Goal: Task Accomplishment & Management: Manage account settings

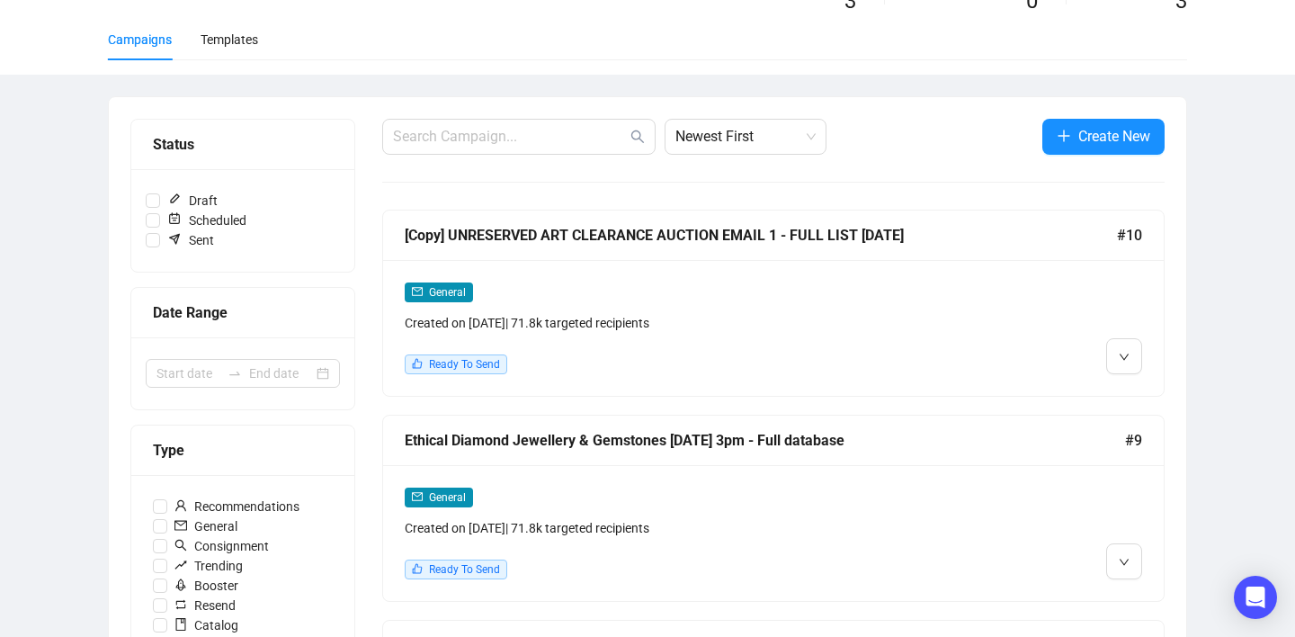
scroll to position [132, 0]
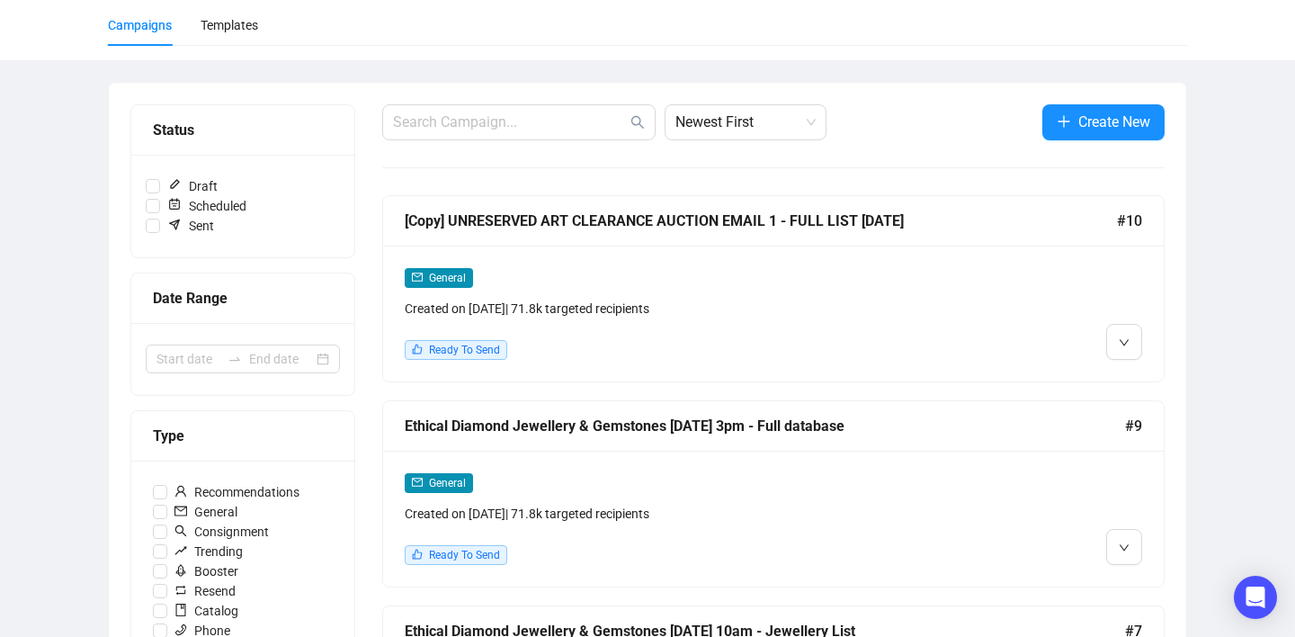
click at [729, 316] on div "Created on [DATE] | 71.8k targeted recipients" at bounding box center [680, 308] width 550 height 20
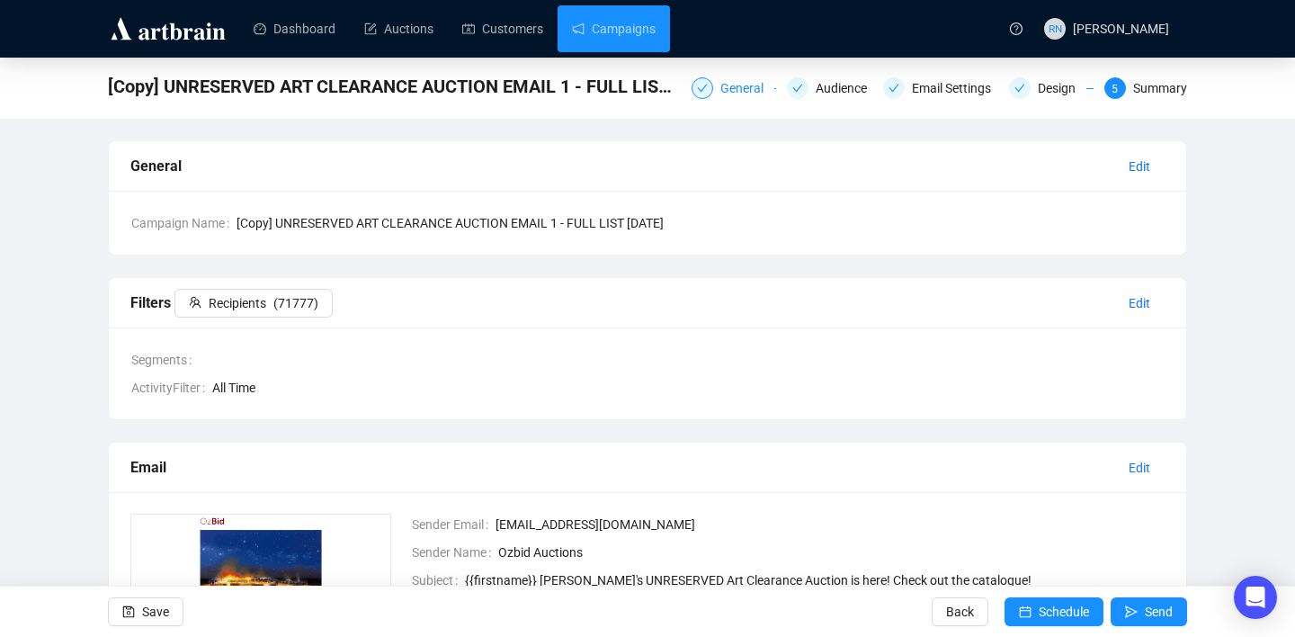
click at [720, 94] on div "General" at bounding box center [747, 88] width 54 height 22
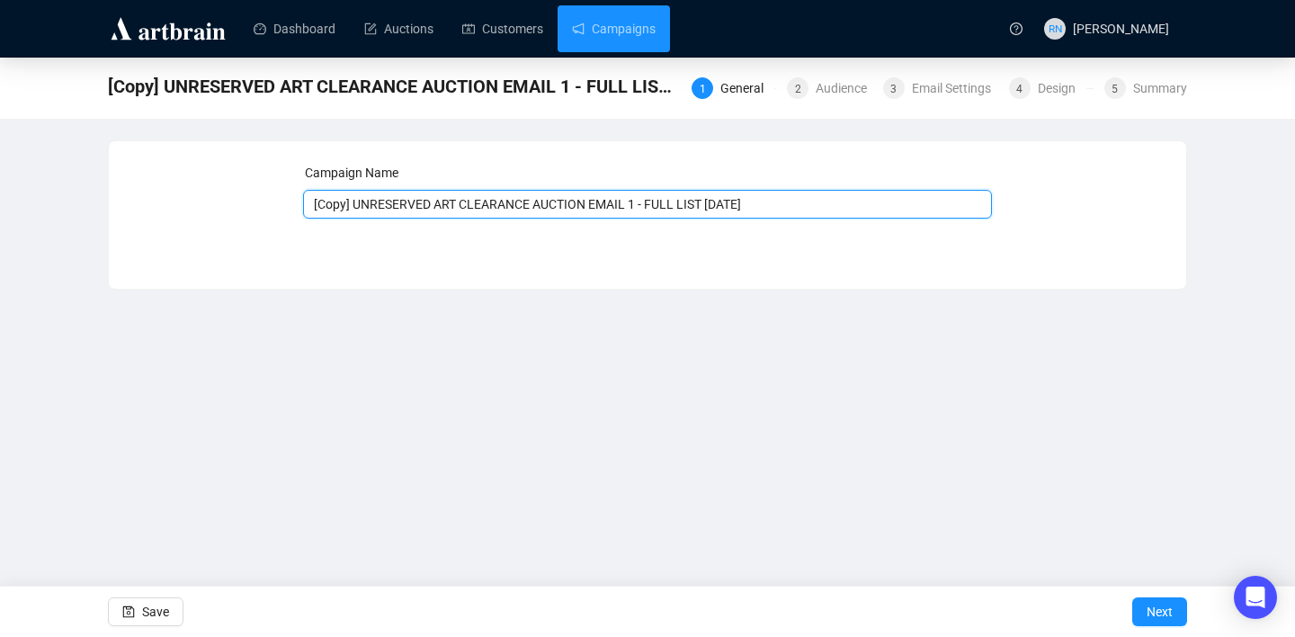
drag, startPoint x: 601, startPoint y: 205, endPoint x: 163, endPoint y: 200, distance: 438.8
click at [163, 200] on div "Campaign Name [Copy] UNRESERVED ART CLEARANCE AUCTION EMAIL 1 - FULL LIST [DATE…" at bounding box center [647, 201] width 1034 height 77
click at [633, 204] on input "[DEMOGRAPHIC_DATA] ART COLLECTORS EMAIL 1 - FULL LIST [DATE]" at bounding box center [648, 204] width 690 height 29
click at [706, 209] on input "[DEMOGRAPHIC_DATA] ART COLLECTORS EMAIL 1 - FULL LIST [DATE]" at bounding box center [648, 204] width 690 height 29
type input "[DEMOGRAPHIC_DATA] ART COLLECTORS EMAIL 1 - FULL LIST [DATE]"
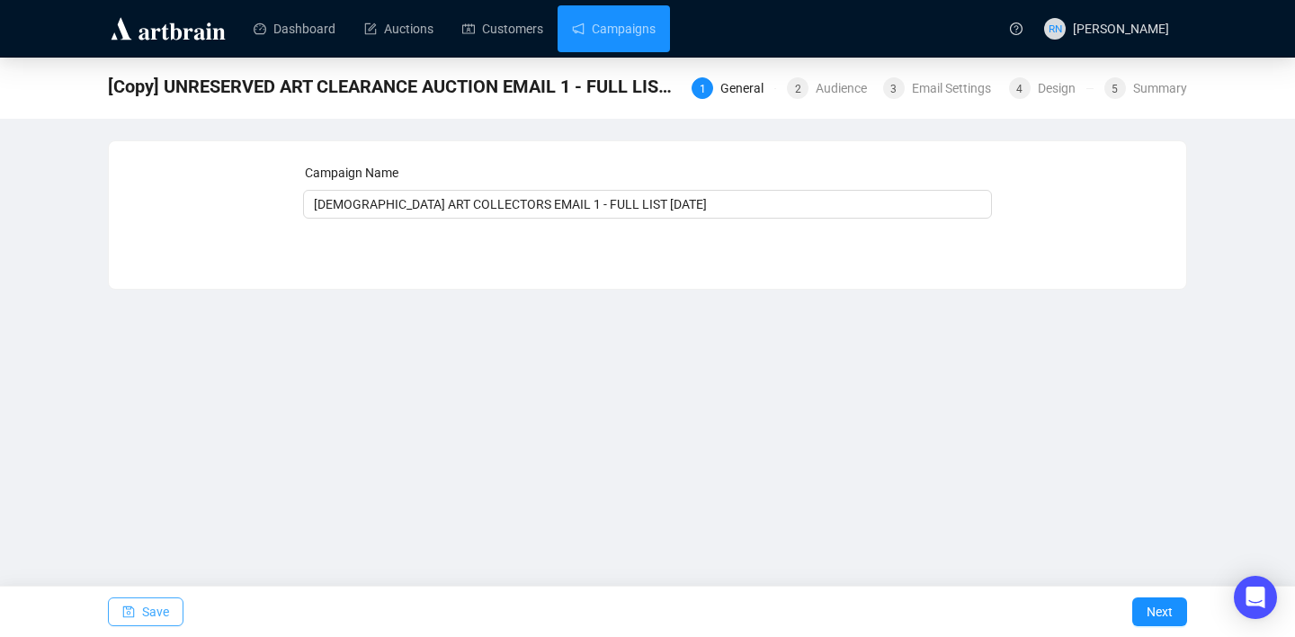
click at [172, 612] on button "Save" at bounding box center [146, 611] width 76 height 29
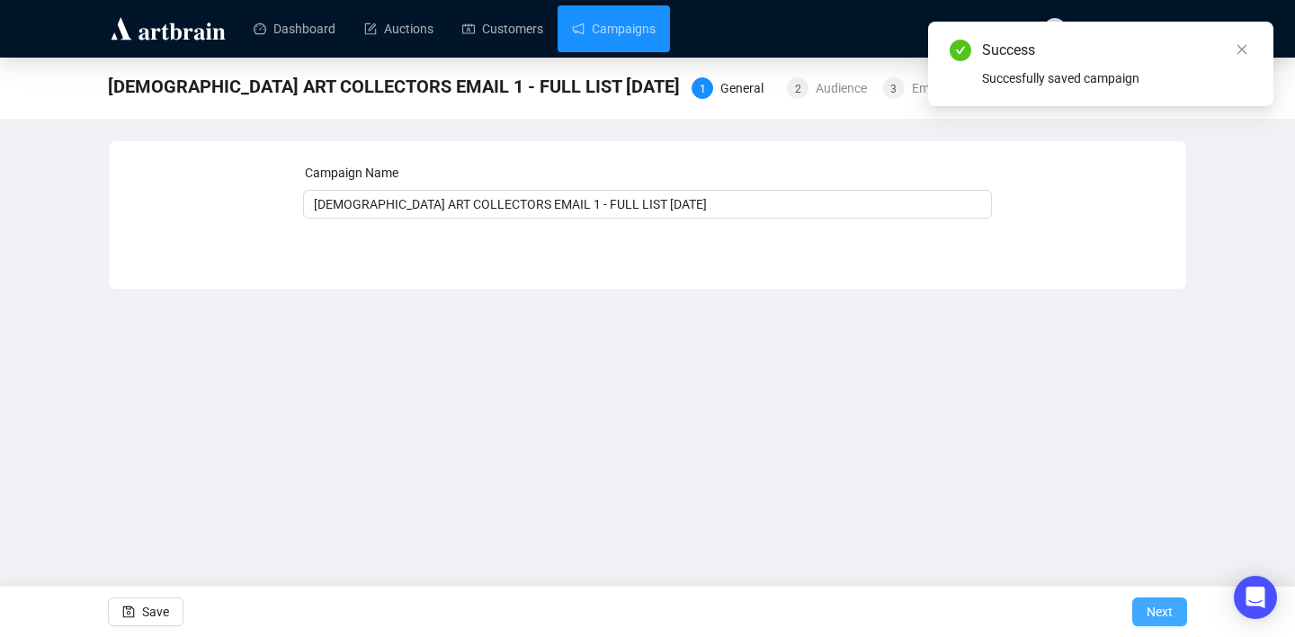
click at [1167, 606] on span "Next" at bounding box center [1159, 611] width 26 height 50
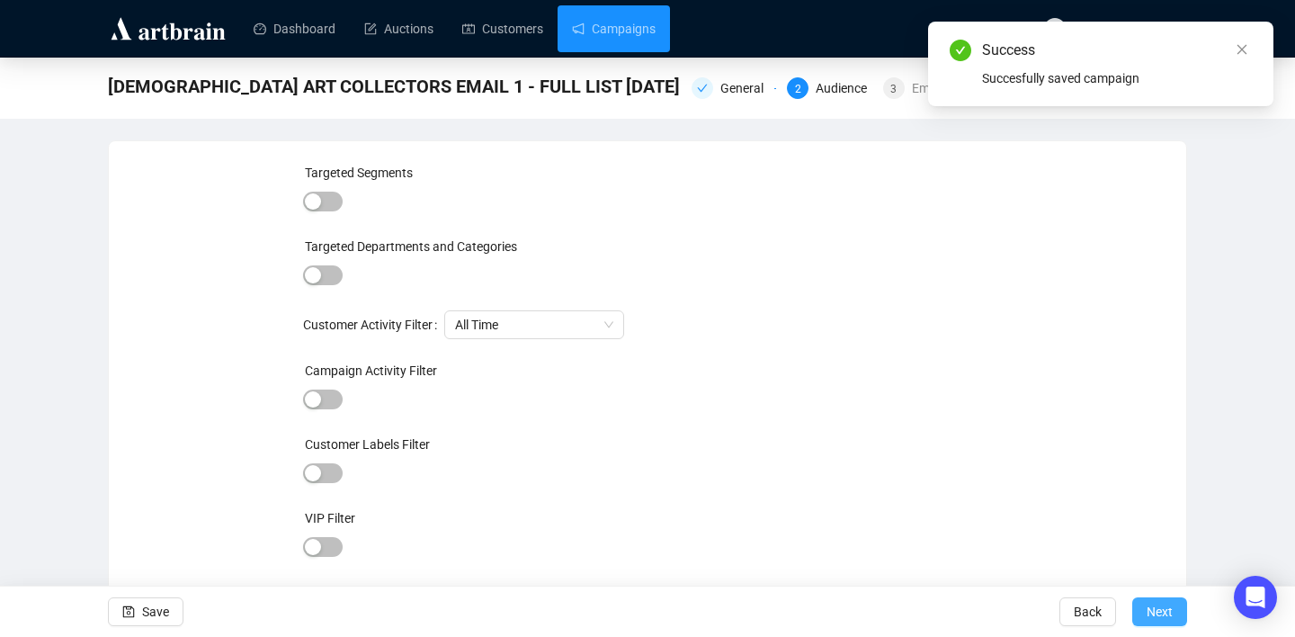
click at [1149, 616] on span "Next" at bounding box center [1159, 611] width 26 height 50
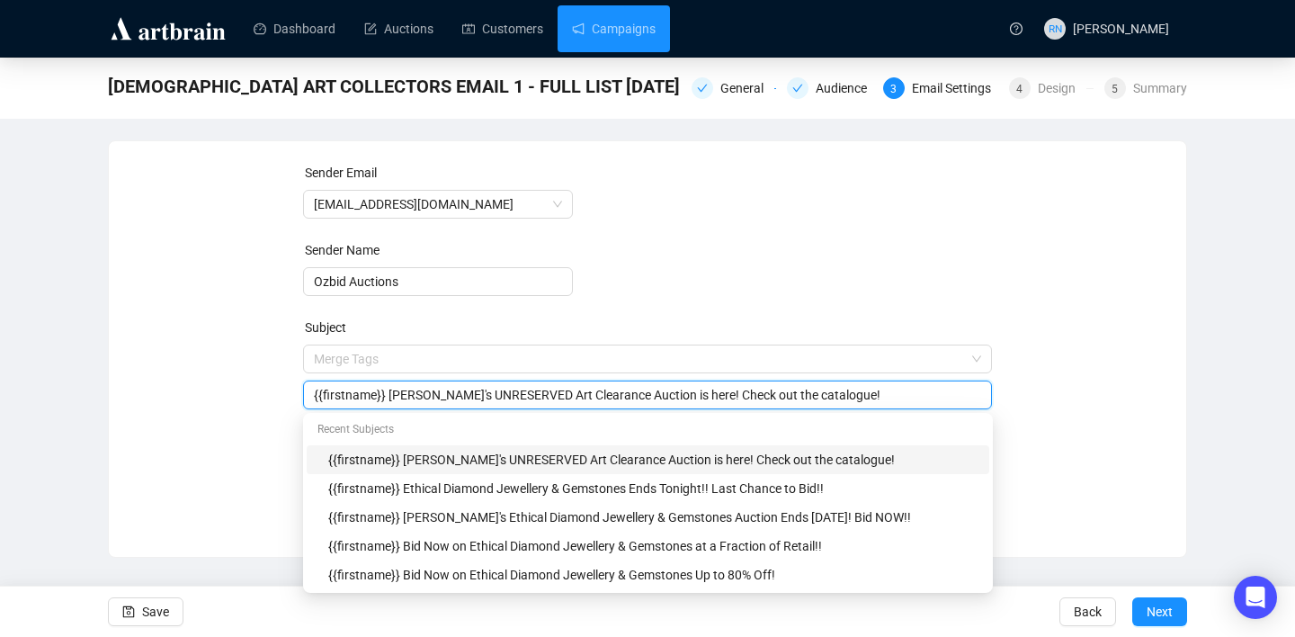
click at [389, 359] on span "Merge Tags {{firstname}} Ozbid's UNRESERVED Art Clearance Auction is here! Chec…" at bounding box center [648, 377] width 690 height 50
drag, startPoint x: 692, startPoint y: 397, endPoint x: 392, endPoint y: 394, distance: 300.3
click at [392, 394] on input "{{firstname}} [PERSON_NAME]'s UNRESERVED Art Clearance Auction is here! Check o…" at bounding box center [648, 395] width 668 height 20
click at [393, 397] on input "{{firstname}} ABORIGINAL ART COLLECTORS! Check out the catalogue!" at bounding box center [648, 395] width 668 height 20
click at [687, 400] on input "{{firstname}} ABORIGINAL ART COLLECTORS! Check out the catalogue!" at bounding box center [648, 395] width 668 height 20
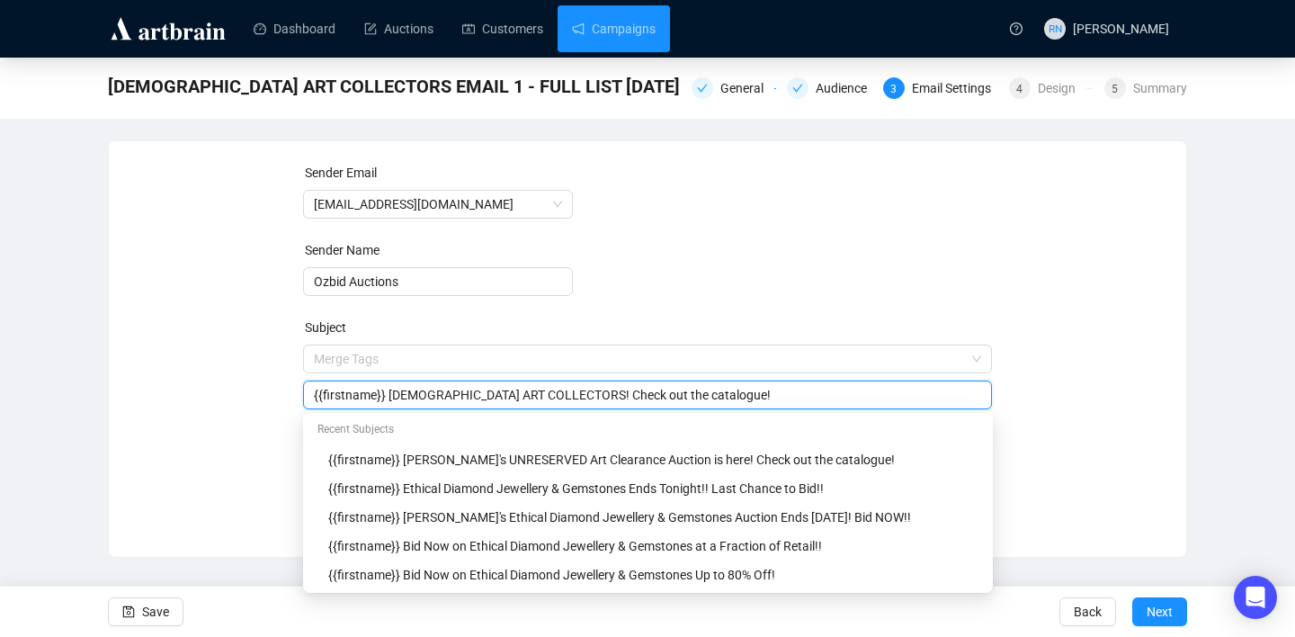
click at [669, 396] on input "{{firstname}} ABORIGINAL ART COLLECTORS! Check out the catalogue!" at bounding box center [648, 395] width 668 height 20
click at [784, 393] on input "{{firstname}} ABORIGINAL ART COLLECTORS! Check out the incredible catalogue!" at bounding box center [648, 395] width 668 height 20
type input "{{firstname}} ABORIGINAL ART COLLECTORS! Check out the incredible catalogue Now!"
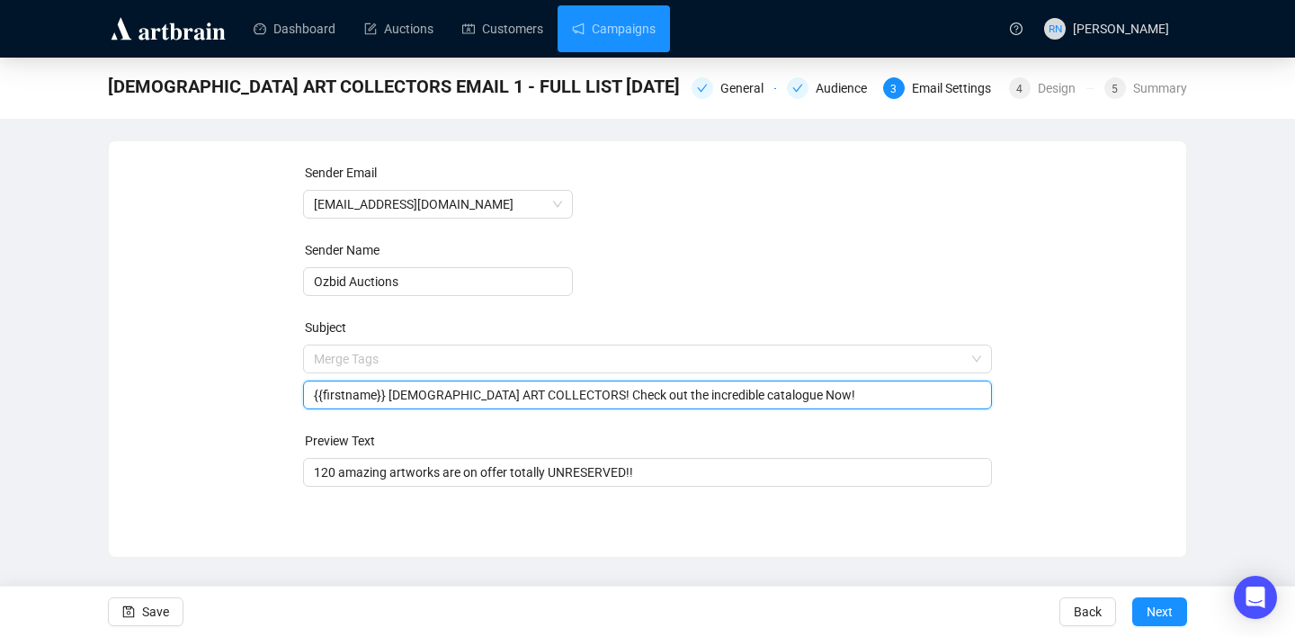
click at [1054, 310] on div "Sender Email auctions@ozbid.com.au Sender Name Ozbid Auctions Subject Merge Tag…" at bounding box center [647, 335] width 1034 height 345
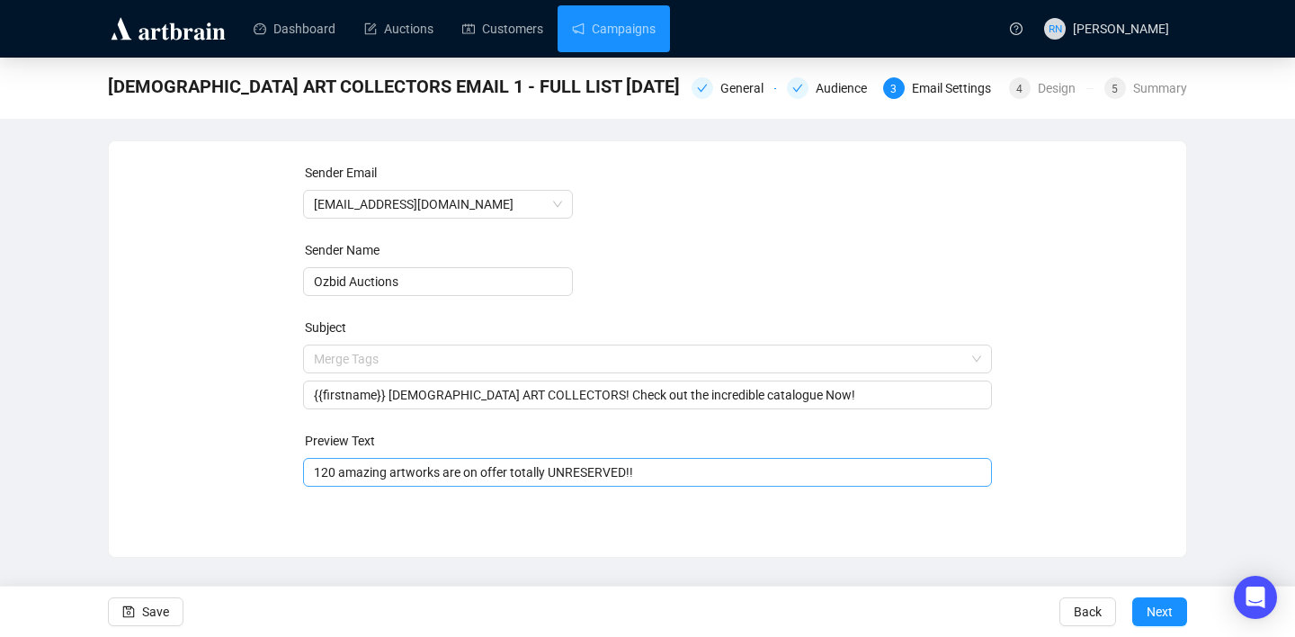
click at [327, 473] on input "120 amazing artworks are on offer totally UNRESERVED!!" at bounding box center [648, 472] width 668 height 20
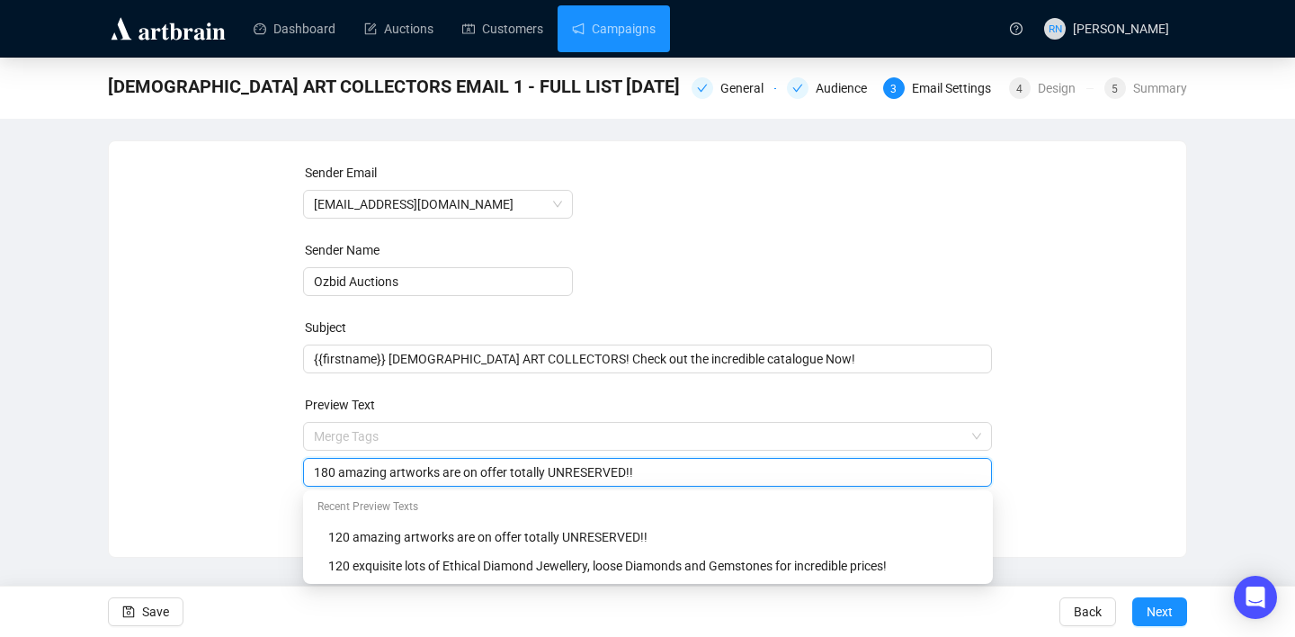
click at [374, 478] on input "180 amazing artworks are on offer totally UNRESERVED!!" at bounding box center [648, 472] width 668 height 20
drag, startPoint x: 516, startPoint y: 473, endPoint x: 713, endPoint y: 473, distance: 196.9
click at [713, 473] on input "180 collectible Aboriginal artworks are on offer totally UNRESERVED!!" at bounding box center [648, 472] width 668 height 20
type input "180 collectible Aboriginal artworks by the biggest names are on offer at a frac…"
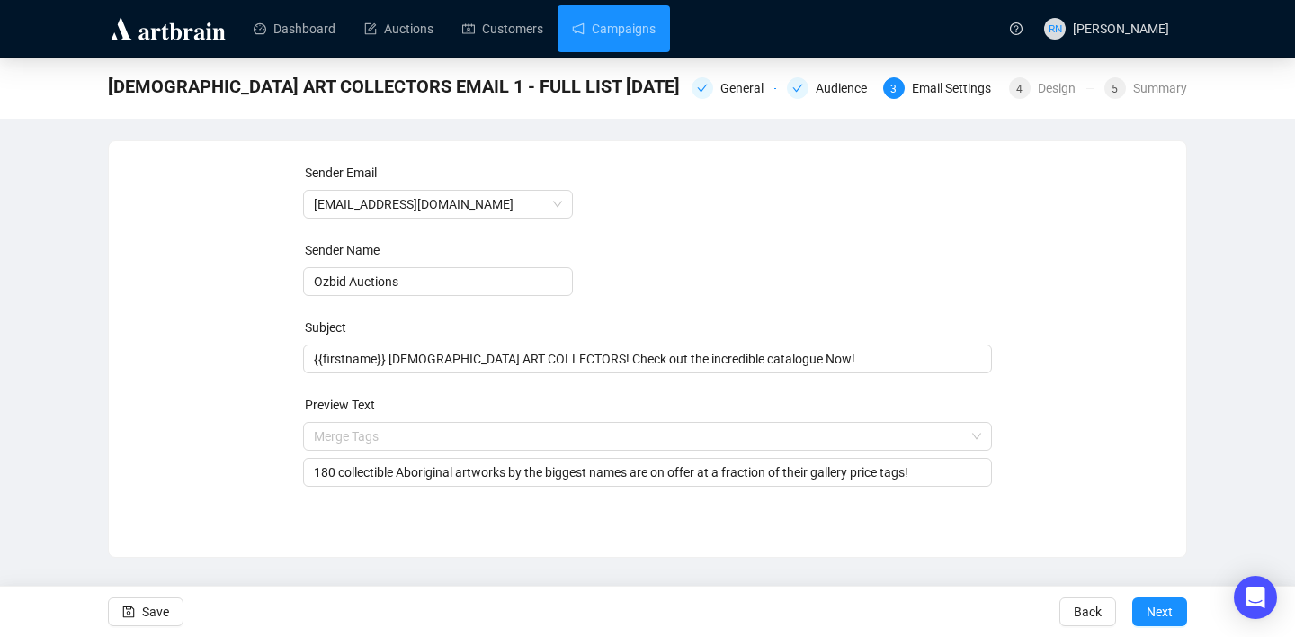
click at [1038, 296] on div "Sender Email auctions@ozbid.com.au Sender Name Ozbid Auctions Subject {{firstna…" at bounding box center [647, 335] width 1034 height 345
click at [159, 609] on span "Save" at bounding box center [155, 611] width 27 height 50
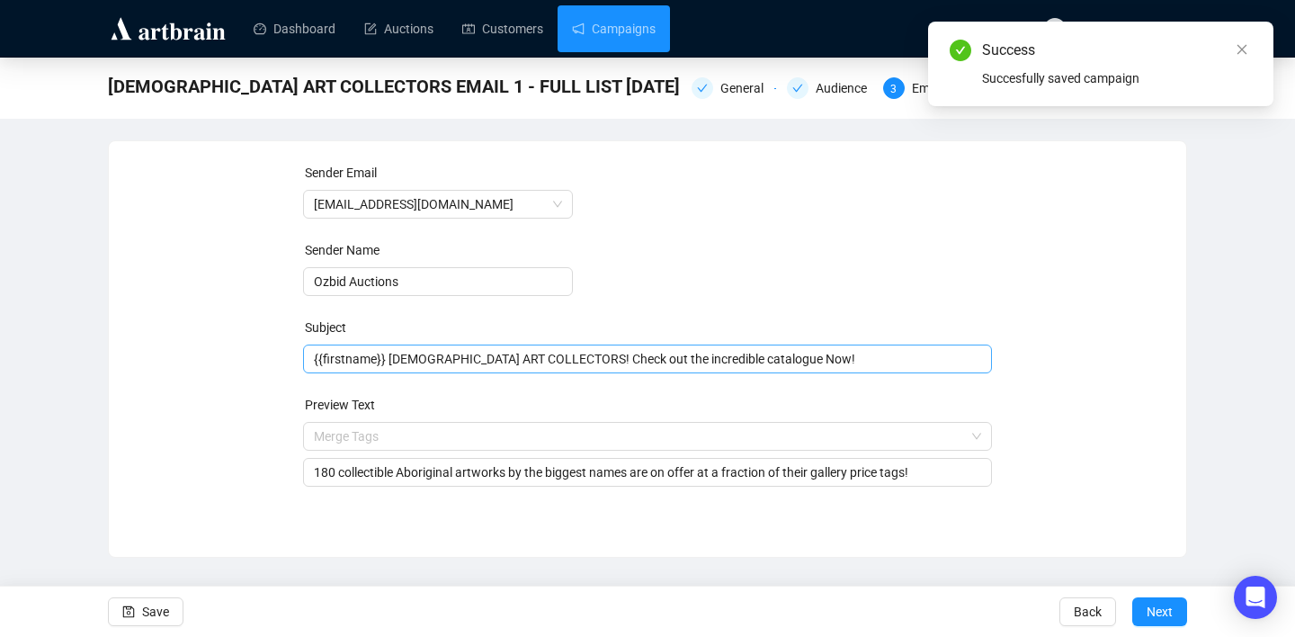
click at [312, 362] on div "{{firstname}} ABORIGINAL ART COLLECTORS! Check out the incredible catalogue Now!" at bounding box center [648, 358] width 690 height 29
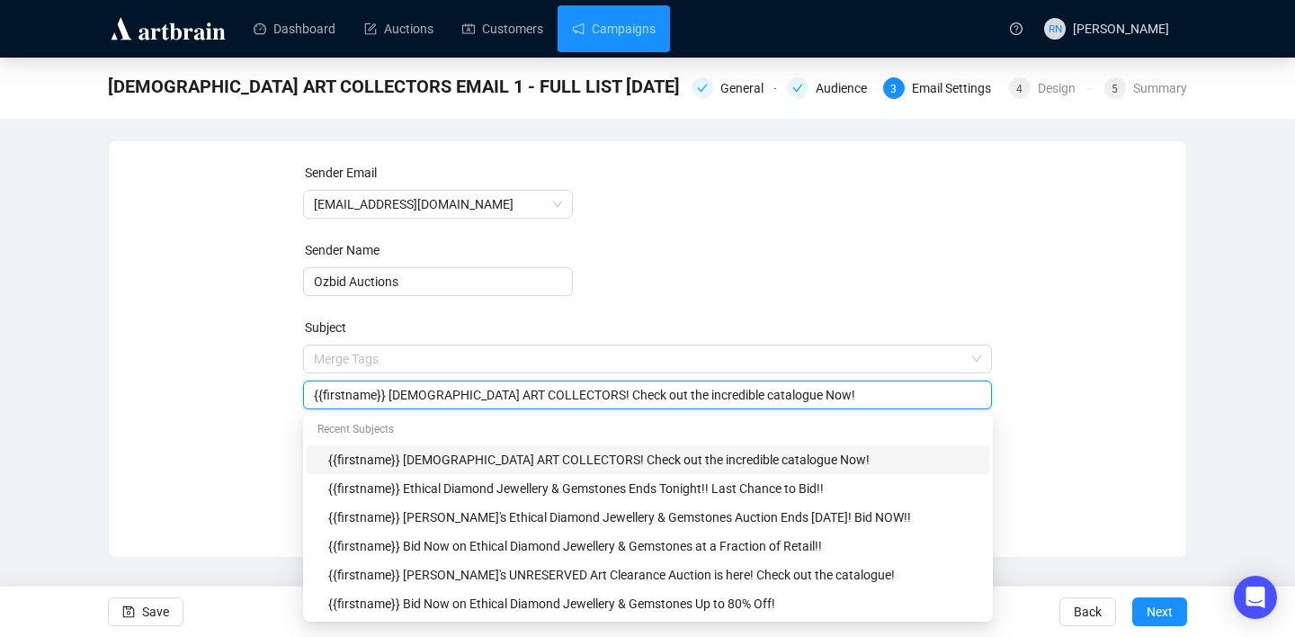
drag, startPoint x: 390, startPoint y: 397, endPoint x: 286, endPoint y: 392, distance: 104.4
click at [286, 392] on div "Sender Email auctions@ozbid.com.au Sender Name Ozbid Auctions Subject Merge Tag…" at bounding box center [647, 335] width 1034 height 345
type input "ABORIGINAL ART COLLECTORS! Check out the incredible catalogue Now!"
click at [915, 297] on form "Sender Email auctions@ozbid.com.au Sender Name Ozbid Auctions Subject Merge Tag…" at bounding box center [648, 325] width 690 height 324
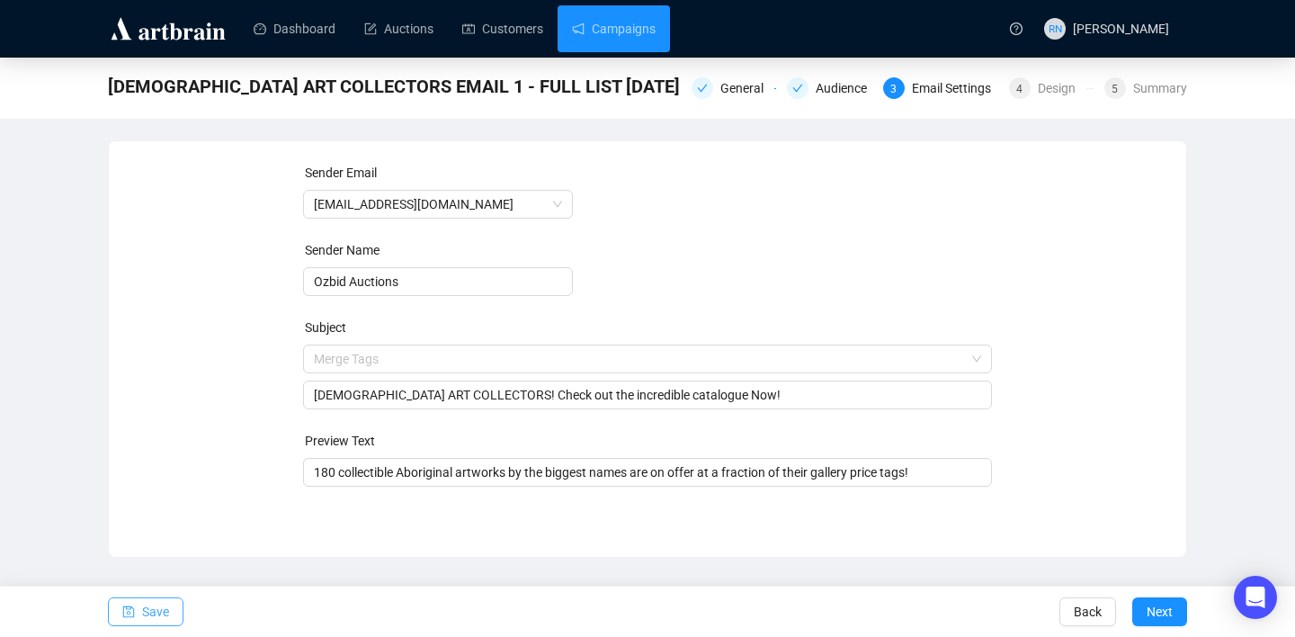
click at [150, 601] on span "Save" at bounding box center [155, 611] width 27 height 50
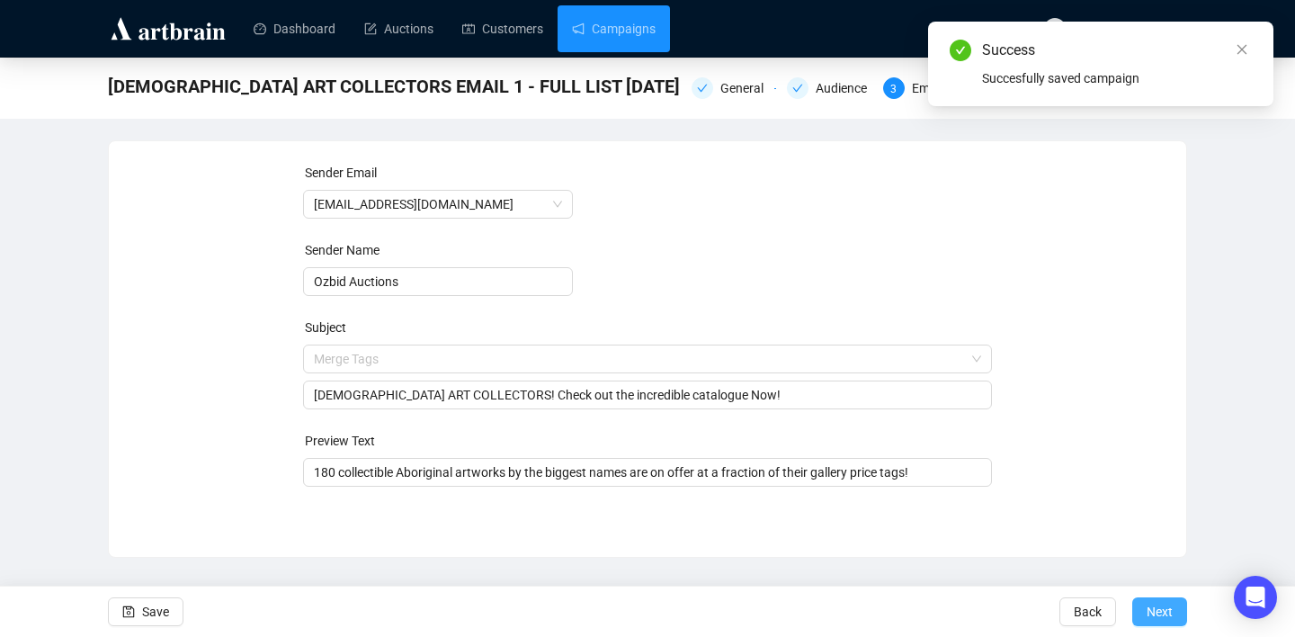
click at [1171, 610] on span "Next" at bounding box center [1159, 611] width 26 height 50
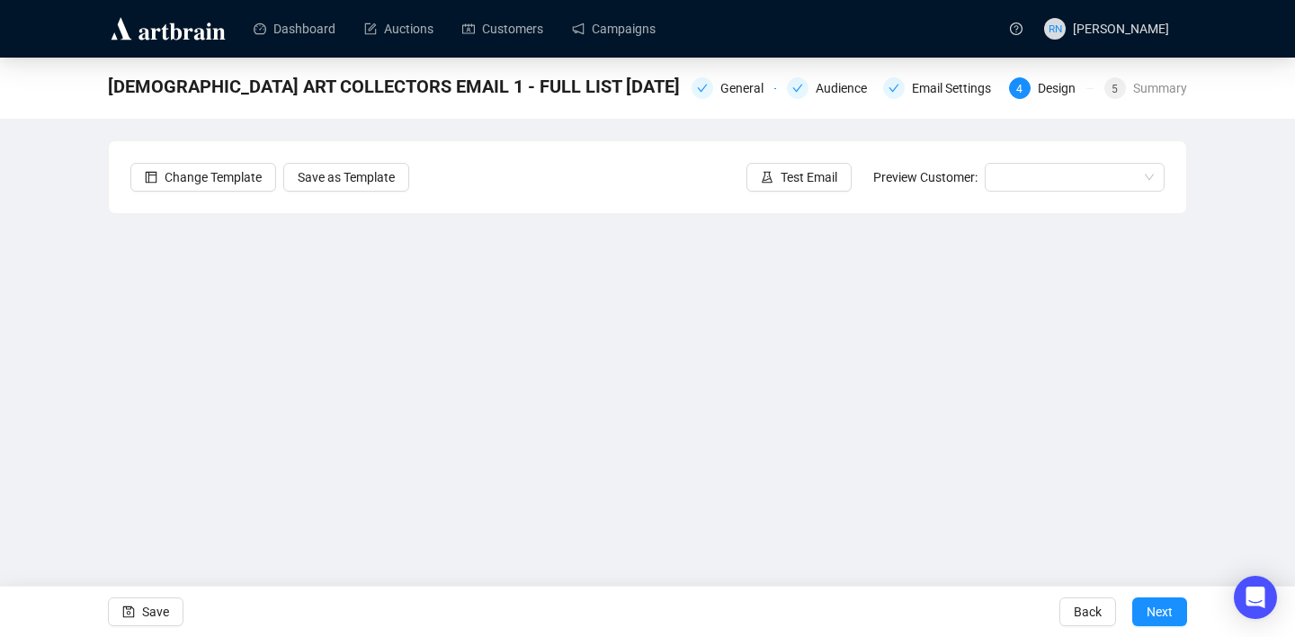
click at [1199, 387] on div "ABORIGINAL ART COLLECTORS EMAIL 1 - FULL LIST 5.9.25 General Audience Email Set…" at bounding box center [647, 361] width 1295 height 606
click at [168, 613] on span "Save" at bounding box center [155, 611] width 27 height 50
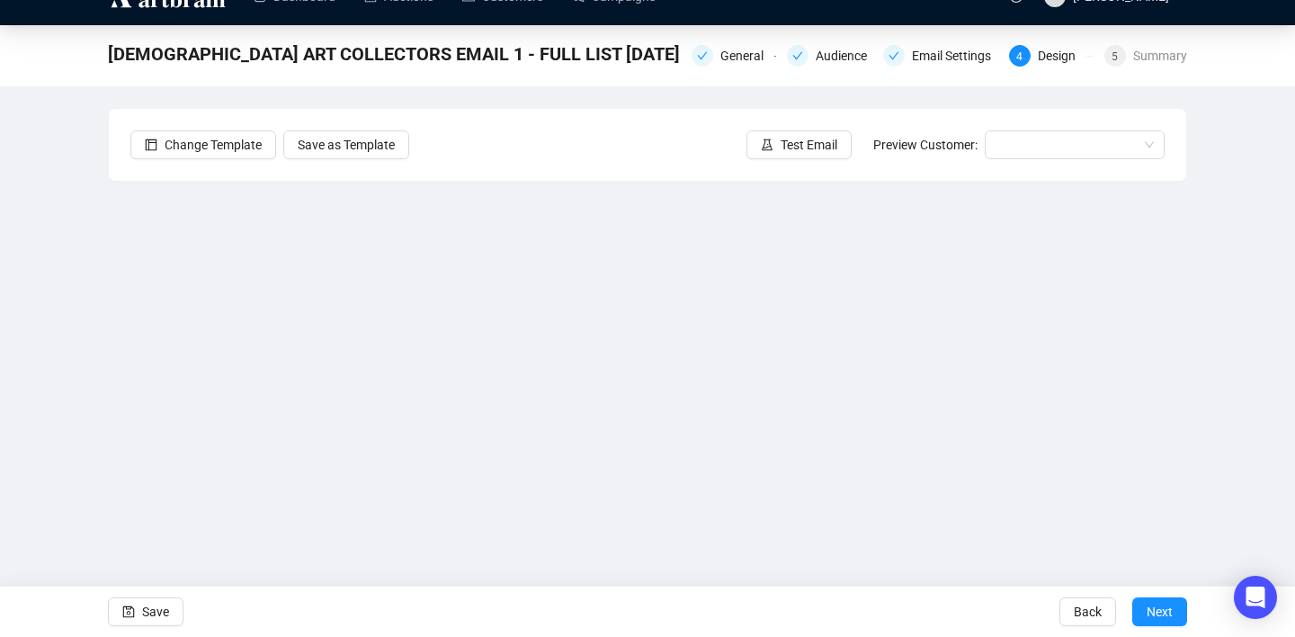
click at [1241, 355] on div "ABORIGINAL ART COLLECTORS EMAIL 1 - FULL LIST 5.9.25 General Audience Email Set…" at bounding box center [647, 328] width 1295 height 606
click at [1194, 440] on div "ABORIGINAL ART COLLECTORS EMAIL 1 - FULL LIST 5.9.25 General Audience Email Set…" at bounding box center [647, 328] width 1295 height 606
click at [1225, 415] on div "ABORIGINAL ART COLLECTORS EMAIL 1 - FULL LIST 5.9.25 General Audience Email Set…" at bounding box center [647, 328] width 1295 height 606
click at [1224, 402] on div "ABORIGINAL ART COLLECTORS EMAIL 1 - FULL LIST 5.9.25 General Audience Email Set…" at bounding box center [647, 328] width 1295 height 606
click at [1226, 404] on div "ABORIGINAL ART COLLECTORS EMAIL 1 - FULL LIST 5.9.25 General Audience Email Set…" at bounding box center [647, 328] width 1295 height 606
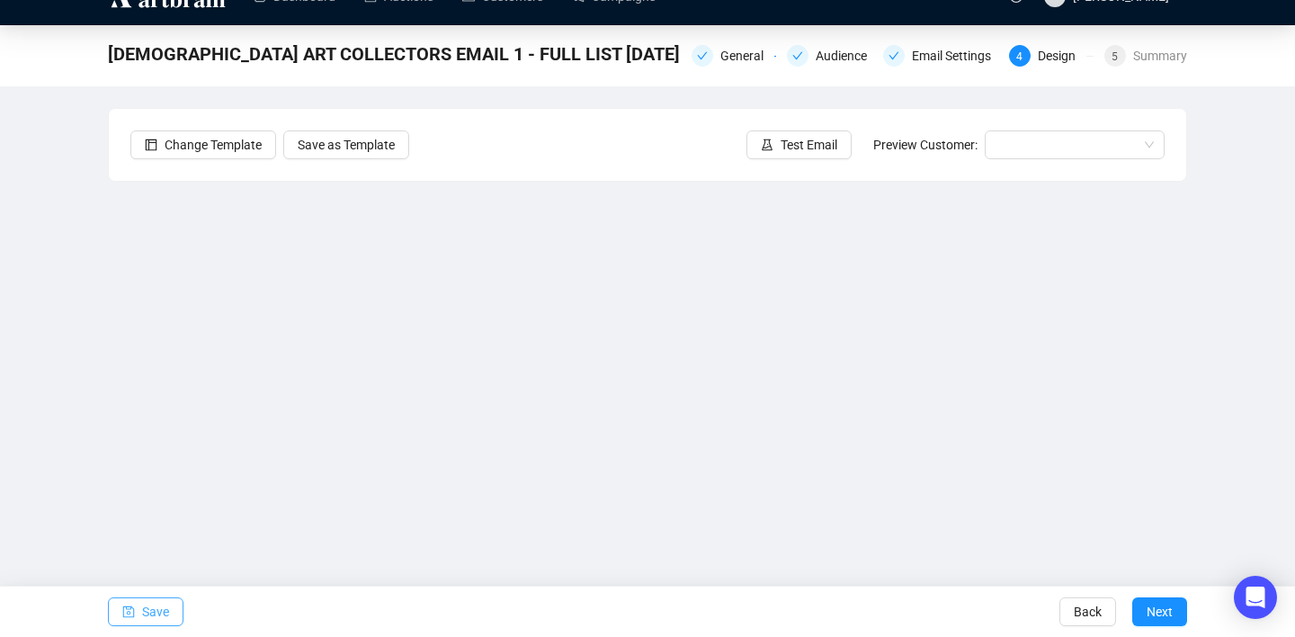
click at [164, 612] on span "Save" at bounding box center [155, 611] width 27 height 50
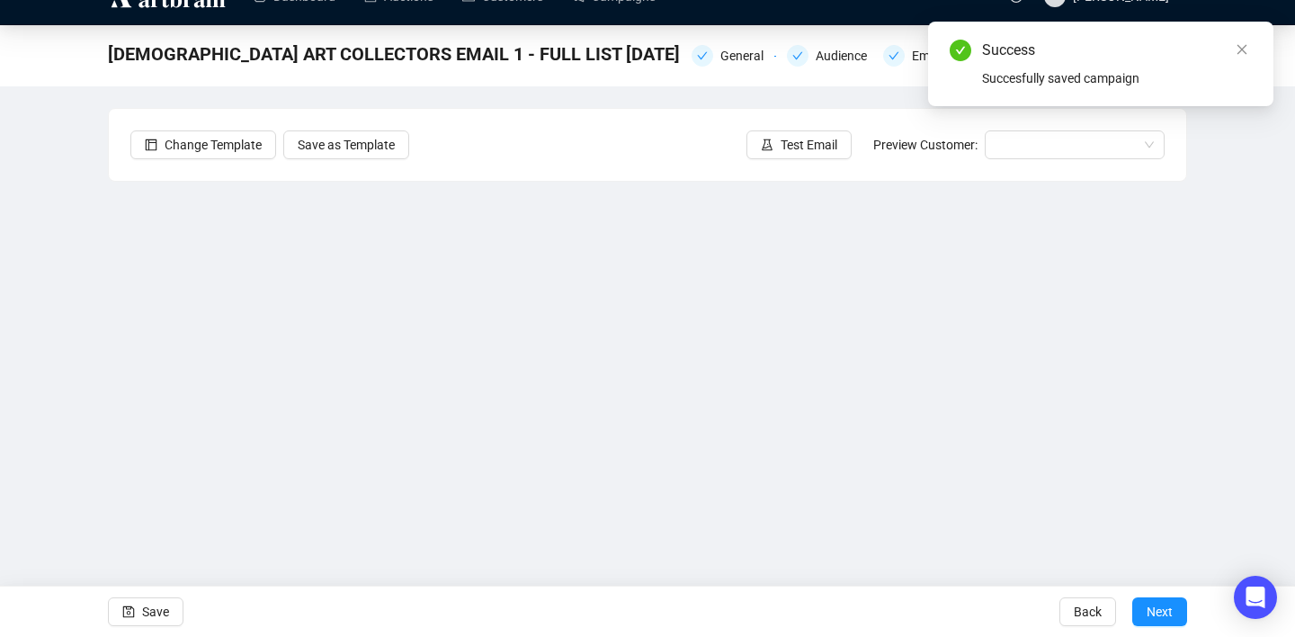
click at [1209, 285] on div "ABORIGINAL ART COLLECTORS EMAIL 1 - FULL LIST 5.9.25 General Audience Email Set…" at bounding box center [647, 328] width 1295 height 606
click at [1201, 366] on div "ABORIGINAL ART COLLECTORS EMAIL 1 - FULL LIST 5.9.25 General Audience Email Set…" at bounding box center [647, 328] width 1295 height 606
click at [1272, 372] on div "ABORIGINAL ART COLLECTORS EMAIL 1 - FULL LIST 5.9.25 General Audience Email Set…" at bounding box center [647, 328] width 1295 height 606
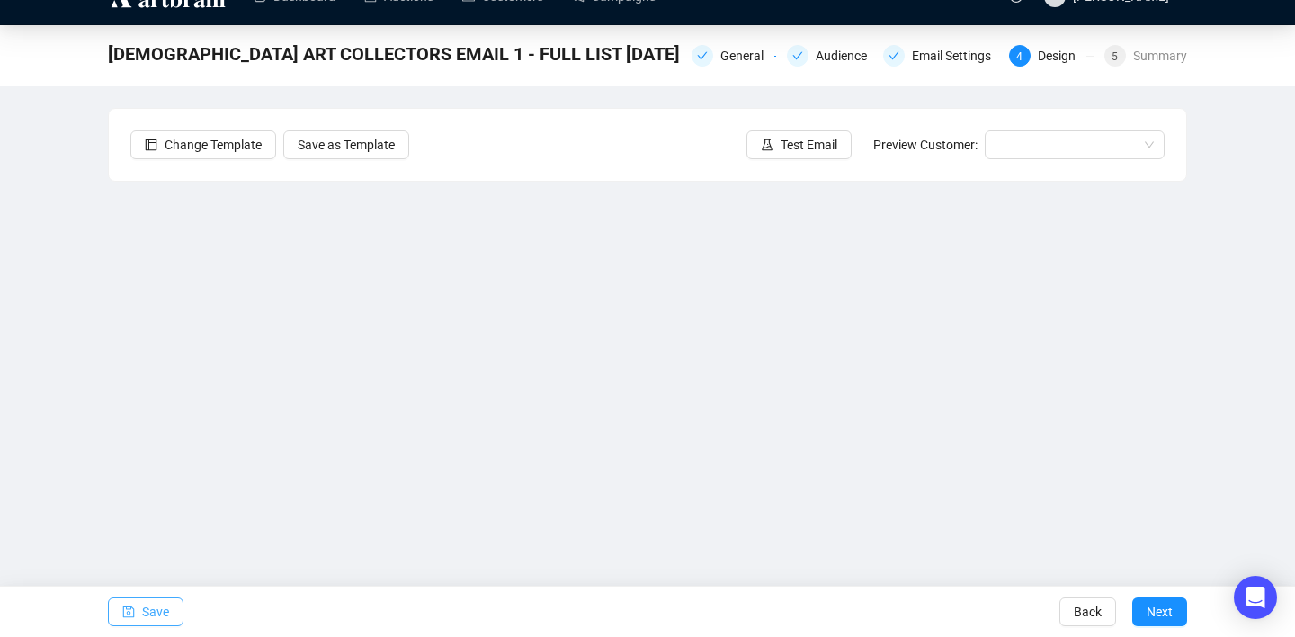
click at [147, 608] on span "Save" at bounding box center [155, 611] width 27 height 50
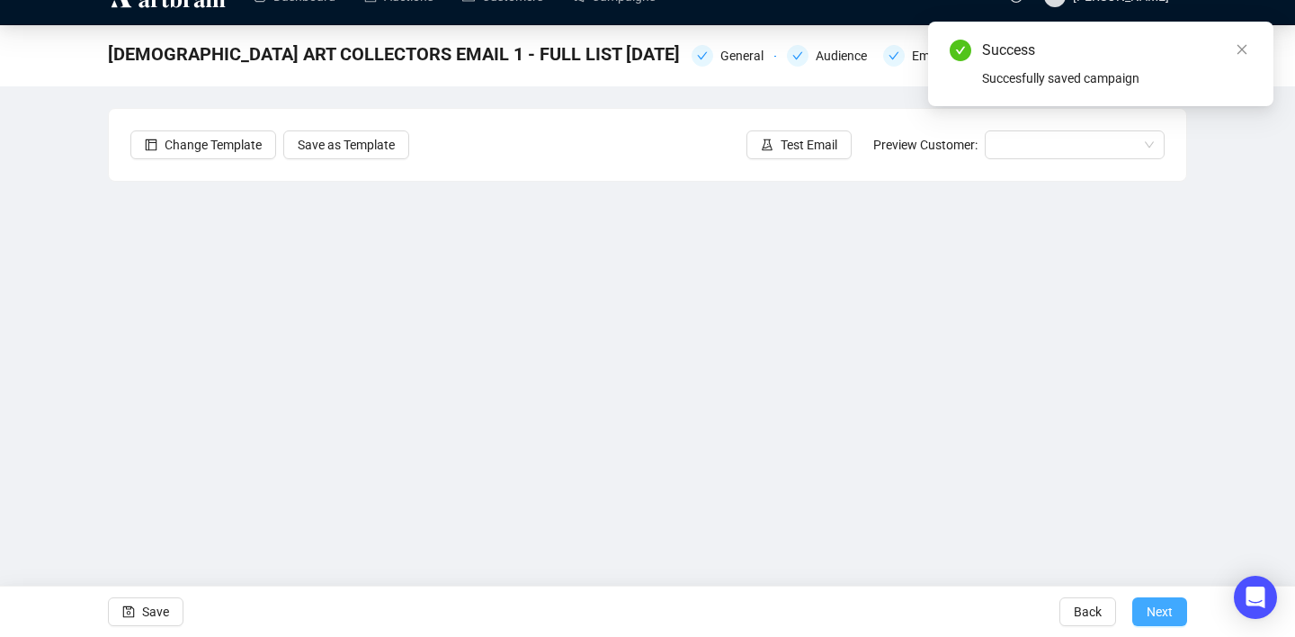
click at [1154, 611] on span "Next" at bounding box center [1159, 611] width 26 height 50
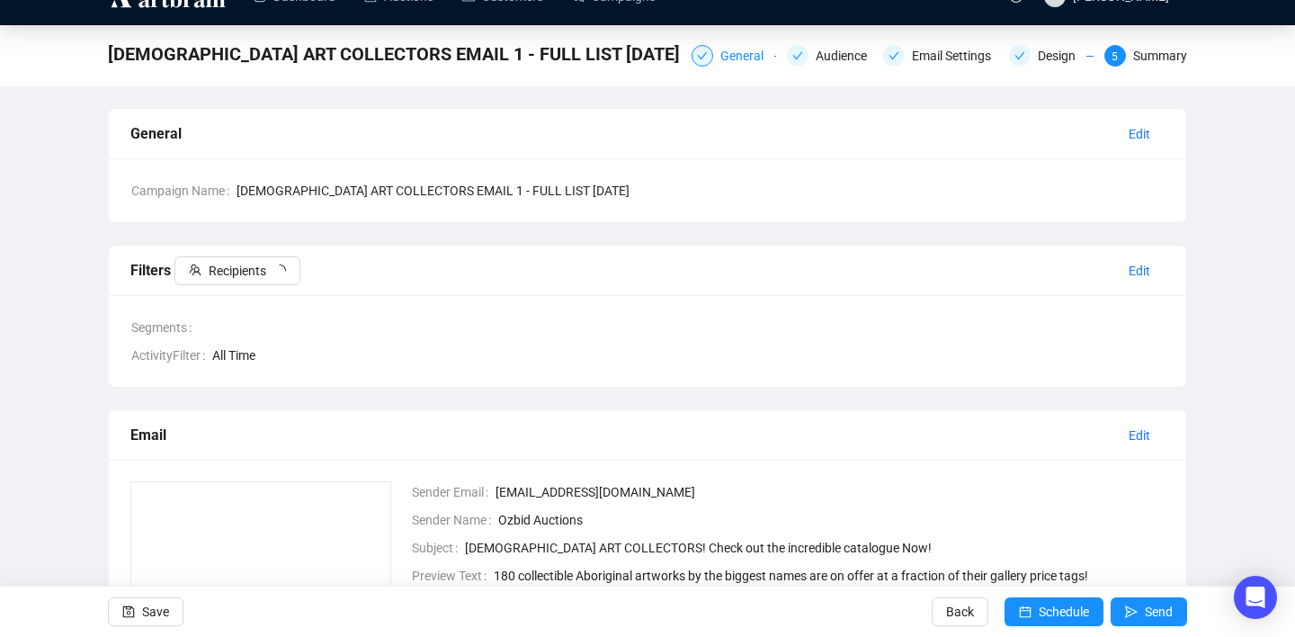
click at [720, 50] on div "General" at bounding box center [747, 56] width 54 height 22
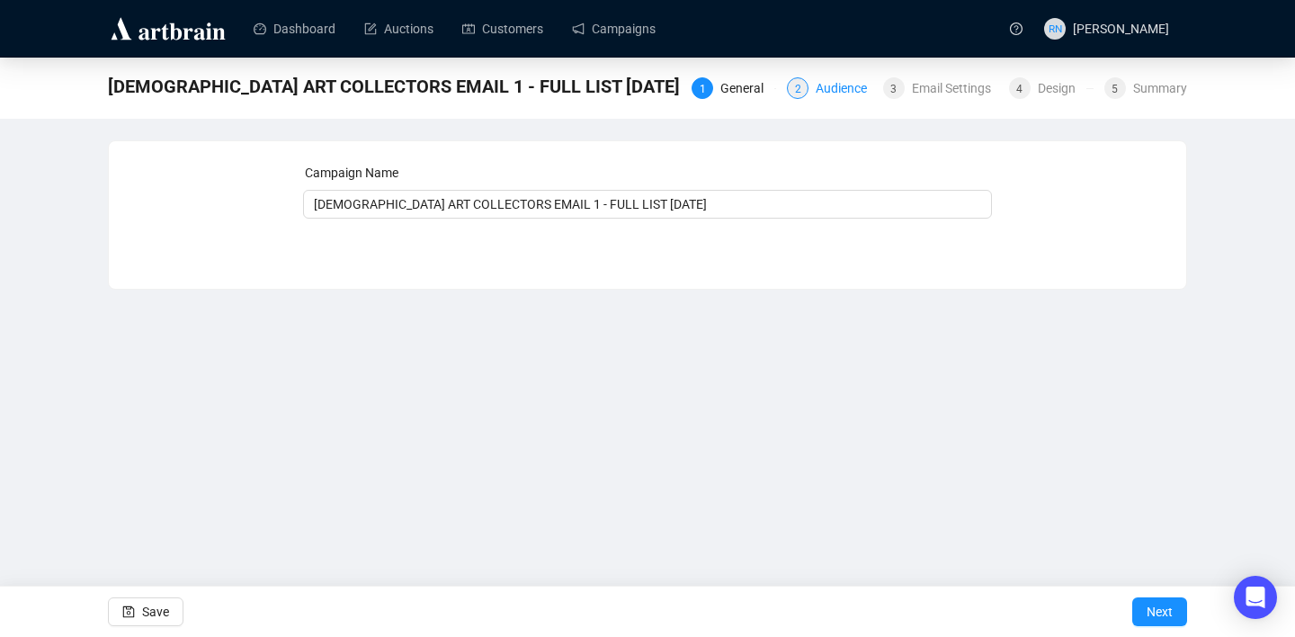
click at [799, 90] on div "2" at bounding box center [798, 88] width 22 height 22
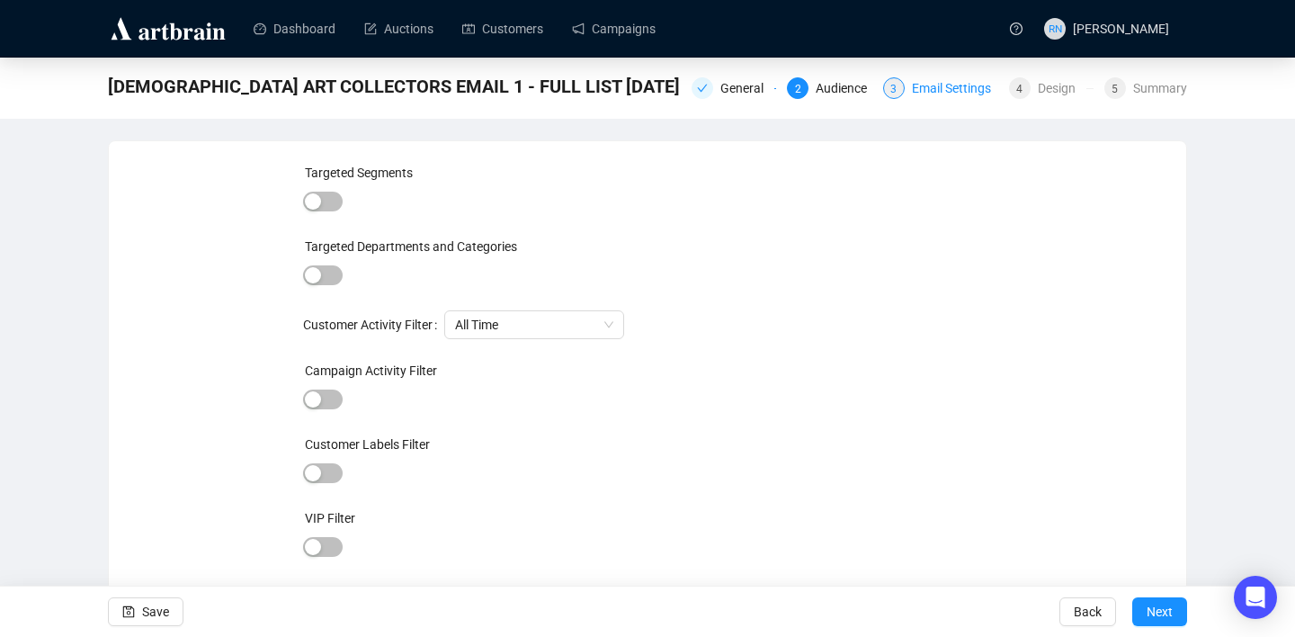
click at [915, 88] on div "Email Settings" at bounding box center [957, 88] width 90 height 22
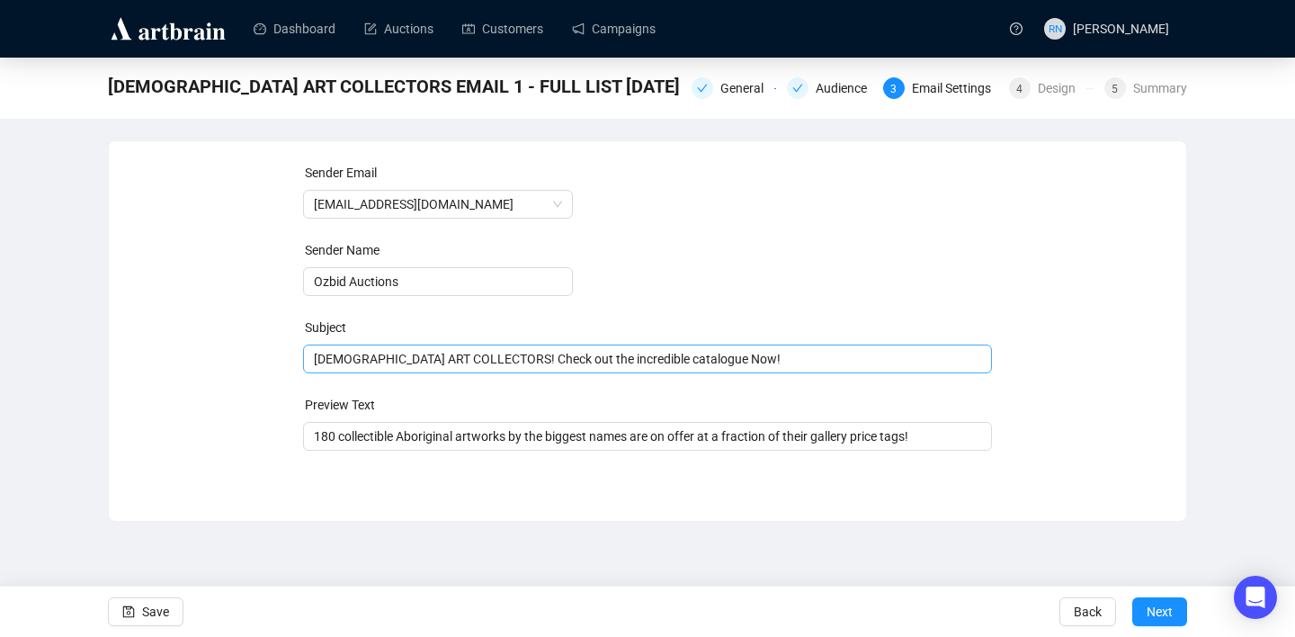
click at [587, 361] on span "ABORIGINAL ART COLLECTORS! Check out the incredible catalogue Now!" at bounding box center [648, 359] width 690 height 14
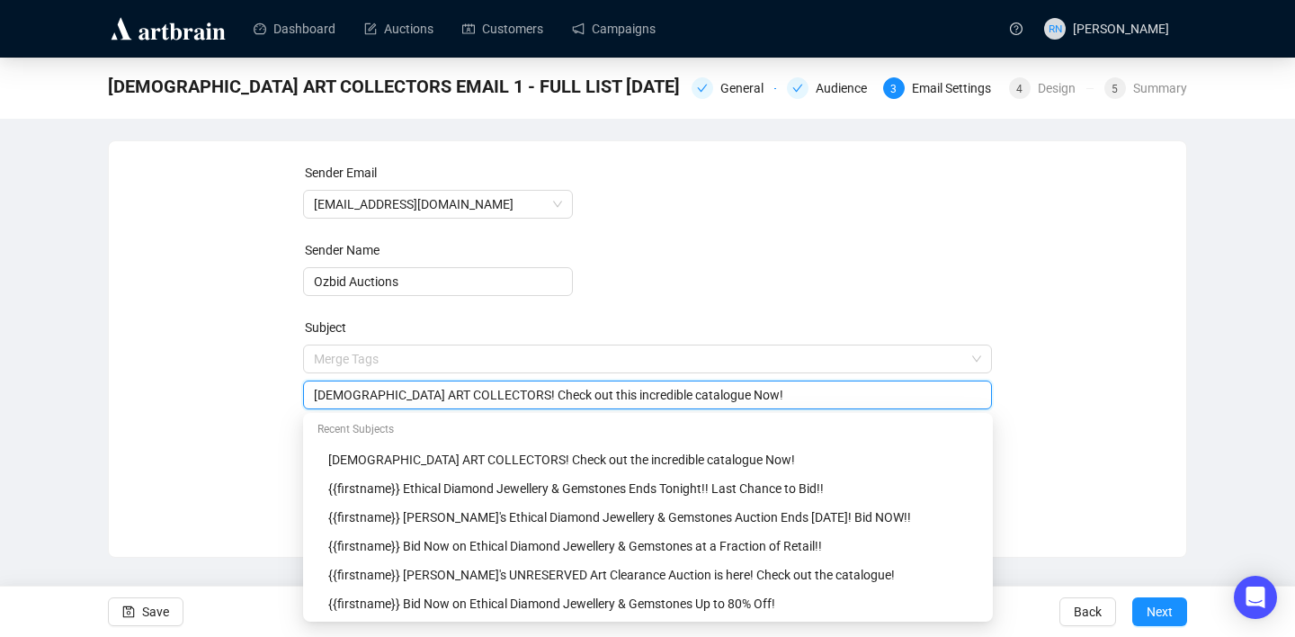
type input "[DEMOGRAPHIC_DATA] ART COLLECTORS! Check out this incredible catalogue Now!"
click at [1141, 358] on div "Sender Email auctions@ozbid.com.au Sender Name Ozbid Auctions Subject Merge Tag…" at bounding box center [647, 335] width 1034 height 345
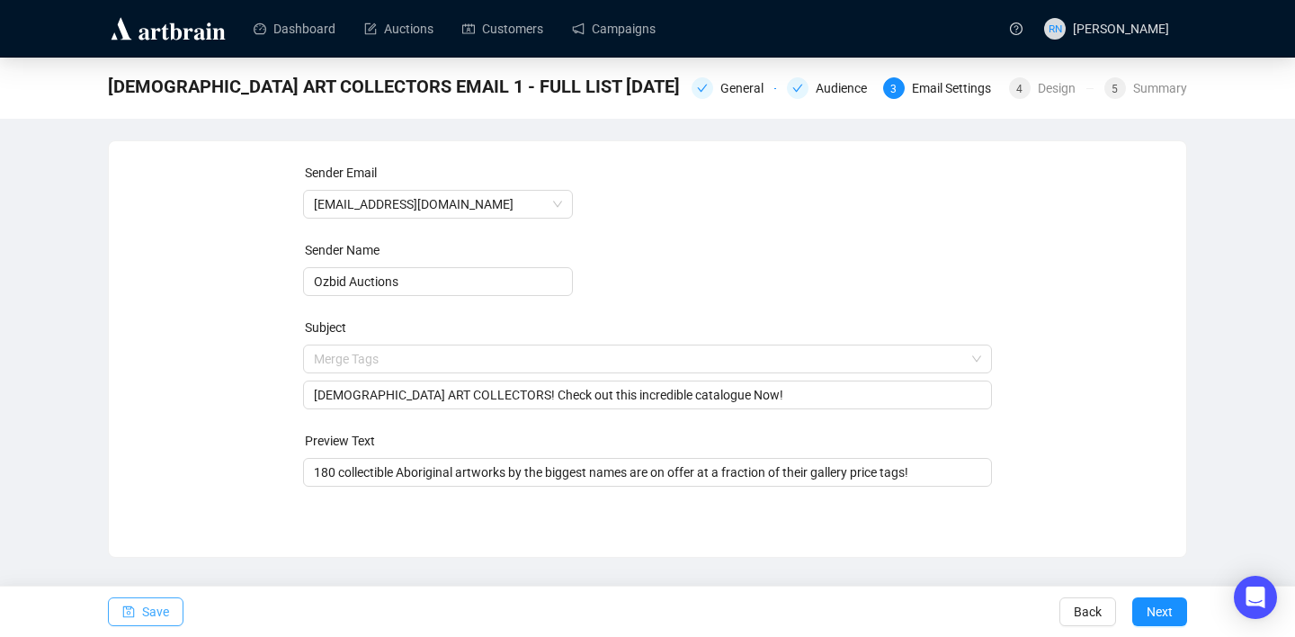
click at [156, 596] on span "Save" at bounding box center [155, 611] width 27 height 50
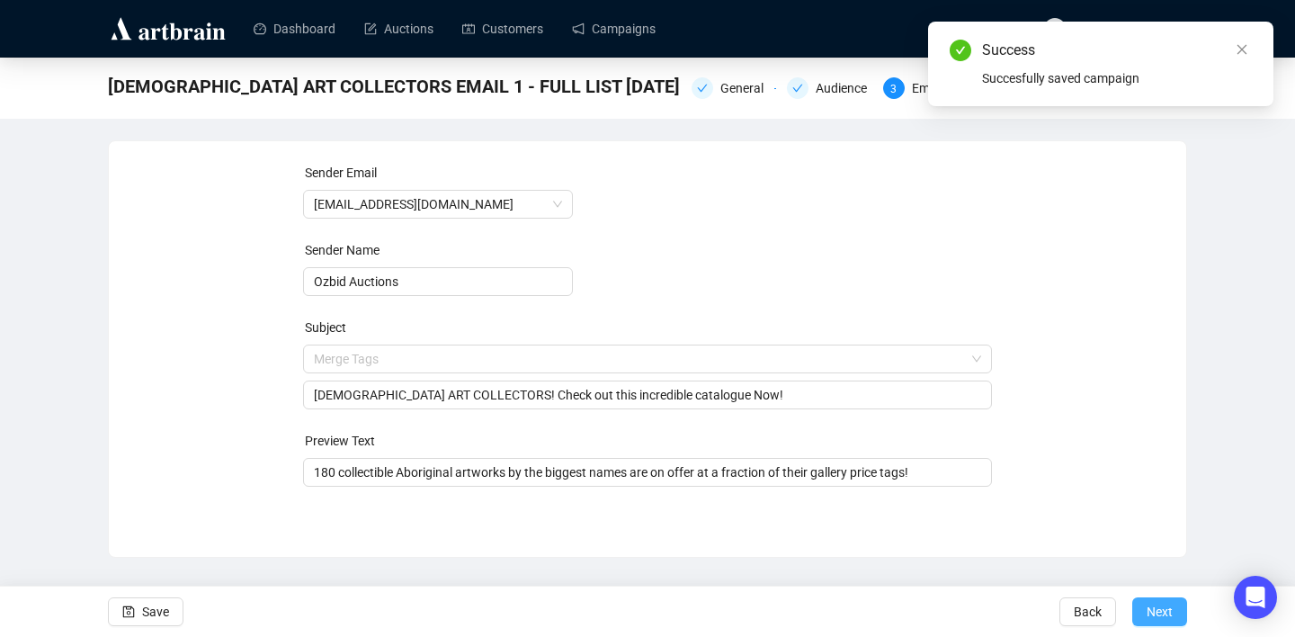
click at [1152, 609] on span "Next" at bounding box center [1159, 611] width 26 height 50
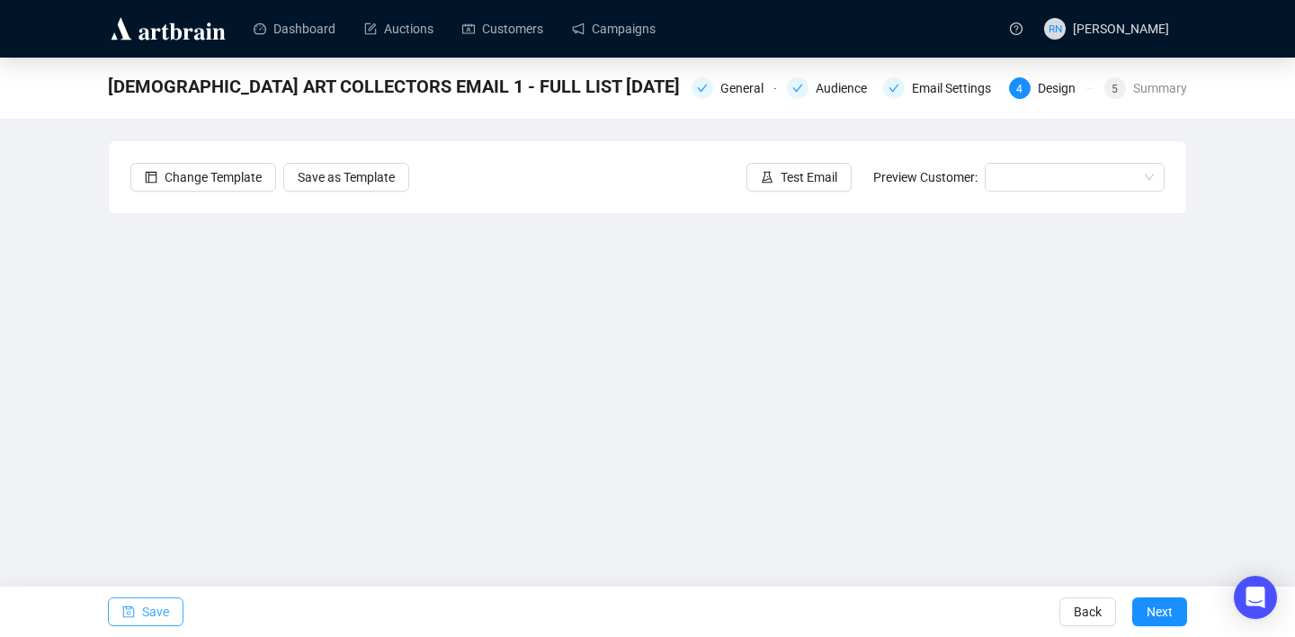
click at [138, 622] on button "Save" at bounding box center [146, 611] width 76 height 29
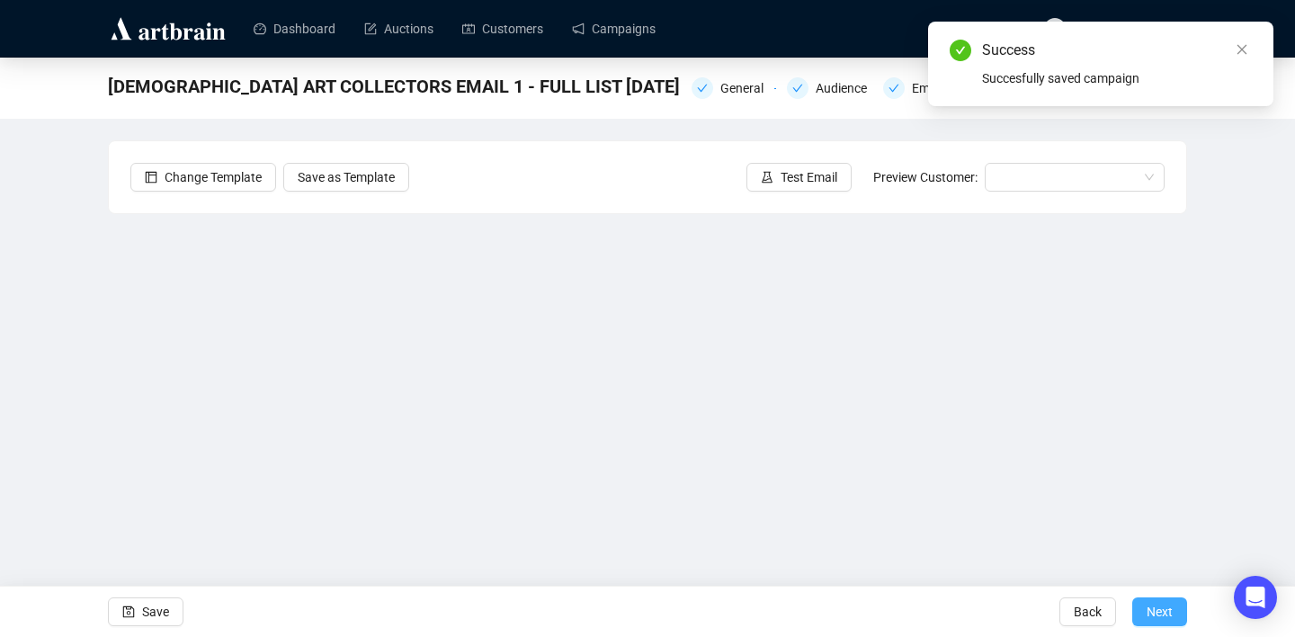
click at [1161, 609] on span "Next" at bounding box center [1159, 611] width 26 height 50
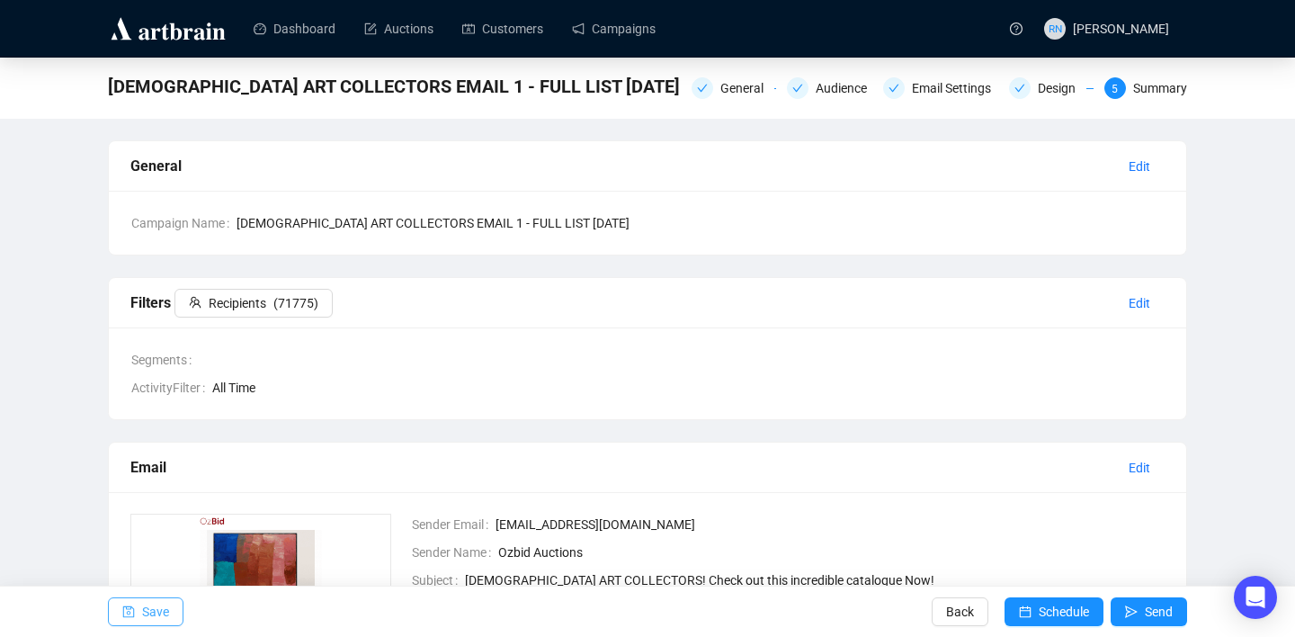
click at [142, 612] on span "Save" at bounding box center [155, 611] width 27 height 50
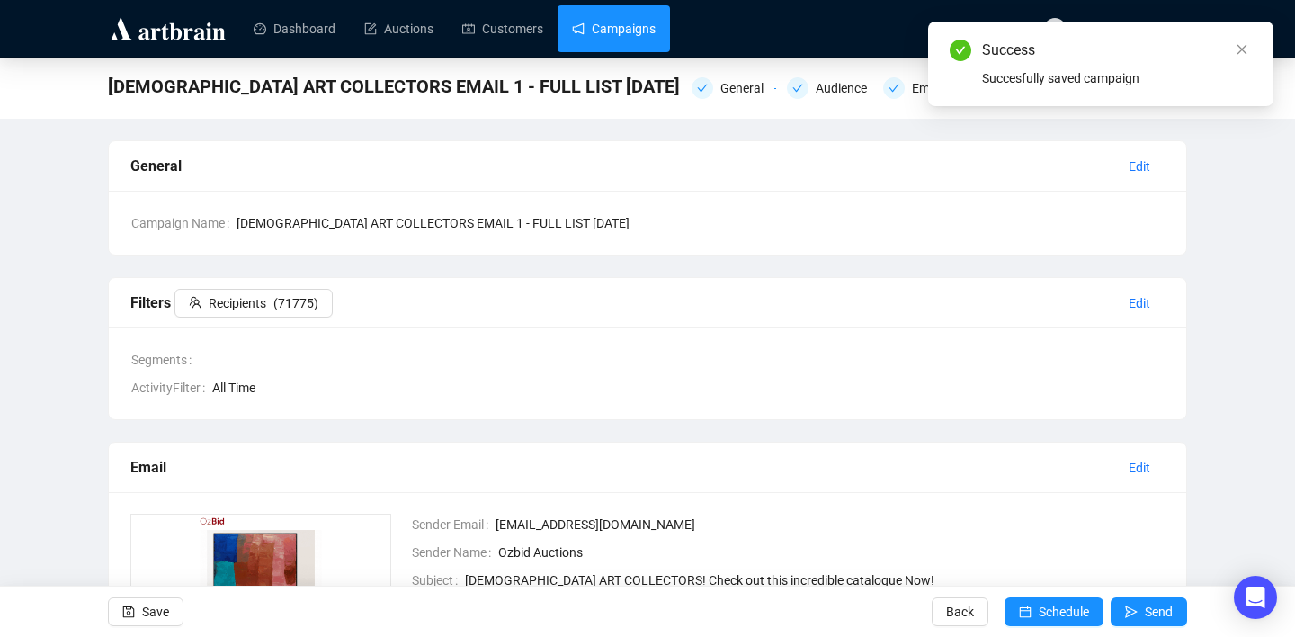
click at [603, 22] on link "Campaigns" at bounding box center [614, 28] width 84 height 47
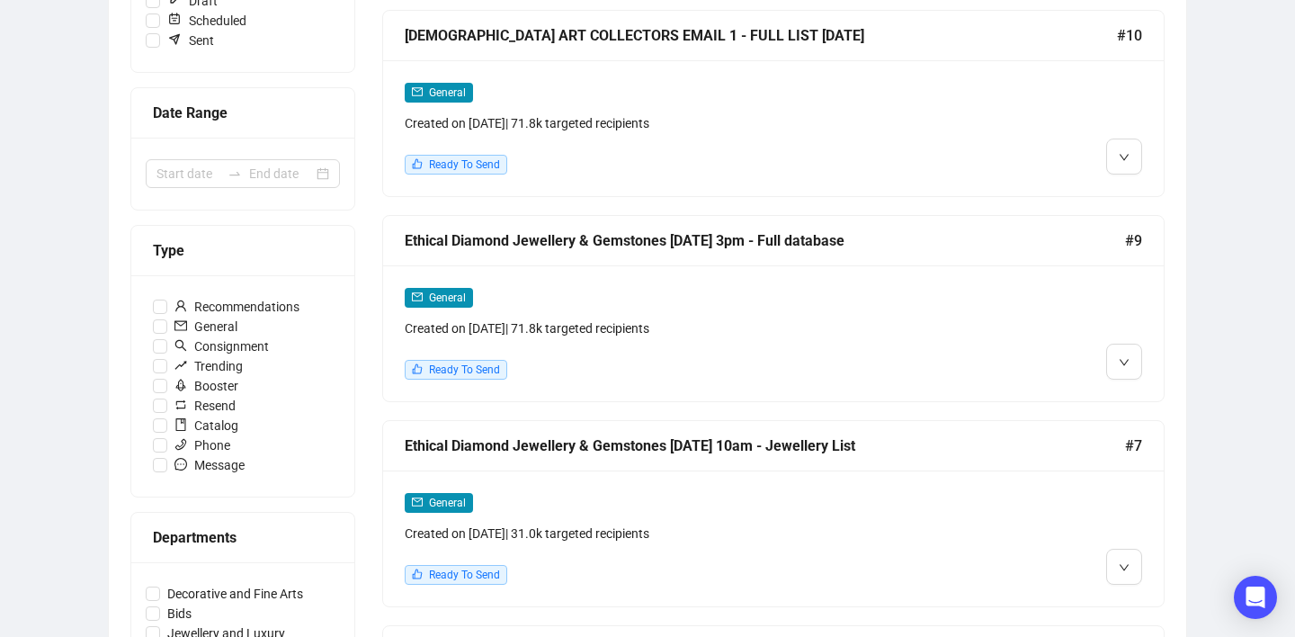
scroll to position [330, 0]
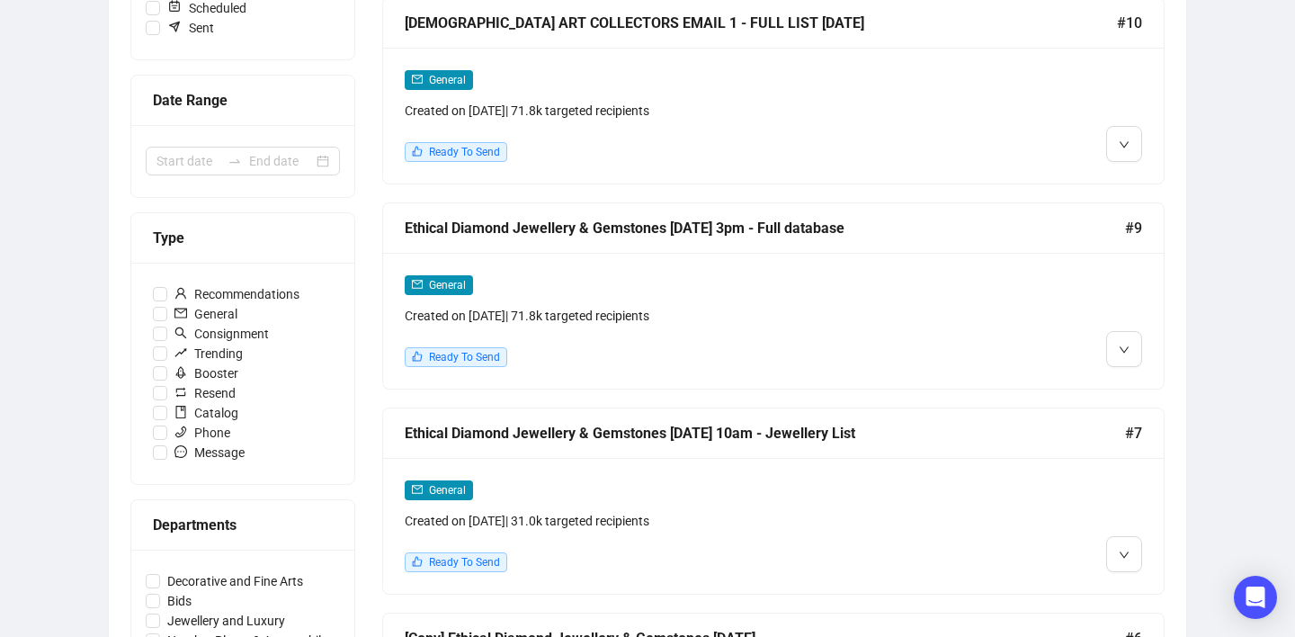
click at [666, 355] on div "Ready To Send" at bounding box center [680, 357] width 550 height 20
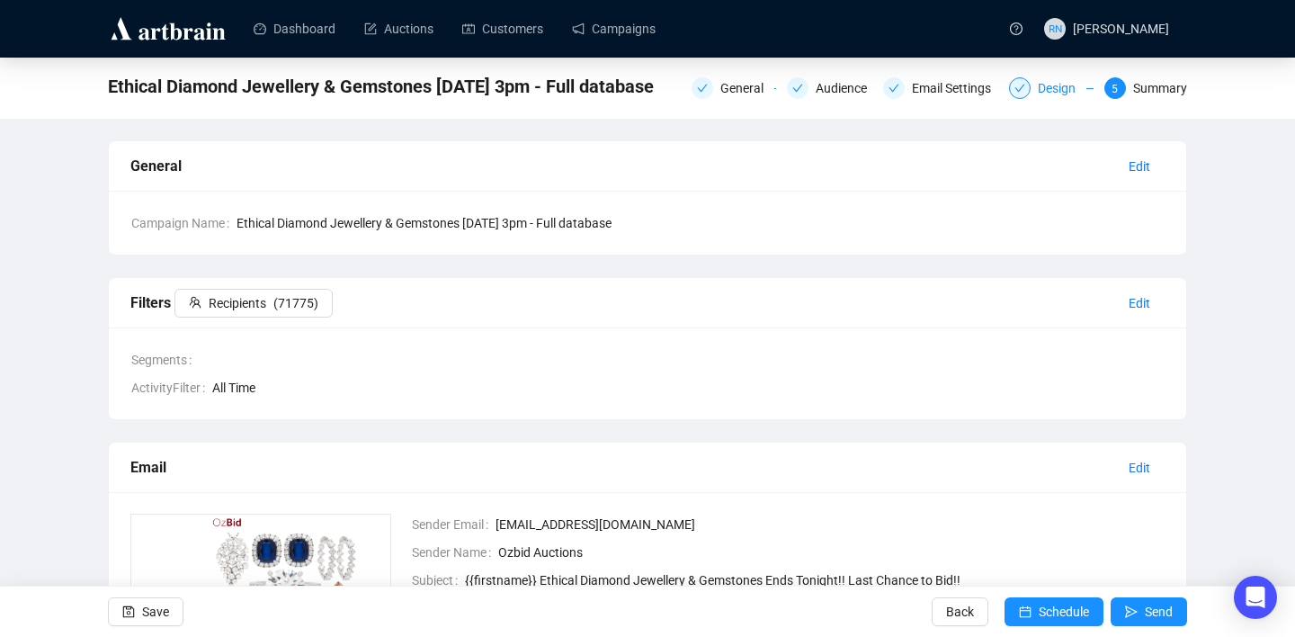
click at [1048, 89] on div "Design" at bounding box center [1062, 88] width 49 height 22
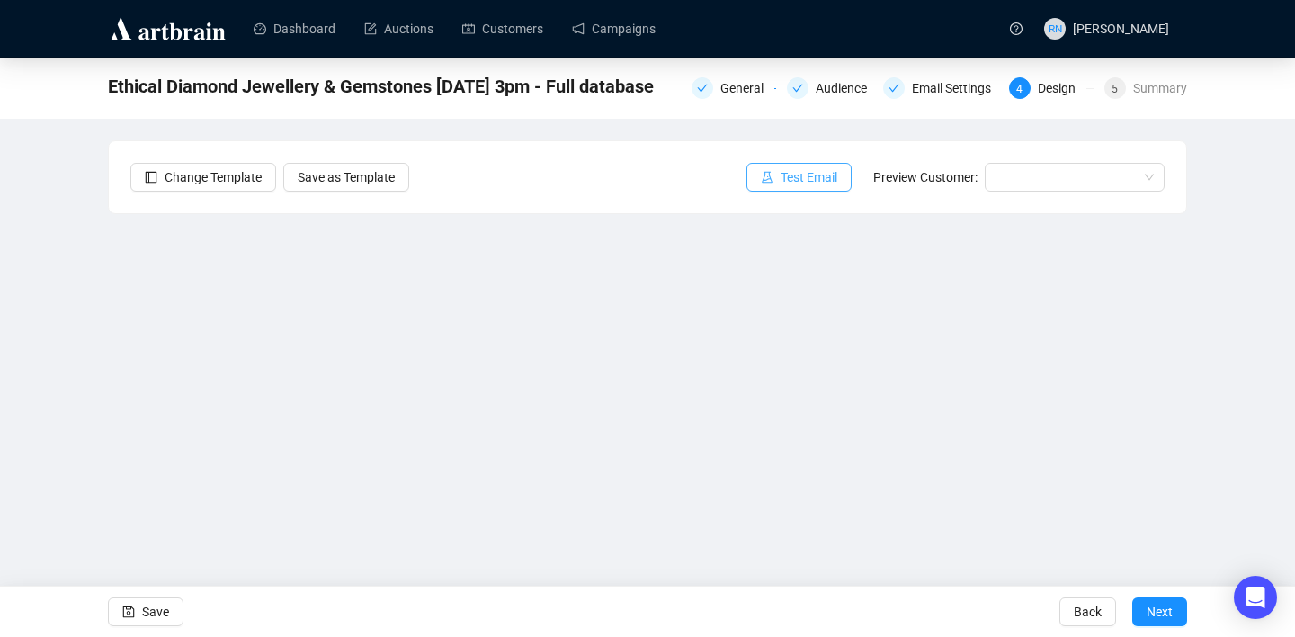
click at [787, 174] on span "Test Email" at bounding box center [808, 177] width 57 height 20
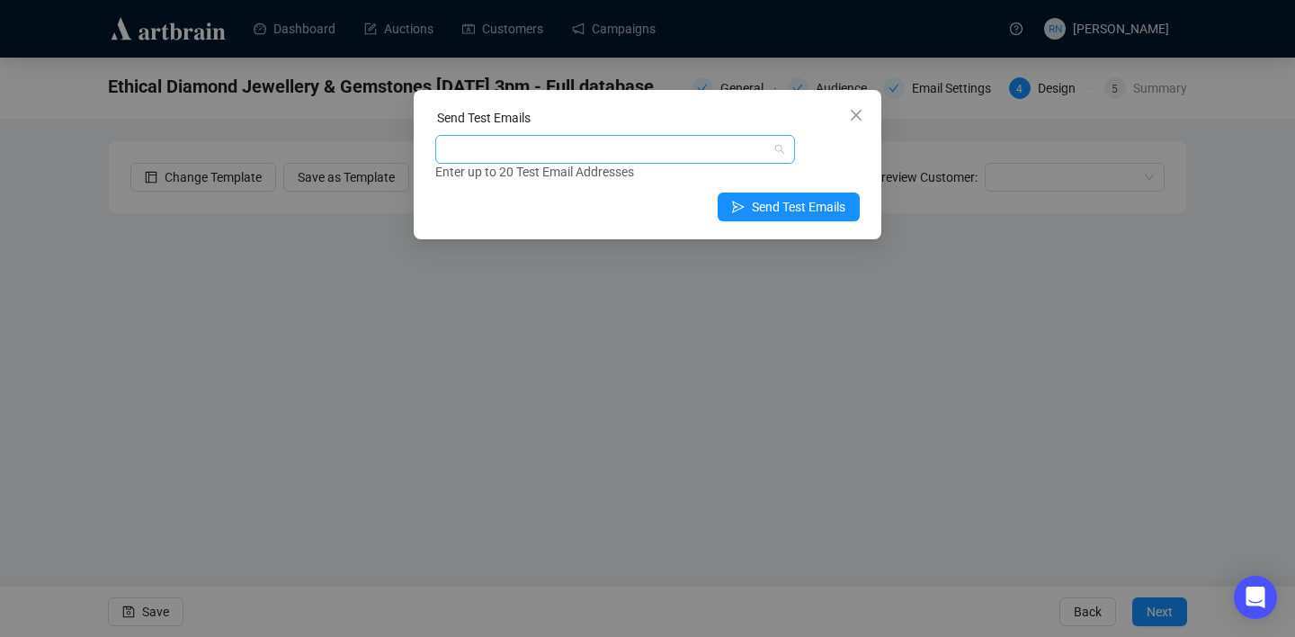
click at [622, 155] on div at bounding box center [606, 149] width 334 height 25
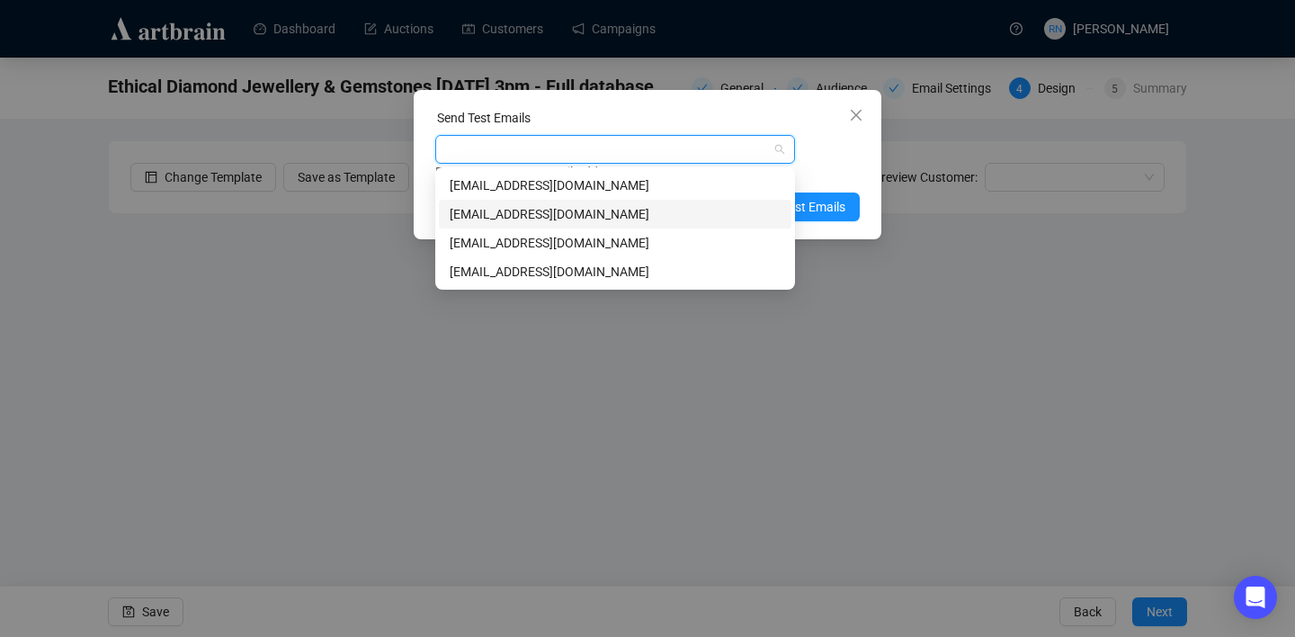
click at [592, 213] on div "[EMAIL_ADDRESS][DOMAIN_NAME]" at bounding box center [615, 214] width 331 height 20
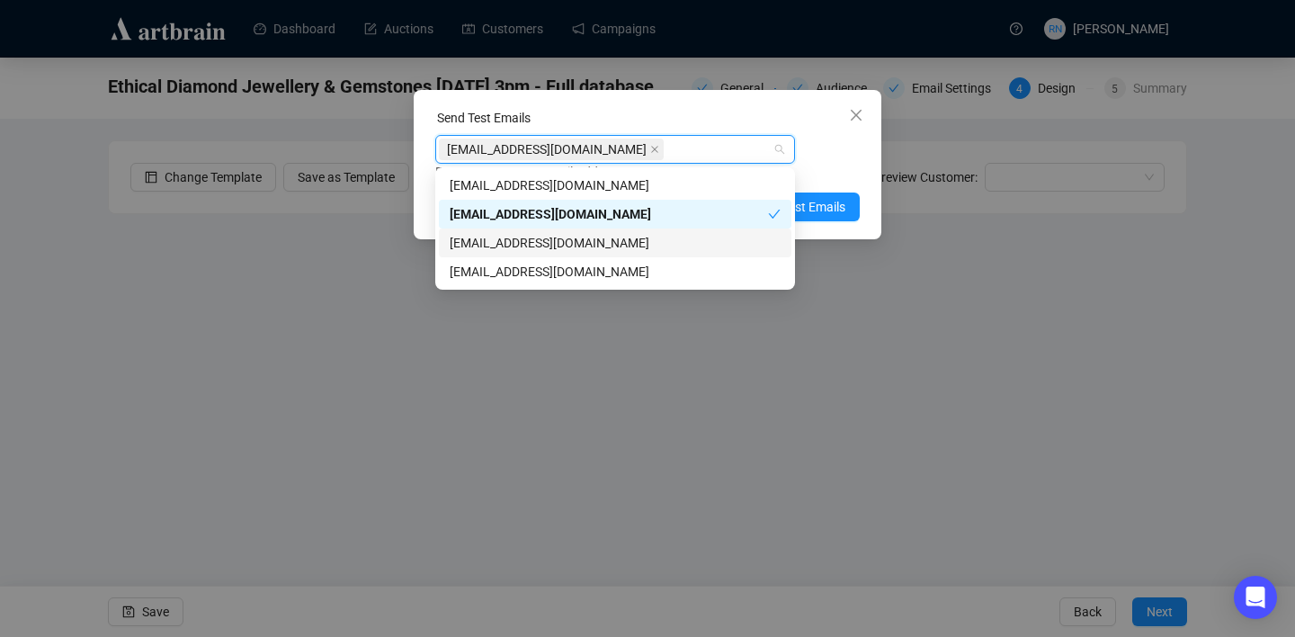
click at [586, 242] on div "[EMAIL_ADDRESS][DOMAIN_NAME]" at bounding box center [615, 243] width 331 height 20
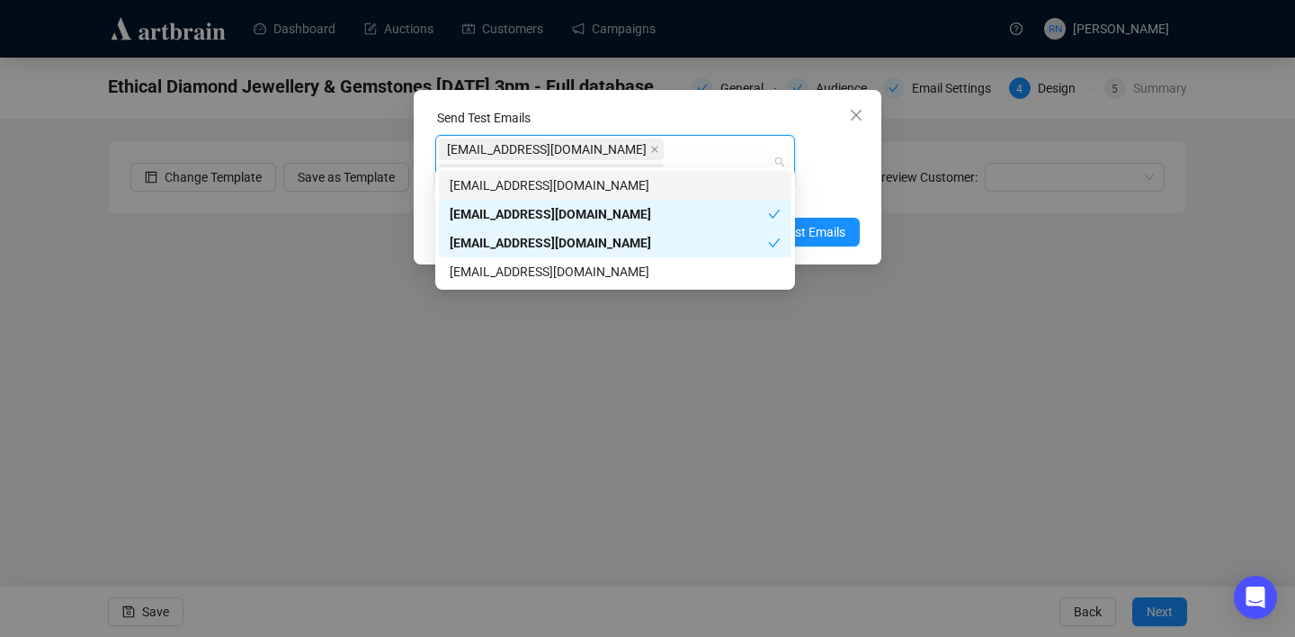
click at [845, 187] on div "Enter up to 20 Test Email Addresses" at bounding box center [647, 197] width 424 height 21
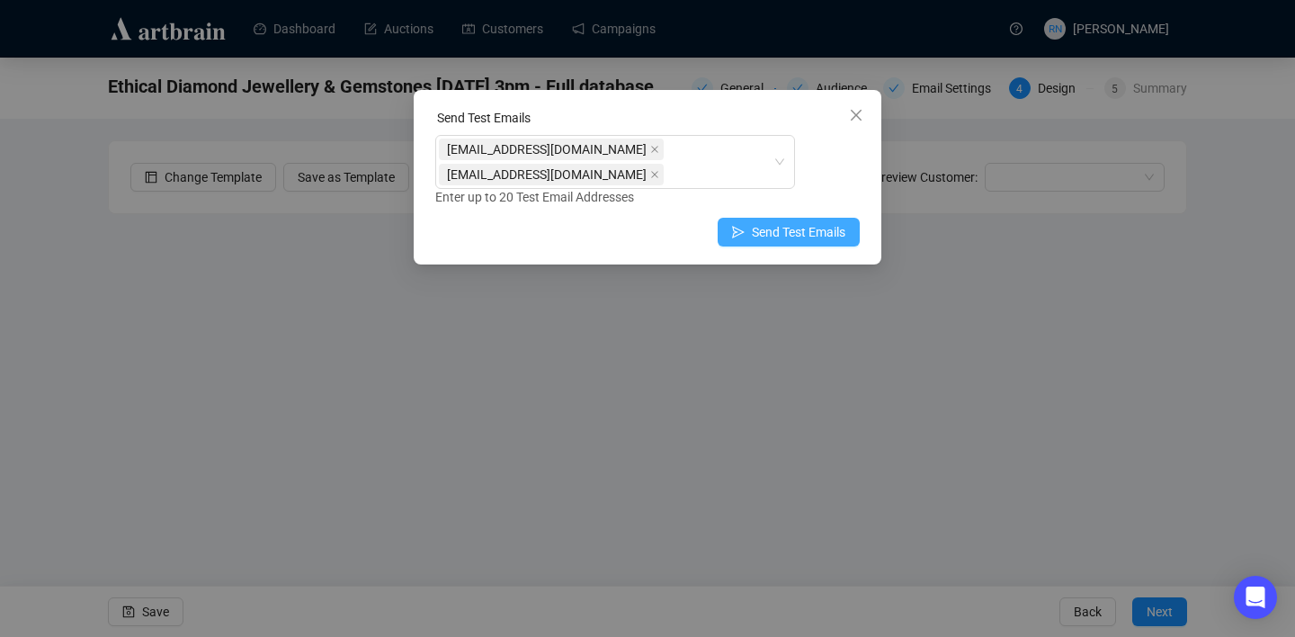
click at [833, 222] on span "Send Test Emails" at bounding box center [799, 232] width 94 height 20
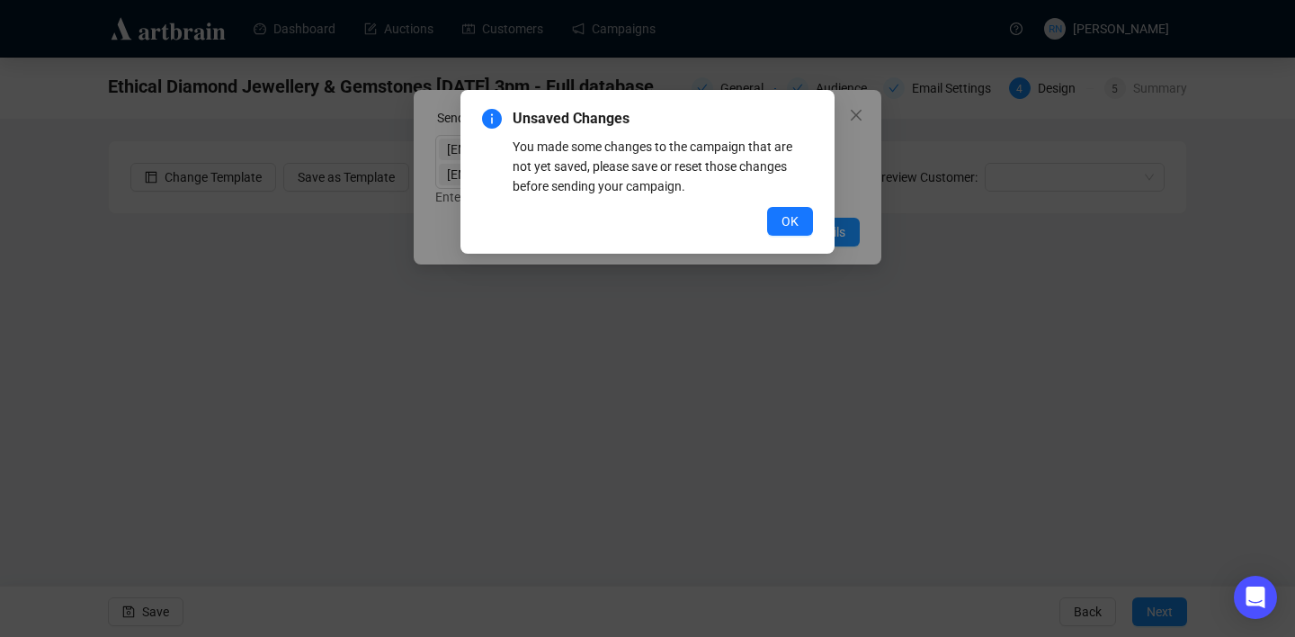
click at [855, 144] on div "Unsaved Changes You made some changes to the campaign that are not yet saved, p…" at bounding box center [647, 318] width 1295 height 637
click at [855, 103] on div "Unsaved Changes You made some changes to the campaign that are not yet saved, p…" at bounding box center [647, 318] width 1295 height 637
click at [789, 231] on button "OK" at bounding box center [790, 221] width 46 height 29
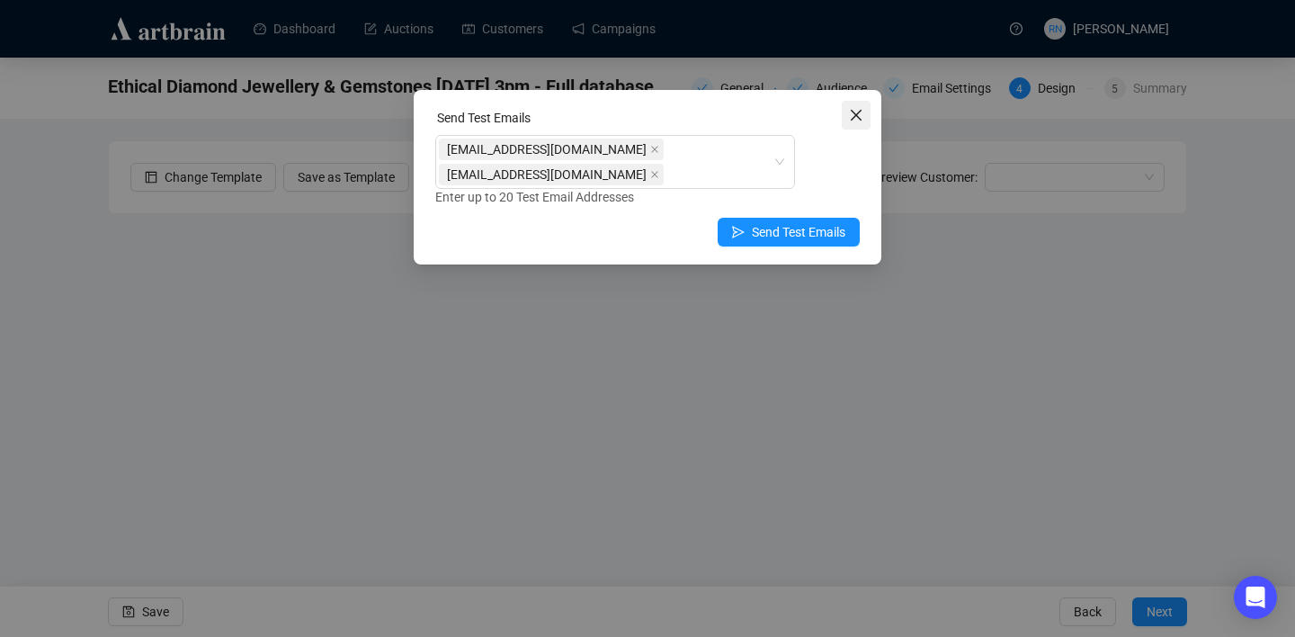
click at [860, 112] on icon "close" at bounding box center [856, 115] width 14 height 14
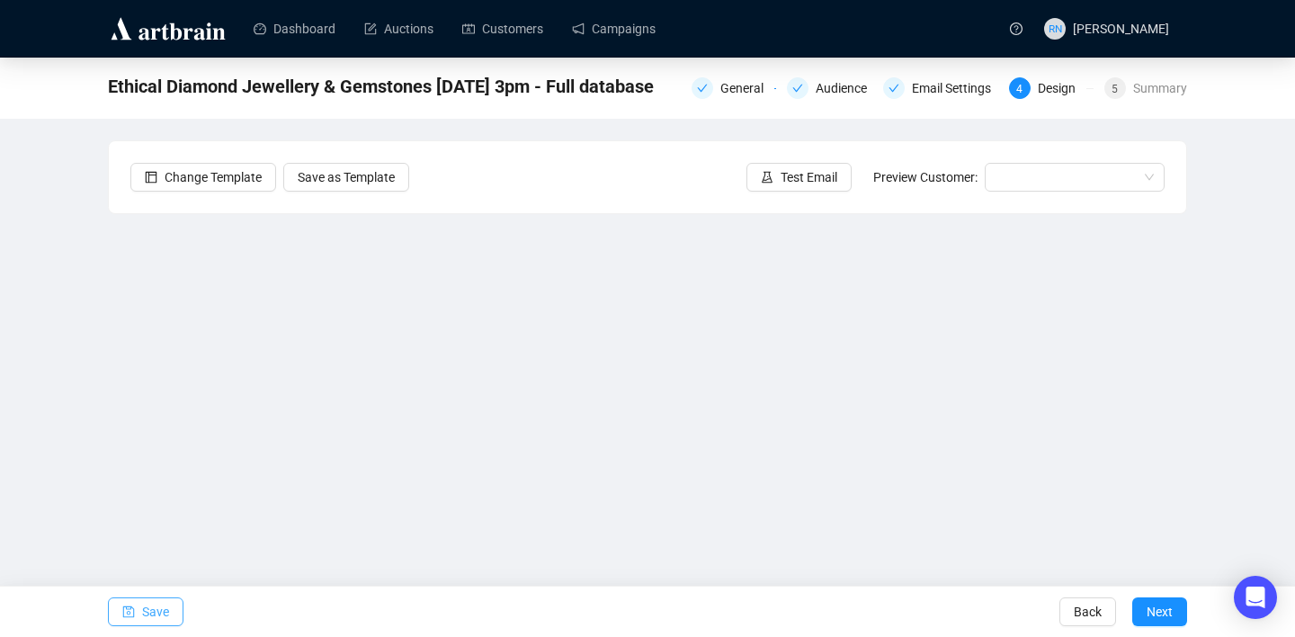
click at [165, 617] on span "Save" at bounding box center [155, 611] width 27 height 50
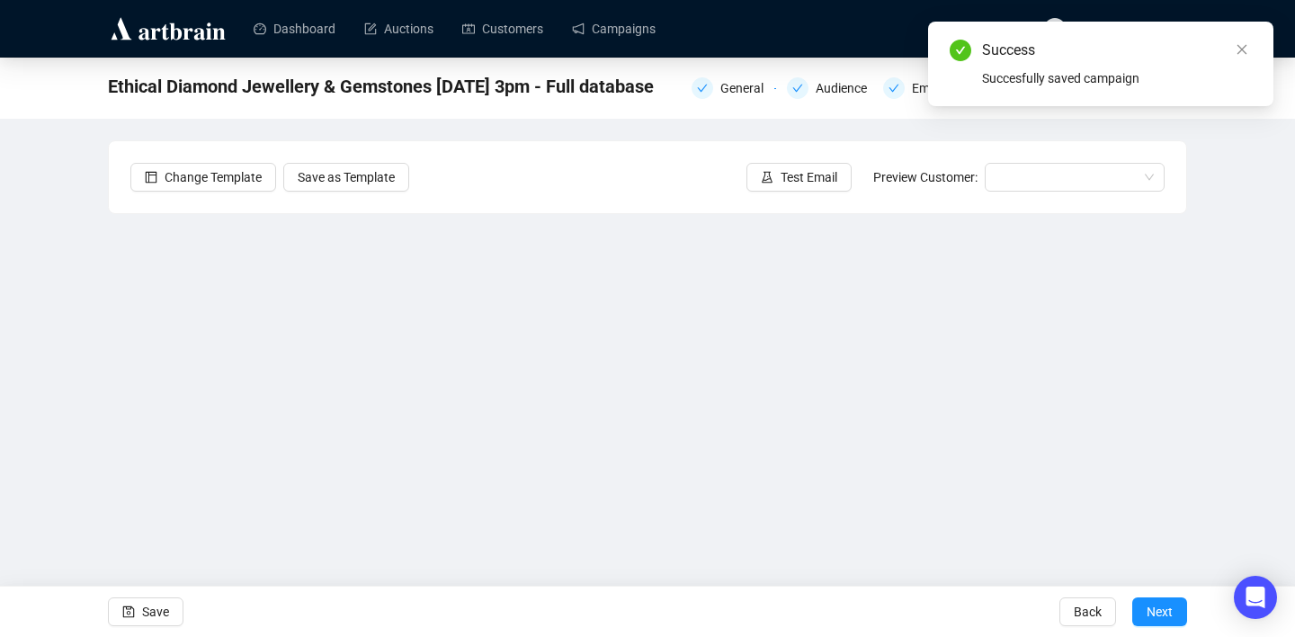
click at [934, 183] on span "Preview Customer:" at bounding box center [925, 177] width 104 height 14
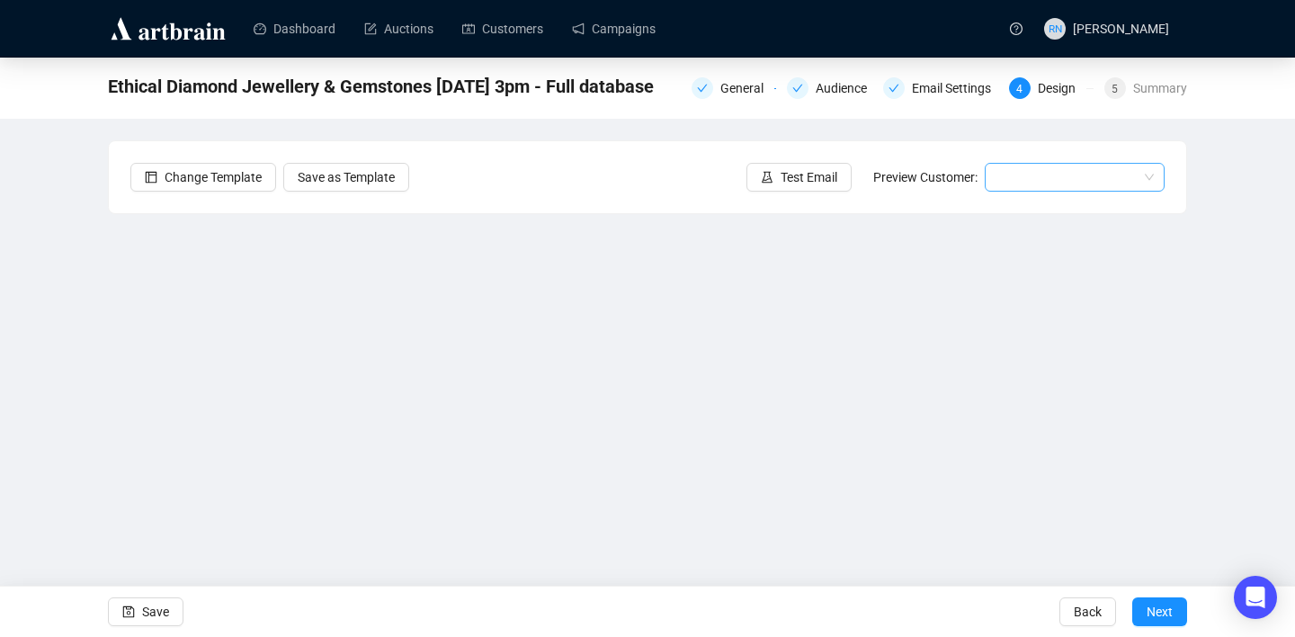
click at [1006, 187] on input "search" at bounding box center [1066, 177] width 142 height 27
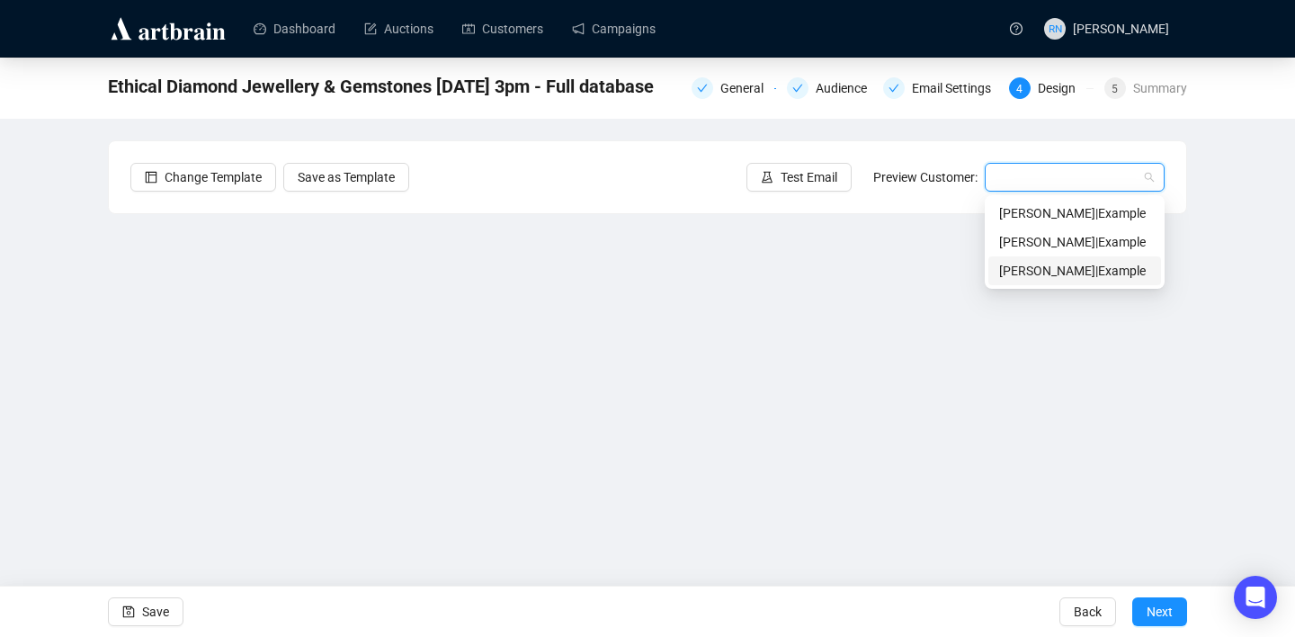
click at [1008, 265] on div "John | Example" at bounding box center [1074, 271] width 151 height 20
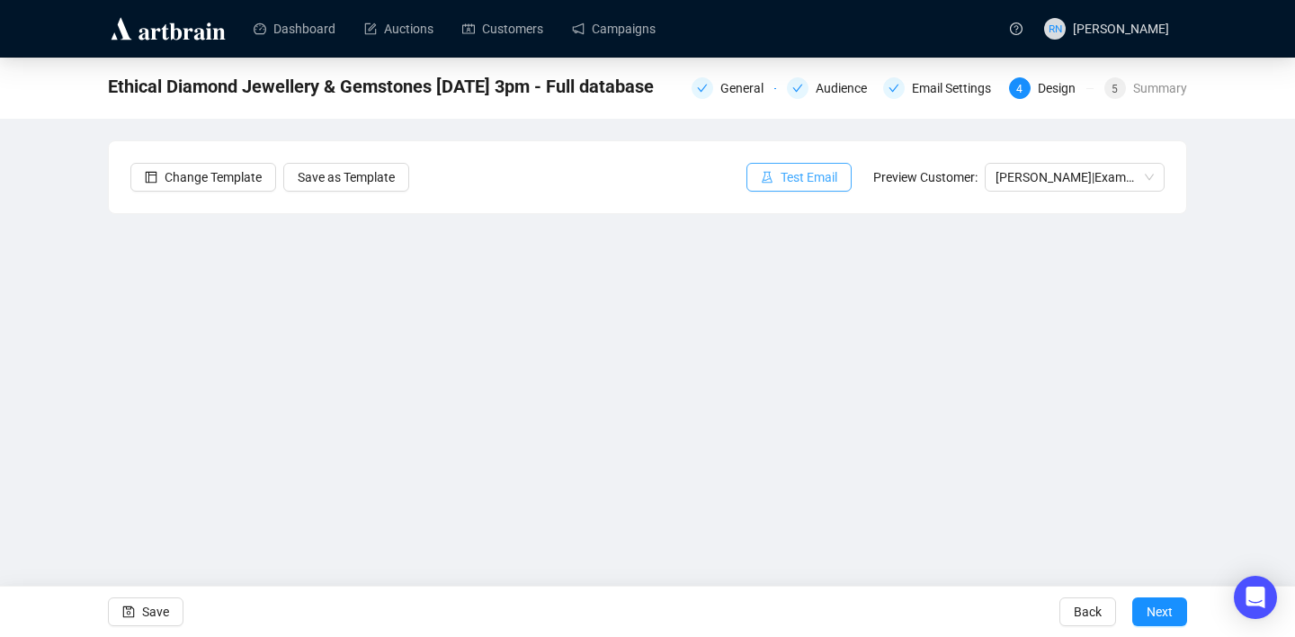
click at [792, 178] on span "Test Email" at bounding box center [808, 177] width 57 height 20
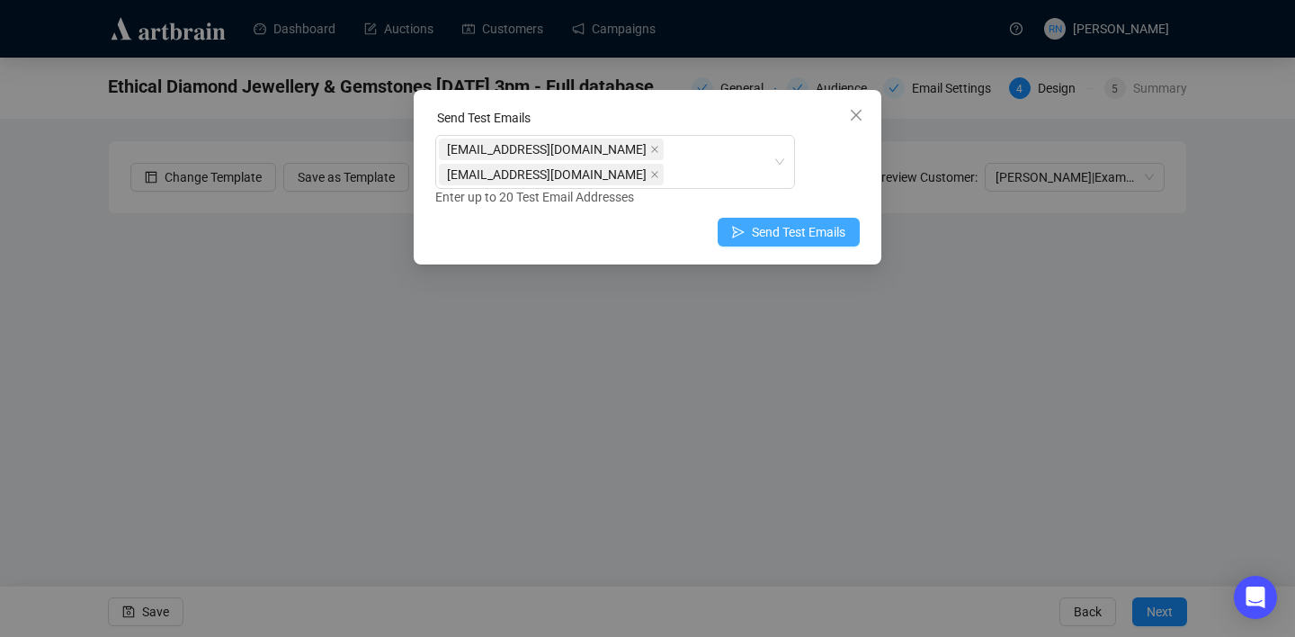
click at [768, 222] on span "Send Test Emails" at bounding box center [799, 232] width 94 height 20
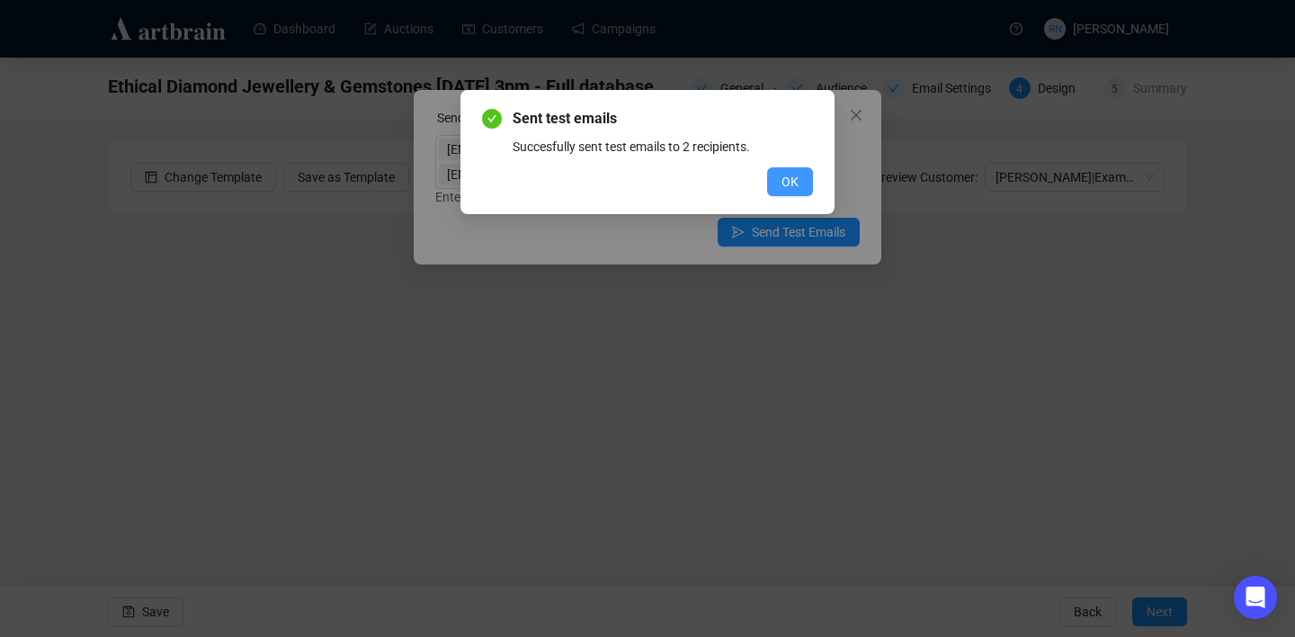
click at [781, 191] on span "OK" at bounding box center [789, 182] width 17 height 20
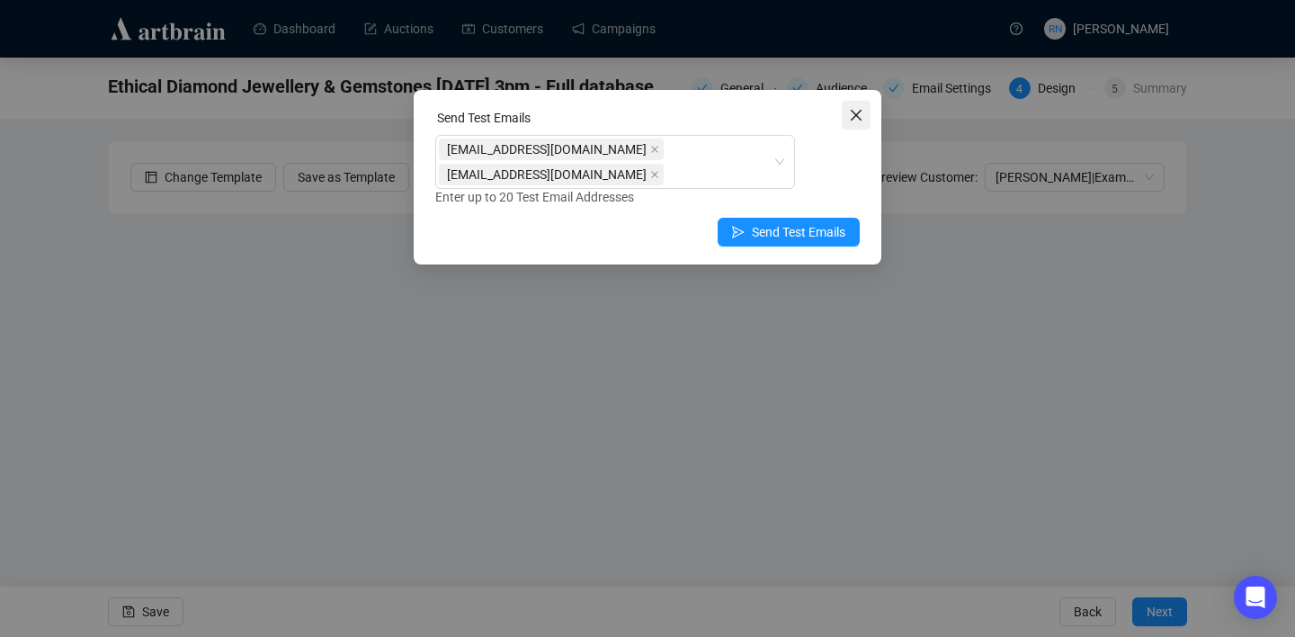
click at [857, 117] on icon "close" at bounding box center [856, 115] width 11 height 11
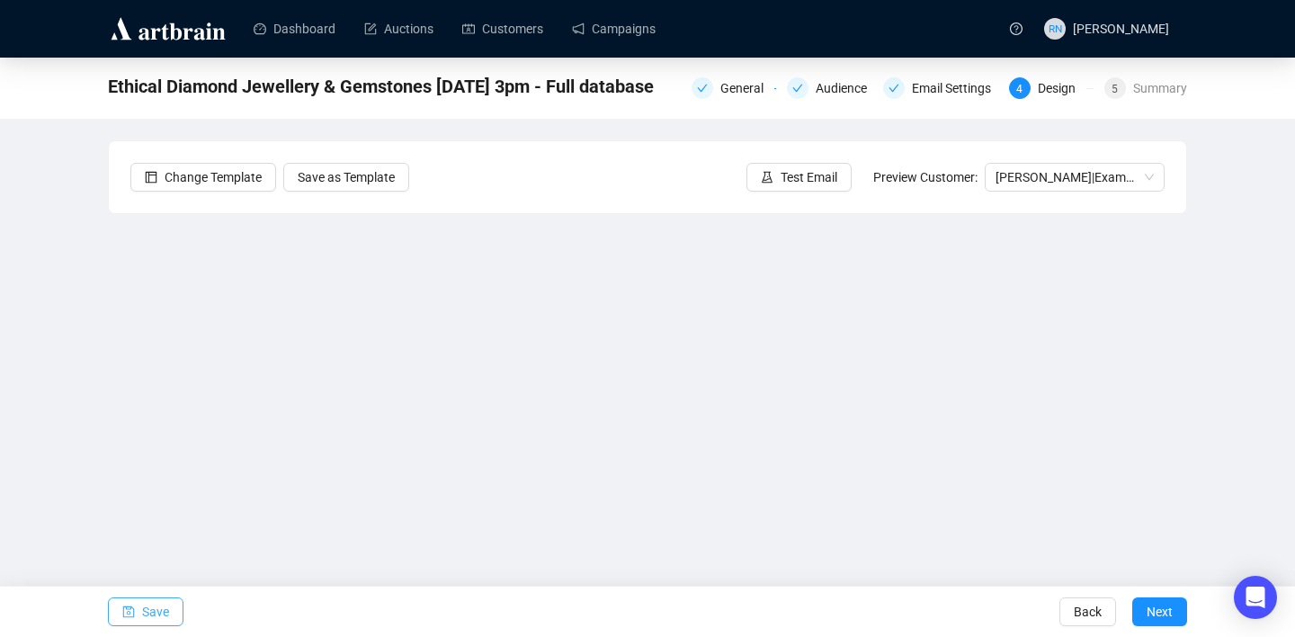
click at [160, 606] on span "Save" at bounding box center [155, 611] width 27 height 50
click at [789, 176] on span "Test Email" at bounding box center [808, 177] width 57 height 20
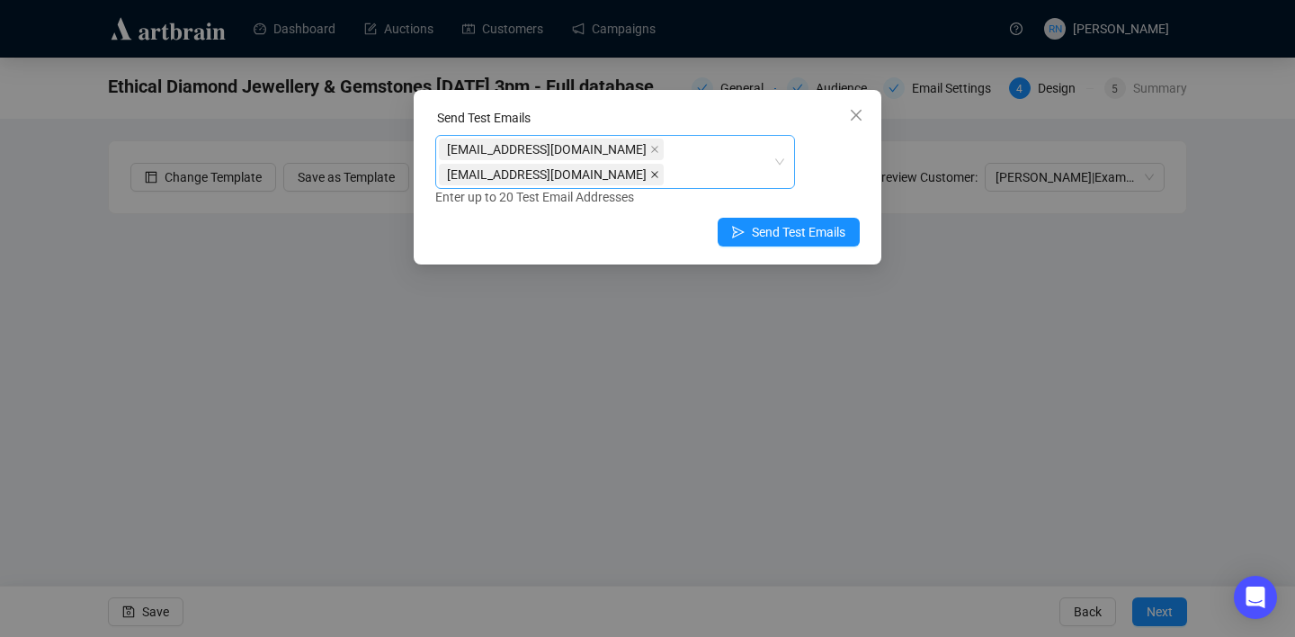
click at [659, 170] on icon "close" at bounding box center [654, 174] width 9 height 9
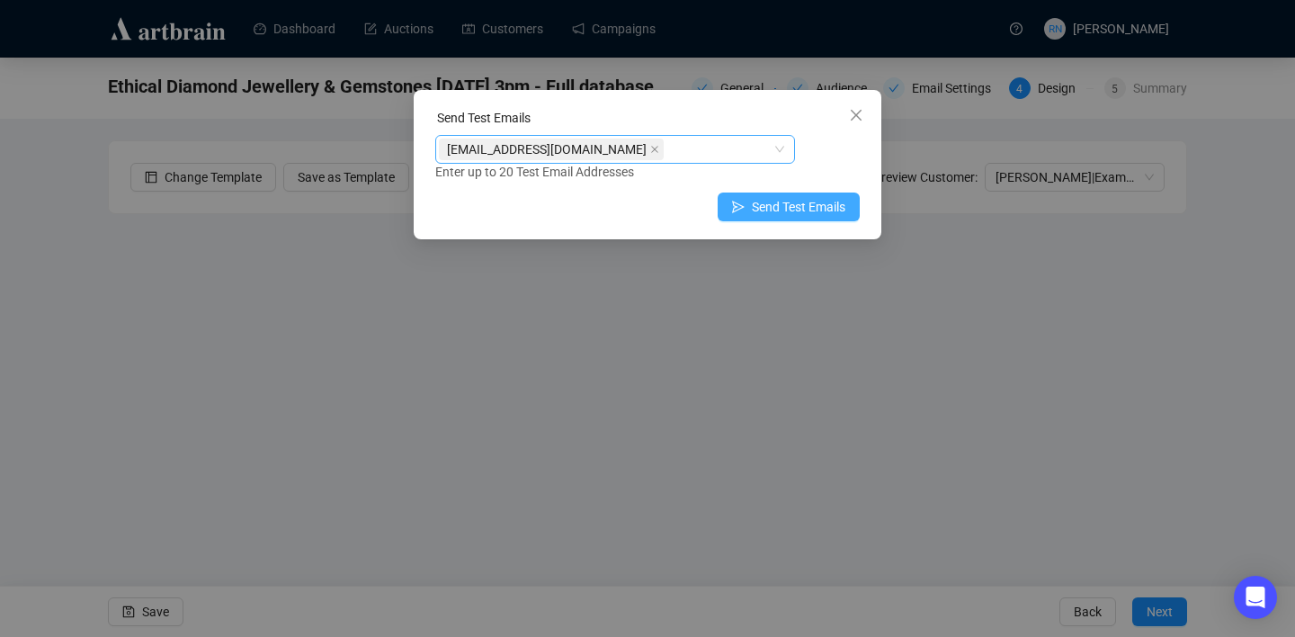
click at [769, 214] on span "Send Test Emails" at bounding box center [799, 207] width 94 height 20
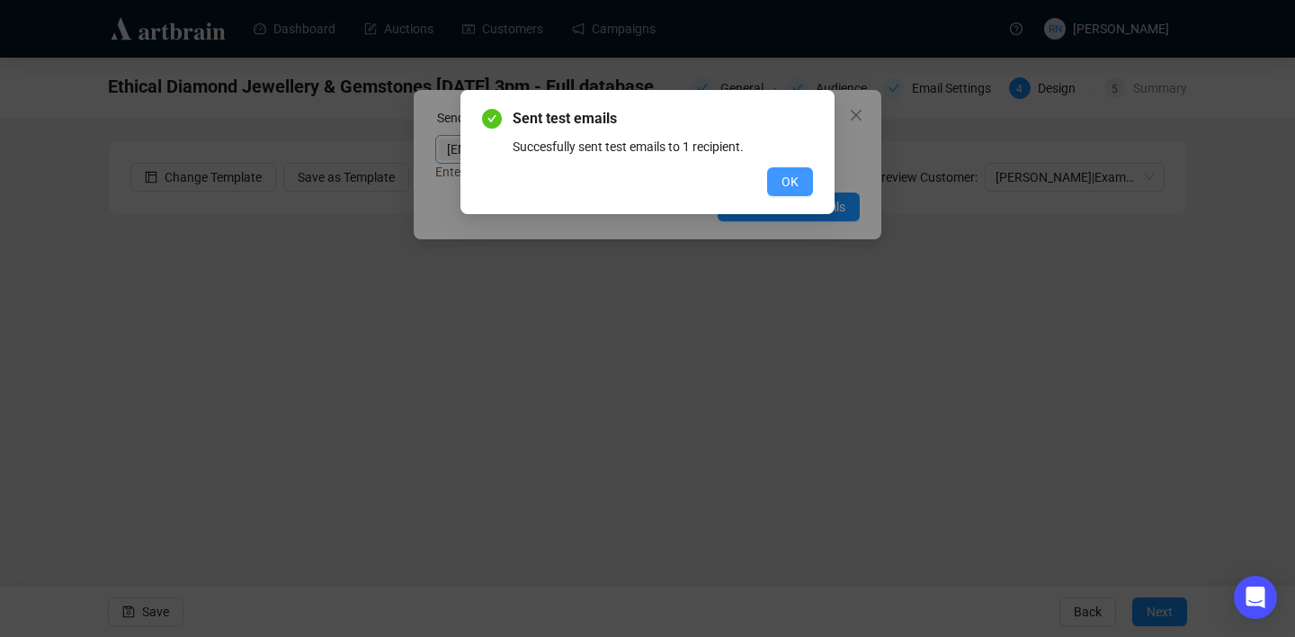
click at [776, 186] on button "OK" at bounding box center [790, 181] width 46 height 29
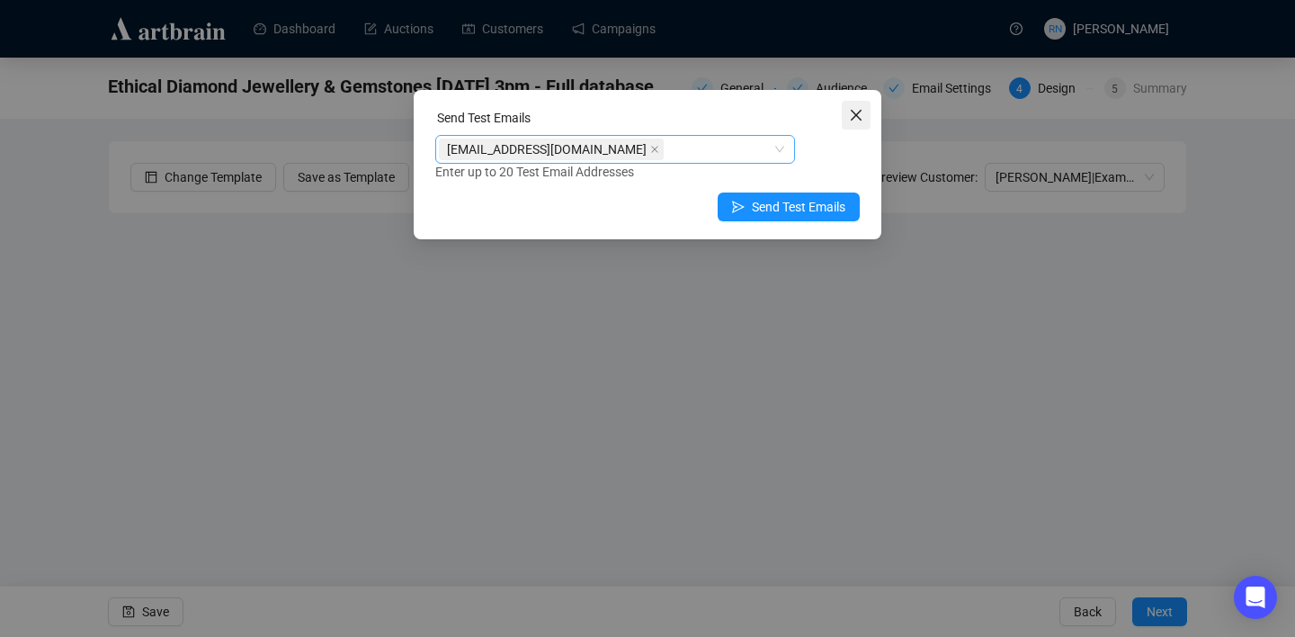
click at [862, 114] on icon "close" at bounding box center [856, 115] width 14 height 14
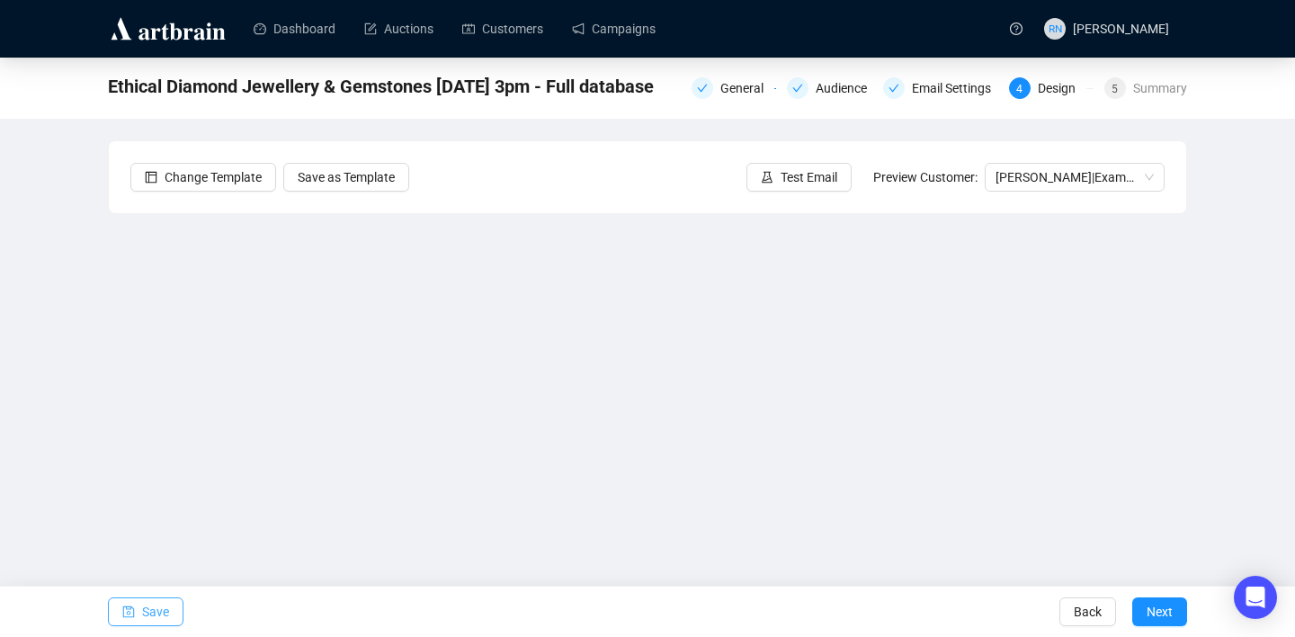
click at [163, 606] on span "Save" at bounding box center [155, 611] width 27 height 50
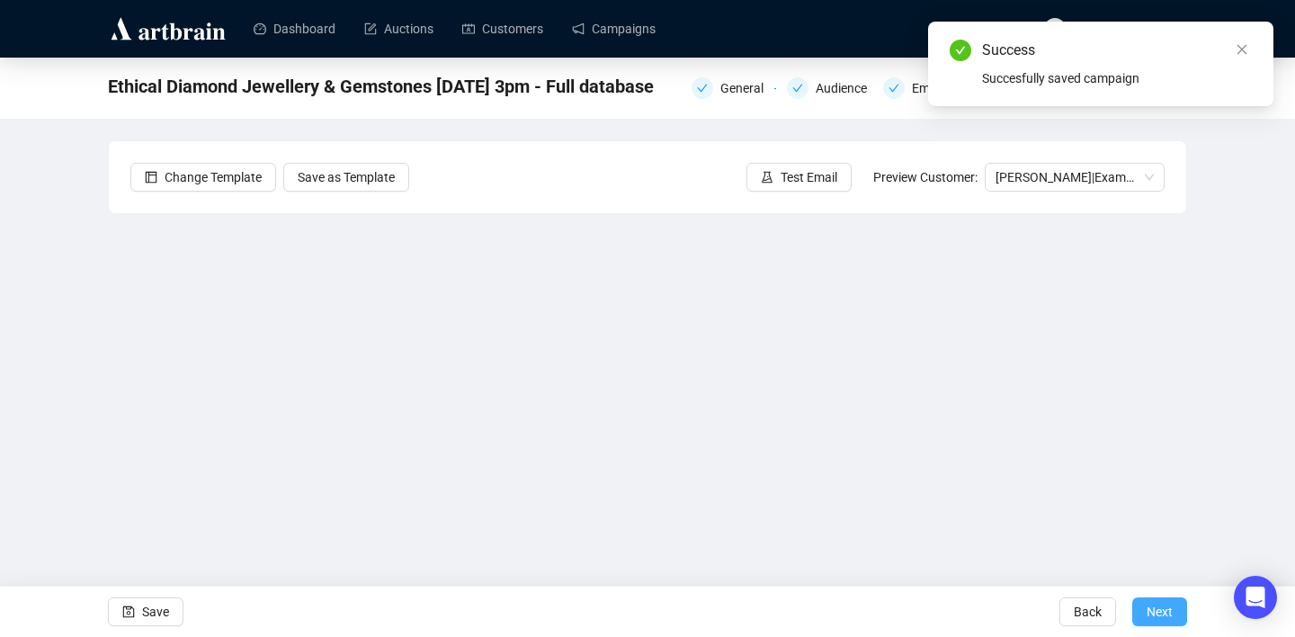
click at [1162, 613] on span "Next" at bounding box center [1159, 611] width 26 height 50
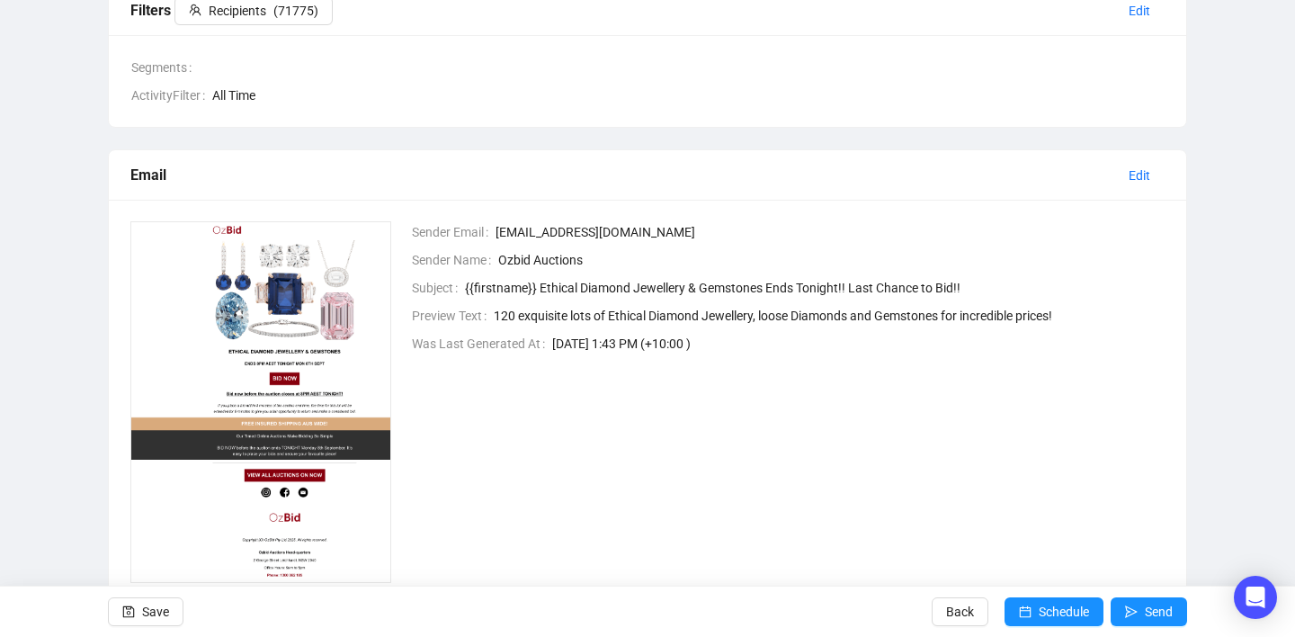
scroll to position [319, 0]
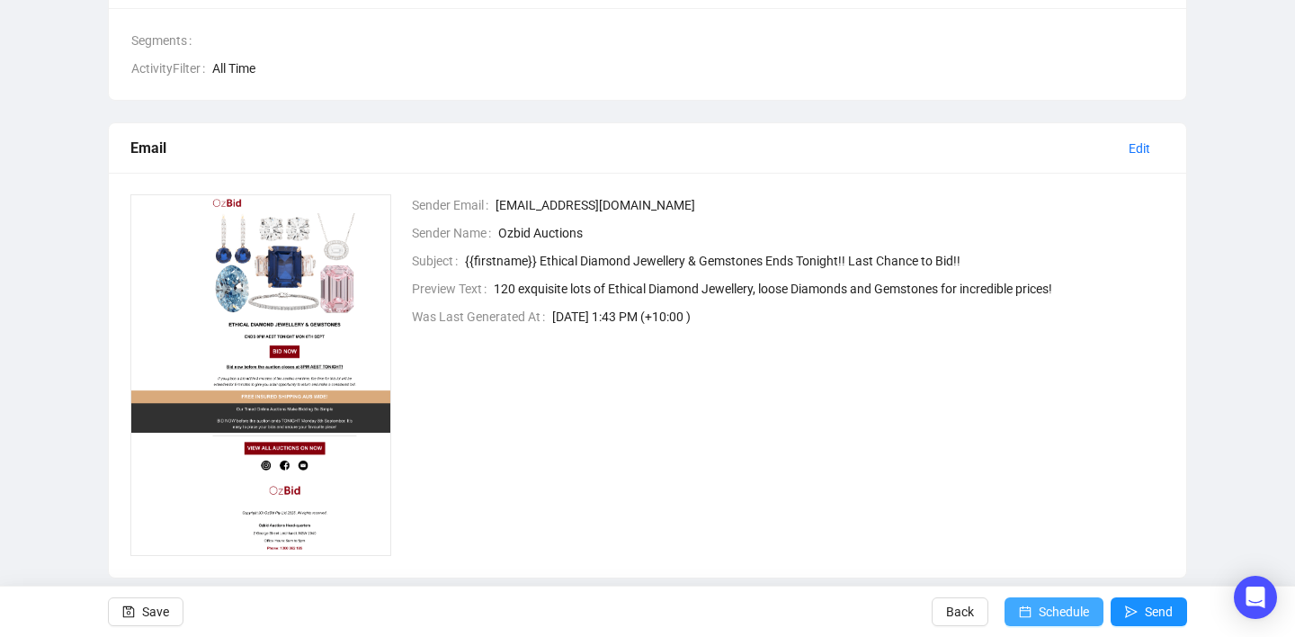
click at [1038, 617] on span "Schedule" at bounding box center [1063, 611] width 50 height 50
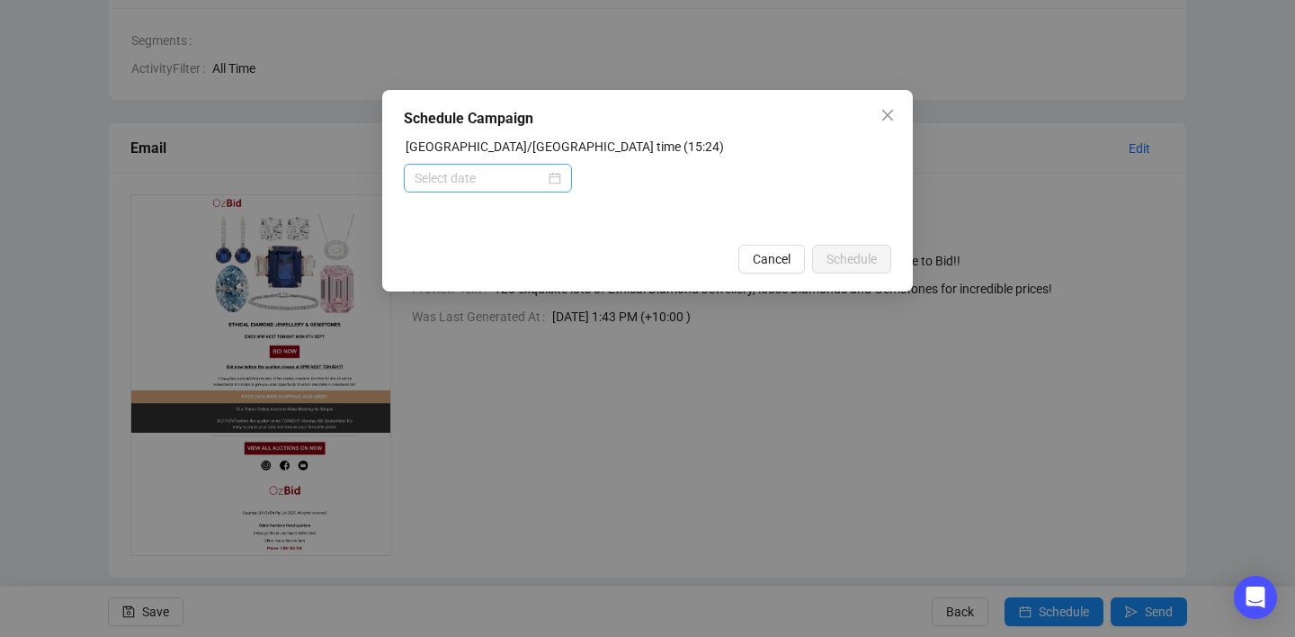
click at [545, 183] on div at bounding box center [487, 178] width 147 height 20
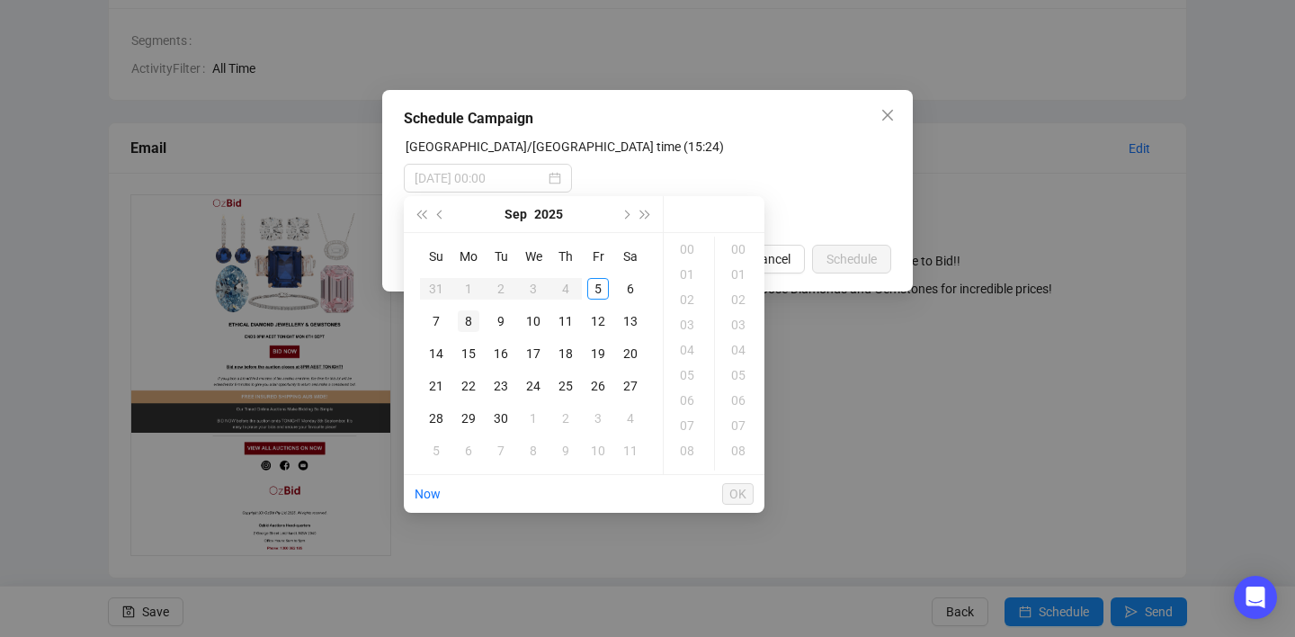
click at [470, 320] on div "8" at bounding box center [469, 321] width 22 height 22
click at [690, 306] on div "15" at bounding box center [688, 305] width 43 height 25
click at [735, 248] on div "00" at bounding box center [739, 248] width 43 height 25
type input "2025-09-08 15:00"
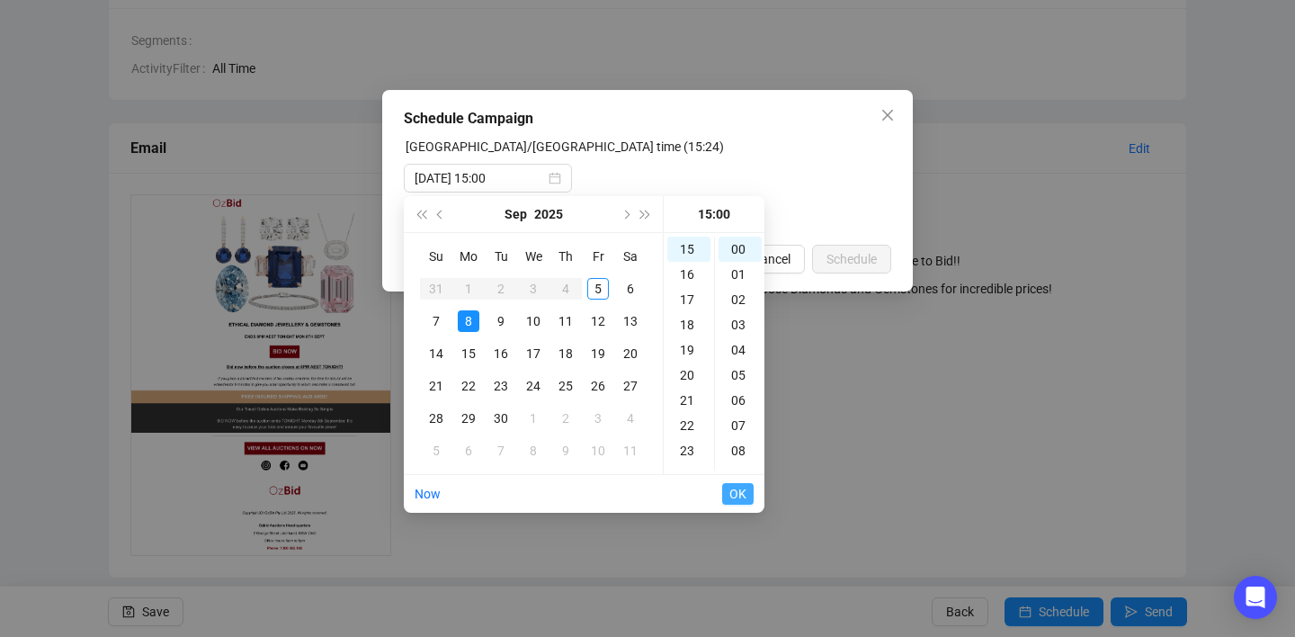
click at [744, 495] on span "OK" at bounding box center [737, 494] width 17 height 34
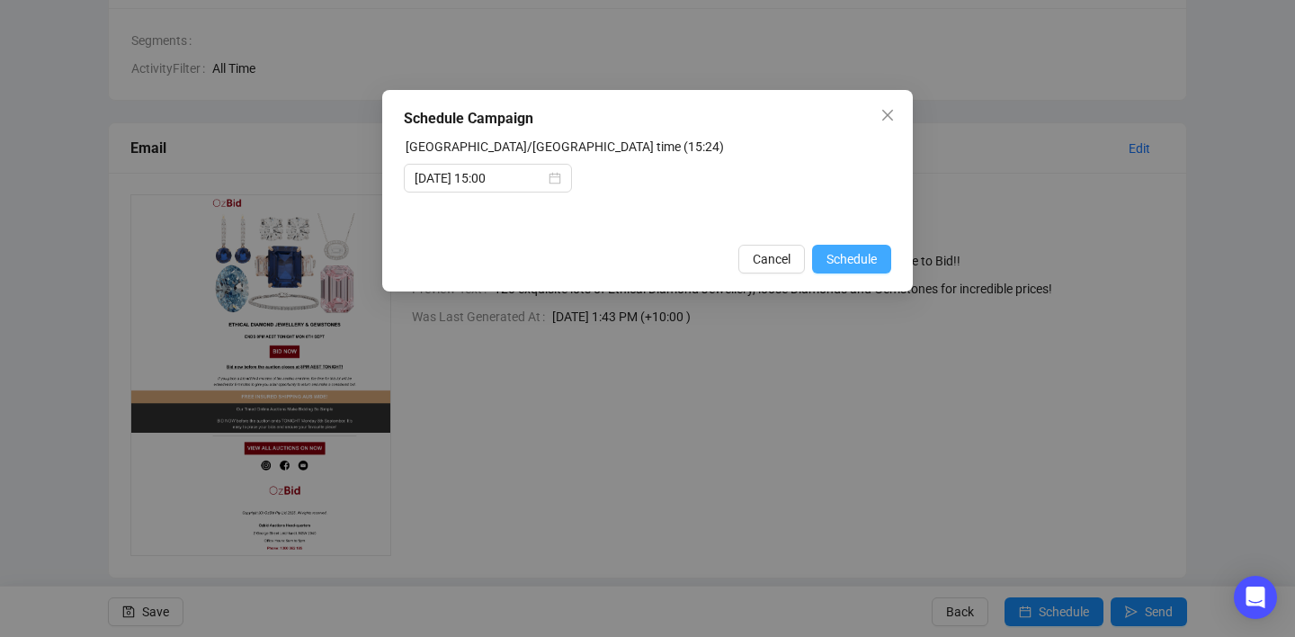
click at [835, 263] on span "Schedule" at bounding box center [851, 259] width 50 height 20
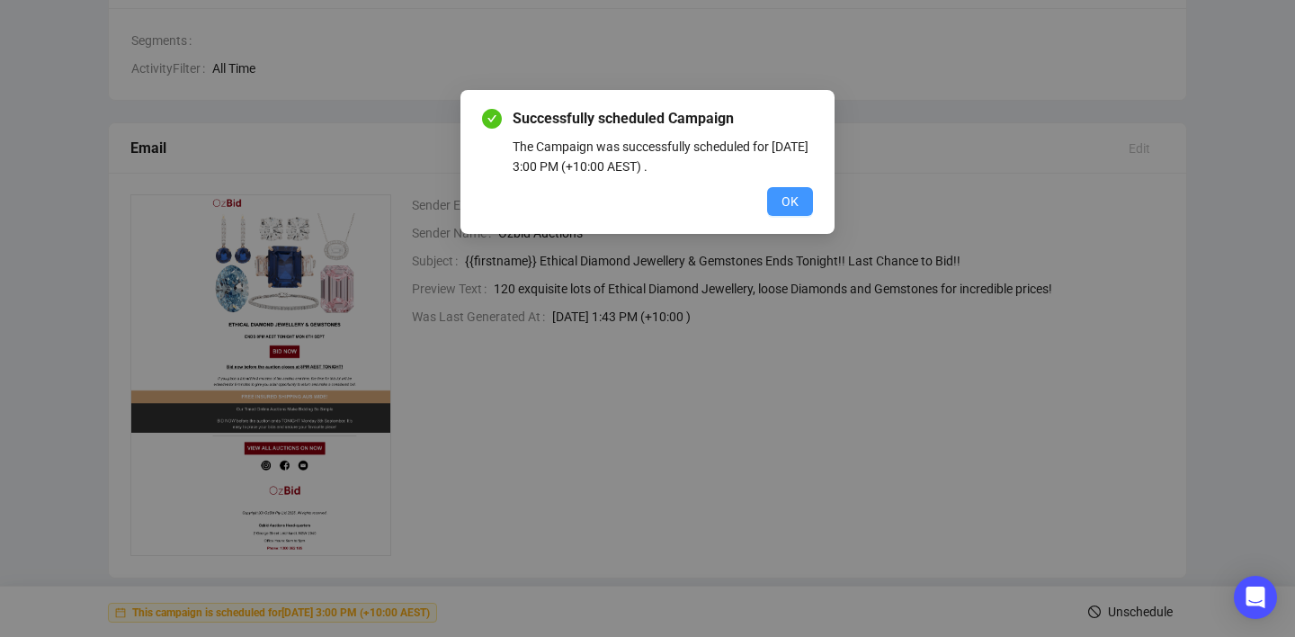
click at [797, 203] on span "OK" at bounding box center [789, 202] width 17 height 20
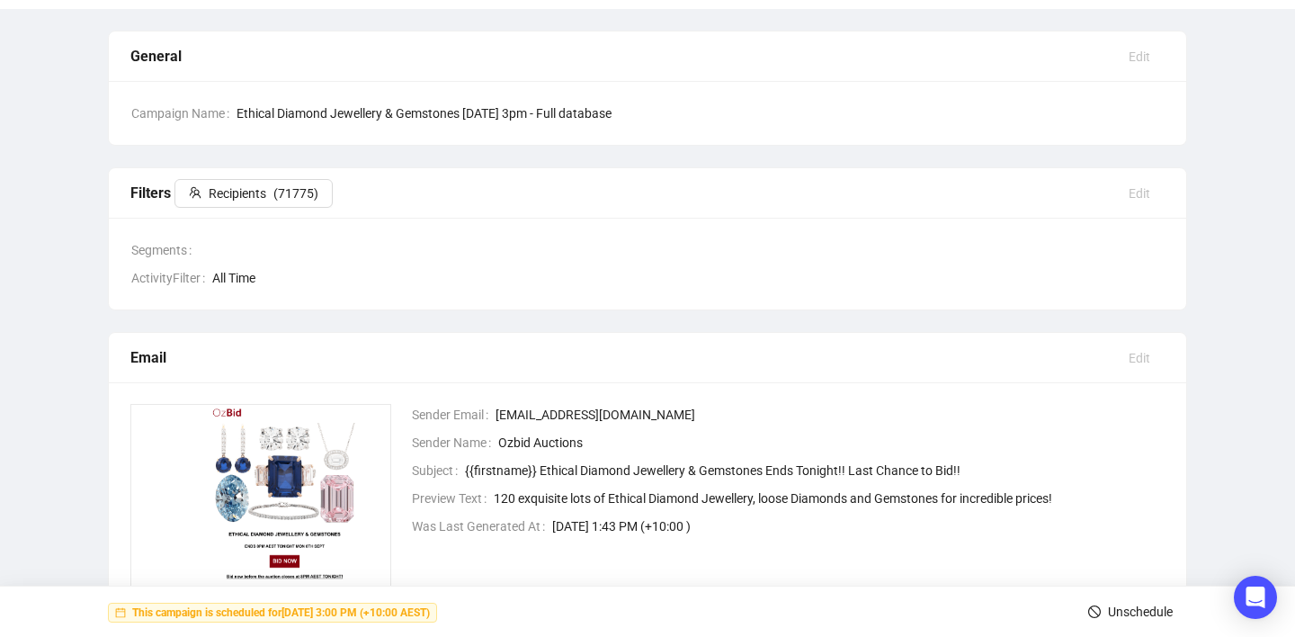
scroll to position [0, 0]
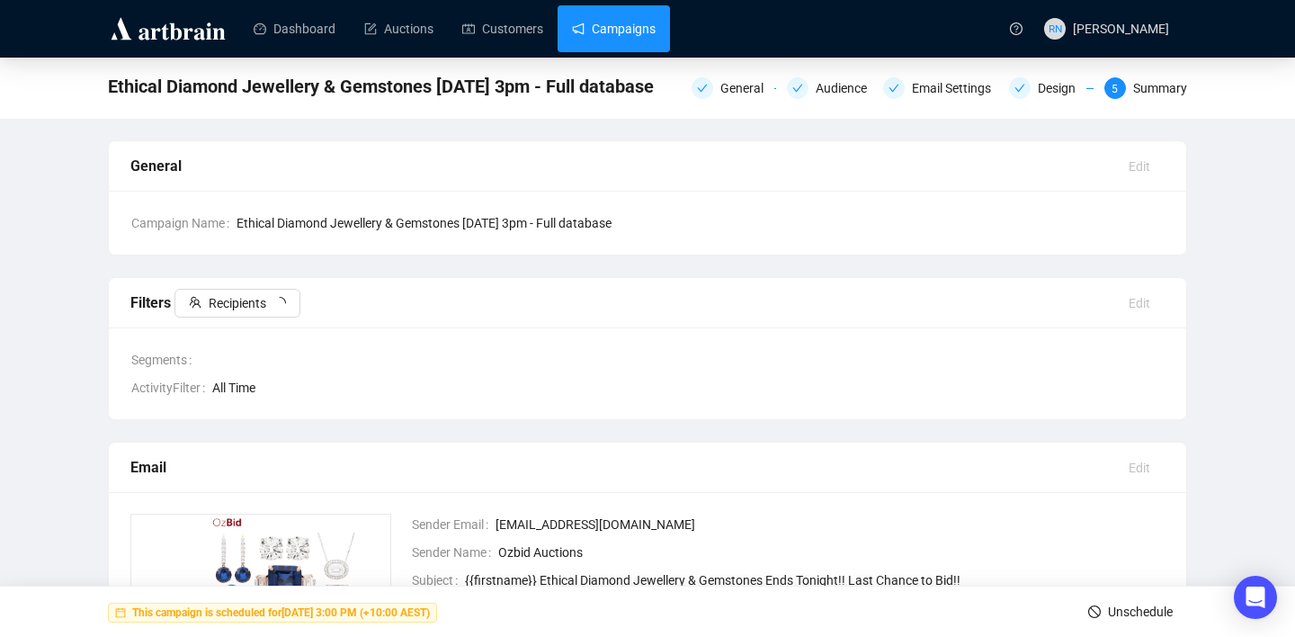
click at [589, 31] on link "Campaigns" at bounding box center [614, 28] width 84 height 47
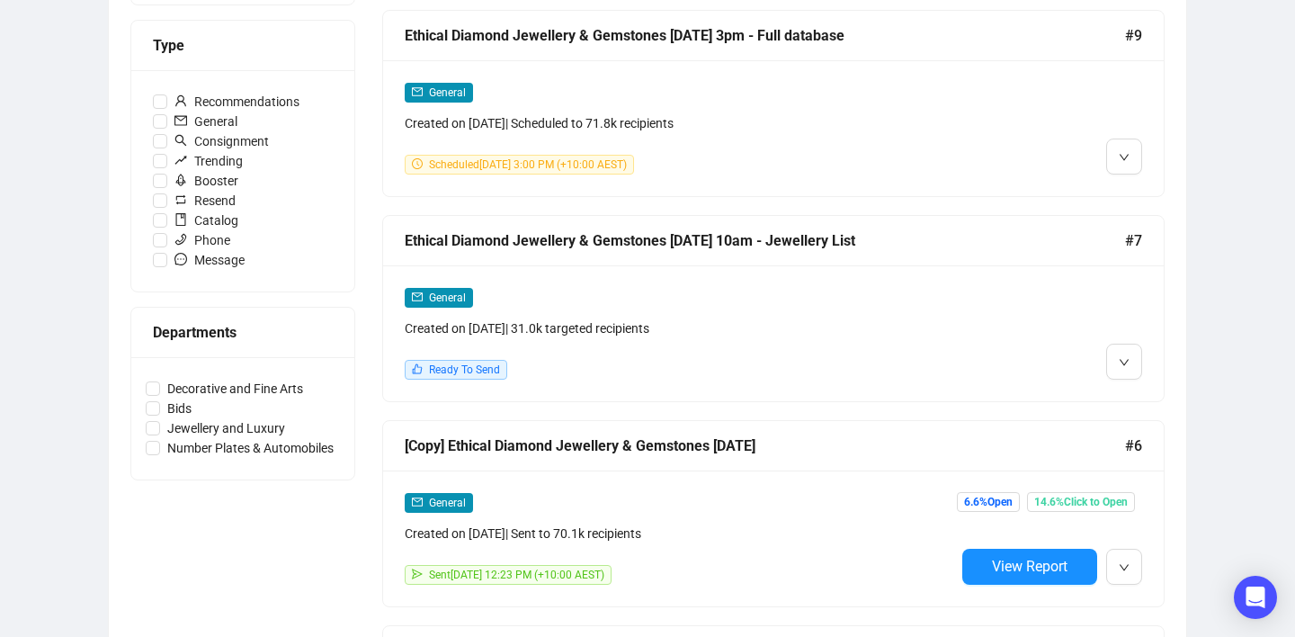
scroll to position [533, 0]
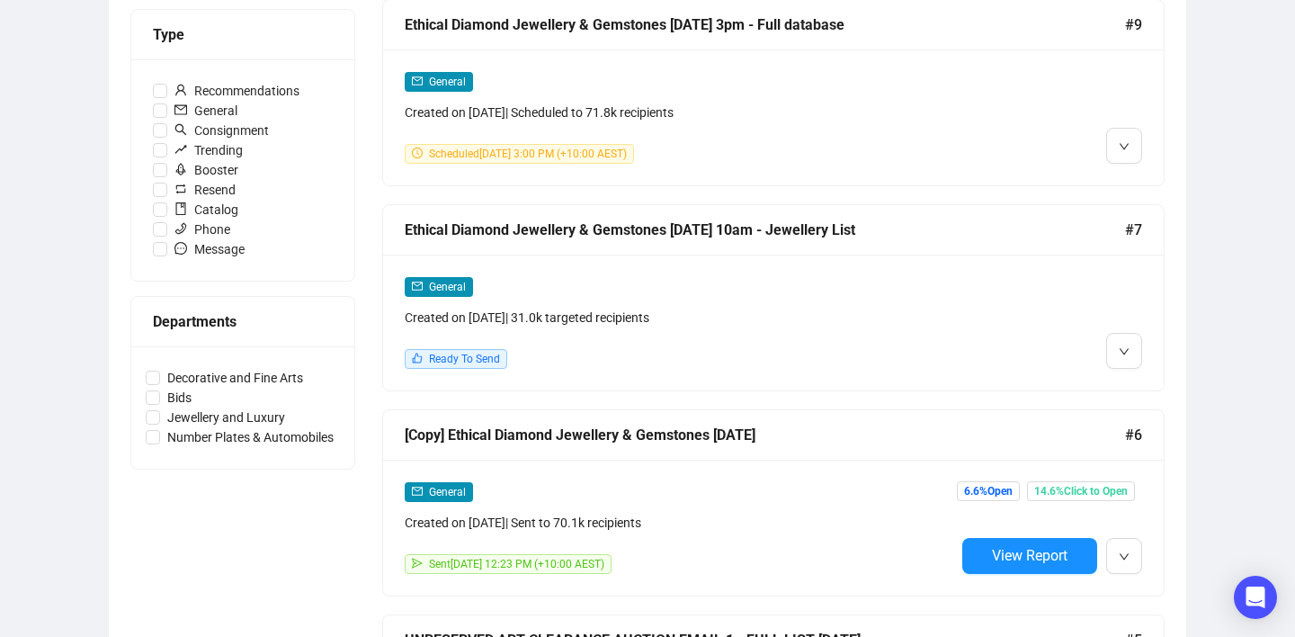
click at [739, 346] on div "General Created on Sep 5, 2025 | 31.0k targeted recipients Ready To Send" at bounding box center [680, 322] width 550 height 93
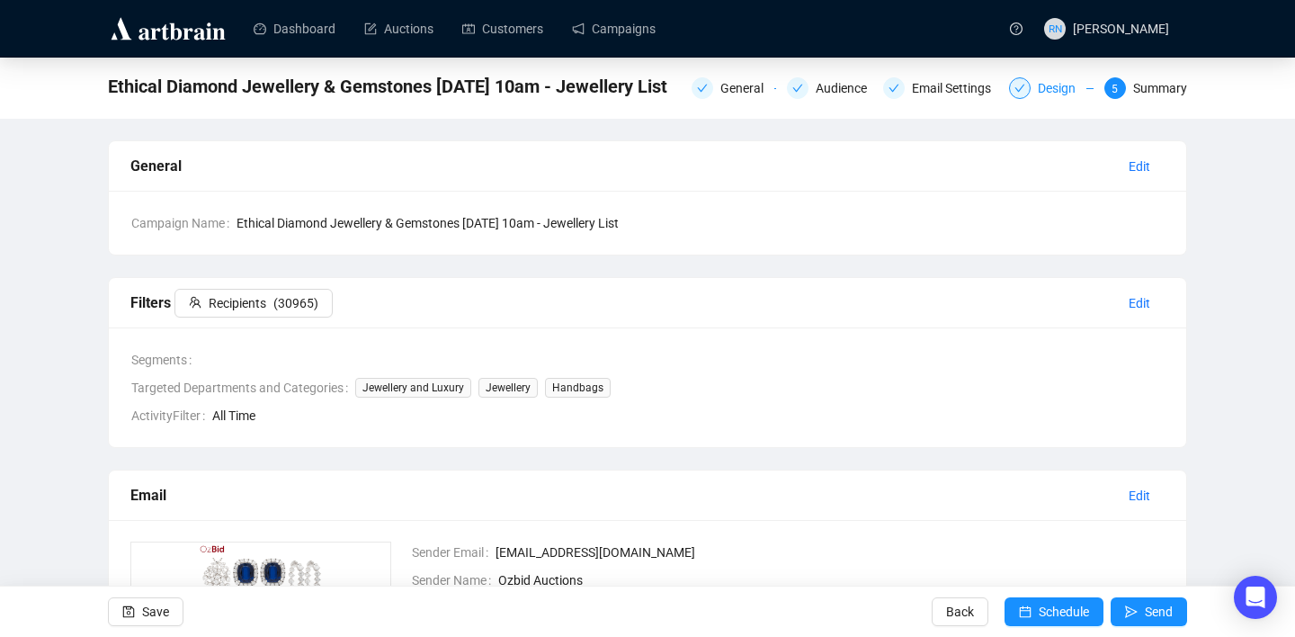
click at [1027, 87] on div "Design" at bounding box center [1051, 88] width 85 height 22
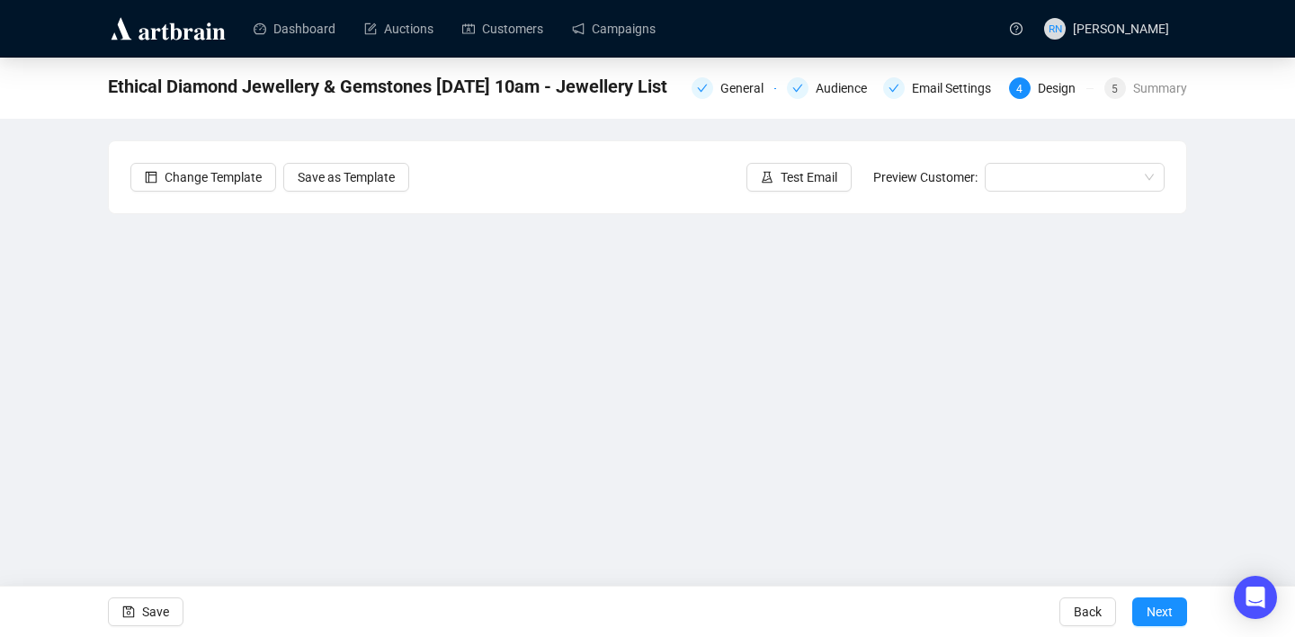
scroll to position [32, 0]
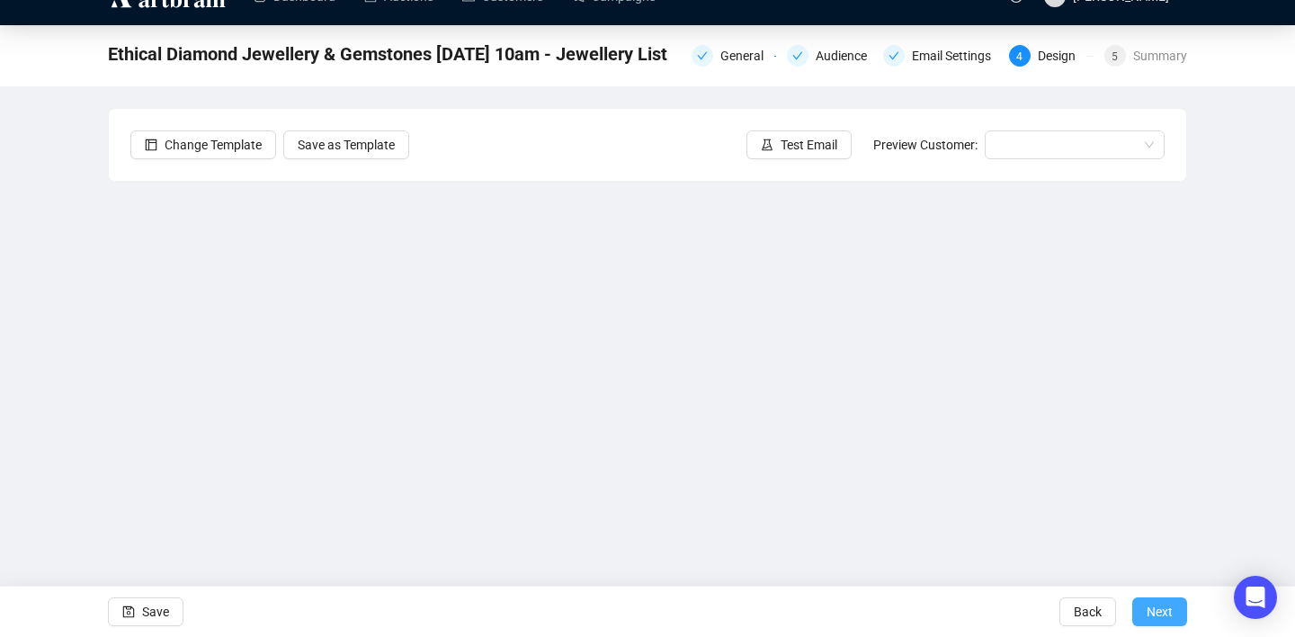
click at [1167, 618] on span "Next" at bounding box center [1159, 611] width 26 height 50
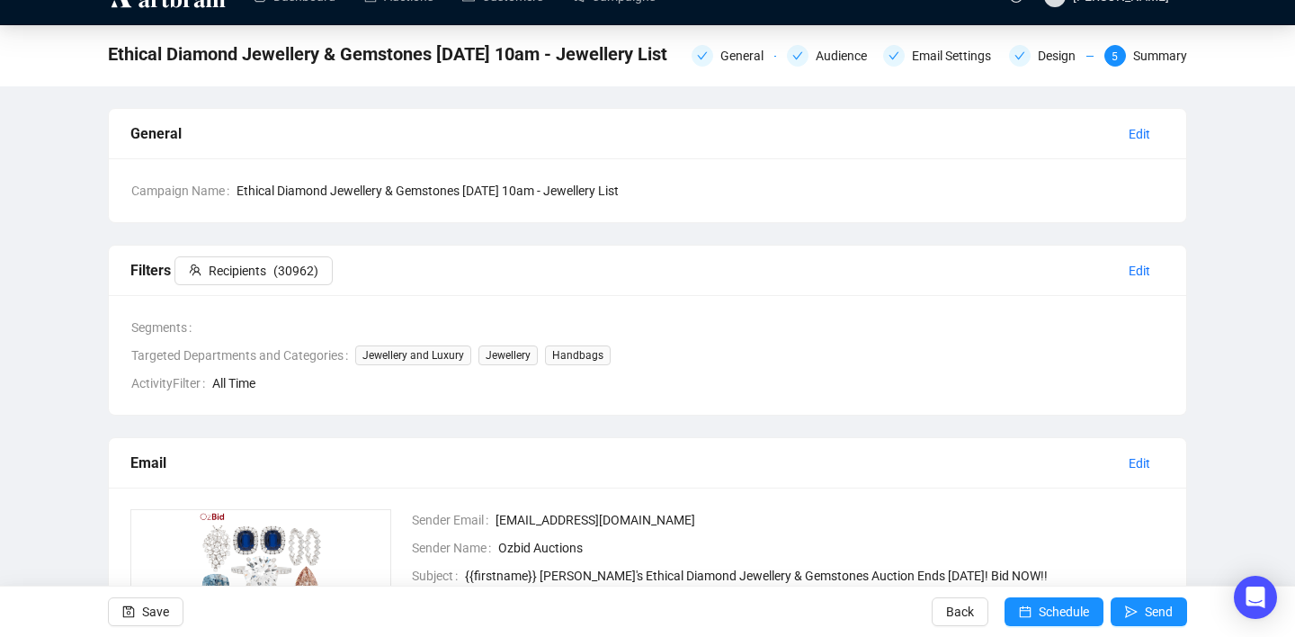
scroll to position [25, 0]
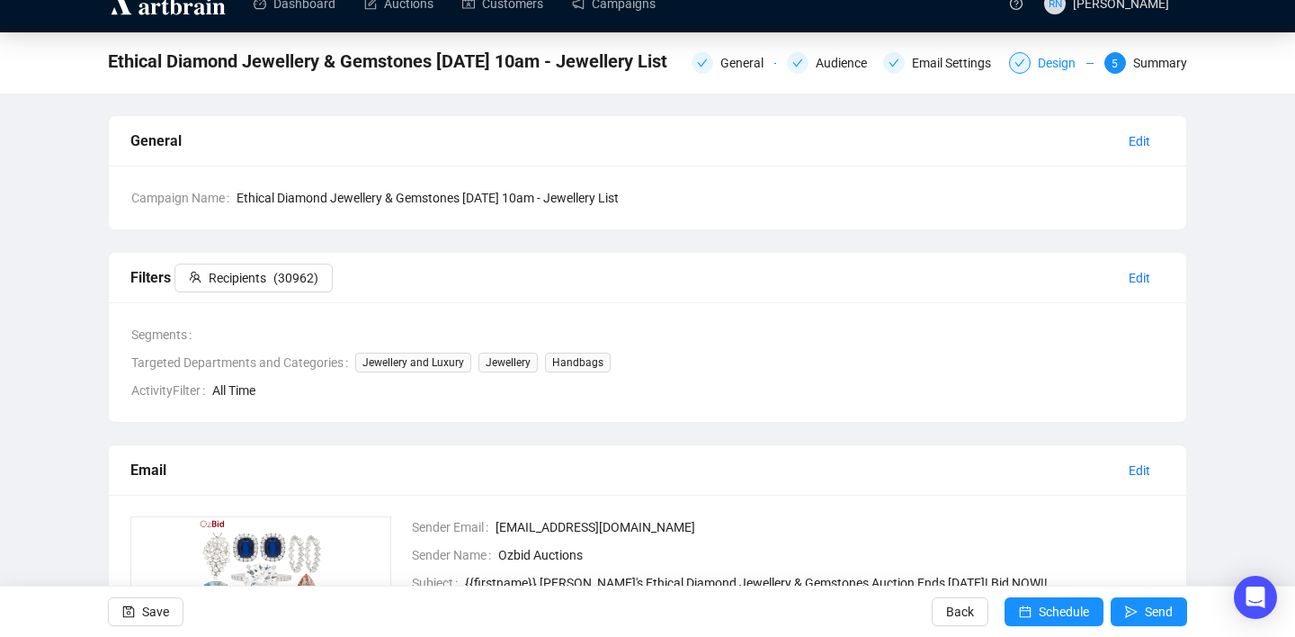
click at [1038, 69] on div "Design" at bounding box center [1062, 63] width 49 height 22
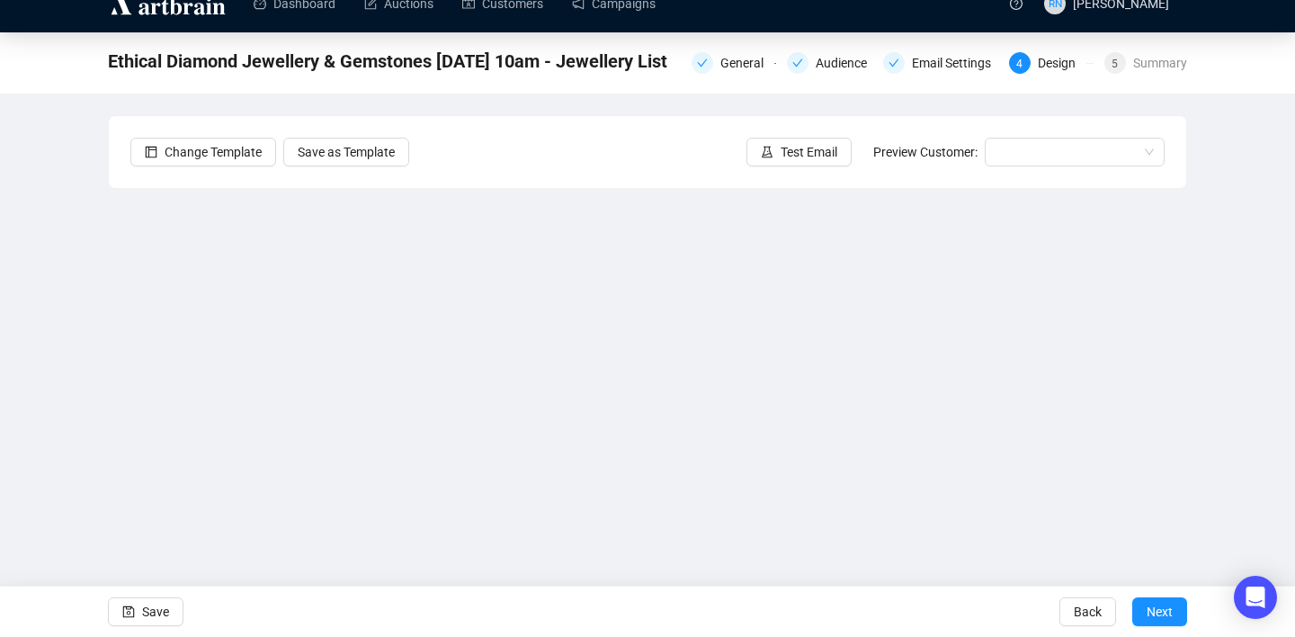
scroll to position [32, 0]
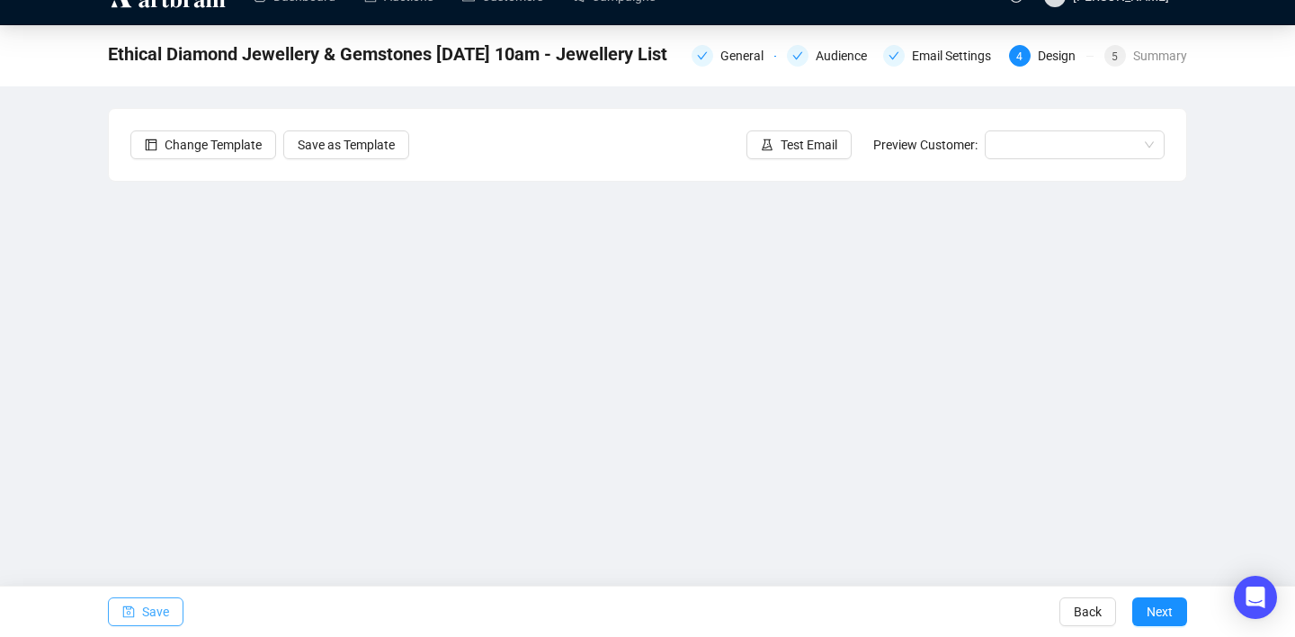
click at [133, 617] on icon "save" at bounding box center [128, 611] width 13 height 13
click at [174, 603] on button "Save" at bounding box center [146, 611] width 76 height 29
click at [139, 609] on button "Save" at bounding box center [146, 611] width 76 height 29
click at [1178, 610] on button "Next" at bounding box center [1159, 611] width 55 height 29
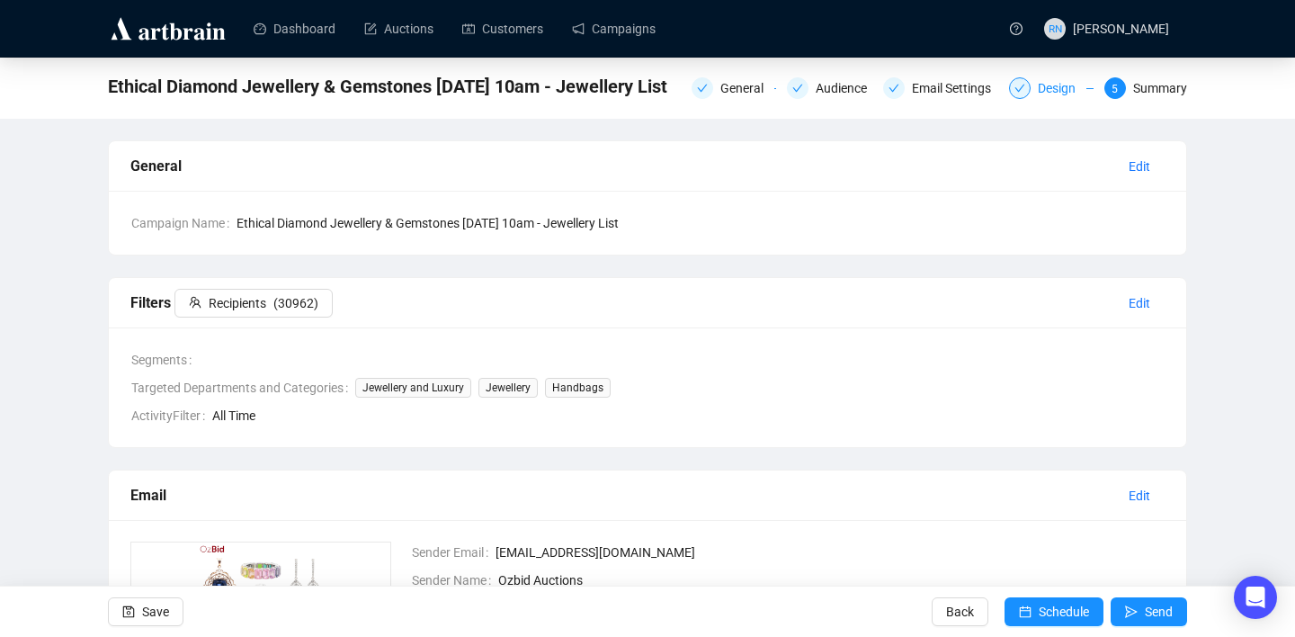
click at [1042, 91] on div "Design" at bounding box center [1062, 88] width 49 height 22
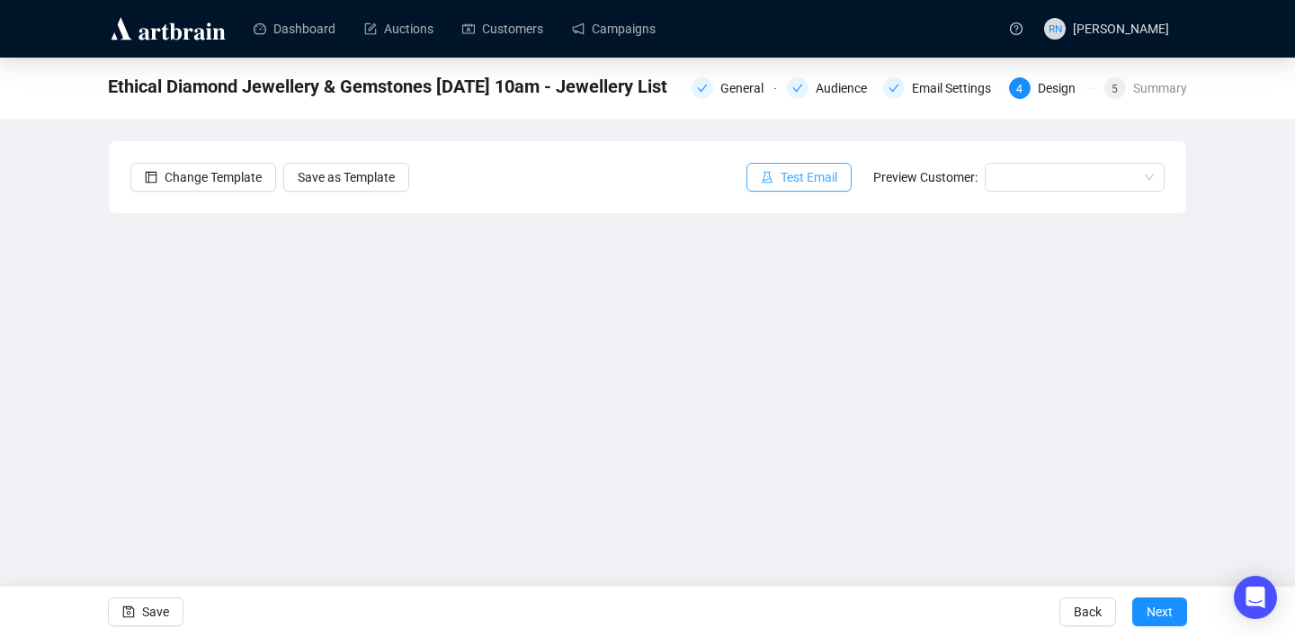
click at [791, 167] on span "Test Email" at bounding box center [808, 177] width 57 height 20
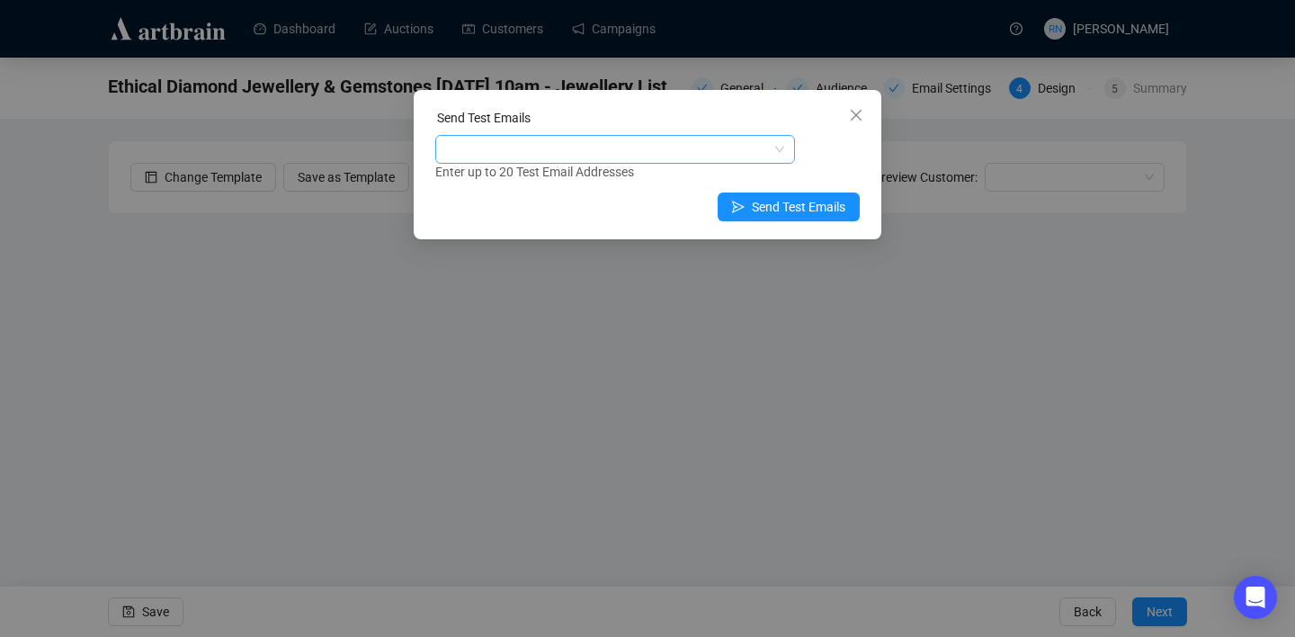
click at [643, 159] on div at bounding box center [606, 149] width 334 height 25
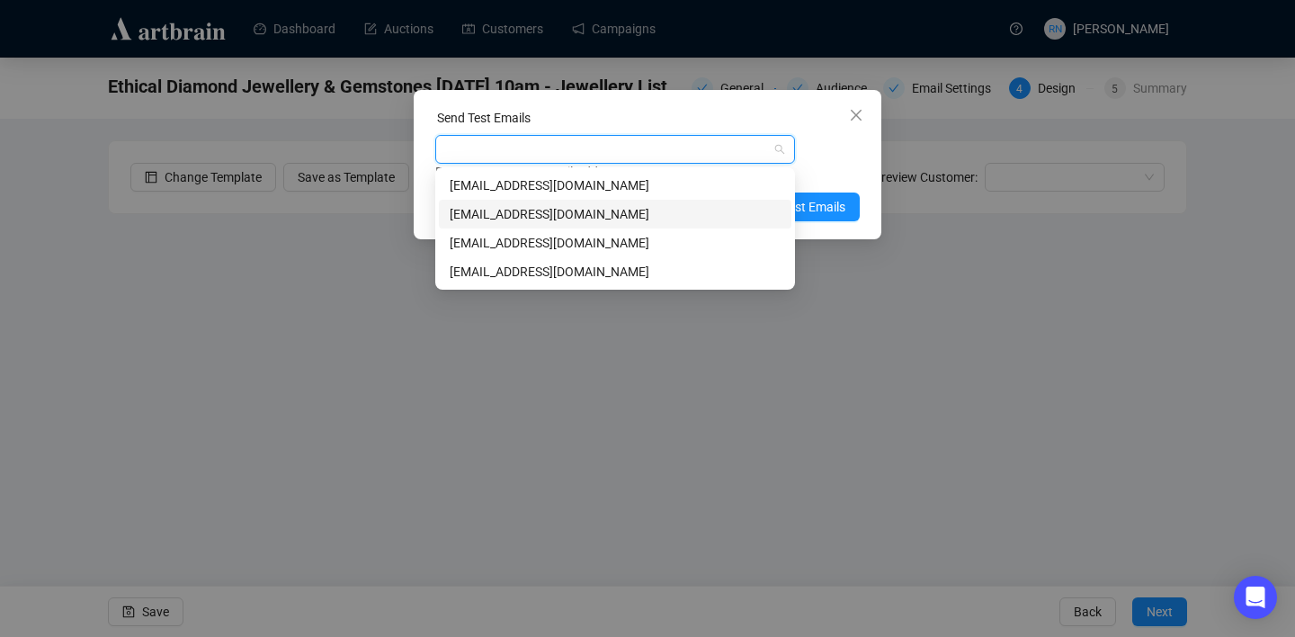
click at [634, 213] on div "[EMAIL_ADDRESS][DOMAIN_NAME]" at bounding box center [615, 214] width 331 height 20
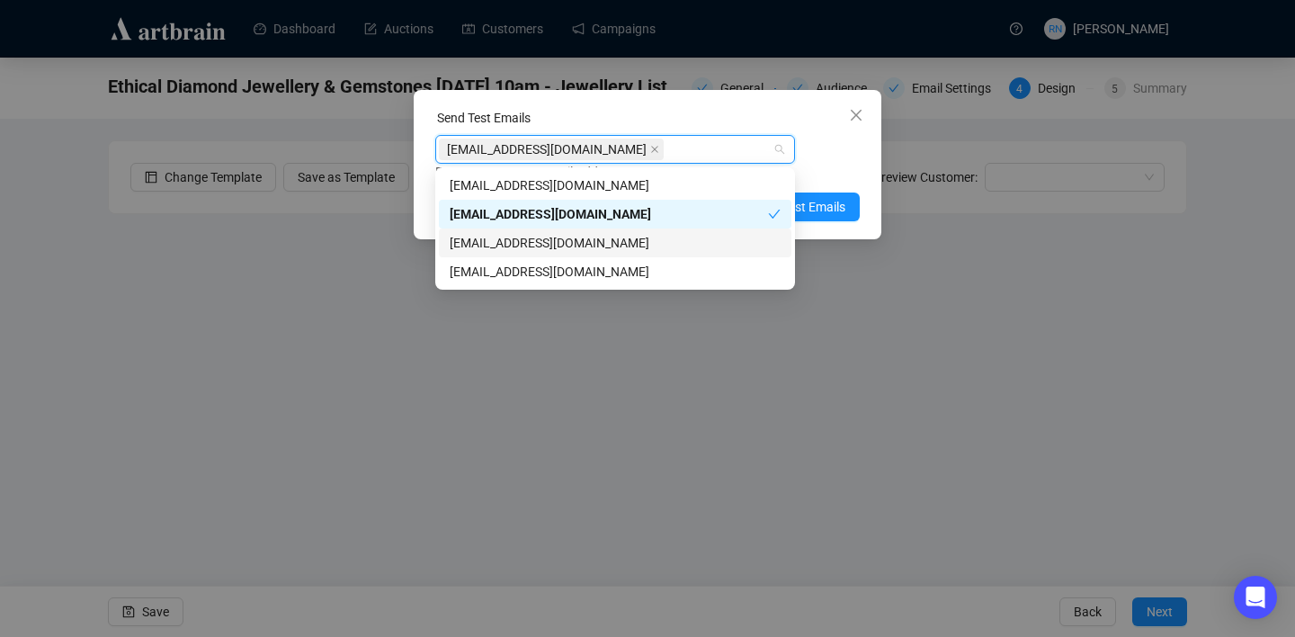
click at [620, 244] on div "[EMAIL_ADDRESS][DOMAIN_NAME]" at bounding box center [615, 243] width 331 height 20
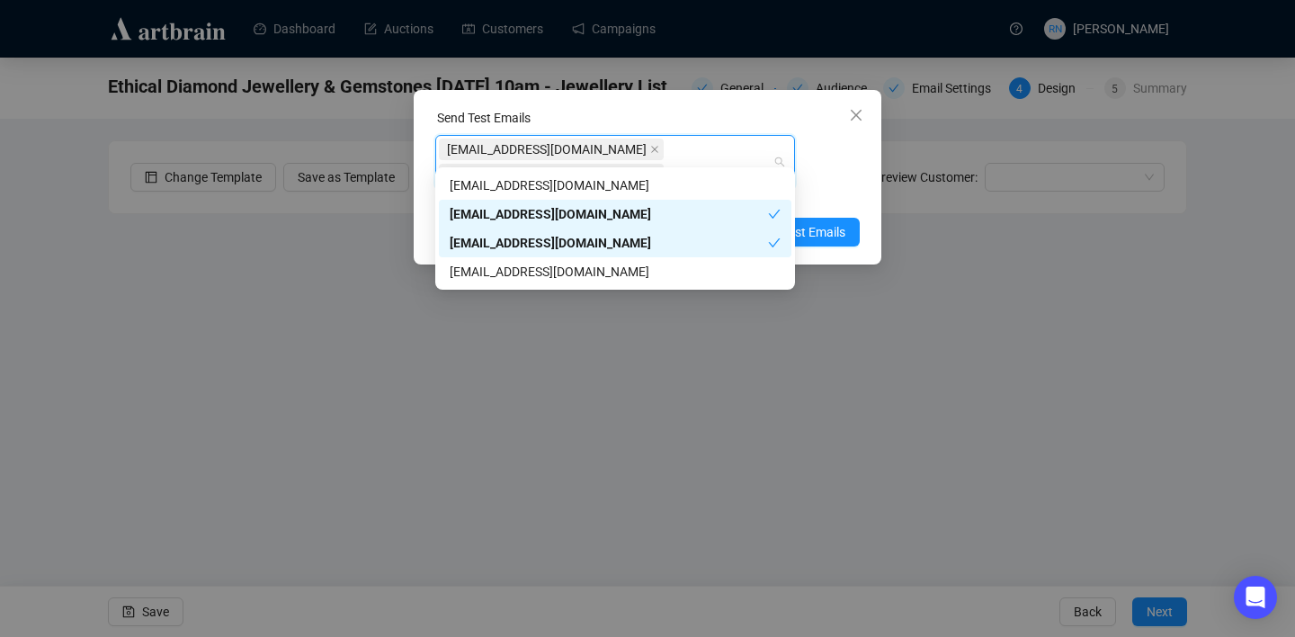
click at [835, 187] on div "Enter up to 20 Test Email Addresses" at bounding box center [647, 197] width 424 height 21
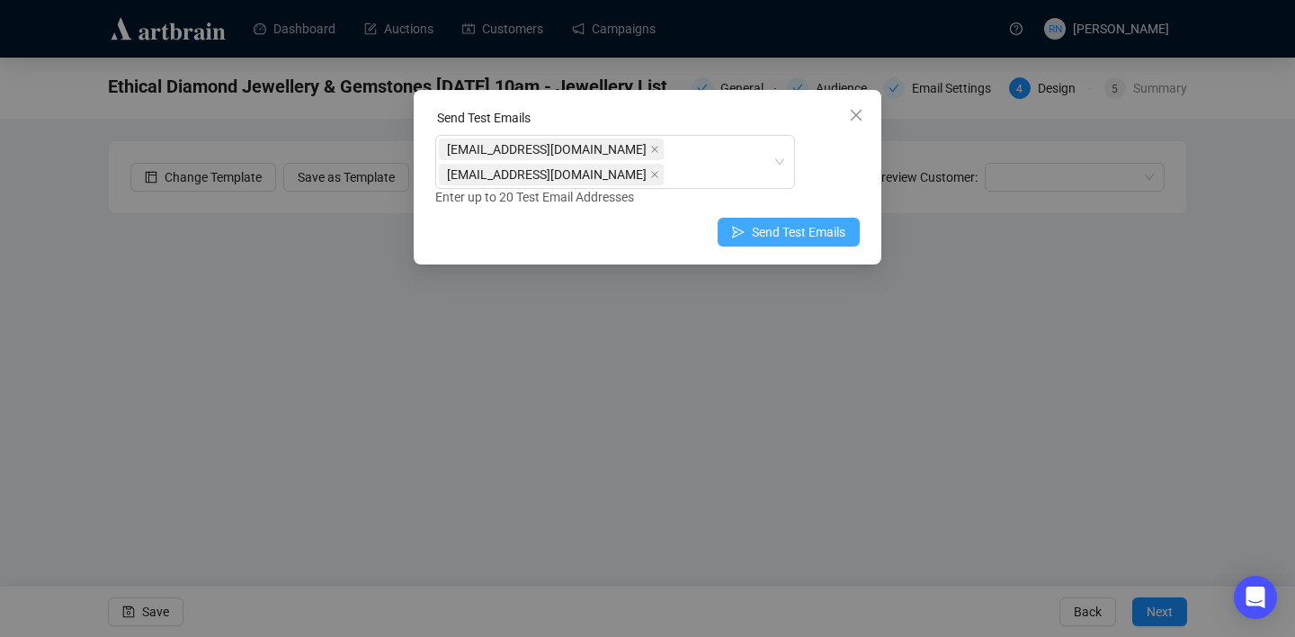
click at [824, 222] on span "Send Test Emails" at bounding box center [799, 232] width 94 height 20
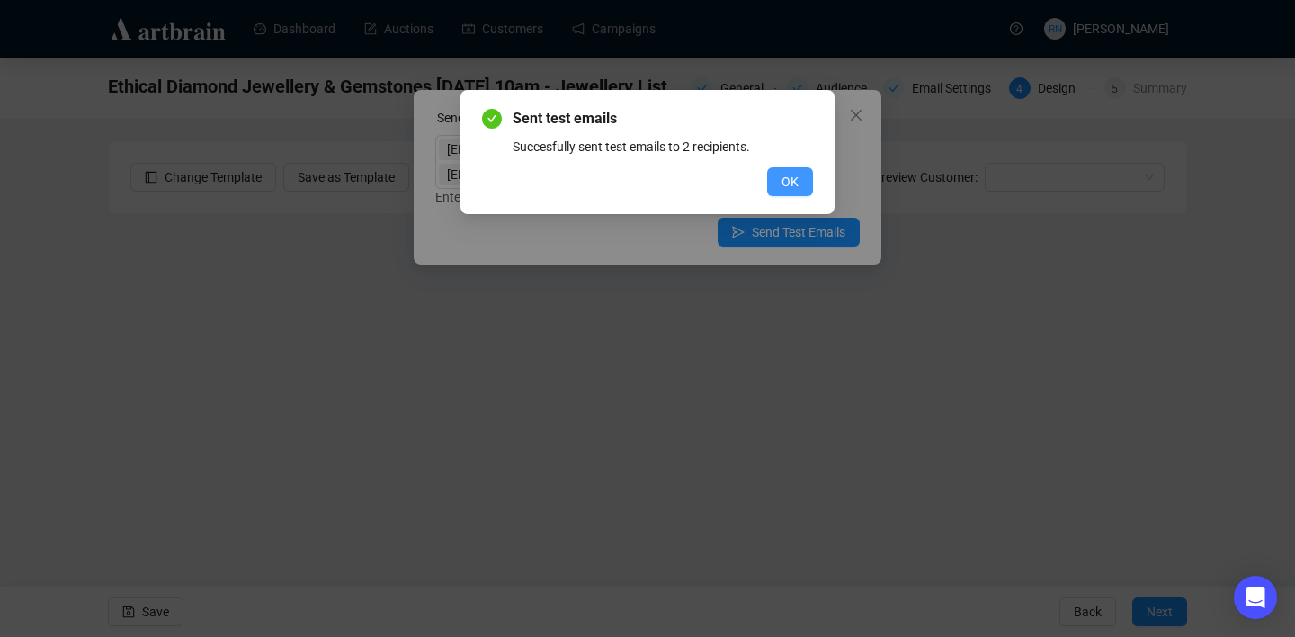
click at [791, 177] on span "OK" at bounding box center [789, 182] width 17 height 20
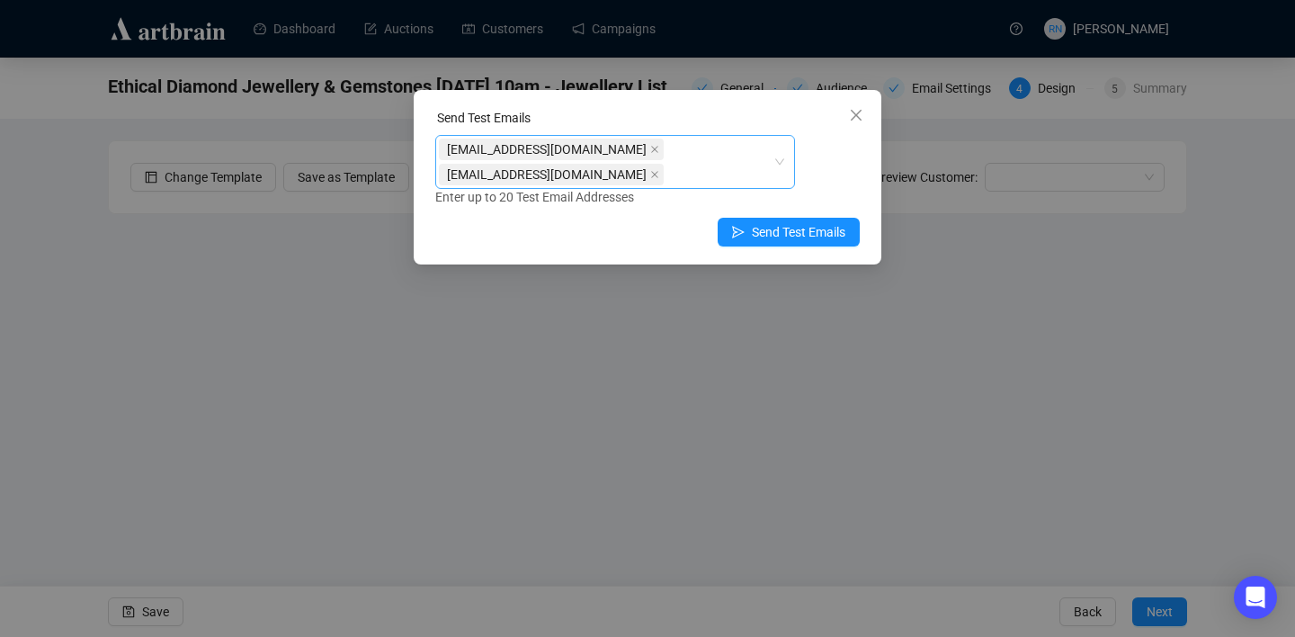
click at [745, 157] on div "art@ozbid.com.au info@ozbid.com.au" at bounding box center [606, 162] width 334 height 50
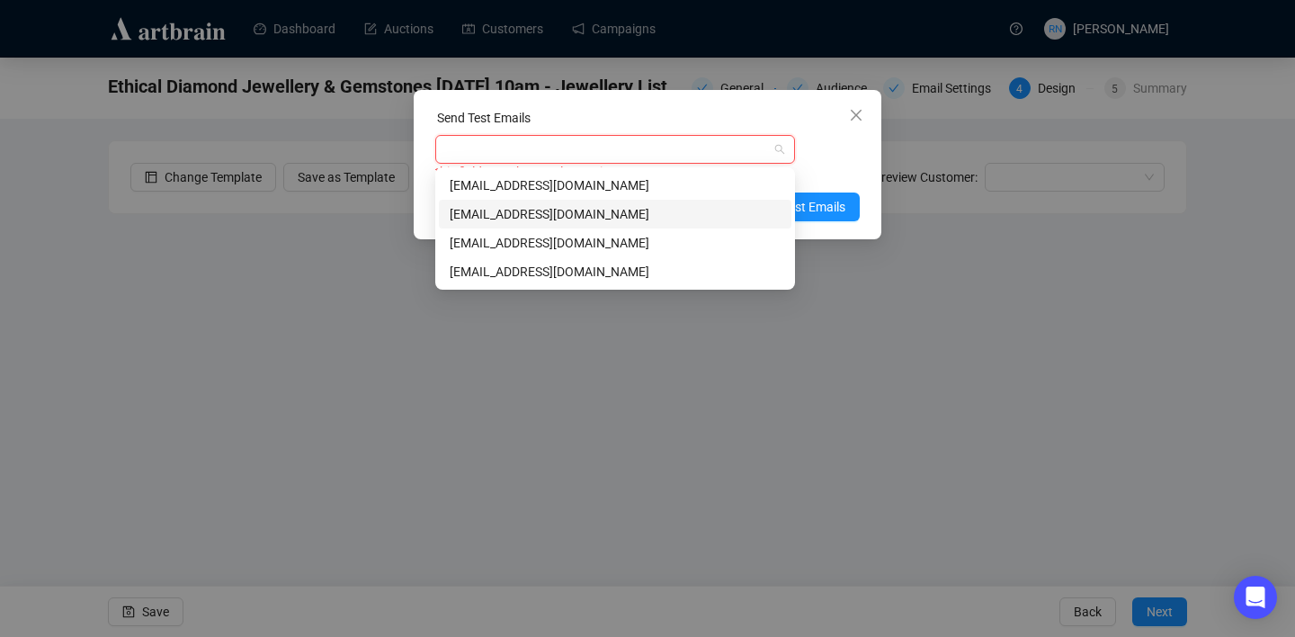
type input "R"
click at [659, 274] on div "[EMAIL_ADDRESS][DOMAIN_NAME]" at bounding box center [615, 272] width 331 height 20
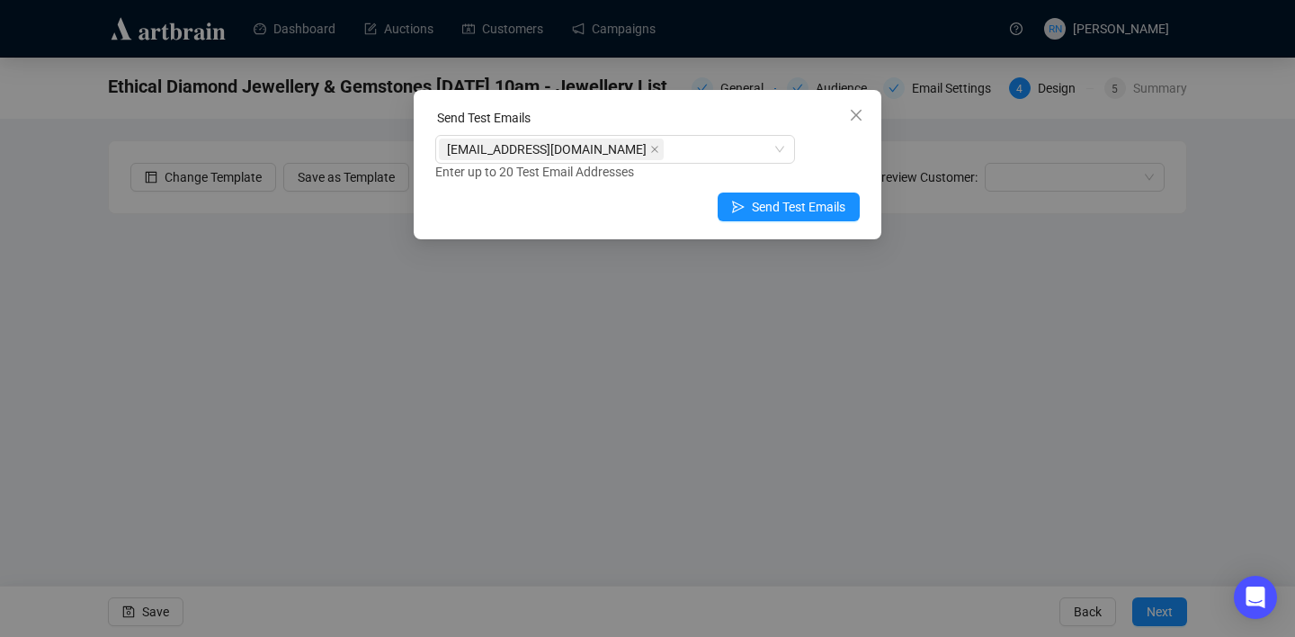
click at [824, 143] on div "reannonnavaratnam@gmail.com Enter up to 20 Test Email Addresses" at bounding box center [647, 158] width 424 height 47
click at [803, 204] on span "Send Test Emails" at bounding box center [799, 207] width 94 height 20
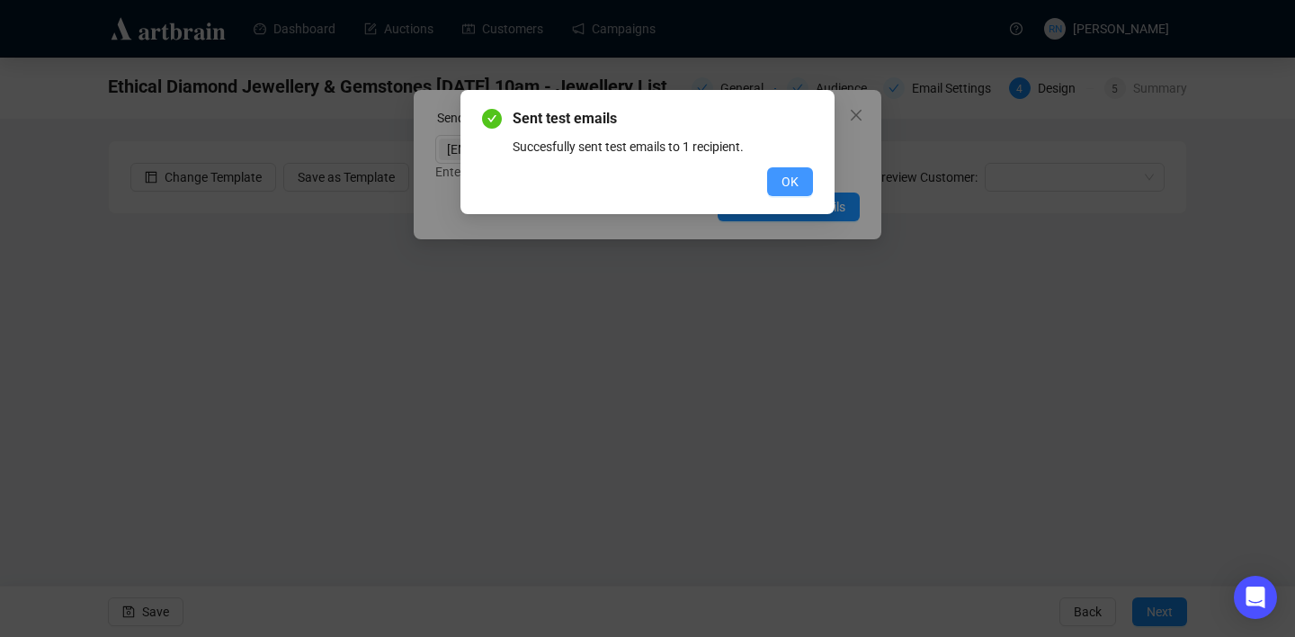
click at [789, 183] on span "OK" at bounding box center [789, 182] width 17 height 20
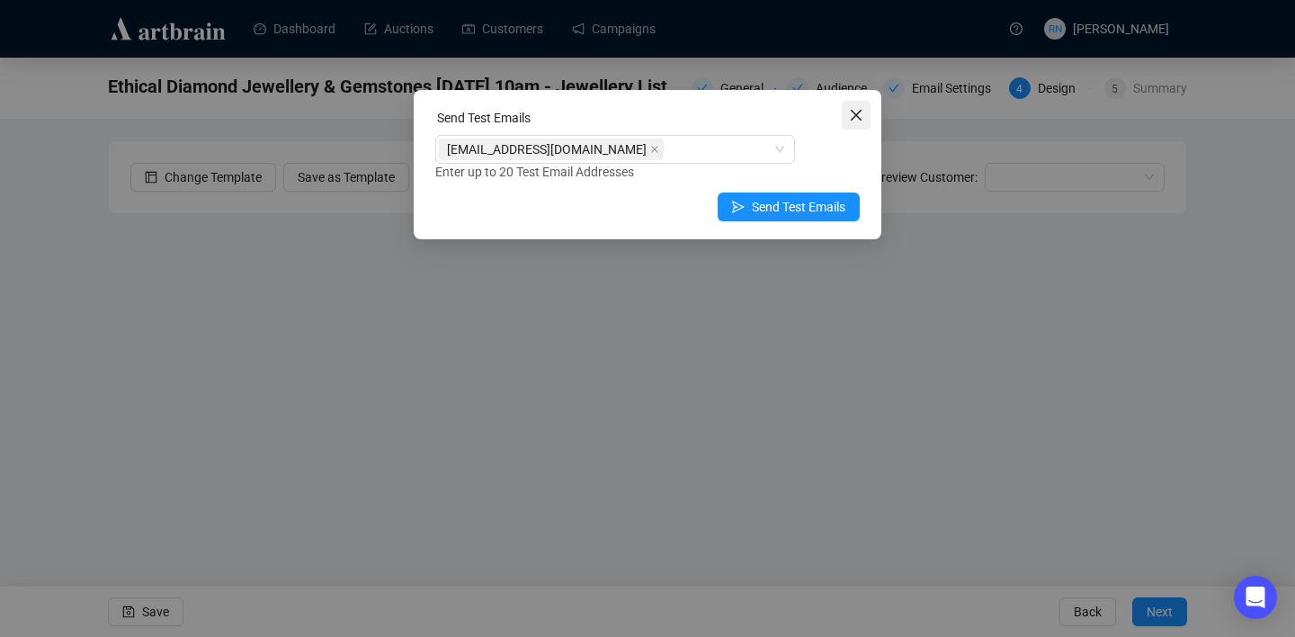
click at [856, 115] on icon "close" at bounding box center [856, 115] width 11 height 11
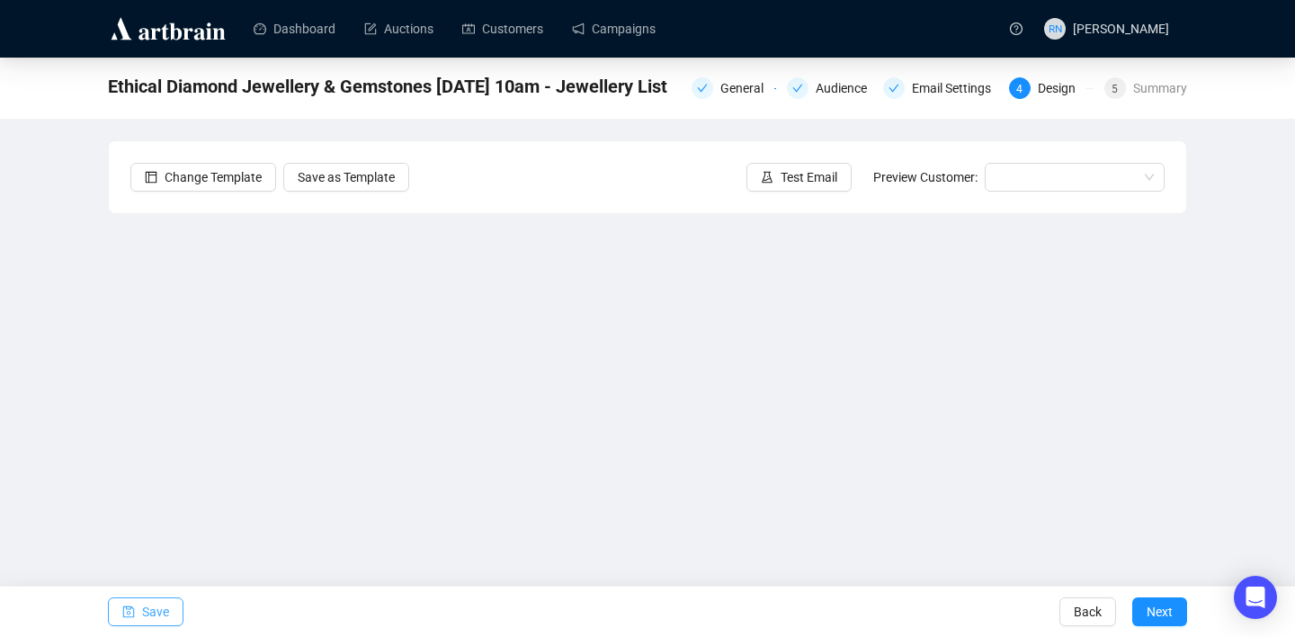
click at [119, 606] on button "Save" at bounding box center [146, 611] width 76 height 29
click at [631, 39] on link "Campaigns" at bounding box center [614, 28] width 84 height 47
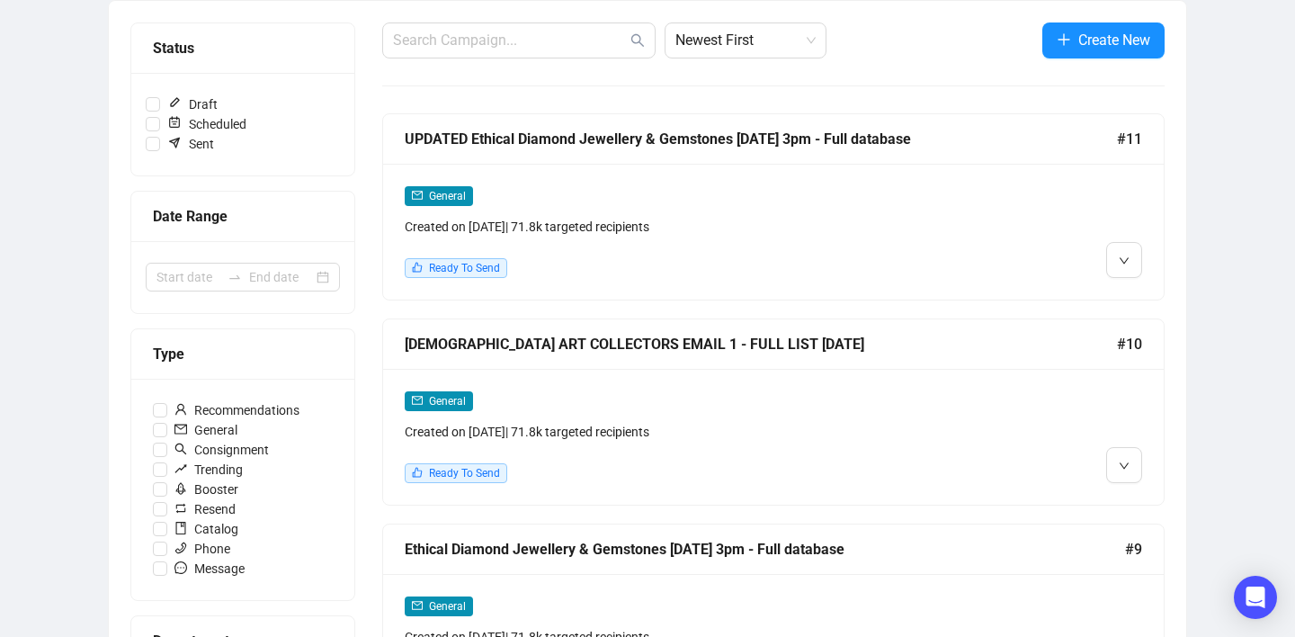
scroll to position [204, 0]
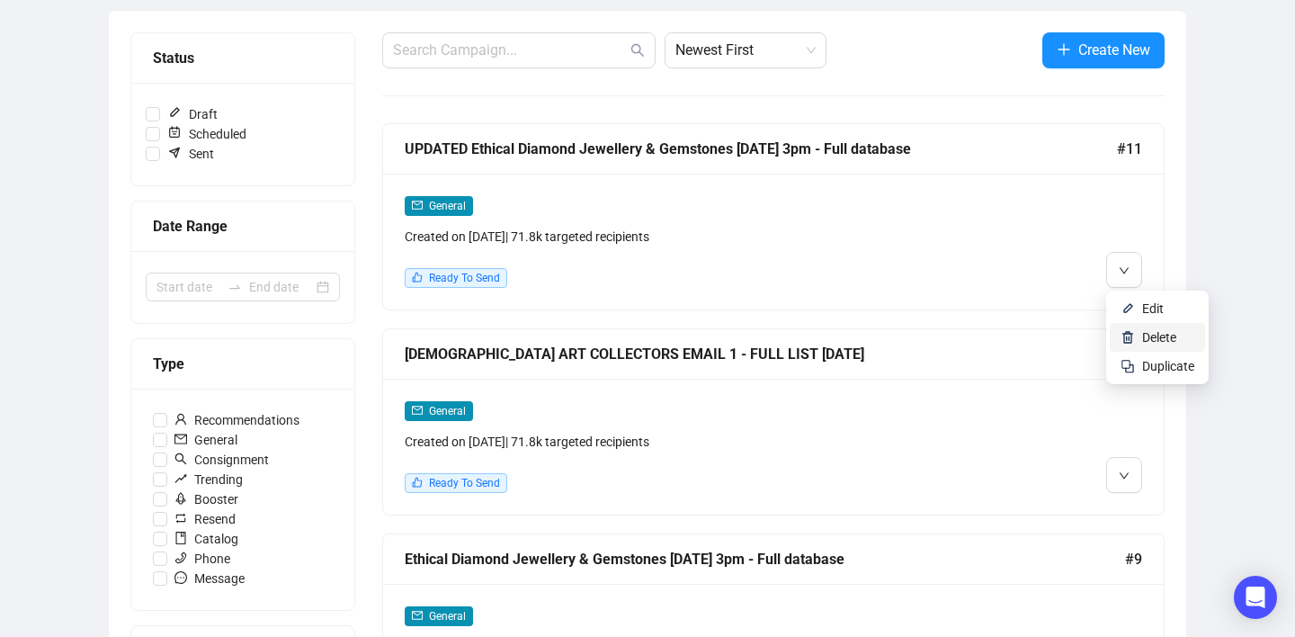
click at [1130, 328] on li "Delete" at bounding box center [1156, 337] width 95 height 29
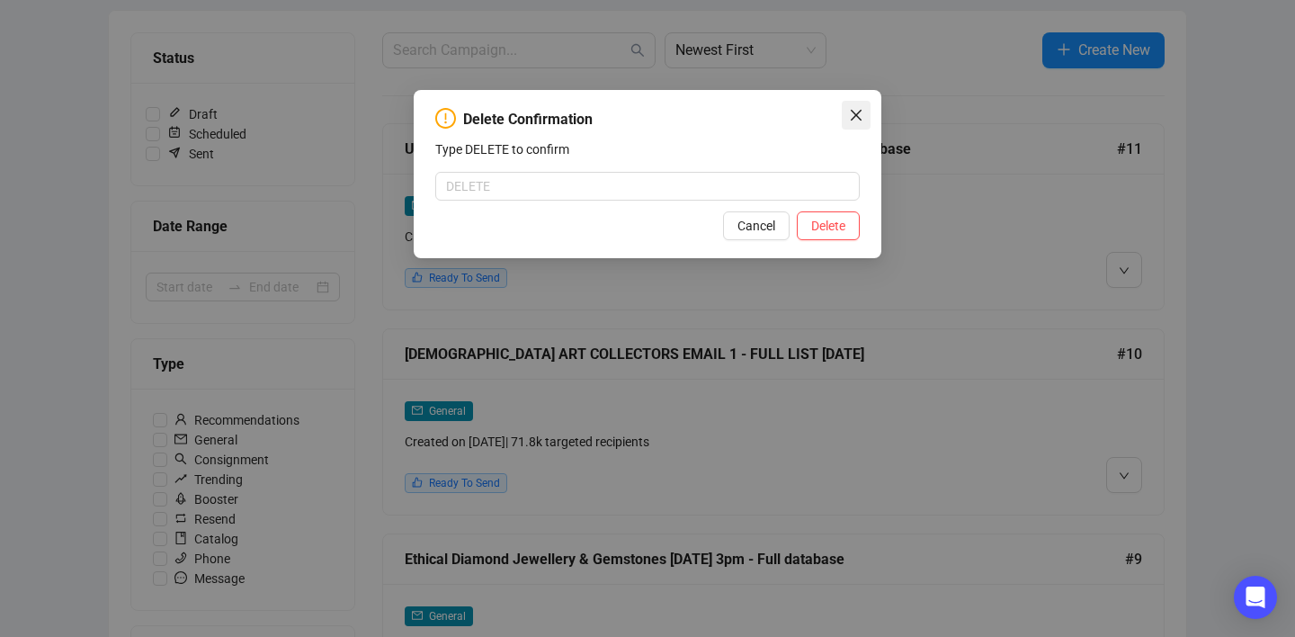
click at [851, 118] on icon "close" at bounding box center [856, 115] width 11 height 11
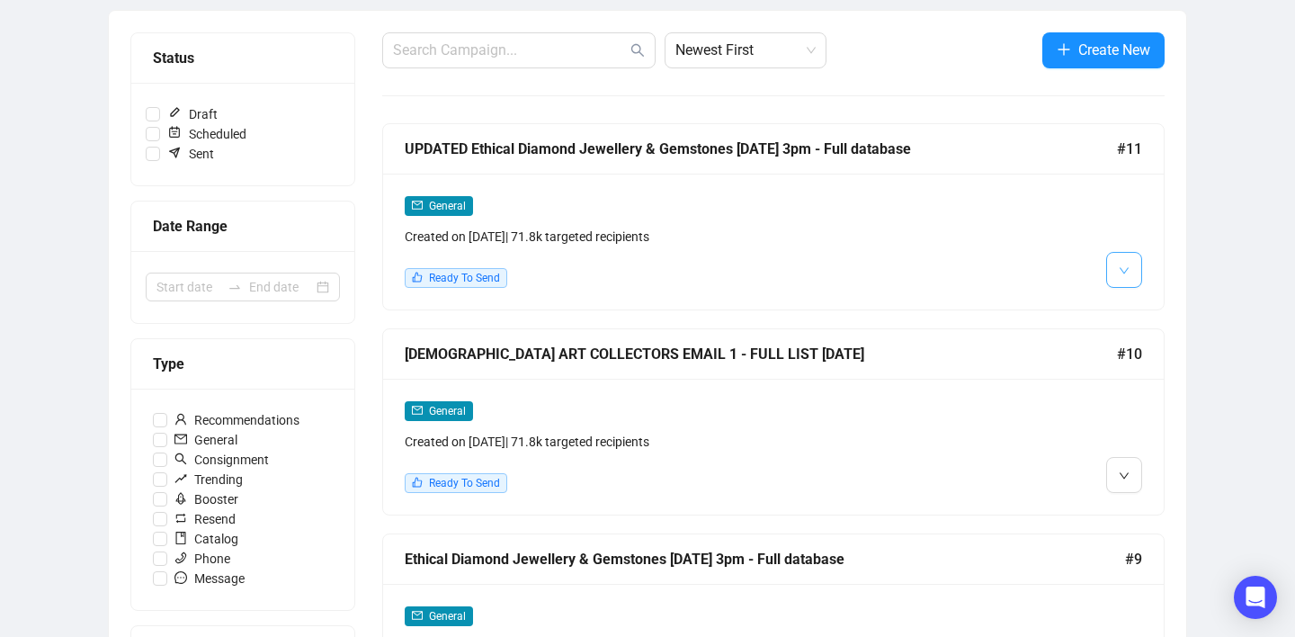
click at [1127, 258] on span "button" at bounding box center [1123, 269] width 11 height 22
click at [1127, 356] on li "Duplicate" at bounding box center [1156, 366] width 95 height 29
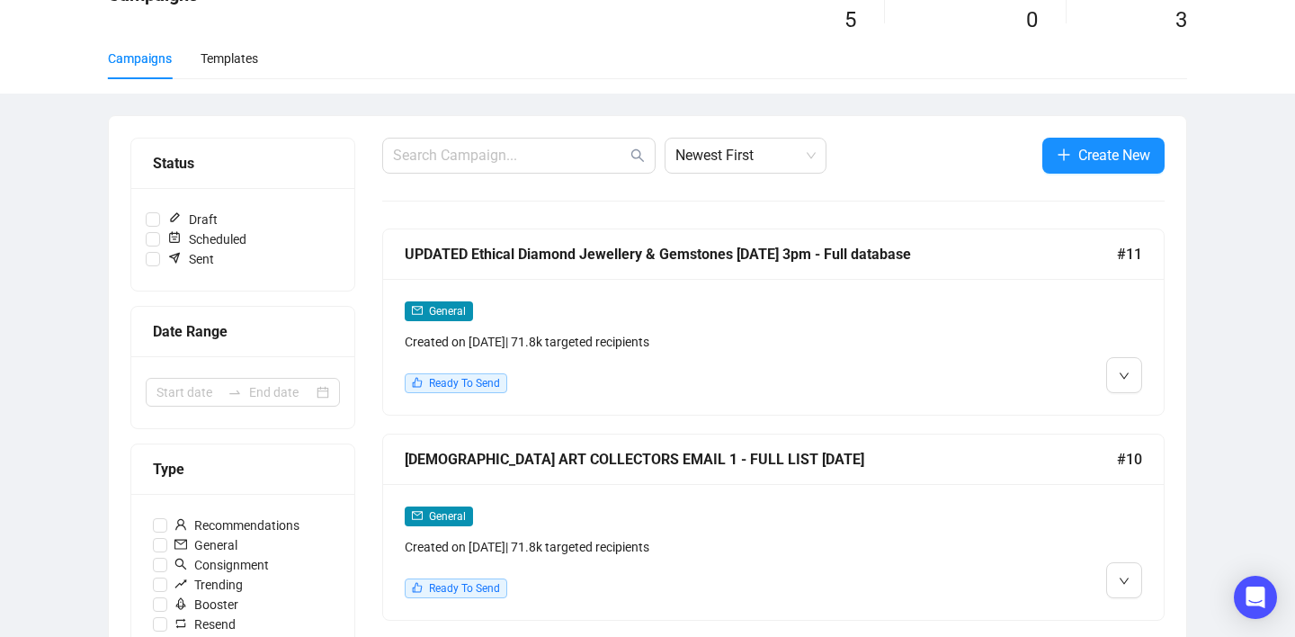
scroll to position [106, 0]
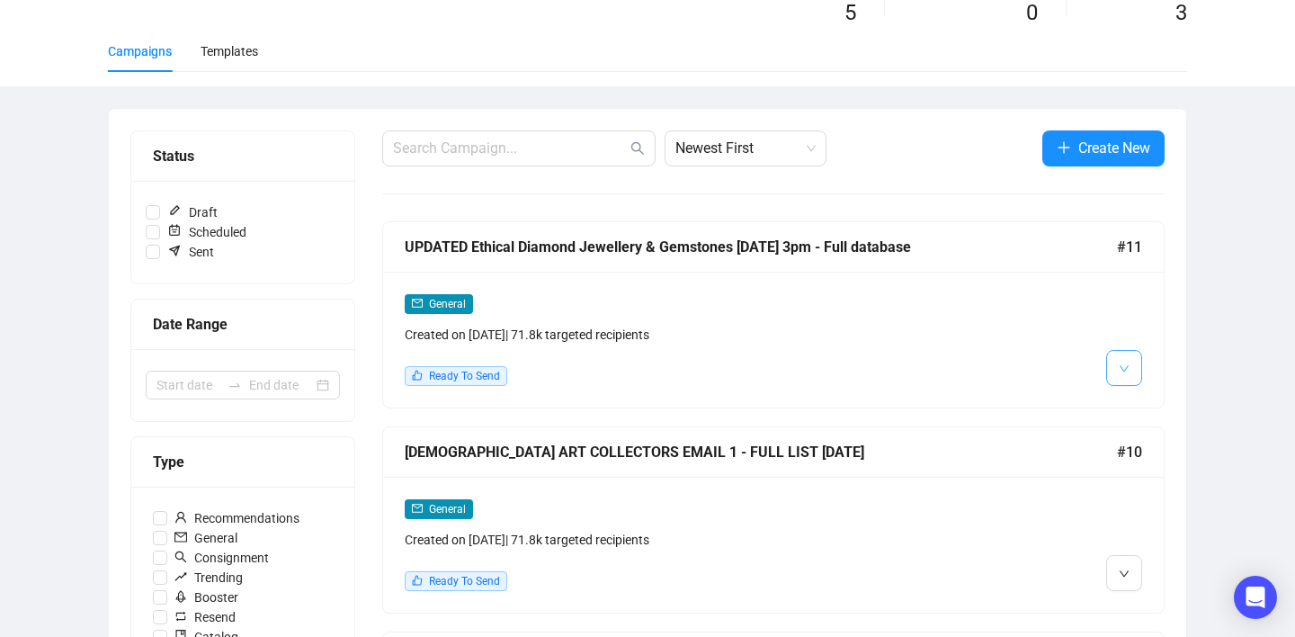
click at [1125, 375] on span "button" at bounding box center [1123, 367] width 11 height 22
click at [1128, 468] on img at bounding box center [1127, 464] width 14 height 14
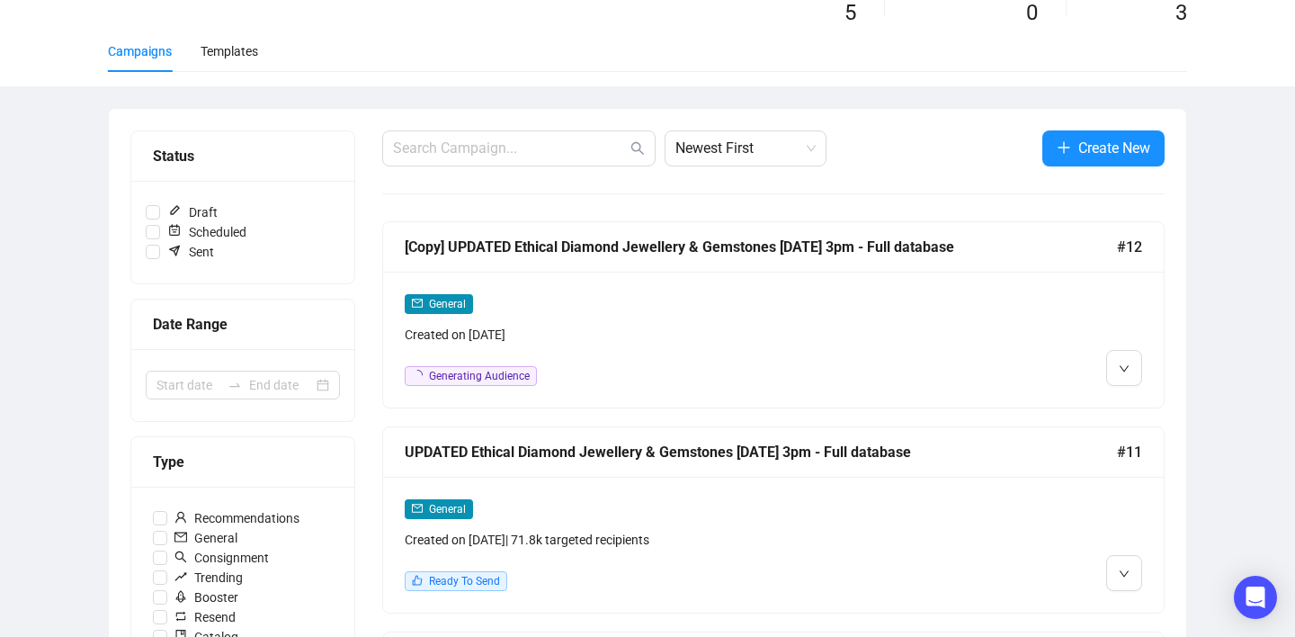
click at [542, 237] on div "[Copy] UPDATED Ethical Diamond Jewellery & Gemstones Monday 8.9.25 3pm - Full d…" at bounding box center [761, 247] width 712 height 22
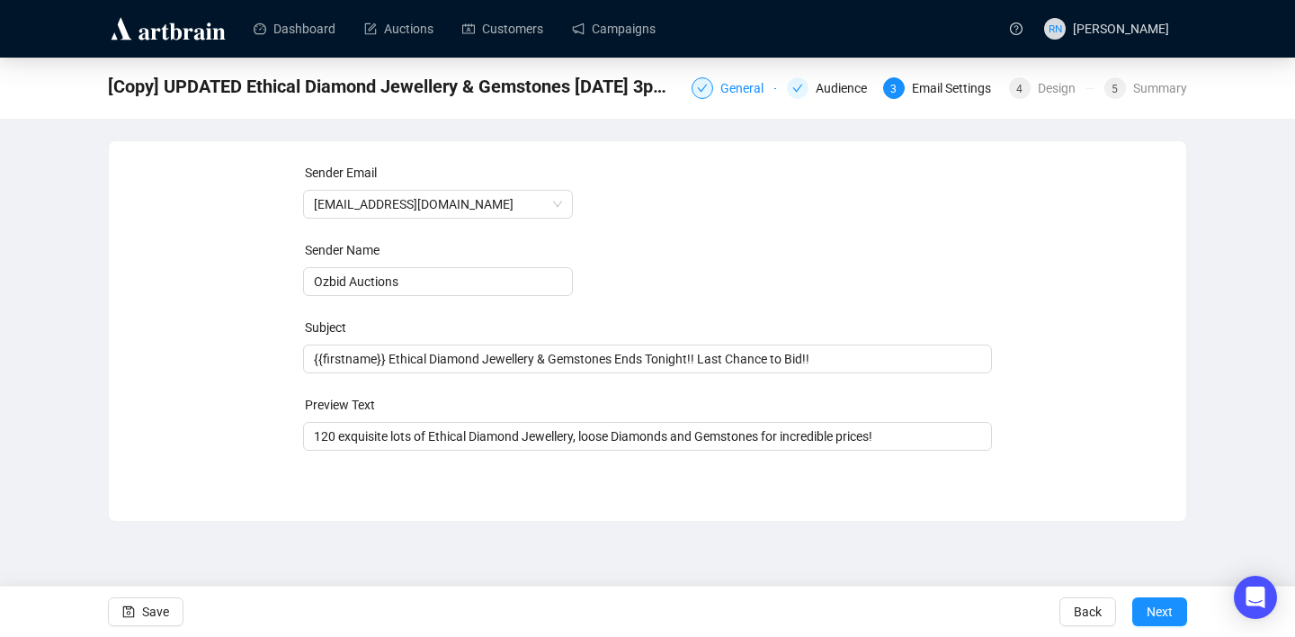
click at [720, 94] on div "General" at bounding box center [747, 88] width 54 height 22
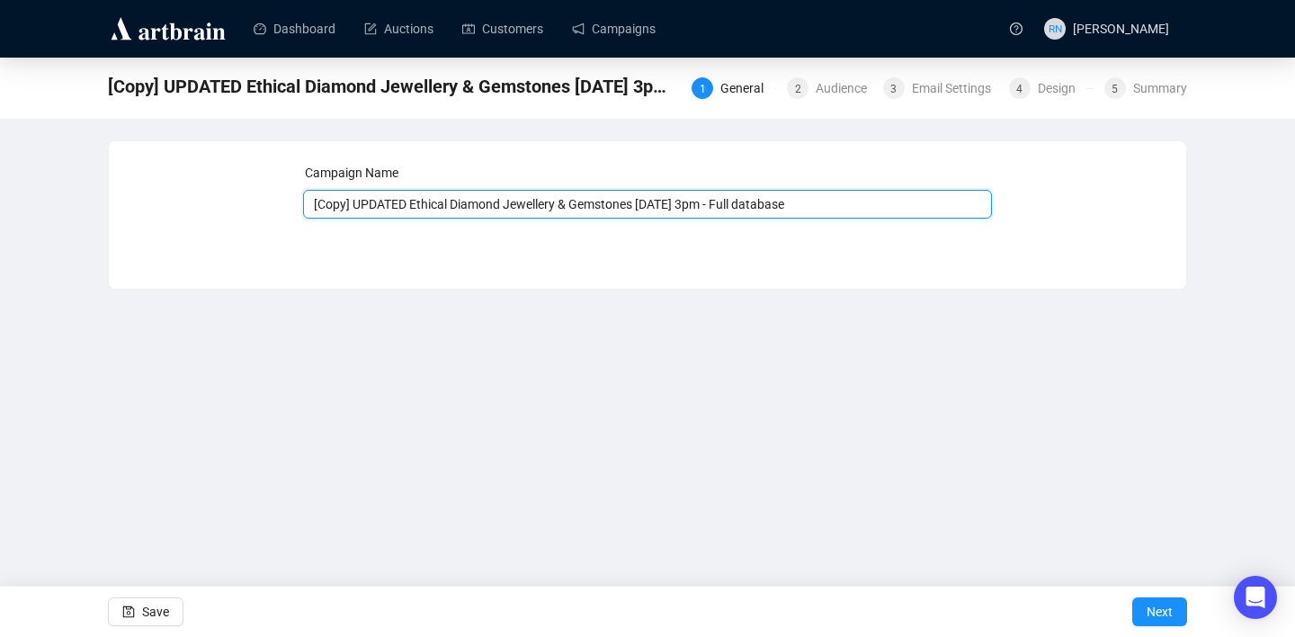
drag, startPoint x: 354, startPoint y: 203, endPoint x: 269, endPoint y: 203, distance: 85.4
click at [269, 203] on div "Campaign Name [Copy] UPDATED Ethical Diamond Jewellery & Gemstones Monday 8.9.2…" at bounding box center [647, 201] width 1034 height 77
type input "NEW UPDATED Ethical Diamond Jewellery & Gemstones Monday 8.9.25 3pm - Full data…"
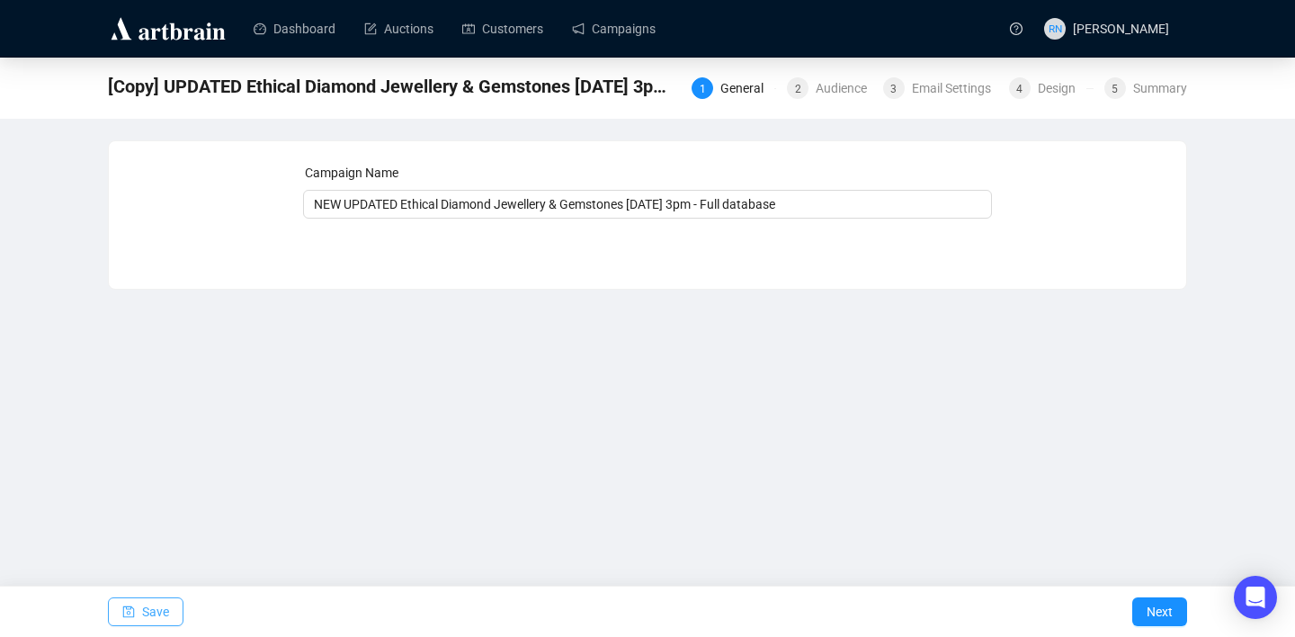
click at [174, 607] on button "Save" at bounding box center [146, 611] width 76 height 29
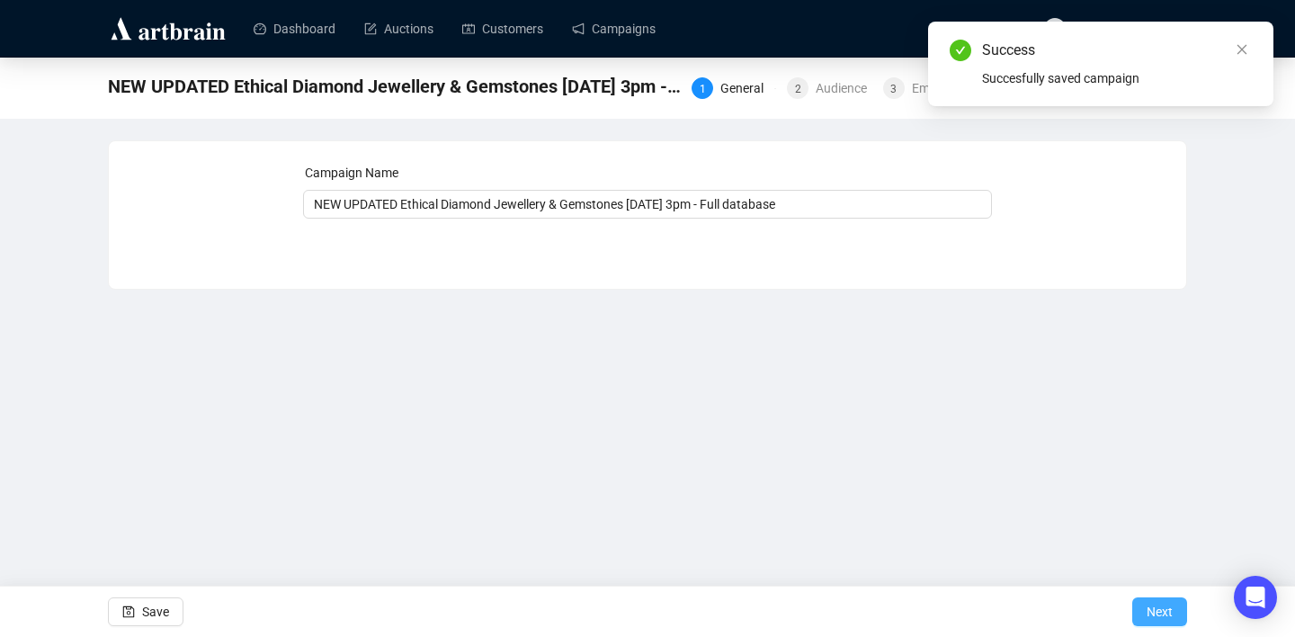
click at [1172, 602] on button "Next" at bounding box center [1159, 611] width 55 height 29
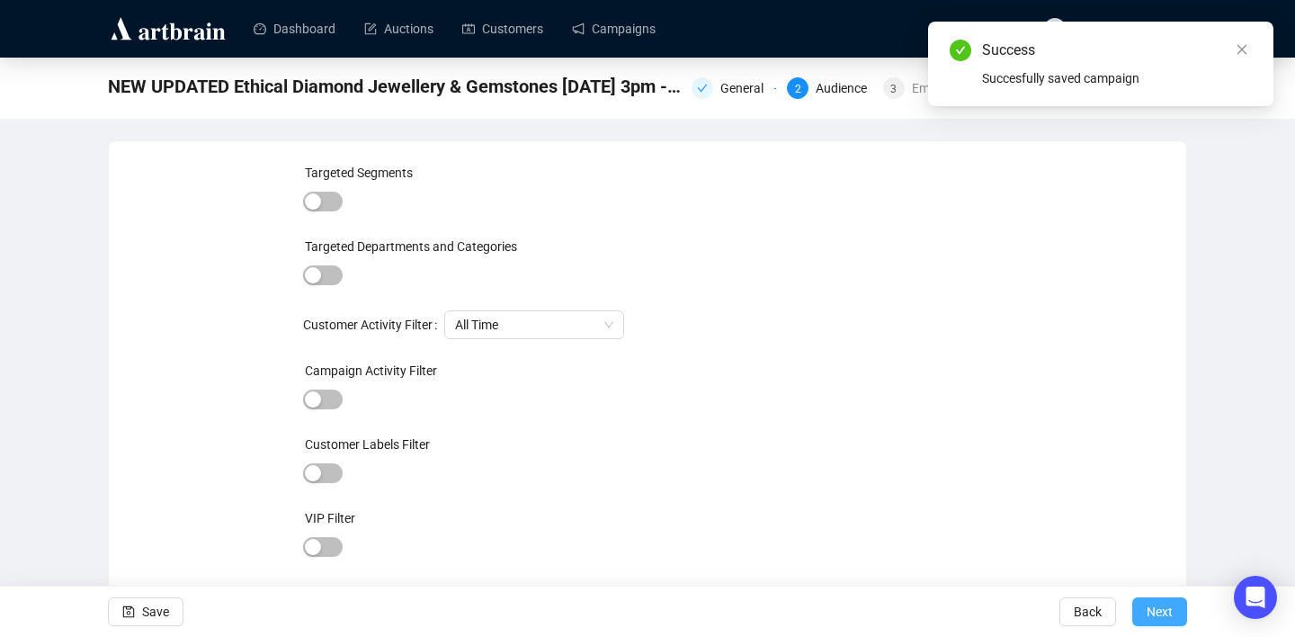
click at [1152, 612] on span "Next" at bounding box center [1159, 611] width 26 height 50
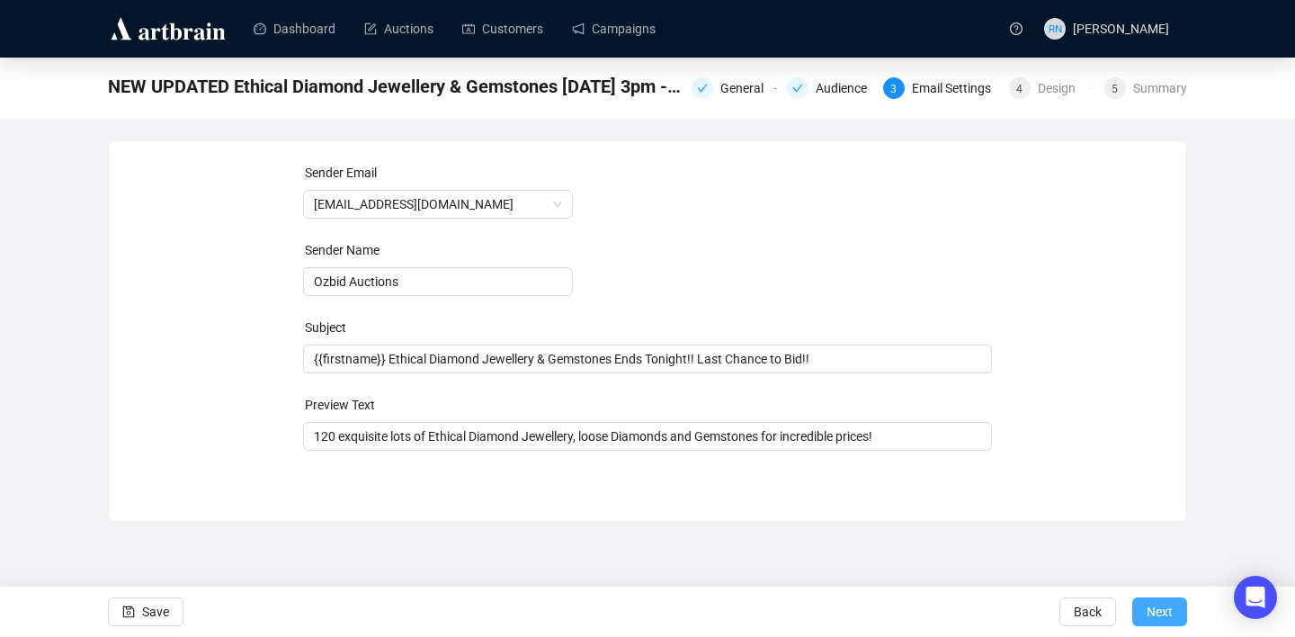
click at [1155, 609] on span "Next" at bounding box center [1159, 611] width 26 height 50
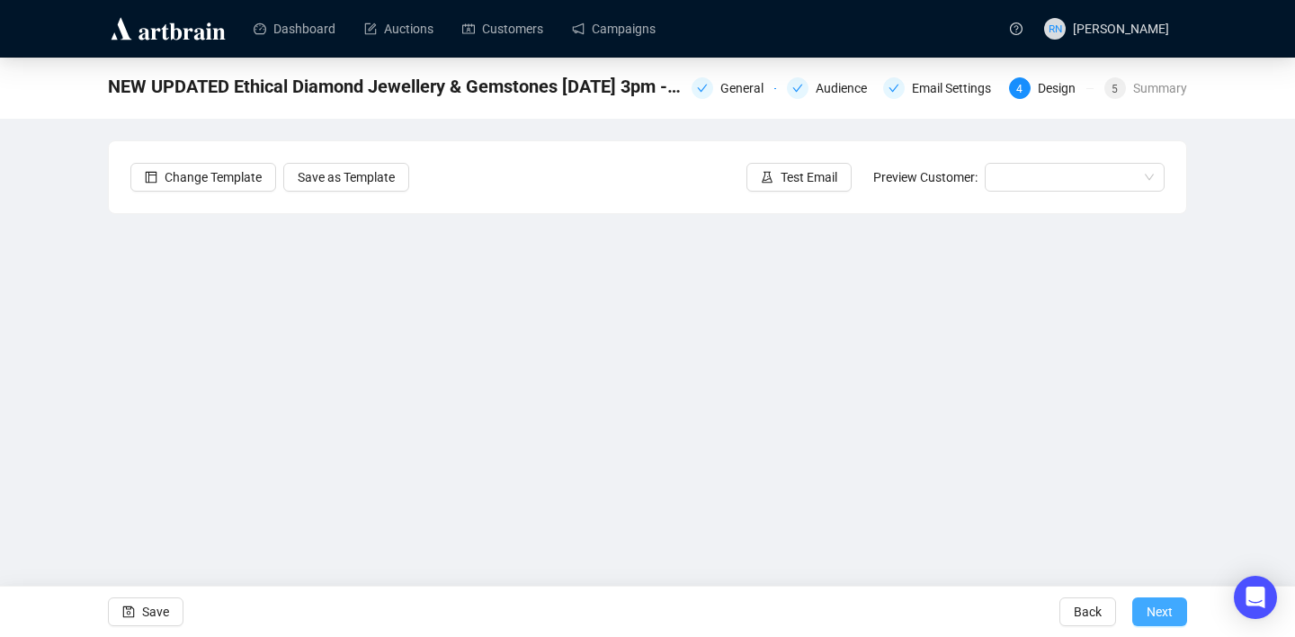
click at [1154, 614] on span "Next" at bounding box center [1159, 611] width 26 height 50
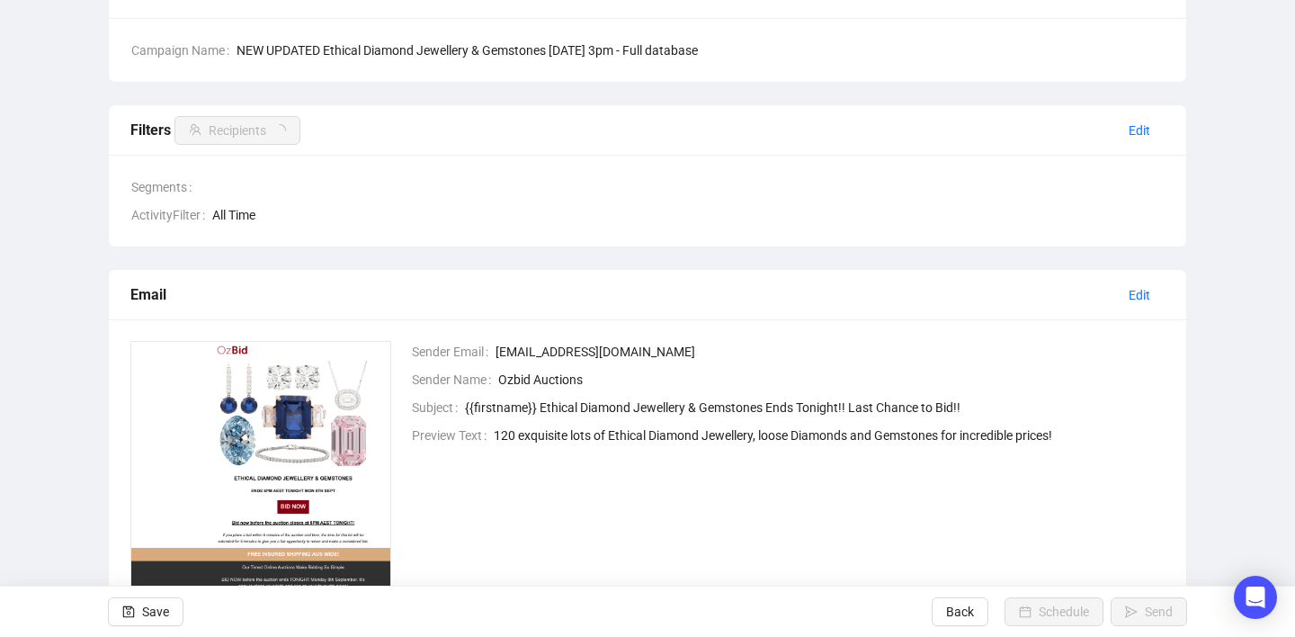
scroll to position [174, 0]
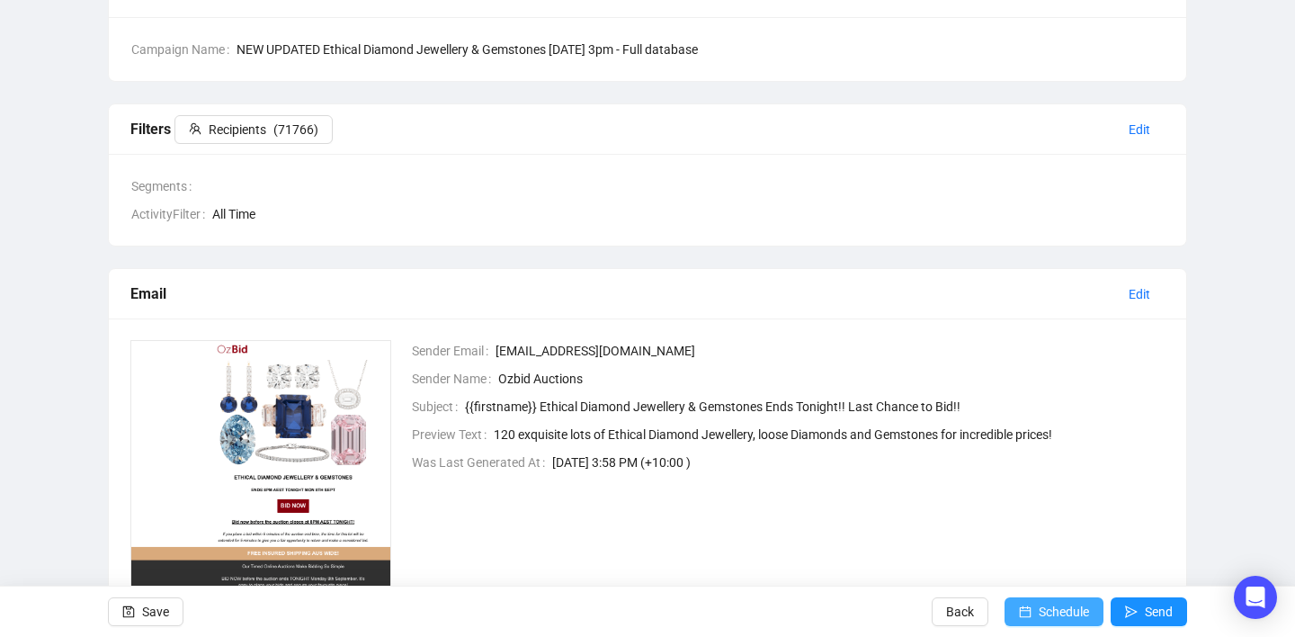
click at [1046, 611] on span "Schedule" at bounding box center [1063, 611] width 50 height 50
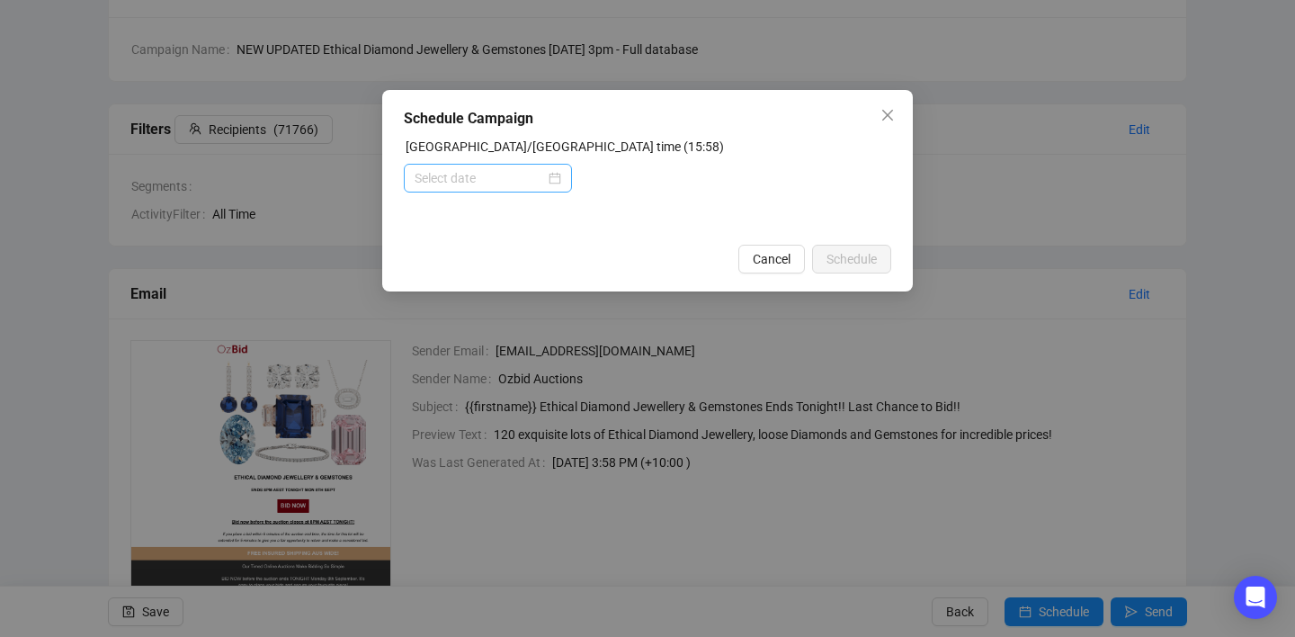
click at [549, 183] on div at bounding box center [487, 178] width 147 height 20
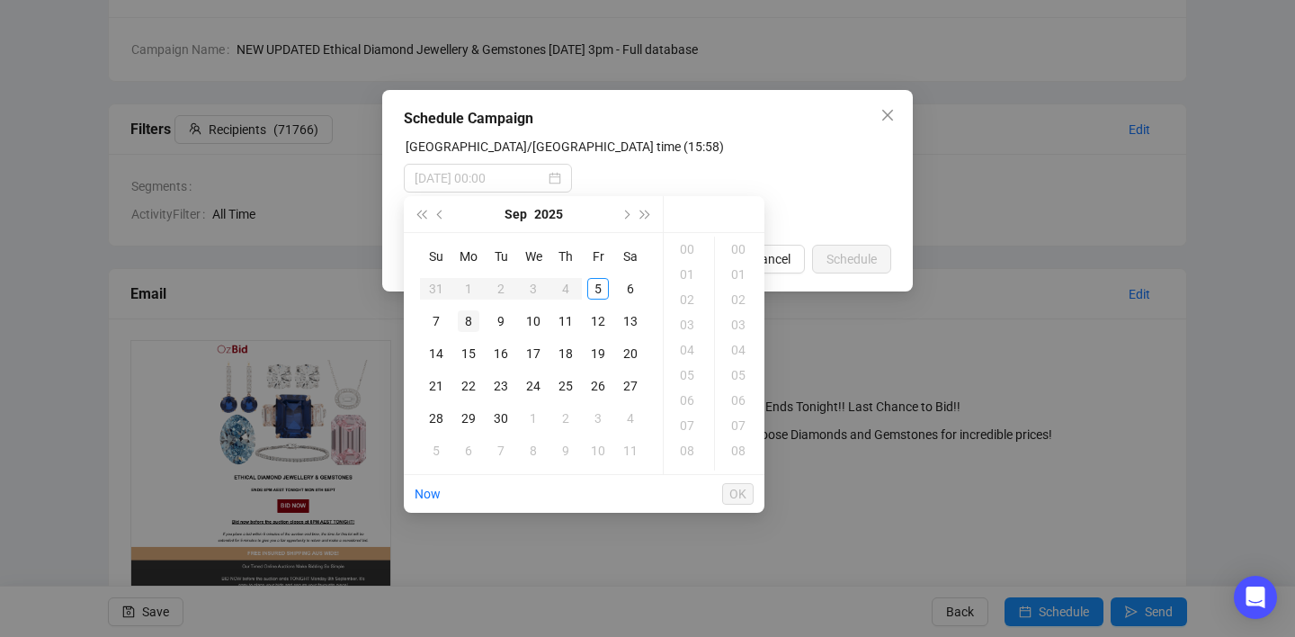
click at [470, 319] on div "8" at bounding box center [469, 321] width 22 height 22
click at [681, 321] on div "15" at bounding box center [688, 319] width 43 height 25
type input "2025-09-08 15:00"
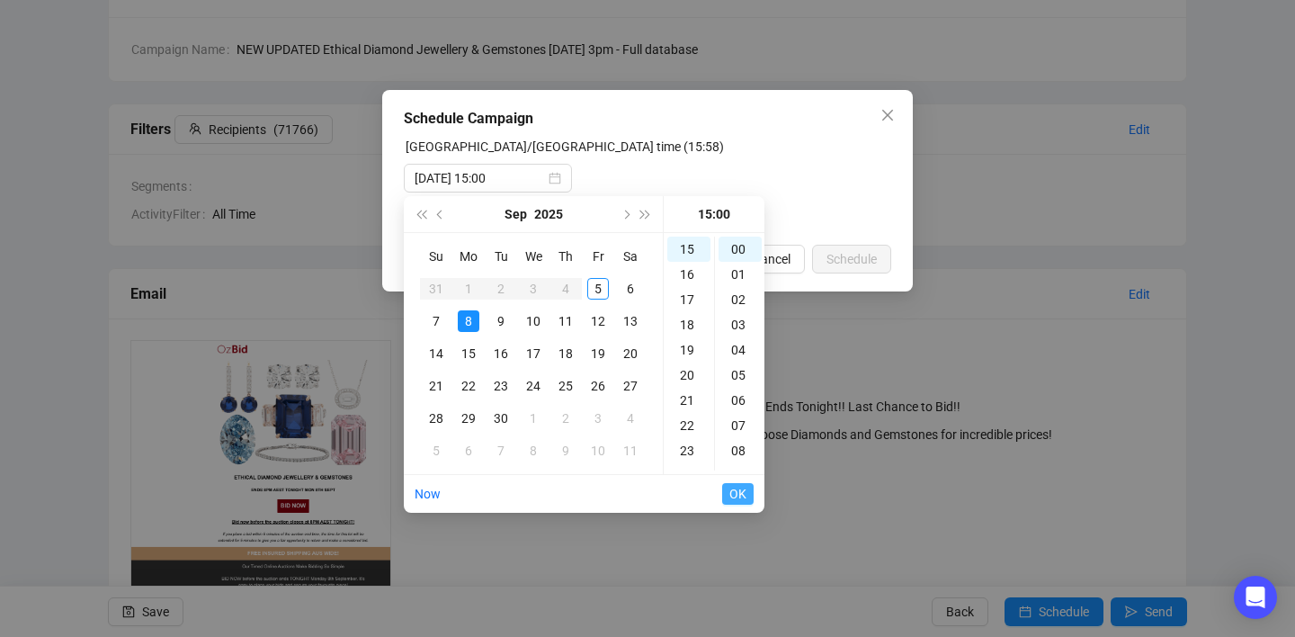
click at [738, 494] on span "OK" at bounding box center [737, 494] width 17 height 34
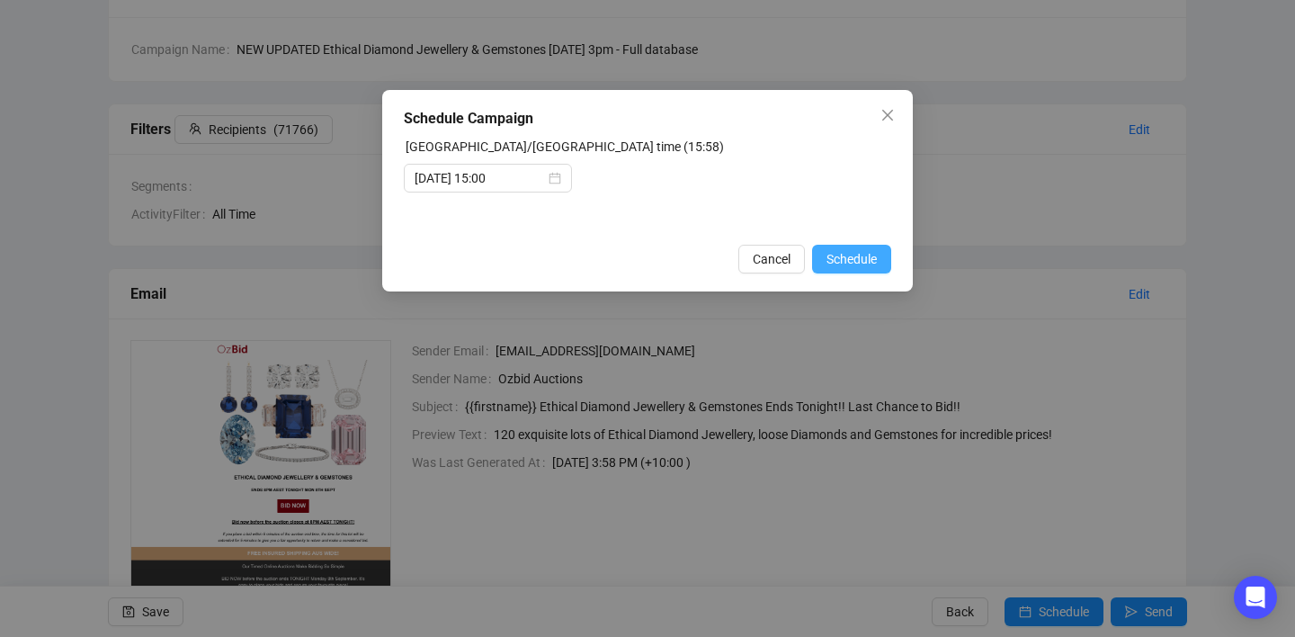
click at [857, 263] on span "Schedule" at bounding box center [851, 259] width 50 height 20
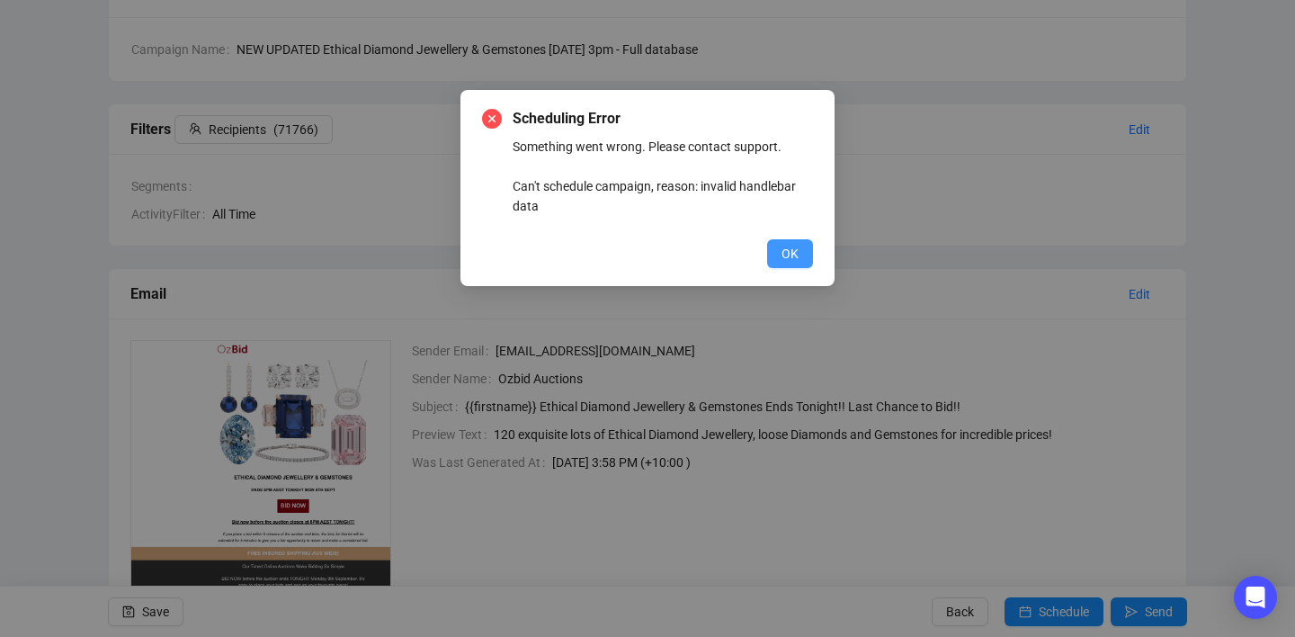
click at [793, 260] on span "OK" at bounding box center [789, 254] width 17 height 20
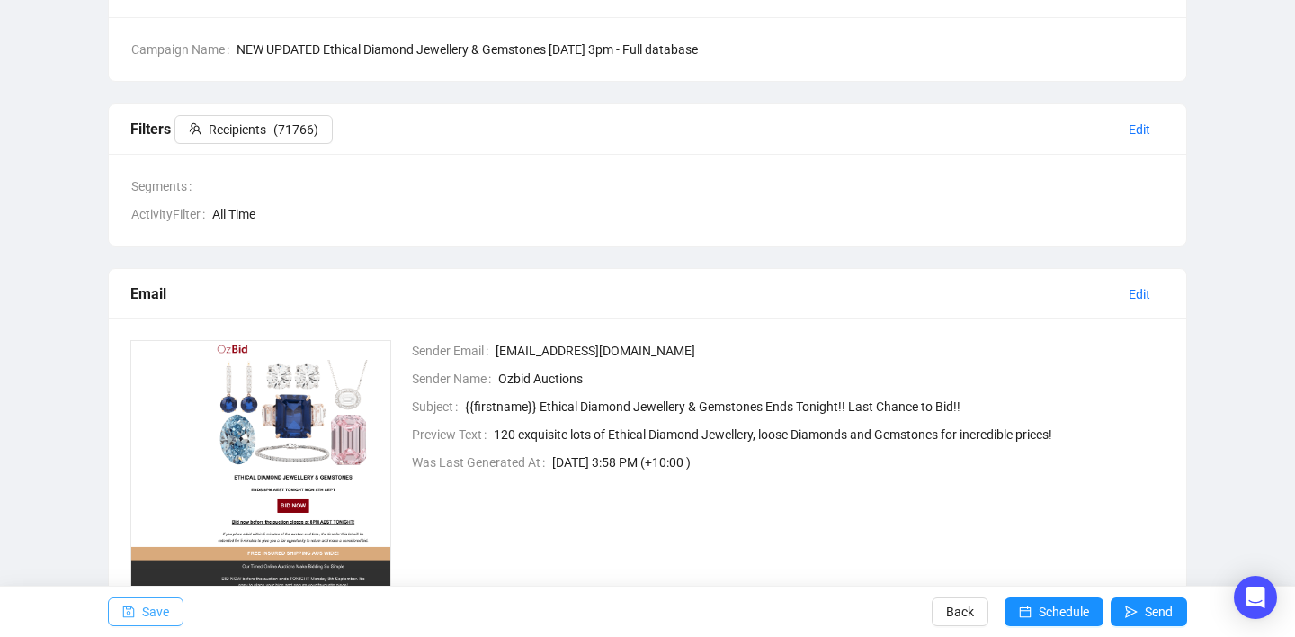
click at [141, 607] on button "Save" at bounding box center [146, 611] width 76 height 29
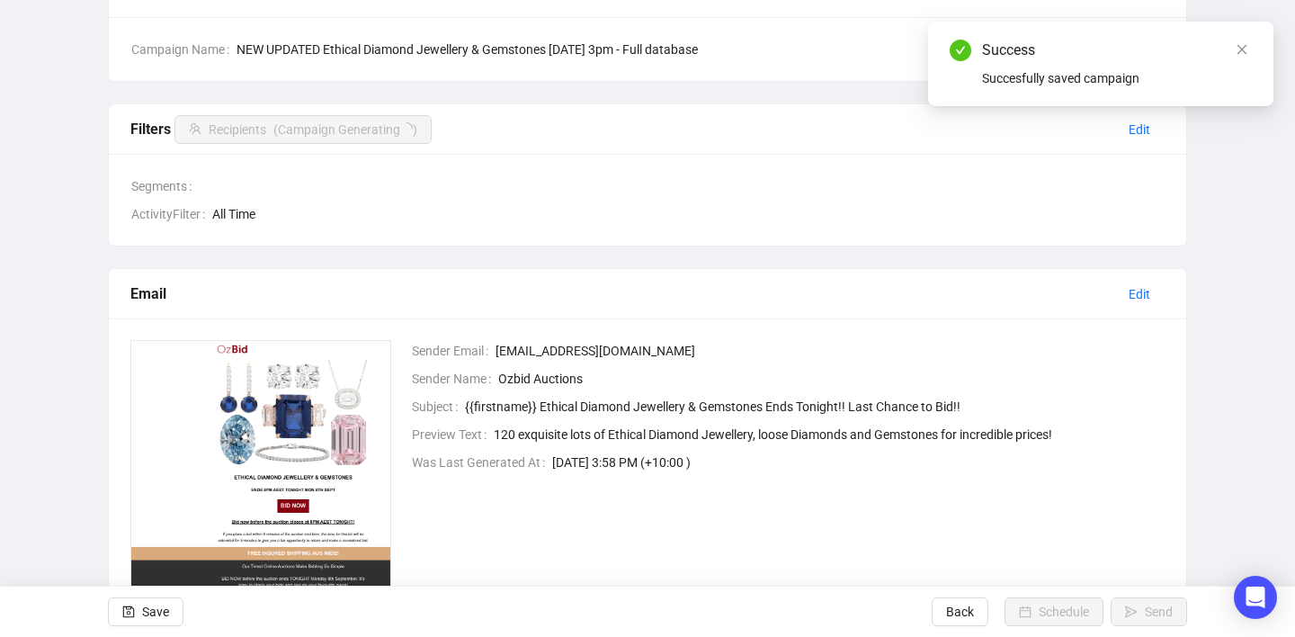
scroll to position [0, 0]
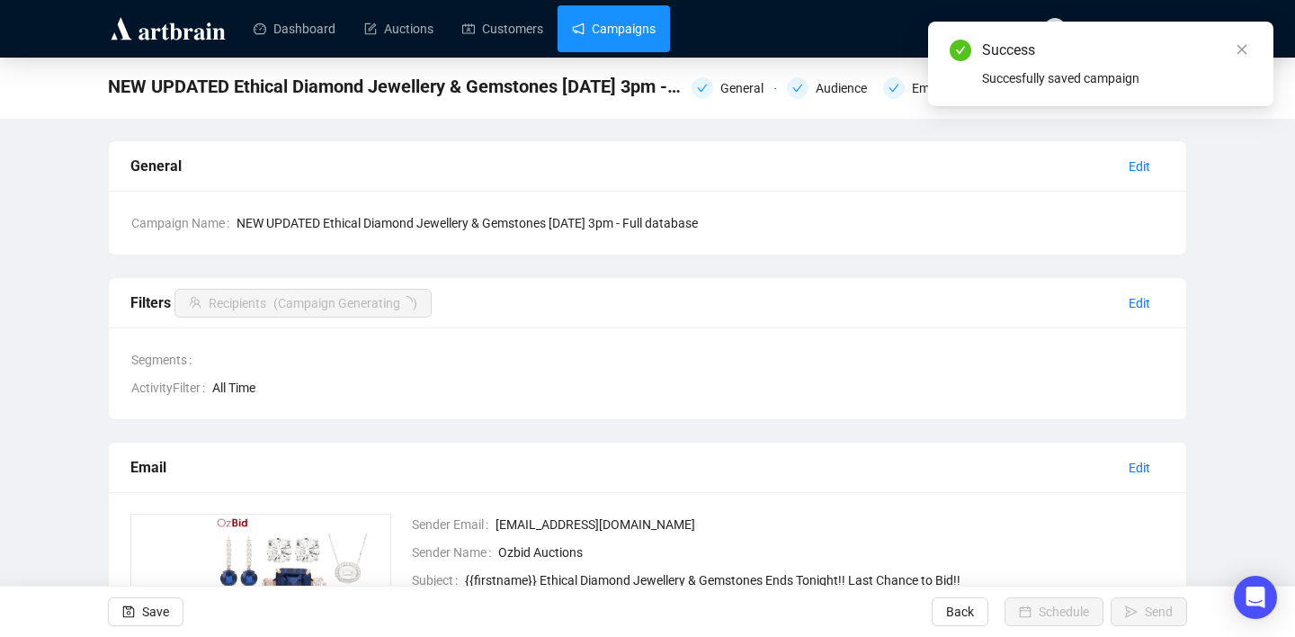
click at [622, 26] on link "Campaigns" at bounding box center [614, 28] width 84 height 47
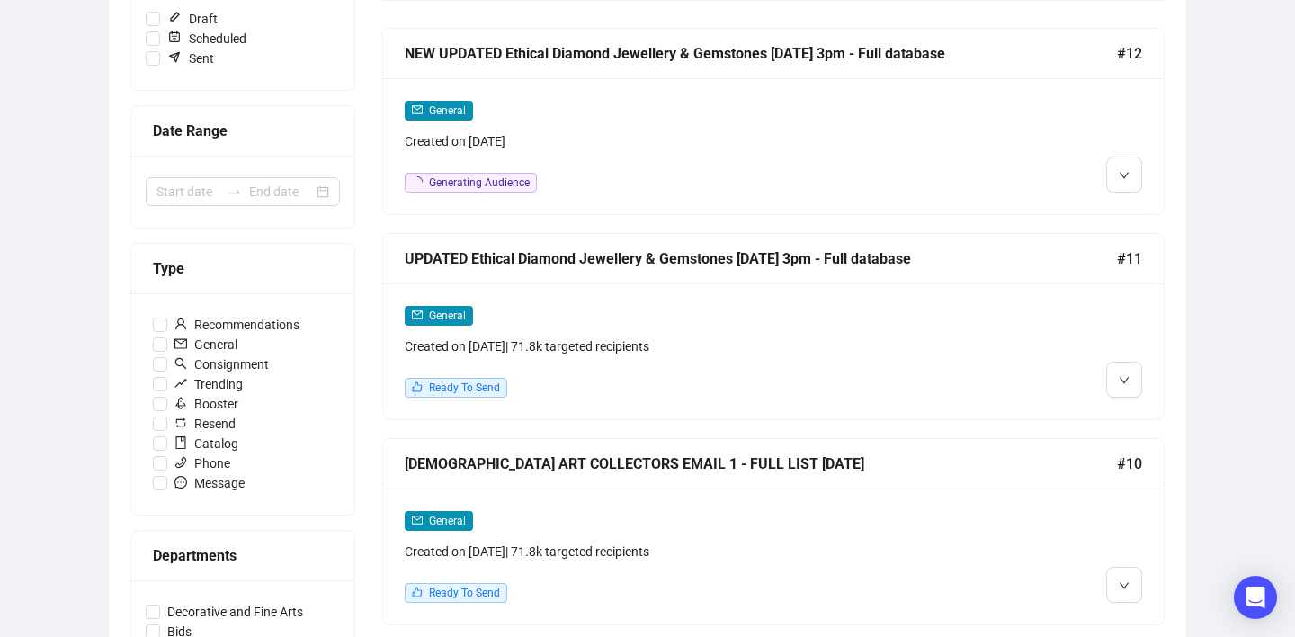
scroll to position [300, 0]
click at [644, 371] on div "General Created on [DATE] | 71.8k targeted recipients Ready To Send" at bounding box center [680, 350] width 550 height 93
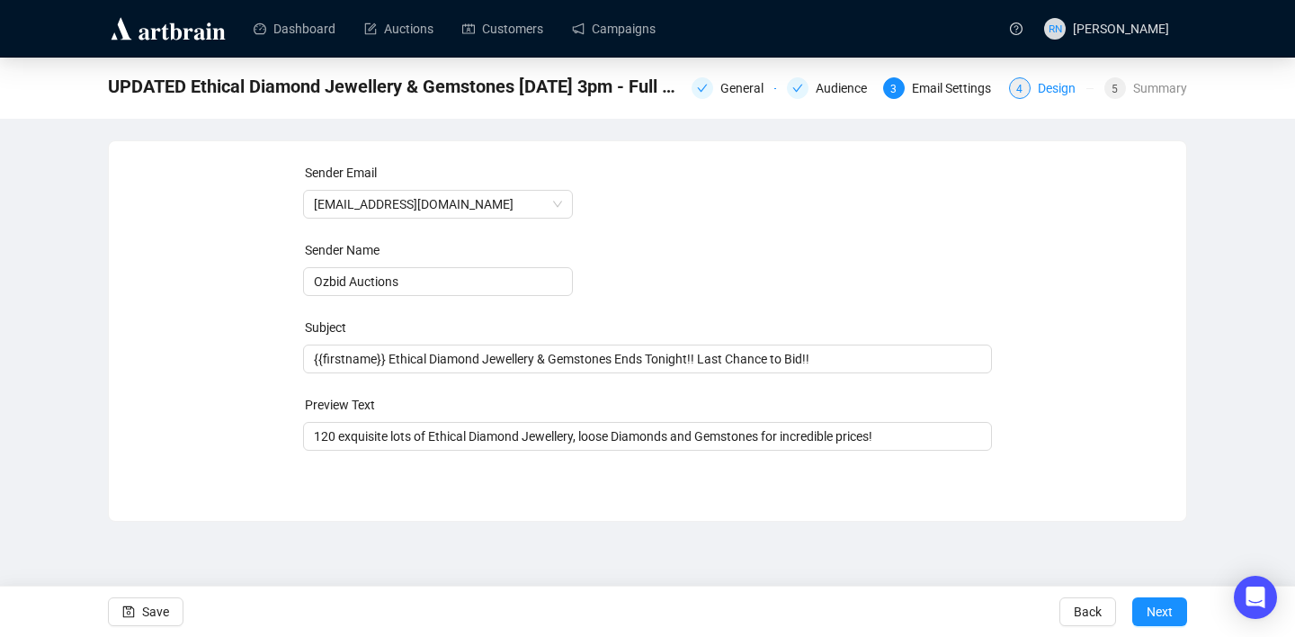
click at [1009, 90] on div "4" at bounding box center [1020, 88] width 22 height 22
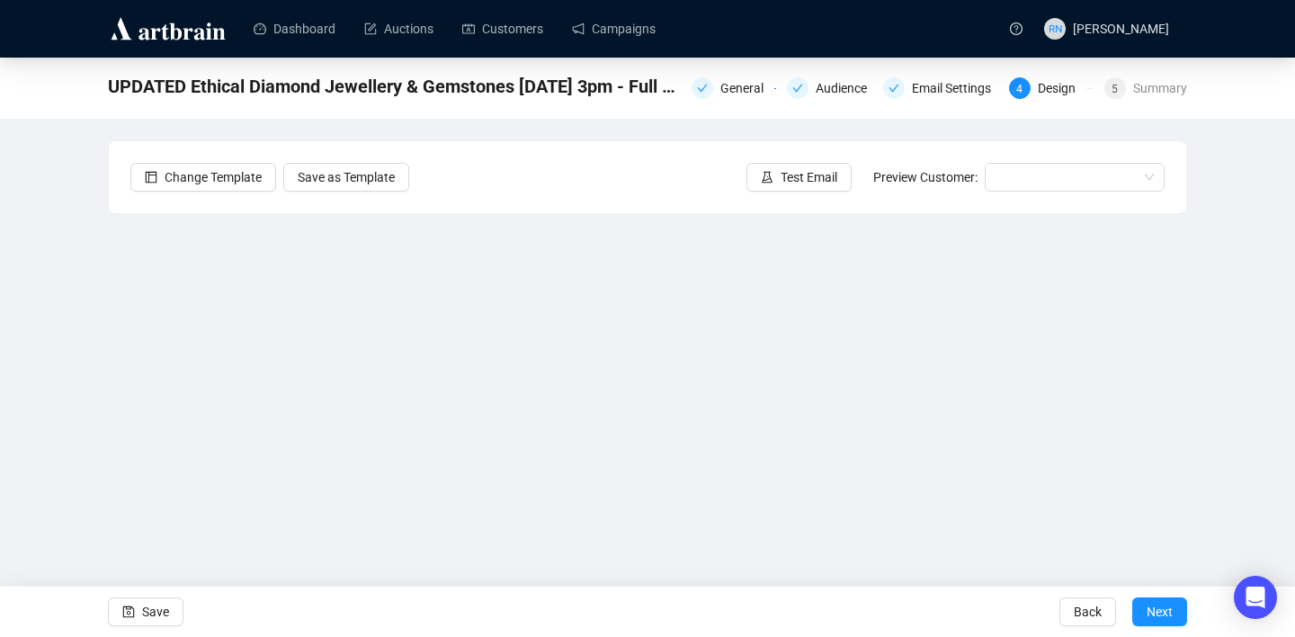
scroll to position [32, 0]
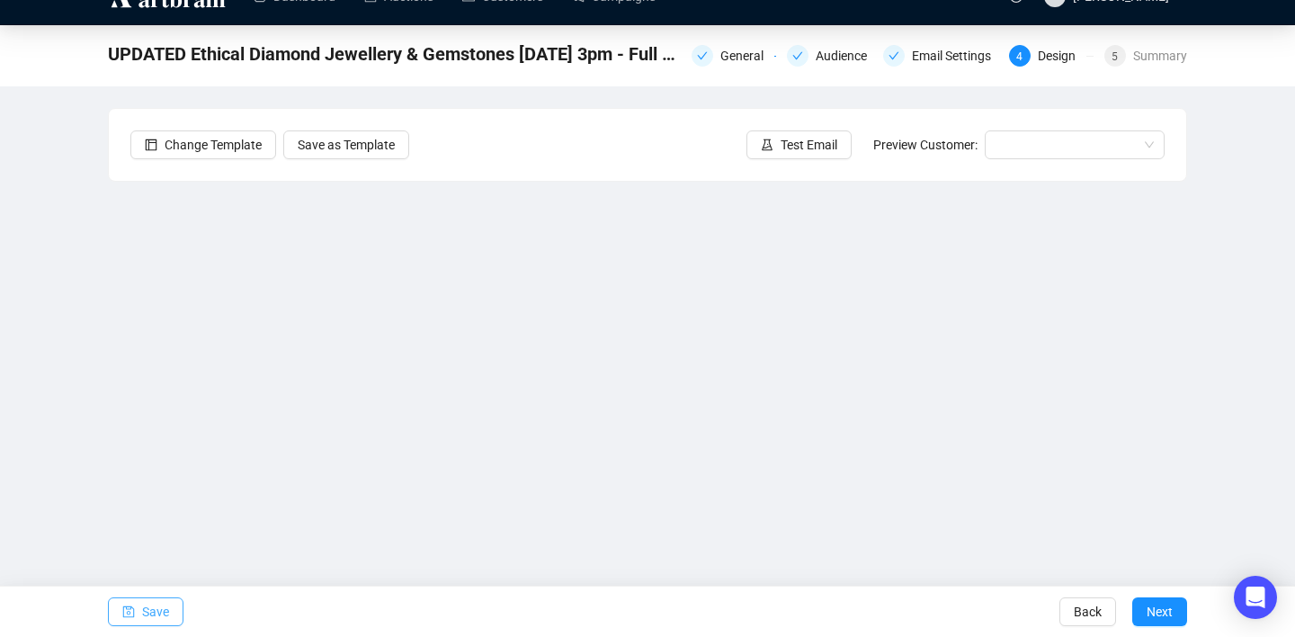
click at [161, 606] on span "Save" at bounding box center [155, 611] width 27 height 50
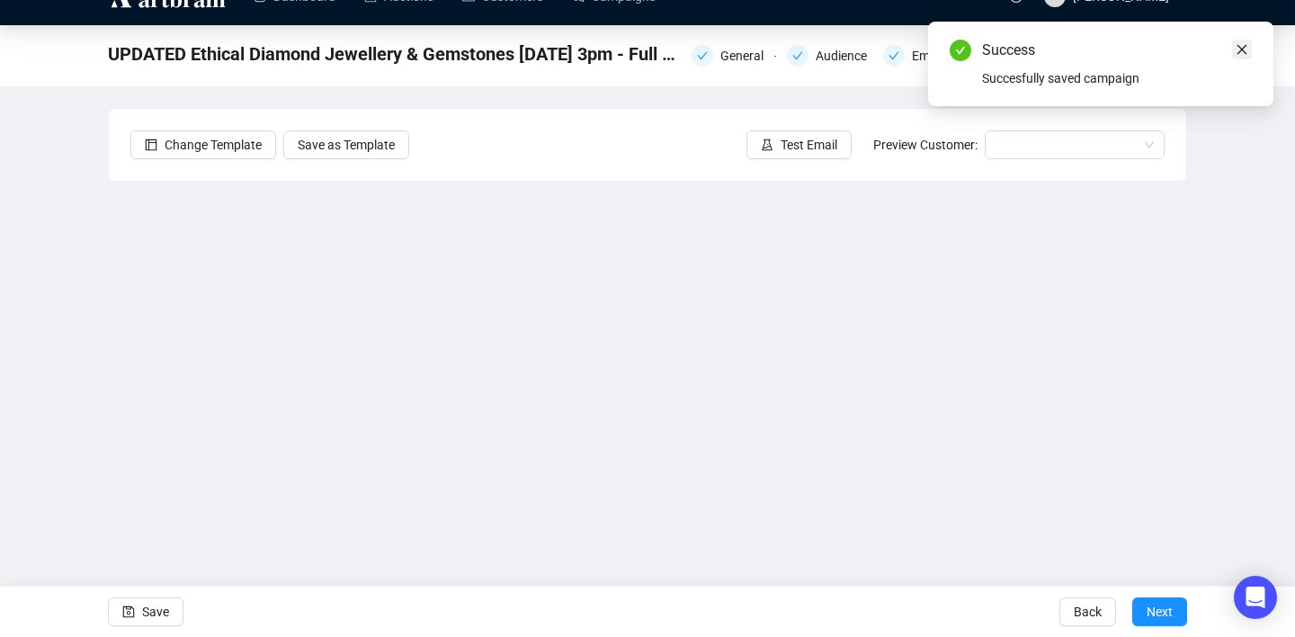
click at [1243, 46] on icon "close" at bounding box center [1241, 49] width 13 height 13
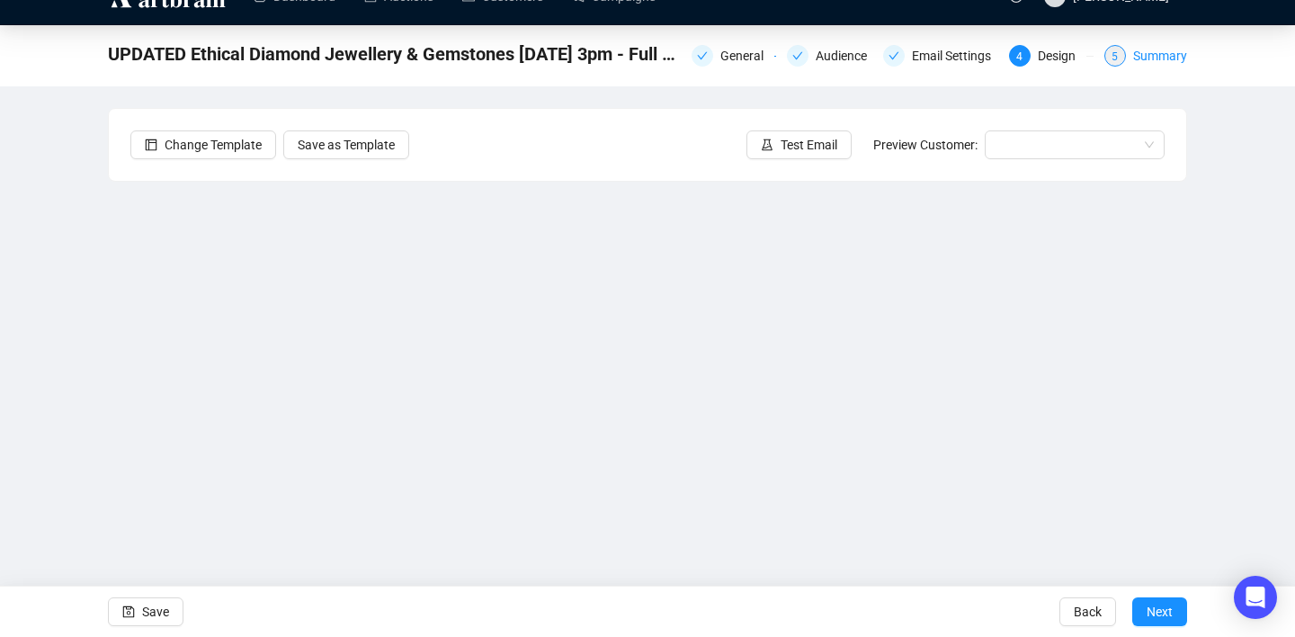
click at [1135, 56] on div "Summary" at bounding box center [1160, 56] width 54 height 22
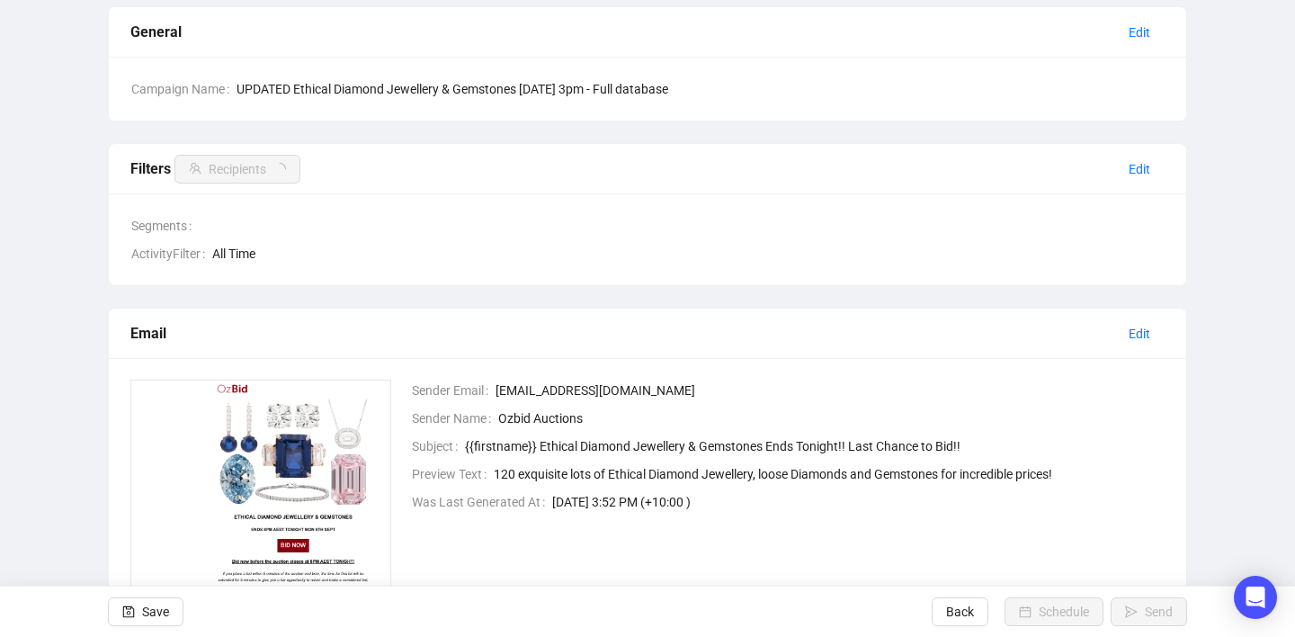
scroll to position [129, 0]
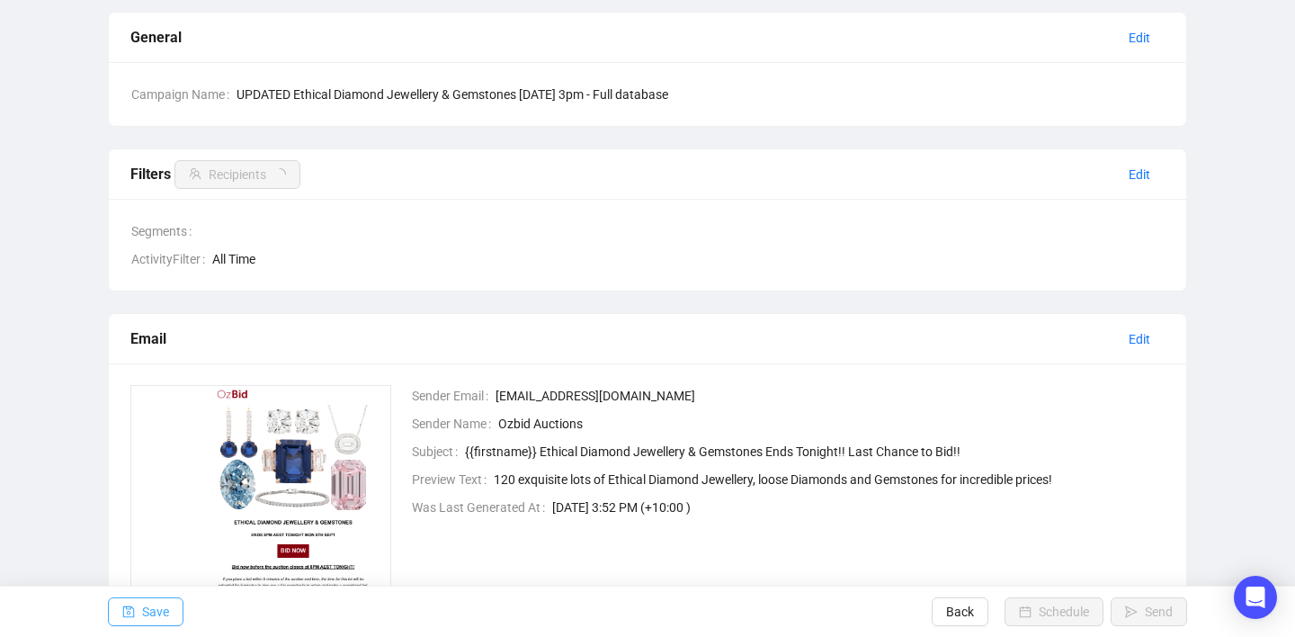
click at [152, 608] on span "Save" at bounding box center [155, 611] width 27 height 50
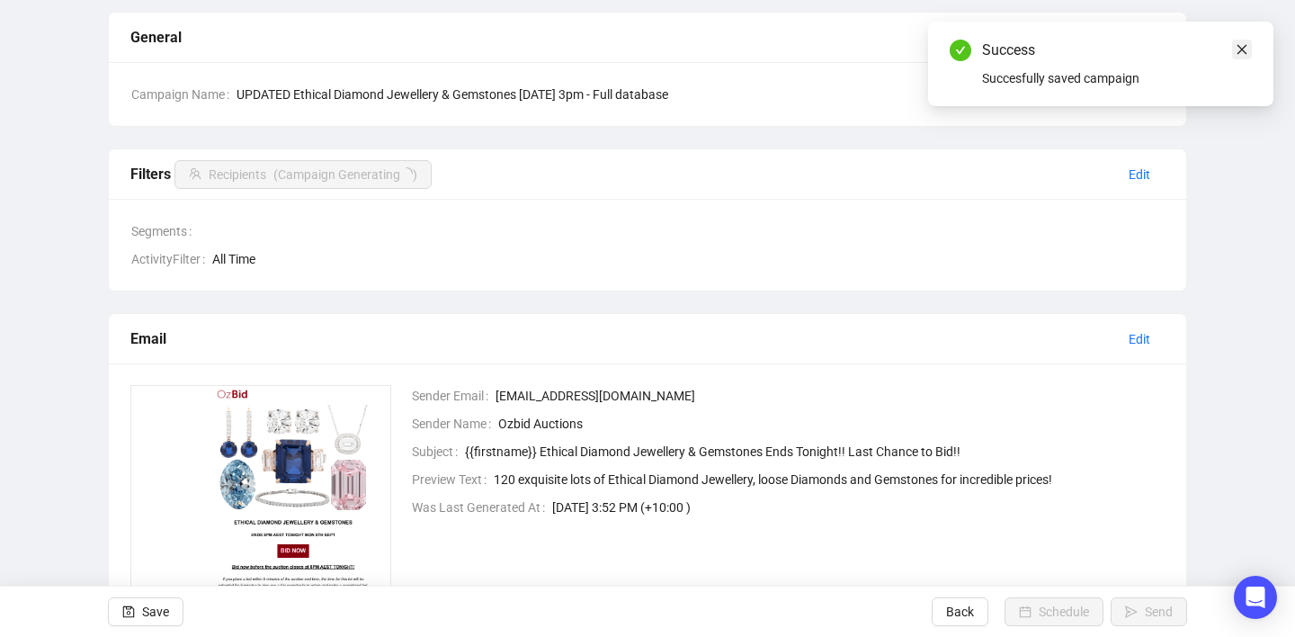
click at [1241, 49] on icon "close" at bounding box center [1242, 50] width 10 height 10
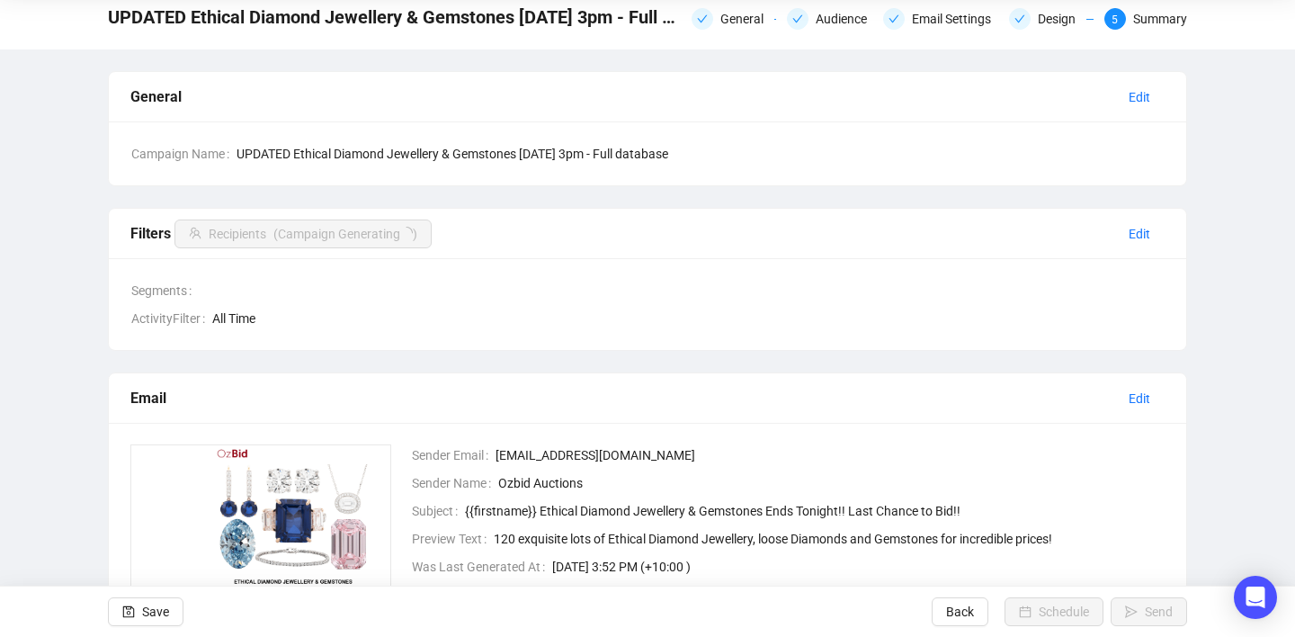
scroll to position [0, 0]
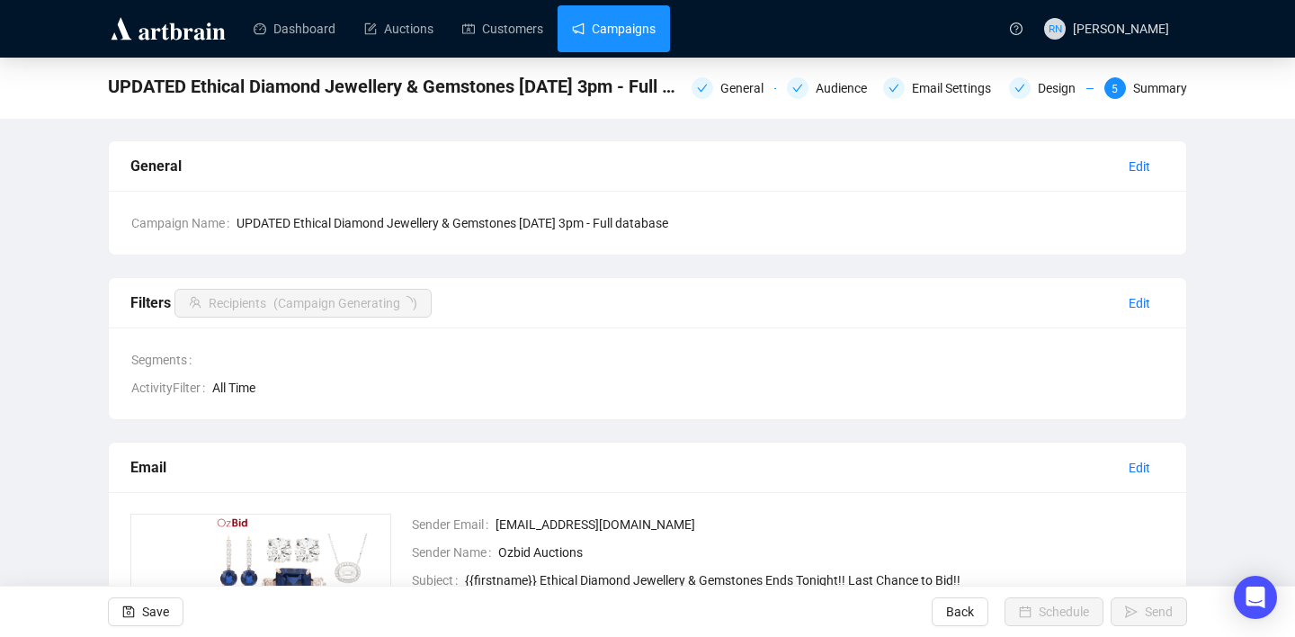
click at [611, 29] on link "Campaigns" at bounding box center [614, 28] width 84 height 47
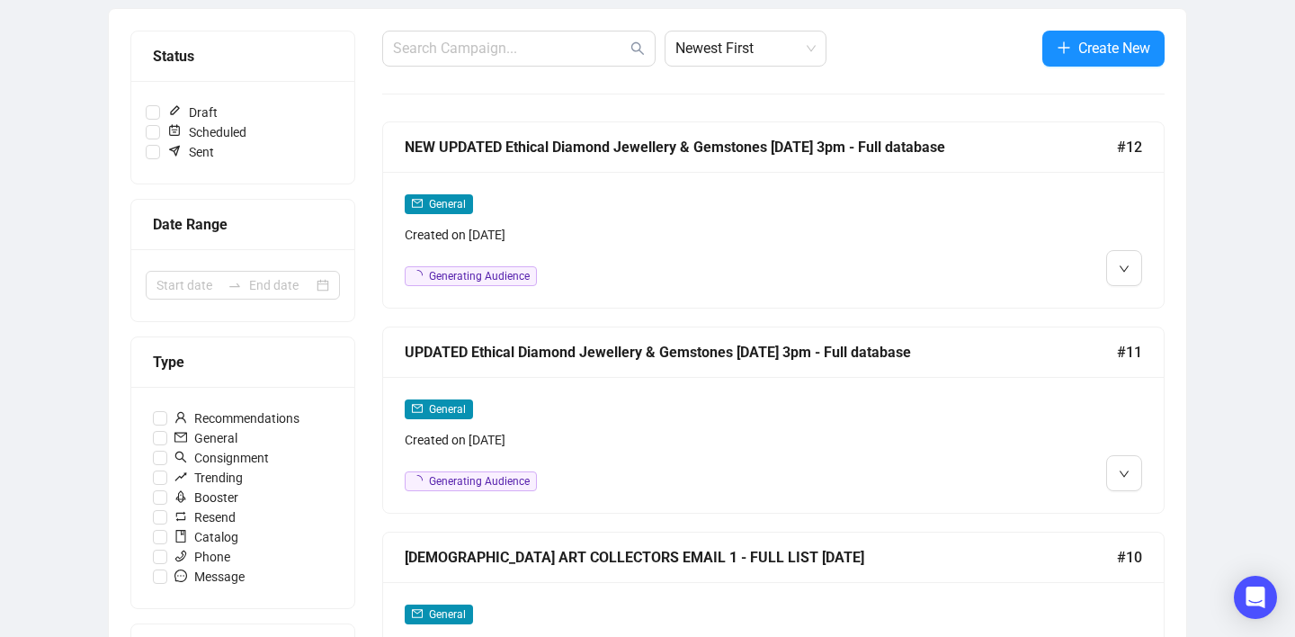
scroll to position [235, 0]
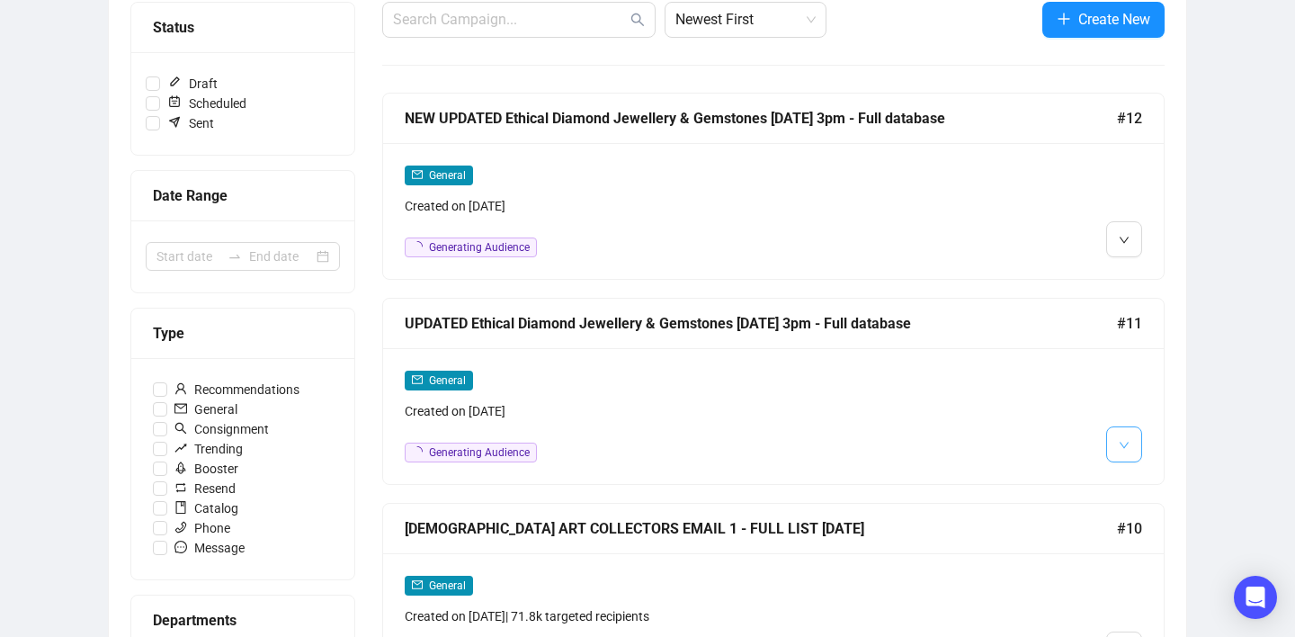
click at [1118, 447] on icon "down" at bounding box center [1123, 445] width 11 height 11
click at [1123, 510] on img at bounding box center [1127, 511] width 14 height 14
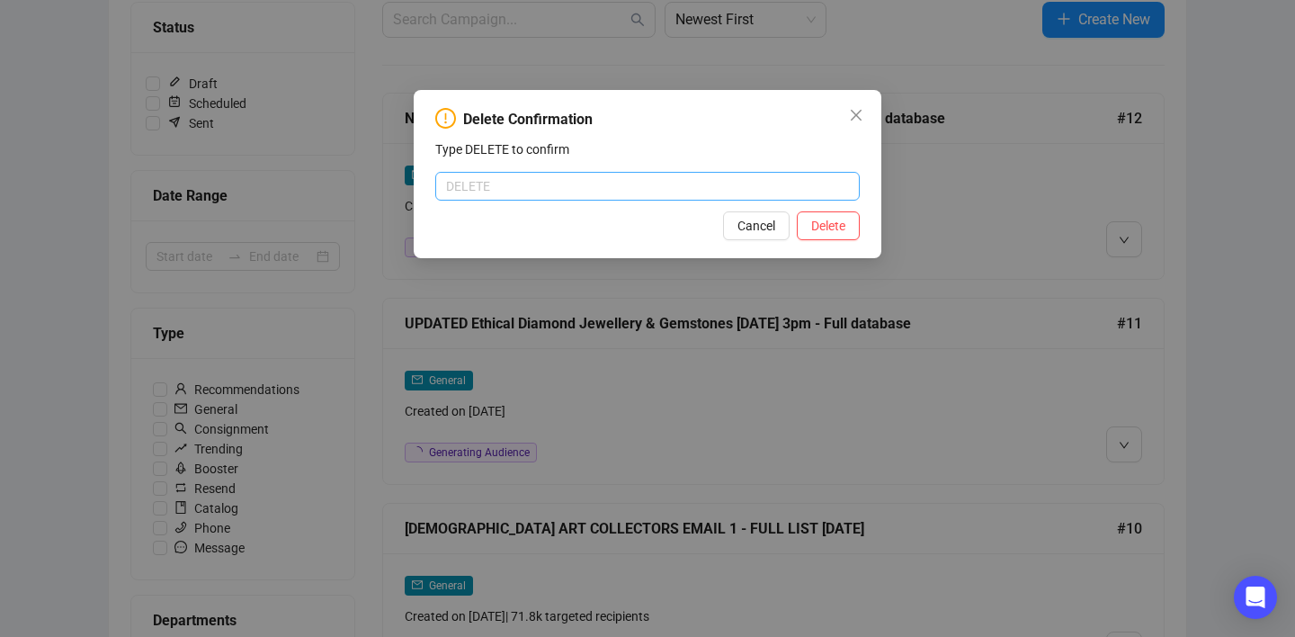
click at [555, 185] on input "text" at bounding box center [647, 186] width 424 height 29
type input "DELETE"
click at [820, 225] on span "Delete" at bounding box center [828, 226] width 34 height 20
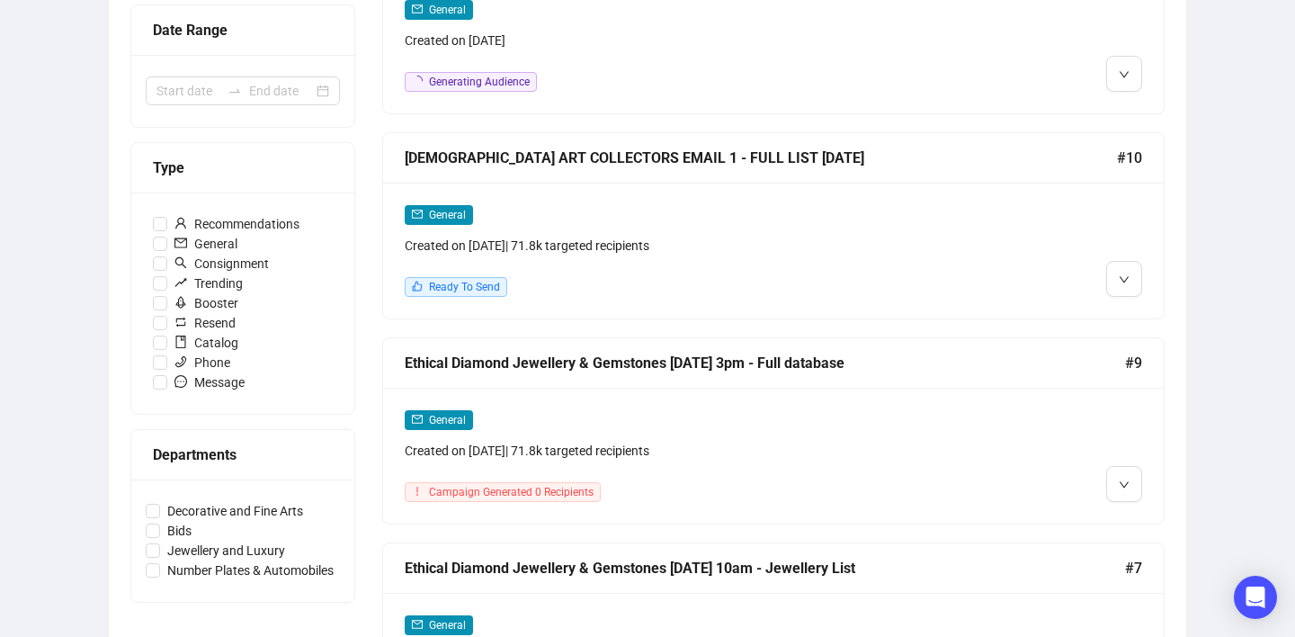
scroll to position [550, 0]
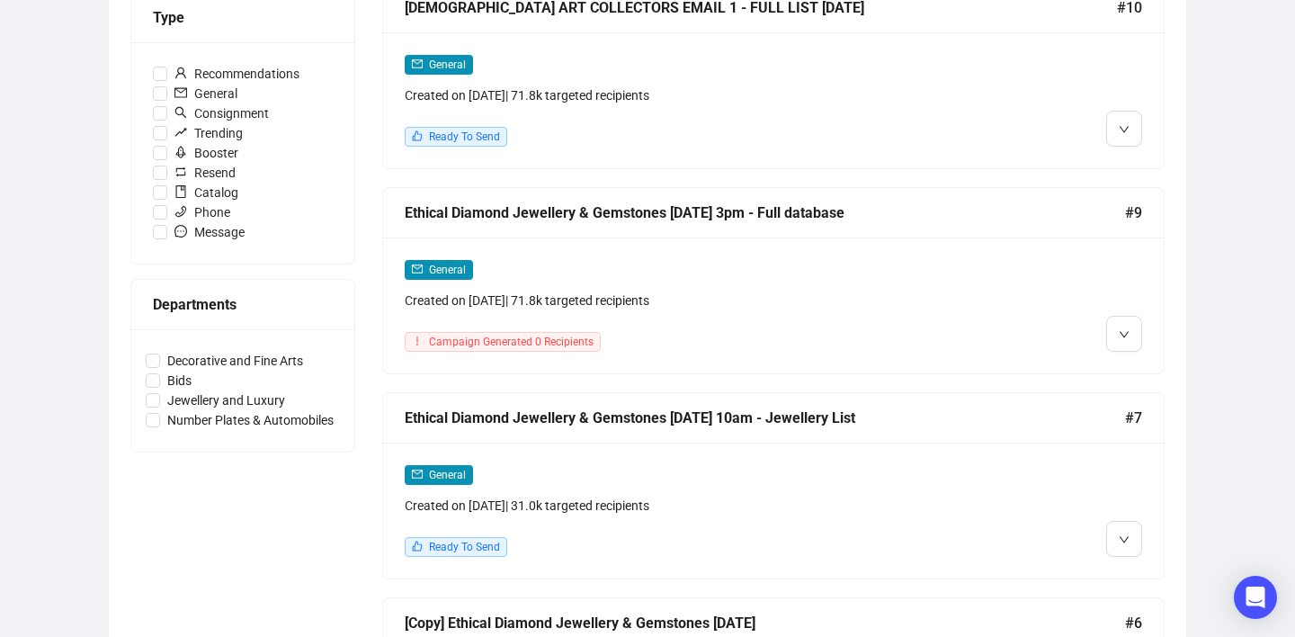
click at [701, 336] on div "Campaign Generated 0 Recipients" at bounding box center [680, 342] width 550 height 20
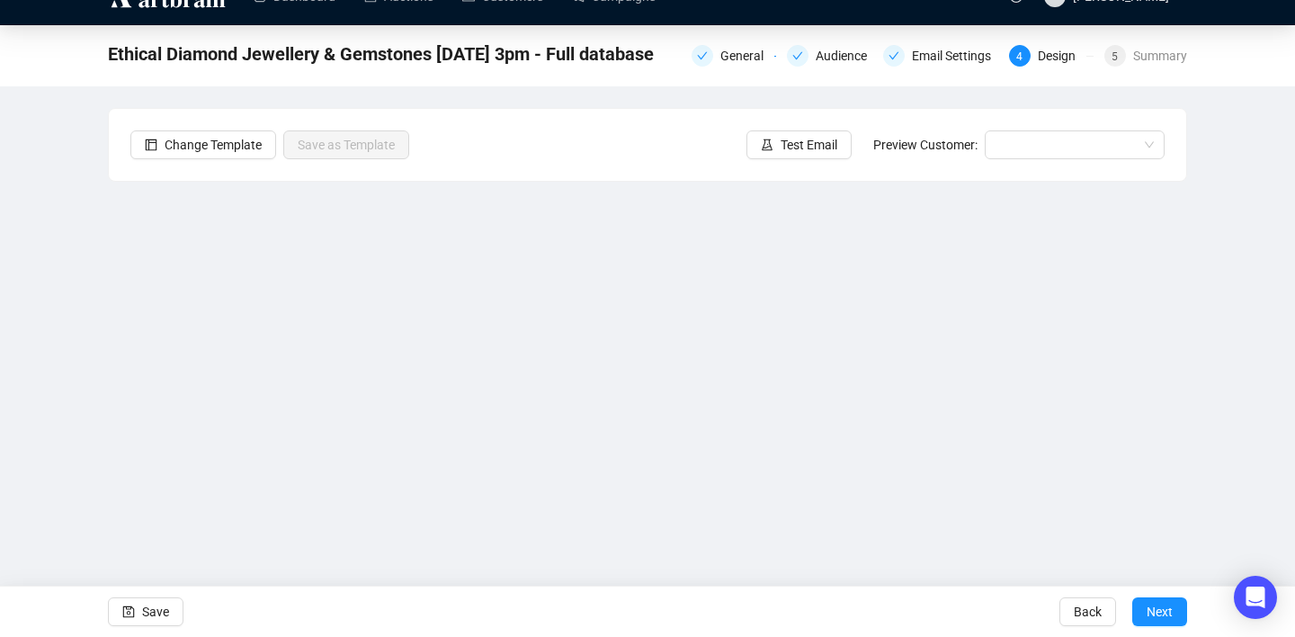
scroll to position [32, 0]
click at [723, 58] on div "General" at bounding box center [747, 56] width 54 height 22
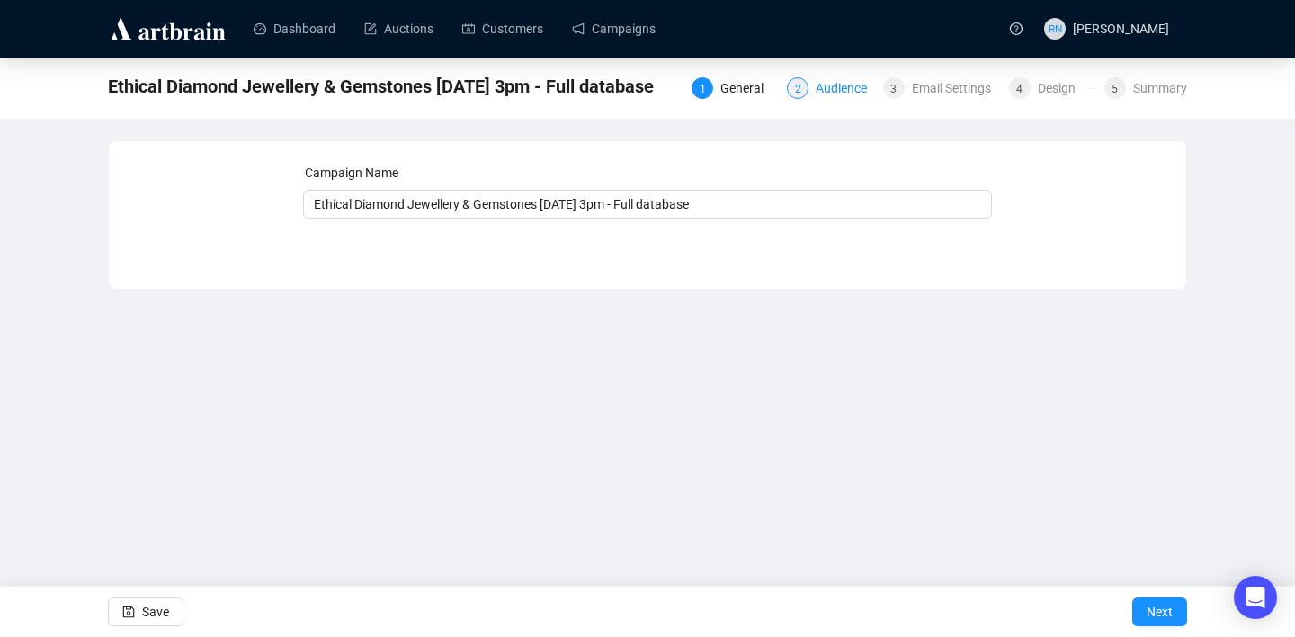
click at [802, 98] on div "2 Audience" at bounding box center [829, 88] width 85 height 22
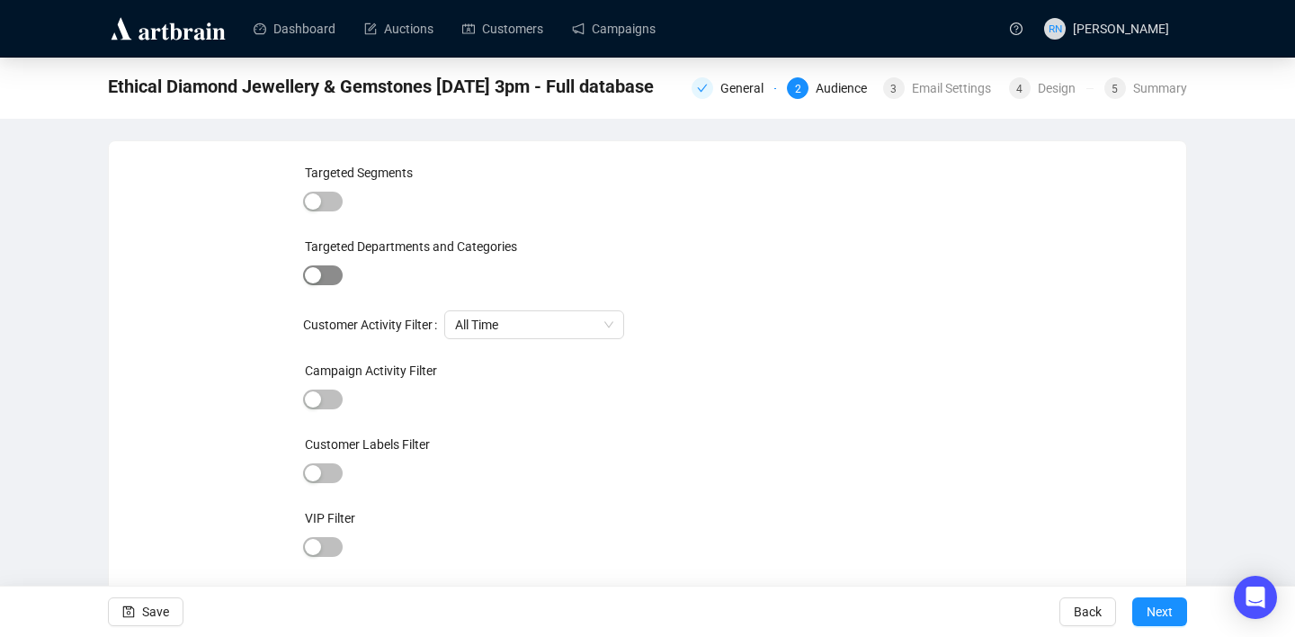
click at [327, 273] on span "button" at bounding box center [323, 275] width 40 height 20
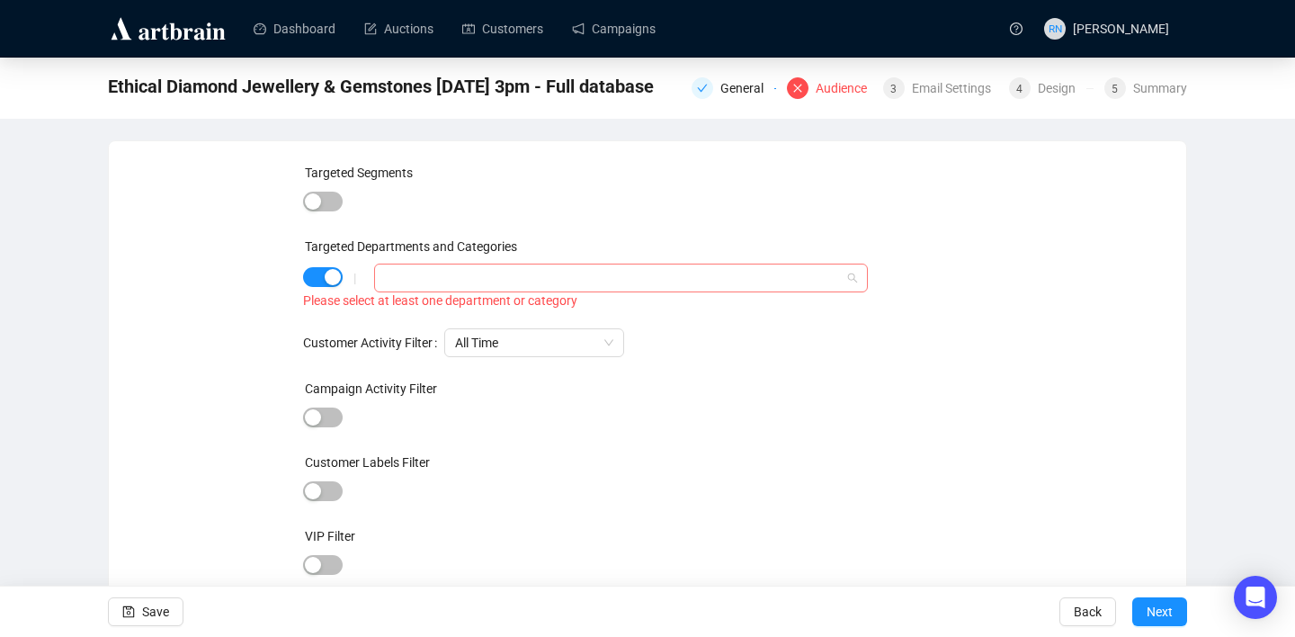
click at [407, 287] on div at bounding box center [612, 277] width 468 height 25
click at [411, 316] on span "Select All Departments/Categories" at bounding box center [410, 314] width 14 height 14
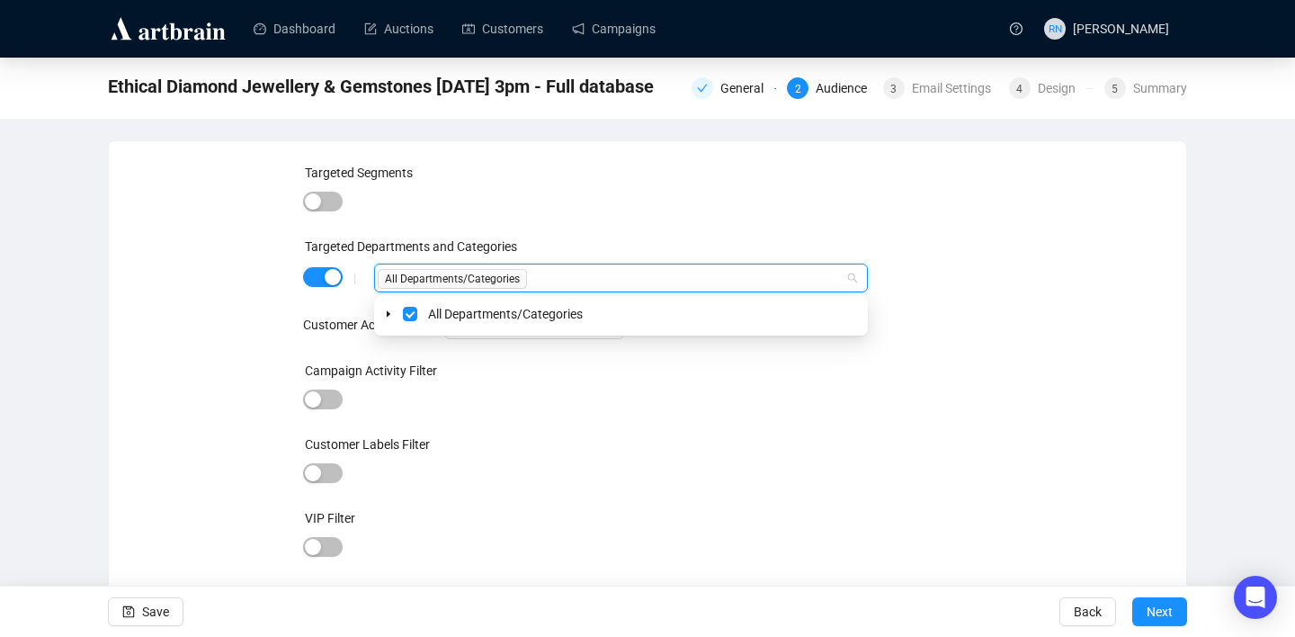
click at [641, 168] on div "Targeted Segments" at bounding box center [648, 176] width 690 height 27
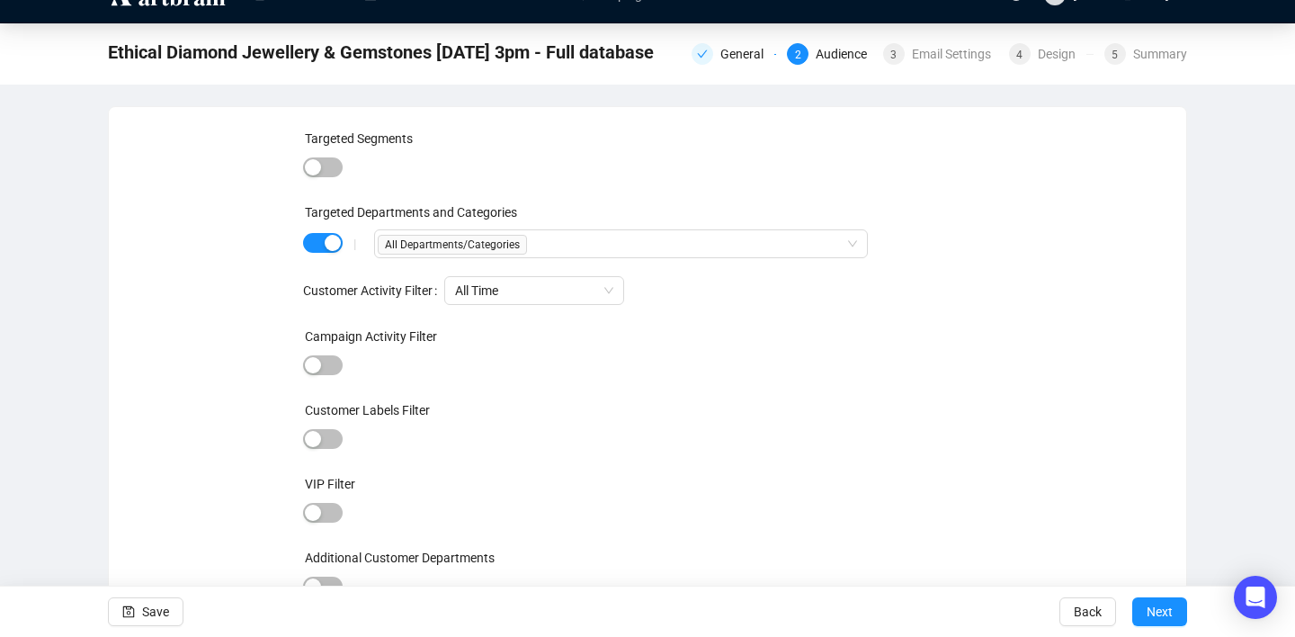
scroll to position [41, 0]
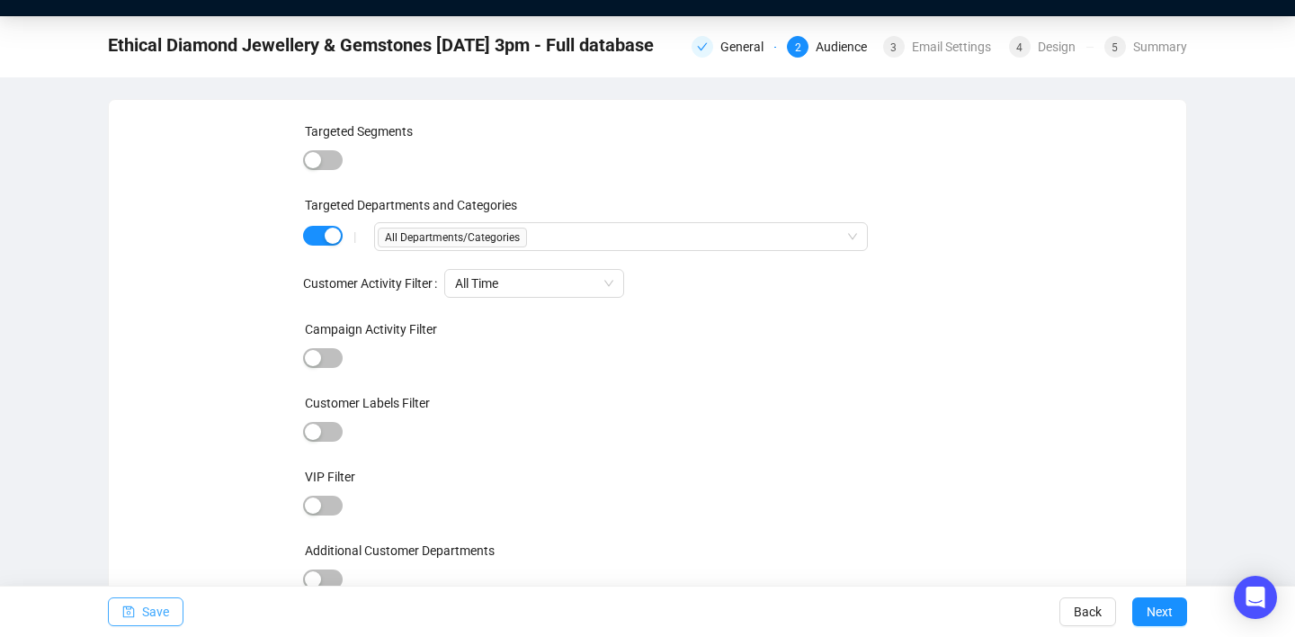
click at [149, 606] on span "Save" at bounding box center [155, 611] width 27 height 50
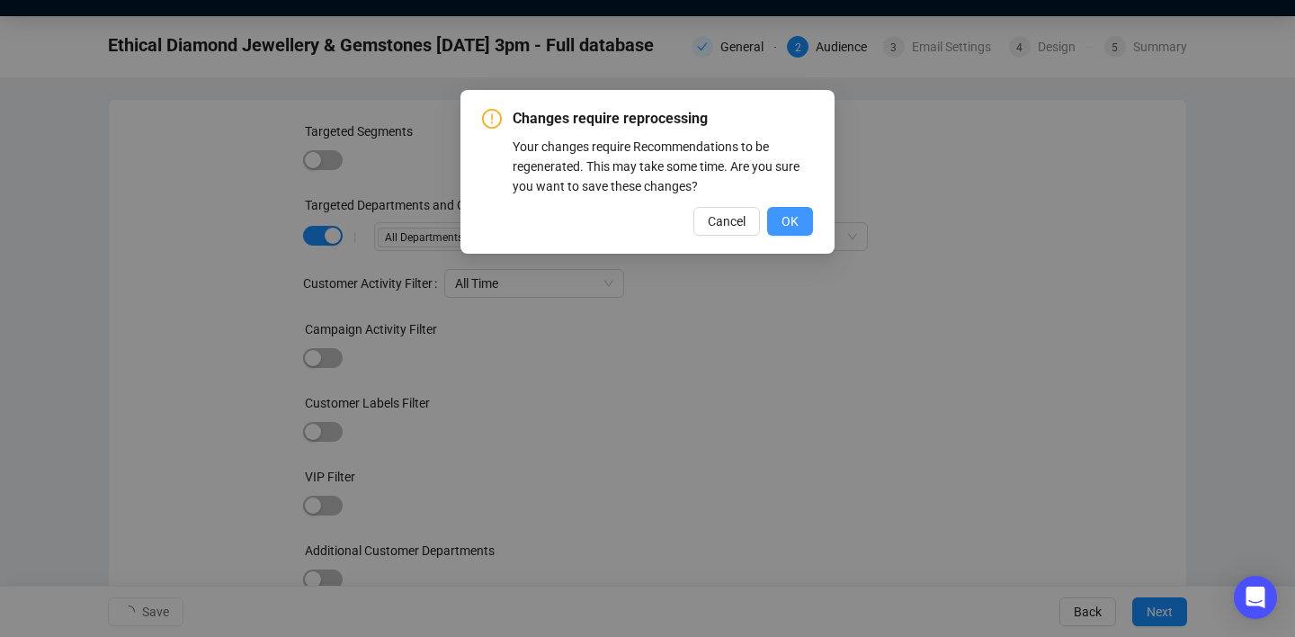
click at [798, 222] on button "OK" at bounding box center [790, 221] width 46 height 29
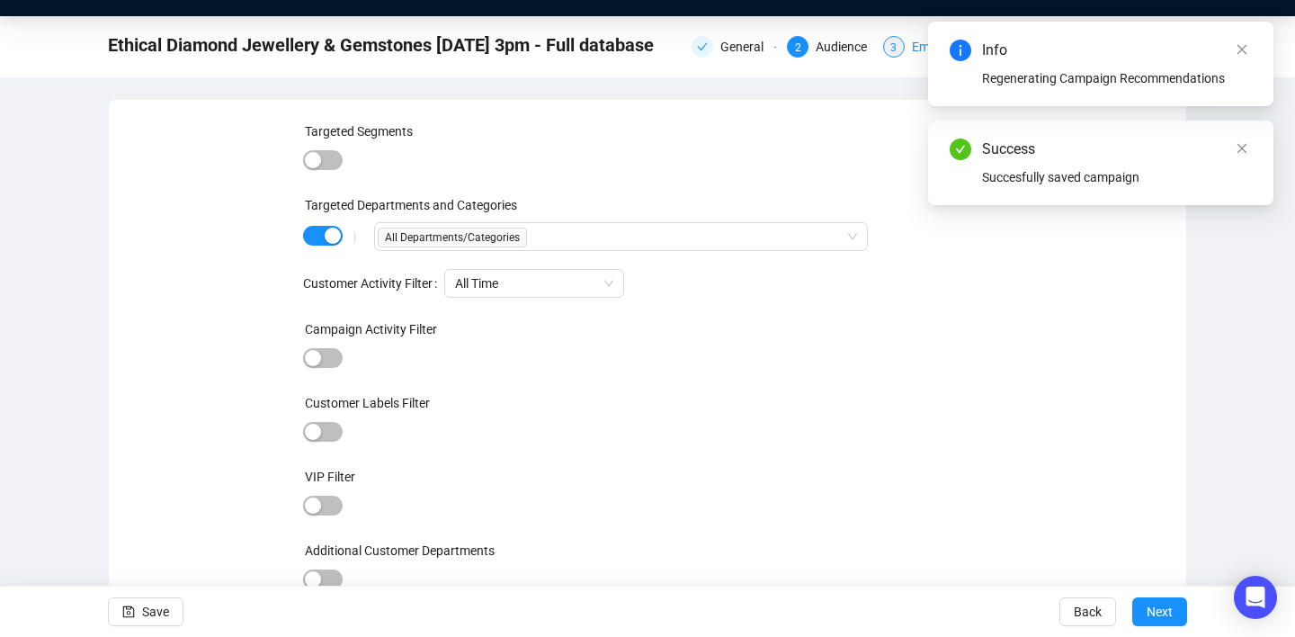
click at [892, 47] on span "3" at bounding box center [893, 47] width 6 height 13
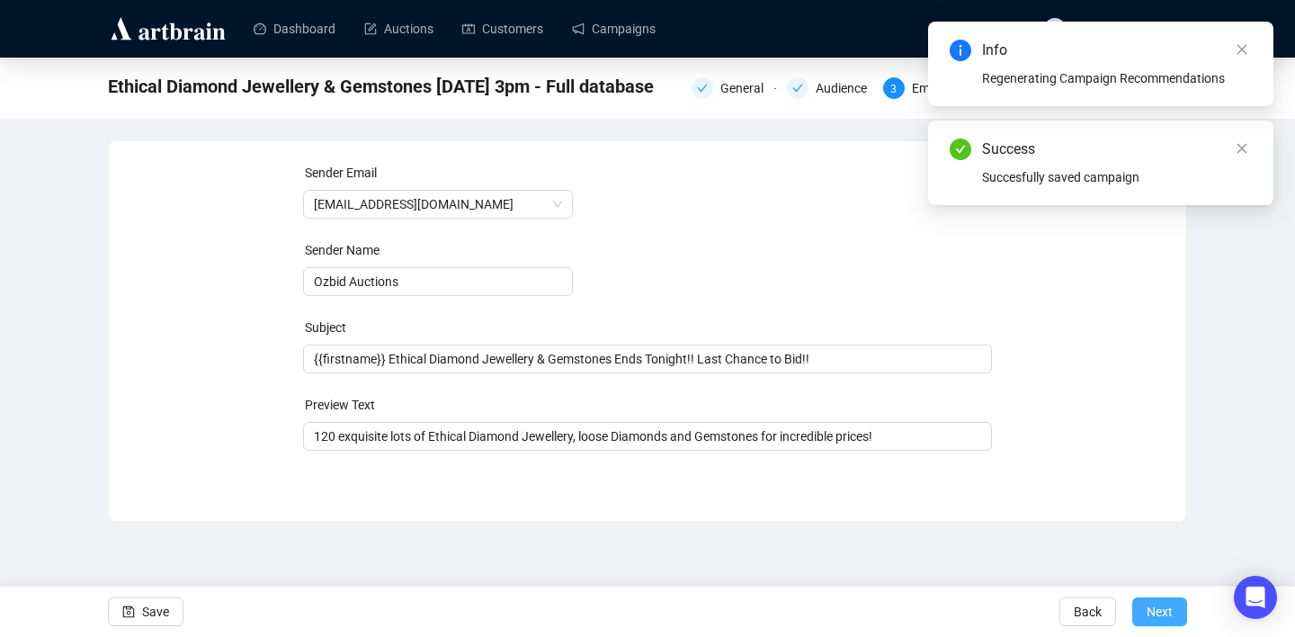
click at [1175, 600] on button "Next" at bounding box center [1159, 611] width 55 height 29
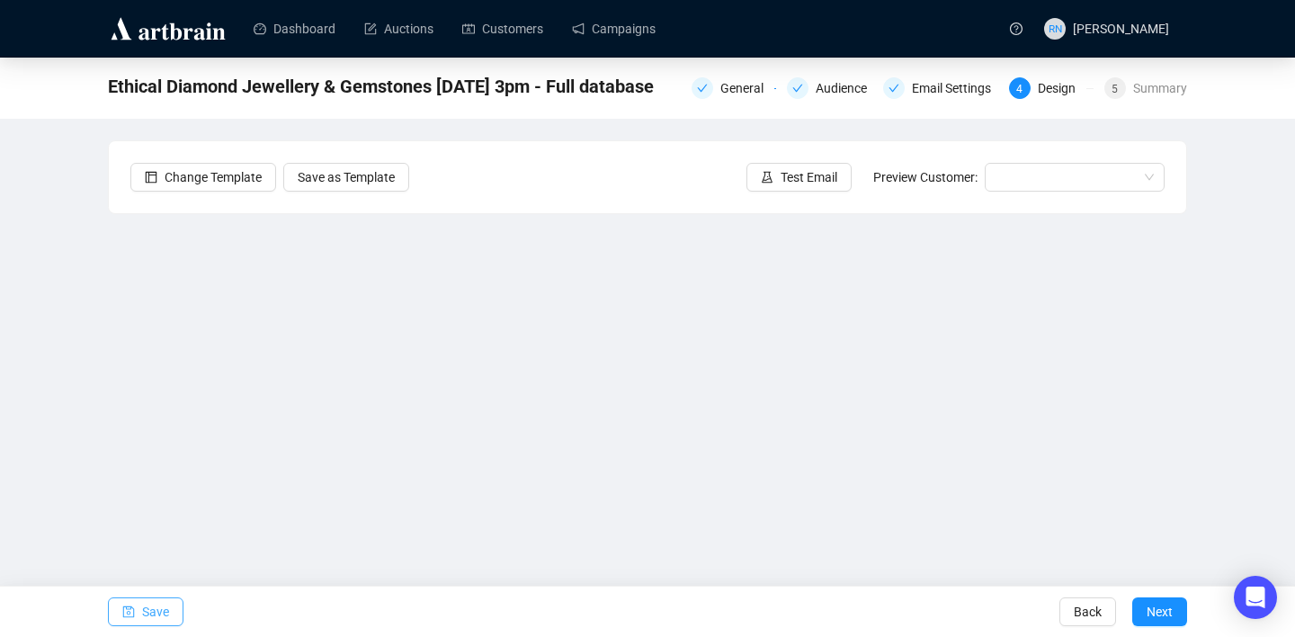
click at [148, 606] on span "Save" at bounding box center [155, 611] width 27 height 50
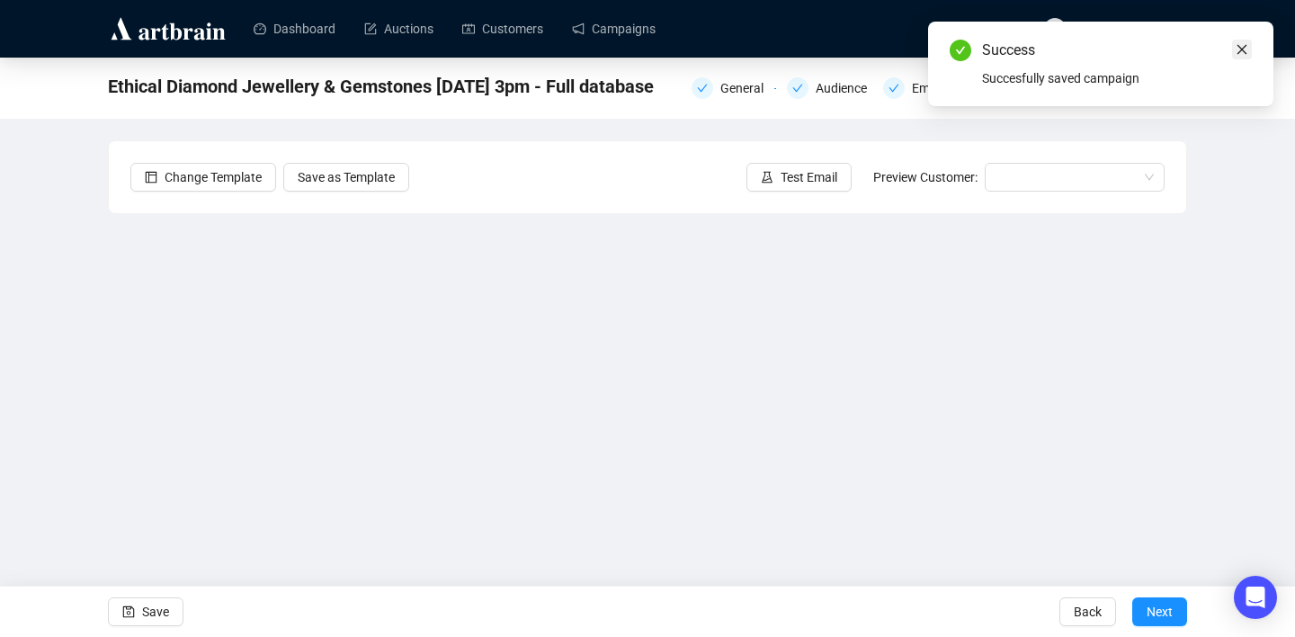
click at [1243, 46] on icon "close" at bounding box center [1242, 50] width 10 height 10
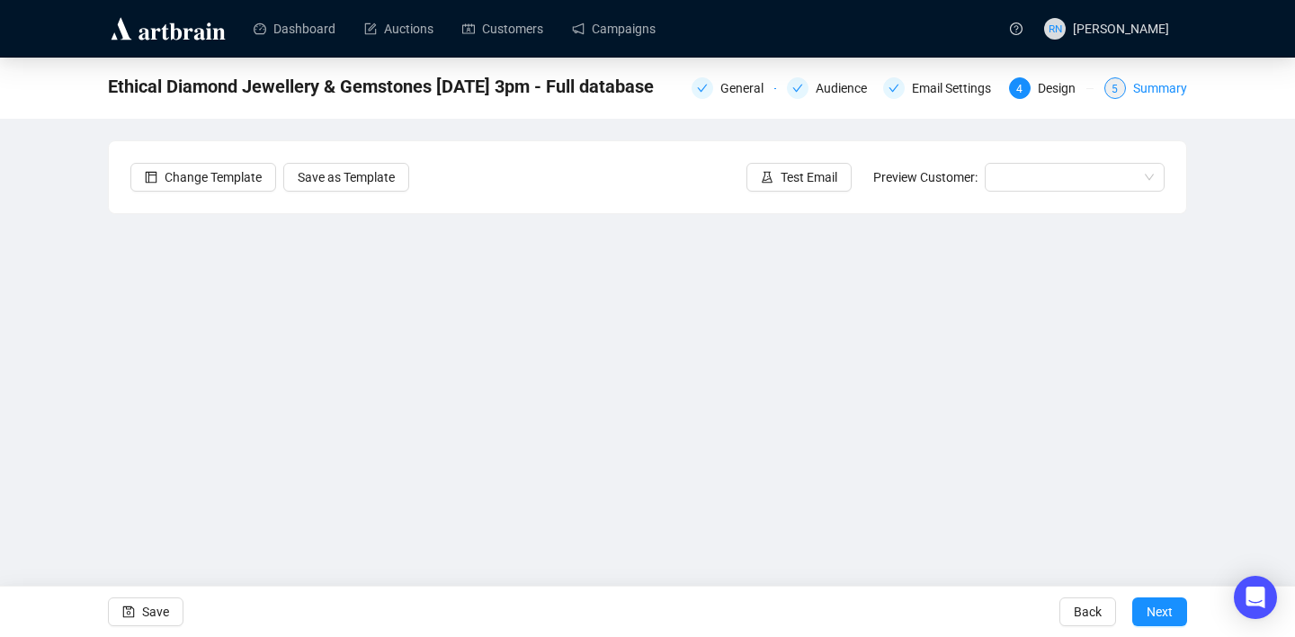
click at [1154, 85] on div "Summary" at bounding box center [1160, 88] width 54 height 22
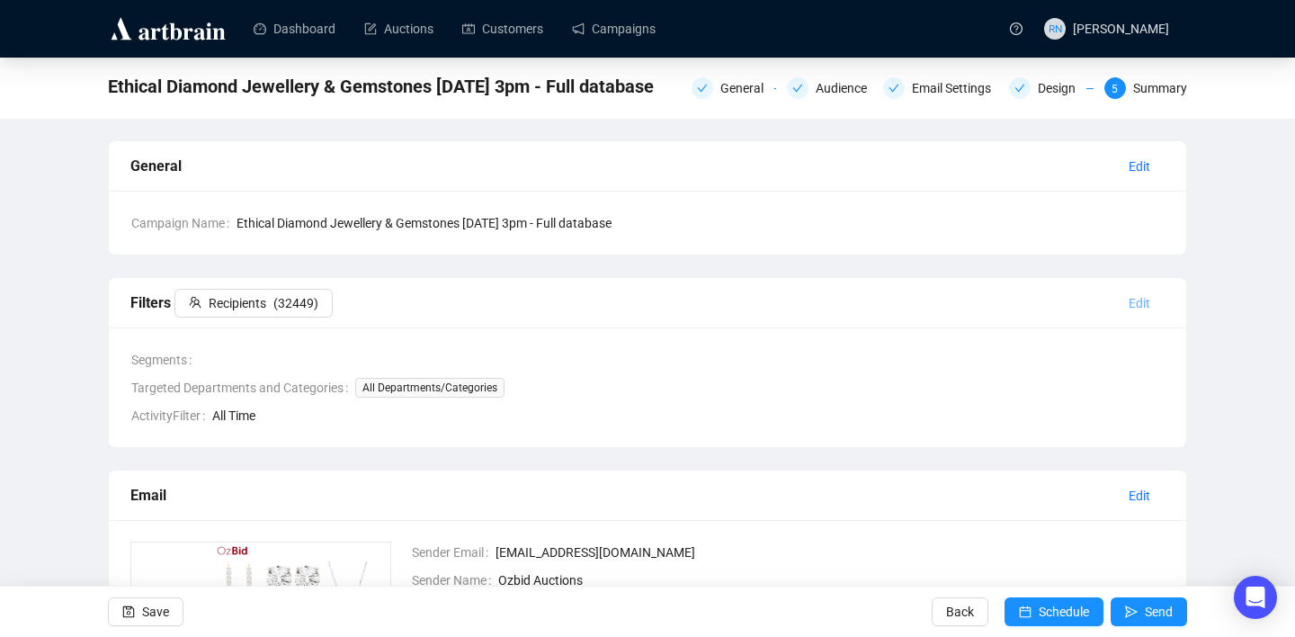
click at [1128, 310] on span "Edit" at bounding box center [1139, 303] width 22 height 20
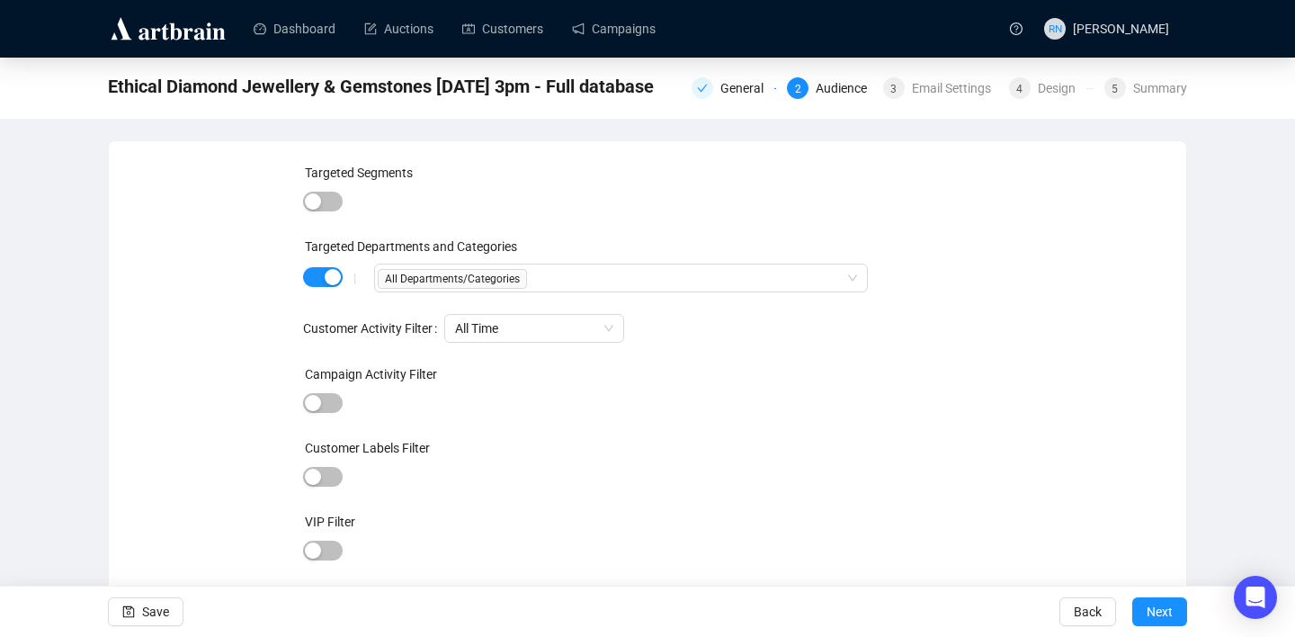
click at [343, 275] on div "|" at bounding box center [354, 278] width 39 height 14
click at [331, 276] on div "button" at bounding box center [333, 277] width 16 height 16
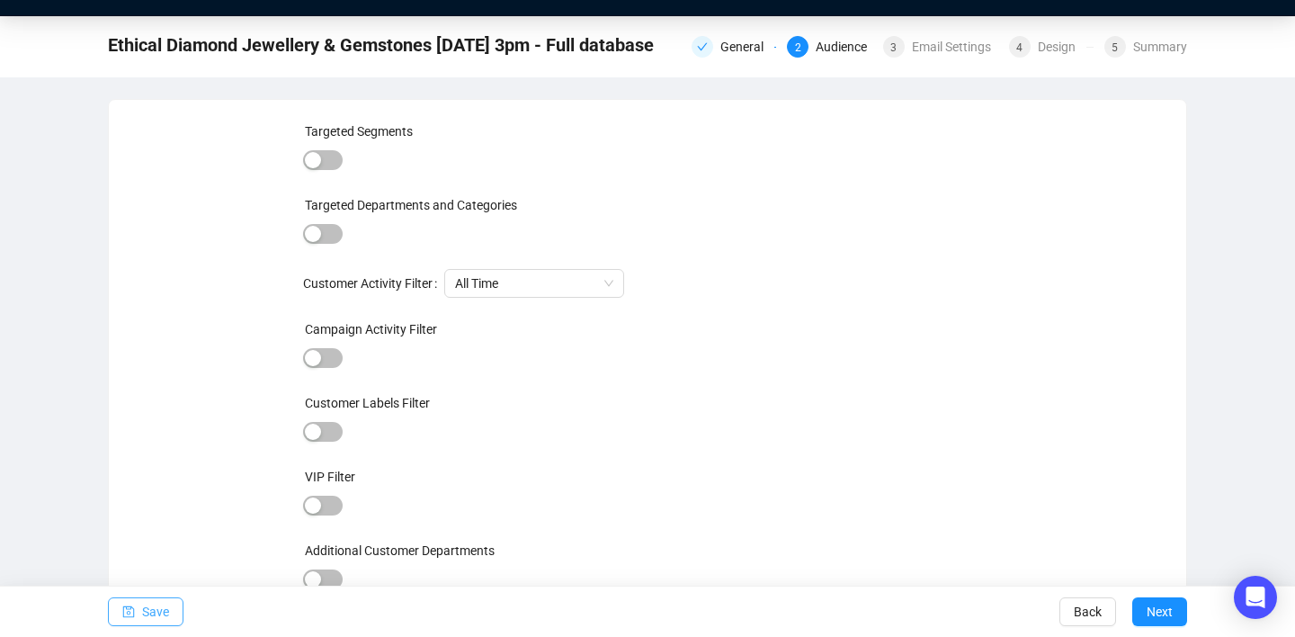
click at [173, 610] on button "Save" at bounding box center [146, 611] width 76 height 29
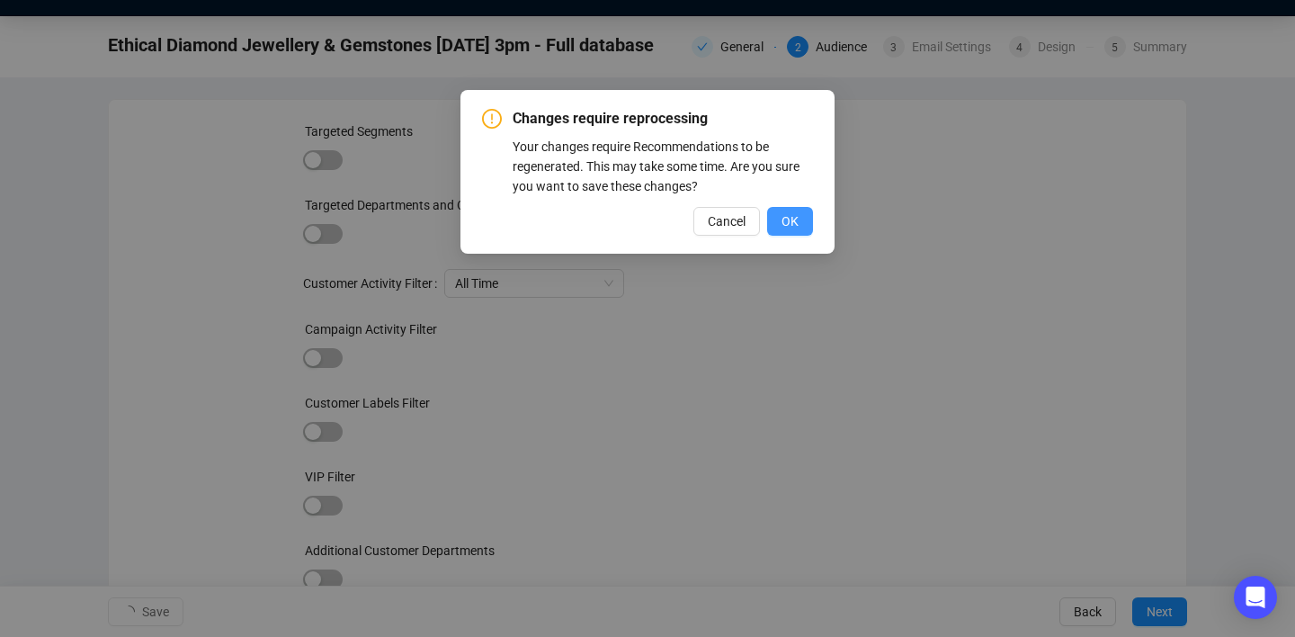
click at [794, 216] on span "OK" at bounding box center [789, 221] width 17 height 20
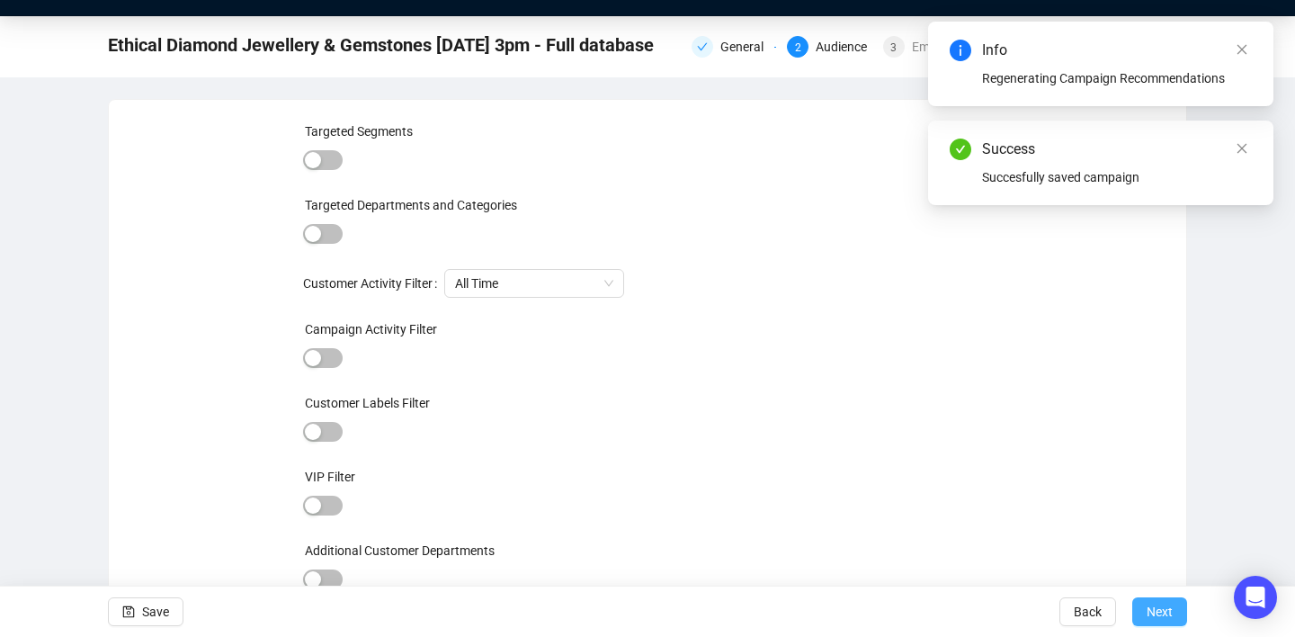
click at [1148, 603] on span "Next" at bounding box center [1159, 611] width 26 height 50
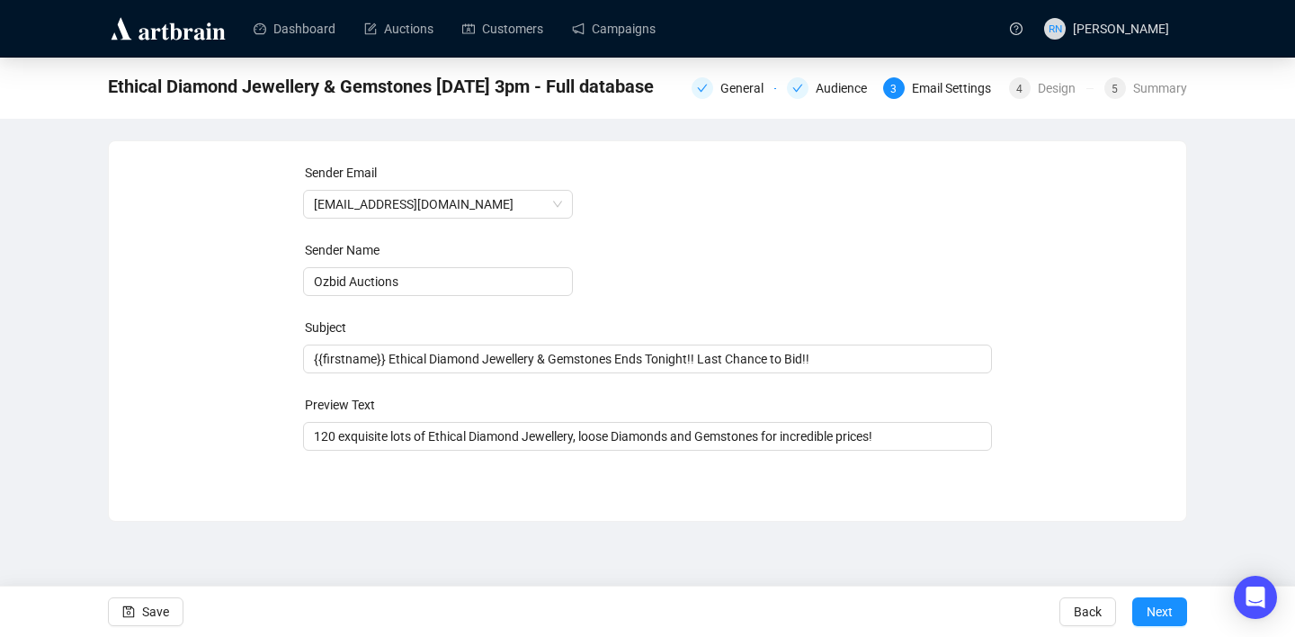
click at [1148, 603] on span "Next" at bounding box center [1159, 611] width 26 height 50
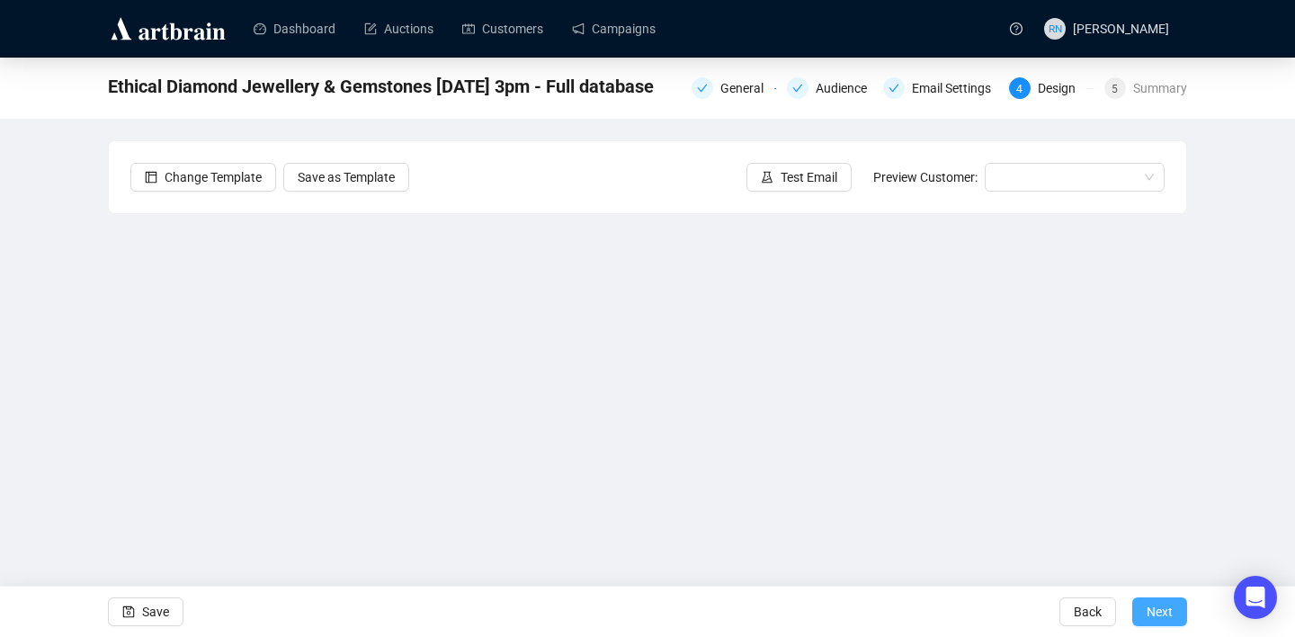
click at [1149, 618] on span "Next" at bounding box center [1159, 611] width 26 height 50
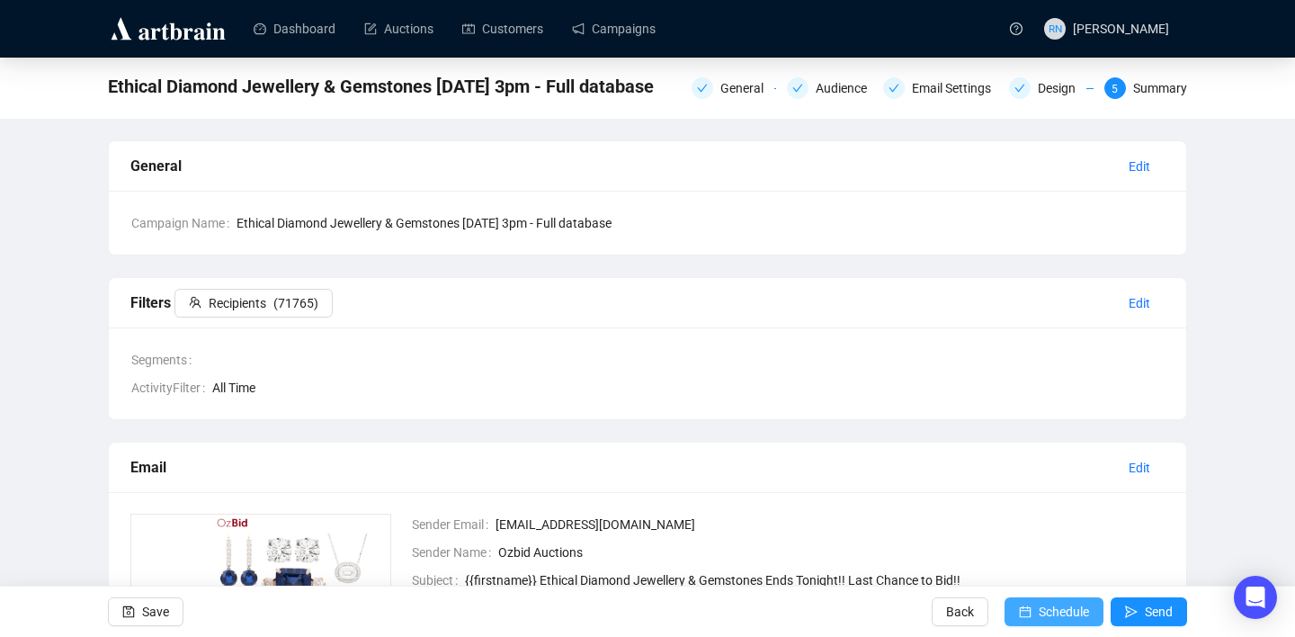
click at [1040, 611] on span "Schedule" at bounding box center [1063, 611] width 50 height 50
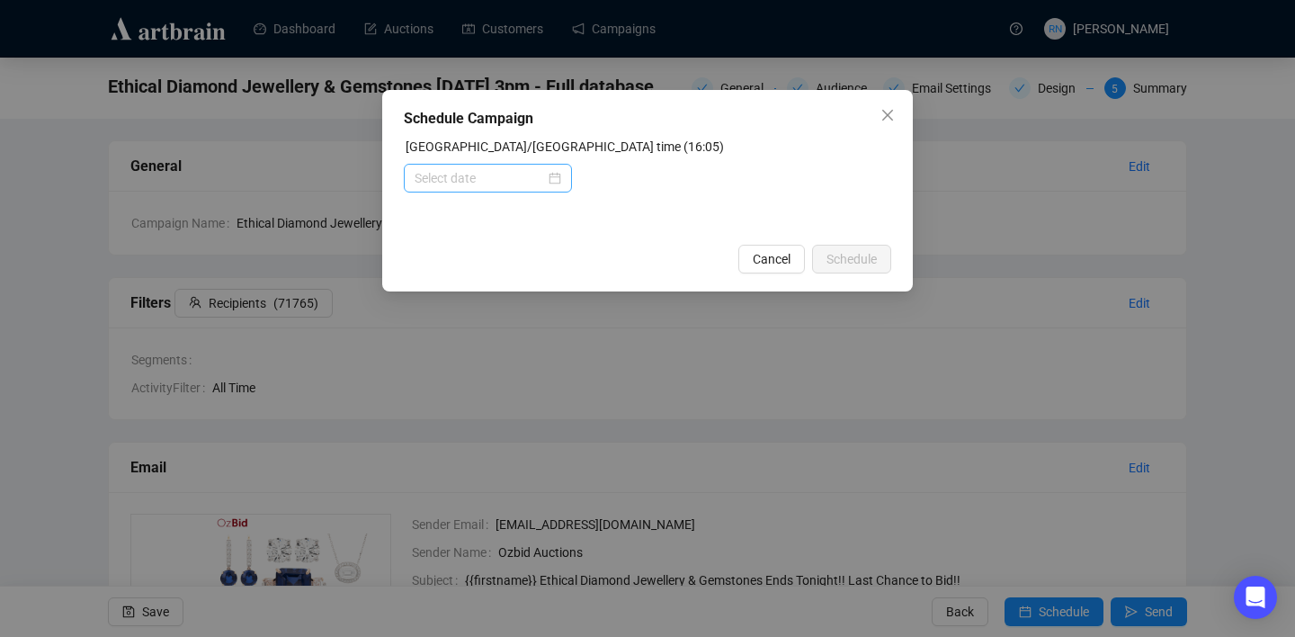
click at [549, 181] on div at bounding box center [487, 178] width 147 height 20
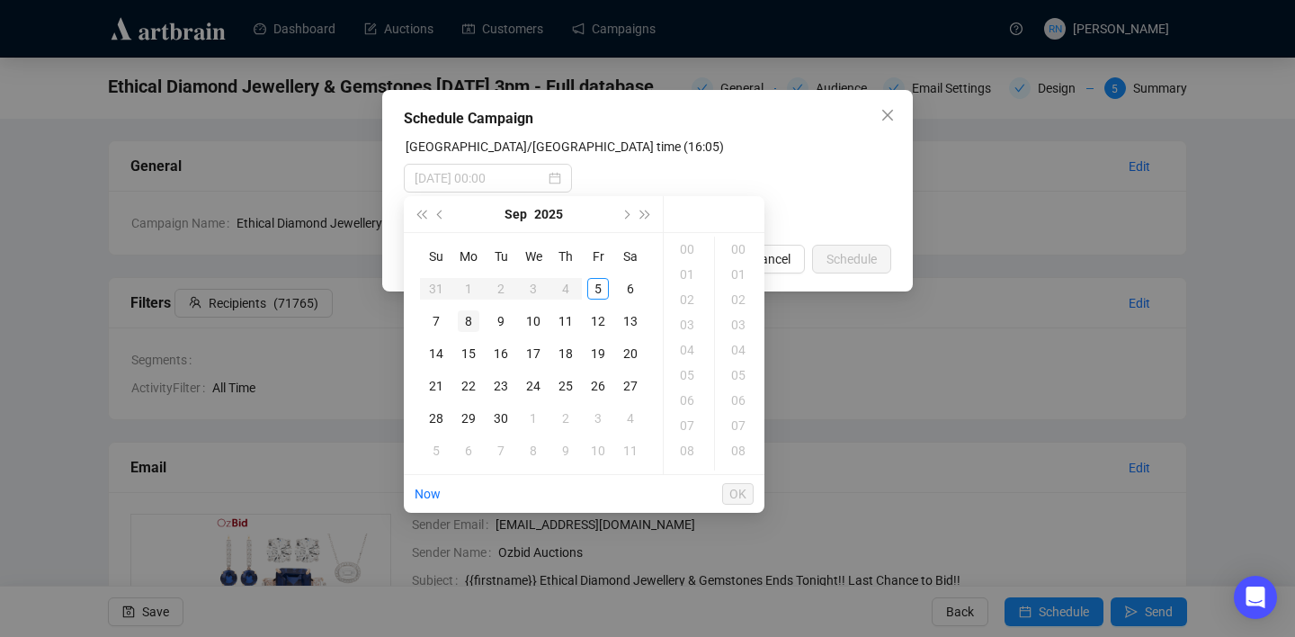
click at [475, 327] on div "8" at bounding box center [469, 321] width 22 height 22
click at [690, 431] on div "15" at bounding box center [688, 434] width 43 height 25
type input "2025-09-08 15:00"
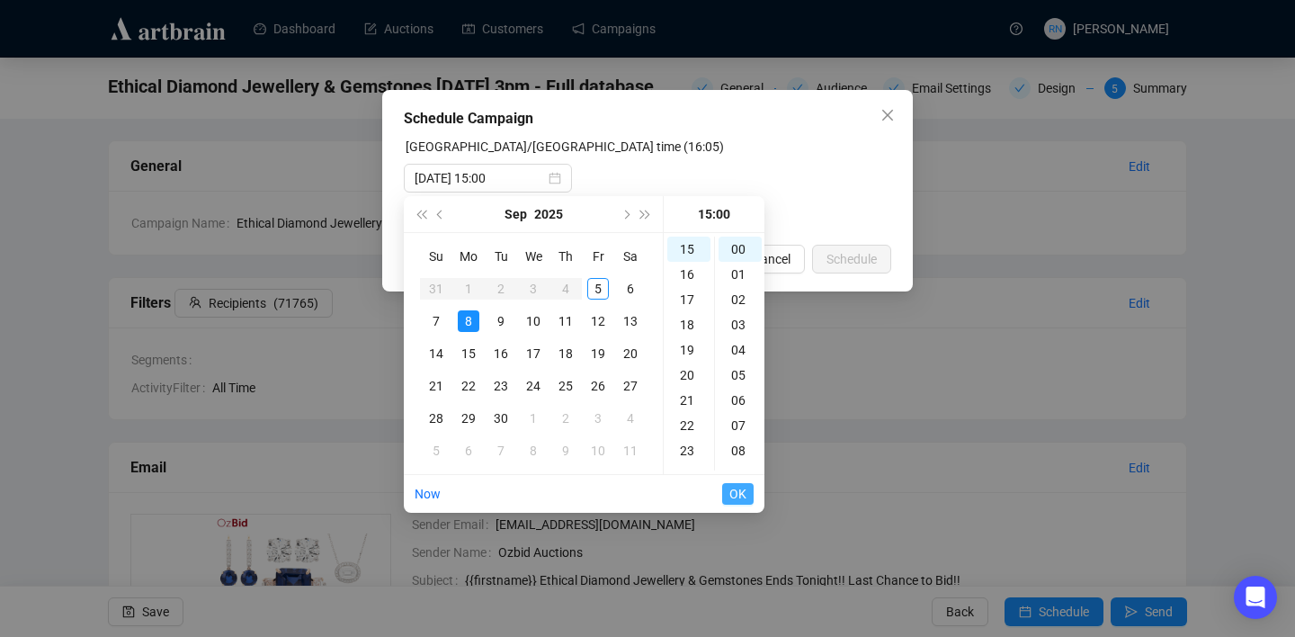
click at [736, 492] on span "OK" at bounding box center [737, 494] width 17 height 34
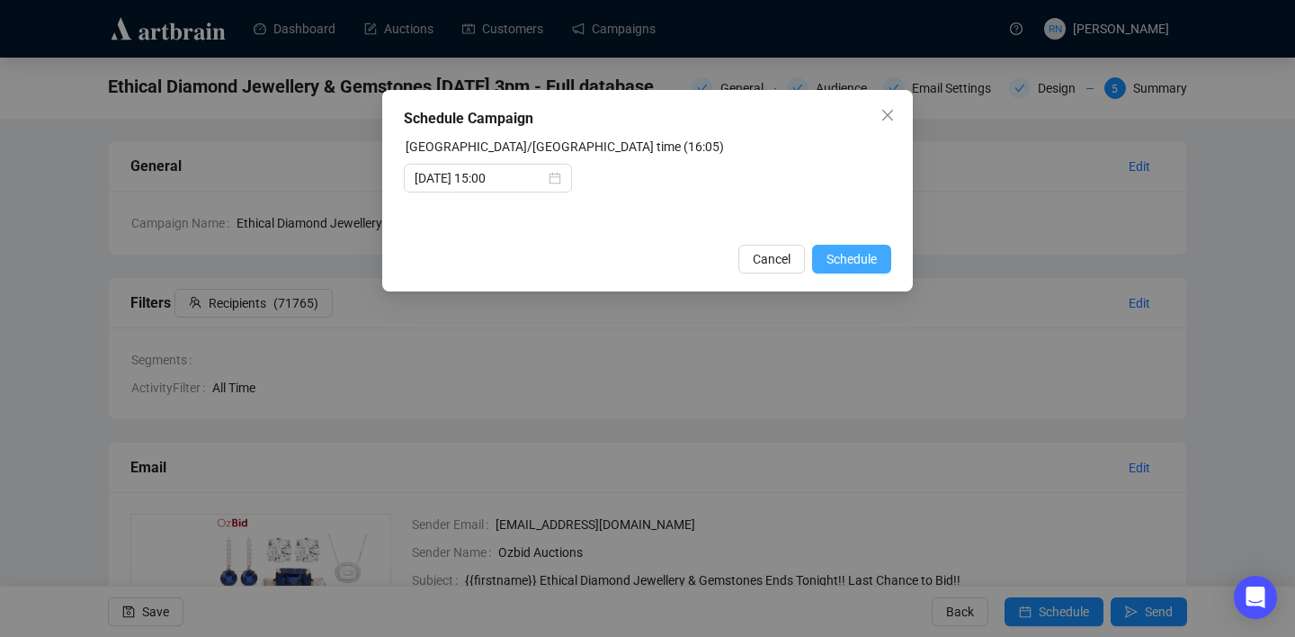
click at [848, 257] on span "Schedule" at bounding box center [851, 259] width 50 height 20
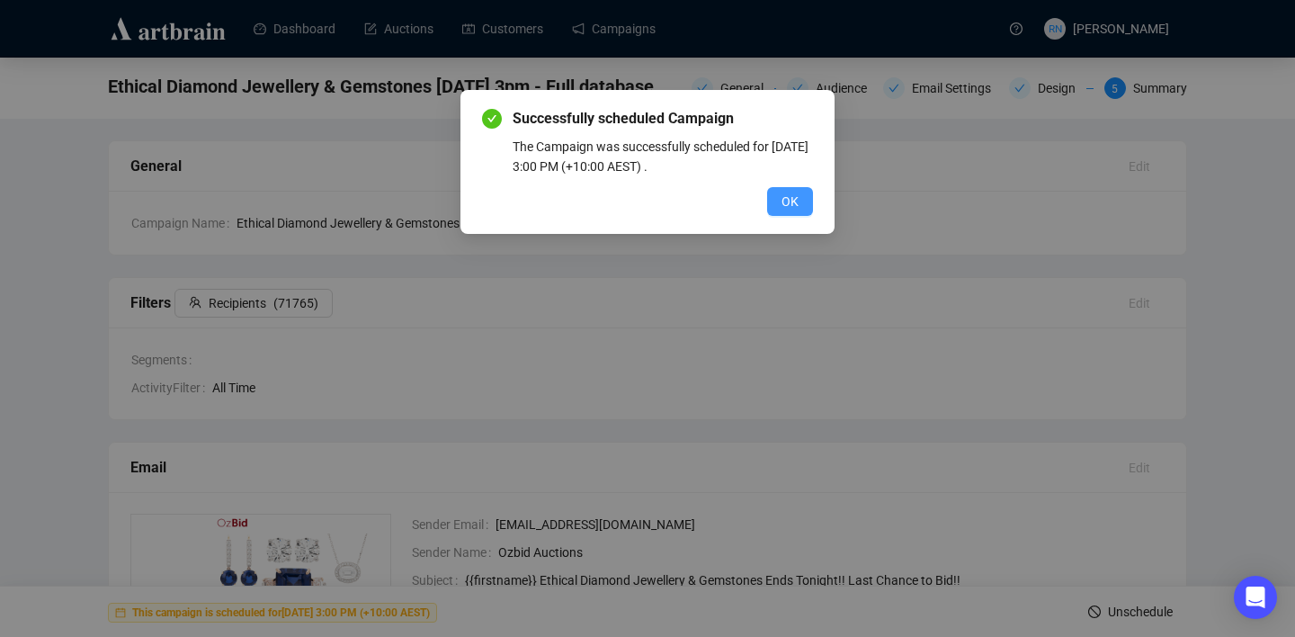
click at [794, 201] on span "OK" at bounding box center [789, 202] width 17 height 20
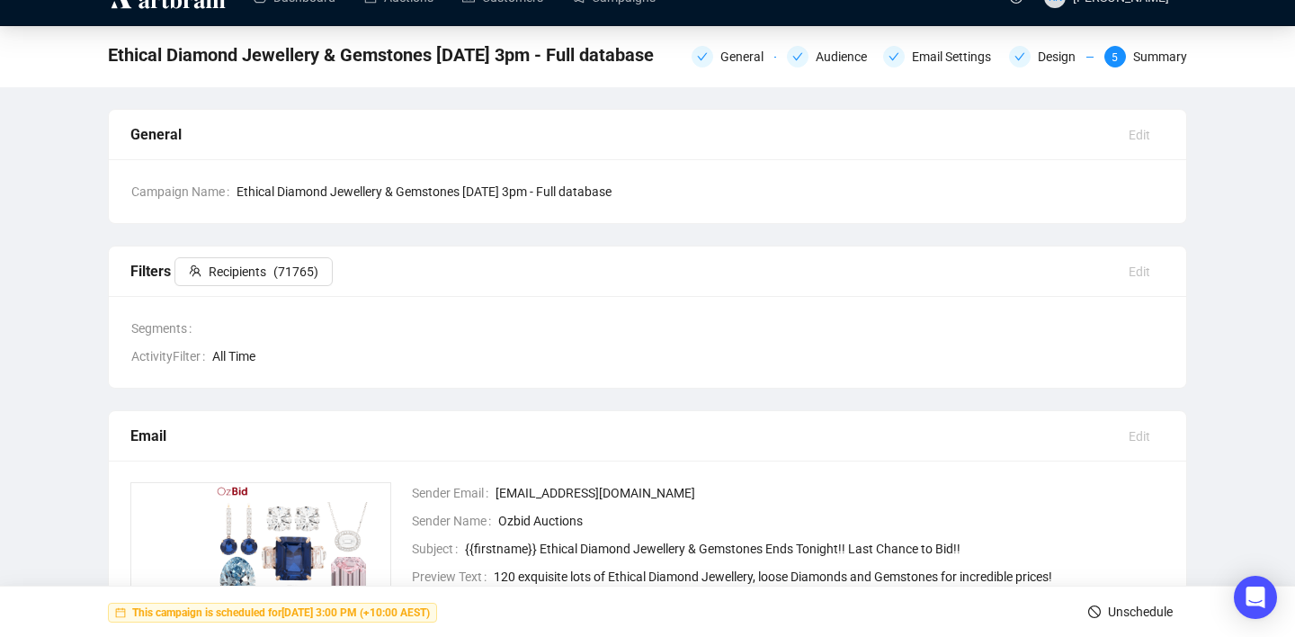
scroll to position [0, 0]
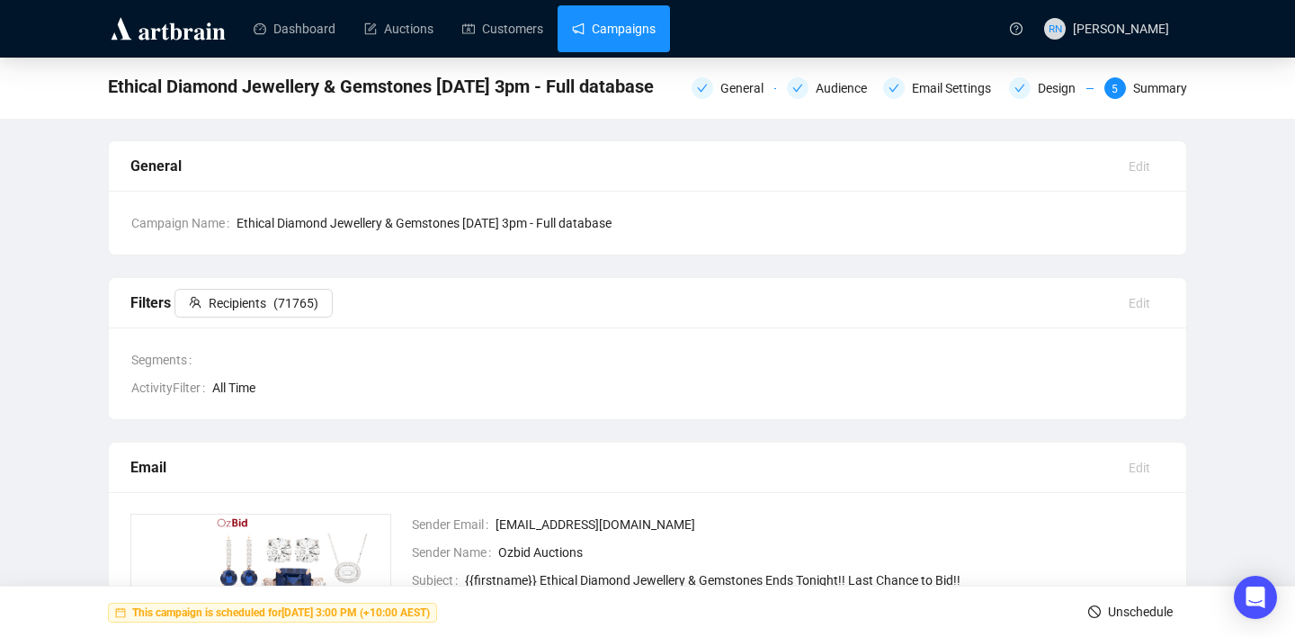
click at [605, 37] on link "Campaigns" at bounding box center [614, 28] width 84 height 47
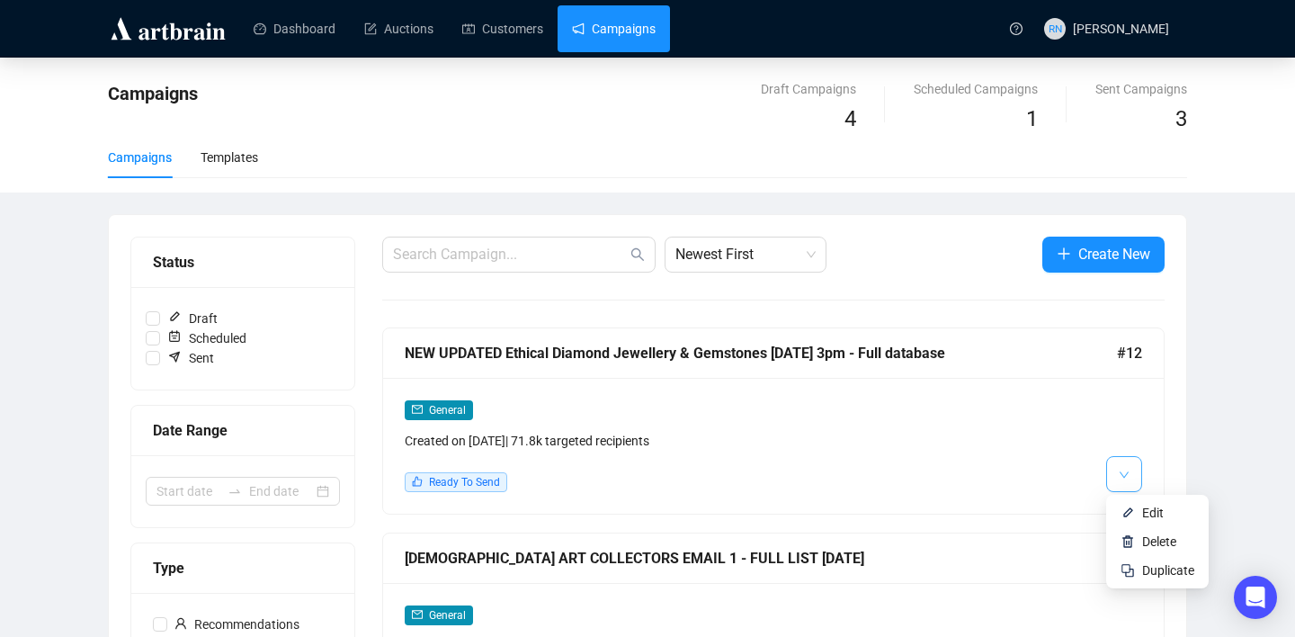
click at [1127, 477] on icon "down" at bounding box center [1123, 474] width 11 height 11
click at [1135, 536] on li "Delete" at bounding box center [1156, 541] width 95 height 29
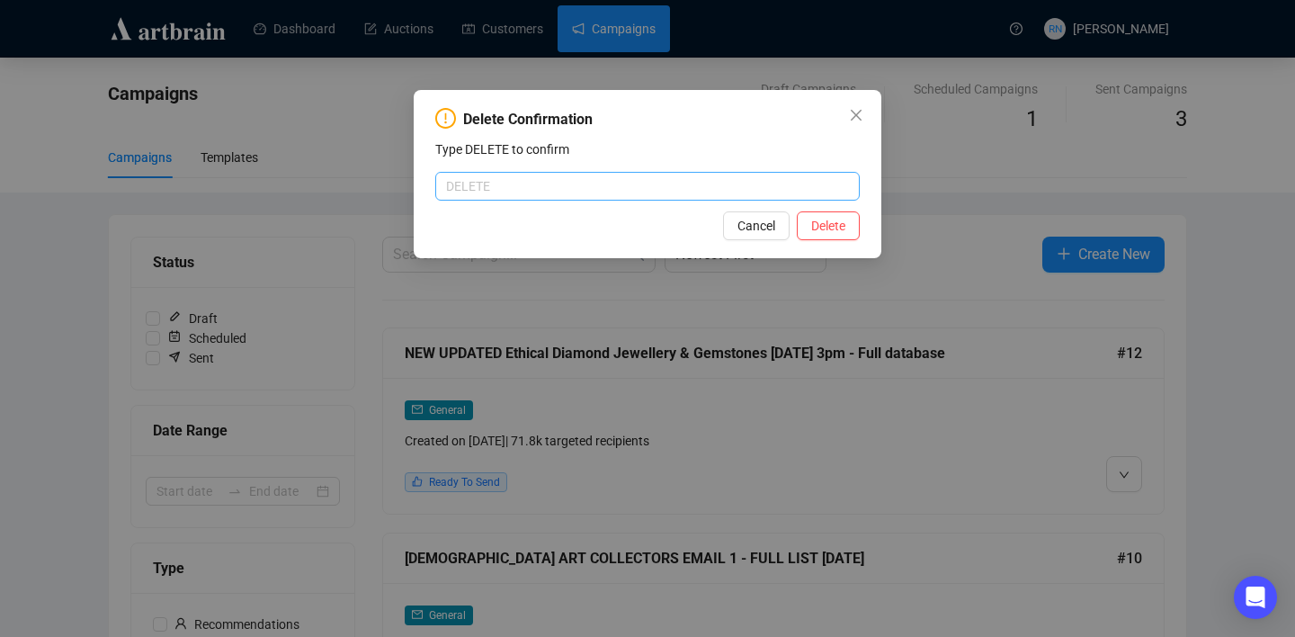
click at [617, 184] on input "text" at bounding box center [647, 186] width 424 height 29
type input "DELETE"
click at [839, 236] on span "Delete" at bounding box center [828, 226] width 34 height 20
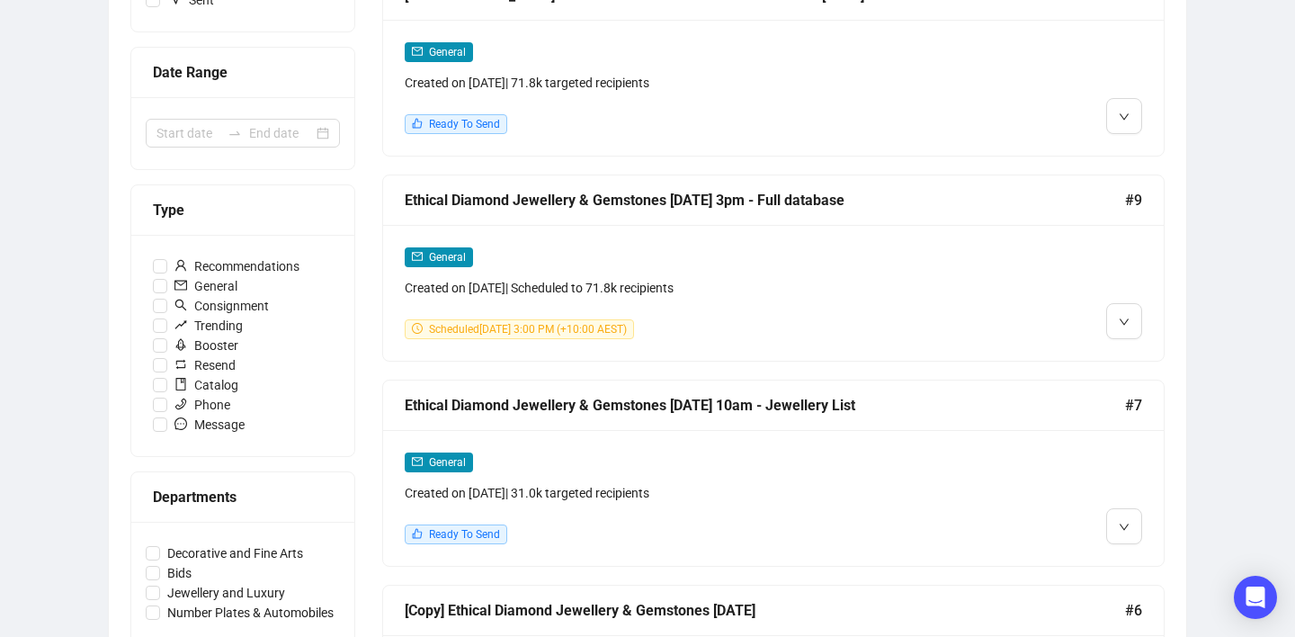
scroll to position [365, 0]
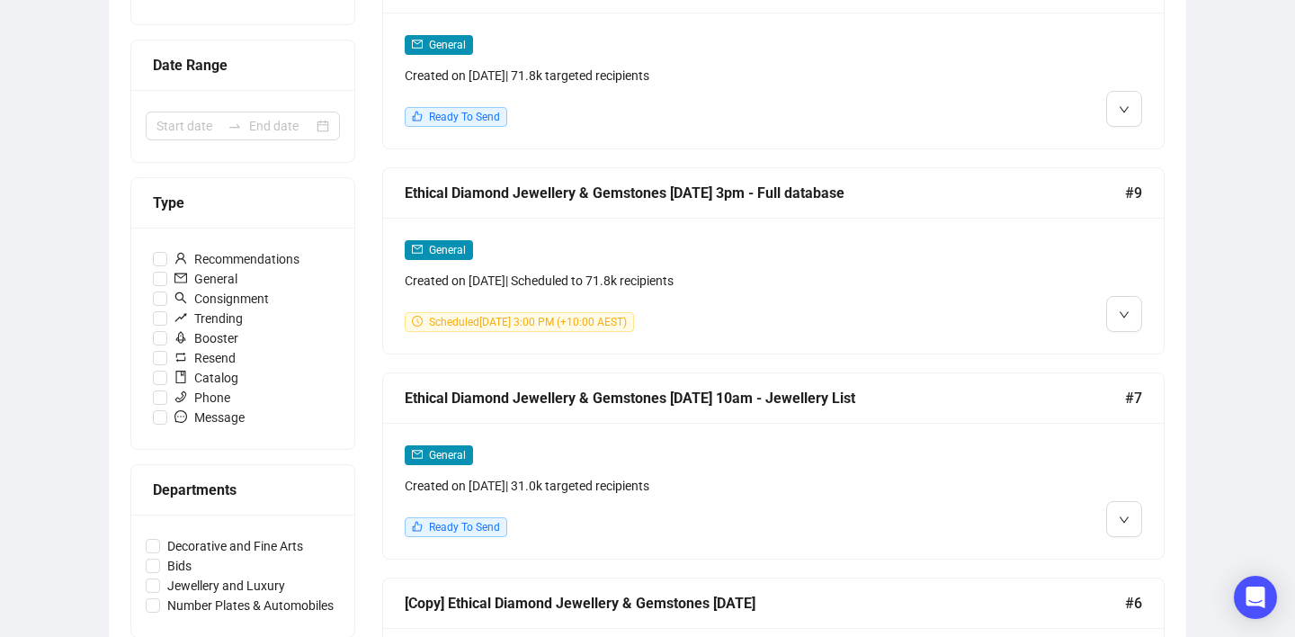
click at [604, 501] on div "General Created on Sep 5, 2025 | 31.0k targeted recipients Ready To Send" at bounding box center [680, 490] width 550 height 93
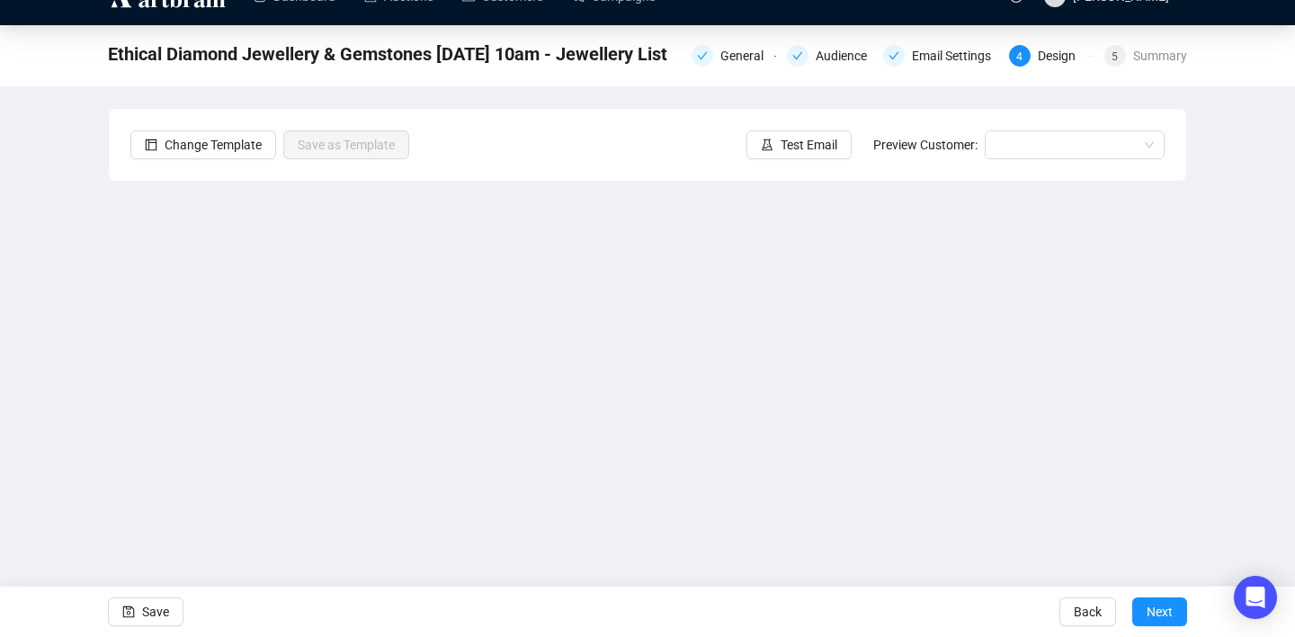
scroll to position [32, 0]
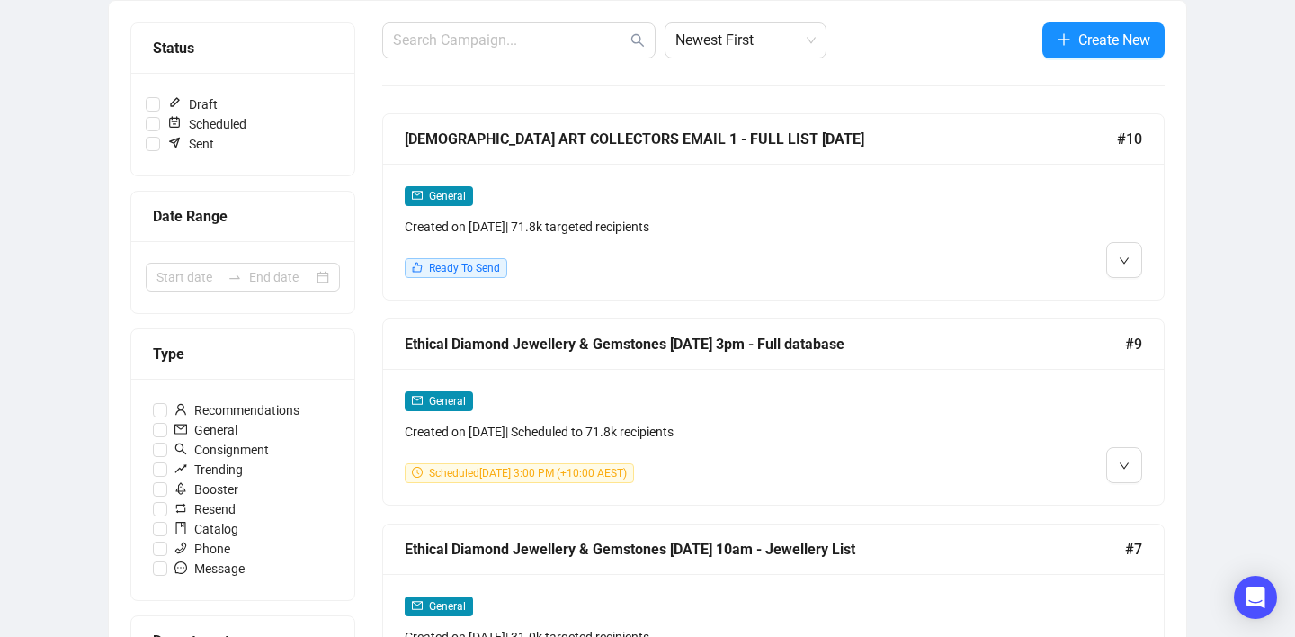
scroll to position [192, 0]
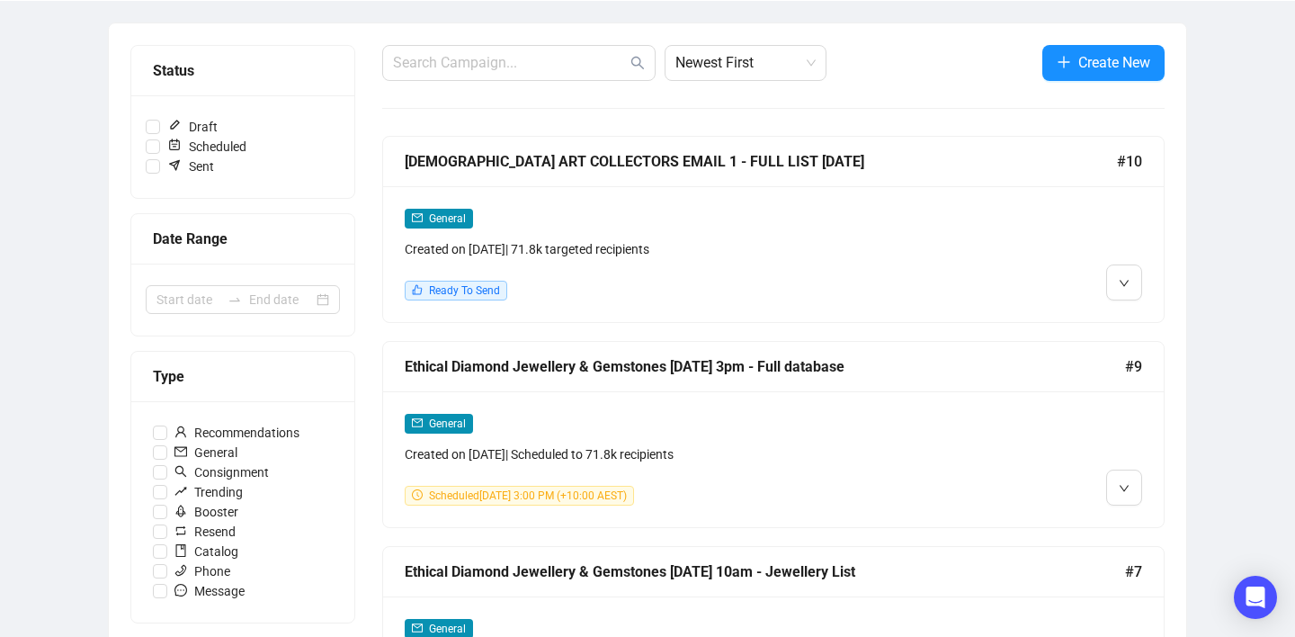
click at [582, 218] on div "General" at bounding box center [680, 218] width 550 height 21
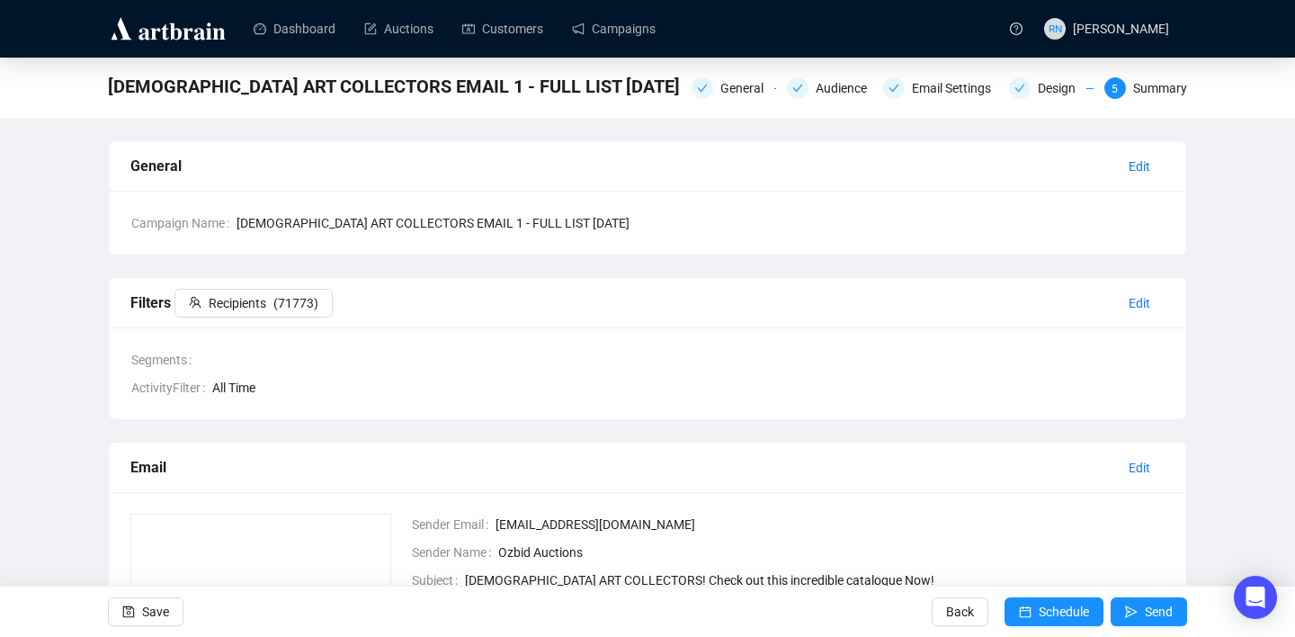
click at [1042, 75] on div "General Audience Email Settings Design 5 Summary" at bounding box center [938, 86] width 495 height 25
click at [1039, 91] on div "Design" at bounding box center [1062, 88] width 49 height 22
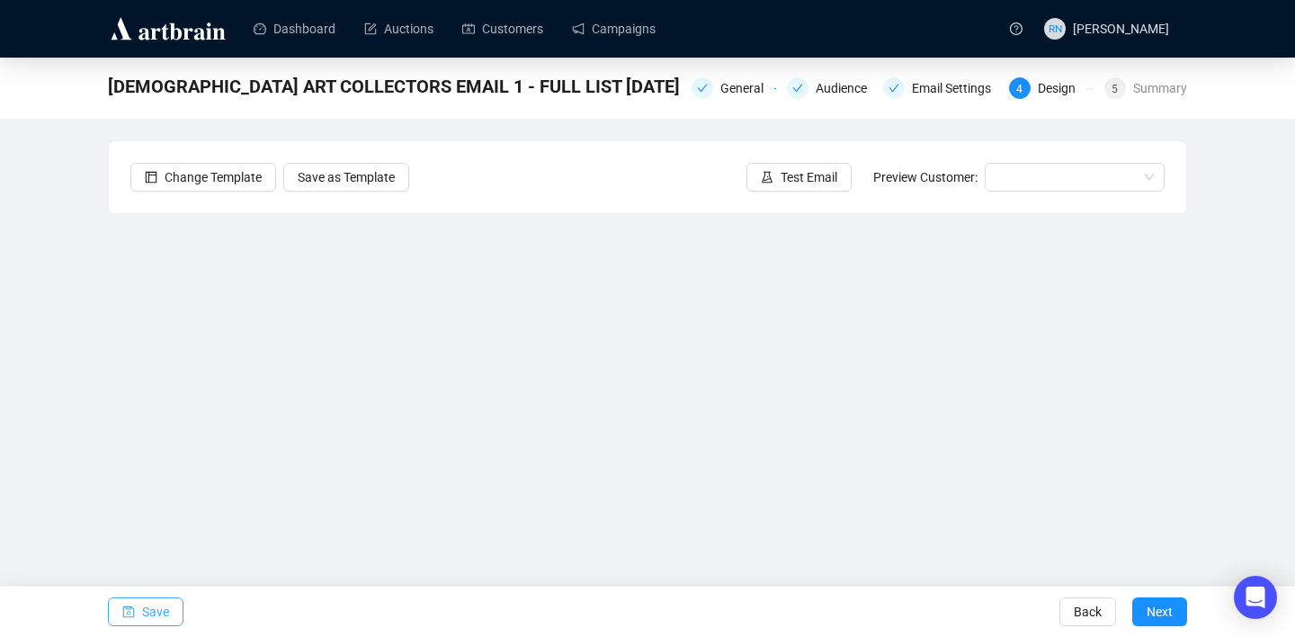
click at [163, 601] on span "Save" at bounding box center [155, 611] width 27 height 50
click at [159, 617] on span "Save" at bounding box center [155, 611] width 27 height 50
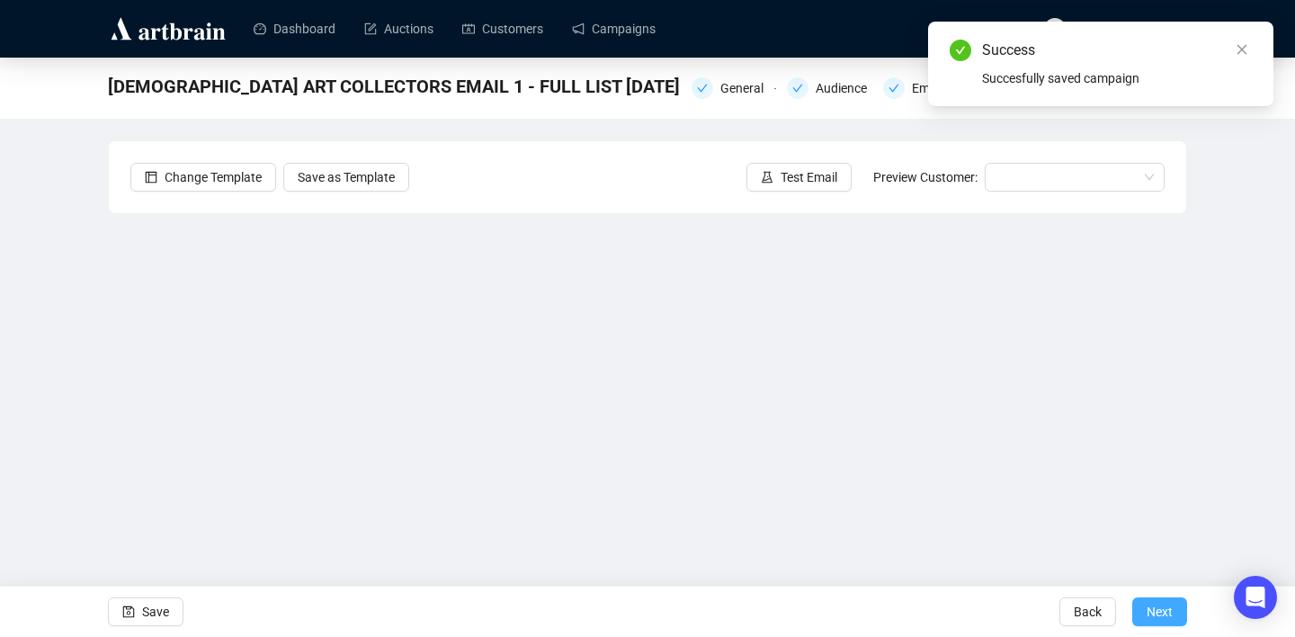
click at [1175, 613] on button "Next" at bounding box center [1159, 611] width 55 height 29
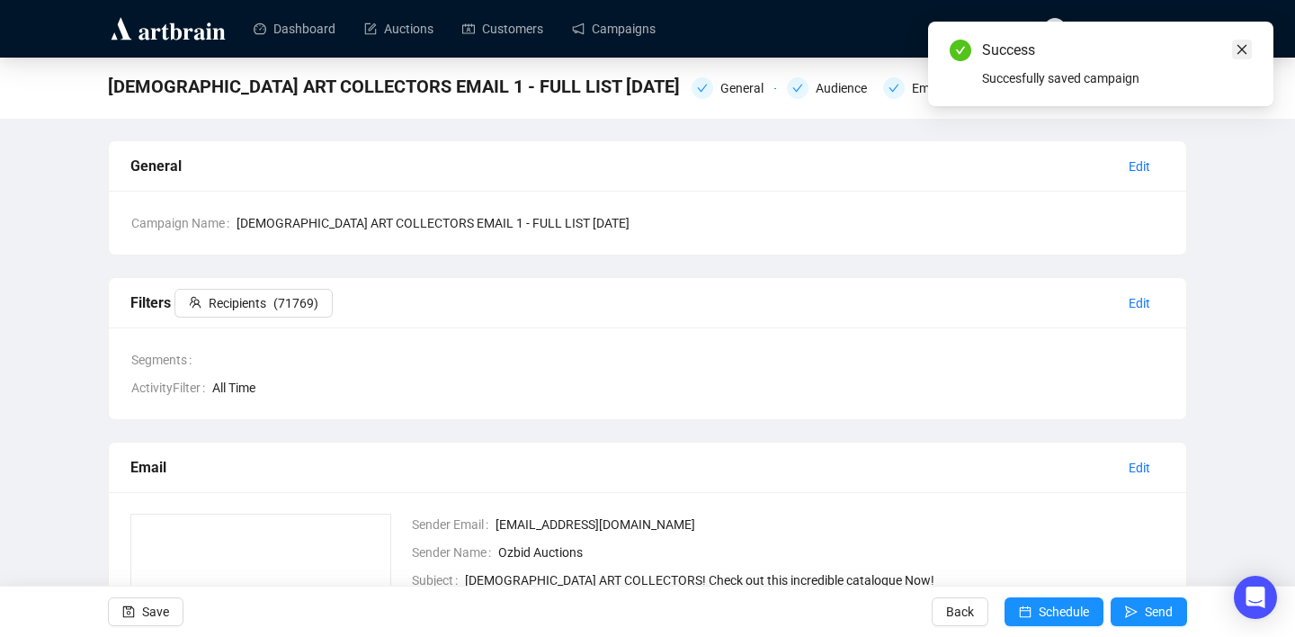
click at [1240, 49] on icon "close" at bounding box center [1241, 49] width 13 height 13
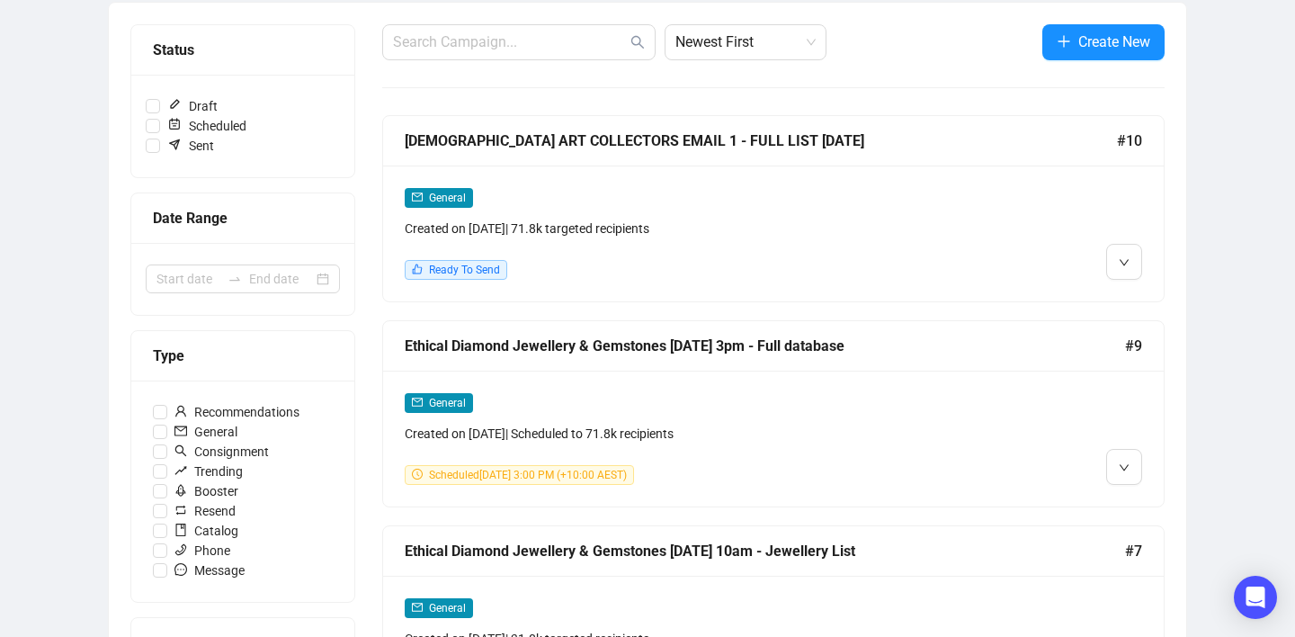
scroll to position [216, 0]
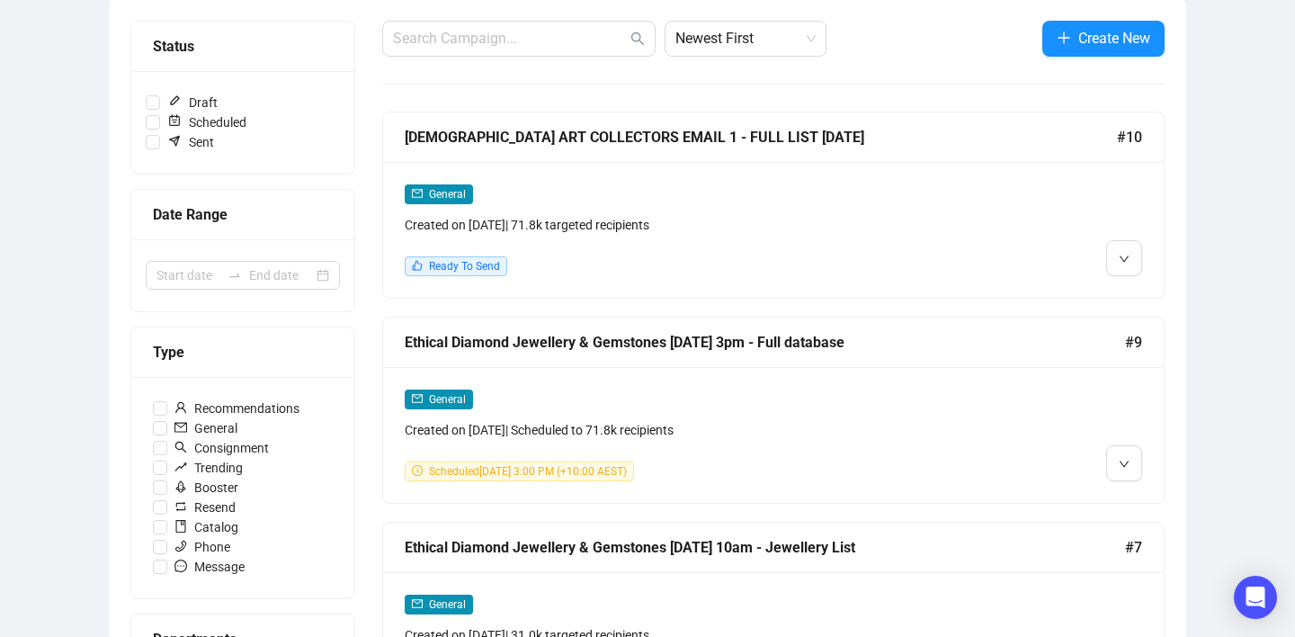
click at [539, 415] on div "General Created on Sep 5, 2025 | Scheduled to 71.8k recipients" at bounding box center [680, 413] width 550 height 51
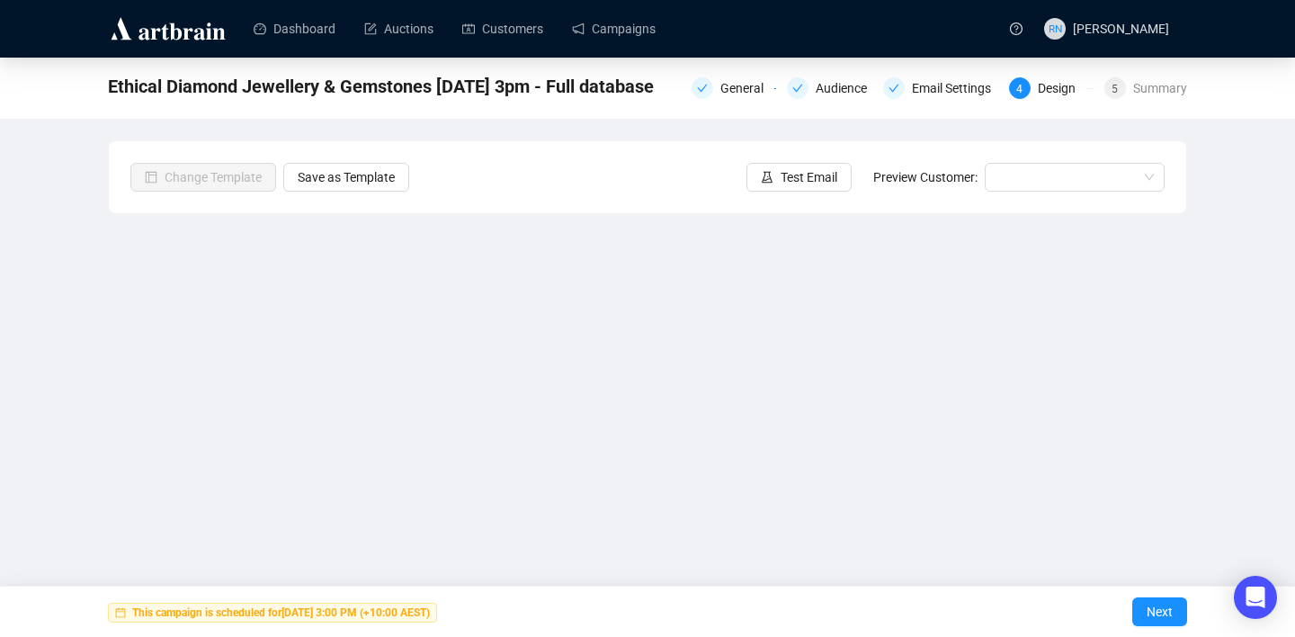
scroll to position [32, 0]
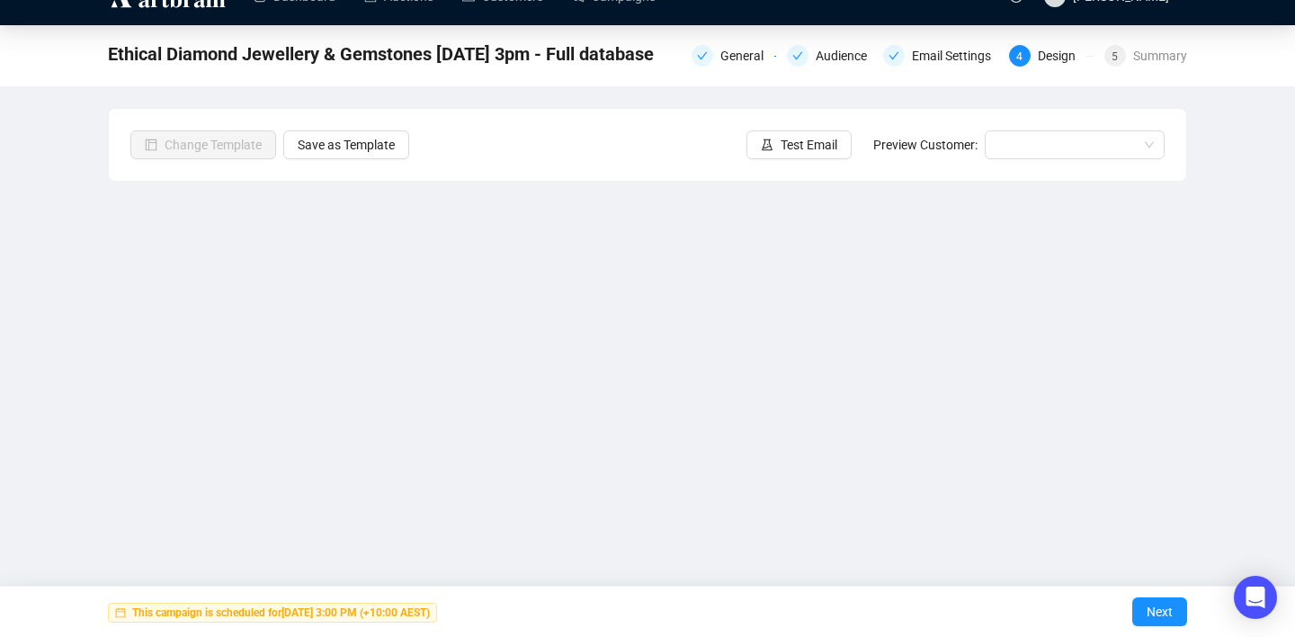
click at [689, 611] on div "This campaign is scheduled for September 8, 2025 3:00 PM (+10:00 AEST) Next" at bounding box center [647, 610] width 1295 height 51
click at [1151, 599] on span "Next" at bounding box center [1159, 611] width 26 height 50
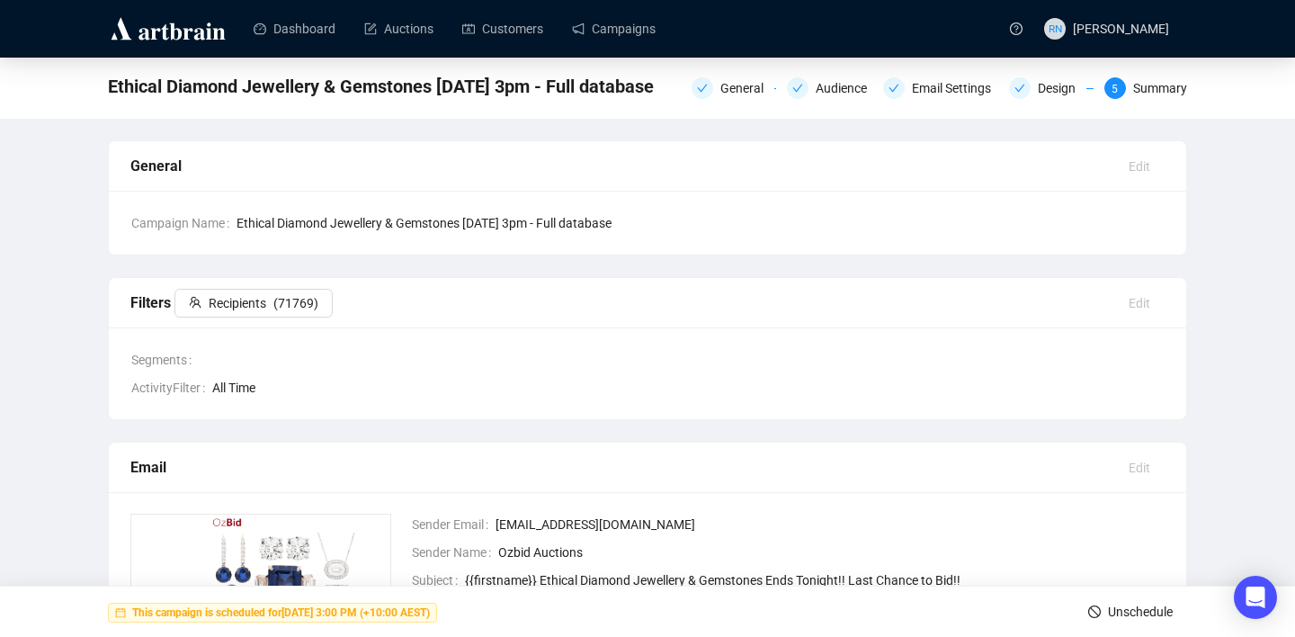
click at [1094, 612] on icon "stop" at bounding box center [1094, 611] width 13 height 13
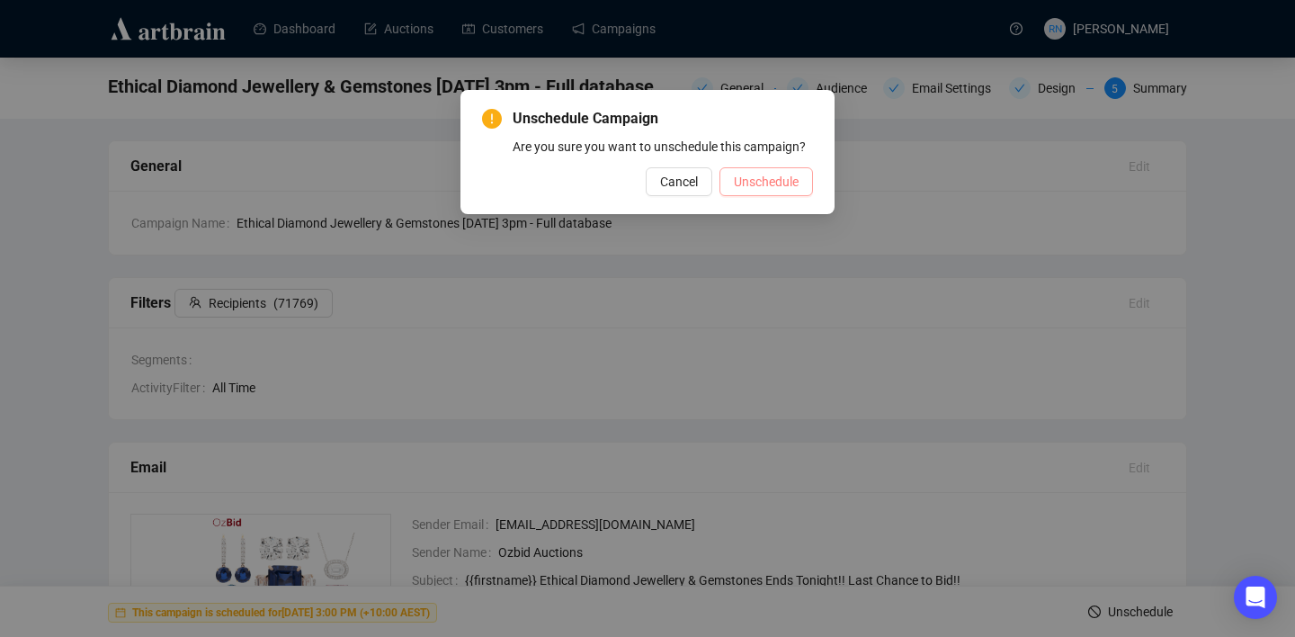
click at [752, 192] on span "Unschedule" at bounding box center [766, 182] width 65 height 20
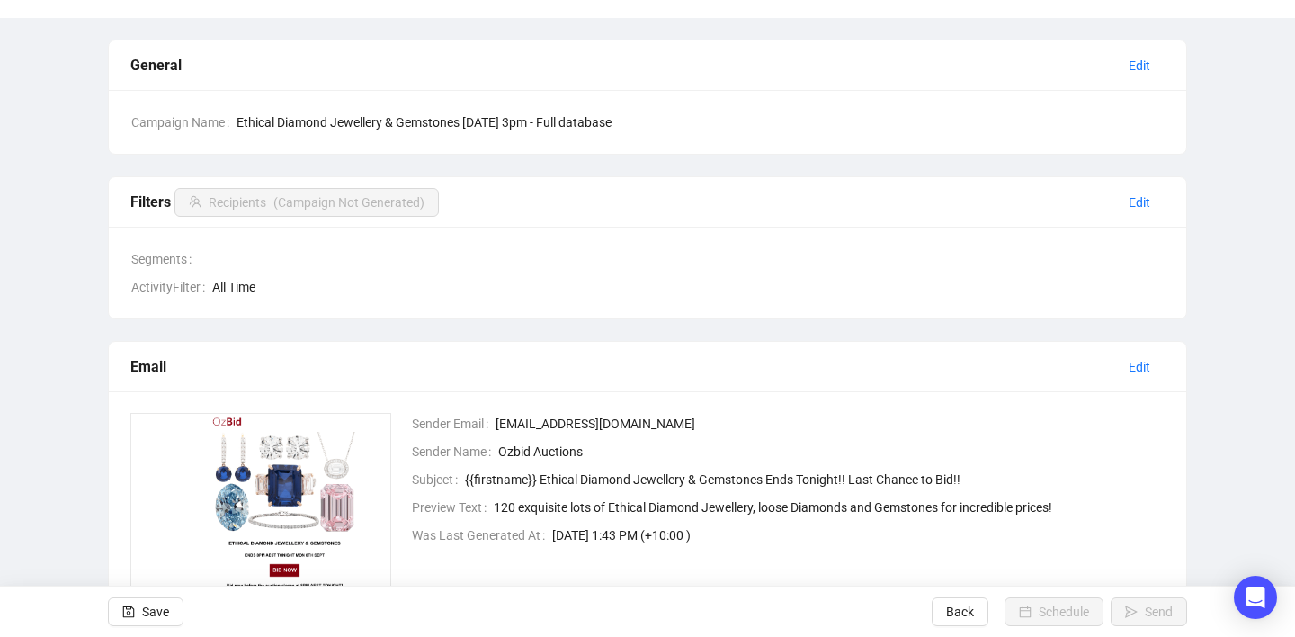
scroll to position [200, 0]
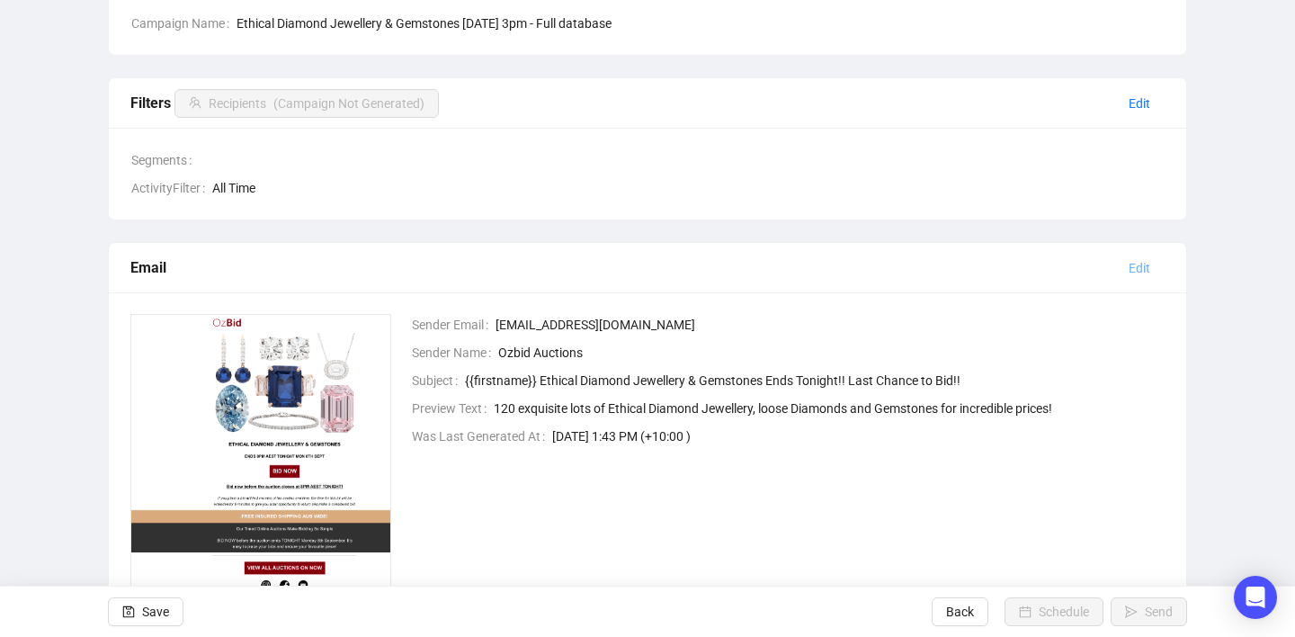
click at [1131, 274] on span "Edit" at bounding box center [1139, 268] width 22 height 20
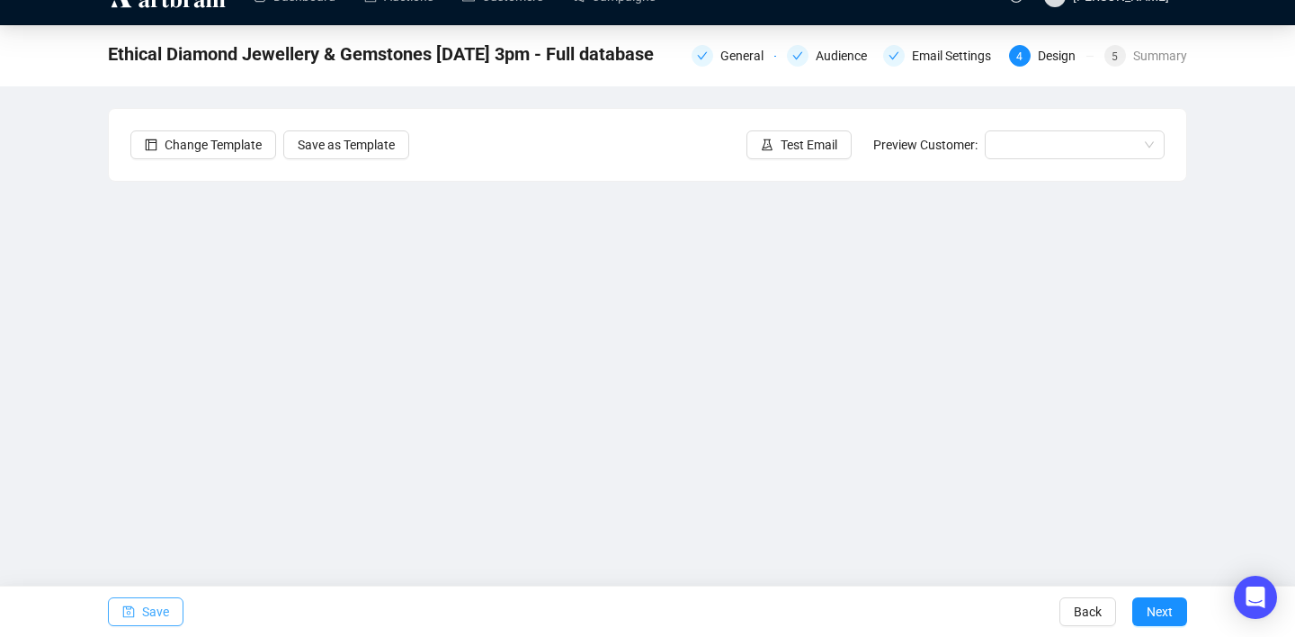
click at [158, 614] on span "Save" at bounding box center [155, 611] width 27 height 50
click at [1155, 619] on span "Next" at bounding box center [1159, 611] width 26 height 50
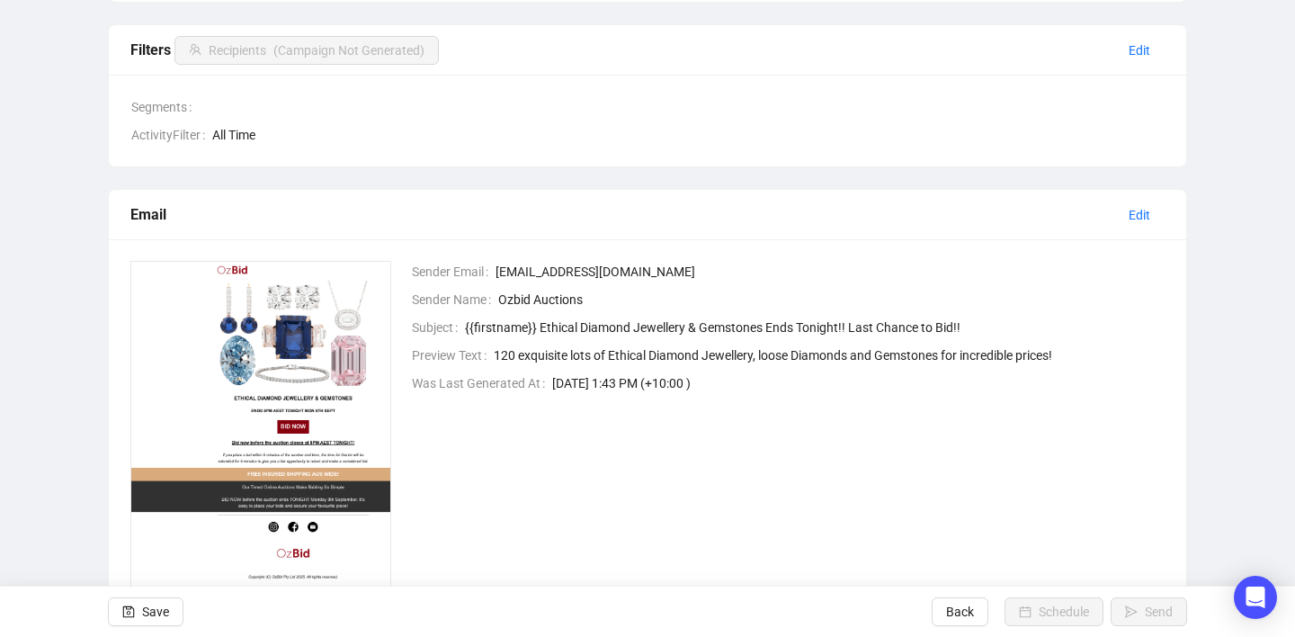
scroll to position [351, 0]
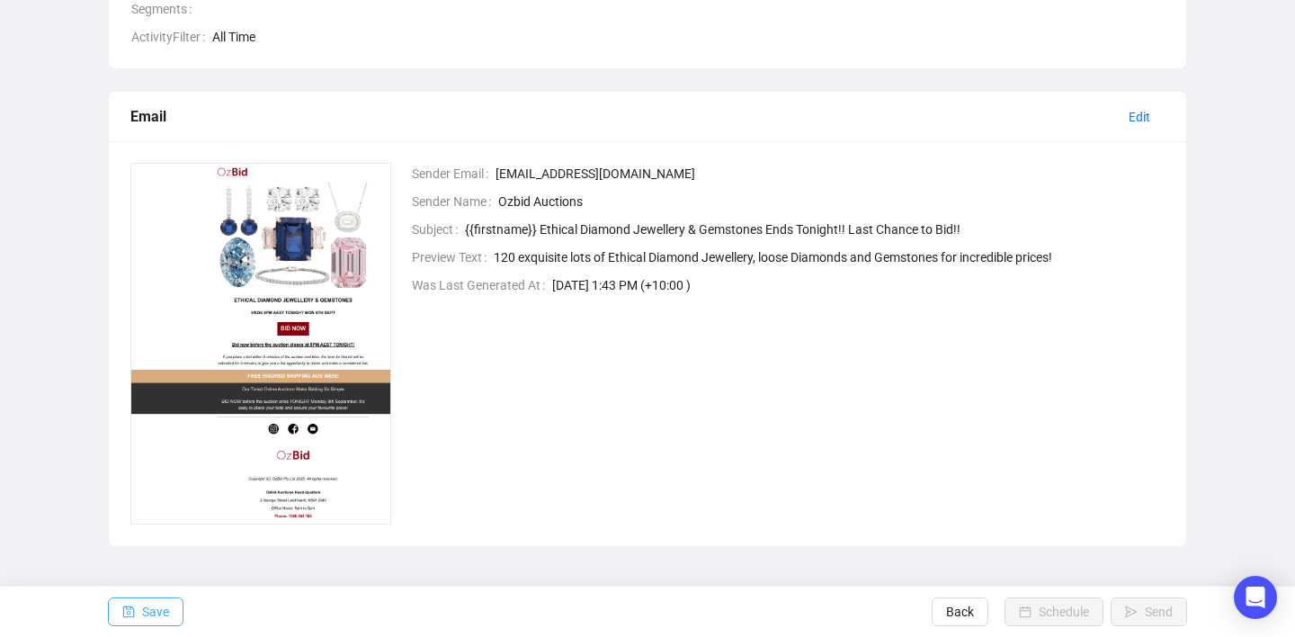
click at [142, 607] on span "Save" at bounding box center [155, 611] width 27 height 50
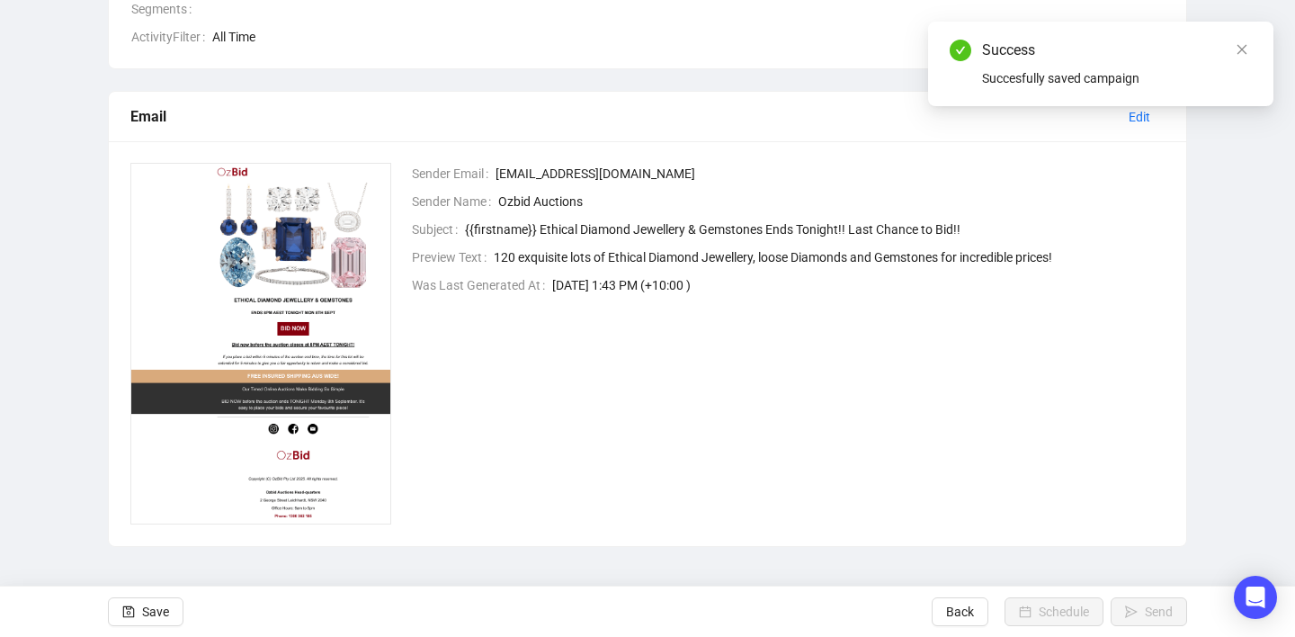
scroll to position [0, 0]
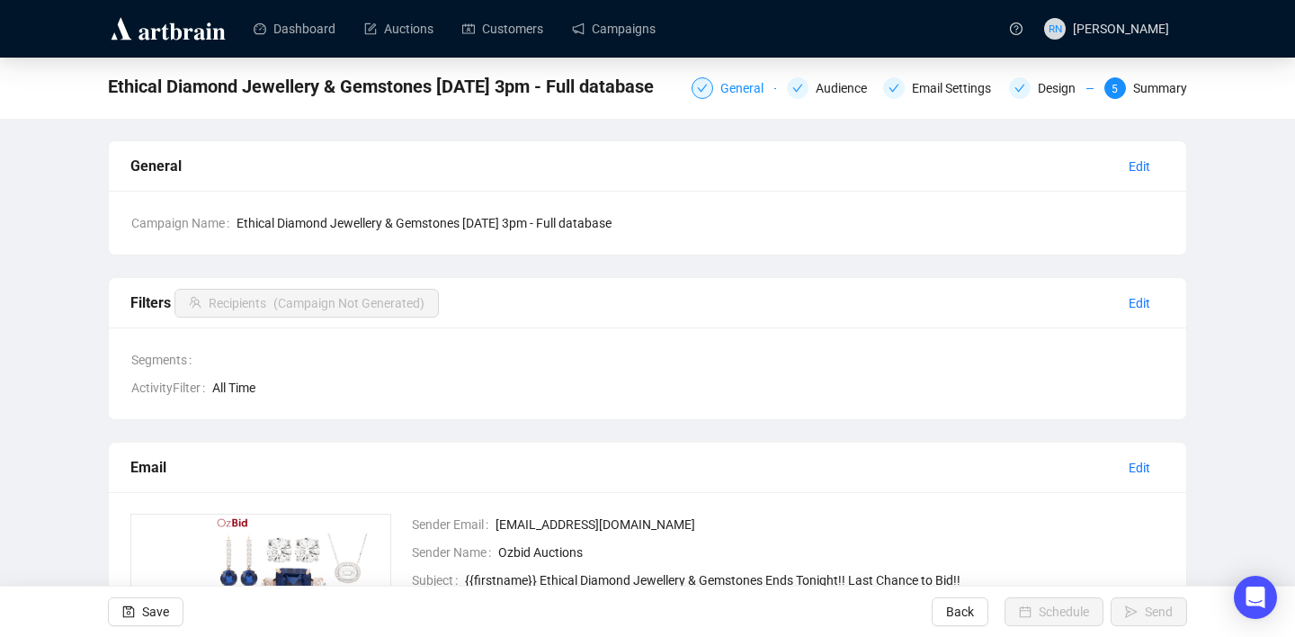
click at [722, 94] on div "General" at bounding box center [747, 88] width 54 height 22
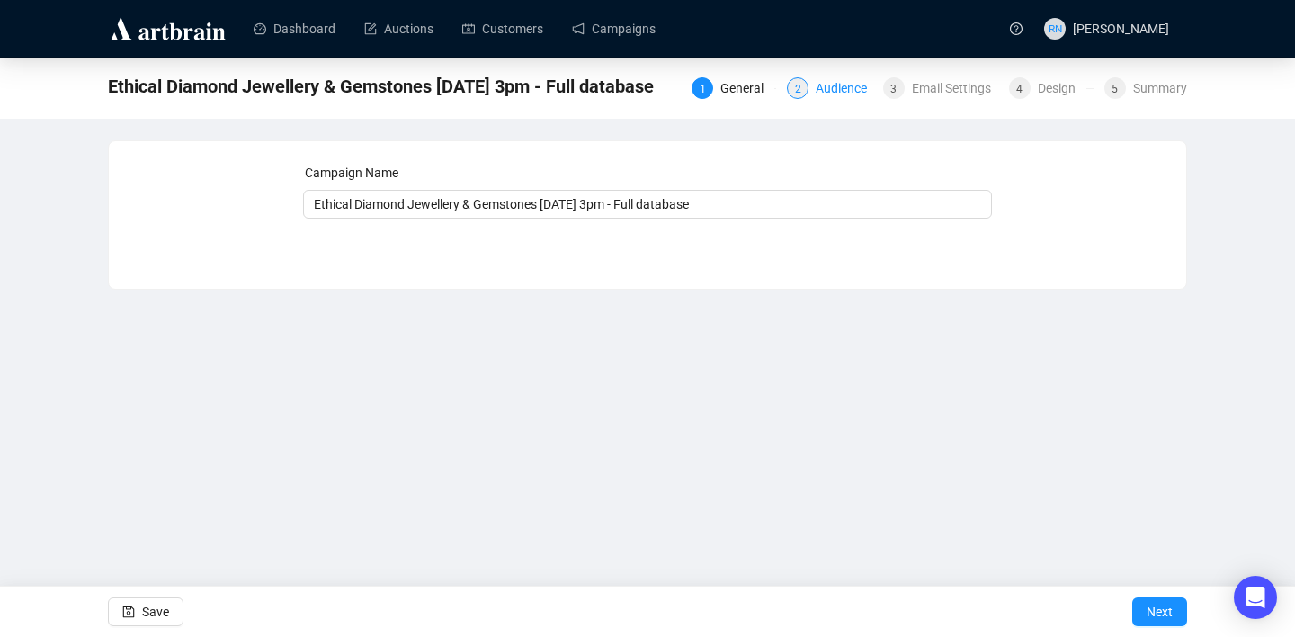
click at [815, 87] on div "Audience" at bounding box center [846, 88] width 62 height 22
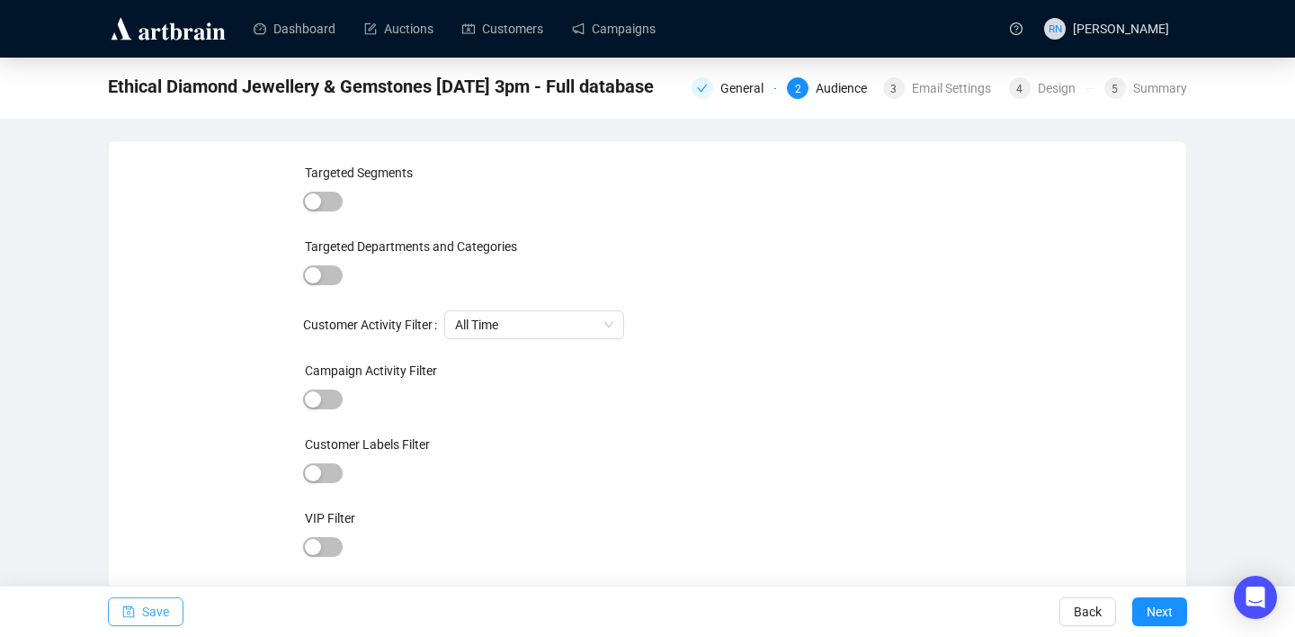
click at [163, 603] on span "Save" at bounding box center [155, 611] width 27 height 50
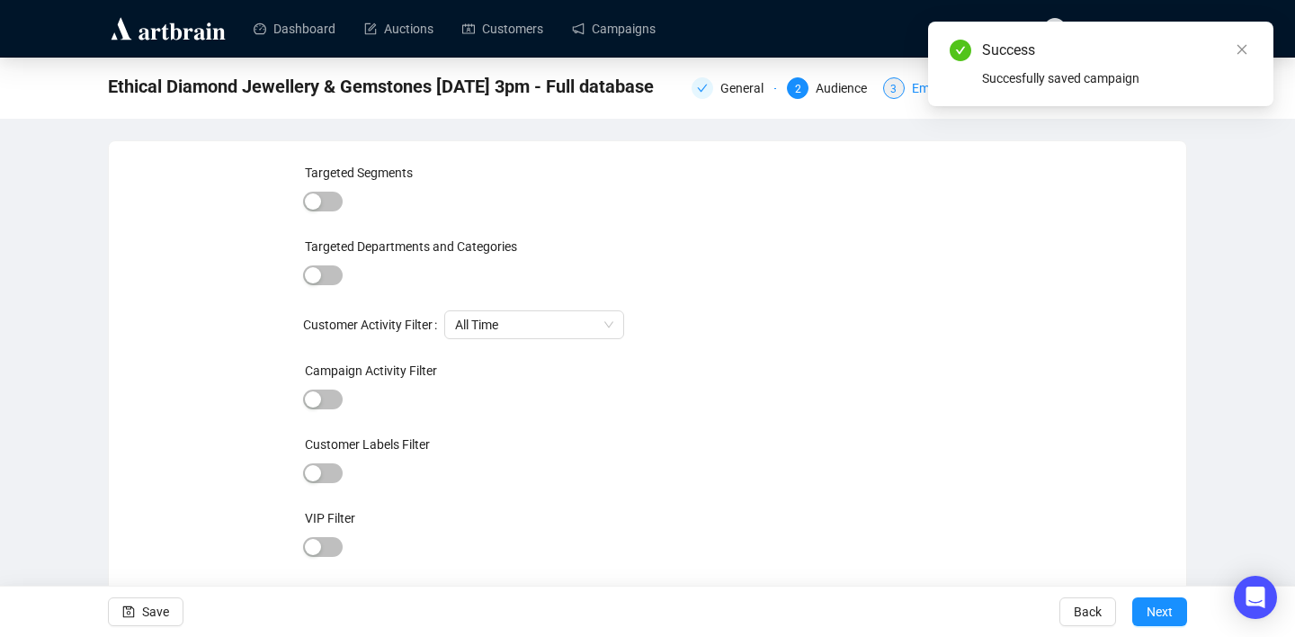
click at [928, 87] on div "Success Succesfully saved campaign" at bounding box center [1100, 64] width 345 height 85
click at [895, 95] on div "3" at bounding box center [894, 88] width 22 height 22
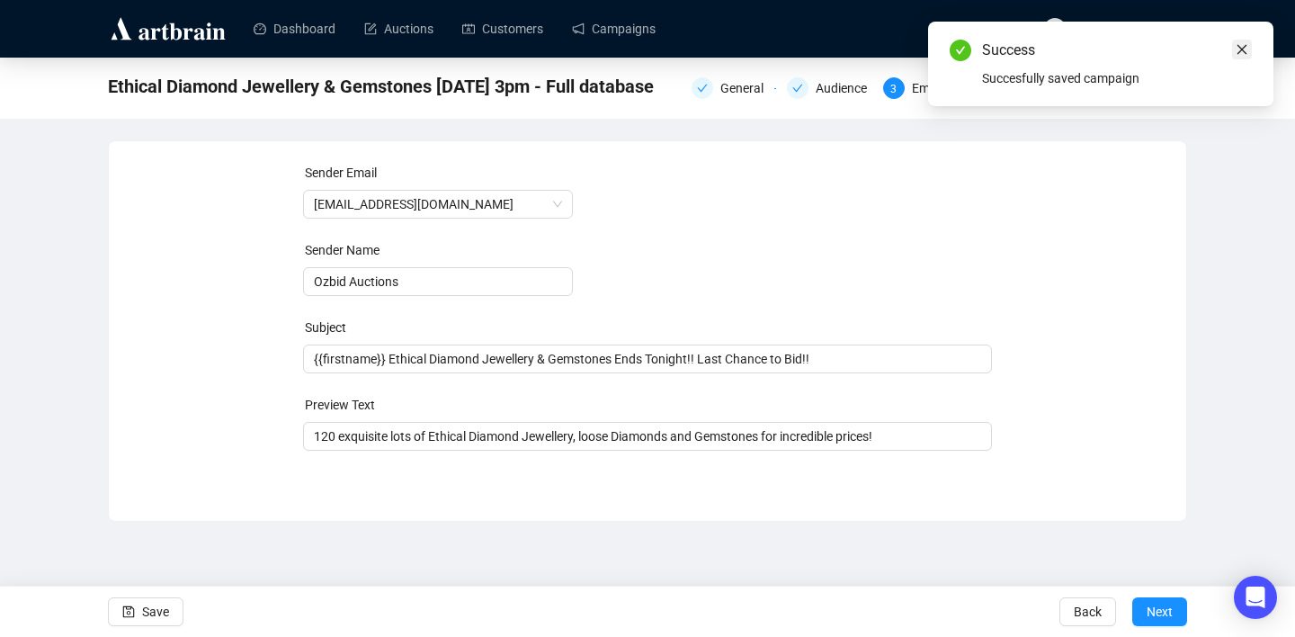
click at [1244, 48] on icon "close" at bounding box center [1241, 49] width 13 height 13
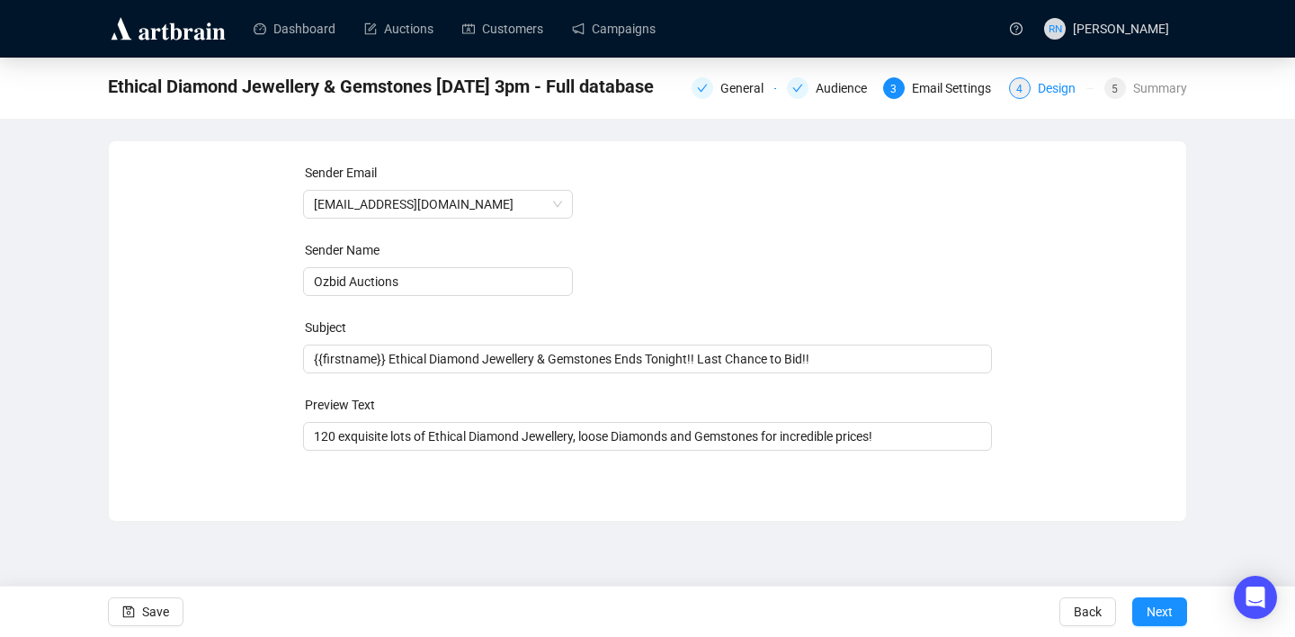
click at [1043, 90] on div "Design" at bounding box center [1062, 88] width 49 height 22
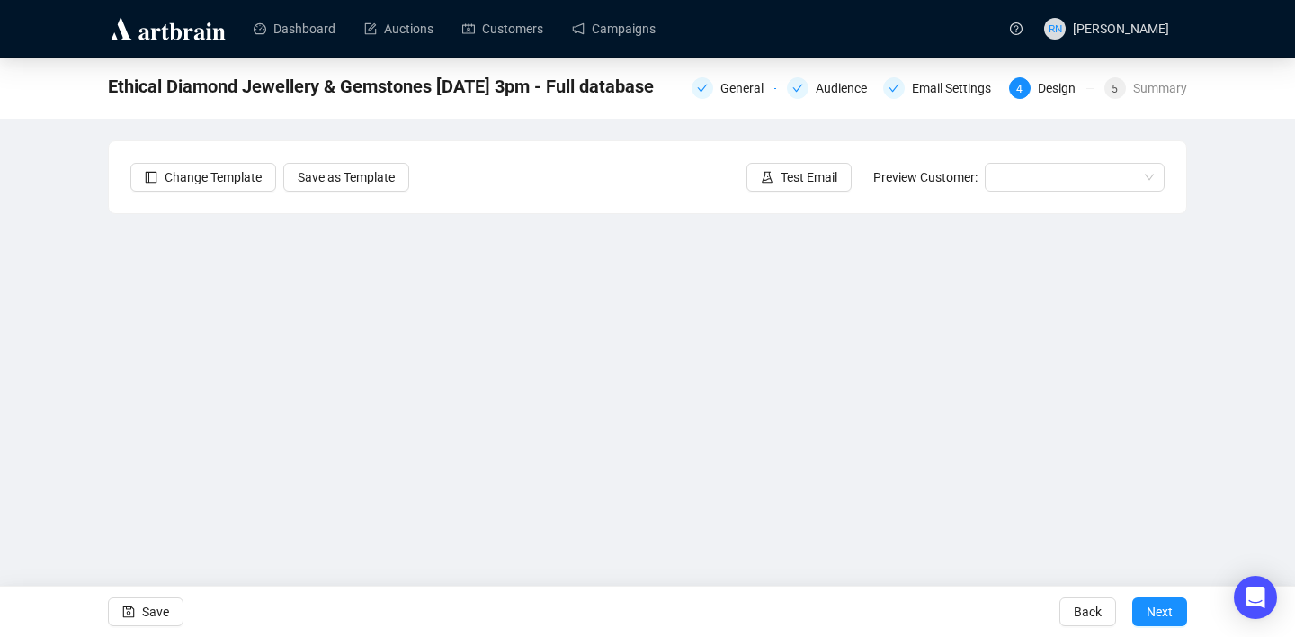
scroll to position [32, 0]
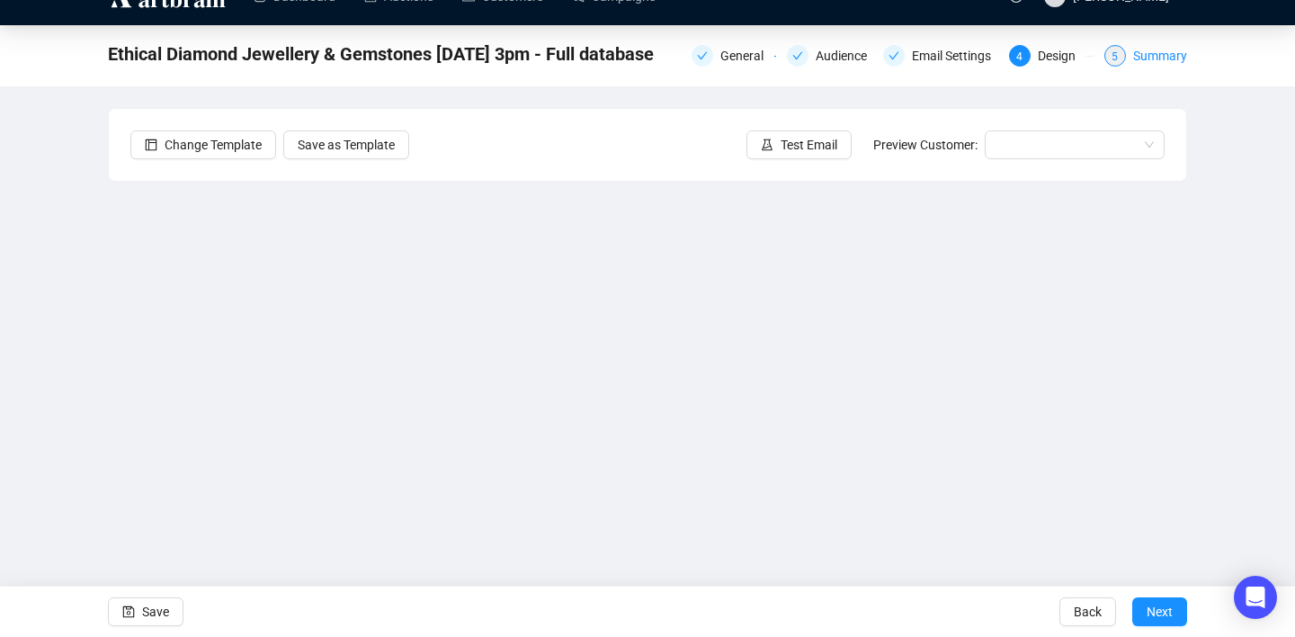
click at [1133, 58] on div "Summary" at bounding box center [1160, 56] width 54 height 22
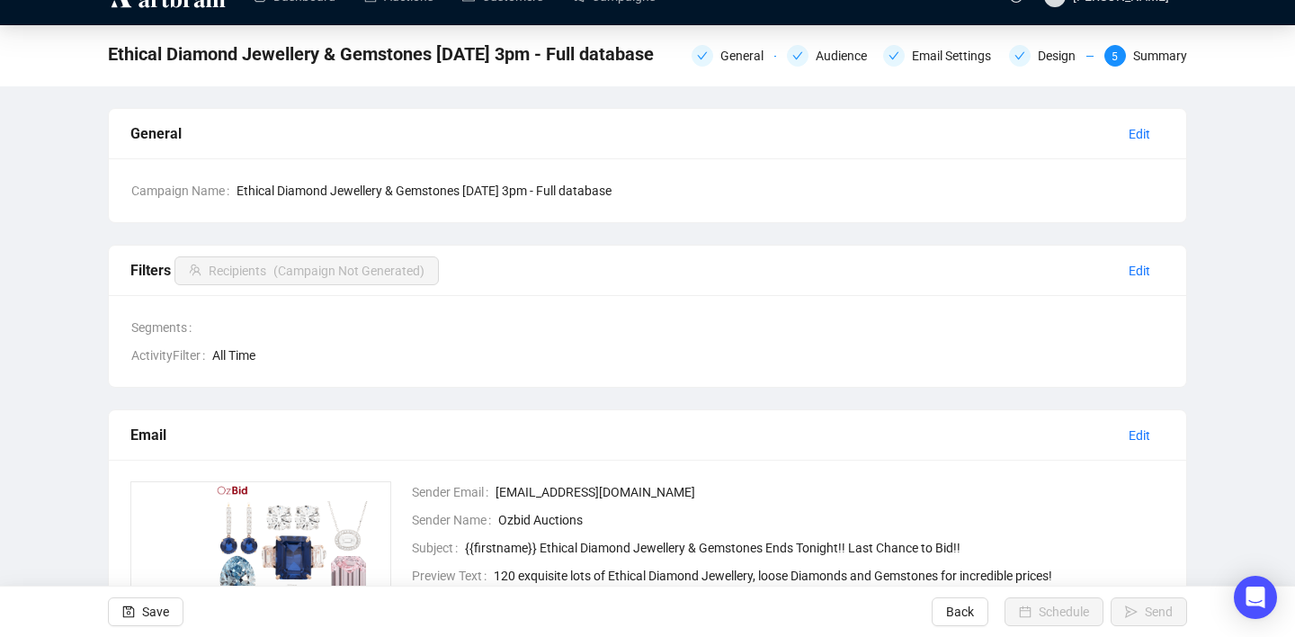
click at [974, 523] on span "Ozbid Auctions" at bounding box center [831, 520] width 667 height 20
click at [1142, 278] on span "Edit" at bounding box center [1139, 271] width 22 height 20
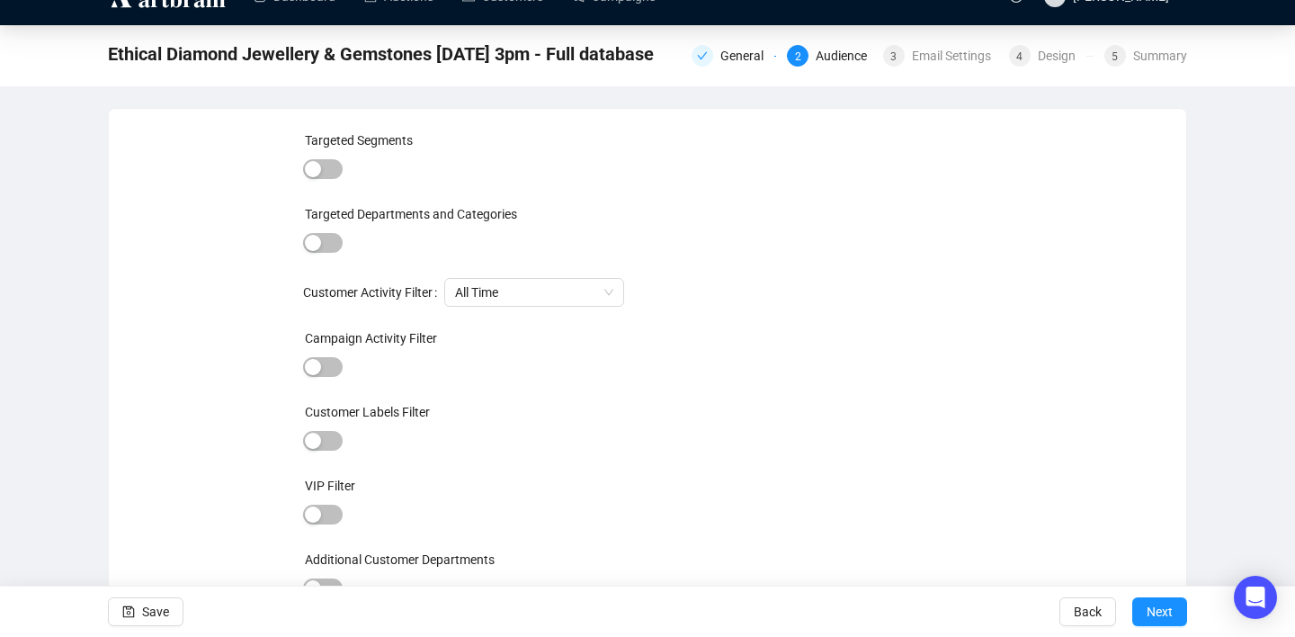
scroll to position [41, 0]
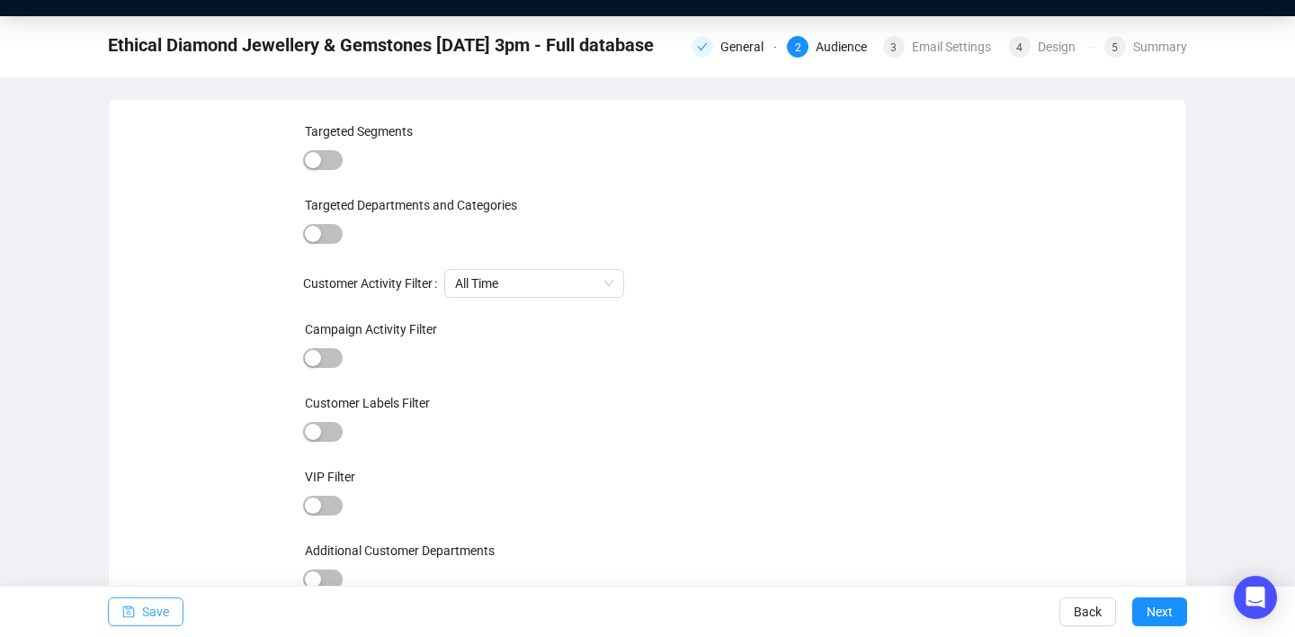
click at [148, 612] on span "Save" at bounding box center [155, 611] width 27 height 50
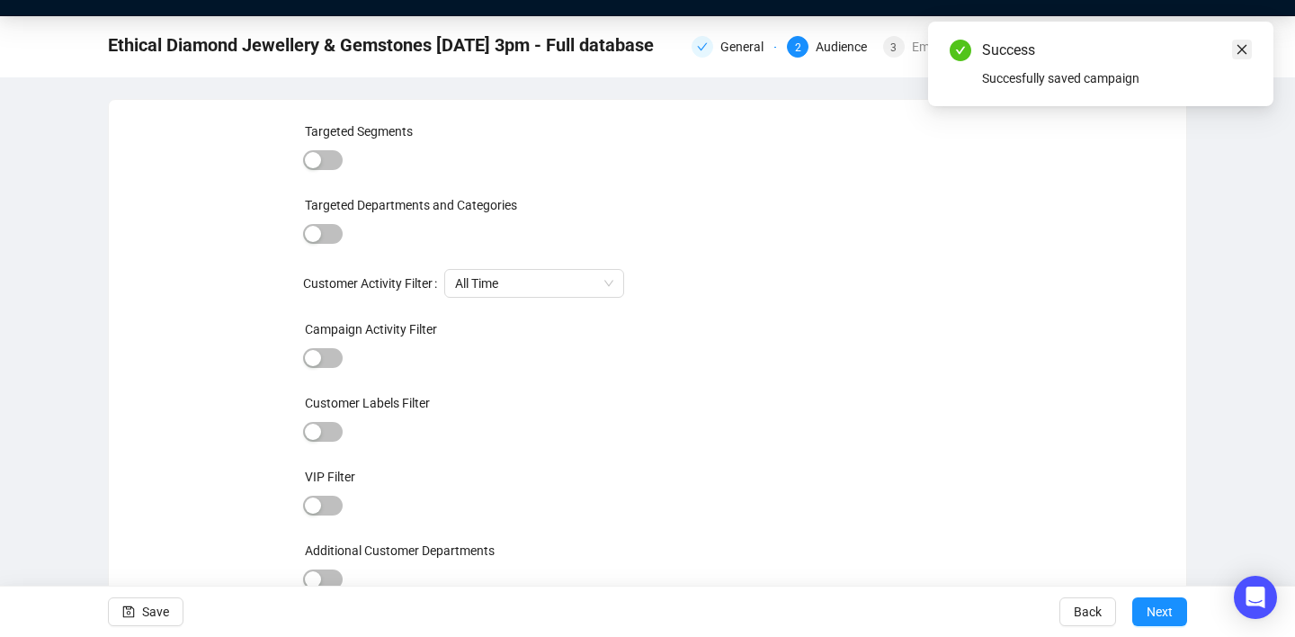
click at [1240, 51] on icon "close" at bounding box center [1242, 50] width 10 height 10
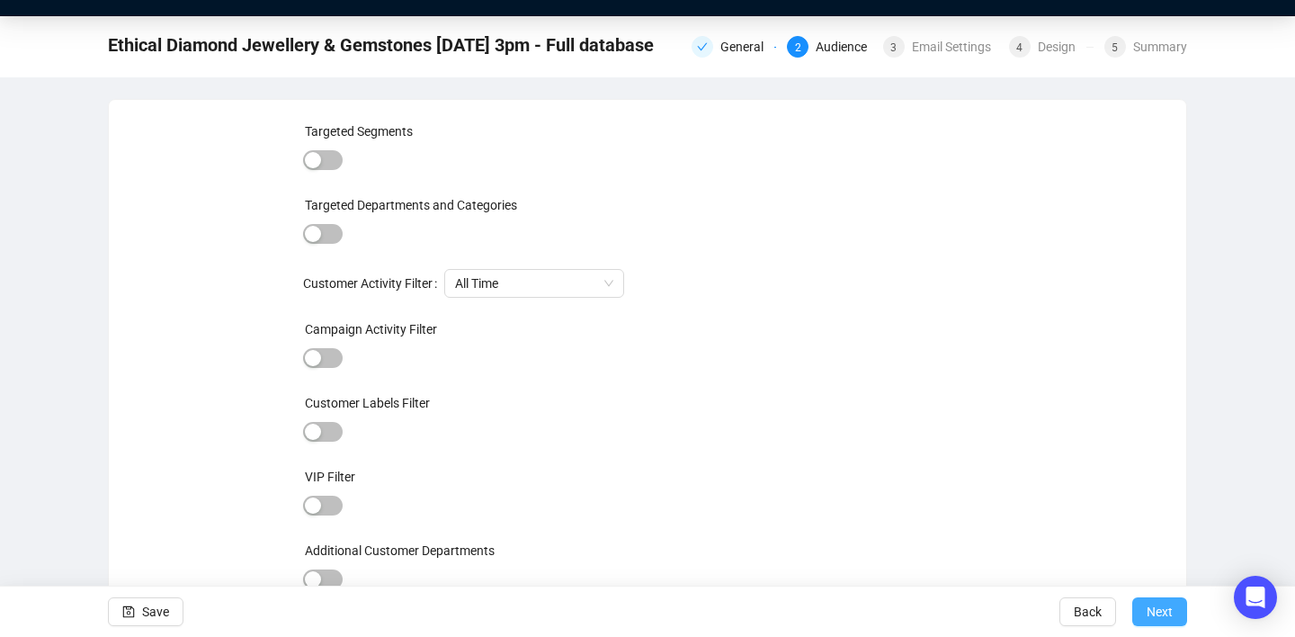
click at [1154, 612] on span "Next" at bounding box center [1159, 611] width 26 height 50
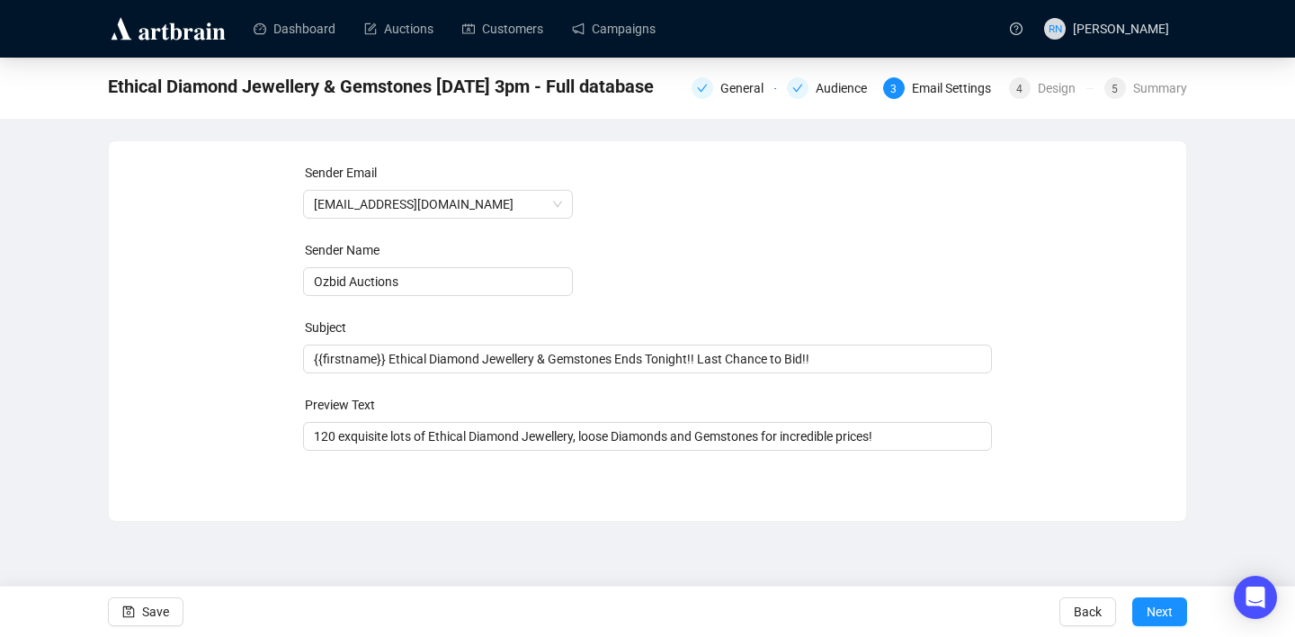
click at [1154, 612] on span "Next" at bounding box center [1159, 611] width 26 height 50
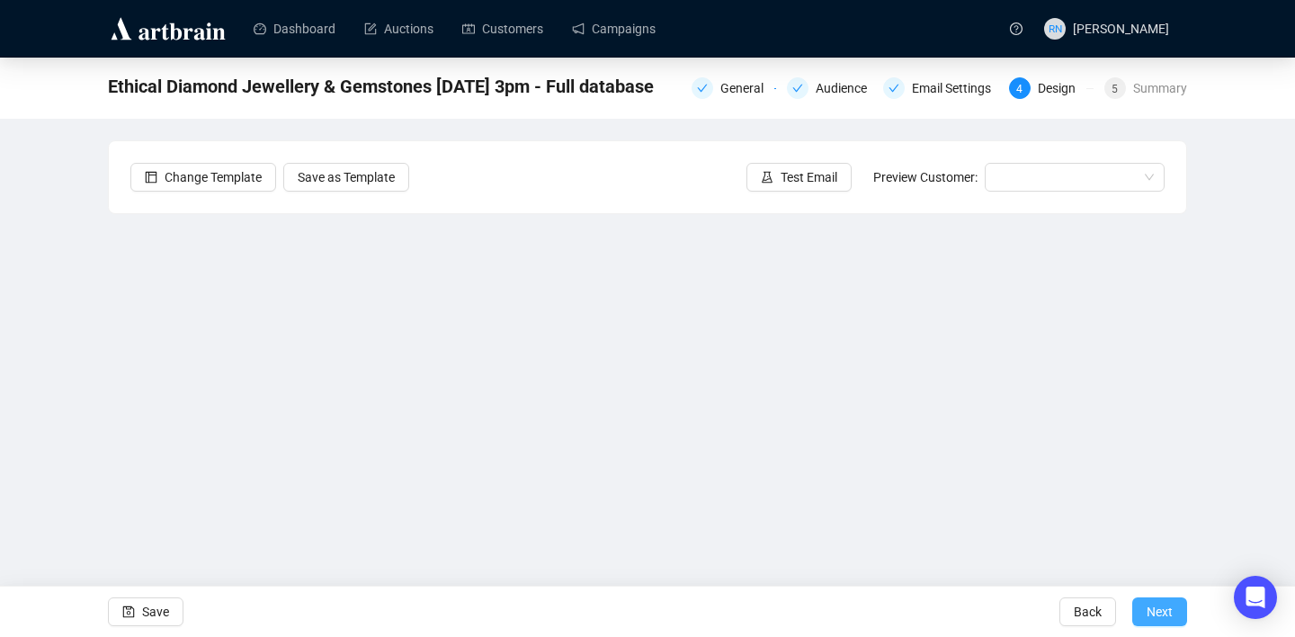
click at [1152, 608] on span "Next" at bounding box center [1159, 611] width 26 height 50
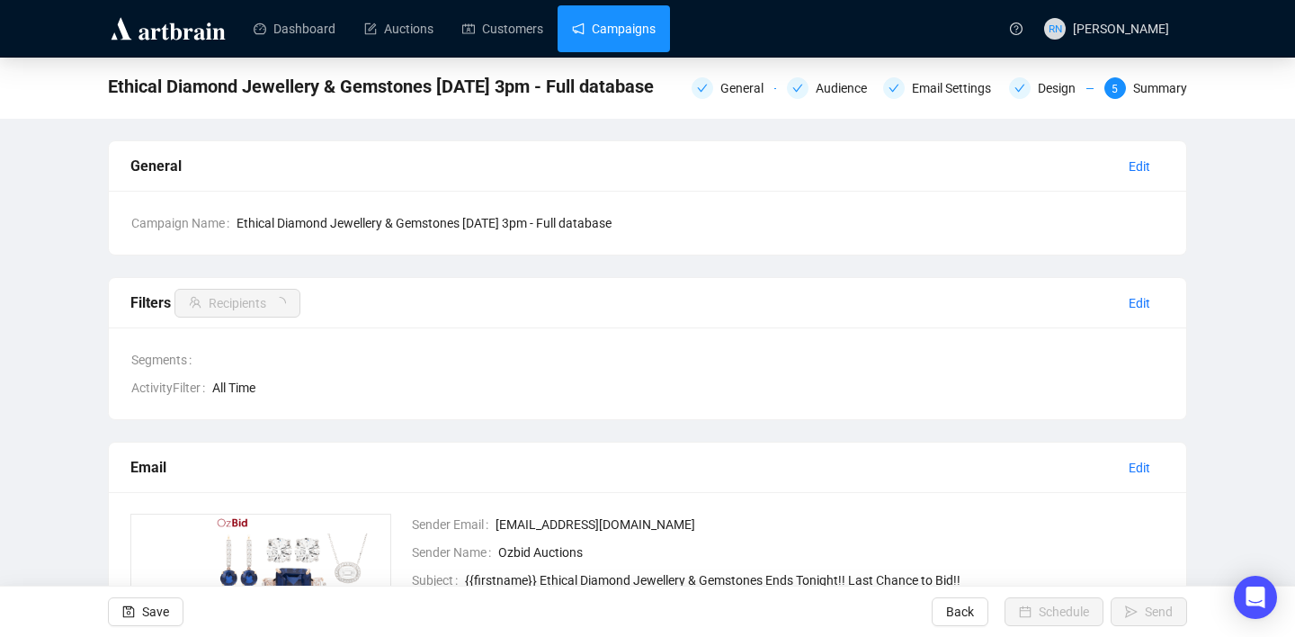
click at [632, 34] on link "Campaigns" at bounding box center [614, 28] width 84 height 47
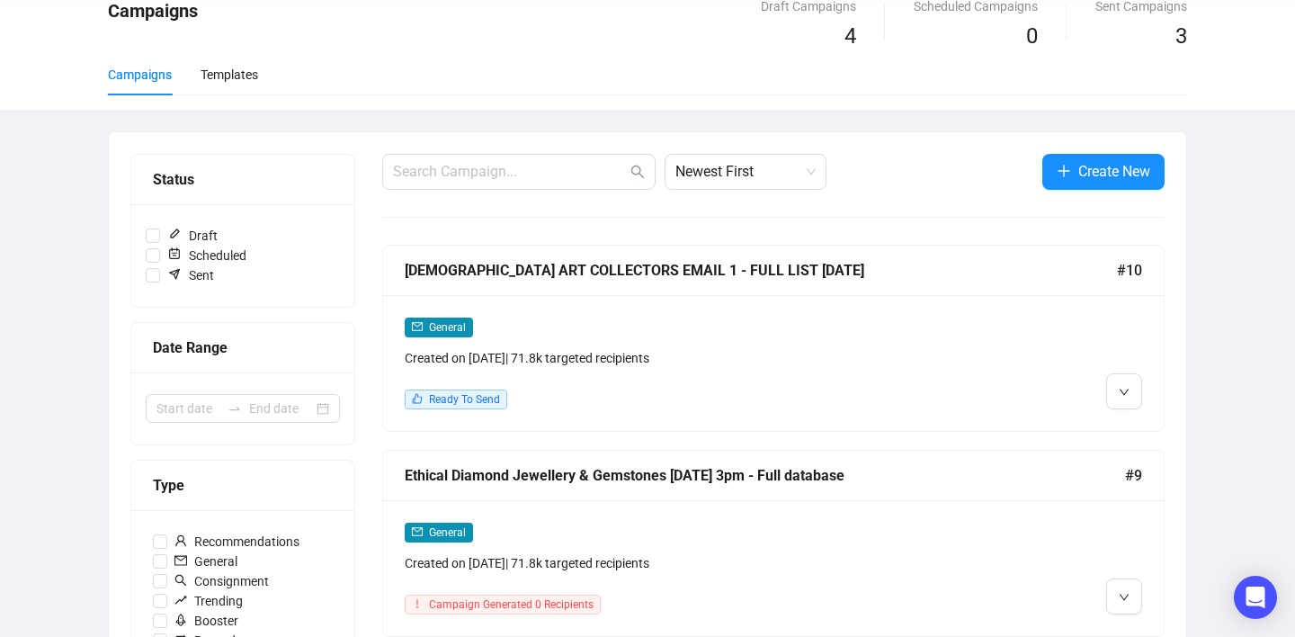
scroll to position [203, 0]
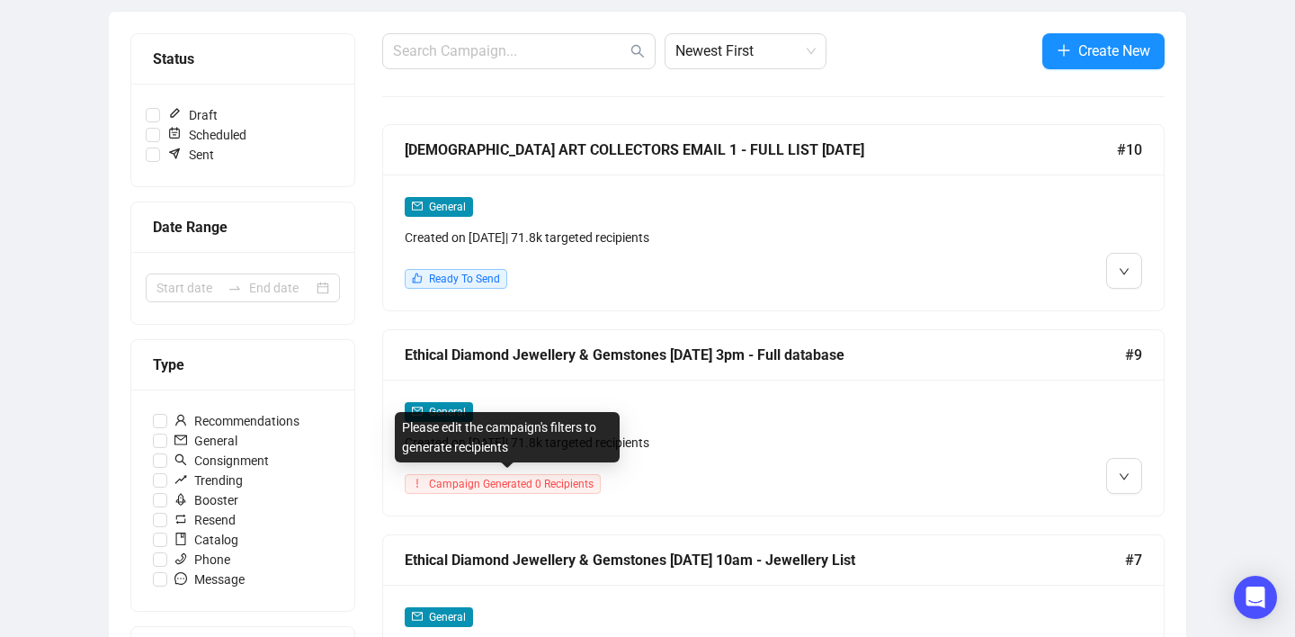
click at [586, 480] on span "Campaign Generated 0 Recipients" at bounding box center [511, 483] width 165 height 13
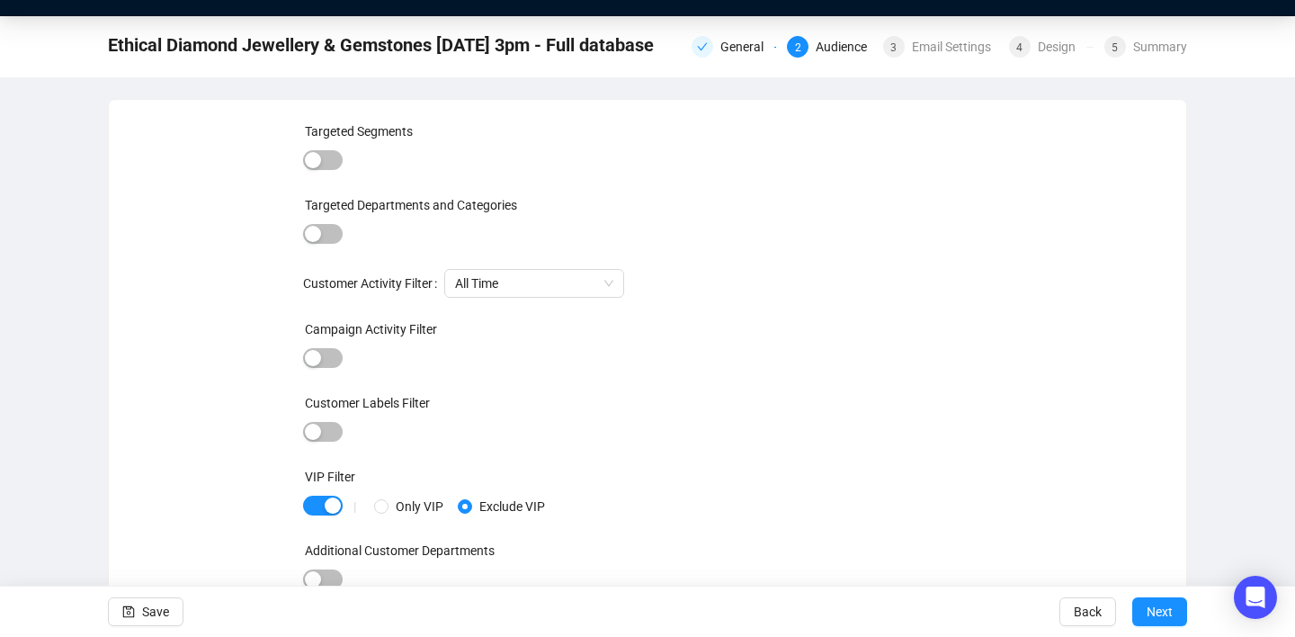
scroll to position [41, 0]
click at [326, 164] on span "button" at bounding box center [323, 160] width 40 height 20
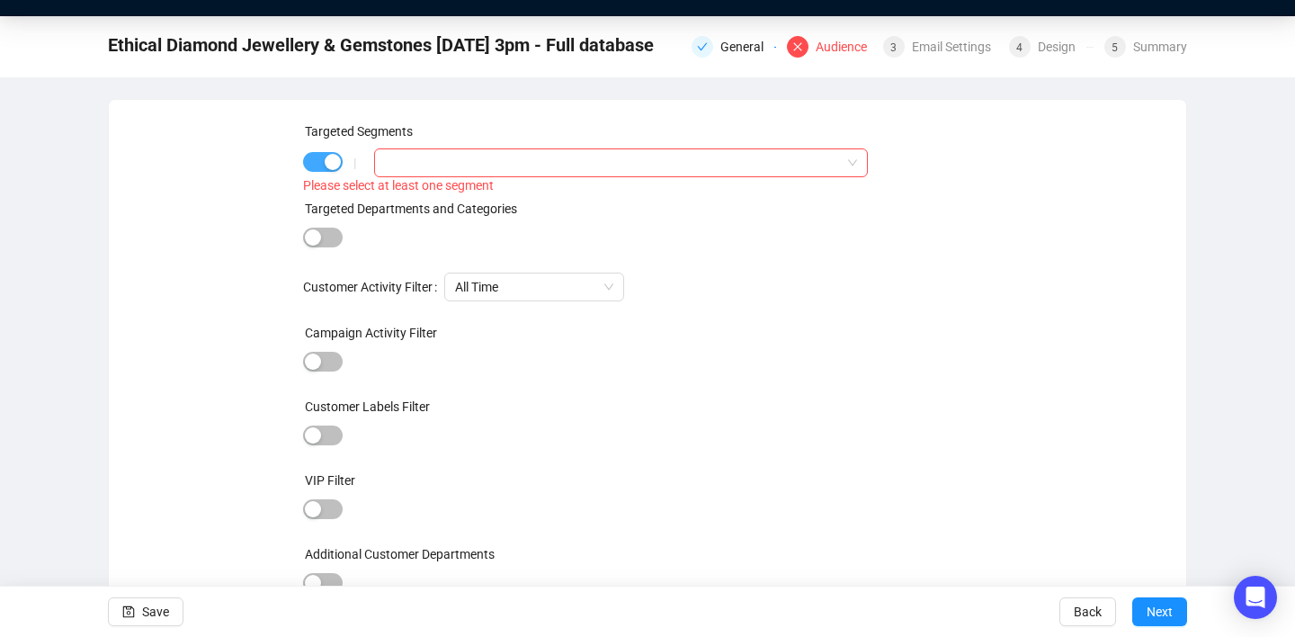
click at [326, 164] on div "button" at bounding box center [333, 162] width 16 height 16
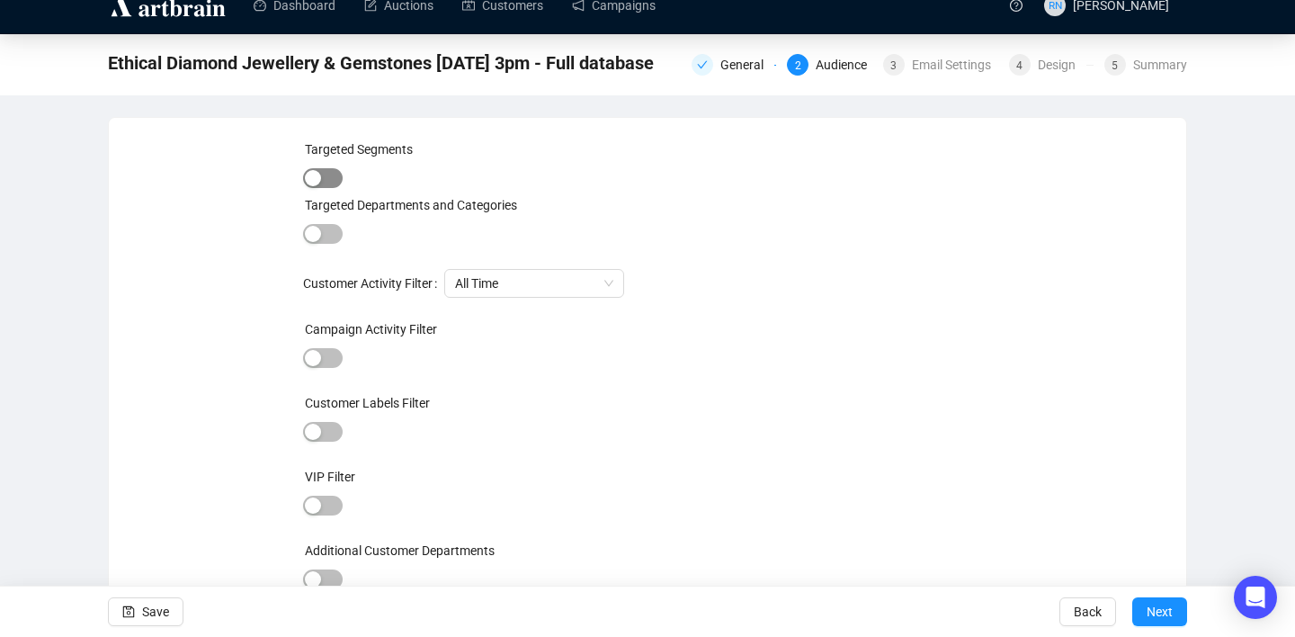
scroll to position [23, 0]
click at [161, 611] on span "Save" at bounding box center [155, 611] width 27 height 50
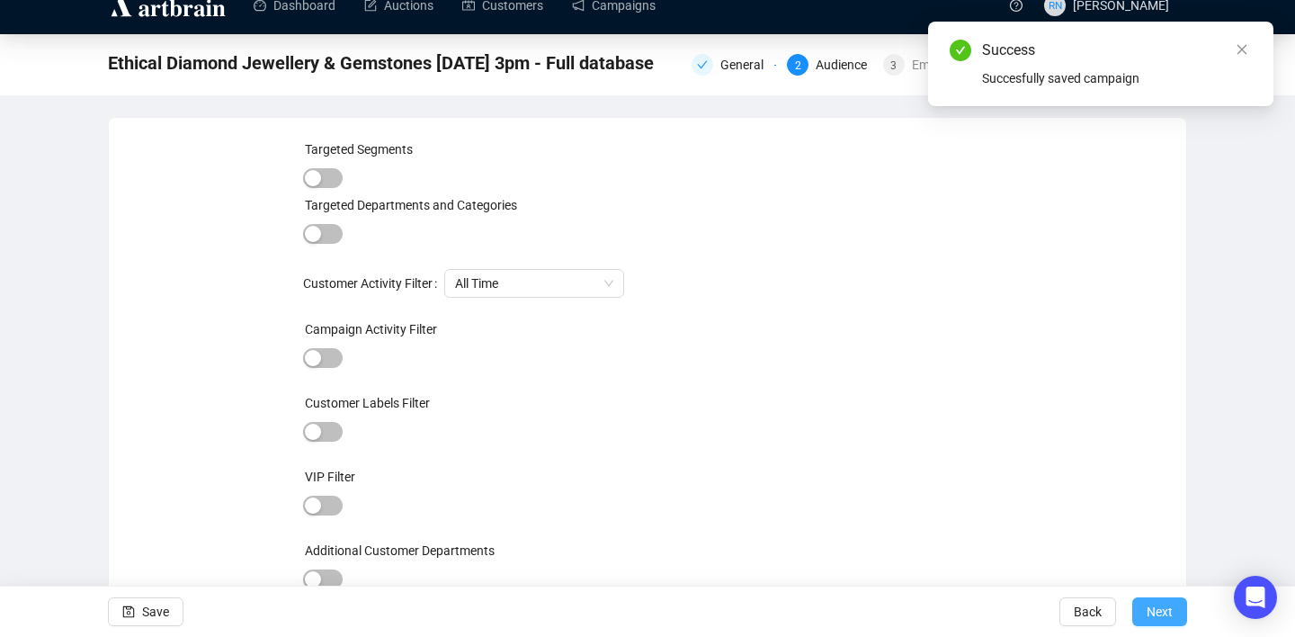
click at [1155, 617] on span "Next" at bounding box center [1159, 611] width 26 height 50
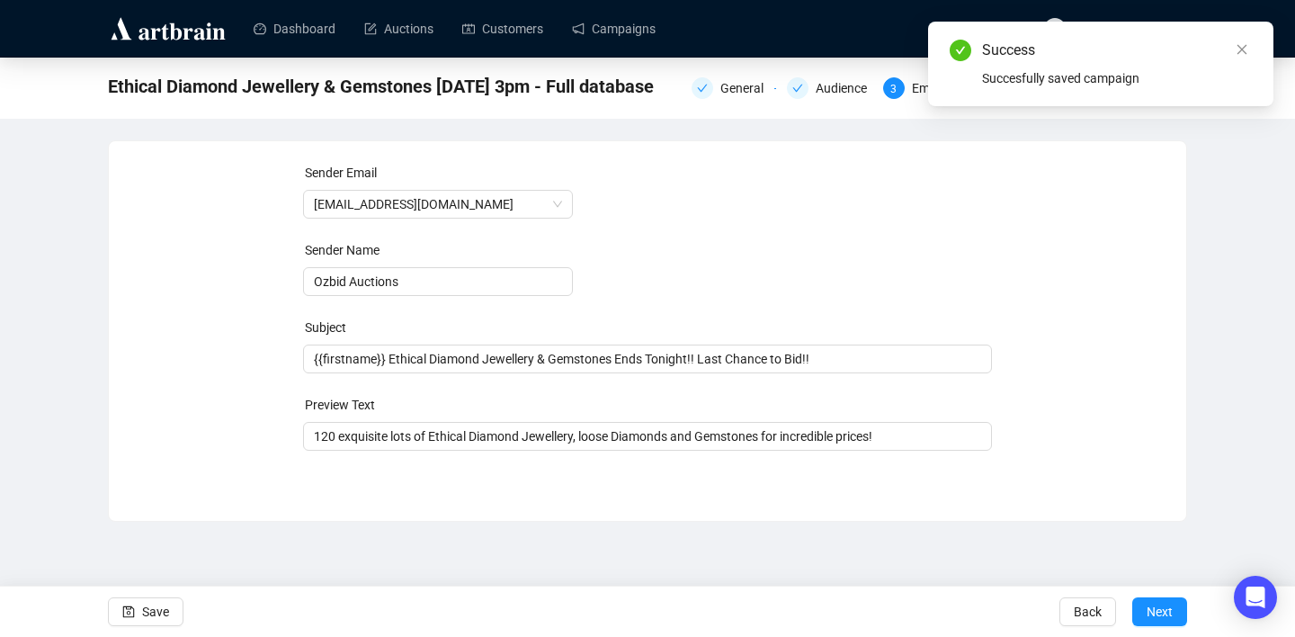
click at [1155, 617] on span "Next" at bounding box center [1159, 611] width 26 height 50
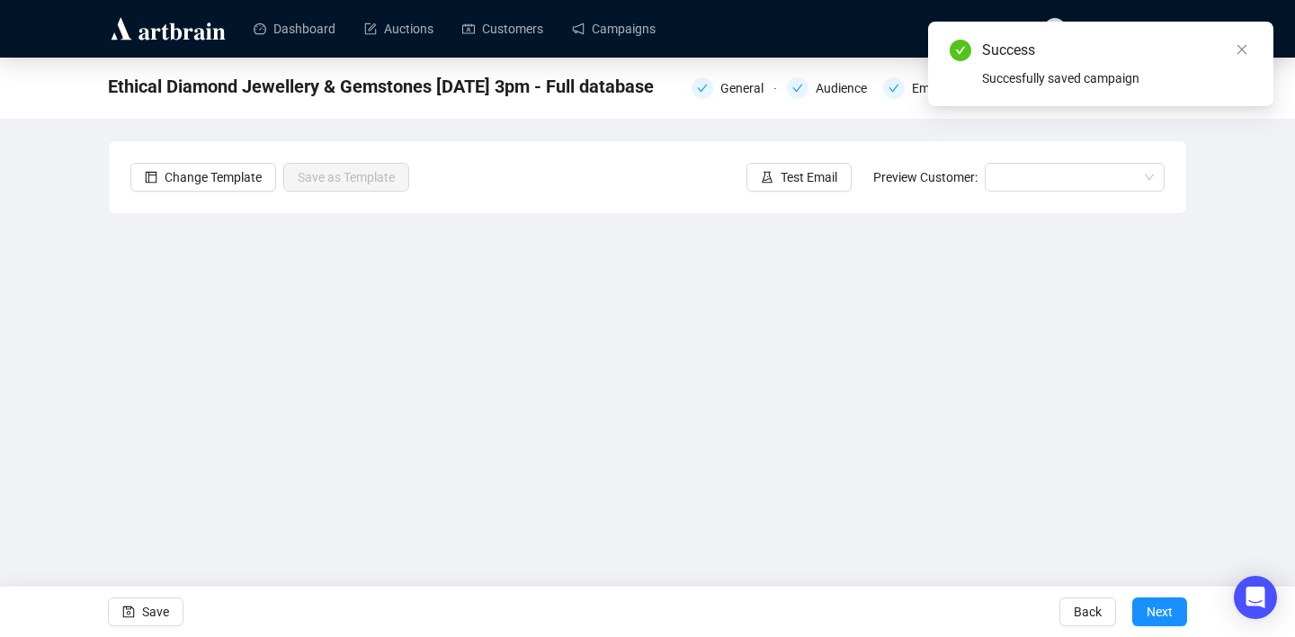
click at [1155, 617] on span "Next" at bounding box center [1159, 611] width 26 height 50
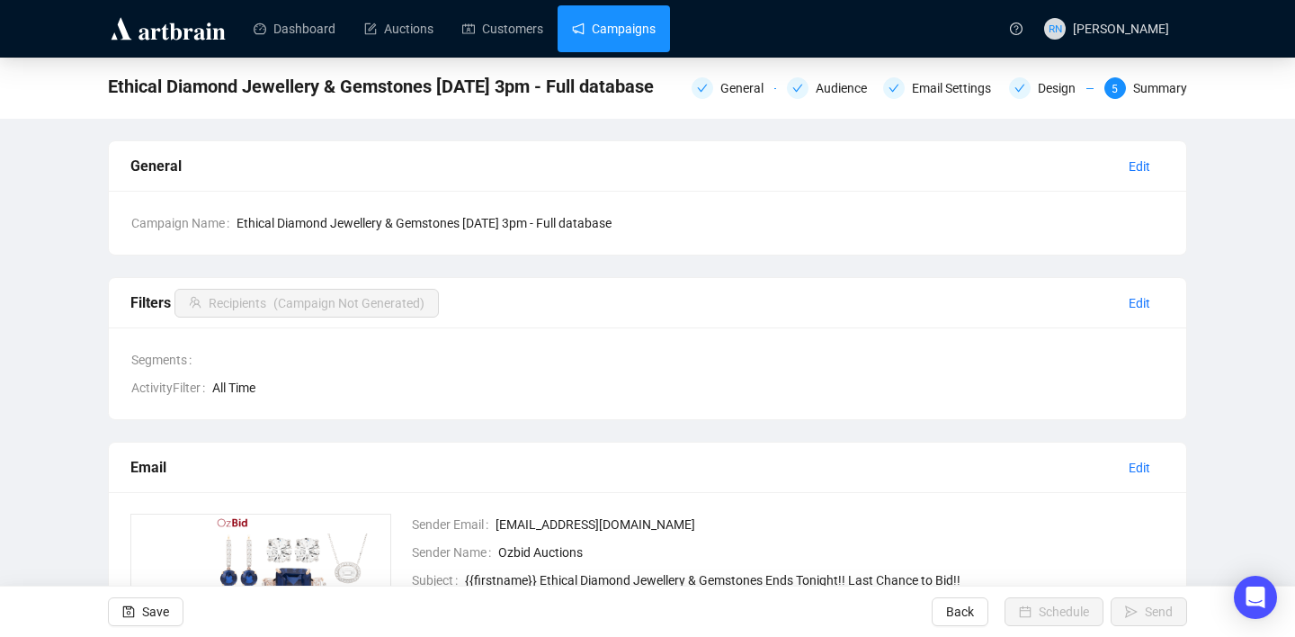
click at [599, 37] on link "Campaigns" at bounding box center [614, 28] width 84 height 47
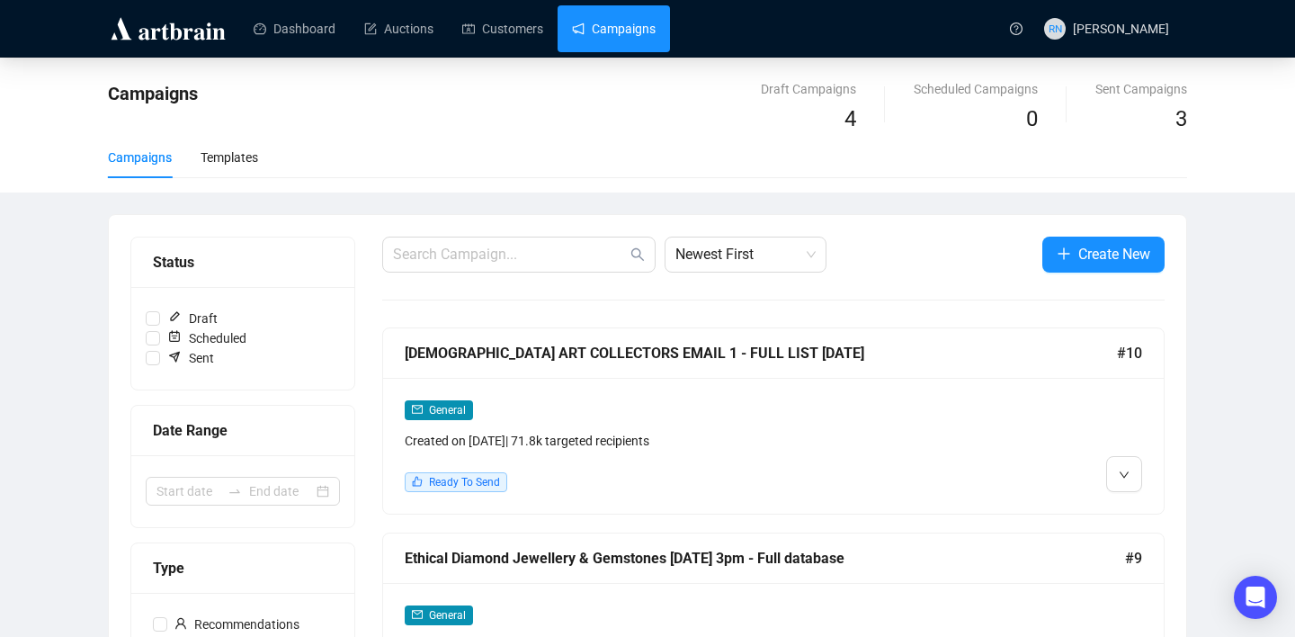
scroll to position [308, 0]
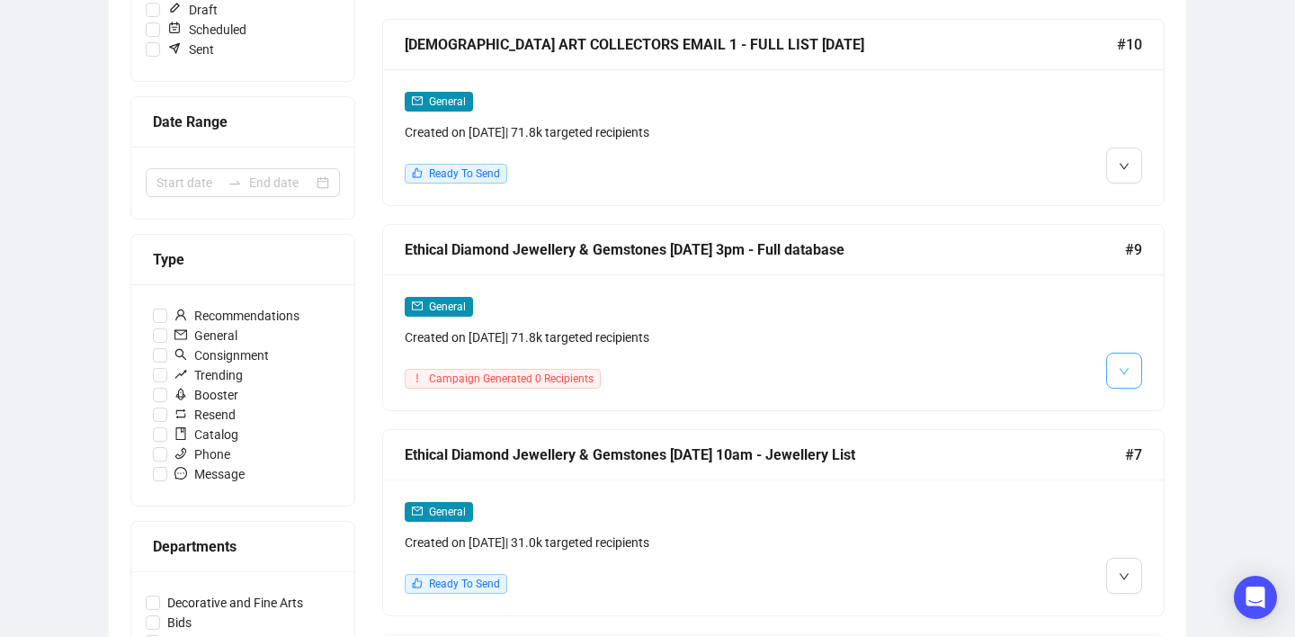
click at [1115, 379] on button "button" at bounding box center [1124, 370] width 36 height 36
click at [1131, 465] on img at bounding box center [1127, 466] width 14 height 14
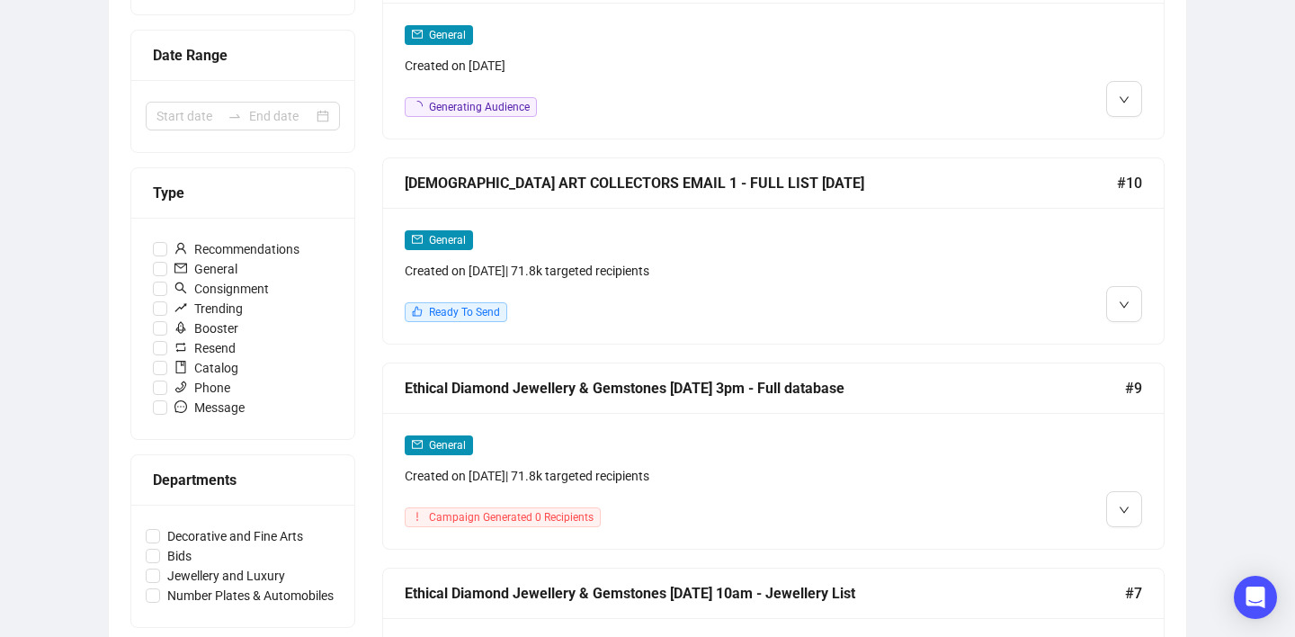
scroll to position [226, 0]
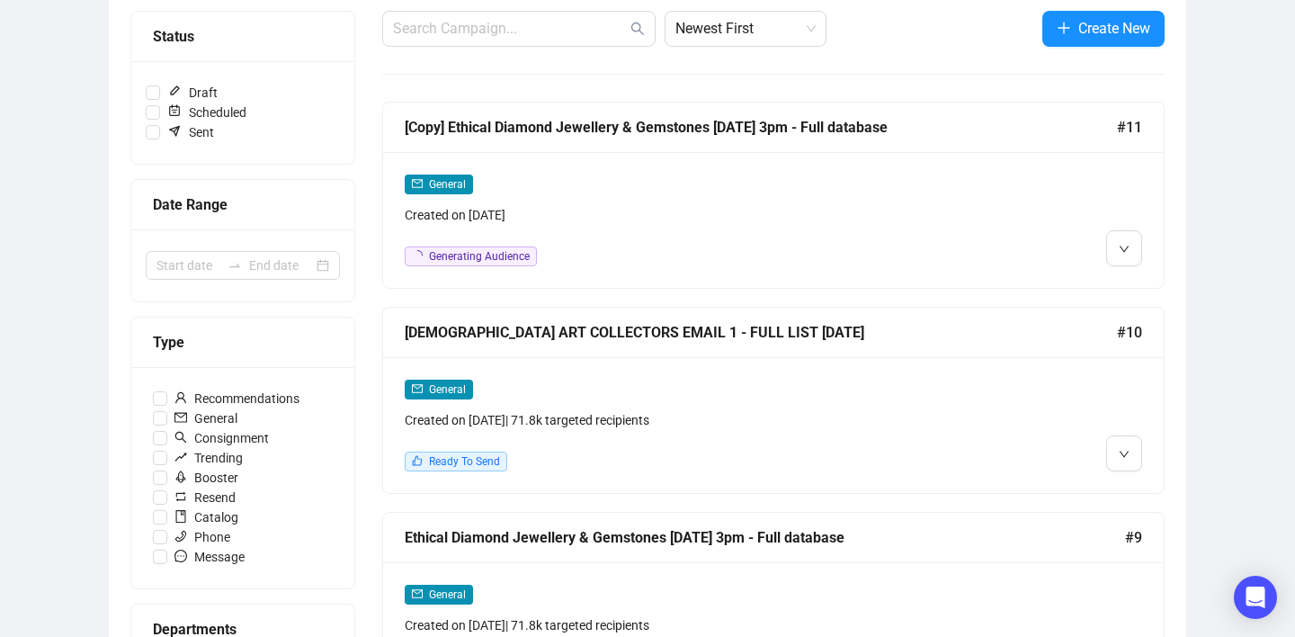
click at [627, 244] on div "General Created on Sep 5, 2025 Generating Audience" at bounding box center [680, 220] width 550 height 93
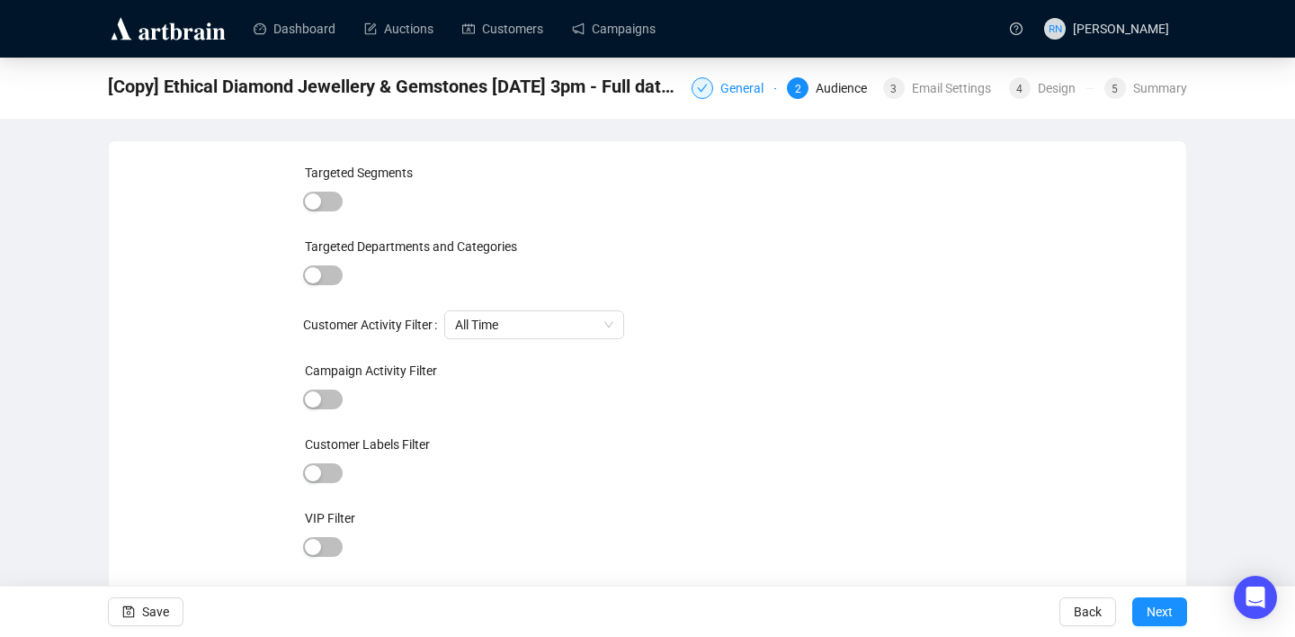
click at [726, 93] on div "General" at bounding box center [747, 88] width 54 height 22
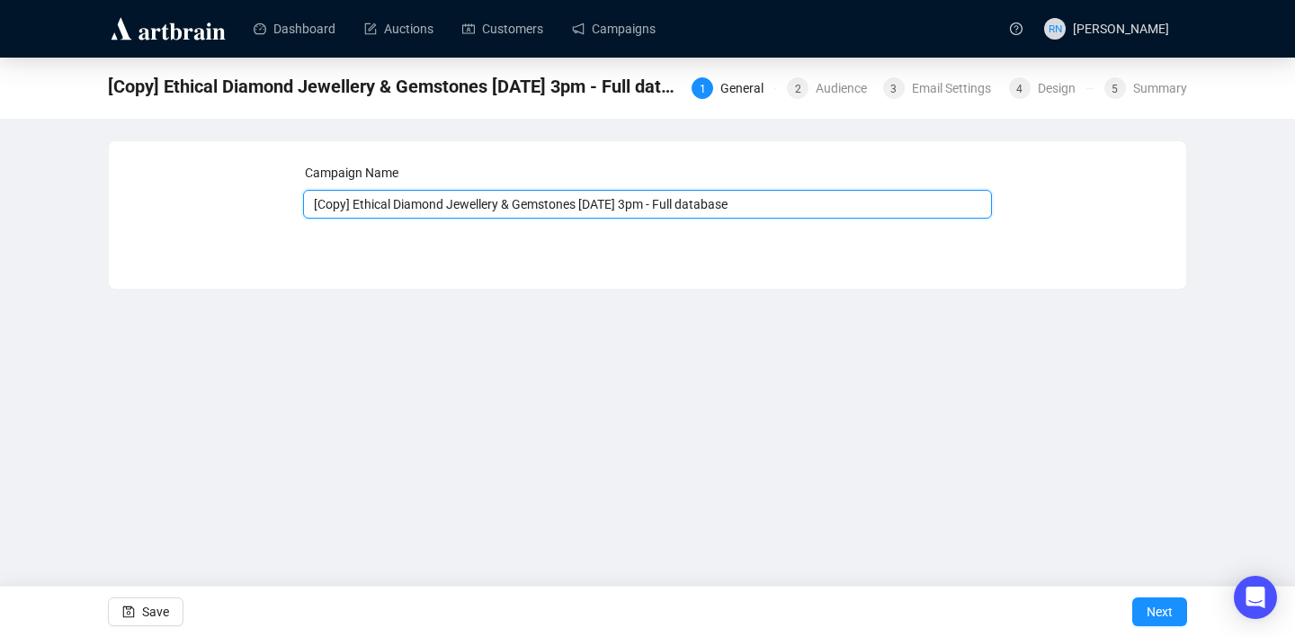
drag, startPoint x: 358, startPoint y: 209, endPoint x: 248, endPoint y: 209, distance: 109.7
click at [248, 209] on div "Campaign Name [Copy] Ethical Diamond Jewellery & Gemstones Monday 8.9.25 3pm - …" at bounding box center [647, 201] width 1034 height 77
type input "UPDATED Ethical Diamond Jewellery & Gemstones Monday 8.9.25 3pm - Full database"
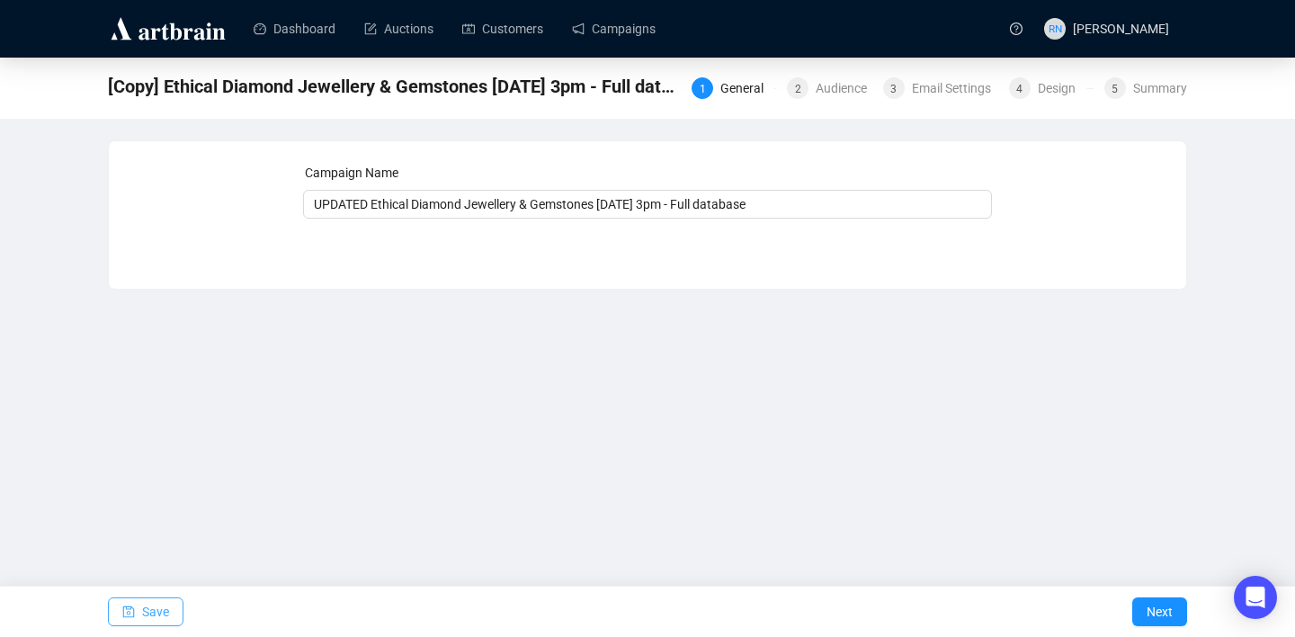
click at [165, 612] on span "Save" at bounding box center [155, 611] width 27 height 50
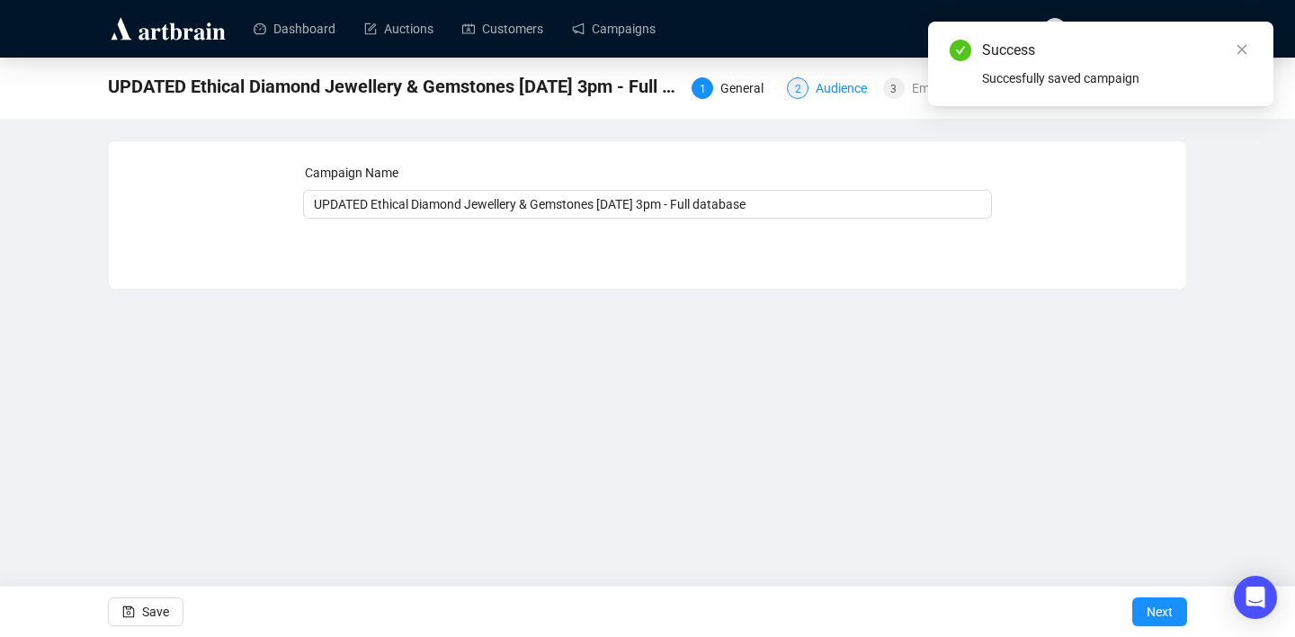
click at [815, 87] on div "Audience" at bounding box center [846, 88] width 62 height 22
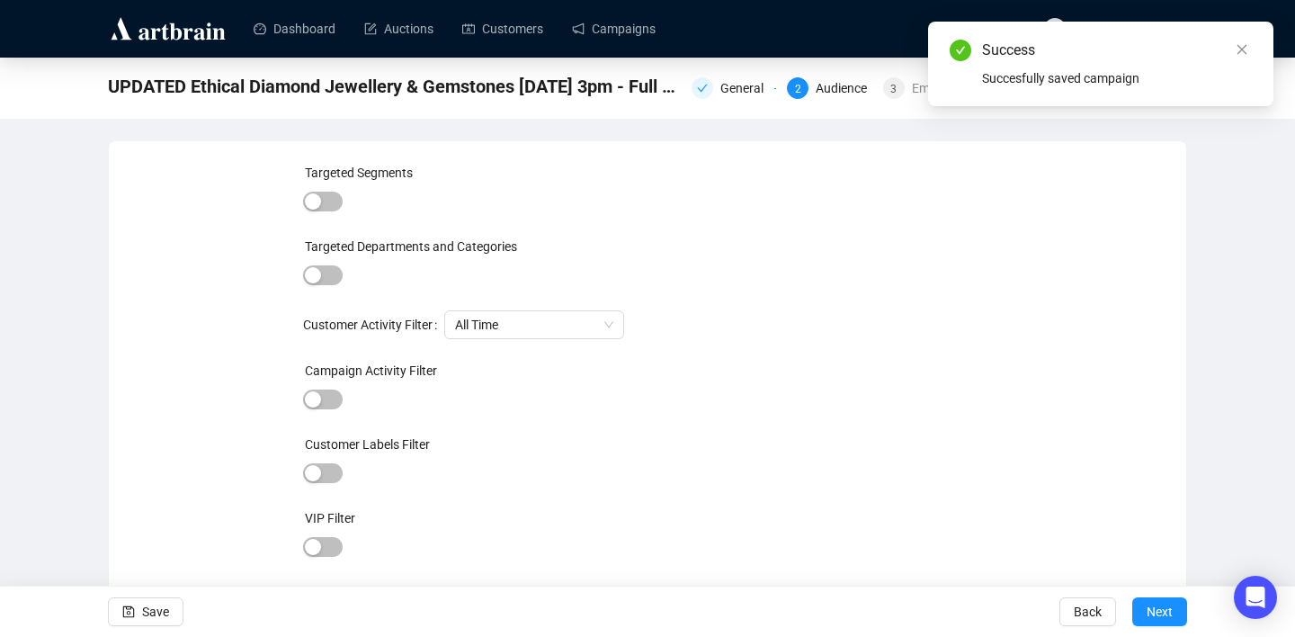
scroll to position [41, 0]
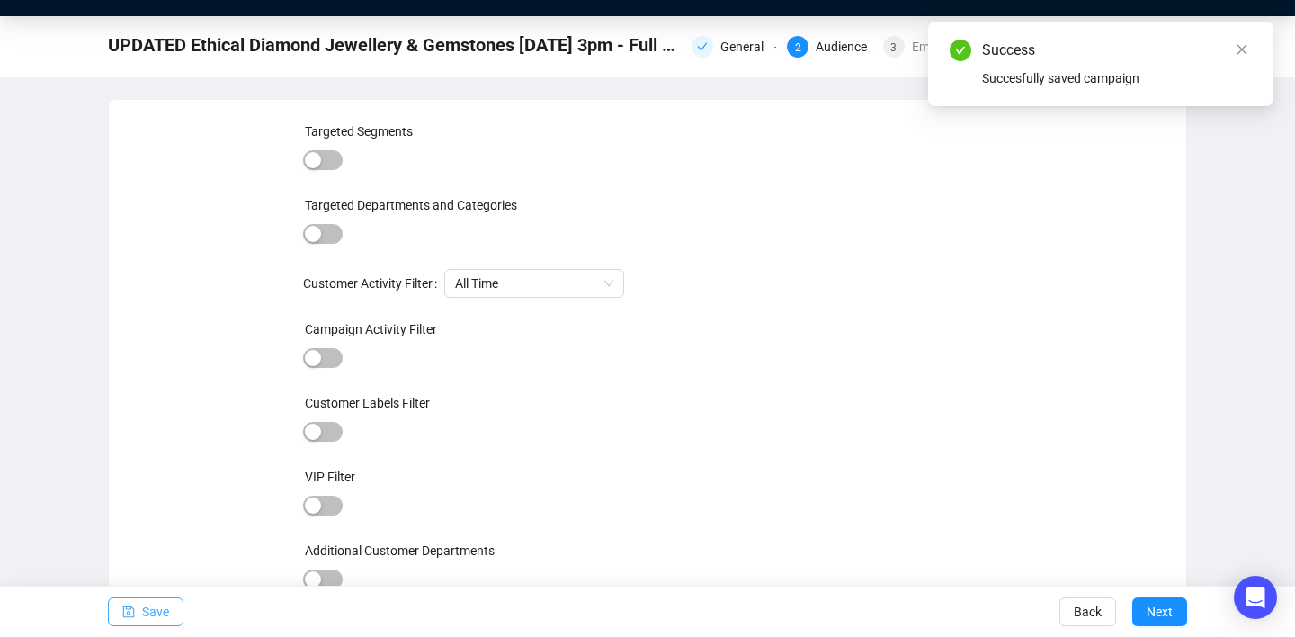
click at [164, 615] on span "Save" at bounding box center [155, 611] width 27 height 50
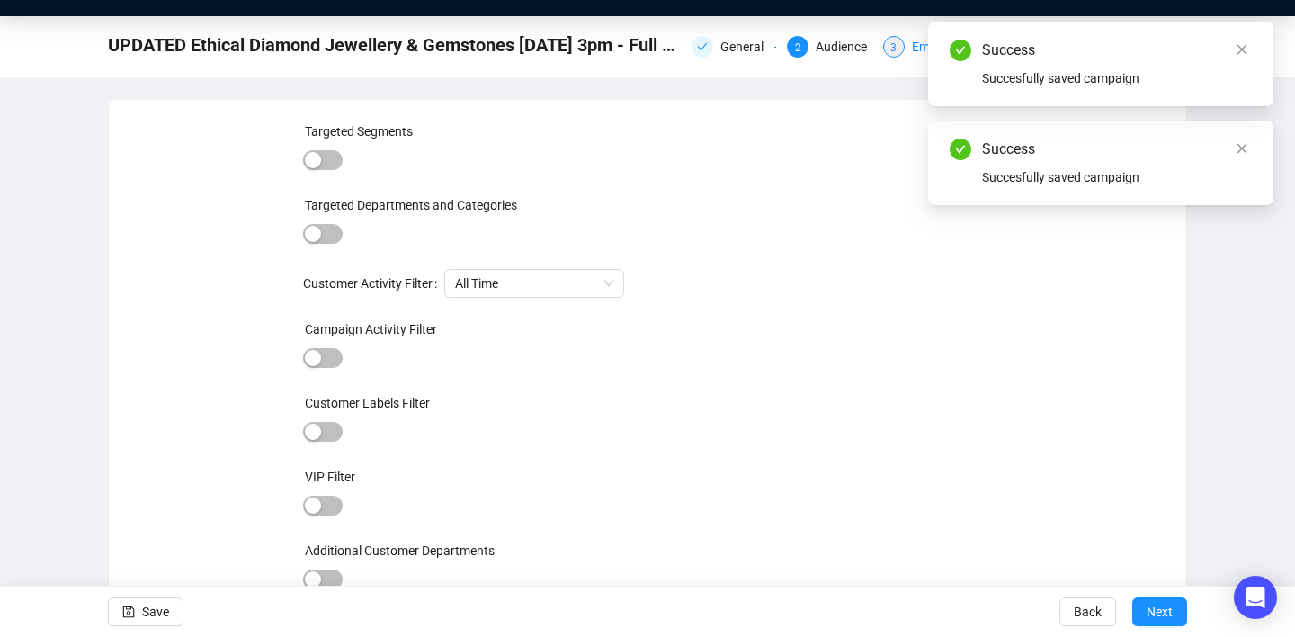
click at [897, 40] on div "3" at bounding box center [894, 47] width 22 height 22
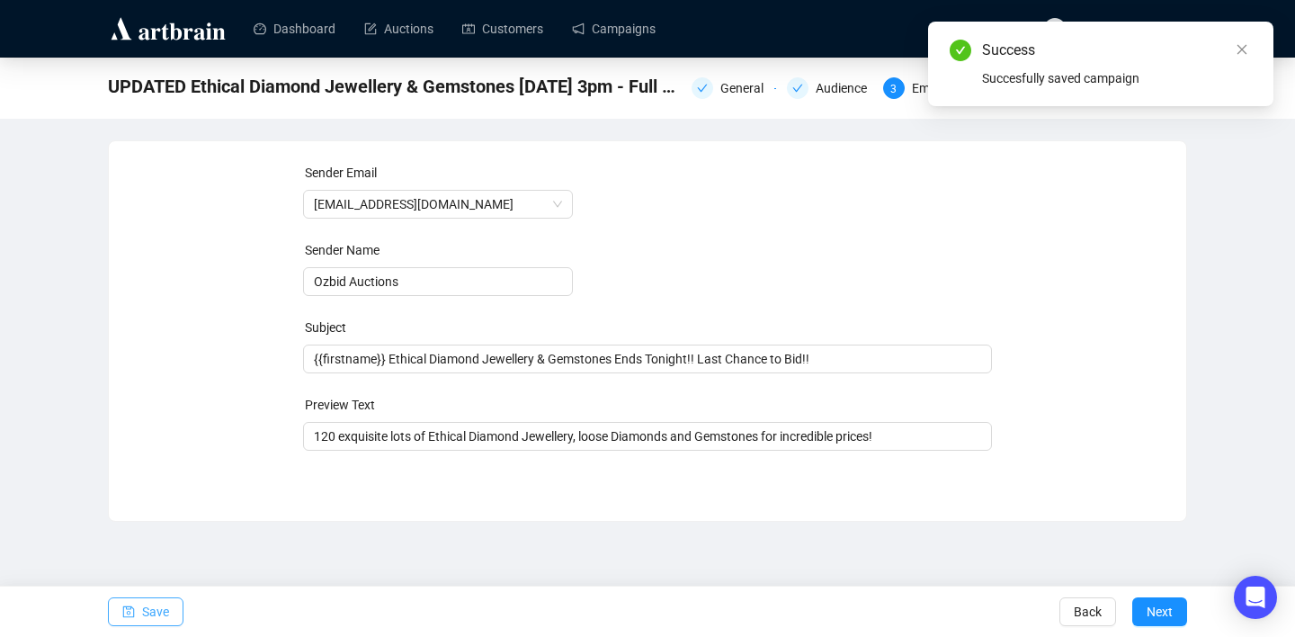
click at [149, 606] on span "Save" at bounding box center [155, 611] width 27 height 50
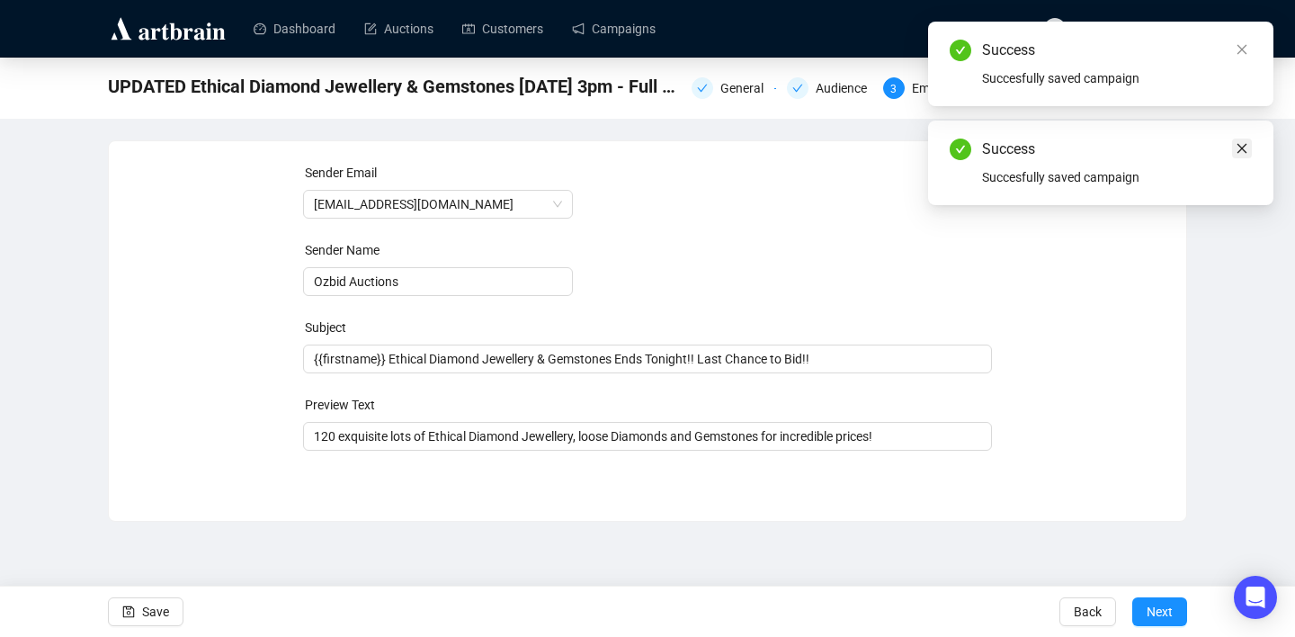
click at [1244, 149] on icon "close" at bounding box center [1241, 148] width 13 height 13
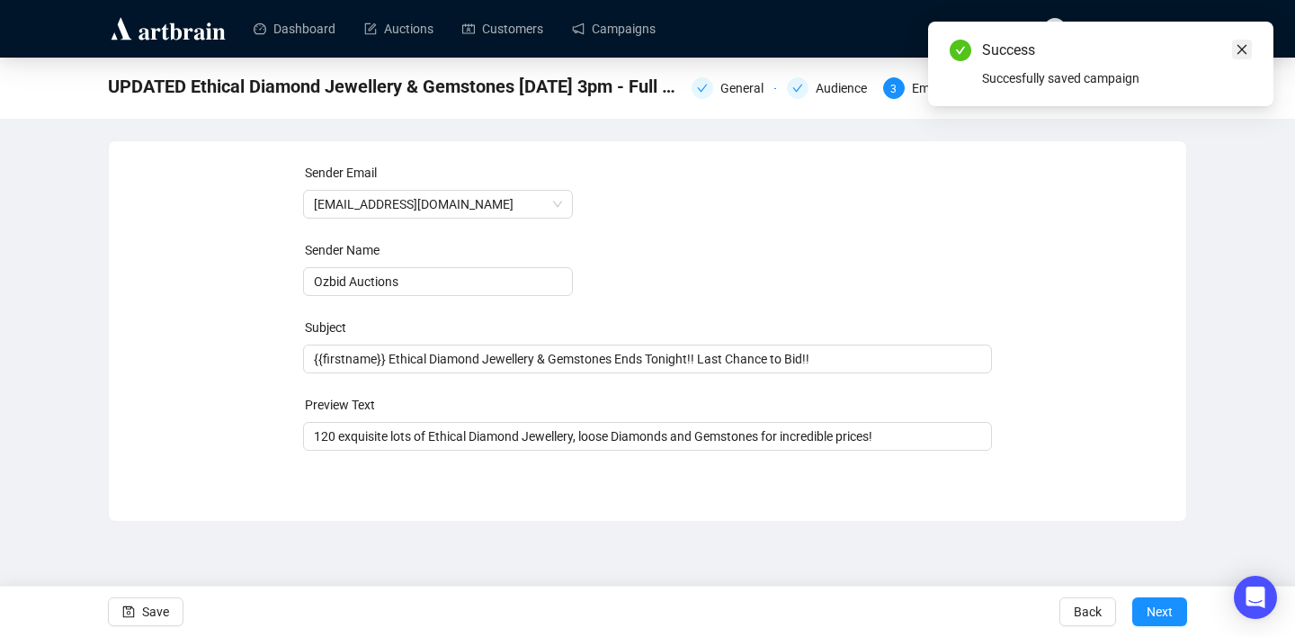
click at [1241, 57] on link "Close" at bounding box center [1242, 50] width 20 height 20
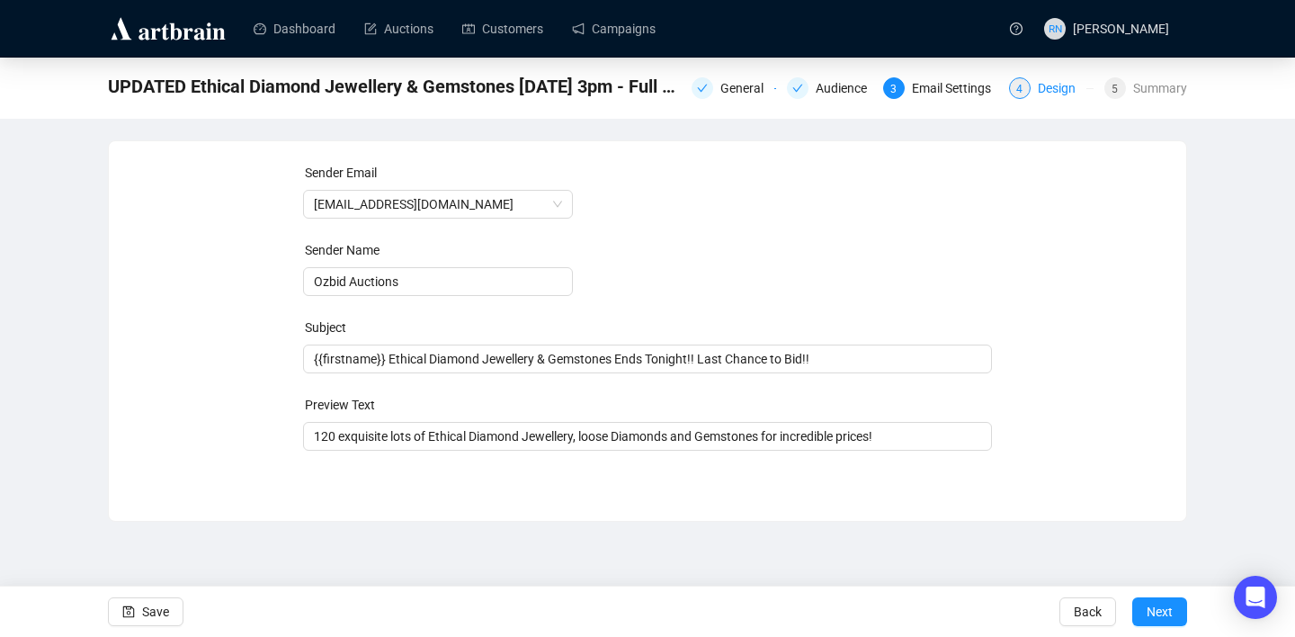
click at [1038, 92] on div "Design" at bounding box center [1062, 88] width 49 height 22
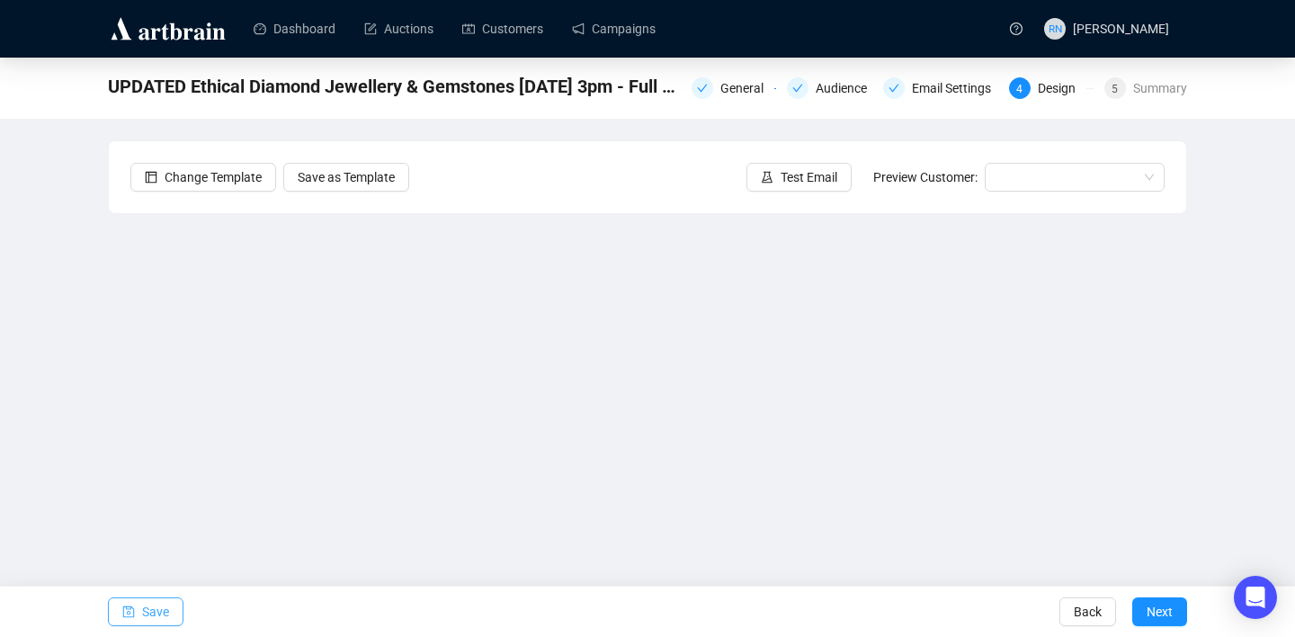
click at [147, 618] on span "Save" at bounding box center [155, 611] width 27 height 50
click at [1117, 90] on div "5" at bounding box center [1115, 88] width 22 height 22
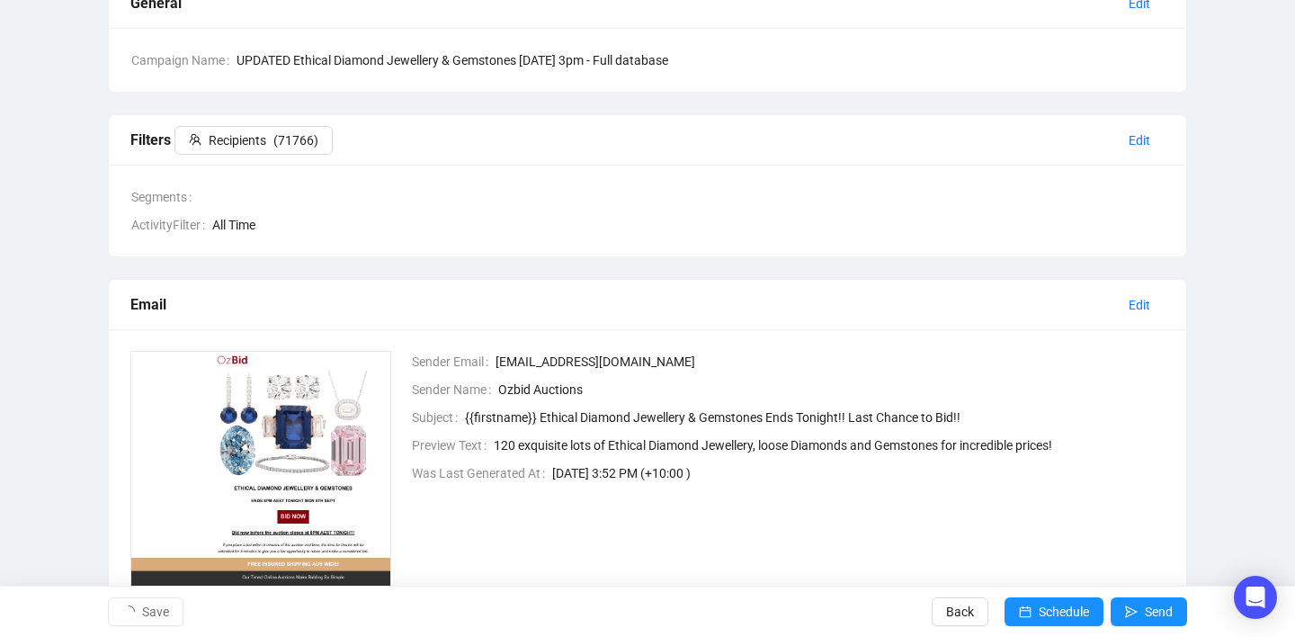
scroll to position [162, 0]
click at [1057, 607] on span "Schedule" at bounding box center [1063, 611] width 50 height 50
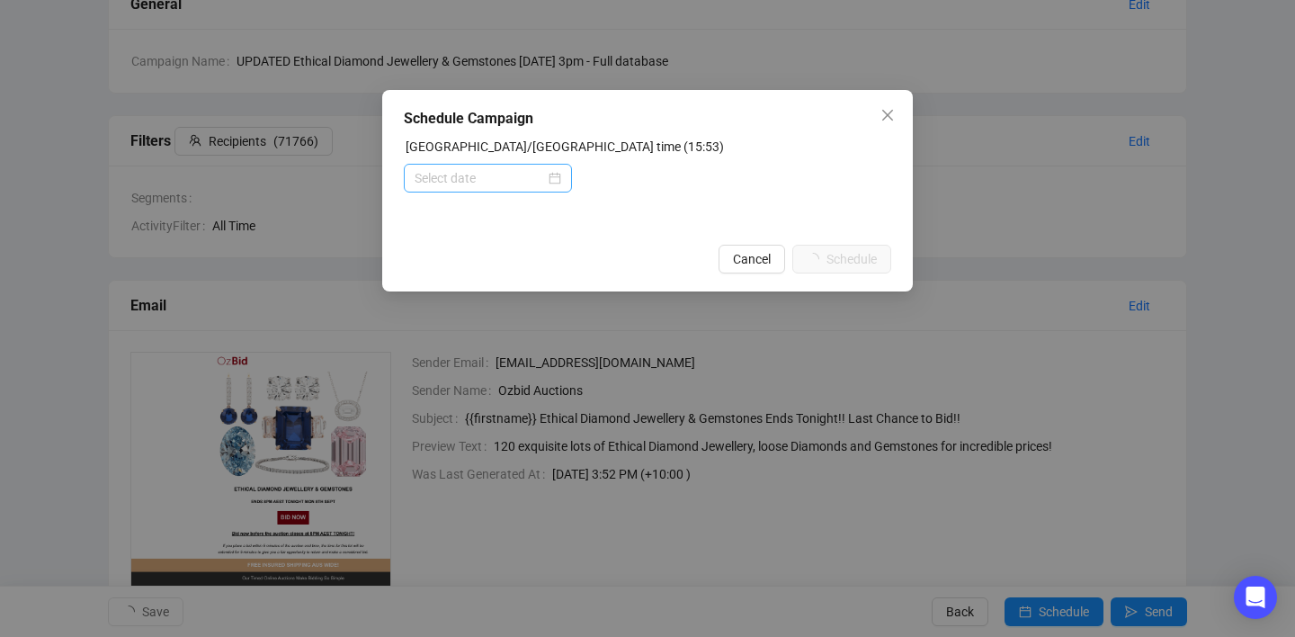
click at [553, 180] on div at bounding box center [487, 178] width 147 height 20
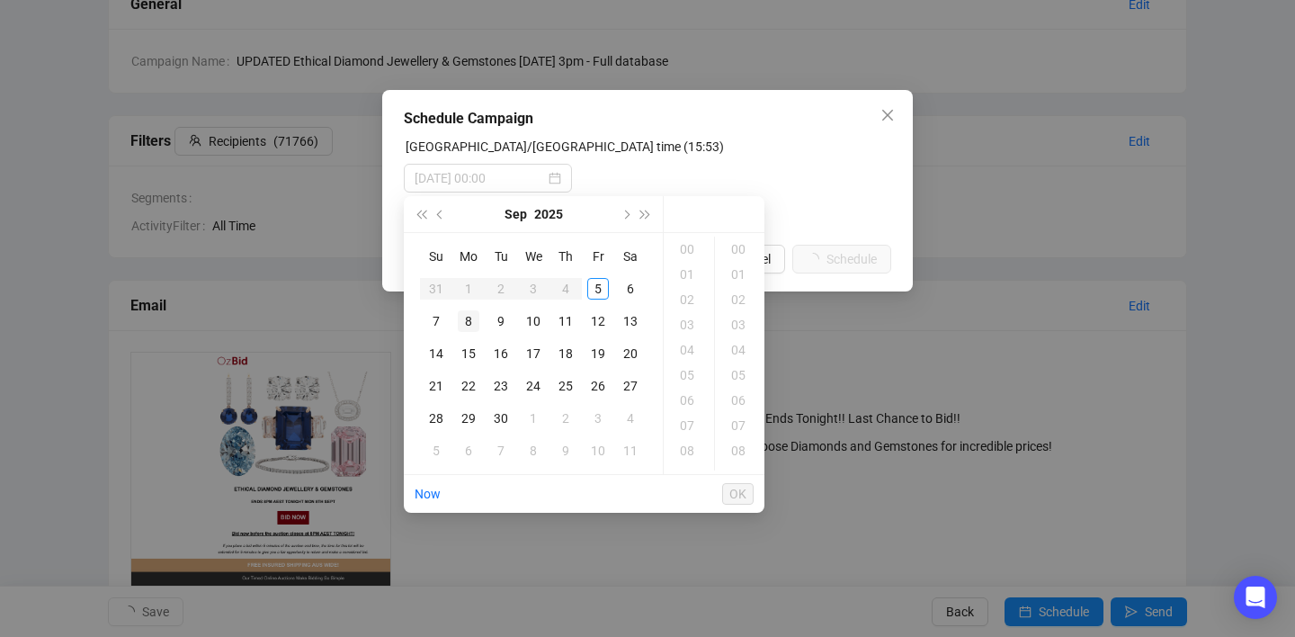
click at [468, 320] on div "8" at bounding box center [469, 321] width 22 height 22
click at [687, 382] on div "15" at bounding box center [688, 376] width 43 height 25
click at [735, 248] on div "00" at bounding box center [739, 248] width 43 height 25
type input "2025-09-08 15:00"
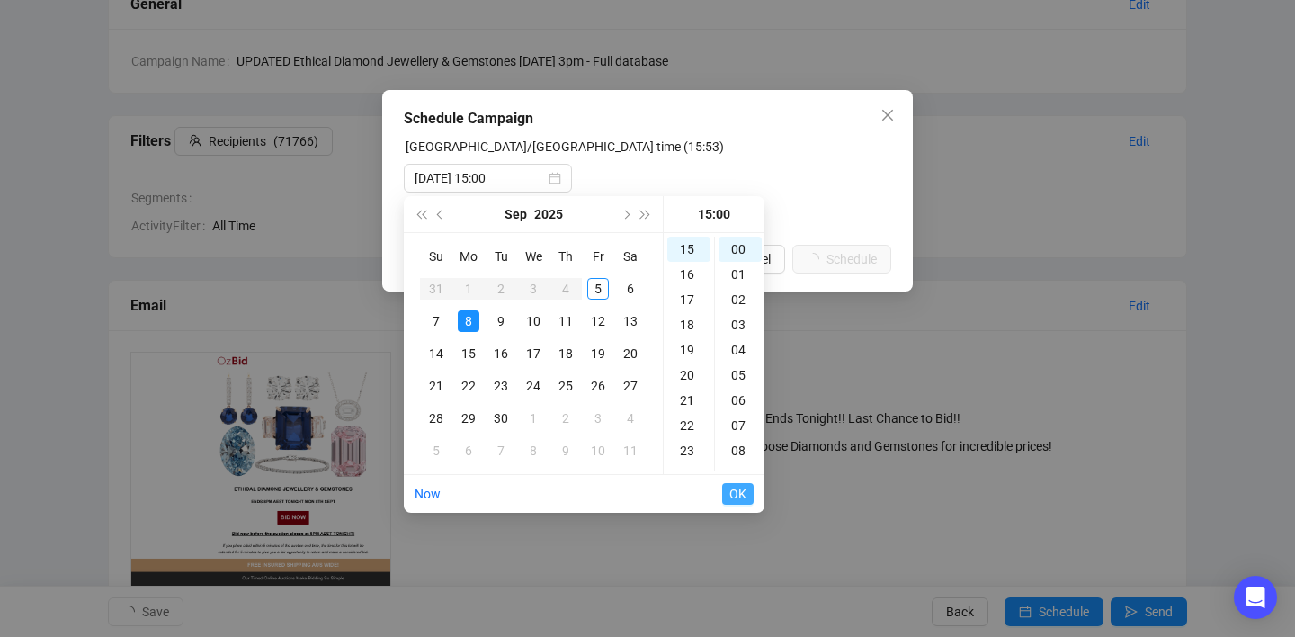
click at [743, 492] on span "OK" at bounding box center [737, 494] width 17 height 34
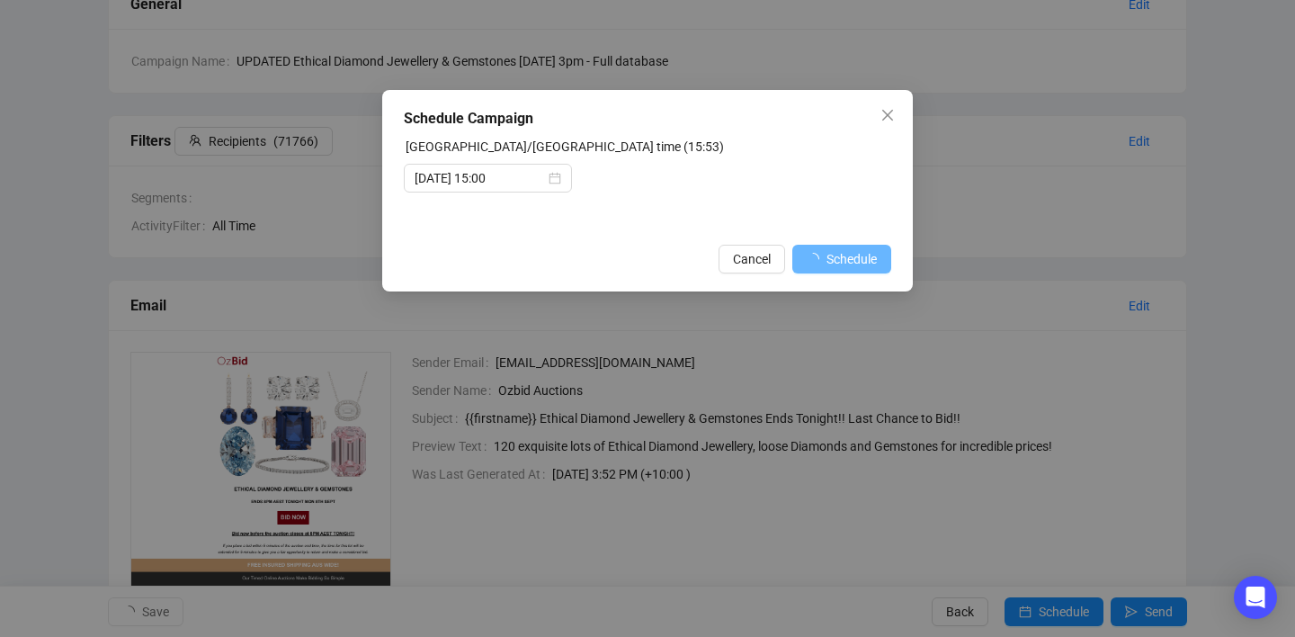
click at [670, 269] on div "Cancel Schedule" at bounding box center [647, 259] width 487 height 29
click at [817, 251] on button "Schedule" at bounding box center [841, 259] width 99 height 29
click at [886, 117] on icon "close" at bounding box center [887, 115] width 14 height 14
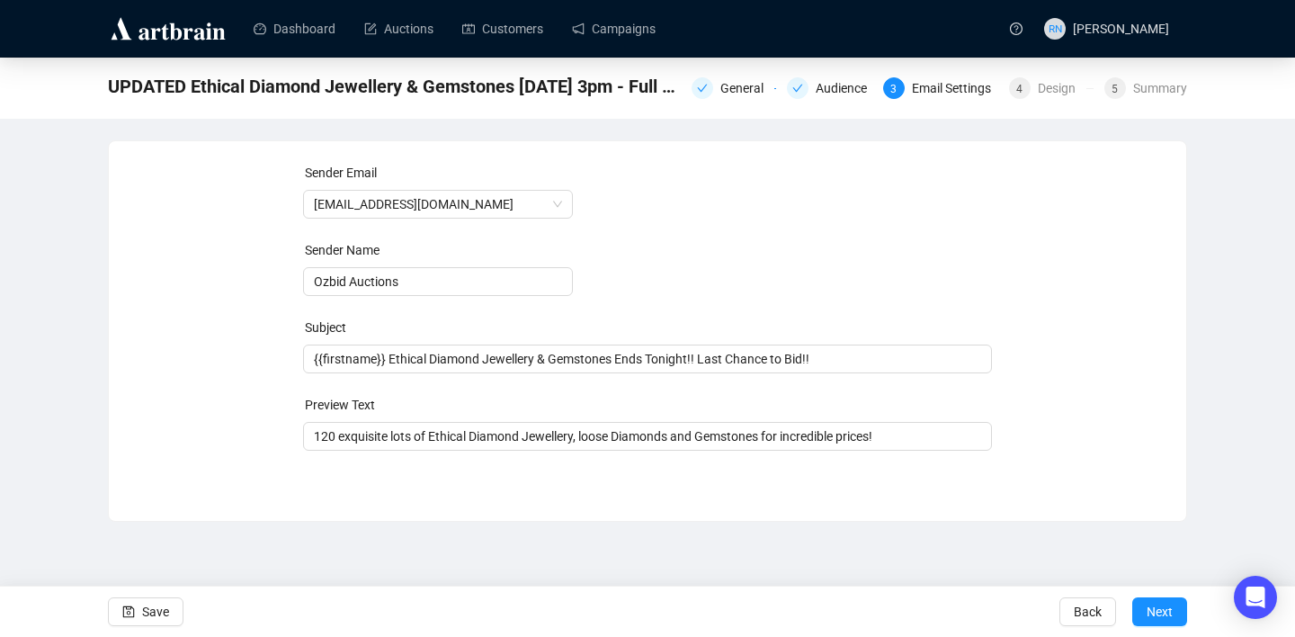
click at [713, 102] on div "UPDATED Ethical Diamond Jewellery & Gemstones Monday 8.9.25 3pm - Full database…" at bounding box center [647, 86] width 1079 height 36
click at [720, 92] on div "General" at bounding box center [747, 88] width 54 height 22
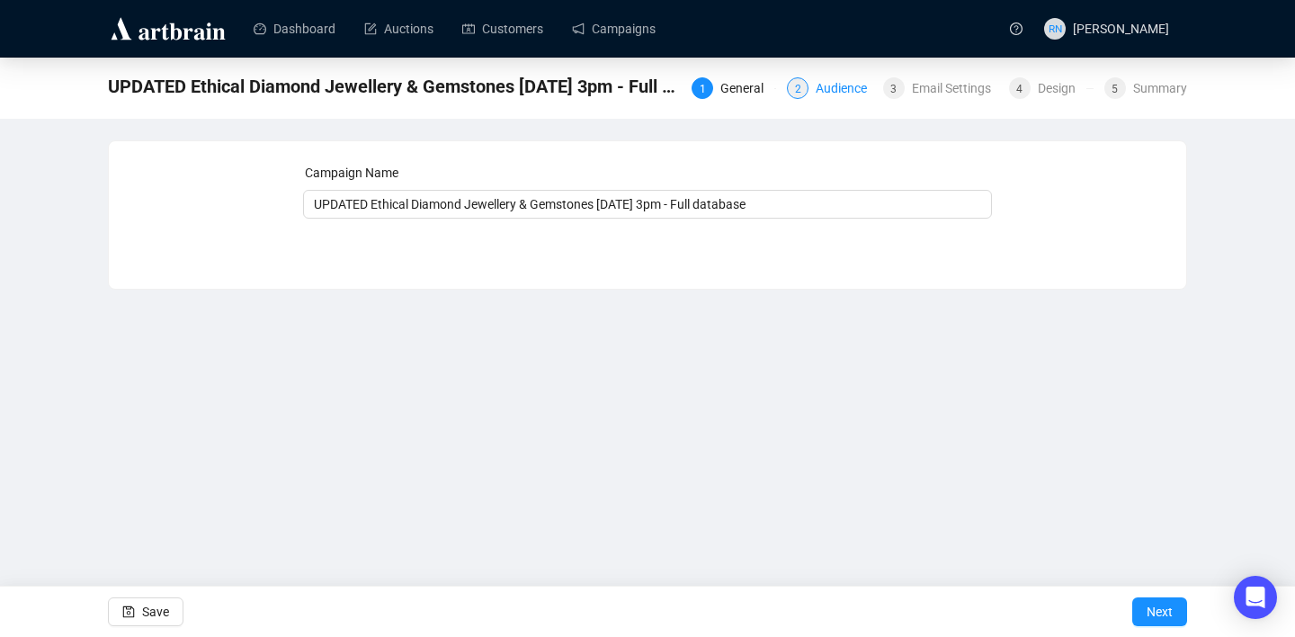
click at [846, 78] on div "Audience" at bounding box center [846, 88] width 62 height 22
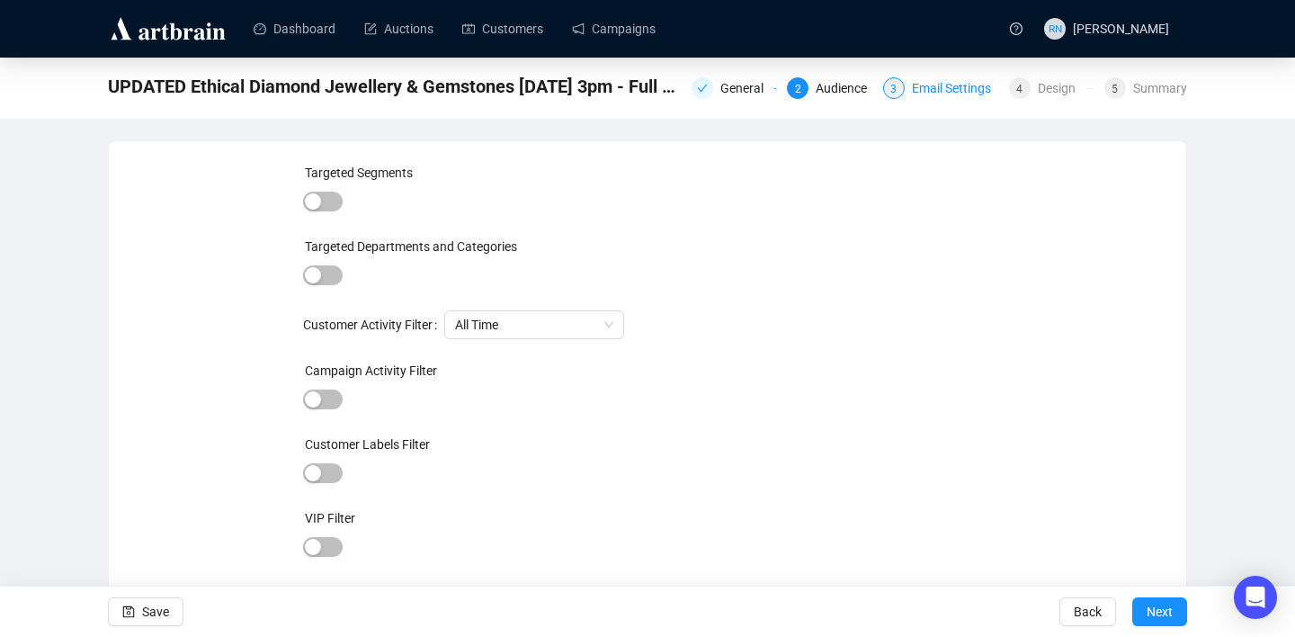
click at [940, 88] on div "Email Settings" at bounding box center [957, 88] width 90 height 22
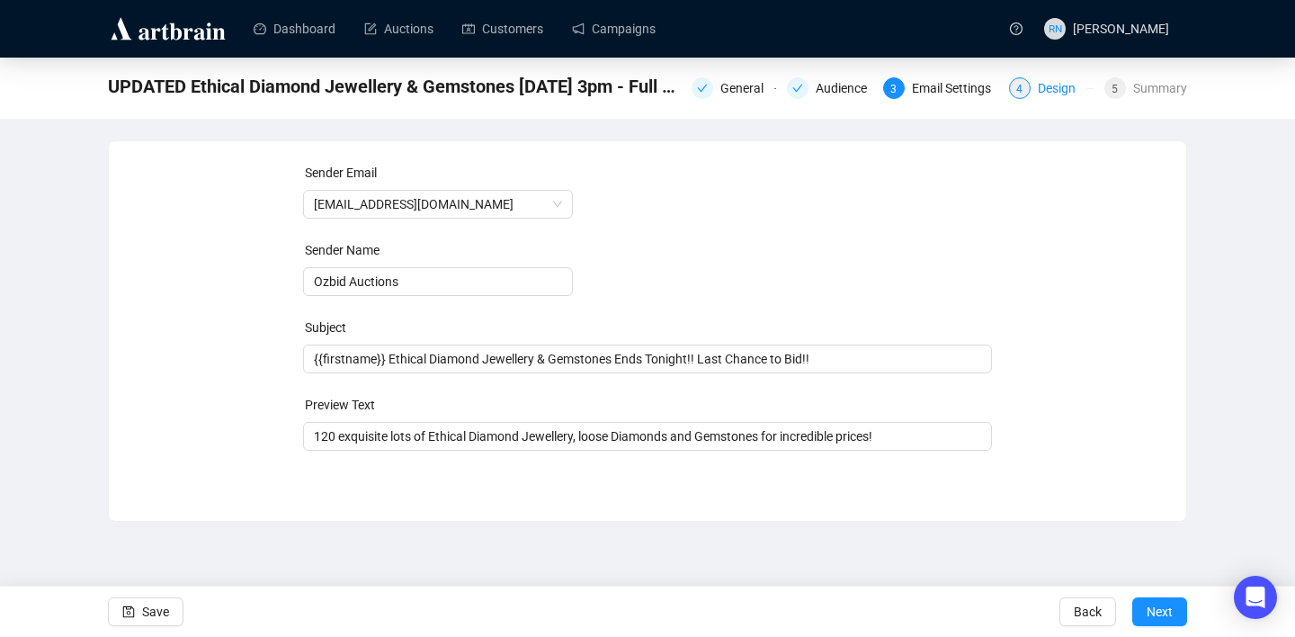
click at [1016, 87] on span "4" at bounding box center [1019, 89] width 6 height 13
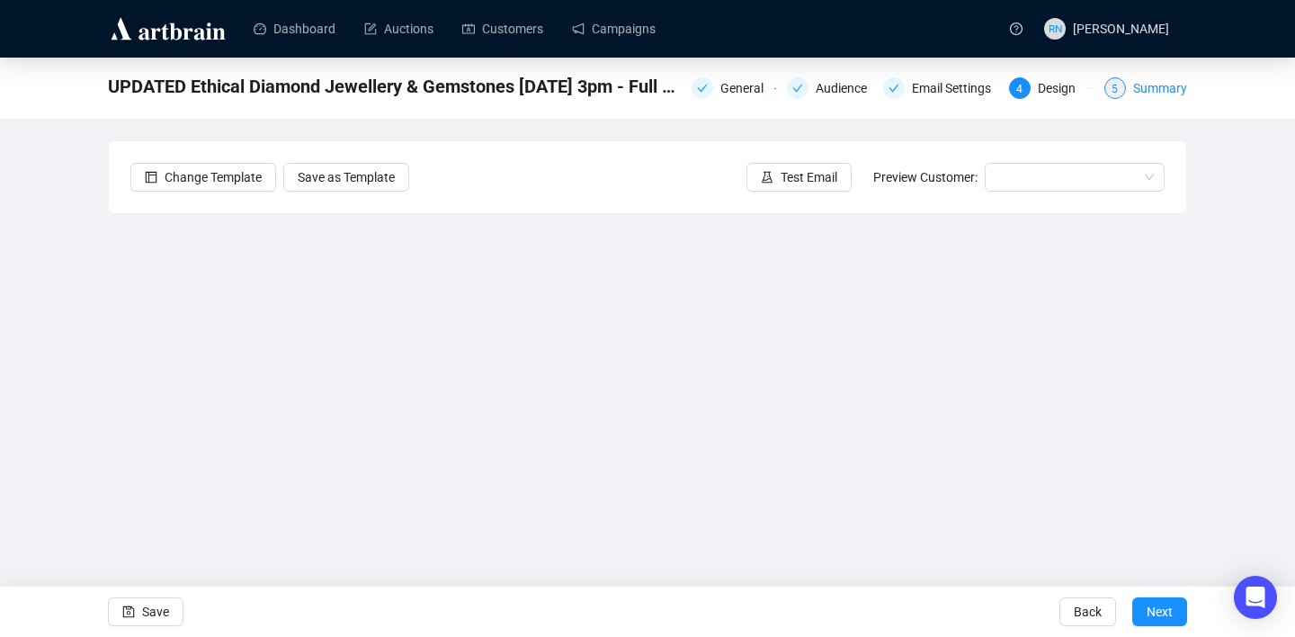
click at [1123, 84] on div "5" at bounding box center [1115, 88] width 22 height 22
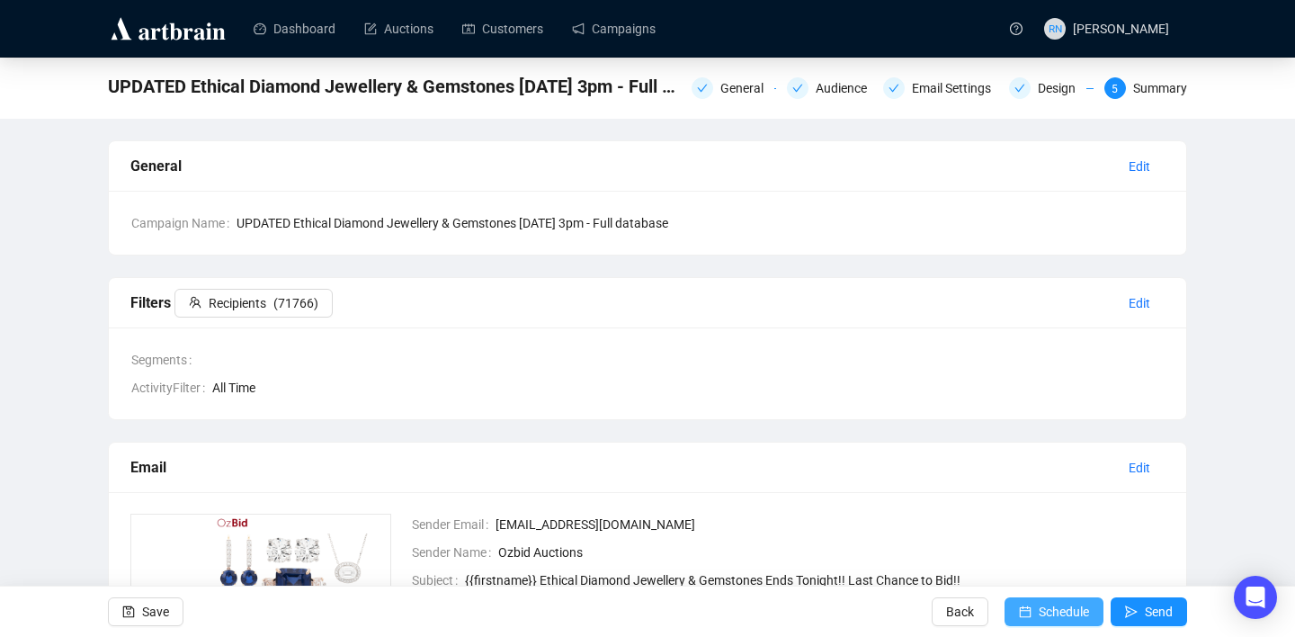
click at [1047, 615] on span "Schedule" at bounding box center [1063, 611] width 50 height 50
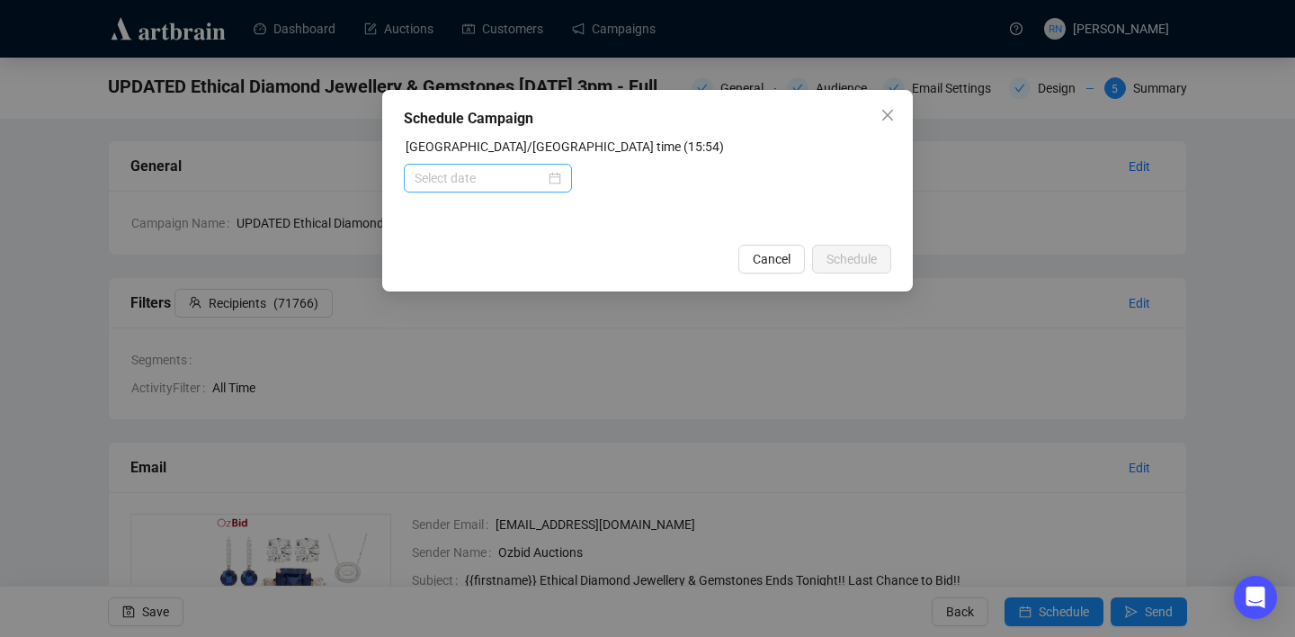
click at [549, 176] on div at bounding box center [487, 178] width 147 height 20
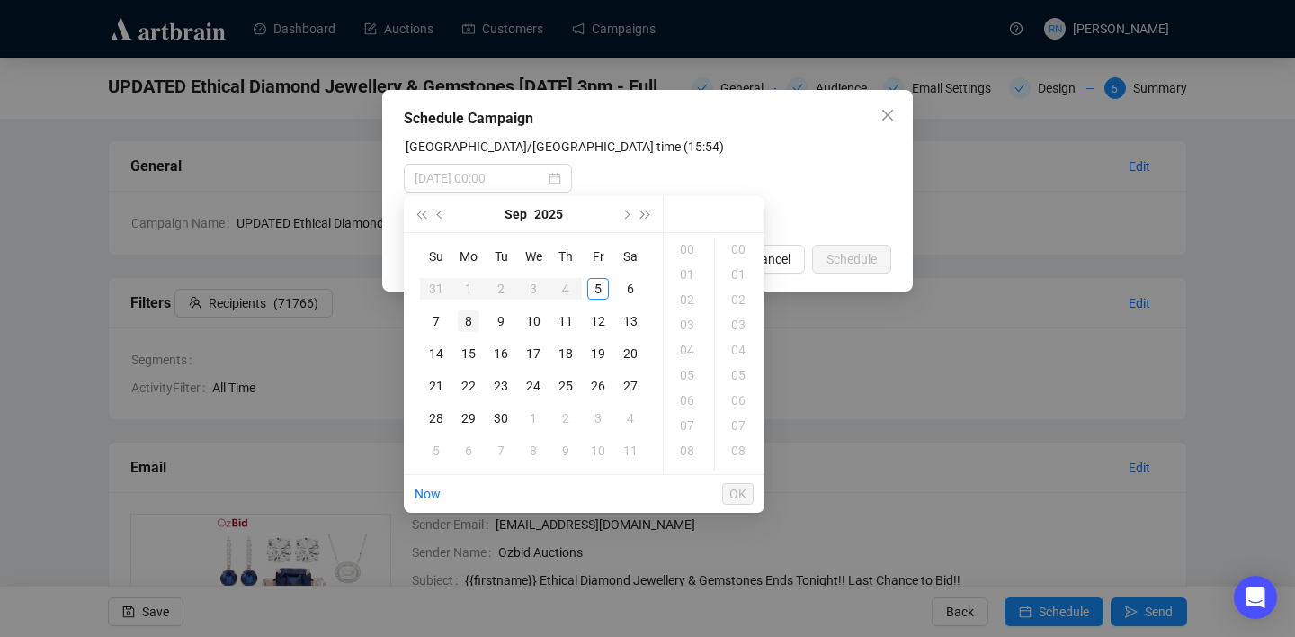
click at [458, 319] on div "8" at bounding box center [469, 321] width 22 height 22
click at [686, 370] on div "15" at bounding box center [688, 373] width 43 height 25
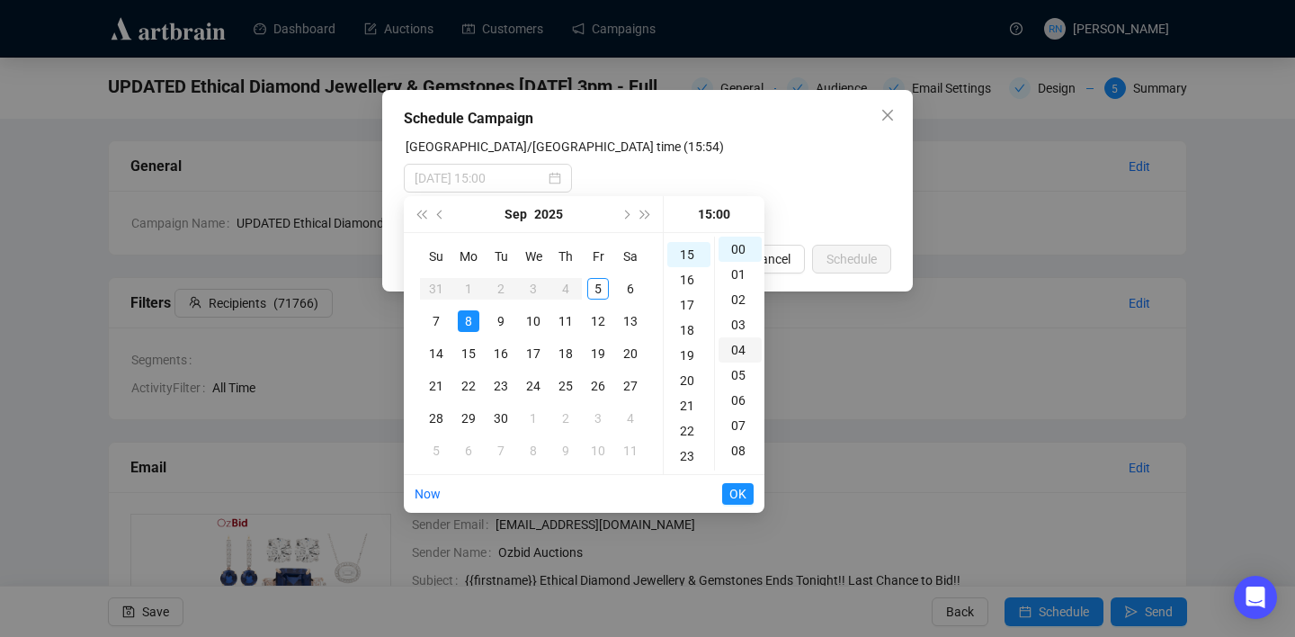
scroll to position [378, 0]
click at [730, 245] on div "00" at bounding box center [739, 248] width 43 height 25
type input "2025-09-08 15:00"
click at [743, 494] on span "OK" at bounding box center [737, 494] width 17 height 34
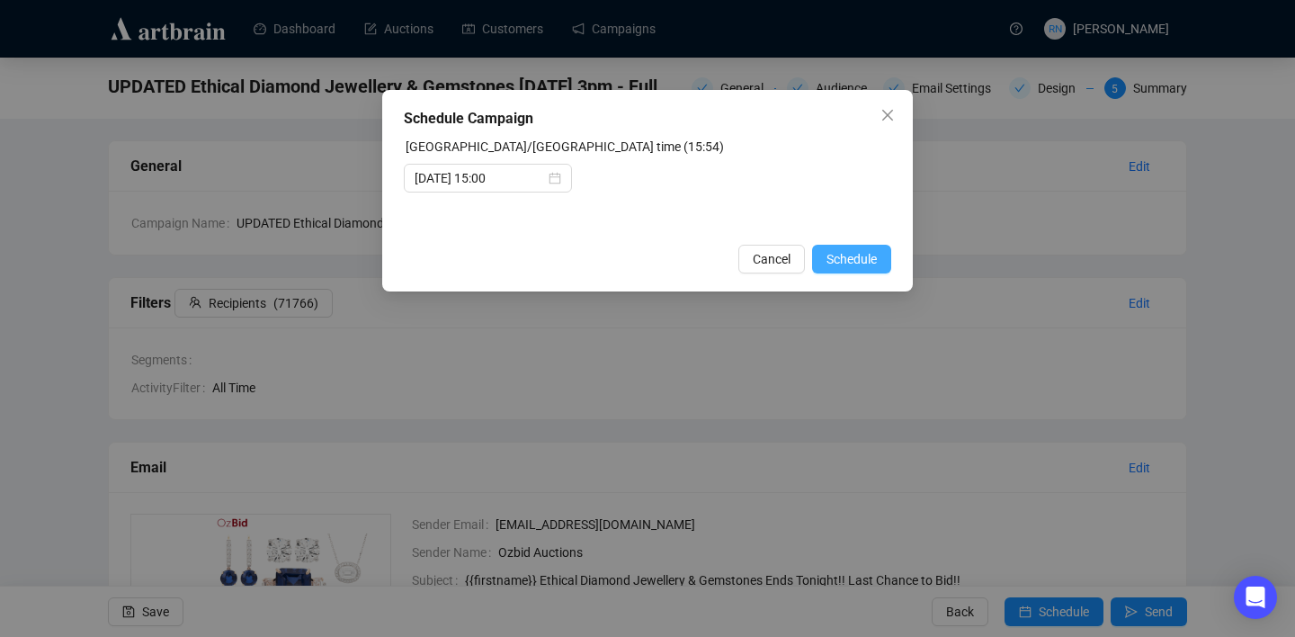
click at [866, 256] on span "Schedule" at bounding box center [851, 259] width 50 height 20
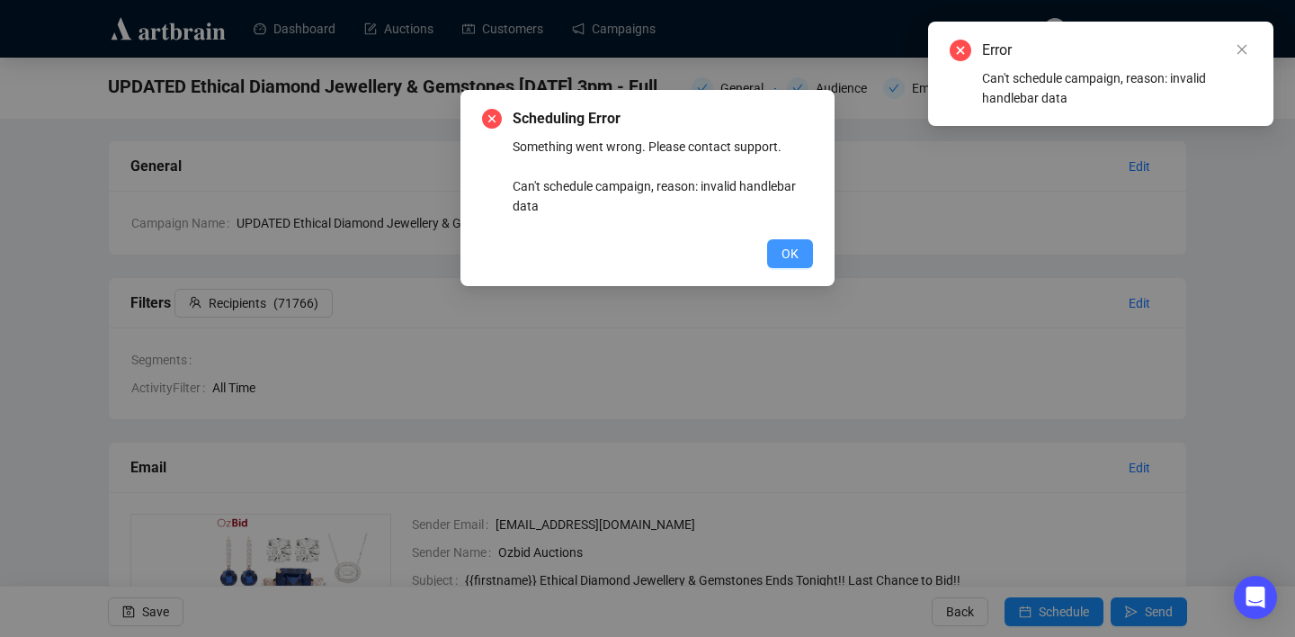
click at [790, 255] on span "OK" at bounding box center [789, 254] width 17 height 20
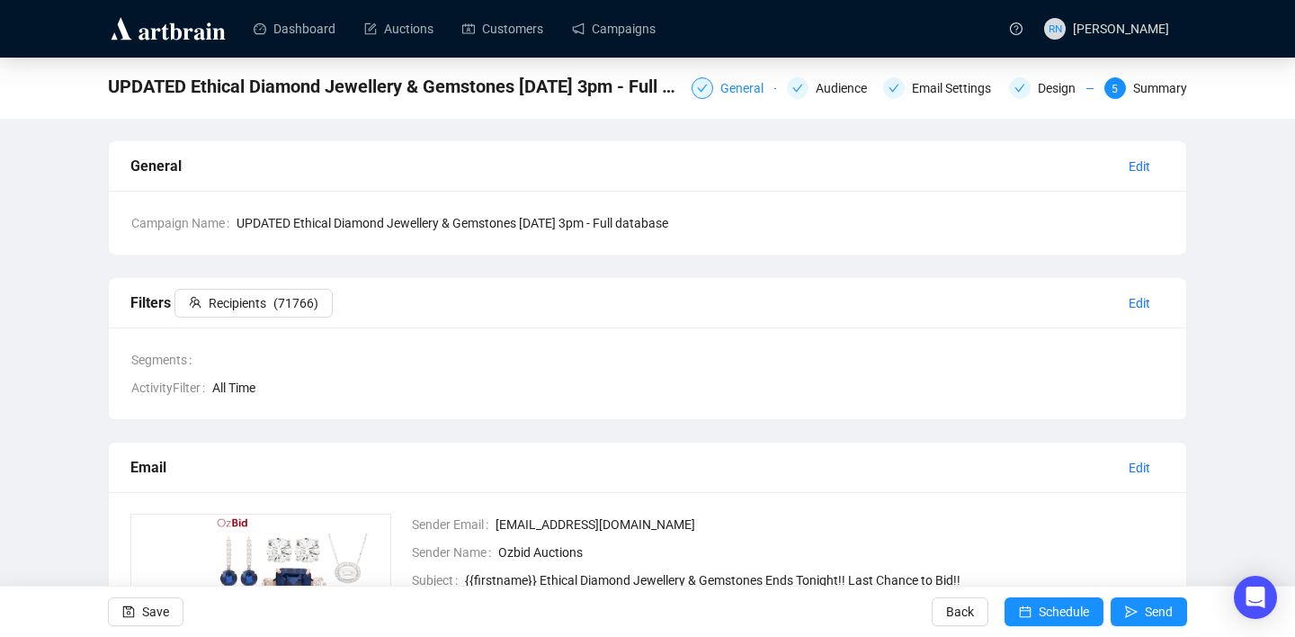
click at [720, 98] on div "General" at bounding box center [747, 88] width 54 height 22
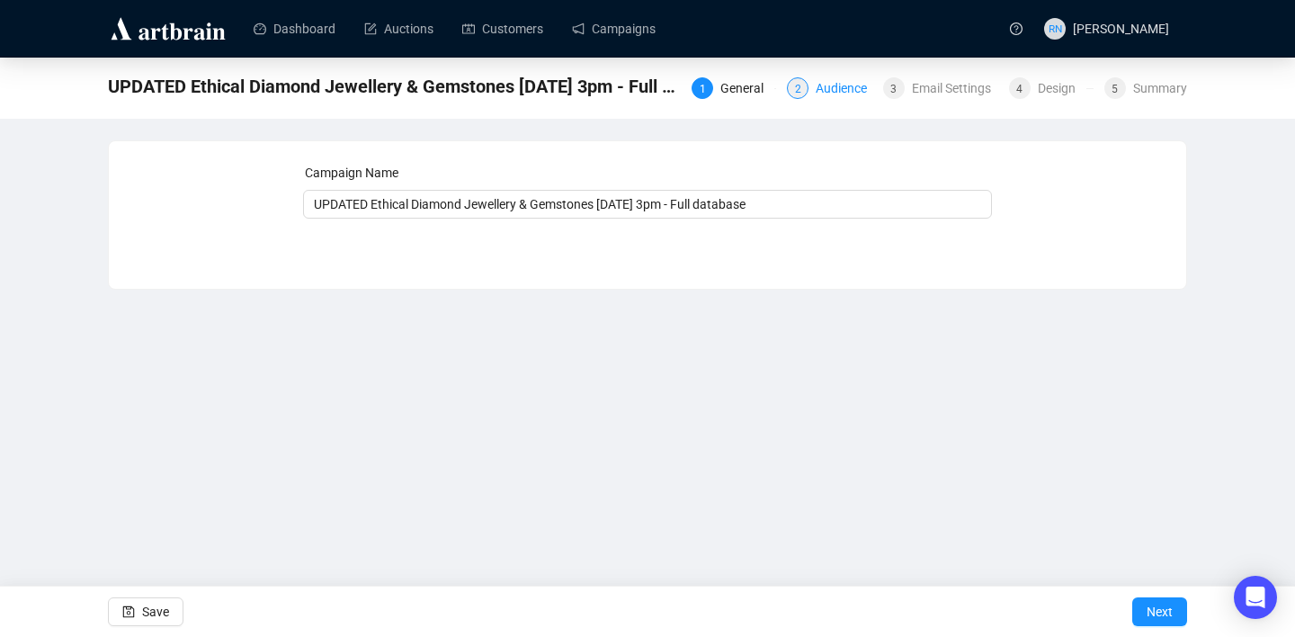
click at [794, 94] on div "2" at bounding box center [798, 88] width 22 height 22
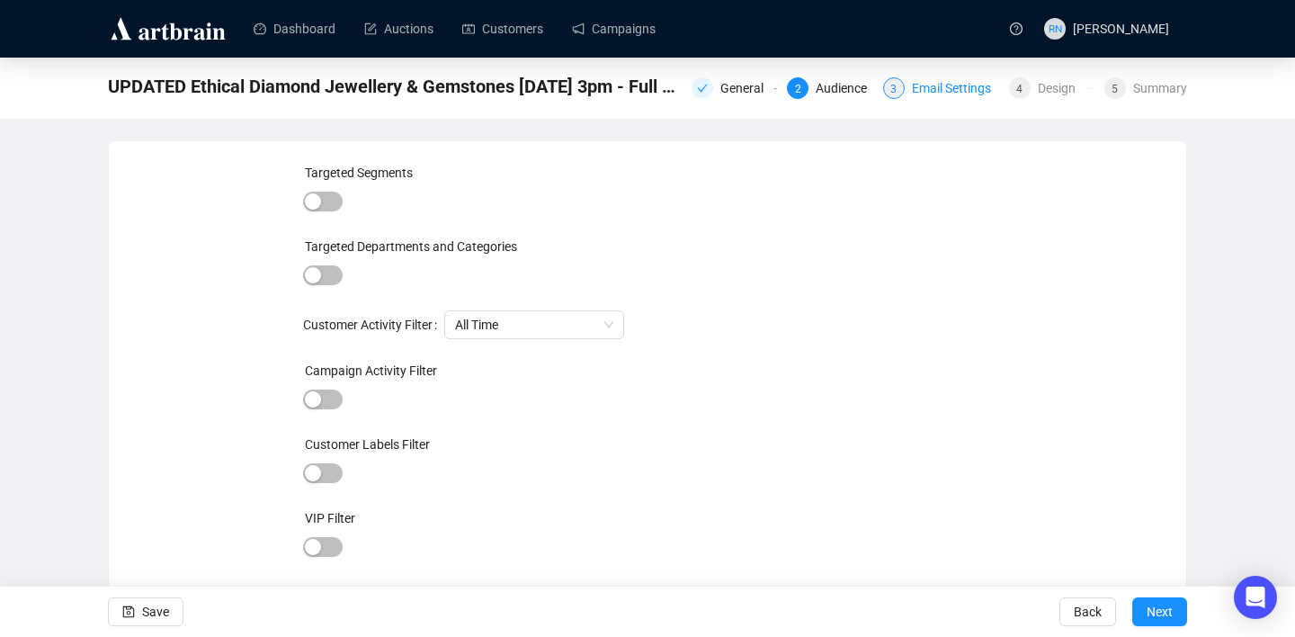
click at [894, 85] on div "3" at bounding box center [894, 88] width 22 height 22
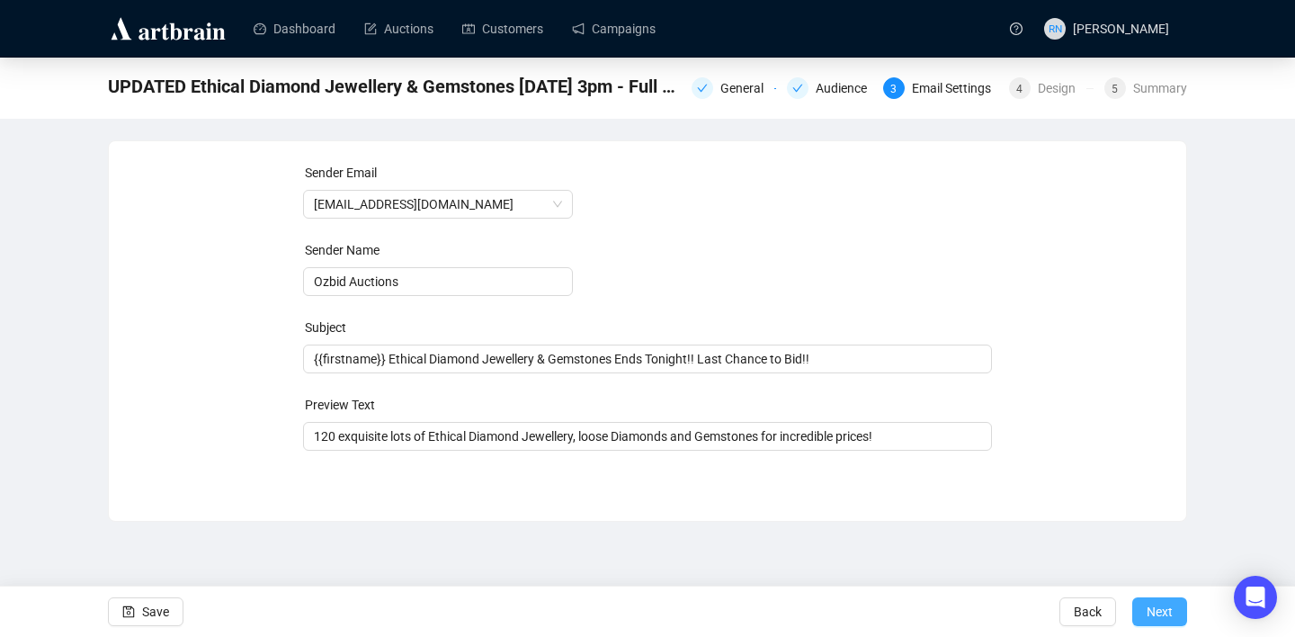
click at [1177, 624] on button "Next" at bounding box center [1159, 611] width 55 height 29
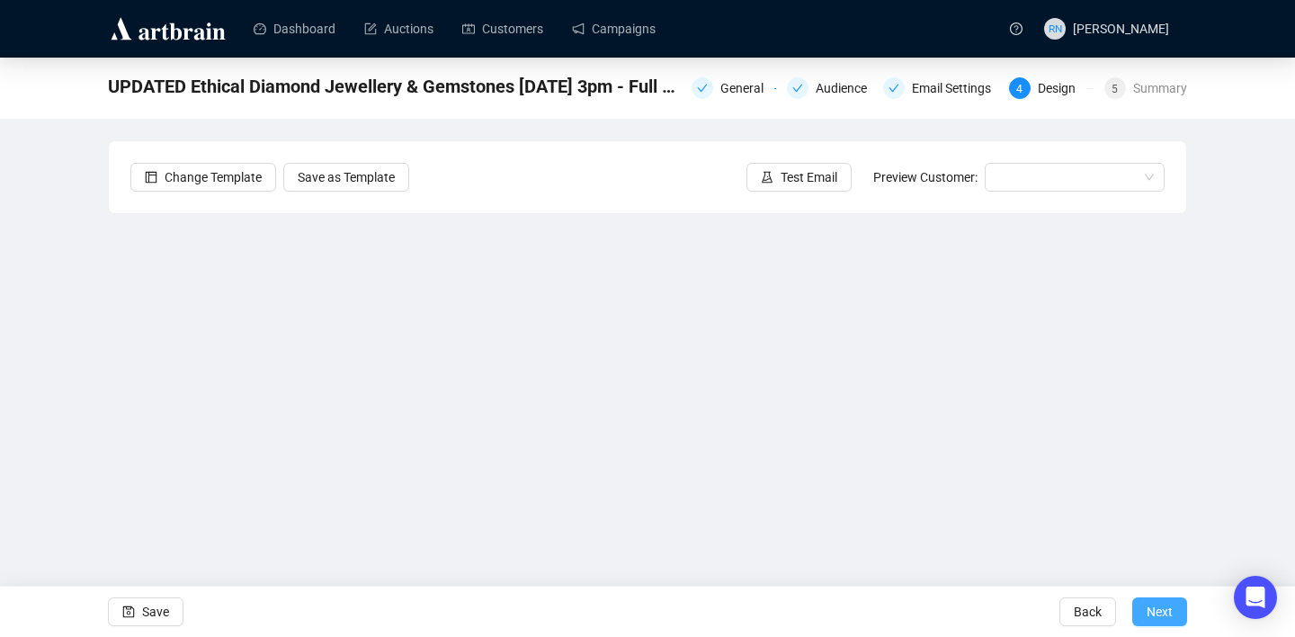
click at [1158, 603] on span "Next" at bounding box center [1159, 611] width 26 height 50
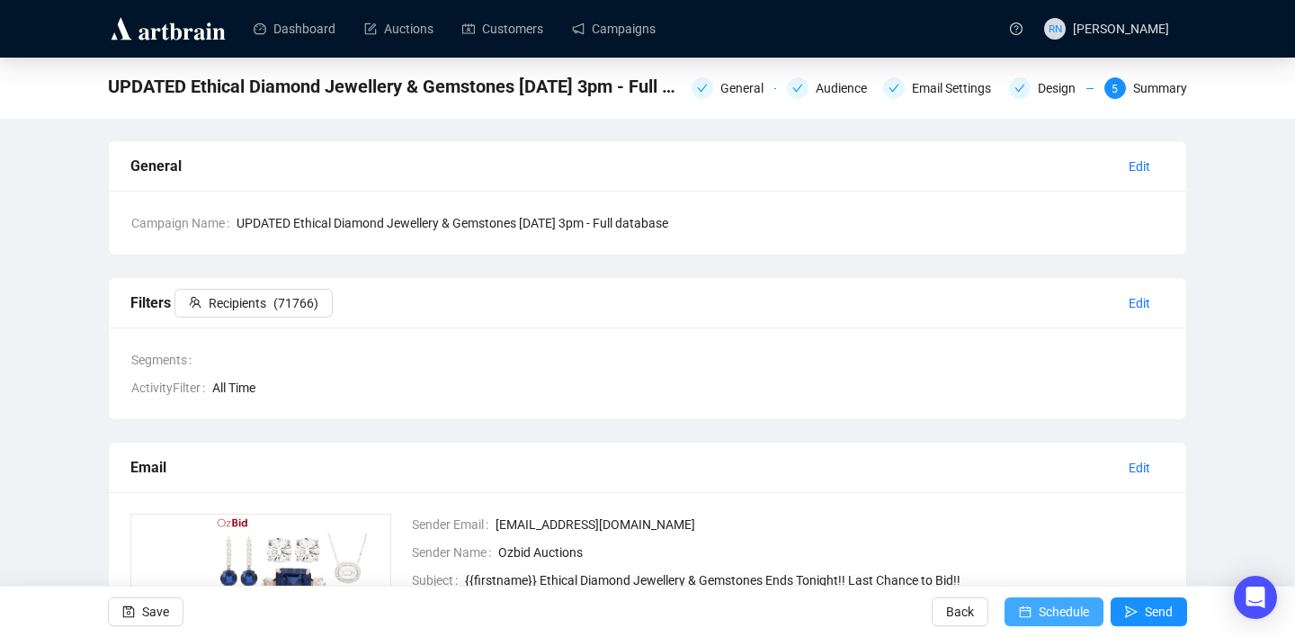
click at [1010, 621] on button "Schedule" at bounding box center [1053, 611] width 99 height 29
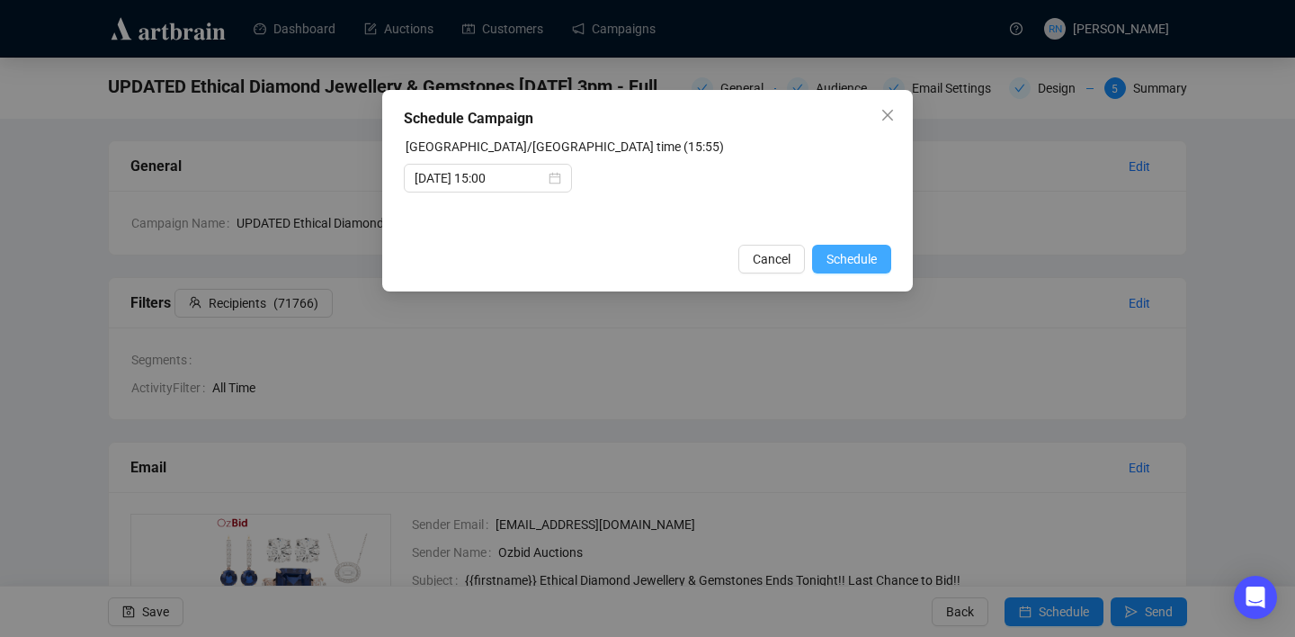
click at [882, 250] on button "Schedule" at bounding box center [851, 259] width 79 height 29
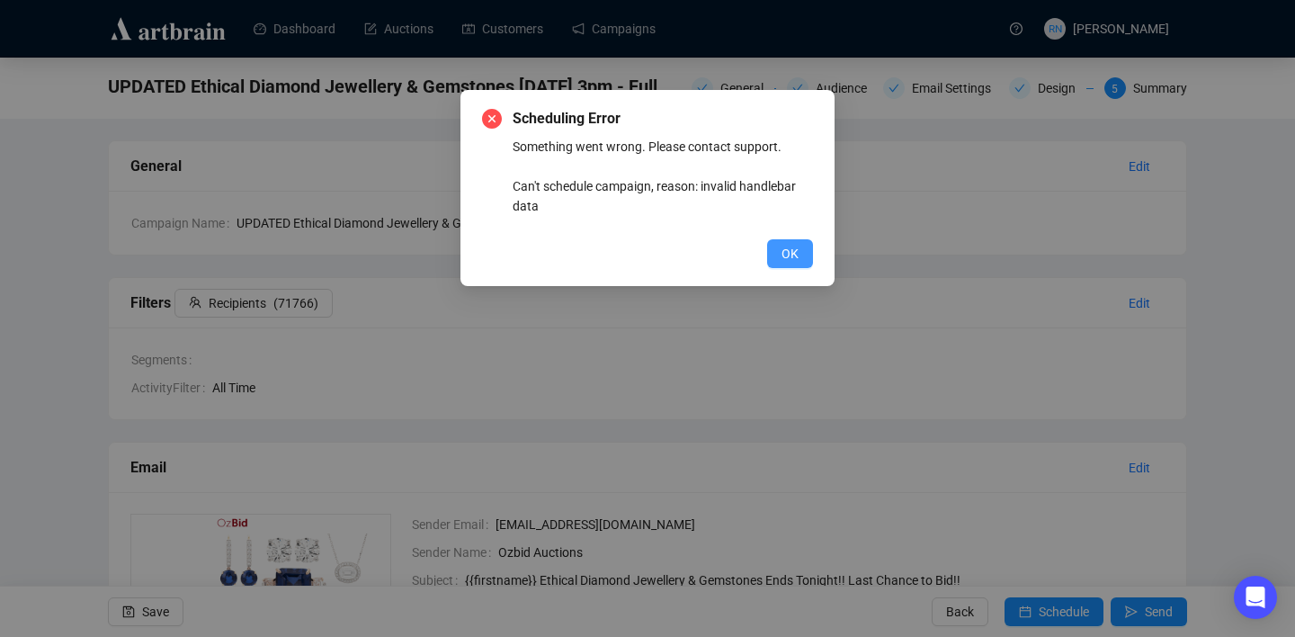
click at [796, 262] on span "OK" at bounding box center [789, 254] width 17 height 20
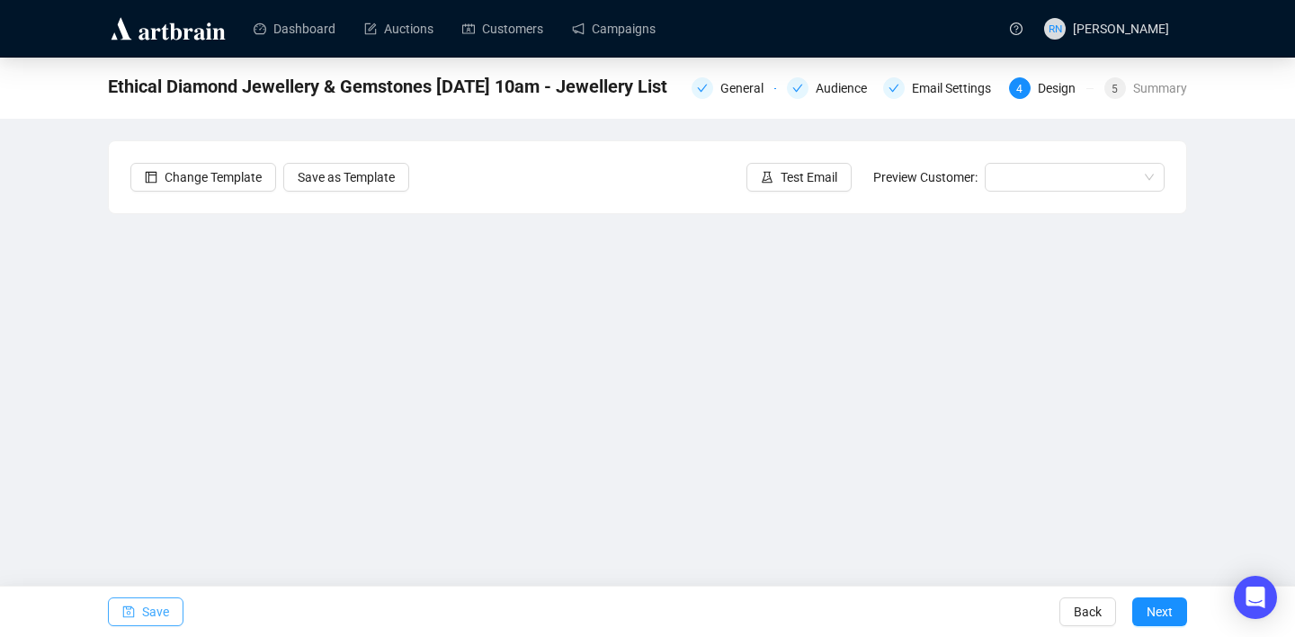
click at [155, 614] on span "Save" at bounding box center [155, 611] width 27 height 50
click at [1248, 523] on div "Ethical Diamond Jewellery & Gemstones [DATE] 10am - Jewellery List General Audi…" at bounding box center [647, 361] width 1295 height 606
click at [174, 615] on button "Save" at bounding box center [146, 611] width 76 height 29
click at [158, 606] on span "Save" at bounding box center [155, 611] width 27 height 50
click at [165, 610] on span "Save" at bounding box center [155, 611] width 27 height 50
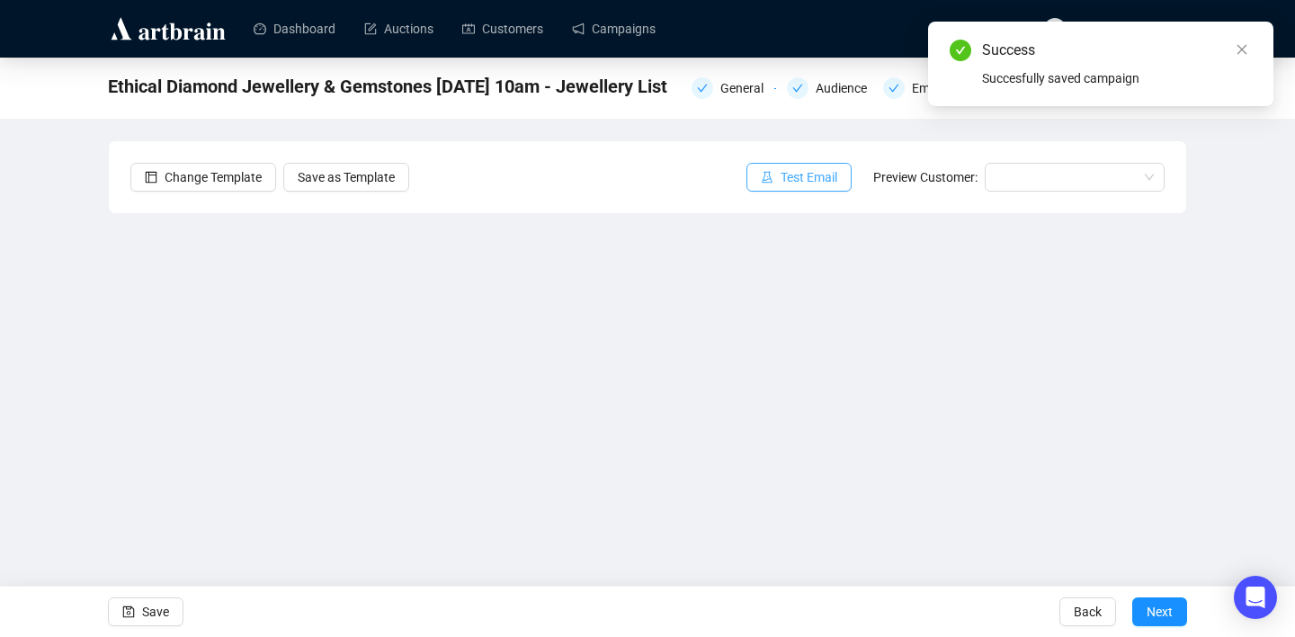
click at [793, 167] on span "Test Email" at bounding box center [808, 177] width 57 height 20
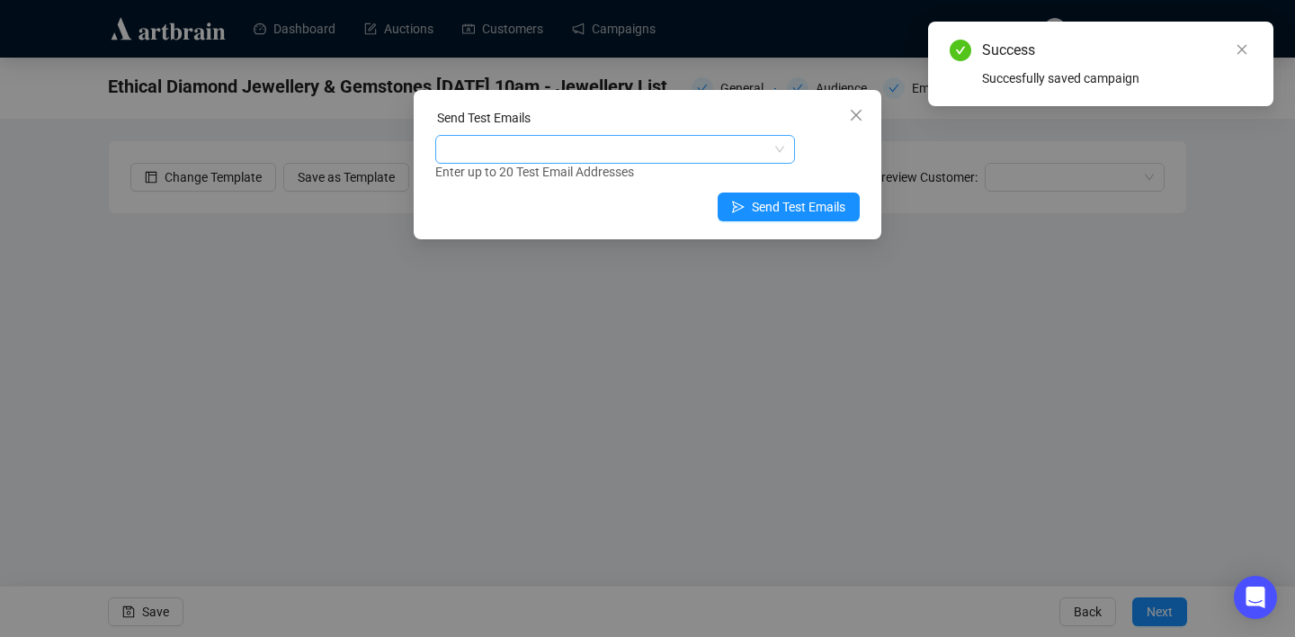
click at [646, 149] on div at bounding box center [606, 149] width 334 height 25
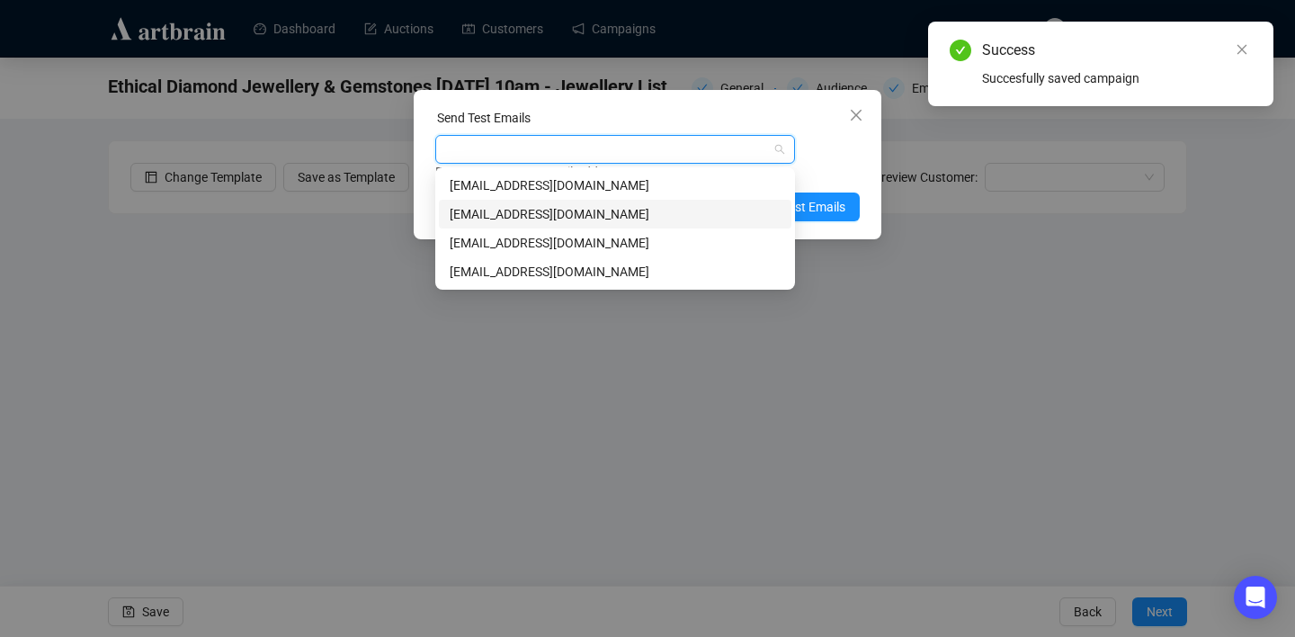
click at [619, 219] on div "[EMAIL_ADDRESS][DOMAIN_NAME]" at bounding box center [615, 214] width 331 height 20
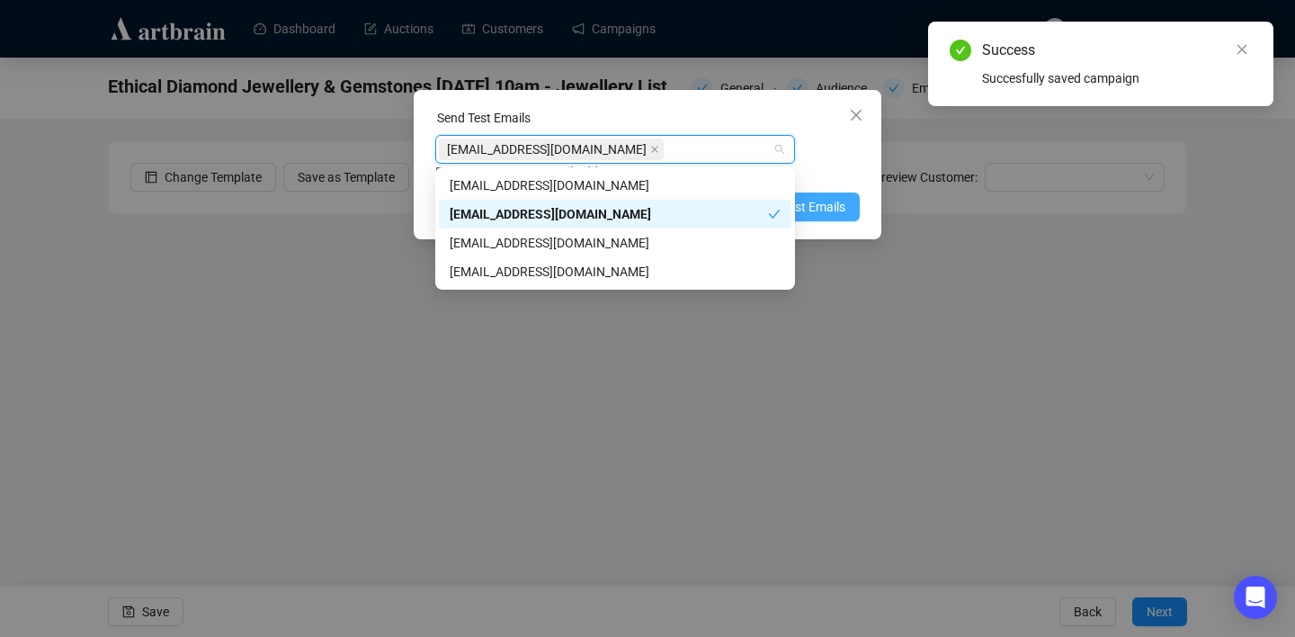
click at [829, 210] on span "Send Test Emails" at bounding box center [799, 207] width 94 height 20
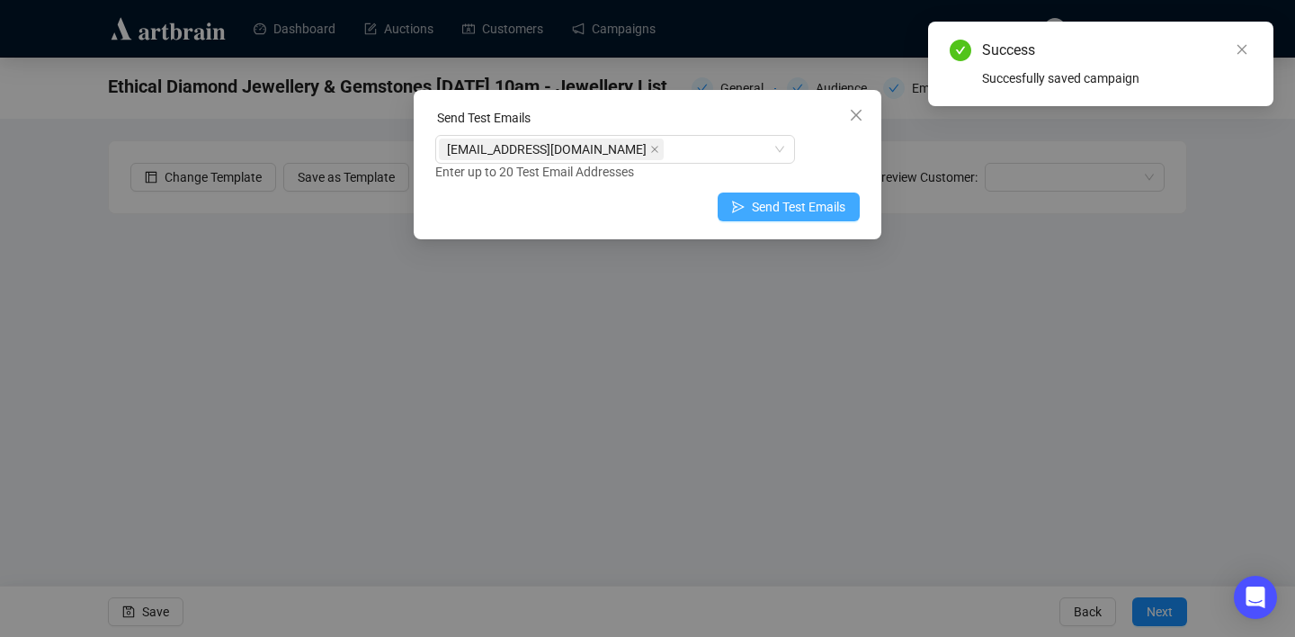
click at [829, 210] on div "Sent test emails Succesfully sent test emails to 1 recipient. OK" at bounding box center [647, 318] width 1295 height 637
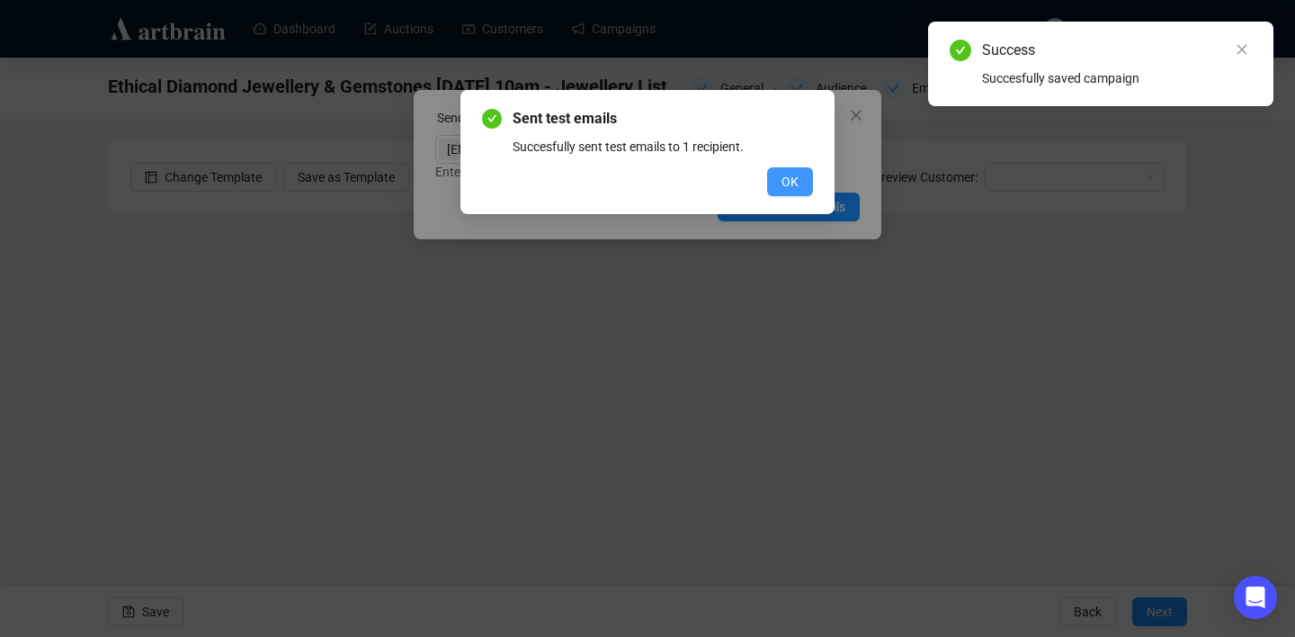
click at [792, 183] on span "OK" at bounding box center [789, 182] width 17 height 20
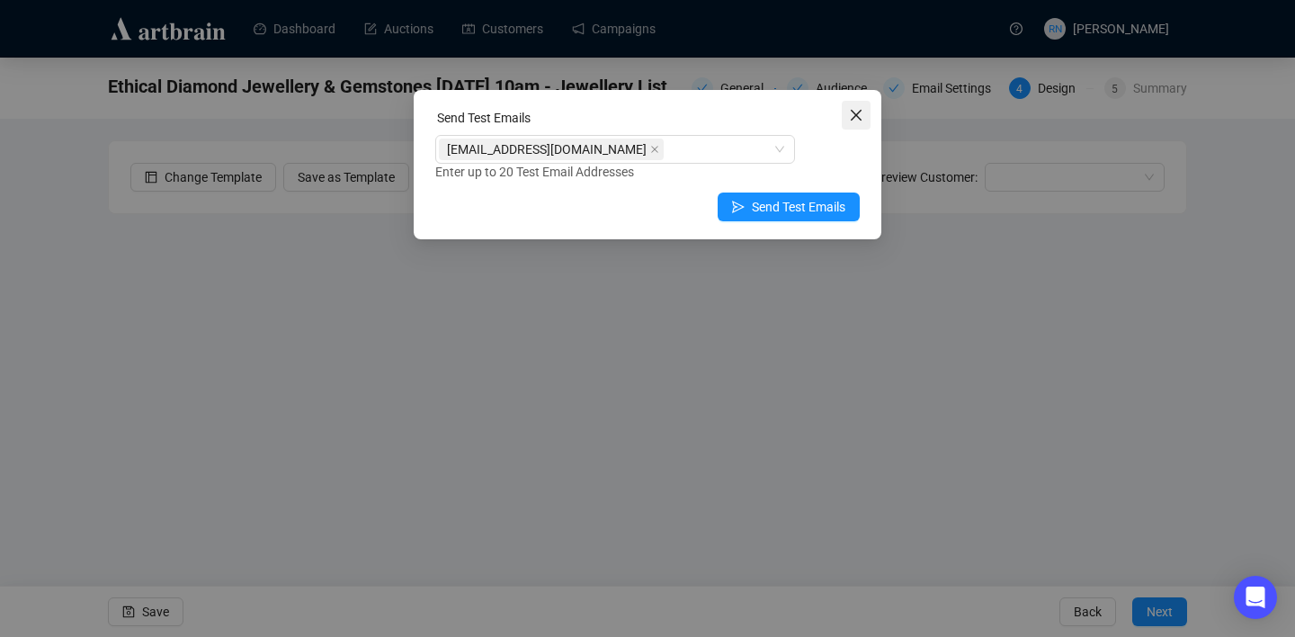
click at [853, 116] on icon "close" at bounding box center [856, 115] width 11 height 11
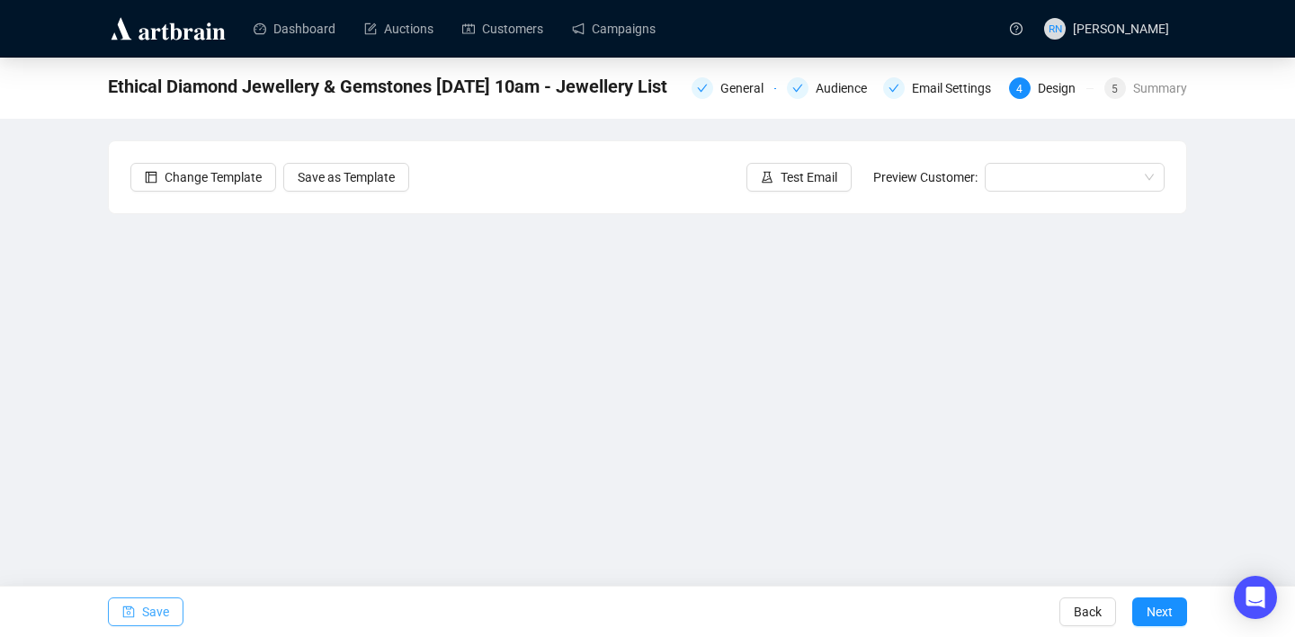
click at [147, 597] on span "Save" at bounding box center [155, 611] width 27 height 50
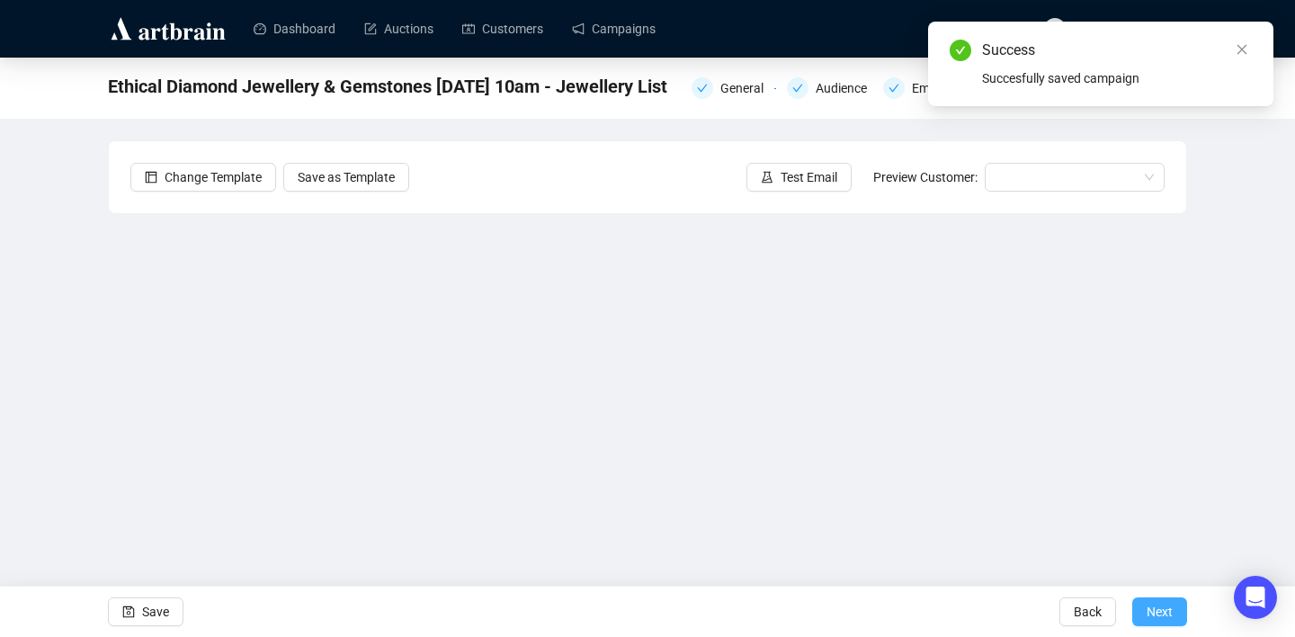
click at [1153, 611] on span "Next" at bounding box center [1159, 611] width 26 height 50
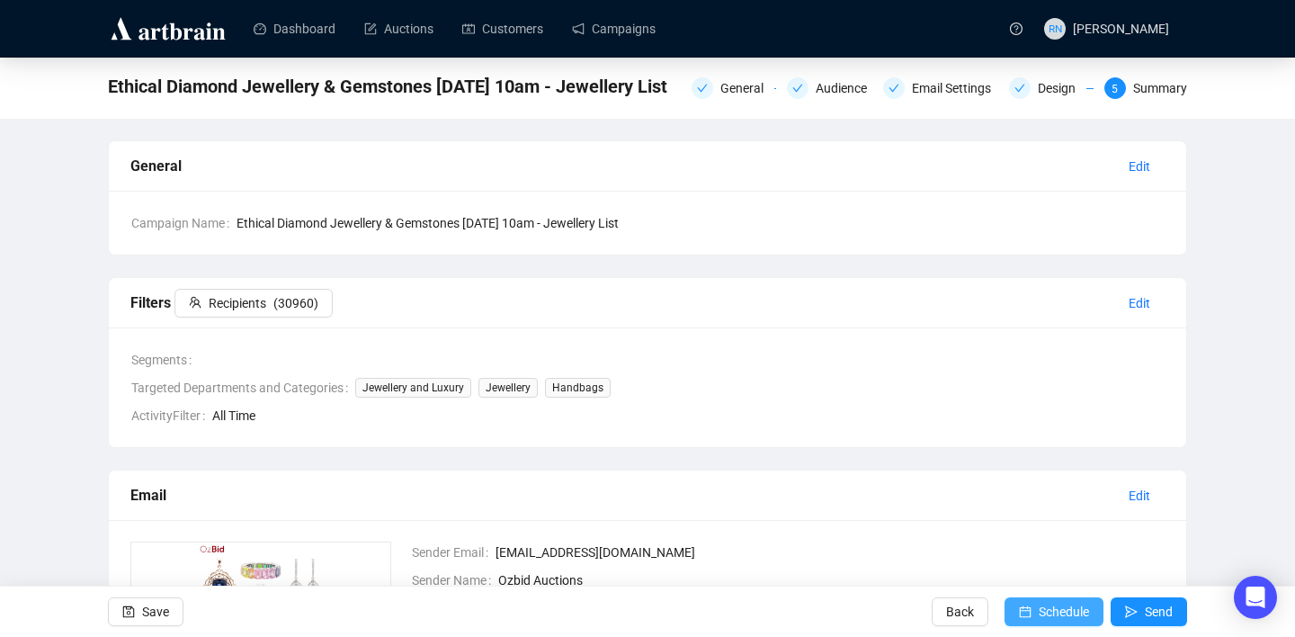
click at [1054, 607] on span "Schedule" at bounding box center [1063, 611] width 50 height 50
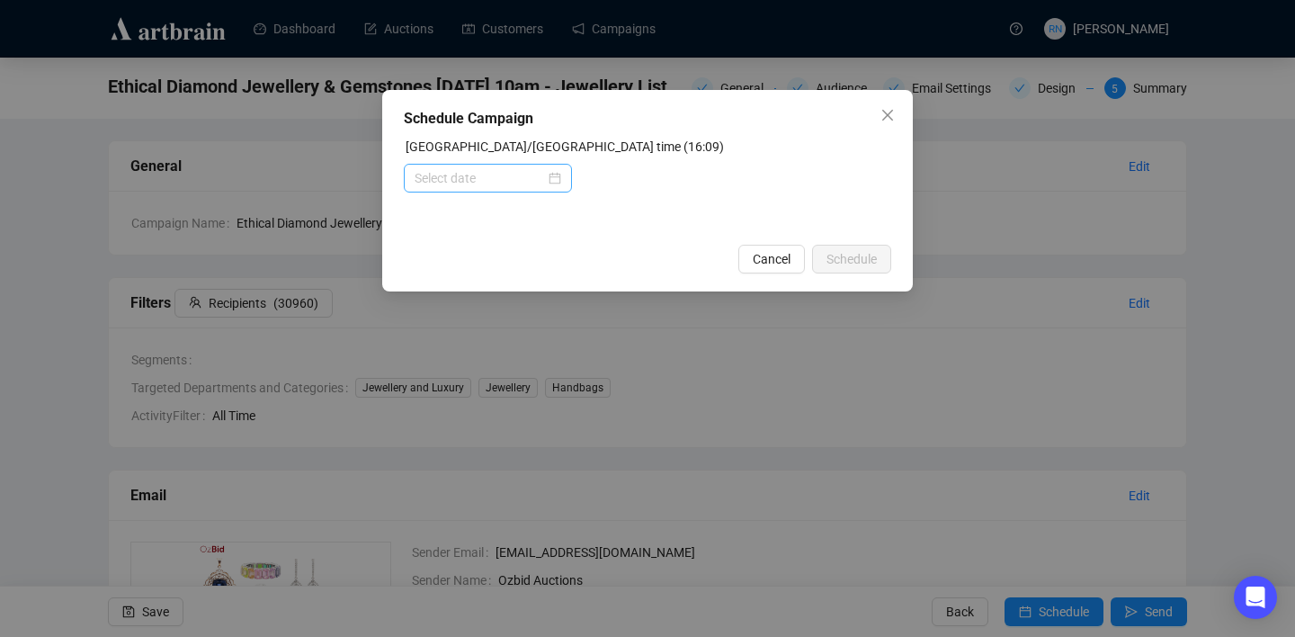
click at [547, 176] on div at bounding box center [487, 178] width 147 height 20
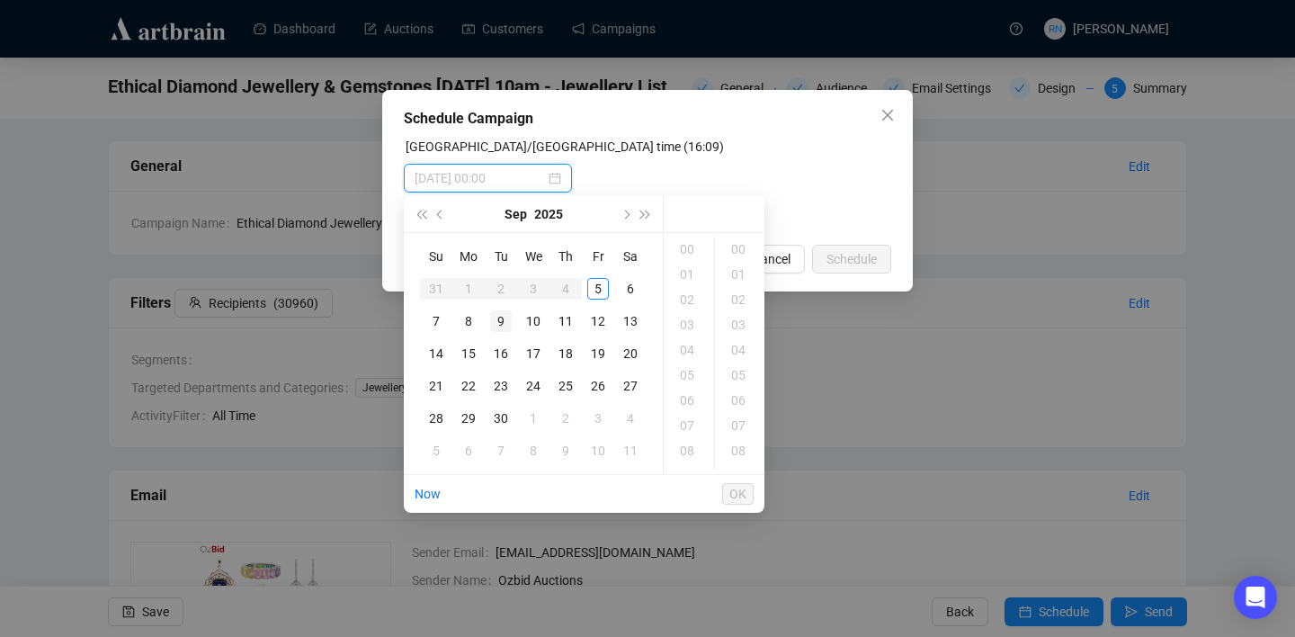
type input "[DATE] 00:00"
click at [433, 323] on div "7" at bounding box center [436, 321] width 22 height 22
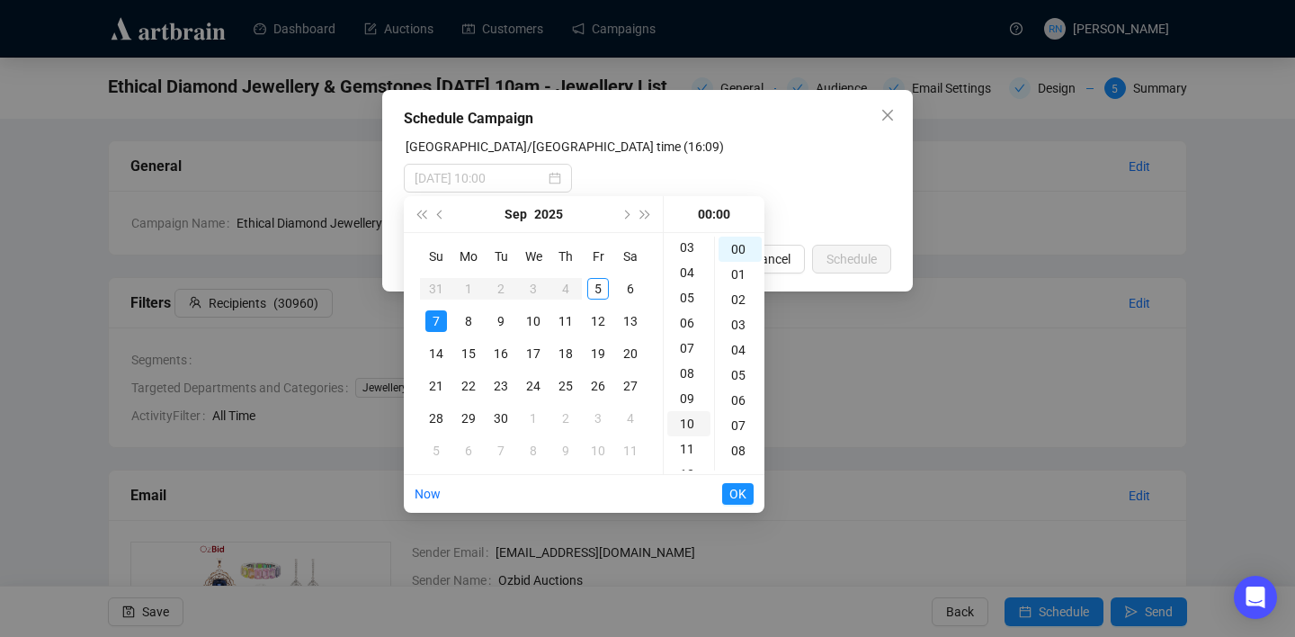
click at [683, 414] on div "10" at bounding box center [688, 423] width 43 height 25
type input "[DATE] 10:00"
click at [740, 492] on span "OK" at bounding box center [737, 494] width 17 height 34
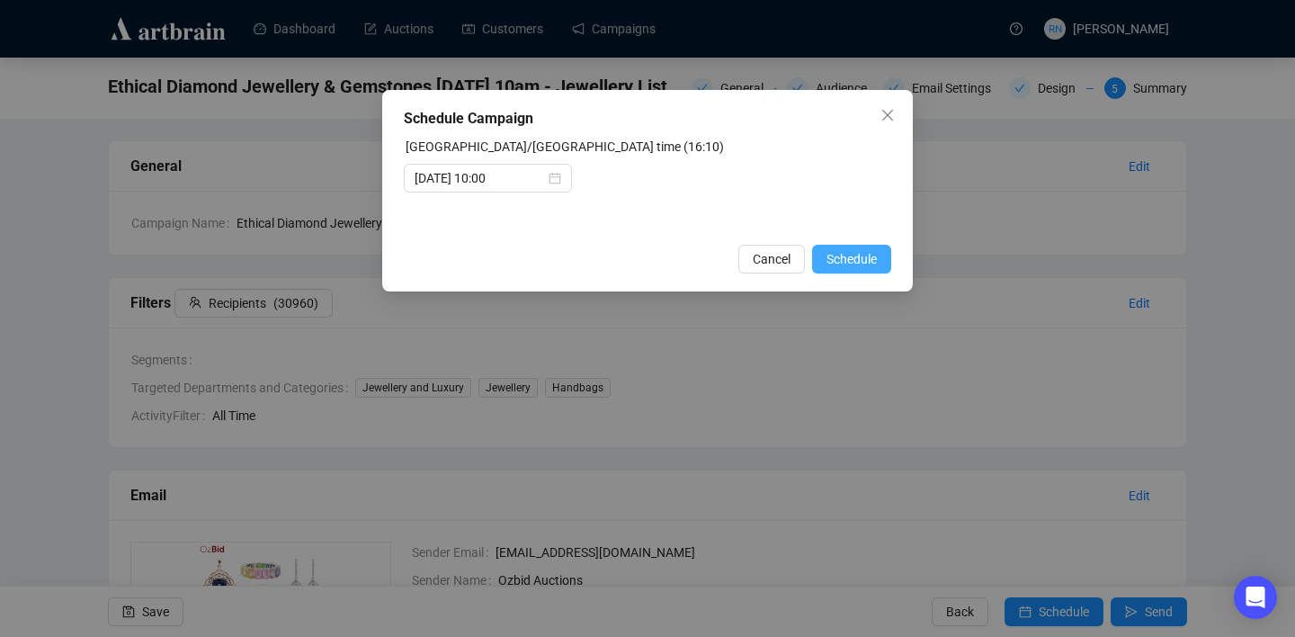
click at [839, 265] on span "Schedule" at bounding box center [851, 259] width 50 height 20
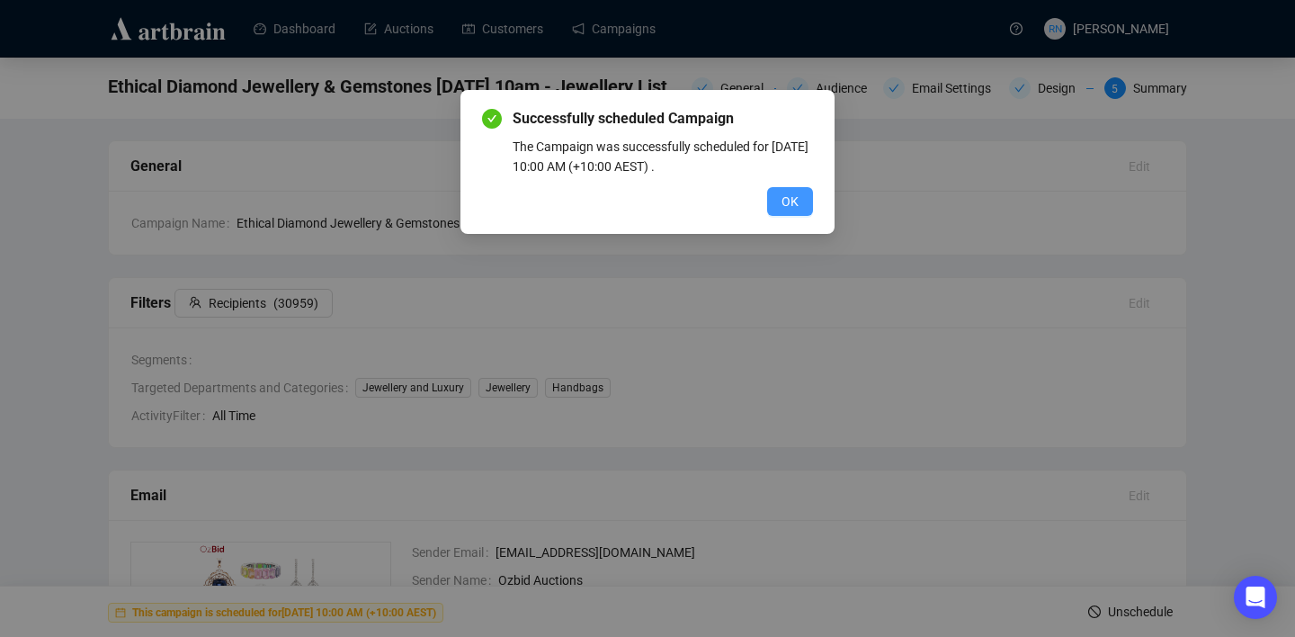
click at [800, 192] on button "OK" at bounding box center [790, 201] width 46 height 29
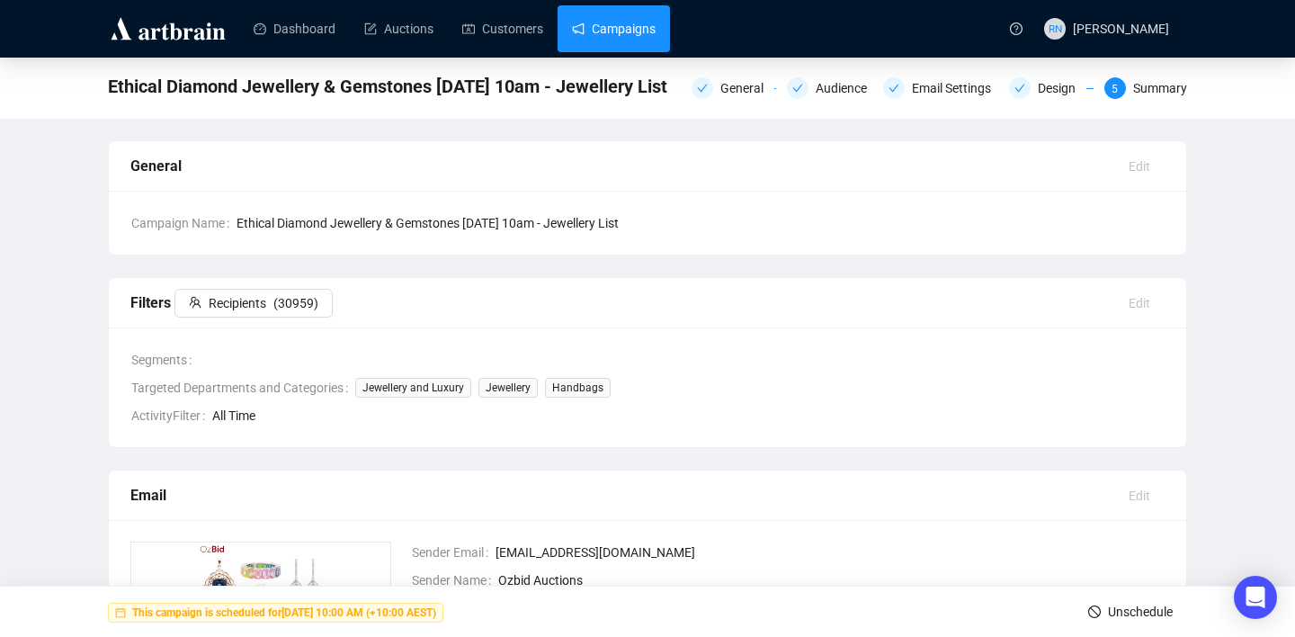
click at [630, 24] on link "Campaigns" at bounding box center [614, 28] width 84 height 47
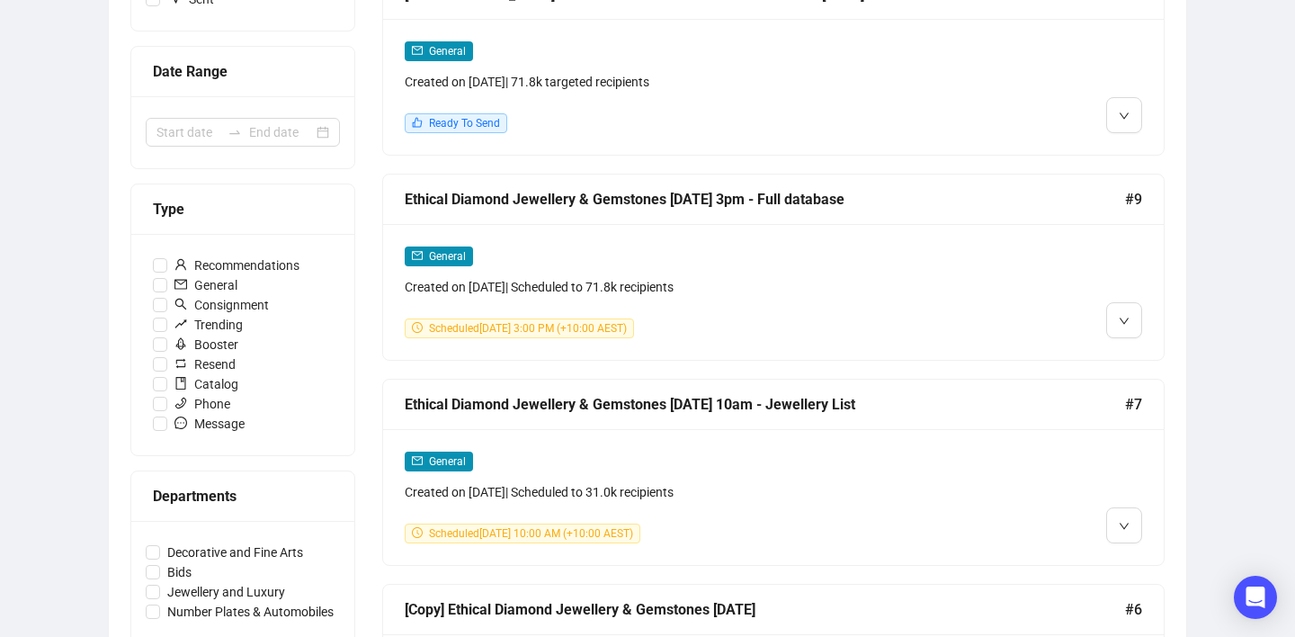
scroll to position [369, 0]
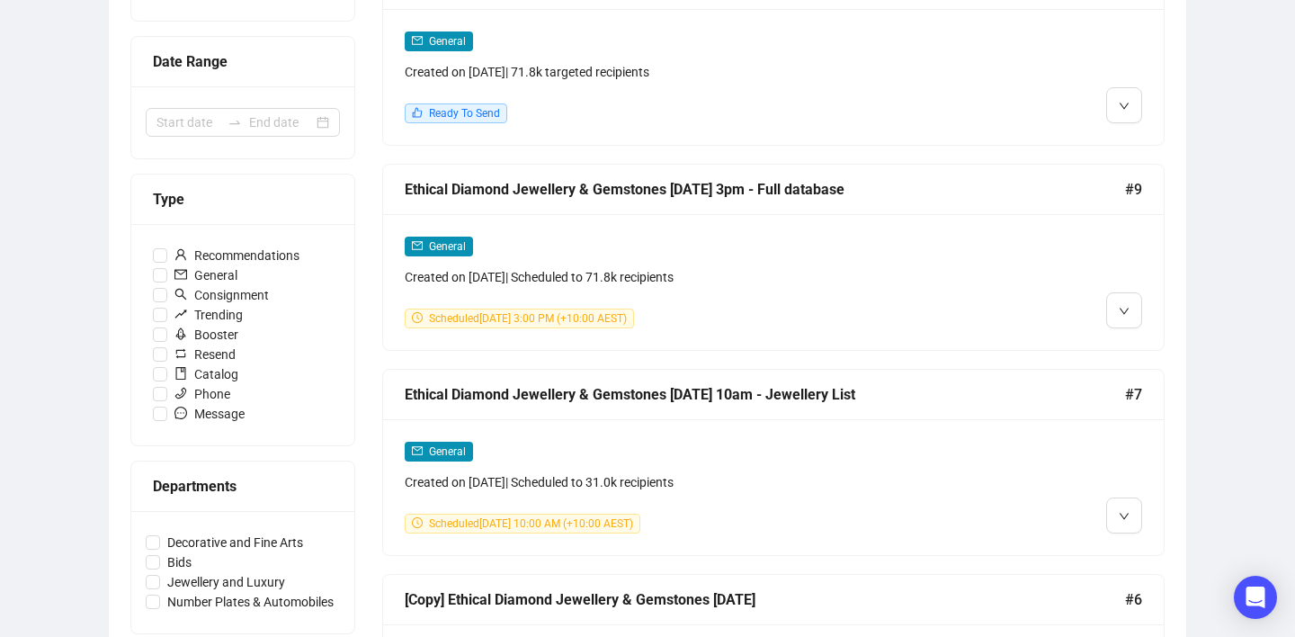
click at [1245, 381] on div "Campaigns Draft Campaigns 2 Scheduled Campaigns 2 Sent Campaigns 3 Campaigns Te…" at bounding box center [647, 552] width 1295 height 1727
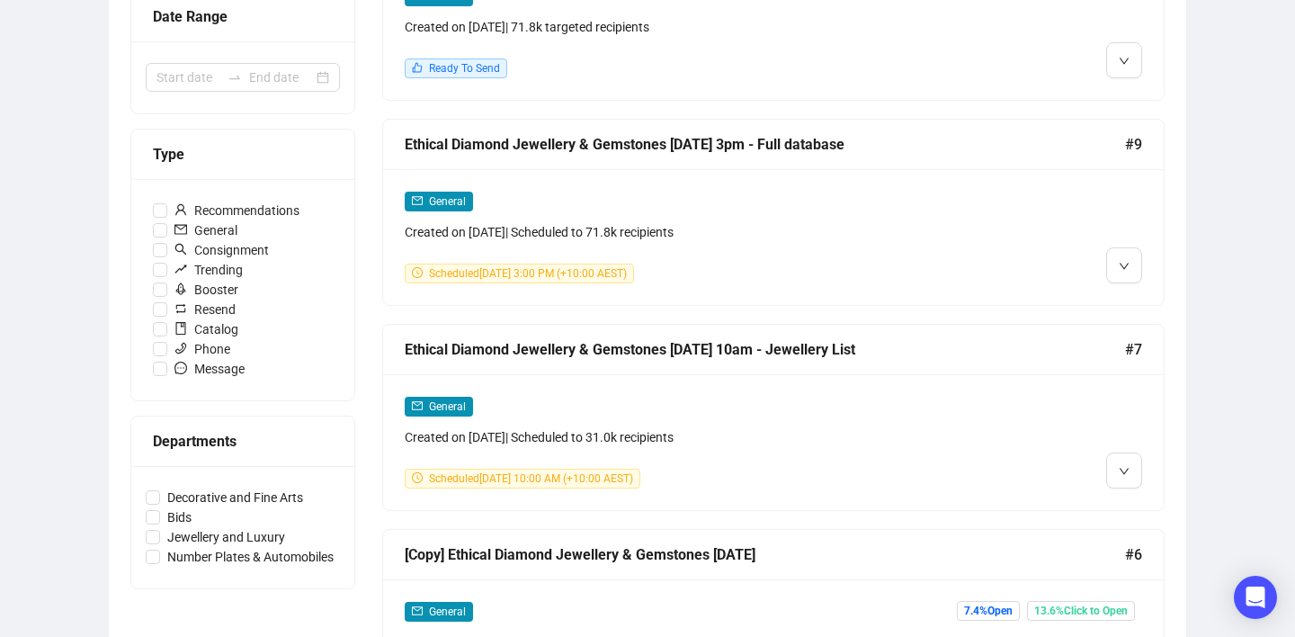
scroll to position [413, 0]
click at [1124, 468] on icon "down" at bounding box center [1123, 472] width 11 height 11
click at [1147, 564] on span "Duplicate" at bounding box center [1168, 566] width 52 height 14
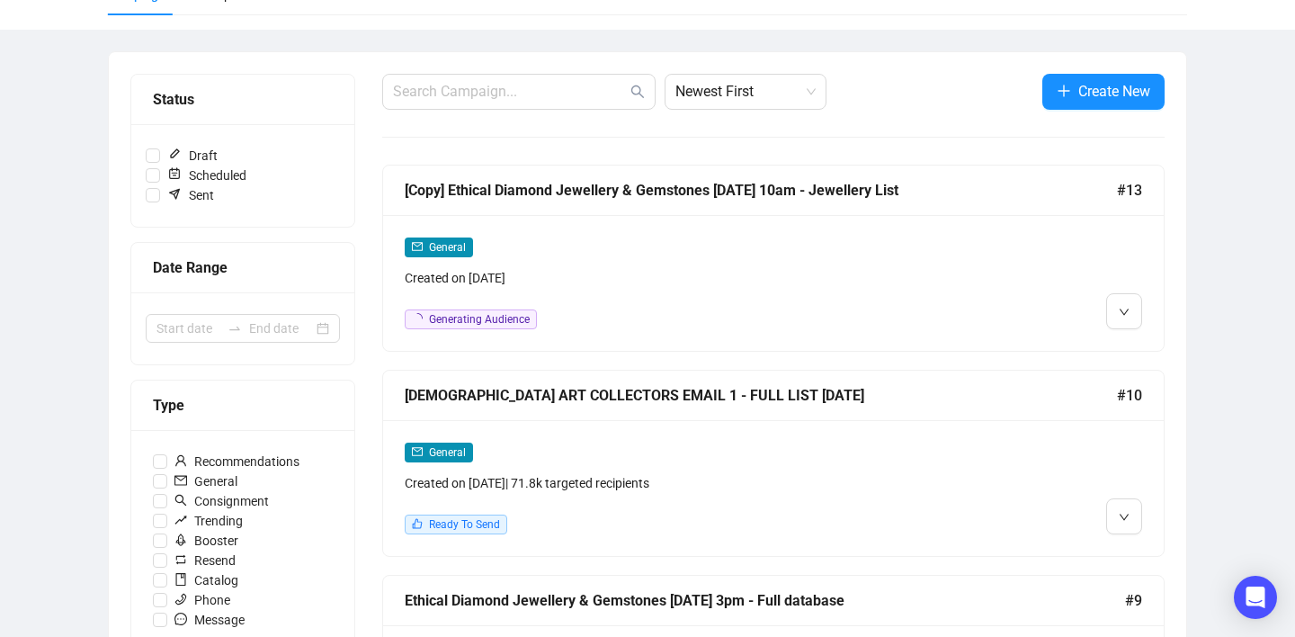
scroll to position [131, 0]
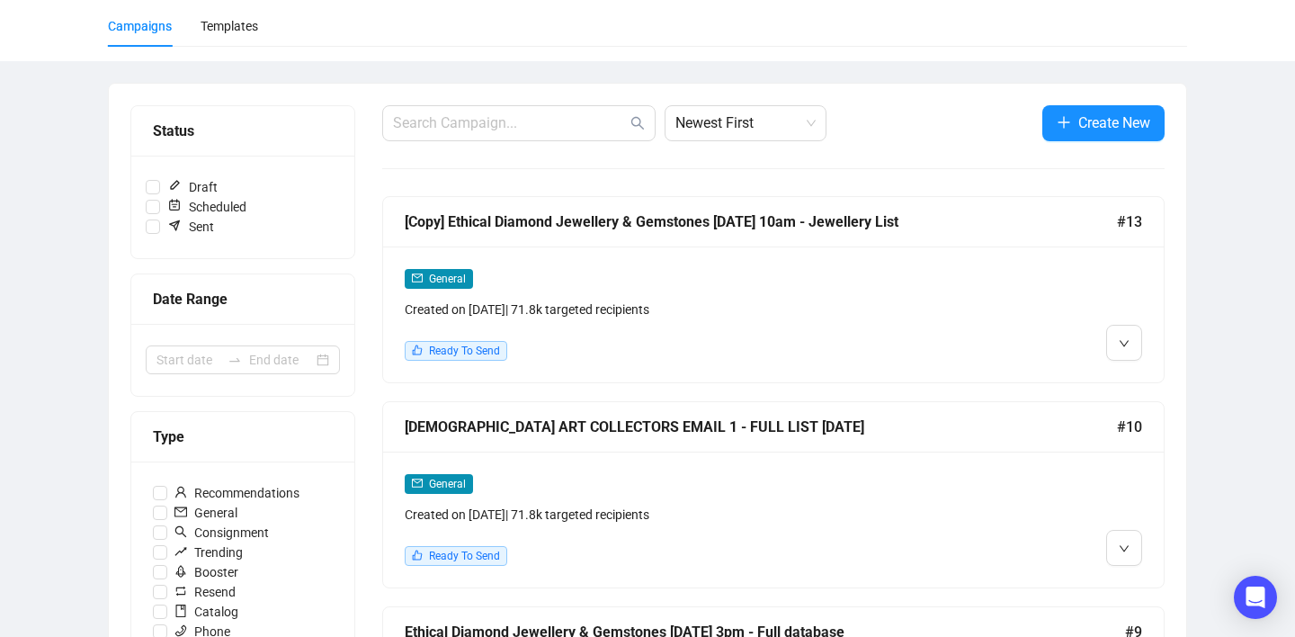
click at [568, 307] on div "Created on [DATE] | 71.8k targeted recipients" at bounding box center [680, 309] width 550 height 20
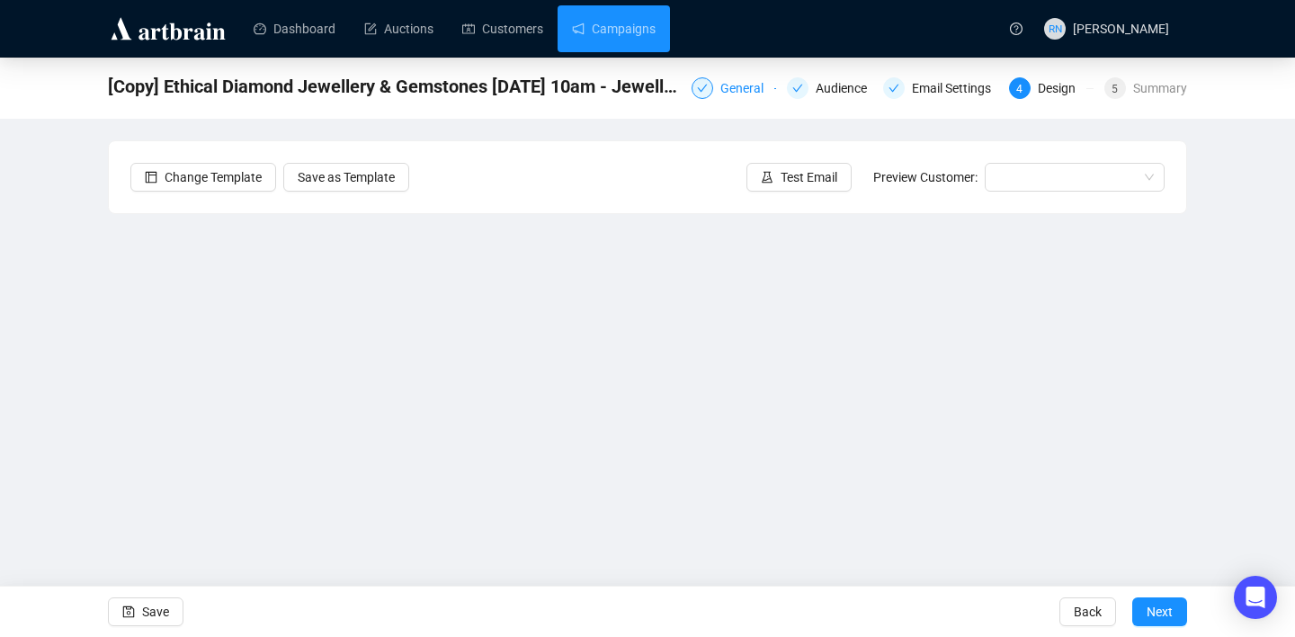
click at [693, 95] on div at bounding box center [702, 88] width 22 height 22
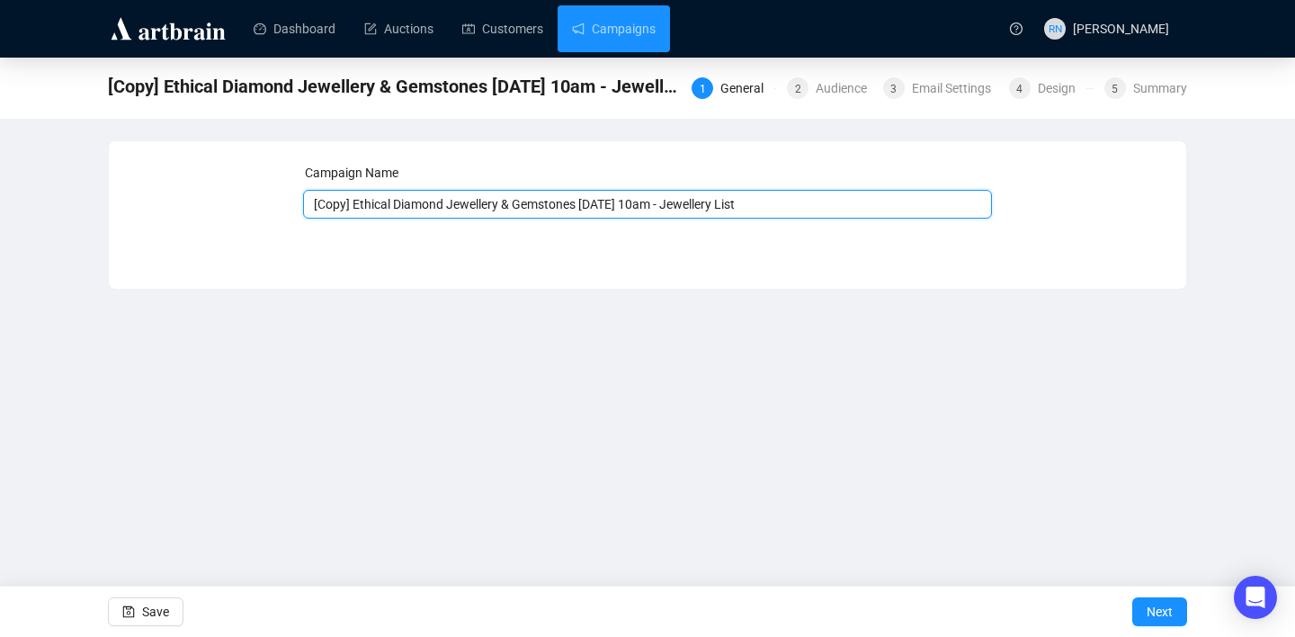
drag, startPoint x: 589, startPoint y: 204, endPoint x: 218, endPoint y: 198, distance: 370.5
click at [218, 198] on div "Campaign Name [Copy] Ethical Diamond Jewellery & Gemstones [DATE] 10am - Jewell…" at bounding box center [647, 201] width 1034 height 77
click at [699, 203] on input "Fine Jewellery & Designer Bags Email 1 - [DATE] 10am - Jewellery List" at bounding box center [648, 204] width 690 height 29
click at [571, 206] on input "Fine Jewellery & Designer Bags Email 1 - [DATE] 10am - Full database" at bounding box center [648, 204] width 690 height 29
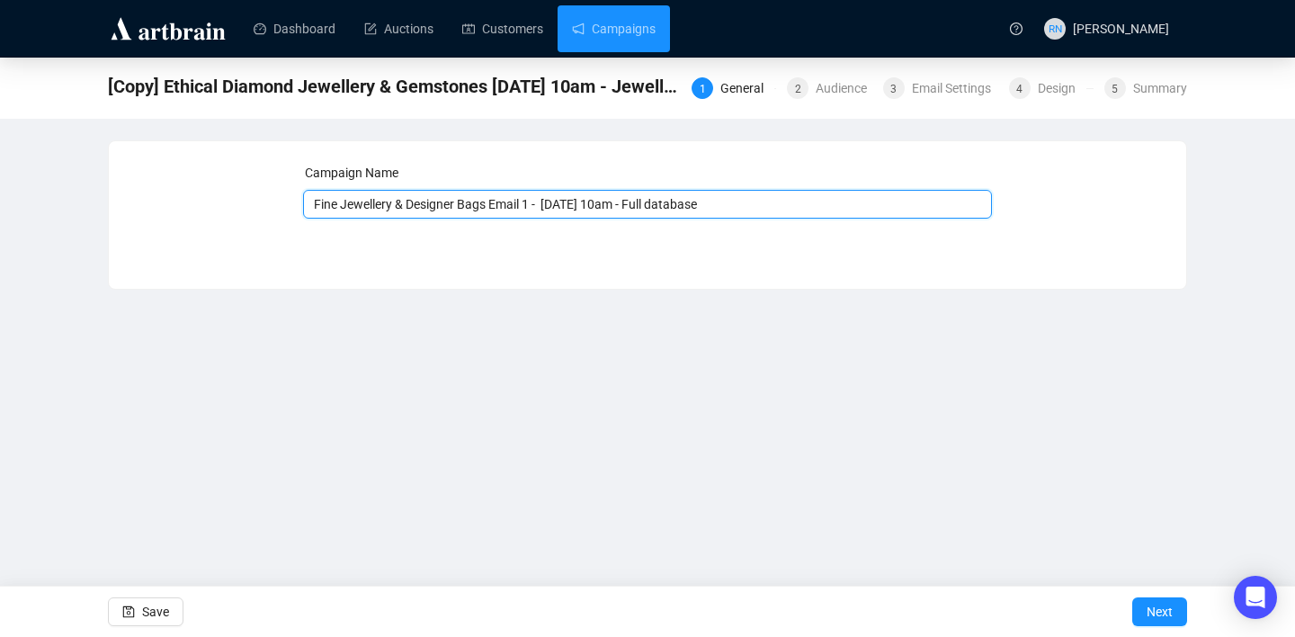
click at [571, 206] on input "Fine Jewellery & Designer Bags Email 1 - [DATE] 10am - Full database" at bounding box center [648, 204] width 690 height 29
type input "Fine Jewellery & Designer Bags Email 1 - [DATE] 10am - Full database"
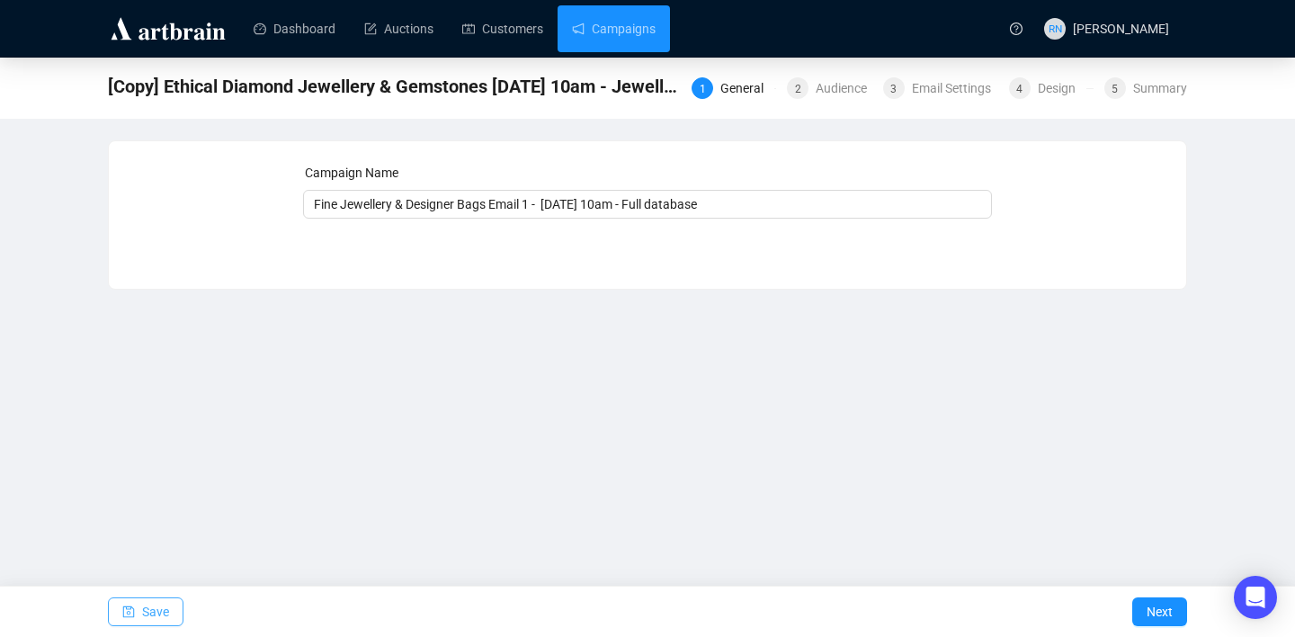
click at [150, 618] on span "Save" at bounding box center [155, 611] width 27 height 50
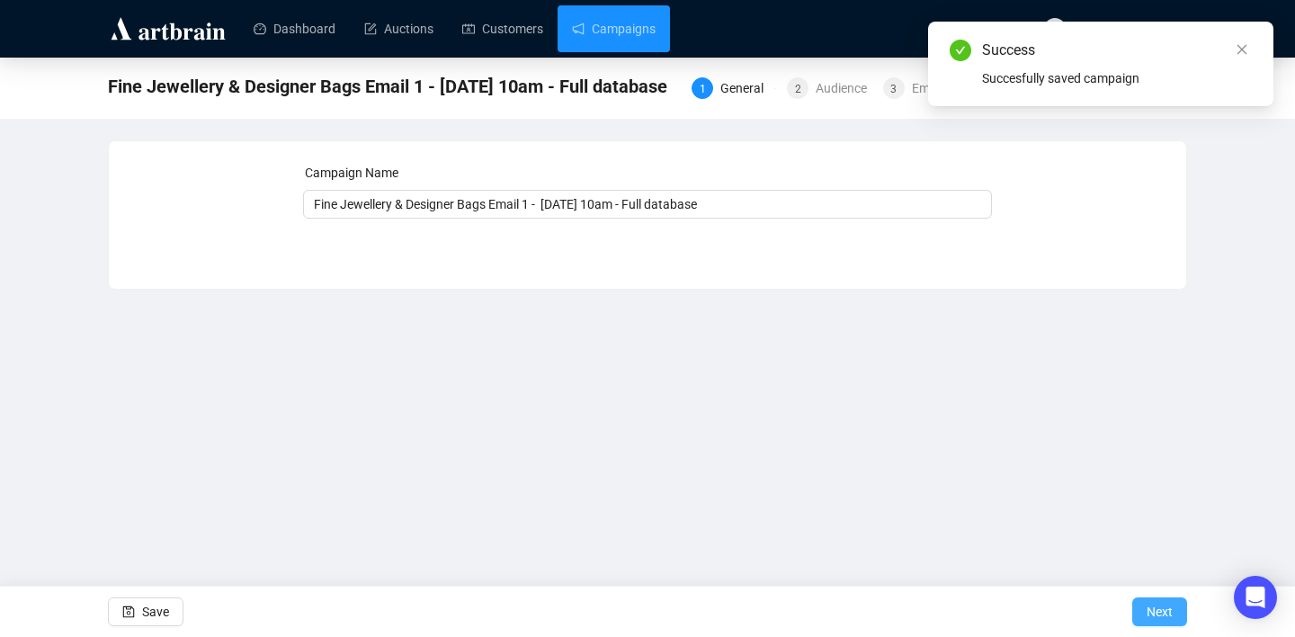
click at [1160, 614] on span "Next" at bounding box center [1159, 611] width 26 height 50
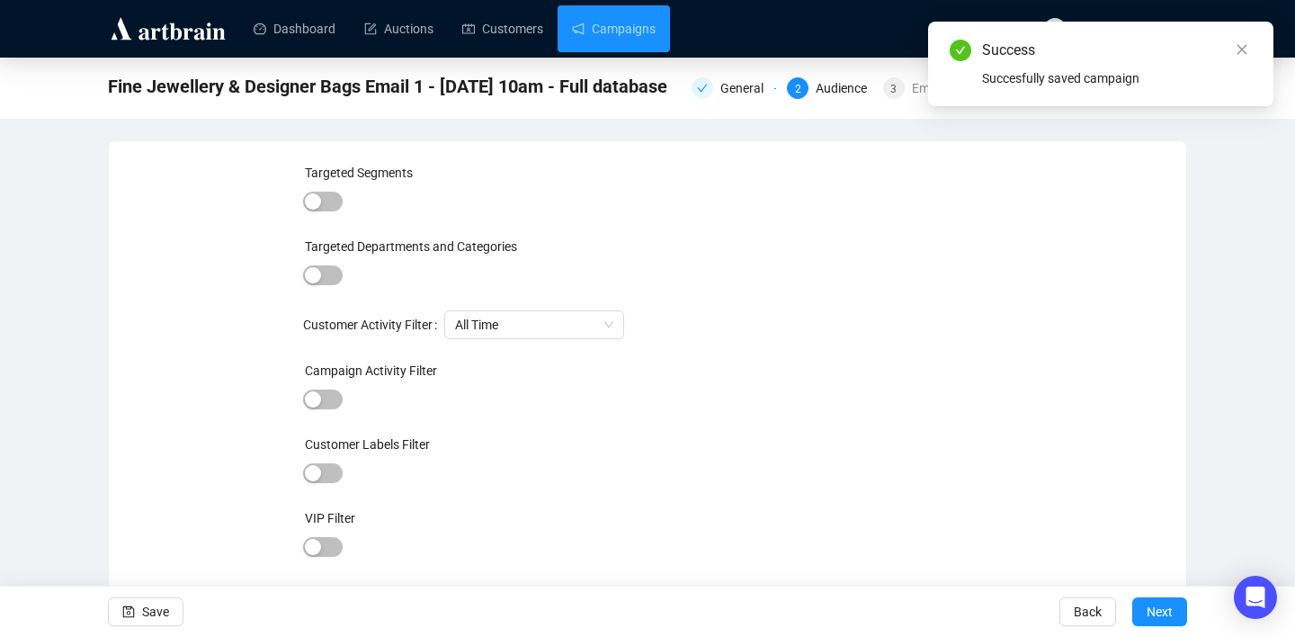
scroll to position [41, 0]
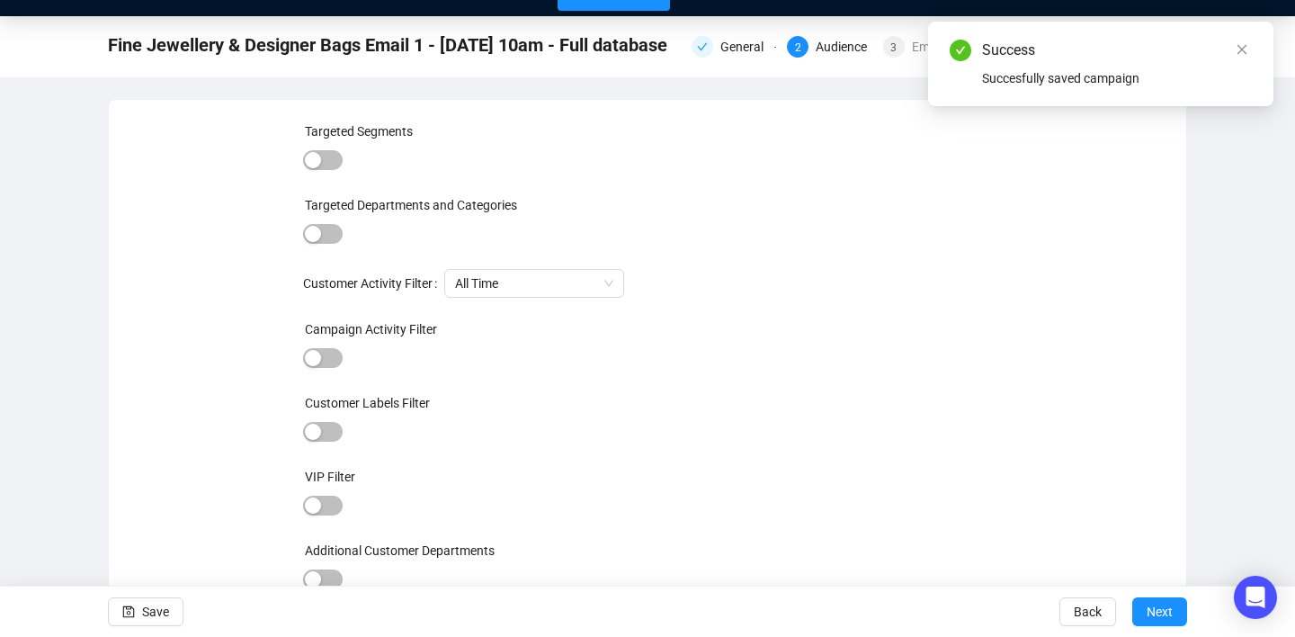
click at [97, 601] on div "Save Back Next" at bounding box center [647, 610] width 1295 height 51
click at [132, 610] on icon "save" at bounding box center [128, 611] width 13 height 13
click at [1150, 615] on span "Next" at bounding box center [1159, 611] width 26 height 50
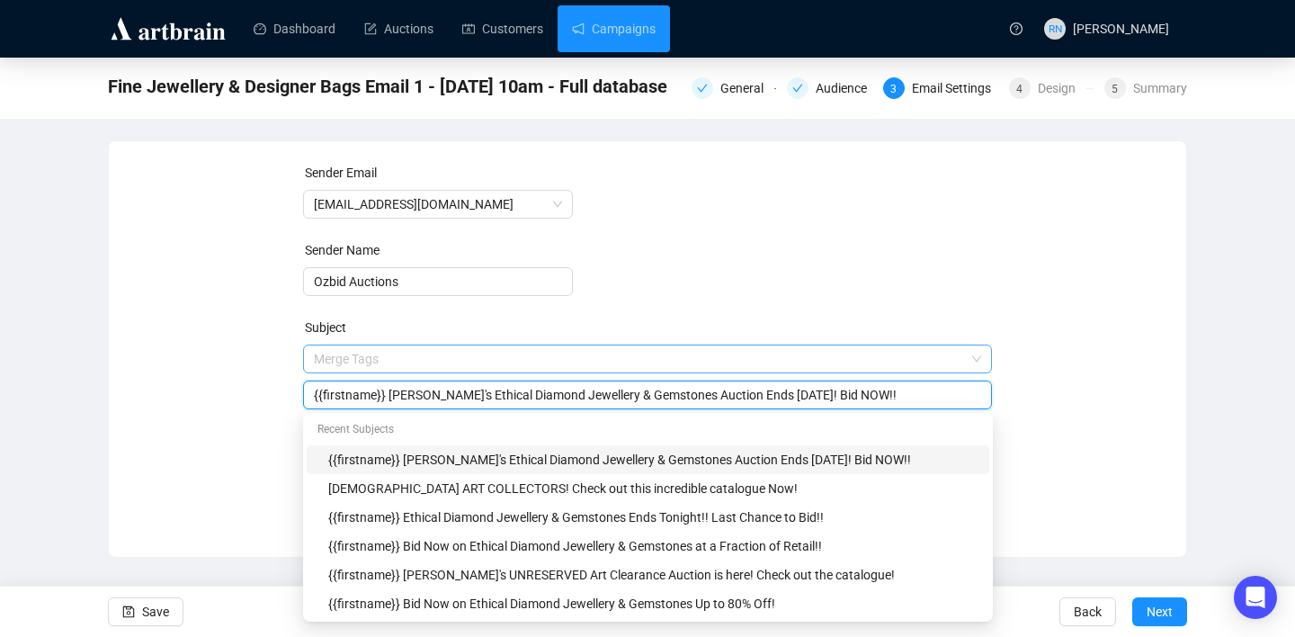
drag, startPoint x: 390, startPoint y: 358, endPoint x: 488, endPoint y: 361, distance: 98.1
click at [488, 361] on span "Merge Tags {{firstname}} [PERSON_NAME]'s Ethical Diamond Jewellery & Gemstones …" at bounding box center [648, 377] width 690 height 50
click at [538, 397] on input "{{firstname}} [PERSON_NAME]'s Ethical Diamond Jewellery & Gemstones Auction End…" at bounding box center [648, 395] width 668 height 20
drag, startPoint x: 814, startPoint y: 396, endPoint x: 390, endPoint y: 396, distance: 423.5
click at [390, 396] on input "{{firstname}} [PERSON_NAME]'s Ethical Diamond Jewellery & Gemstones Auction End…" at bounding box center [648, 395] width 668 height 20
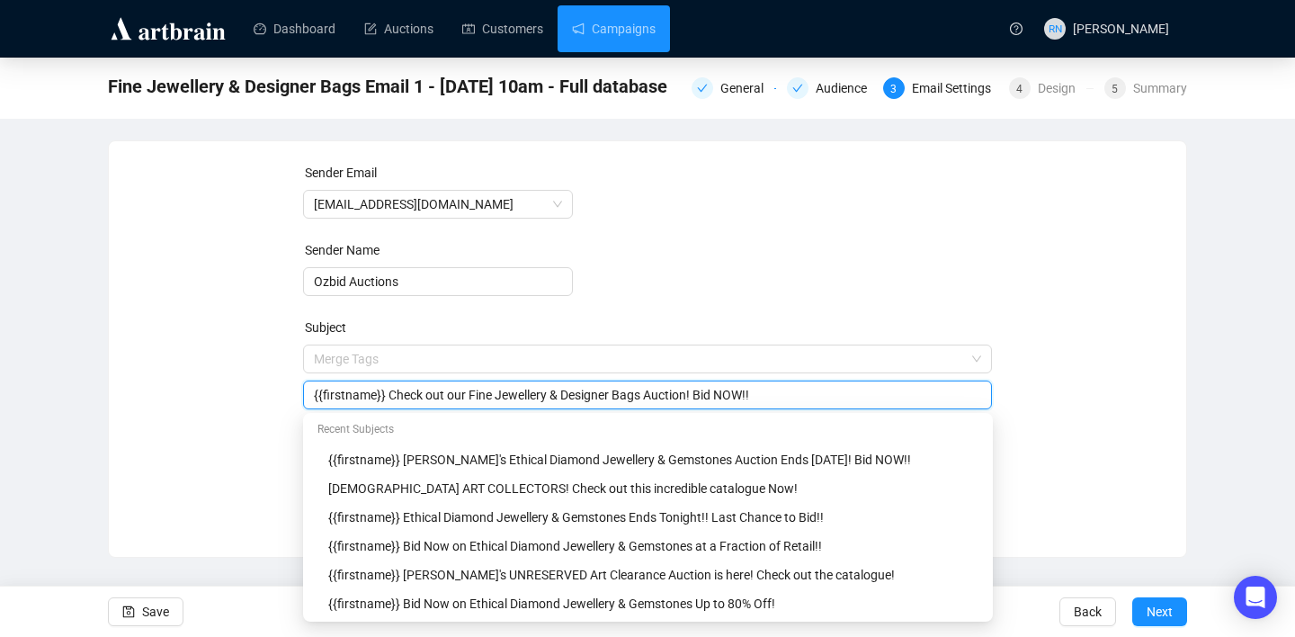
click at [464, 398] on input "{{firstname}} Check out our Fine Jewellery & Designer Bags Auction! Bid NOW!!" at bounding box center [648, 395] width 668 height 20
drag, startPoint x: 712, startPoint y: 397, endPoint x: 830, endPoint y: 396, distance: 117.8
click at [830, 396] on input "{{firstname}} Check out our Fine Jewellery & Designer Bags Auction! Bid NOW!!" at bounding box center [648, 395] width 668 height 20
click at [799, 399] on input "{{firstname}} Check out our Fine Jewellery & Designer Bags Auction! Cat availab…" at bounding box center [648, 395] width 668 height 20
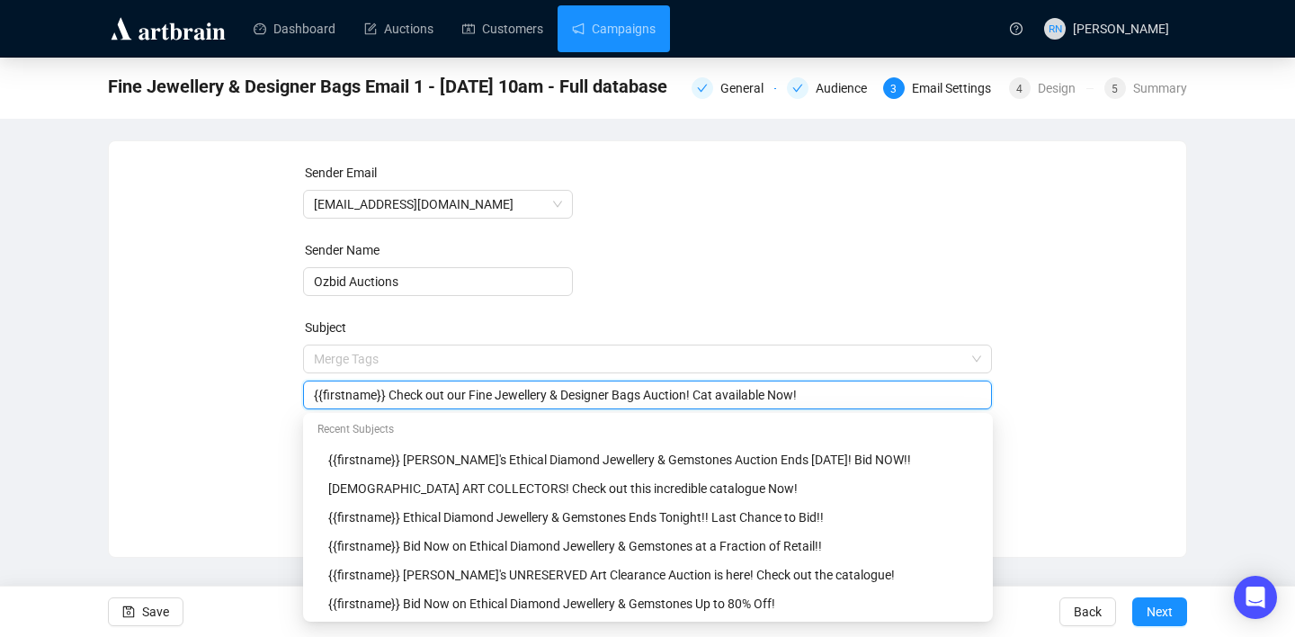
click at [744, 397] on input "{{firstname}} Check out our Fine Jewellery & Designer Bags Auction! Cat availab…" at bounding box center [648, 395] width 668 height 20
click at [731, 395] on input "{{firstname}} Check out our Fine Jewellery & Designer Bags Auction! Cat Availab…" at bounding box center [648, 395] width 668 height 20
type input "{{firstname}} Check out our Fine Jewellery & Designer Bags Auction! Catalogue A…"
click at [1000, 248] on div "Sender Email [EMAIL_ADDRESS][DOMAIN_NAME] Sender Name Ozbid Auctions Subject Me…" at bounding box center [647, 335] width 1034 height 345
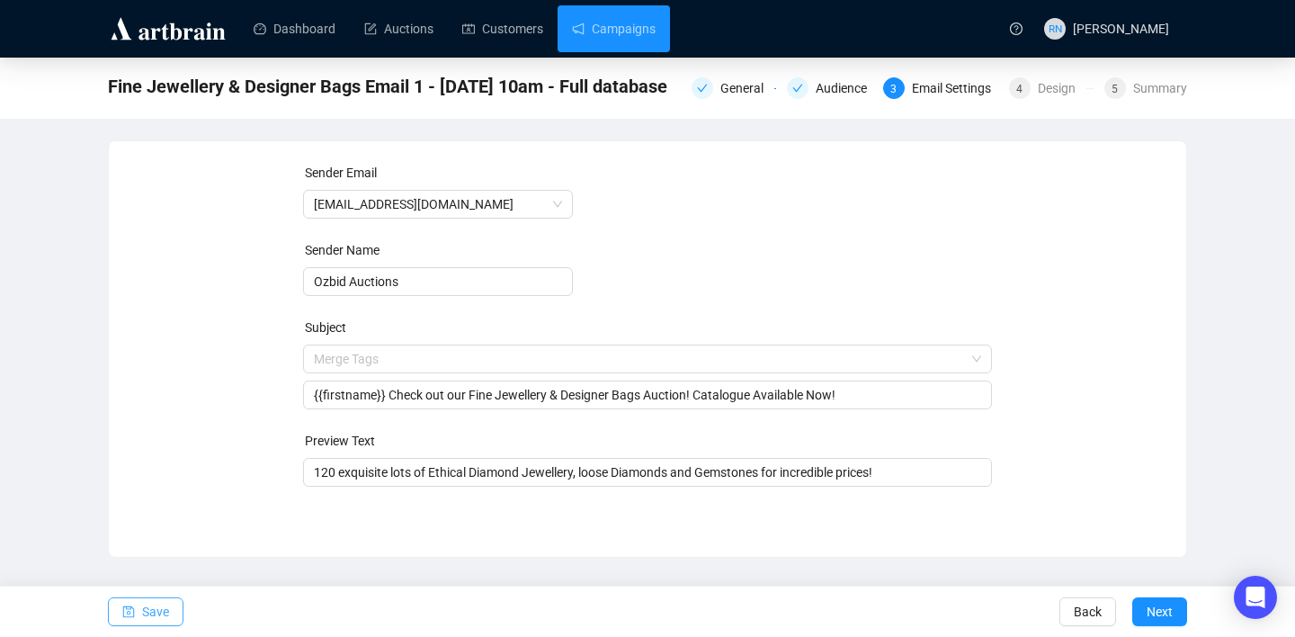
click at [172, 602] on button "Save" at bounding box center [146, 611] width 76 height 29
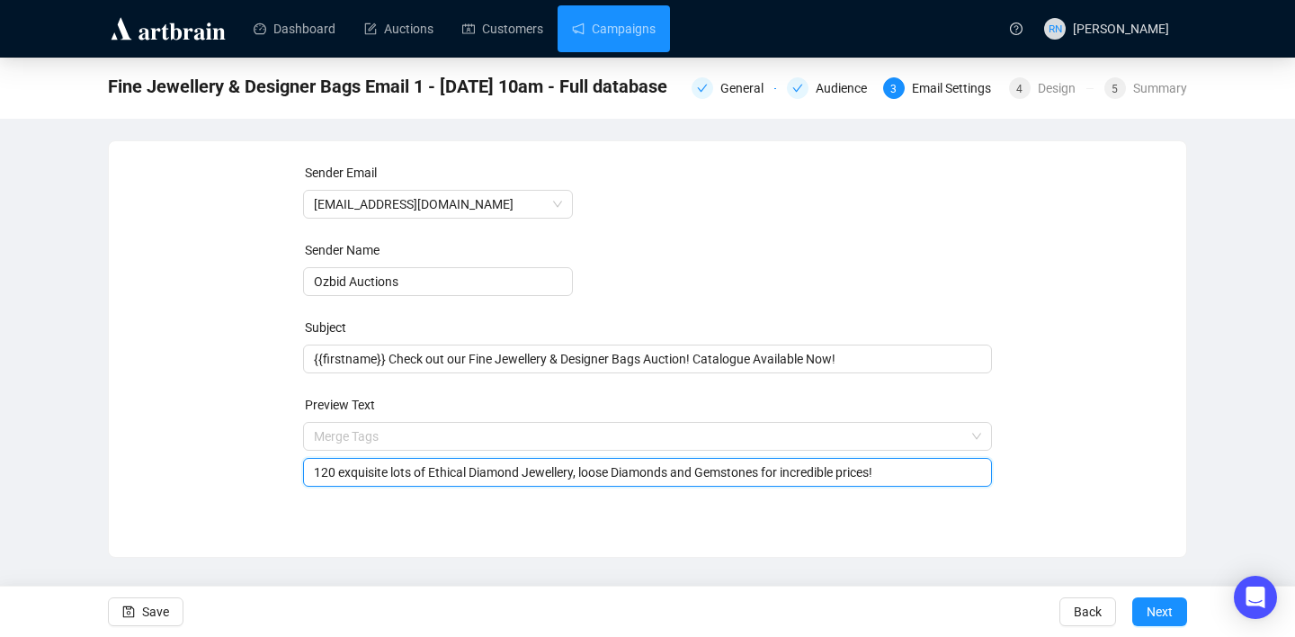
click at [324, 468] on input "120 exquisite lots of Ethical Diamond Jewellery, loose Diamonds and Gemstones f…" at bounding box center [648, 472] width 668 height 20
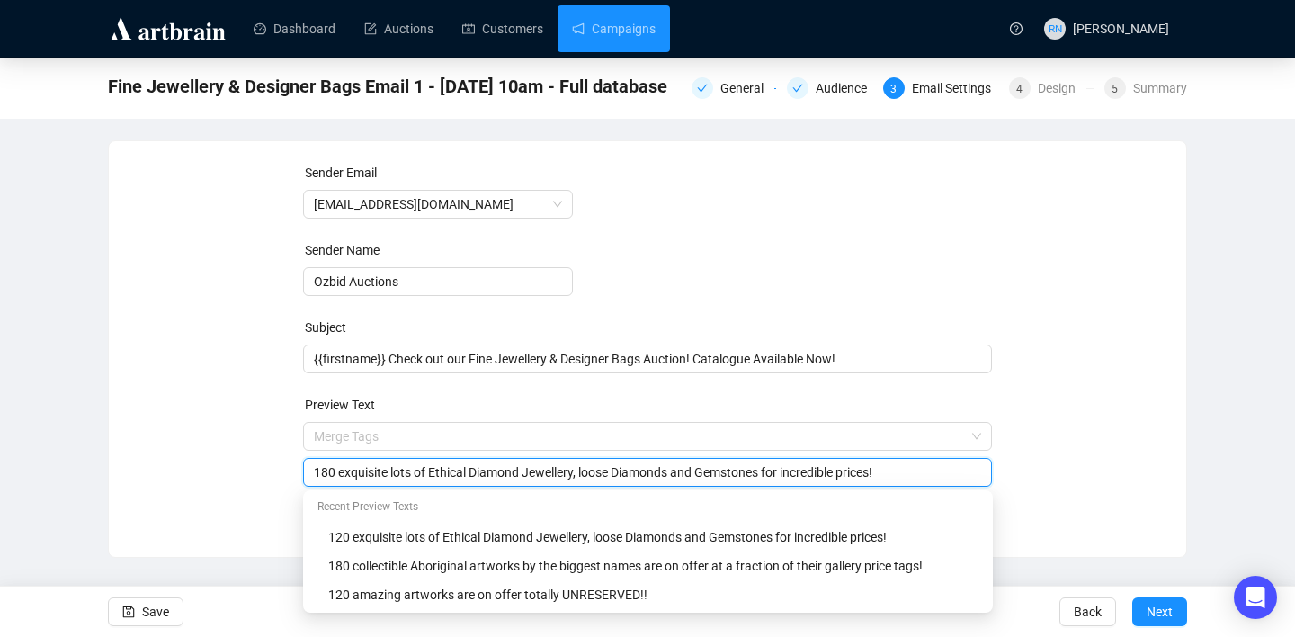
drag, startPoint x: 341, startPoint y: 470, endPoint x: 390, endPoint y: 468, distance: 49.5
click at [390, 468] on input "180 exquisite lots of Ethical Diamond Jewellery, loose Diamonds and Gemstones f…" at bounding box center [648, 472] width 668 height 20
drag, startPoint x: 378, startPoint y: 470, endPoint x: 471, endPoint y: 468, distance: 93.5
click at [471, 468] on input "180 lots of Ethical Diamond Jewellery, loose Diamonds and Gemstones for incredi…" at bounding box center [648, 472] width 668 height 20
drag, startPoint x: 494, startPoint y: 478, endPoint x: 808, endPoint y: 472, distance: 313.8
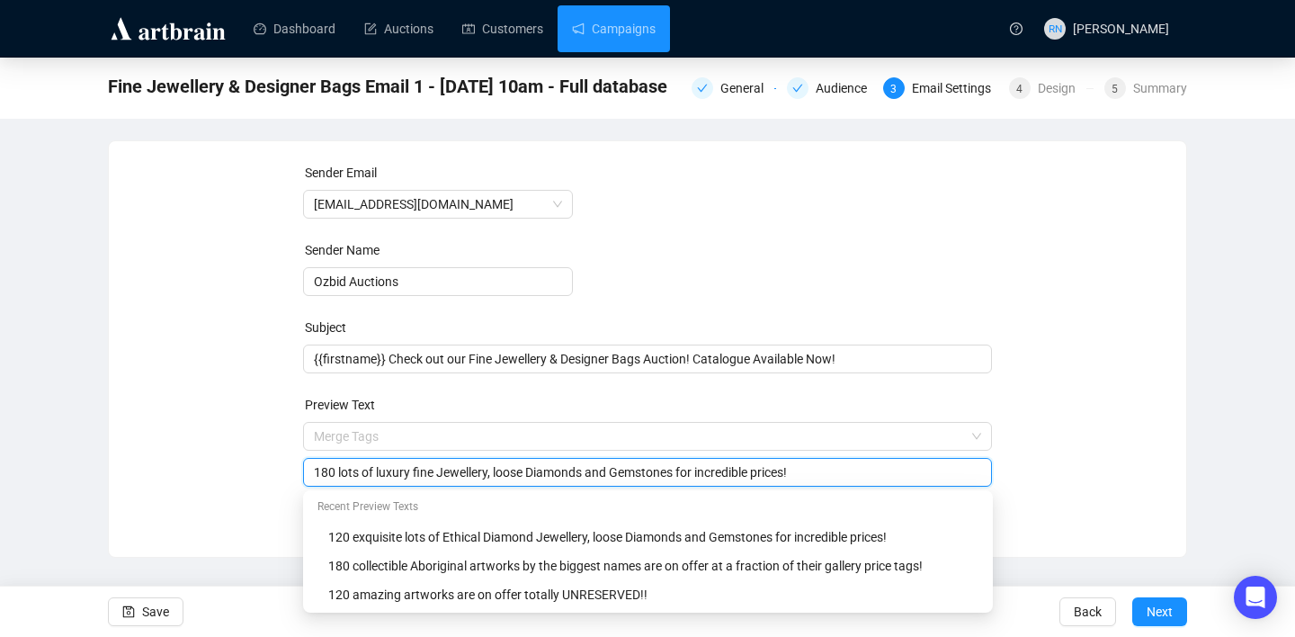
click at [808, 472] on input "180 lots of luxury fine Jewellery, loose Diamonds and Gemstones for incredible …" at bounding box center [648, 472] width 668 height 20
type input "180 lots of luxury fine Jewellery & stunning designer bags are on offer for a f…"
click at [1135, 400] on div "Sender Email [EMAIL_ADDRESS][DOMAIN_NAME] Sender Name Ozbid Auctions Subject {{…" at bounding box center [647, 335] width 1034 height 345
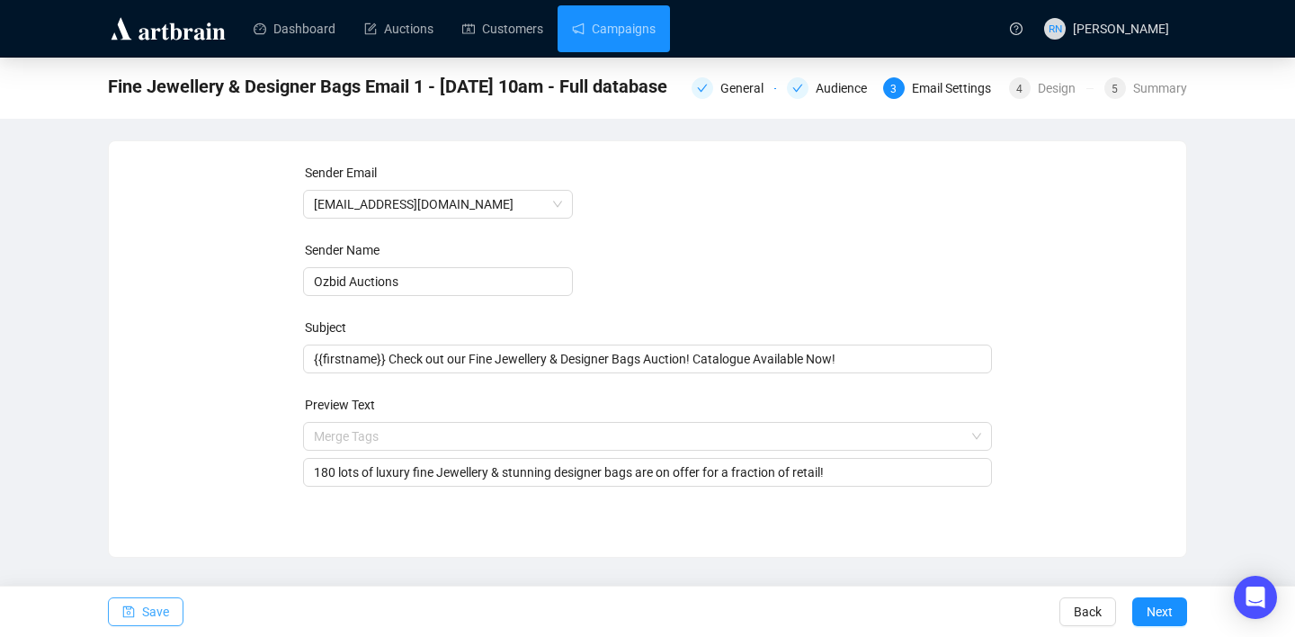
click at [156, 609] on span "Save" at bounding box center [155, 611] width 27 height 50
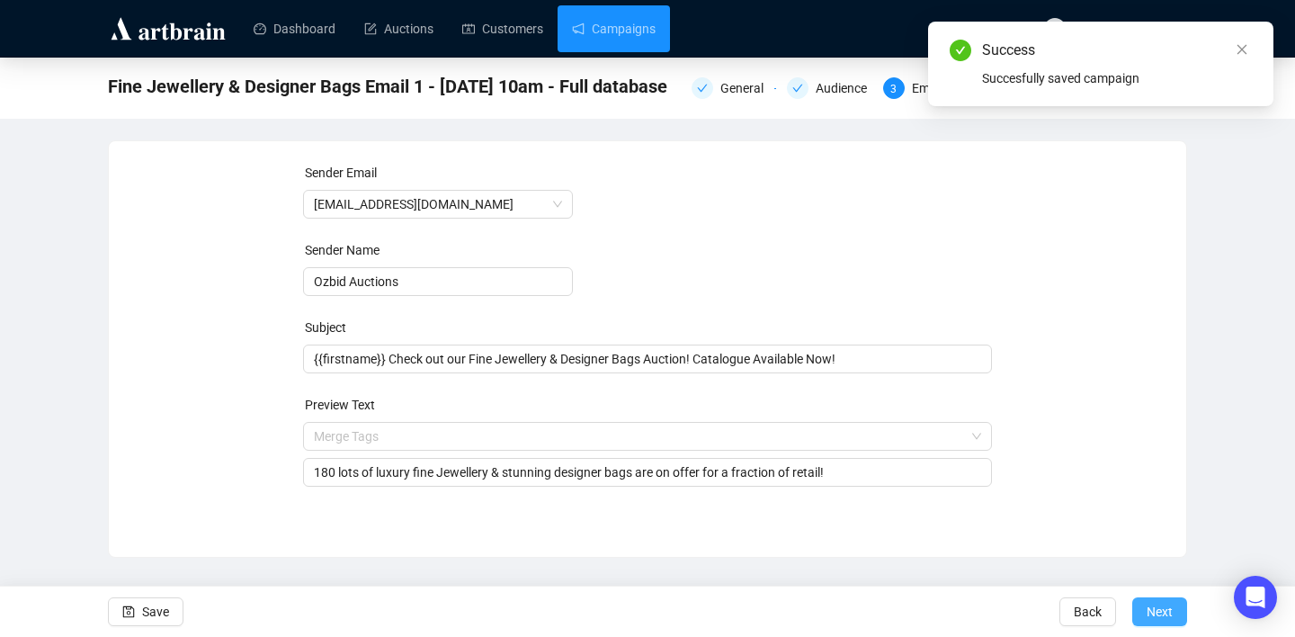
click at [1147, 612] on span "Next" at bounding box center [1159, 611] width 26 height 50
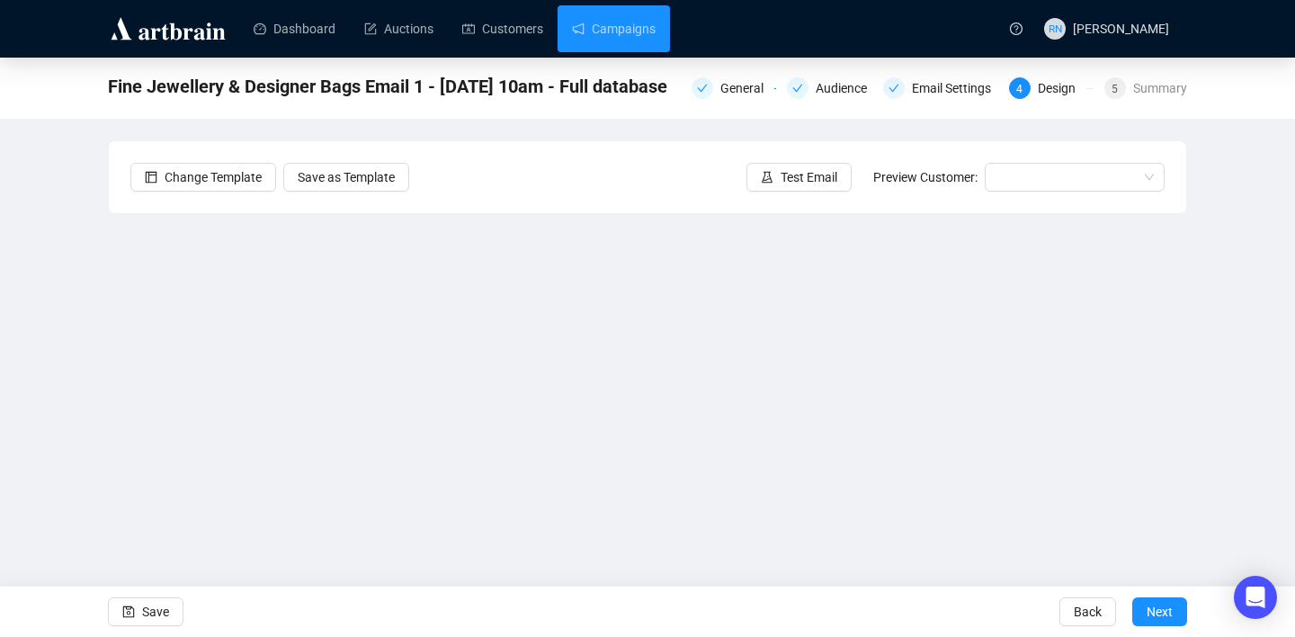
scroll to position [26, 0]
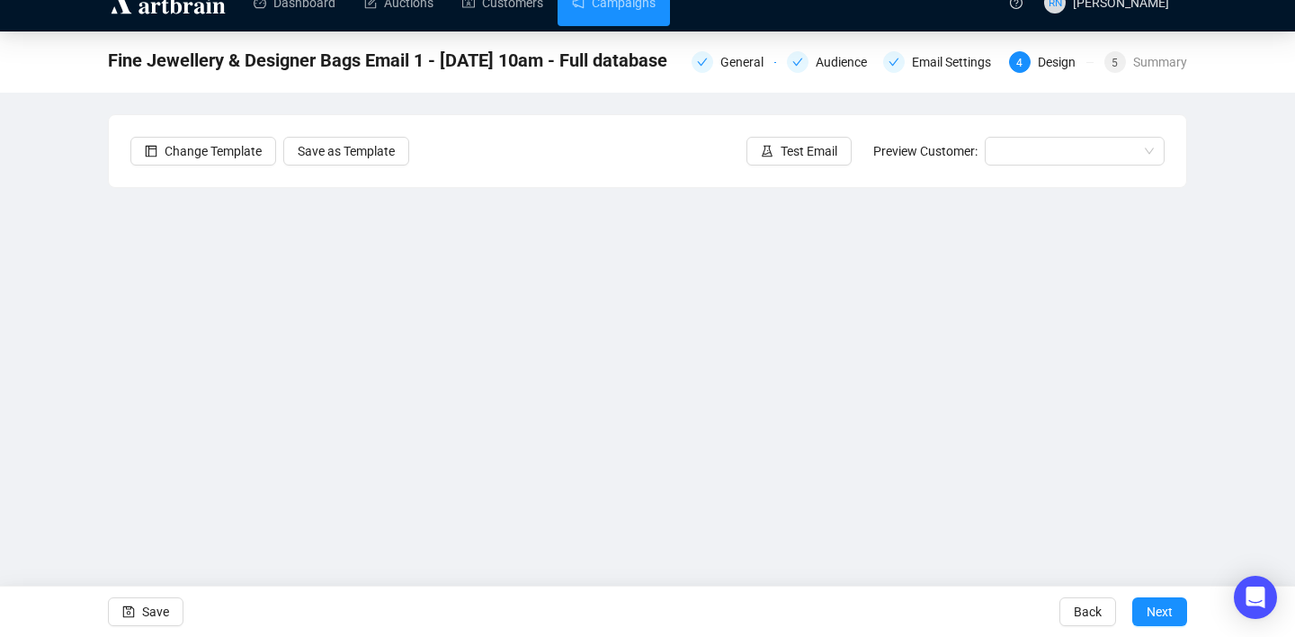
click at [1239, 379] on div "Fine Jewellery & Designer Bags Email 1 - [DATE] 10am - Full database General Au…" at bounding box center [647, 334] width 1295 height 606
click at [1224, 429] on div "Fine Jewellery & Designer Bags Email 1 - [DATE] 10am - Full database General Au…" at bounding box center [647, 334] width 1295 height 606
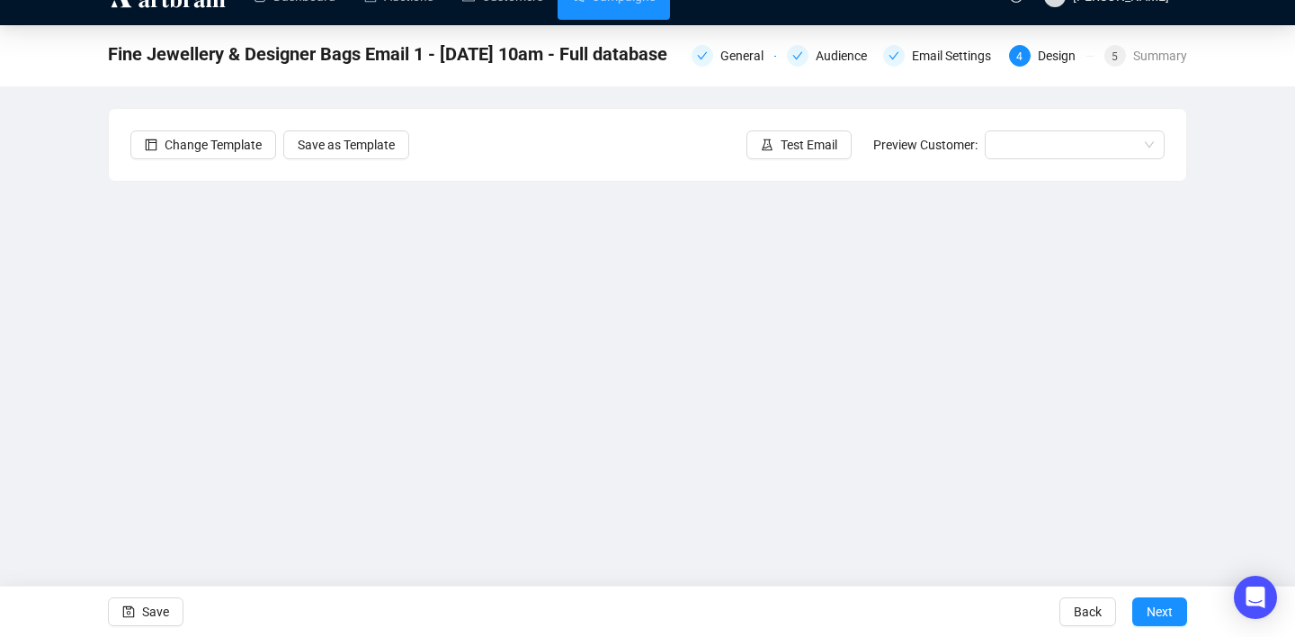
click at [1238, 424] on div "Fine Jewellery & Designer Bags Email 1 - [DATE] 10am - Full database General Au…" at bounding box center [647, 328] width 1295 height 606
click at [1214, 331] on div "Fine Jewellery & Designer Bags Email 1 - [DATE] 10am - Full database General Au…" at bounding box center [647, 328] width 1295 height 606
click at [165, 611] on span "Save" at bounding box center [155, 611] width 27 height 50
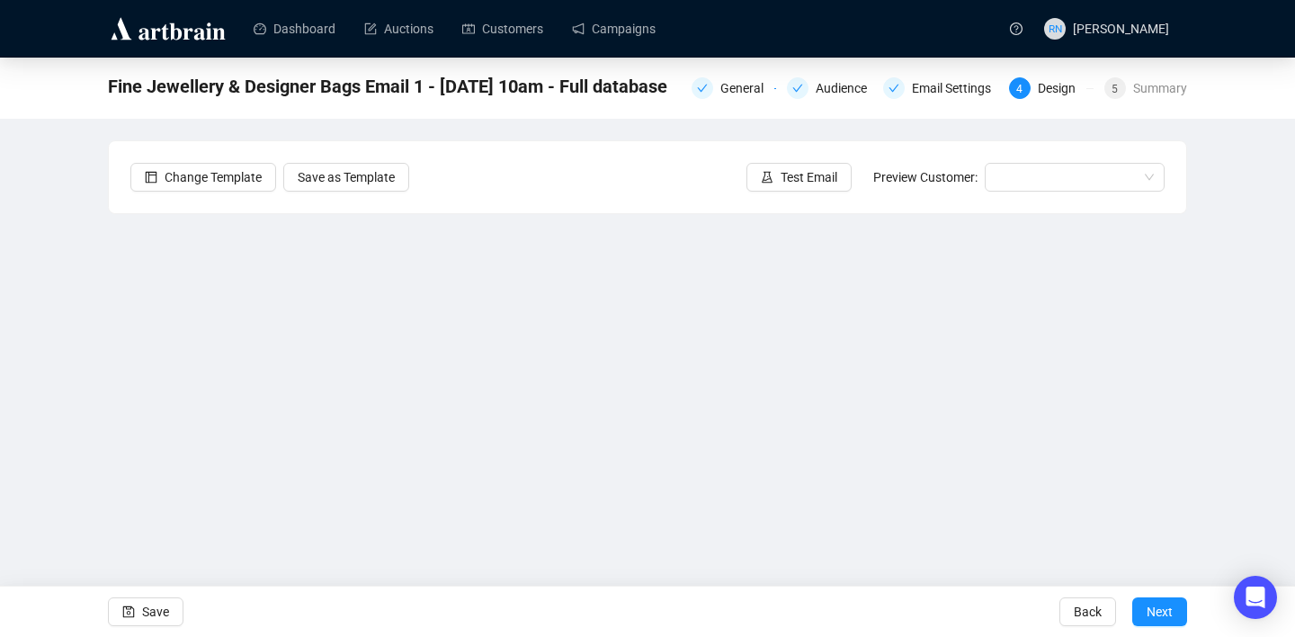
scroll to position [0, 0]
click at [138, 613] on button "Save" at bounding box center [146, 611] width 76 height 29
click at [139, 614] on button "Save" at bounding box center [146, 611] width 76 height 29
click at [152, 616] on span "Save" at bounding box center [155, 611] width 27 height 50
click at [154, 620] on span "Save" at bounding box center [155, 611] width 27 height 50
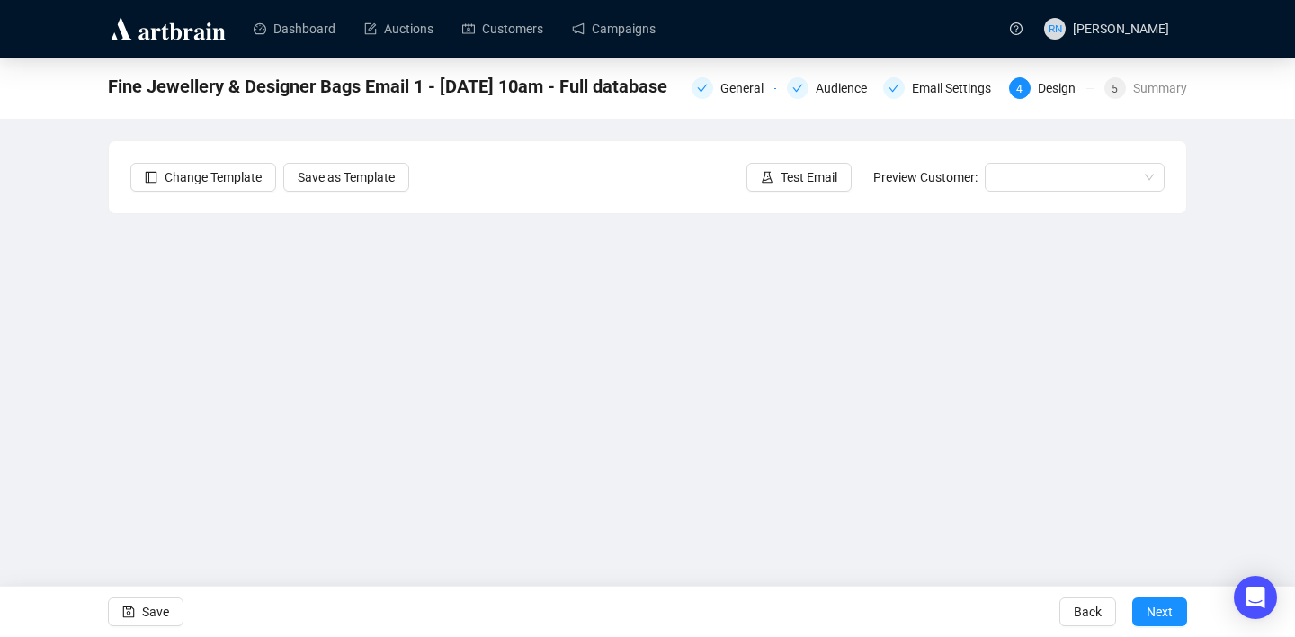
click at [1228, 325] on div "Fine Jewellery & Designer Bags Email 1 - [DATE] 10am - Full database General Au…" at bounding box center [647, 361] width 1295 height 606
click at [132, 613] on icon "save" at bounding box center [128, 611] width 13 height 13
click at [153, 610] on span "Save" at bounding box center [155, 611] width 27 height 50
click at [162, 597] on span "Save" at bounding box center [155, 611] width 27 height 50
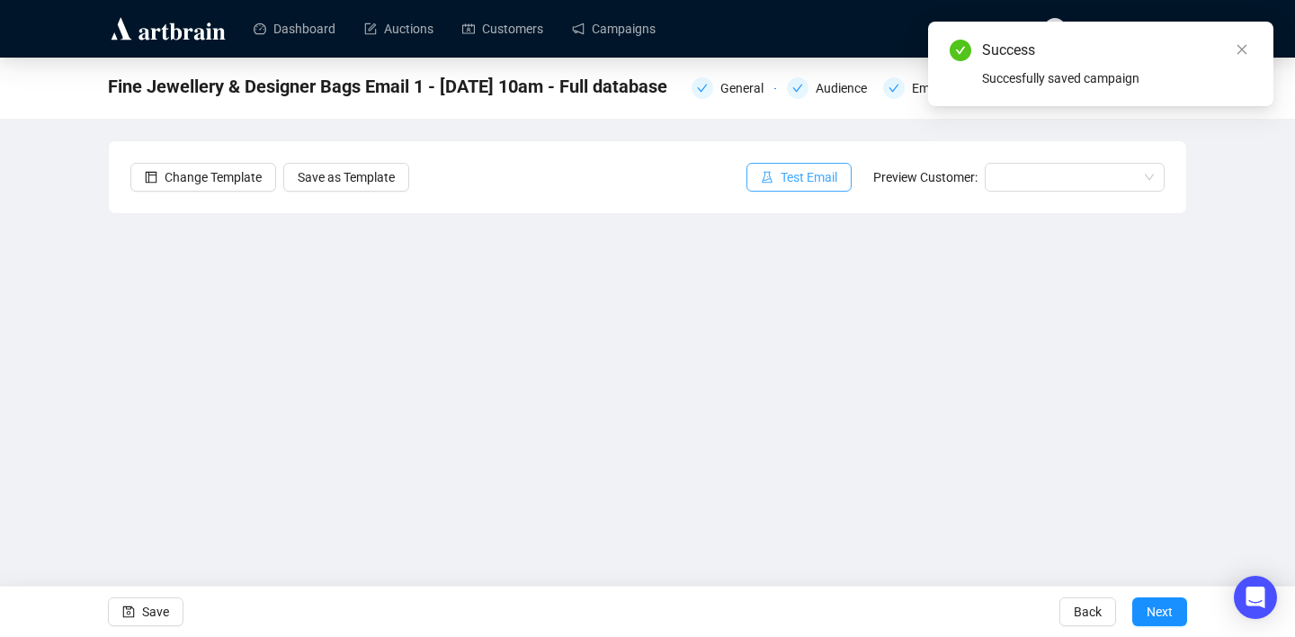
click at [810, 184] on span "Test Email" at bounding box center [808, 177] width 57 height 20
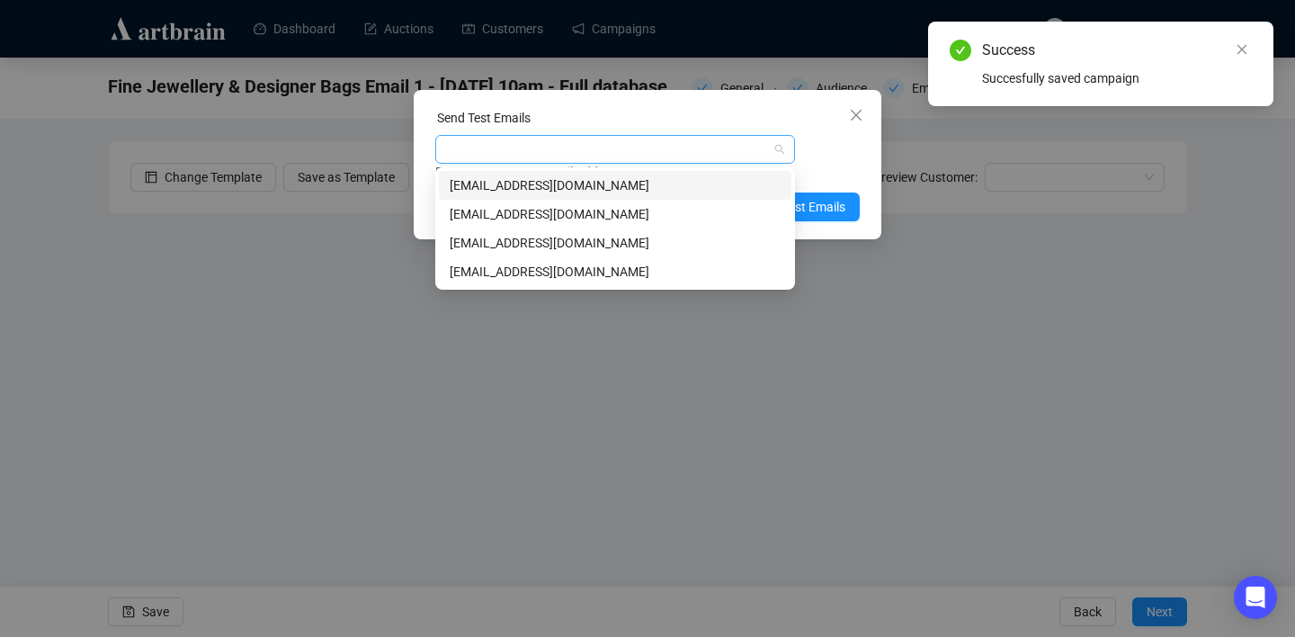
click at [566, 150] on div at bounding box center [606, 149] width 334 height 25
click at [555, 220] on div "[EMAIL_ADDRESS][DOMAIN_NAME]" at bounding box center [615, 214] width 331 height 20
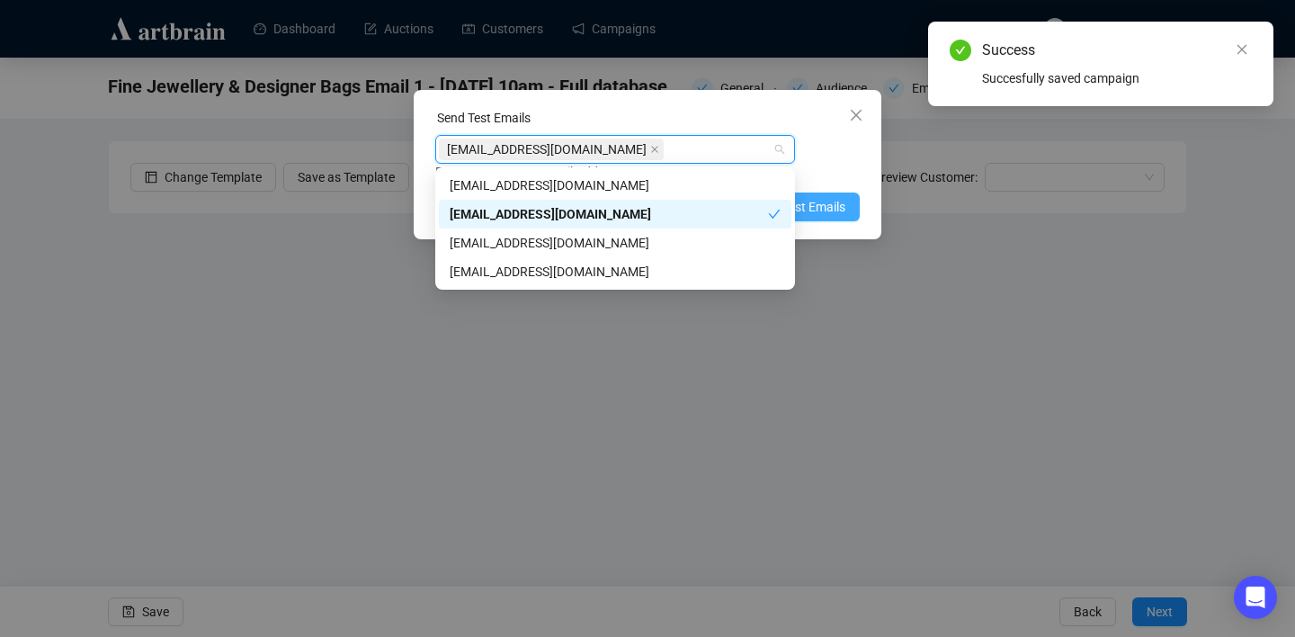
click at [822, 210] on span "Send Test Emails" at bounding box center [799, 207] width 94 height 20
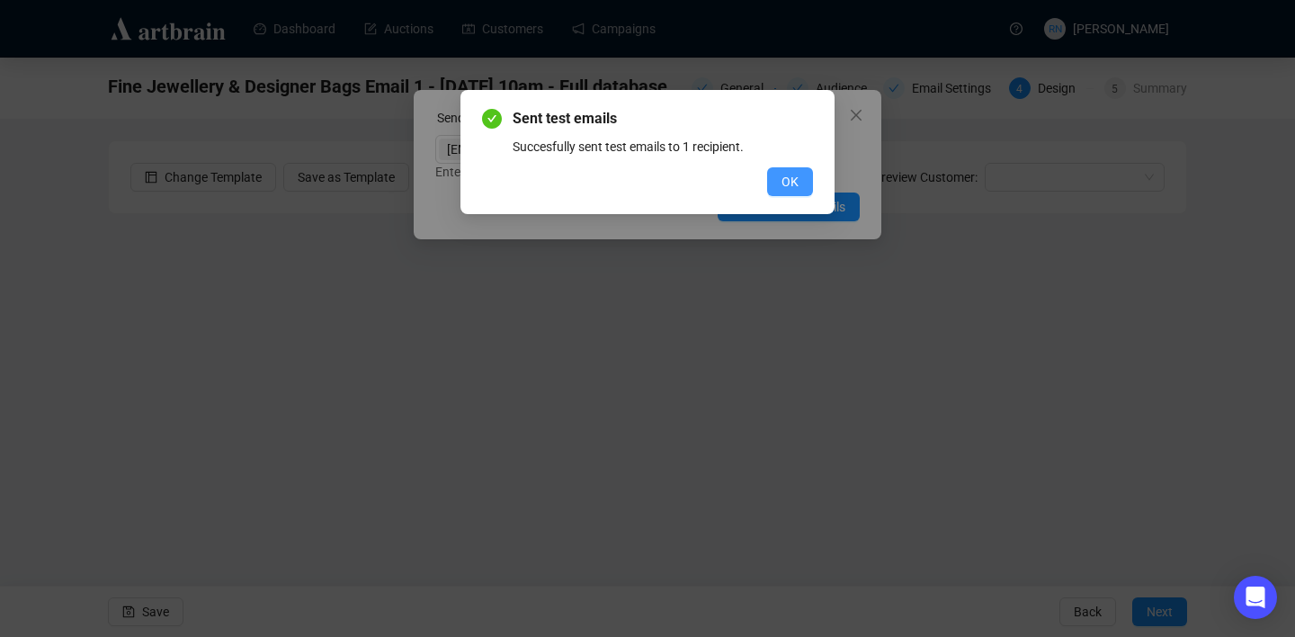
click at [801, 170] on button "OK" at bounding box center [790, 181] width 46 height 29
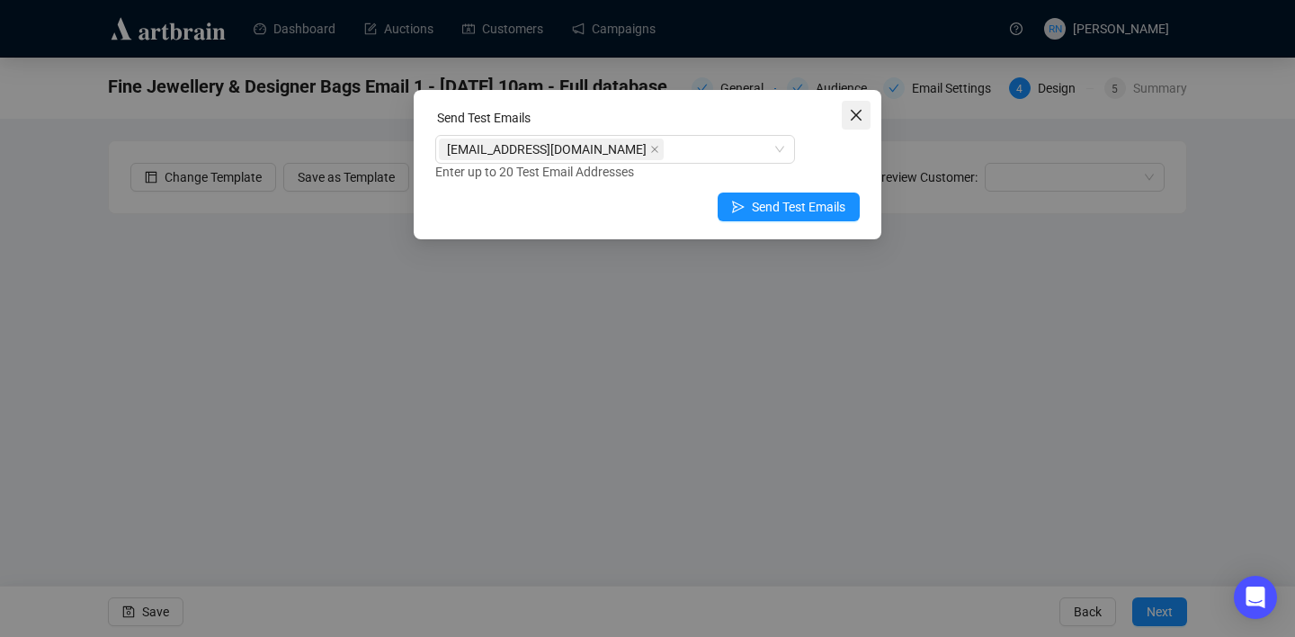
click at [853, 111] on icon "close" at bounding box center [856, 115] width 14 height 14
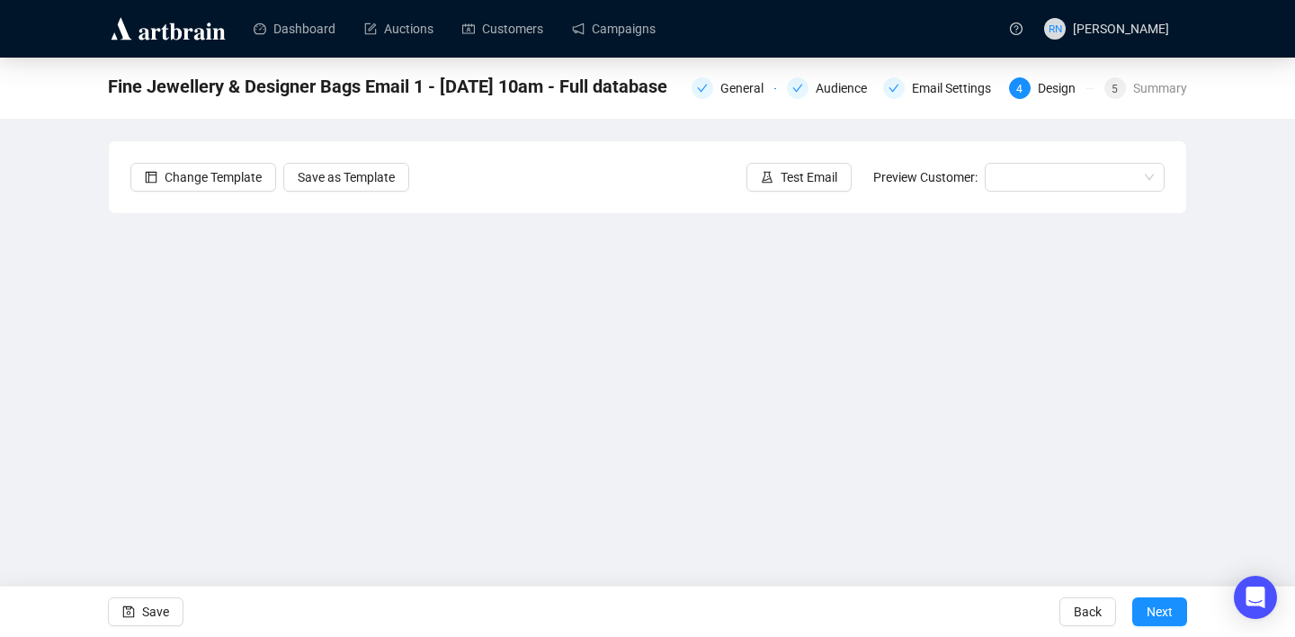
scroll to position [32, 0]
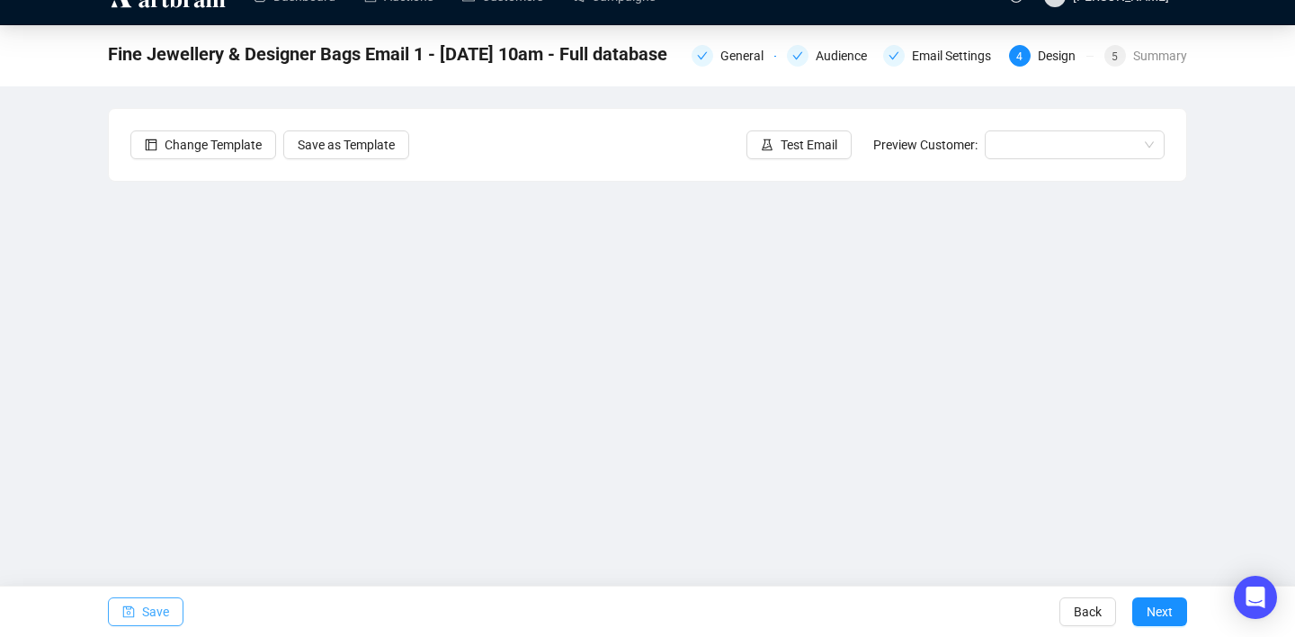
click at [147, 610] on span "Save" at bounding box center [155, 611] width 27 height 50
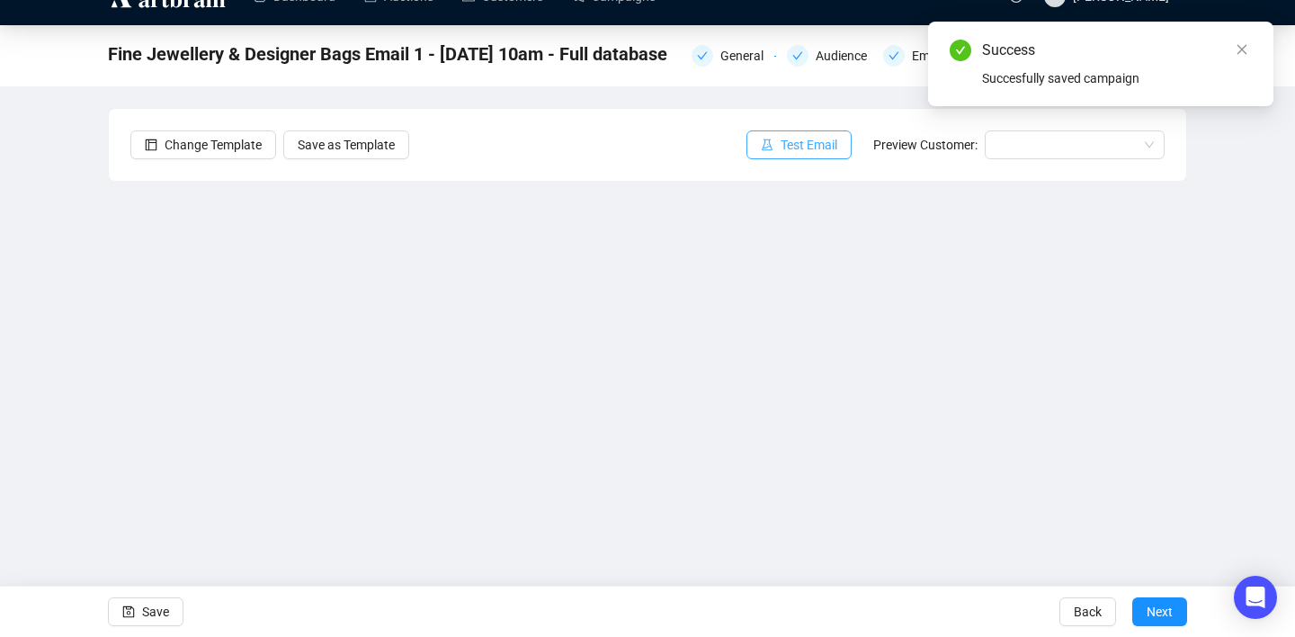
click at [816, 152] on span "Test Email" at bounding box center [808, 145] width 57 height 20
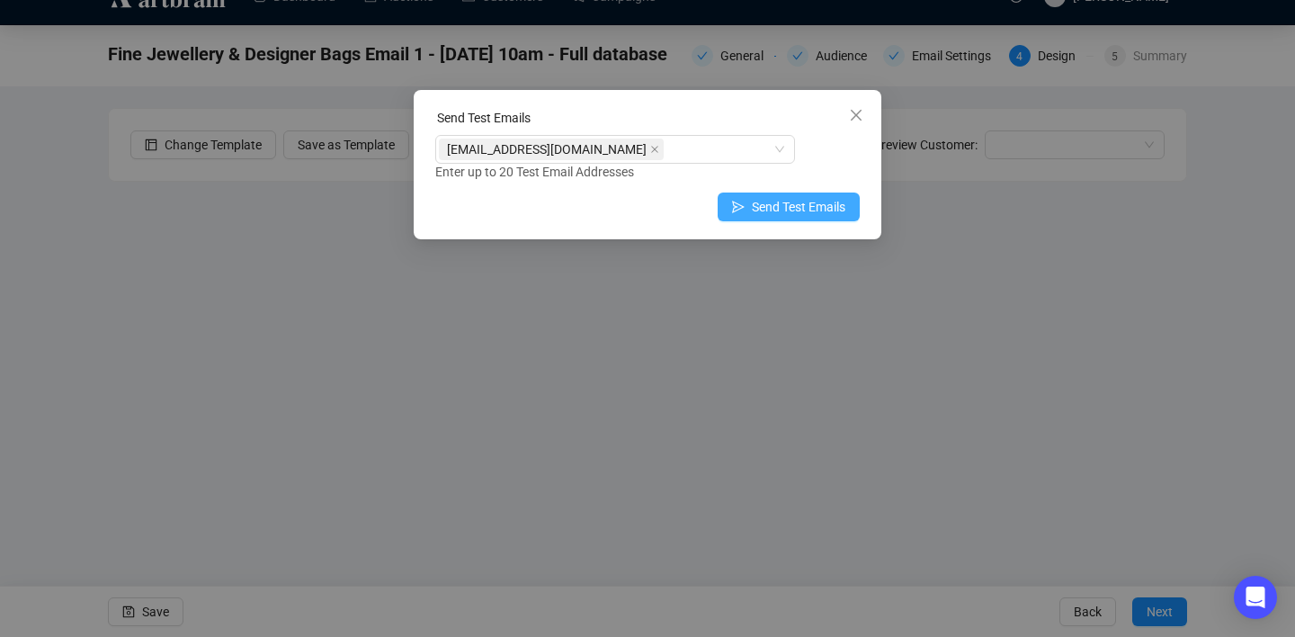
click at [764, 201] on span "Send Test Emails" at bounding box center [799, 207] width 94 height 20
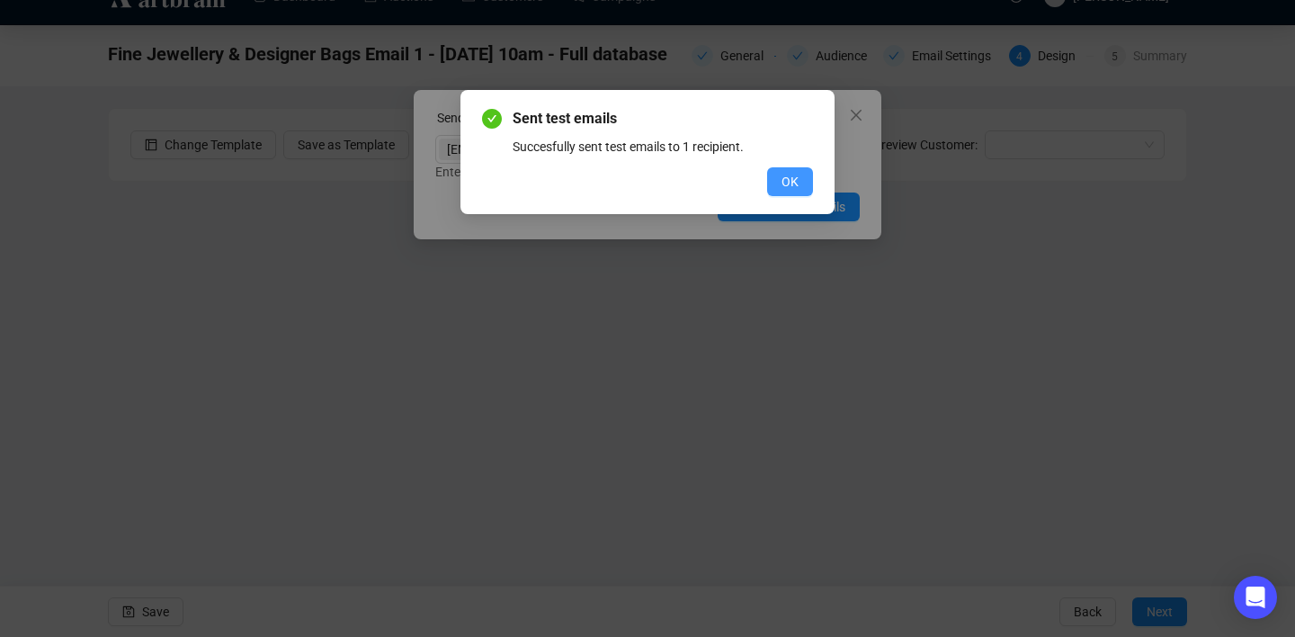
click at [793, 176] on span "OK" at bounding box center [789, 182] width 17 height 20
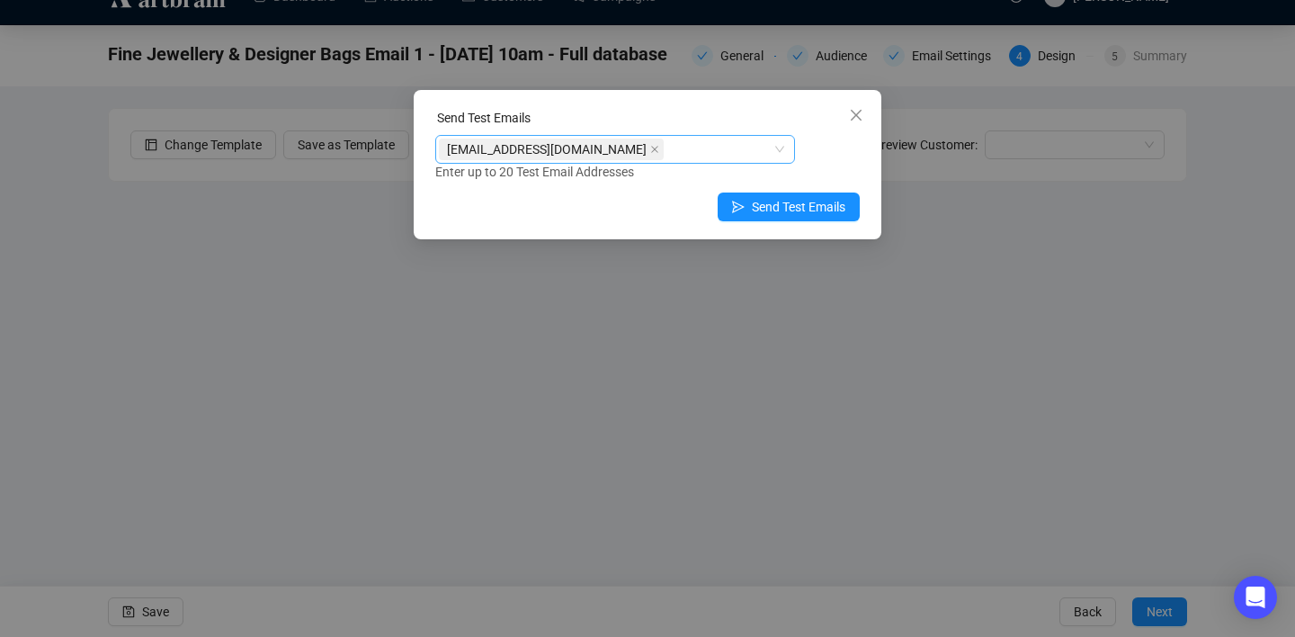
click at [730, 145] on div "[EMAIL_ADDRESS][DOMAIN_NAME]" at bounding box center [606, 149] width 334 height 25
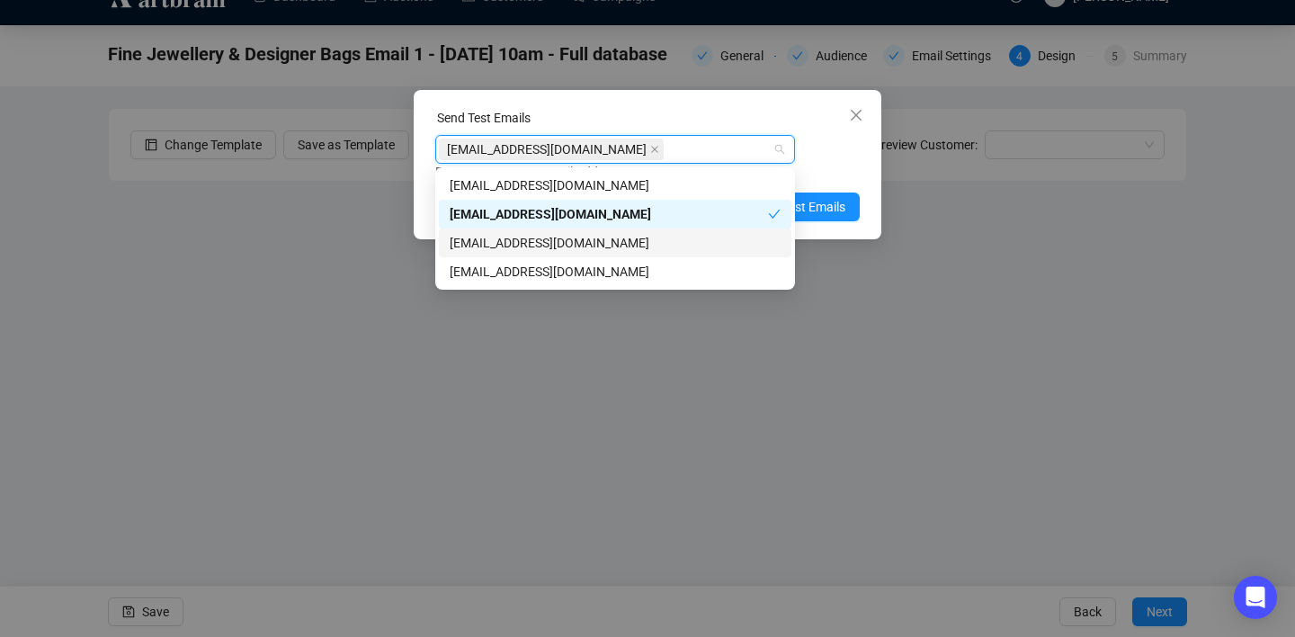
click at [634, 238] on div "[EMAIL_ADDRESS][DOMAIN_NAME]" at bounding box center [615, 243] width 331 height 20
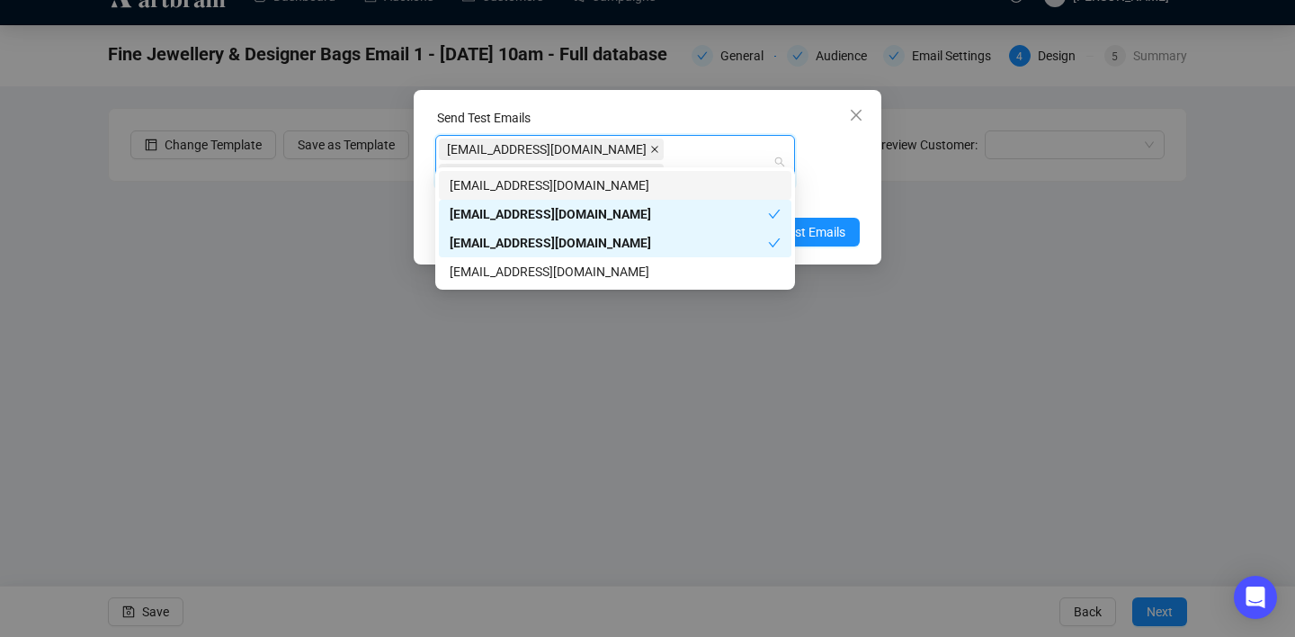
click at [650, 146] on icon "close" at bounding box center [654, 149] width 9 height 9
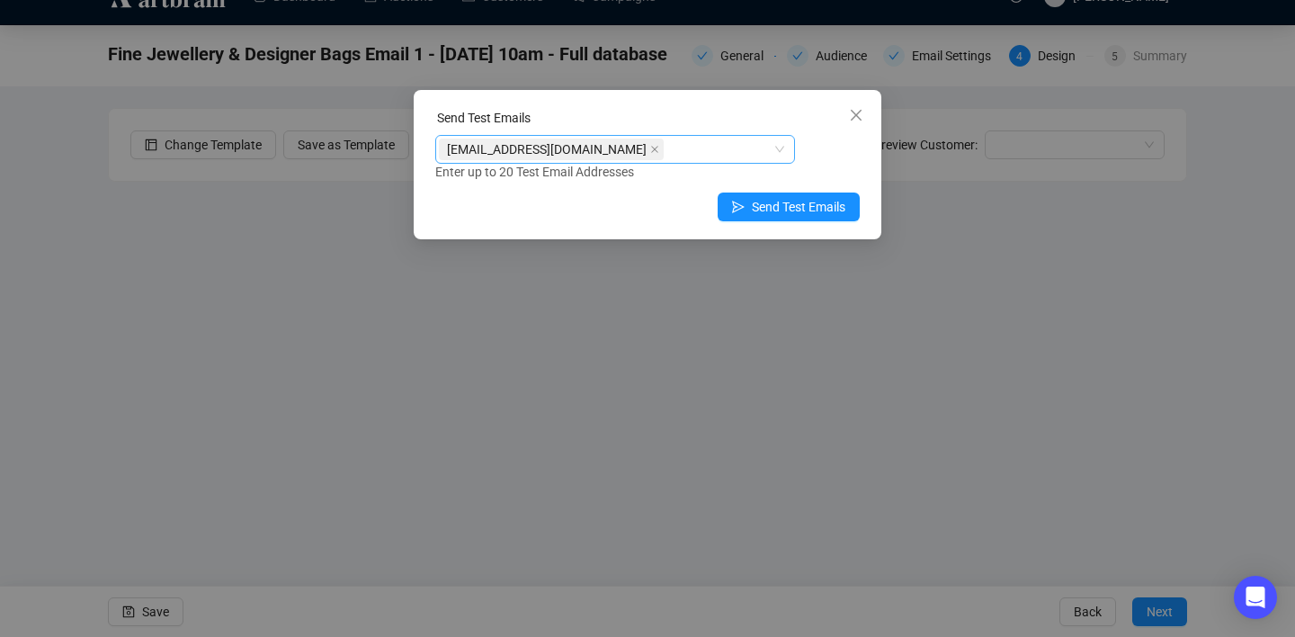
click at [814, 163] on div "Enter up to 20 Test Email Addresses" at bounding box center [647, 172] width 424 height 21
click at [806, 210] on span "Send Test Emails" at bounding box center [799, 207] width 94 height 20
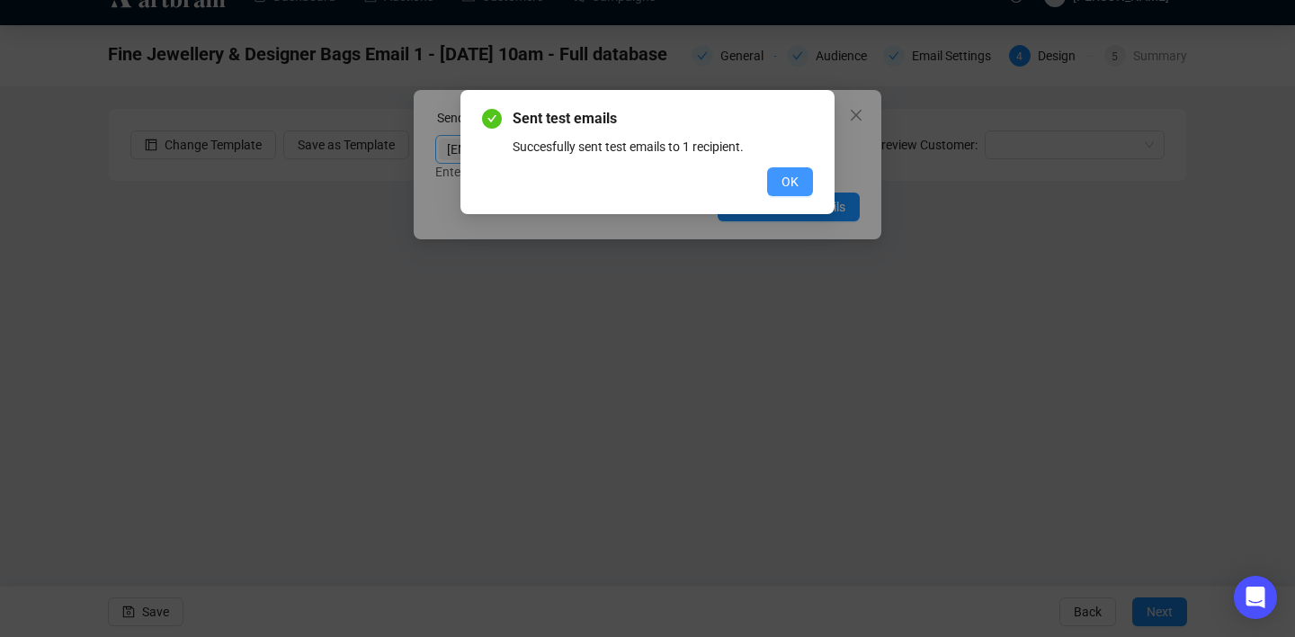
click at [783, 180] on span "OK" at bounding box center [789, 182] width 17 height 20
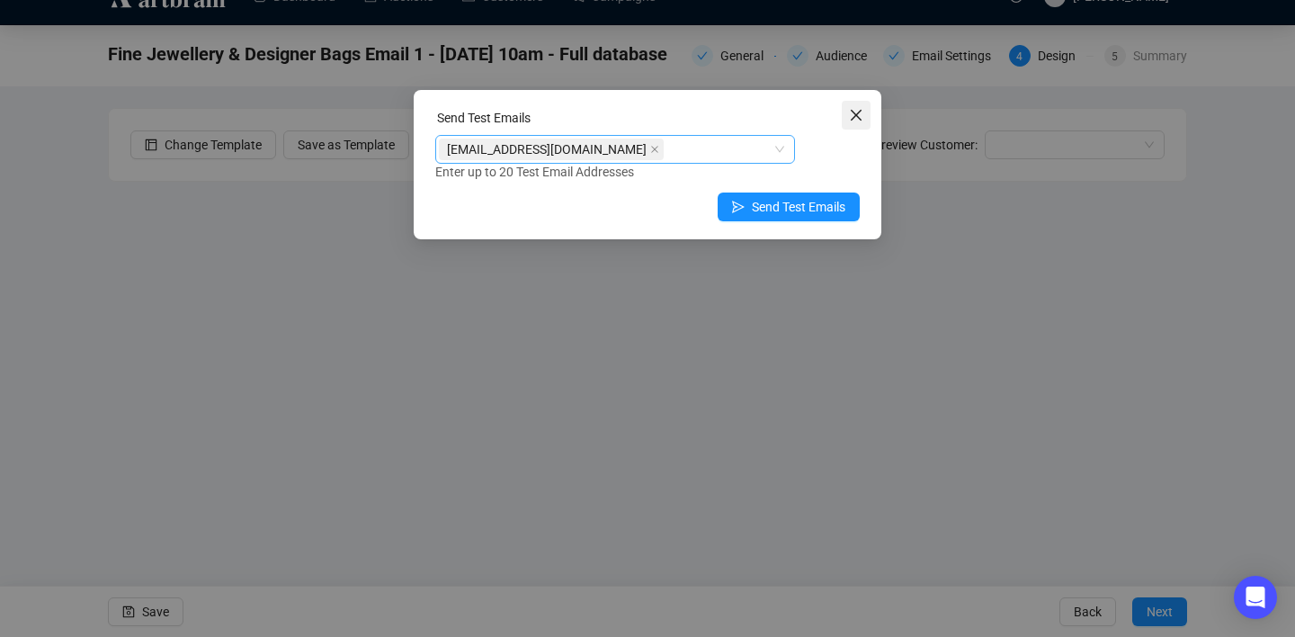
click at [851, 120] on icon "close" at bounding box center [856, 115] width 14 height 14
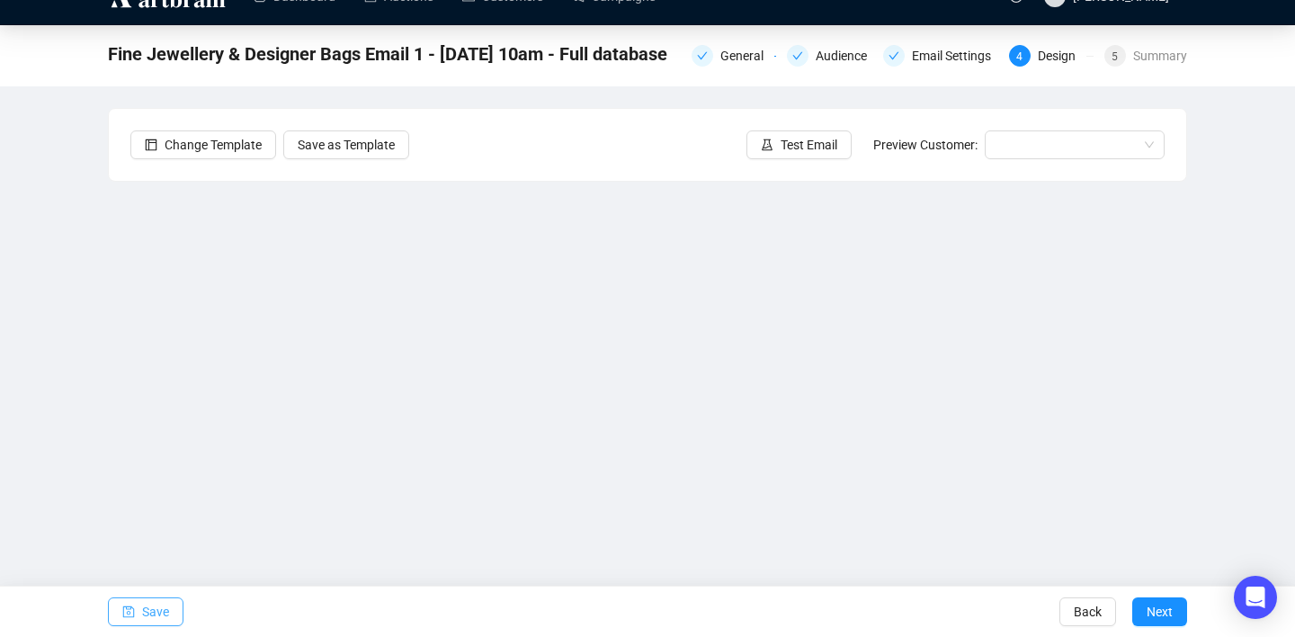
click at [143, 620] on span "Save" at bounding box center [155, 611] width 27 height 50
click at [1163, 612] on span "Next" at bounding box center [1159, 611] width 26 height 50
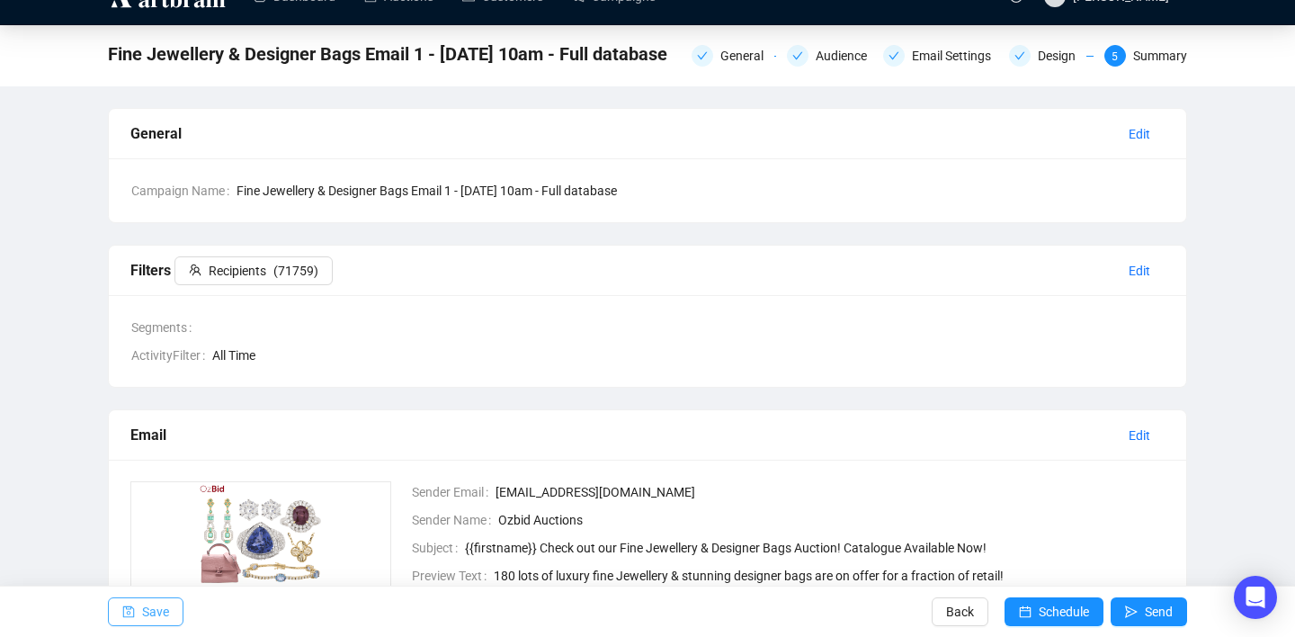
click at [158, 613] on span "Save" at bounding box center [155, 611] width 27 height 50
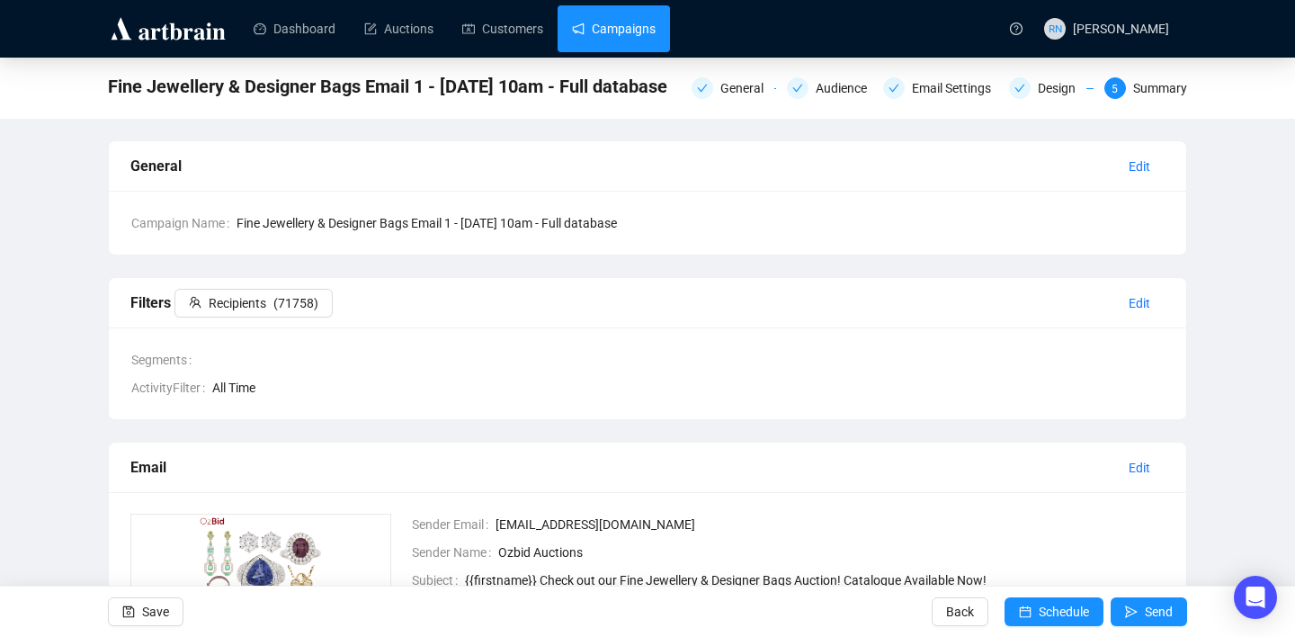
click at [618, 27] on link "Campaigns" at bounding box center [614, 28] width 84 height 47
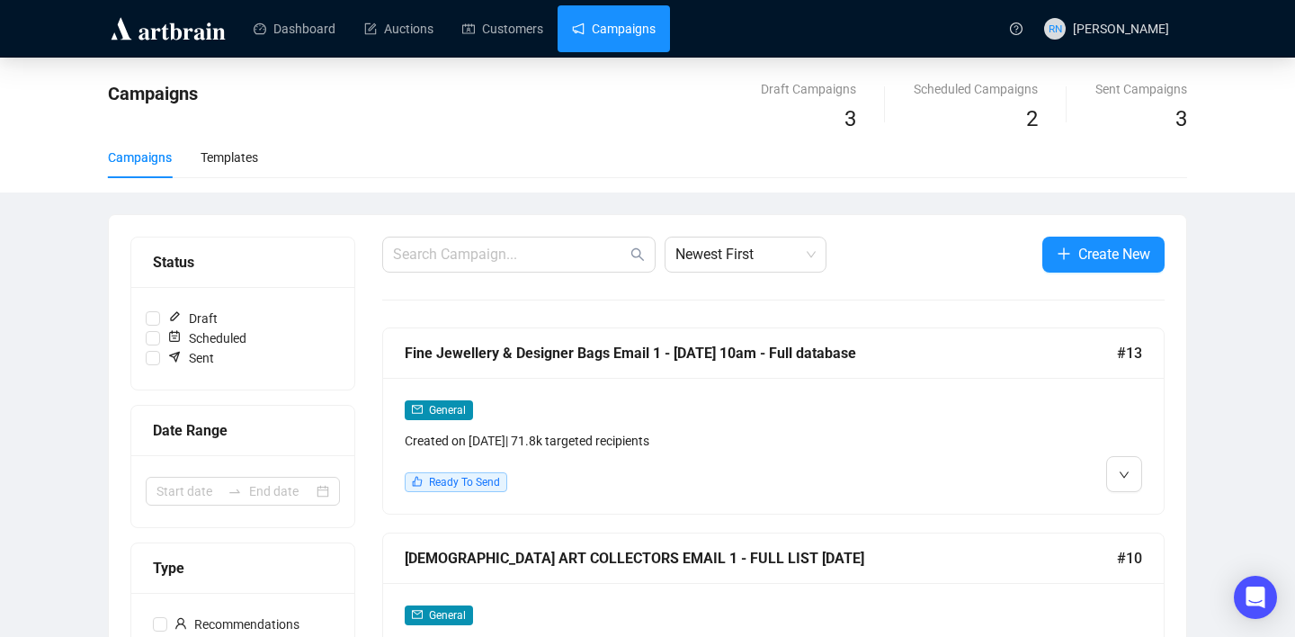
click at [754, 448] on div "Created on [DATE] | 71.8k targeted recipients" at bounding box center [680, 441] width 550 height 20
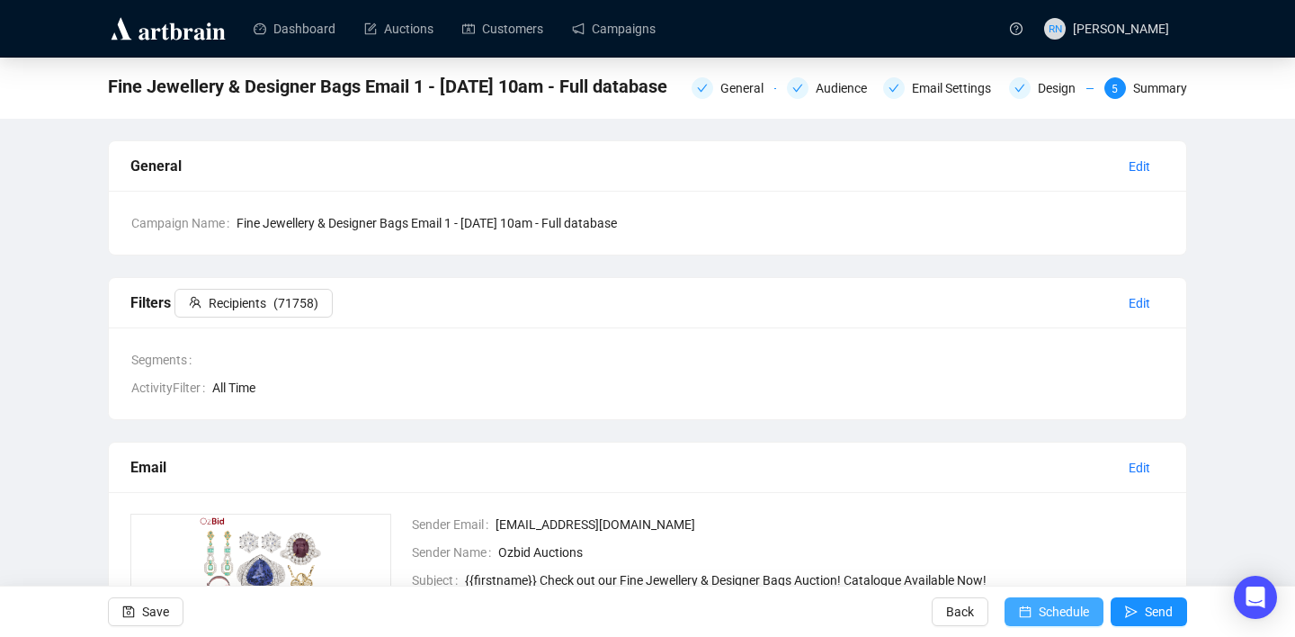
click at [1029, 619] on button "Schedule" at bounding box center [1053, 611] width 99 height 29
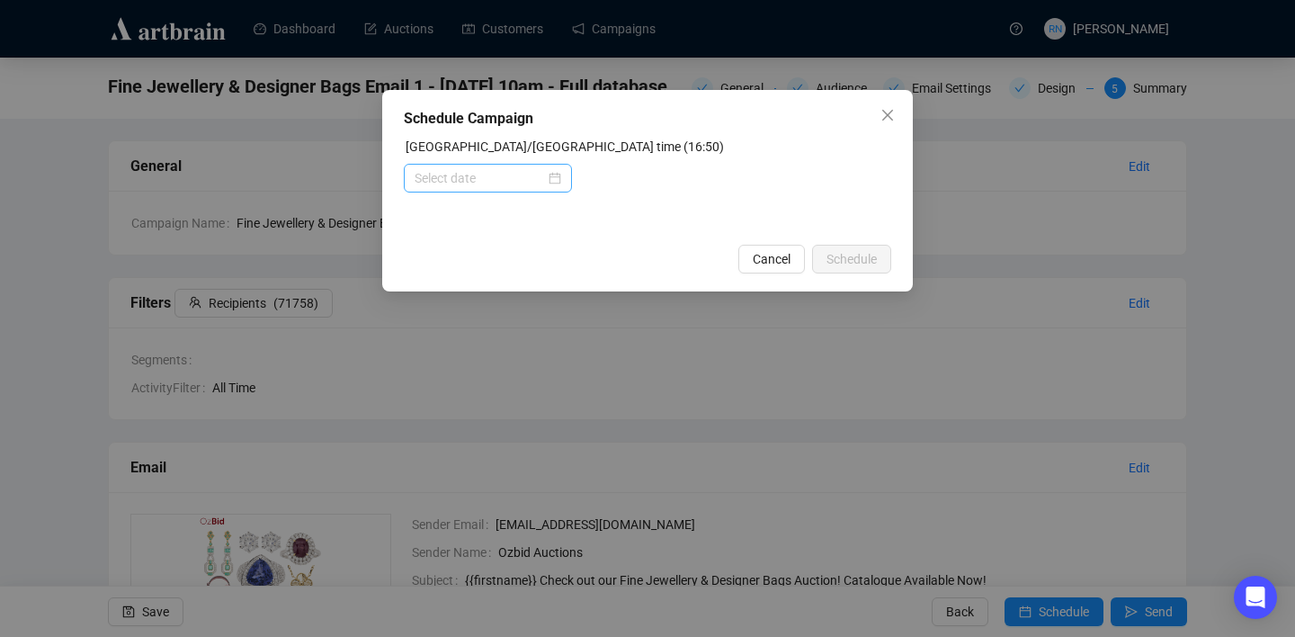
click at [551, 174] on div at bounding box center [487, 178] width 147 height 20
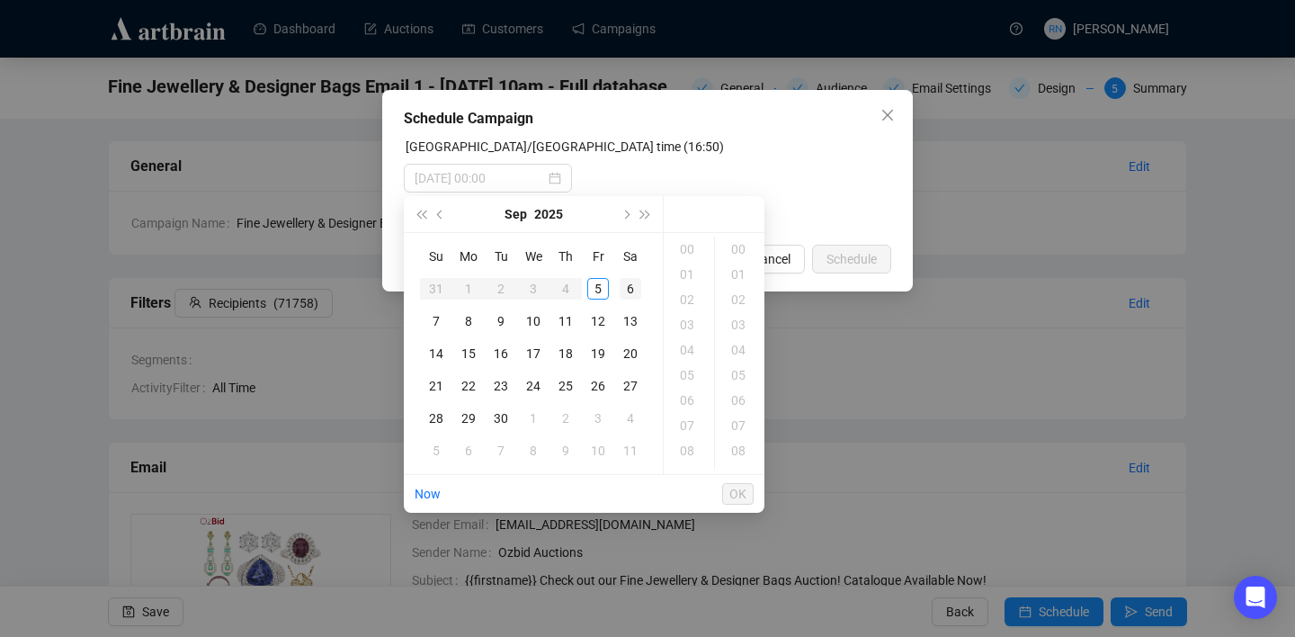
click at [632, 290] on div "6" at bounding box center [630, 289] width 22 height 22
click at [682, 438] on div "10" at bounding box center [688, 440] width 43 height 25
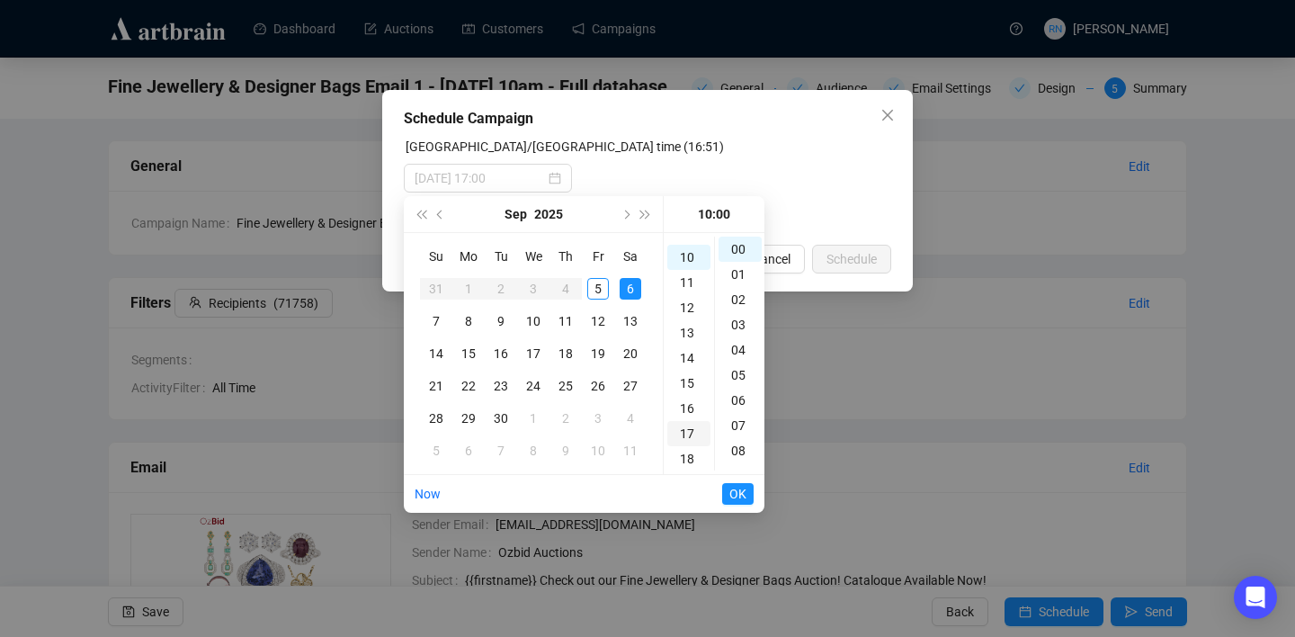
scroll to position [252, 0]
click at [735, 243] on div "00" at bounding box center [739, 248] width 43 height 25
type input "[DATE] 10:00"
click at [741, 489] on span "OK" at bounding box center [737, 494] width 17 height 34
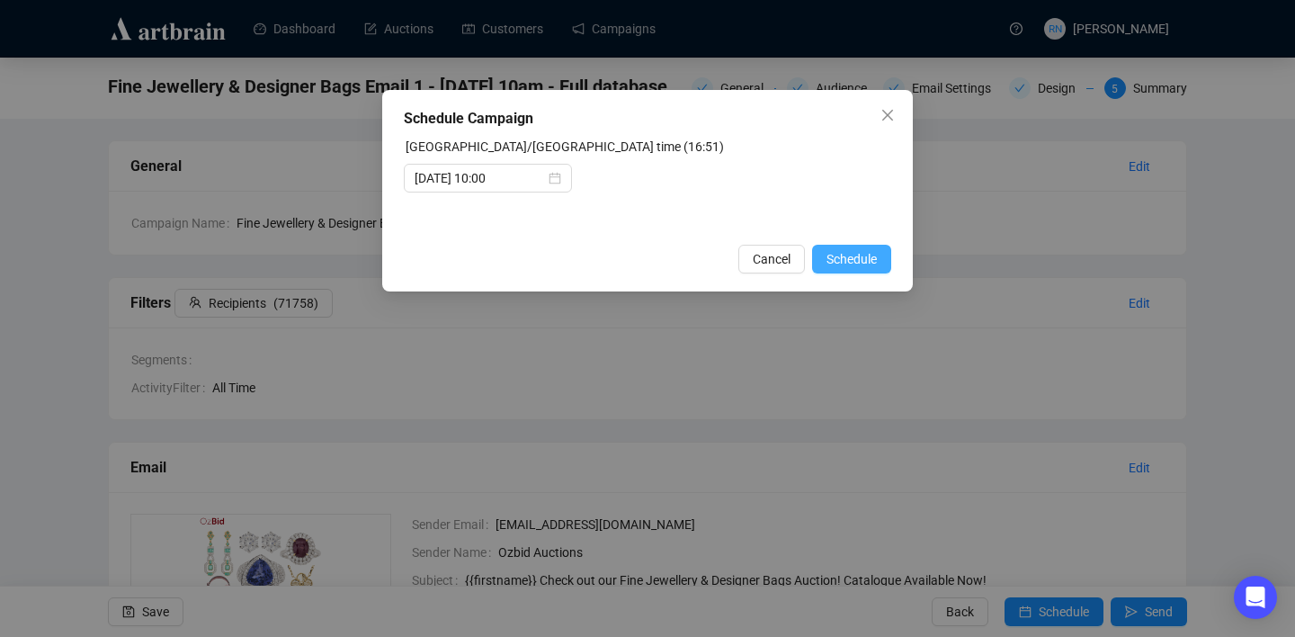
click at [851, 265] on span "Schedule" at bounding box center [851, 259] width 50 height 20
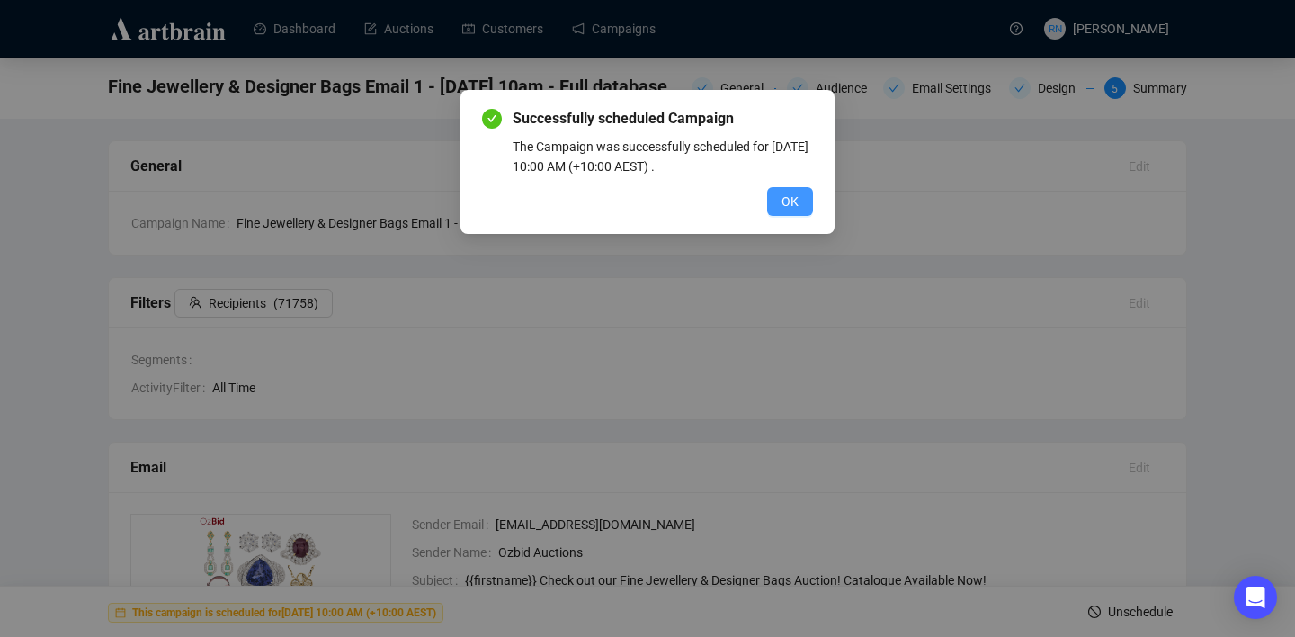
click at [774, 205] on button "OK" at bounding box center [790, 201] width 46 height 29
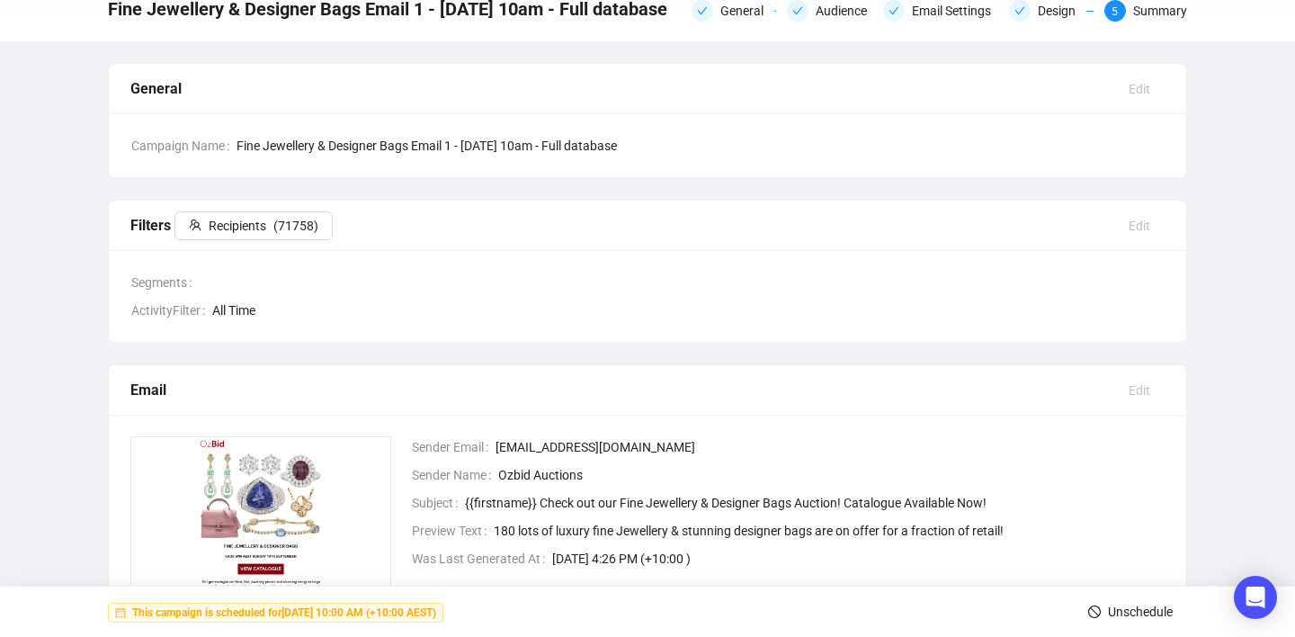
scroll to position [0, 0]
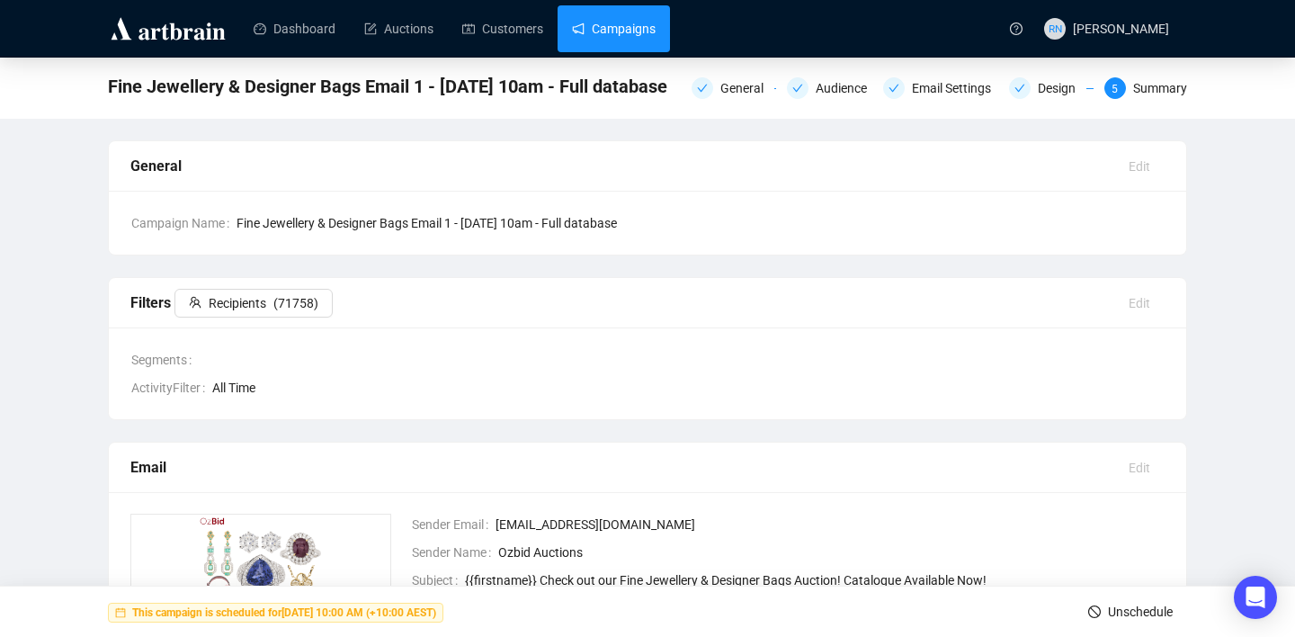
click at [641, 27] on link "Campaigns" at bounding box center [614, 28] width 84 height 47
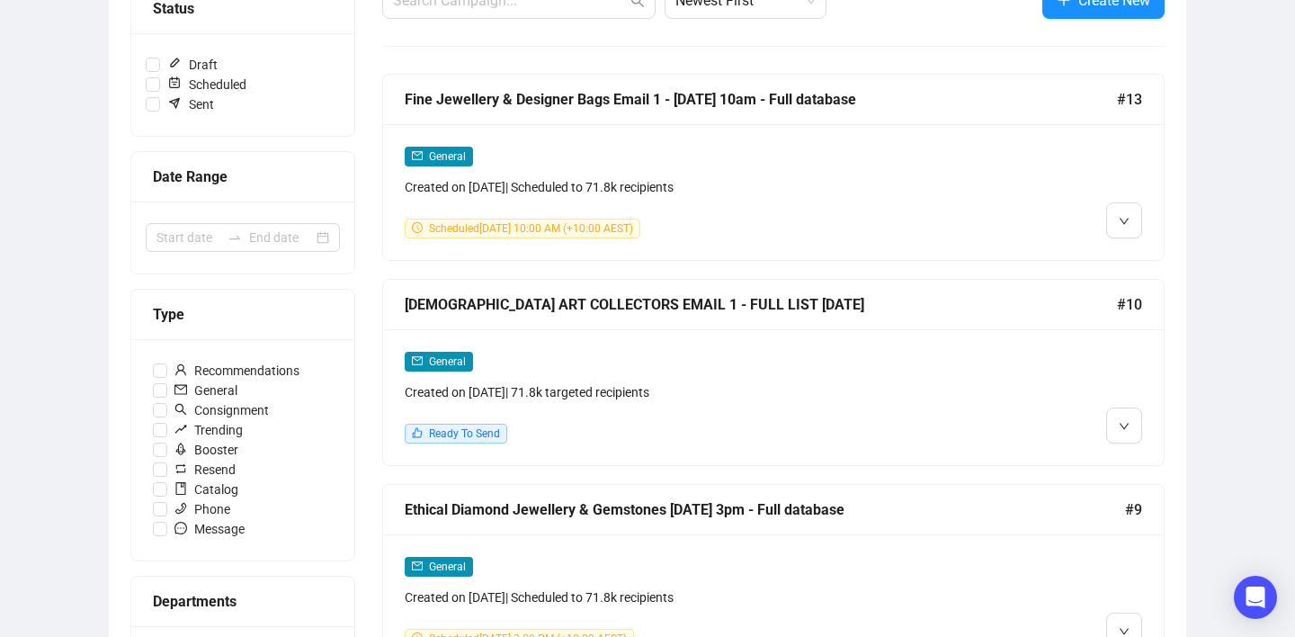
scroll to position [254, 0]
click at [660, 402] on div "General Created on [DATE] | 71.8k targeted recipients Ready To Send" at bounding box center [680, 396] width 550 height 93
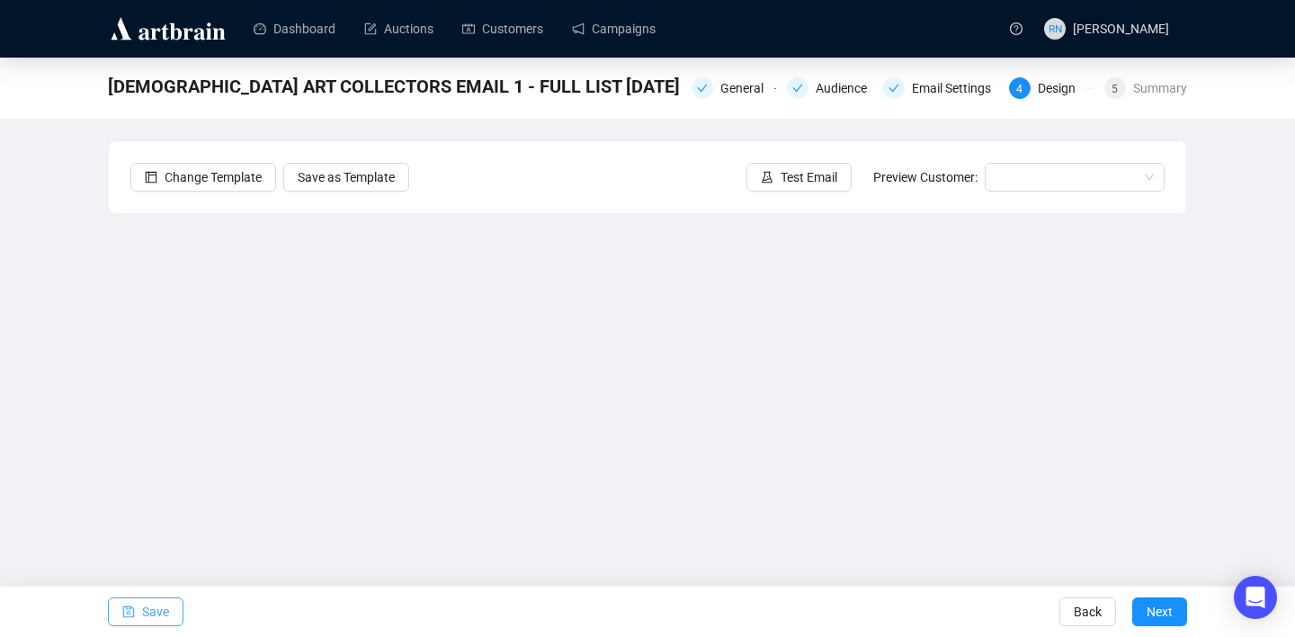
click at [165, 609] on span "Save" at bounding box center [155, 611] width 27 height 50
click at [156, 612] on span "Save" at bounding box center [155, 611] width 27 height 50
click at [138, 611] on button "Save" at bounding box center [146, 611] width 76 height 29
click at [163, 615] on span "Save" at bounding box center [155, 611] width 27 height 50
click at [761, 180] on icon "experiment" at bounding box center [767, 177] width 13 height 13
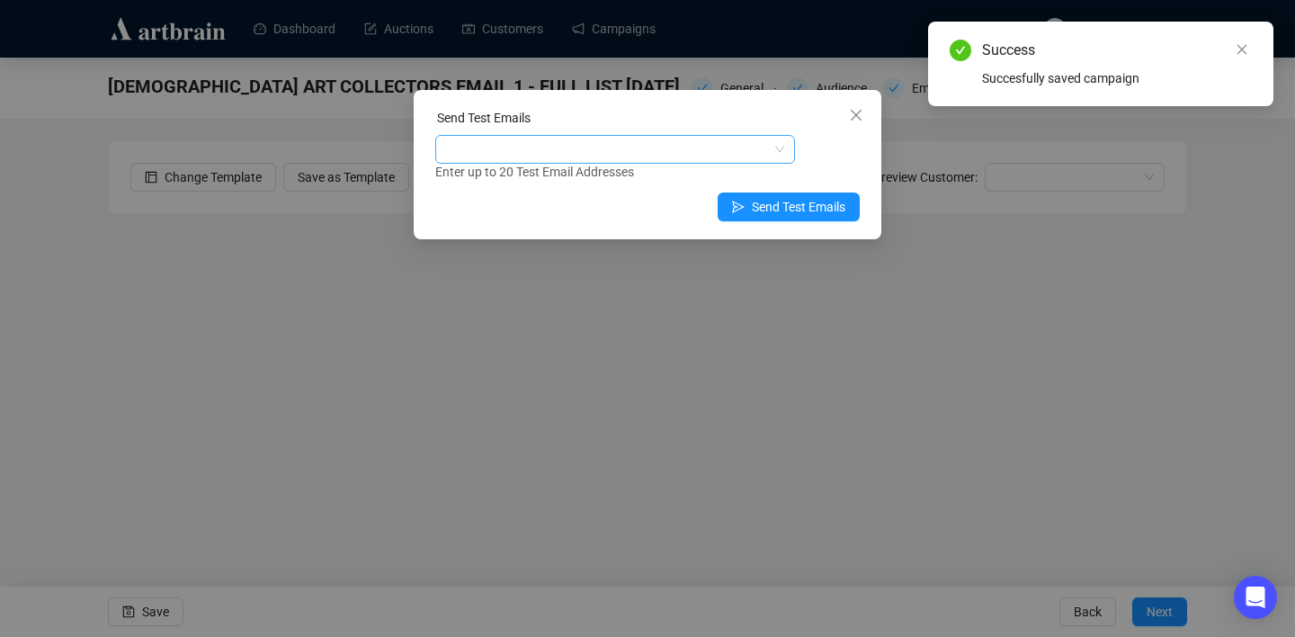
click at [557, 139] on div at bounding box center [606, 149] width 334 height 25
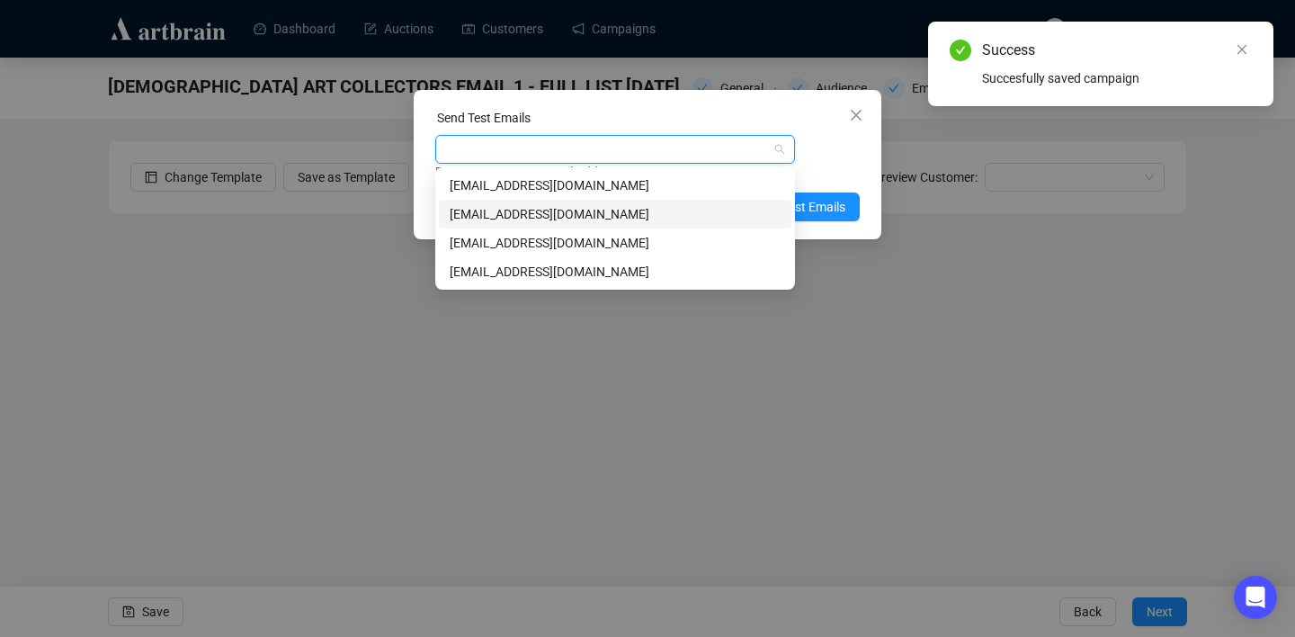
click at [562, 209] on div "[EMAIL_ADDRESS][DOMAIN_NAME]" at bounding box center [615, 214] width 331 height 20
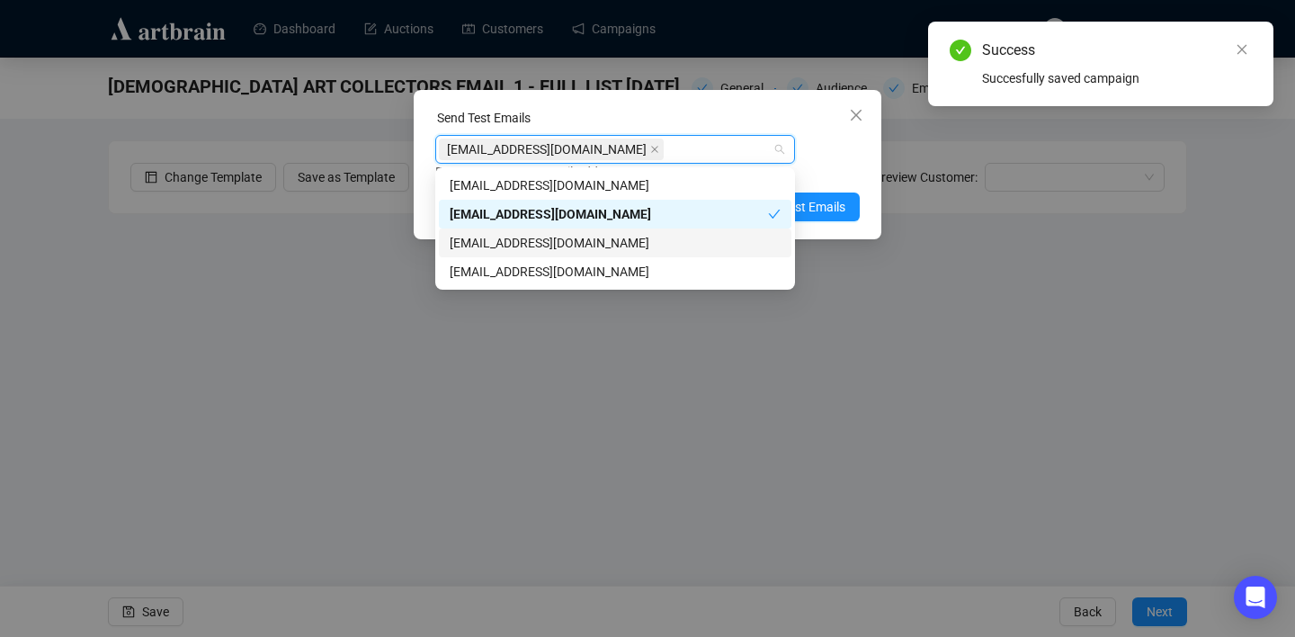
click at [590, 245] on div "[EMAIL_ADDRESS][DOMAIN_NAME]" at bounding box center [615, 243] width 331 height 20
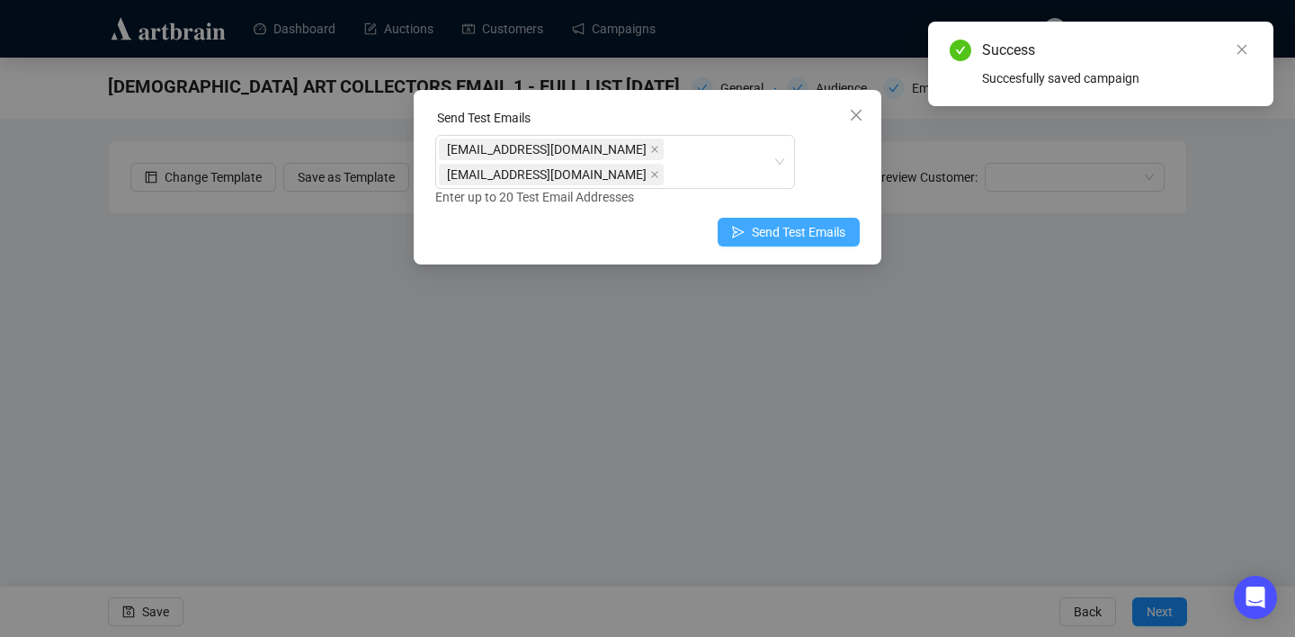
click at [842, 222] on span "Send Test Emails" at bounding box center [799, 232] width 94 height 20
click at [786, 209] on div "Sent test emails Succesfully sent test emails to 2 recipients. OK" at bounding box center [647, 318] width 1295 height 637
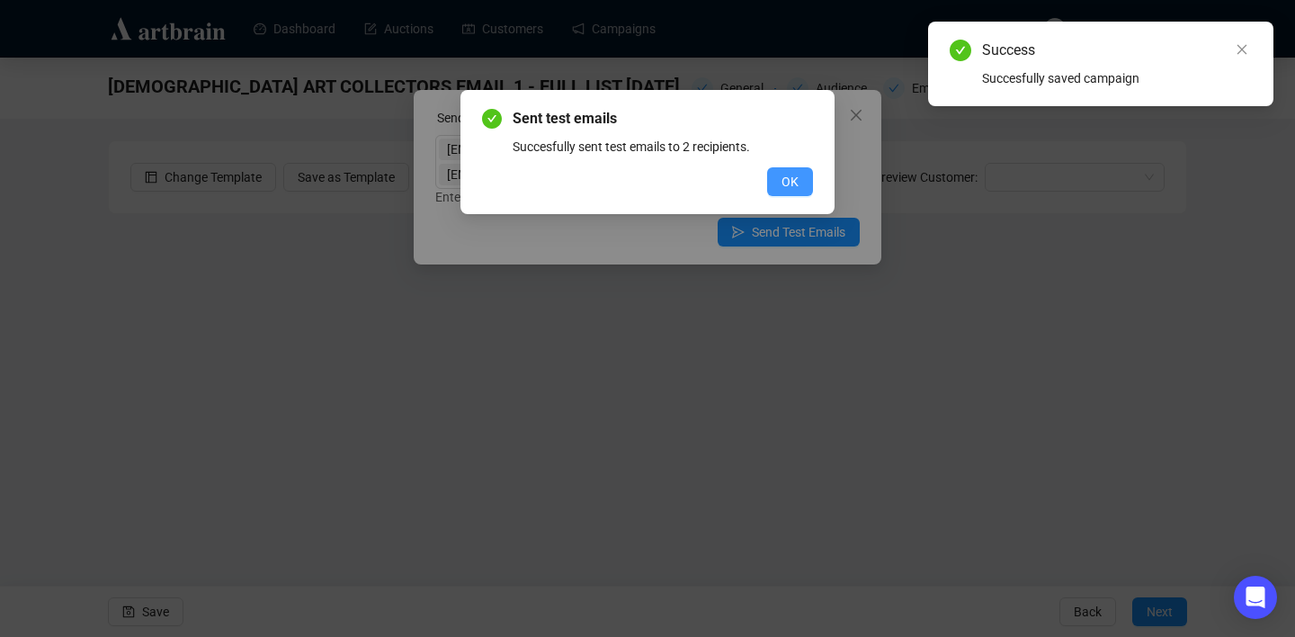
click at [785, 188] on span "OK" at bounding box center [789, 182] width 17 height 20
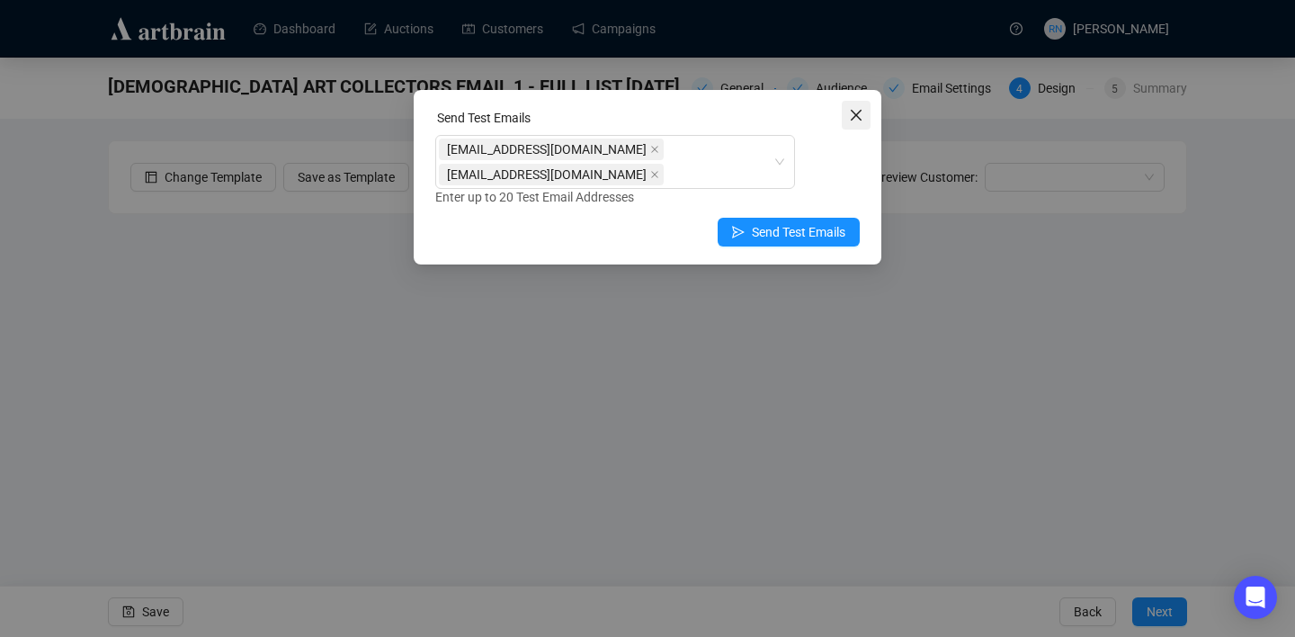
click at [853, 115] on icon "close" at bounding box center [856, 115] width 14 height 14
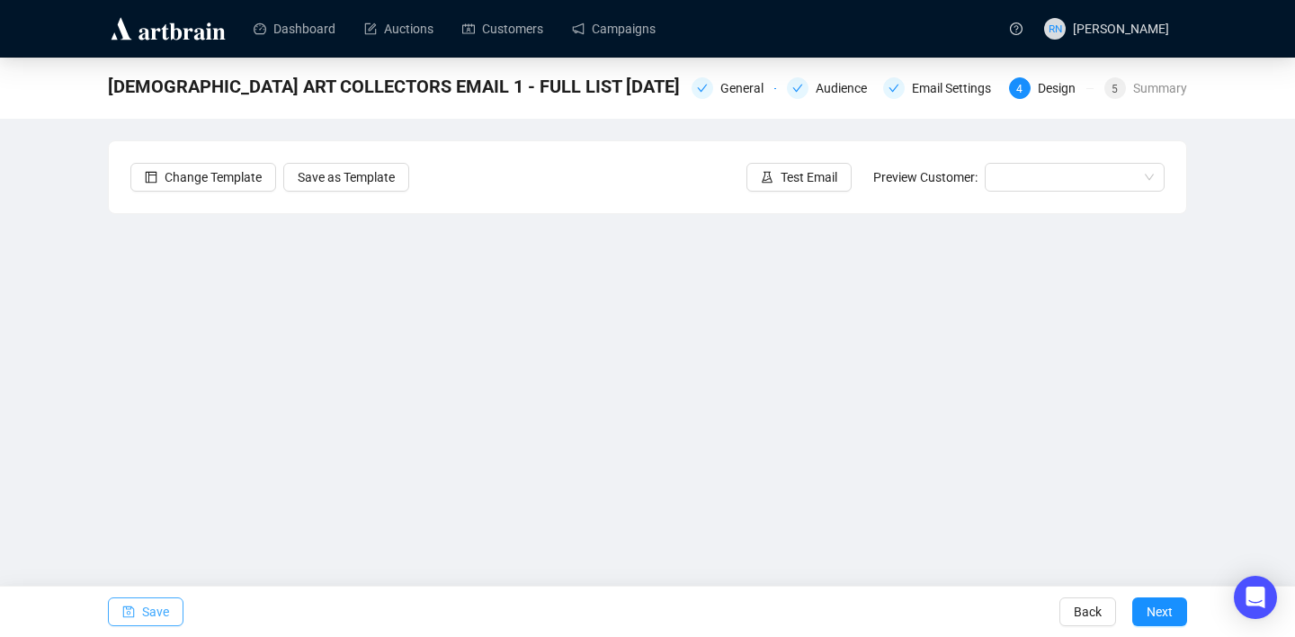
click at [142, 612] on span "Save" at bounding box center [155, 611] width 27 height 50
click at [168, 613] on span "Save" at bounding box center [155, 611] width 27 height 50
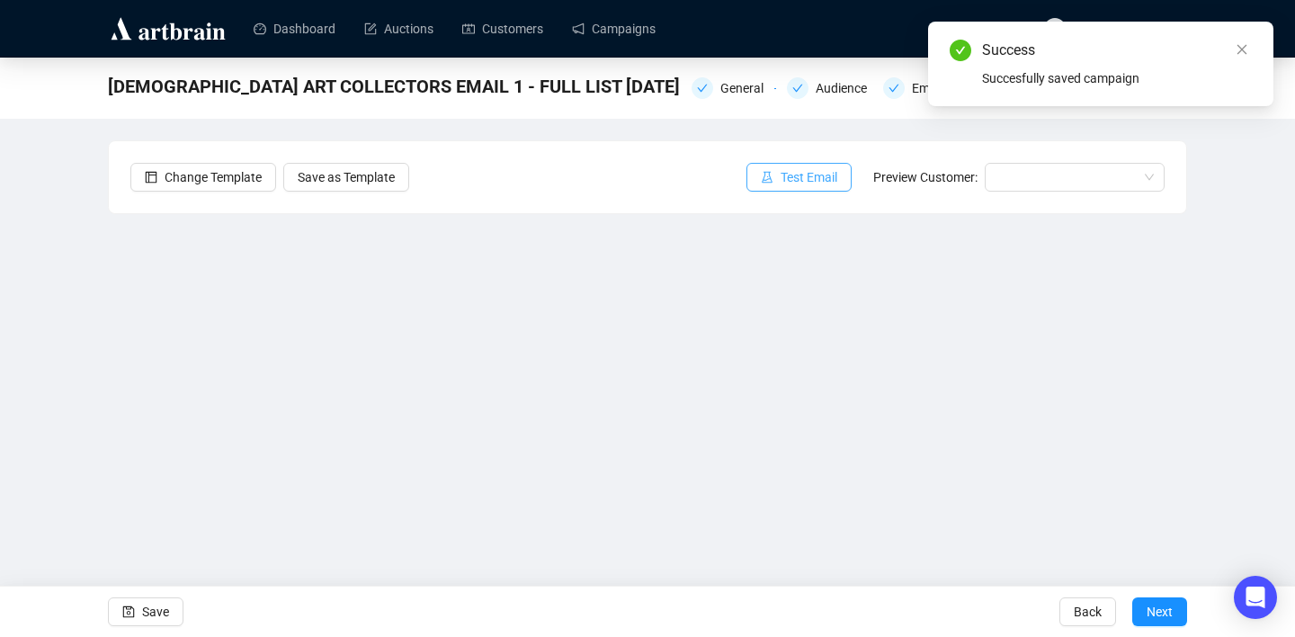
click at [797, 184] on span "Test Email" at bounding box center [808, 177] width 57 height 20
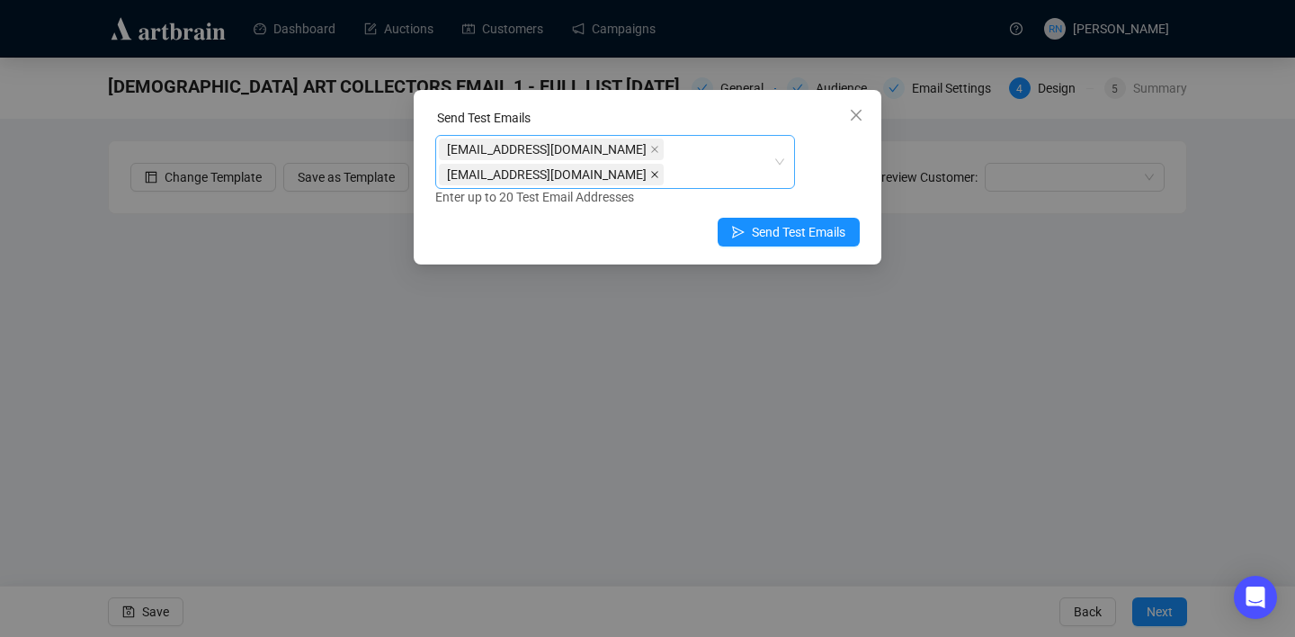
click at [659, 170] on icon "close" at bounding box center [654, 174] width 9 height 9
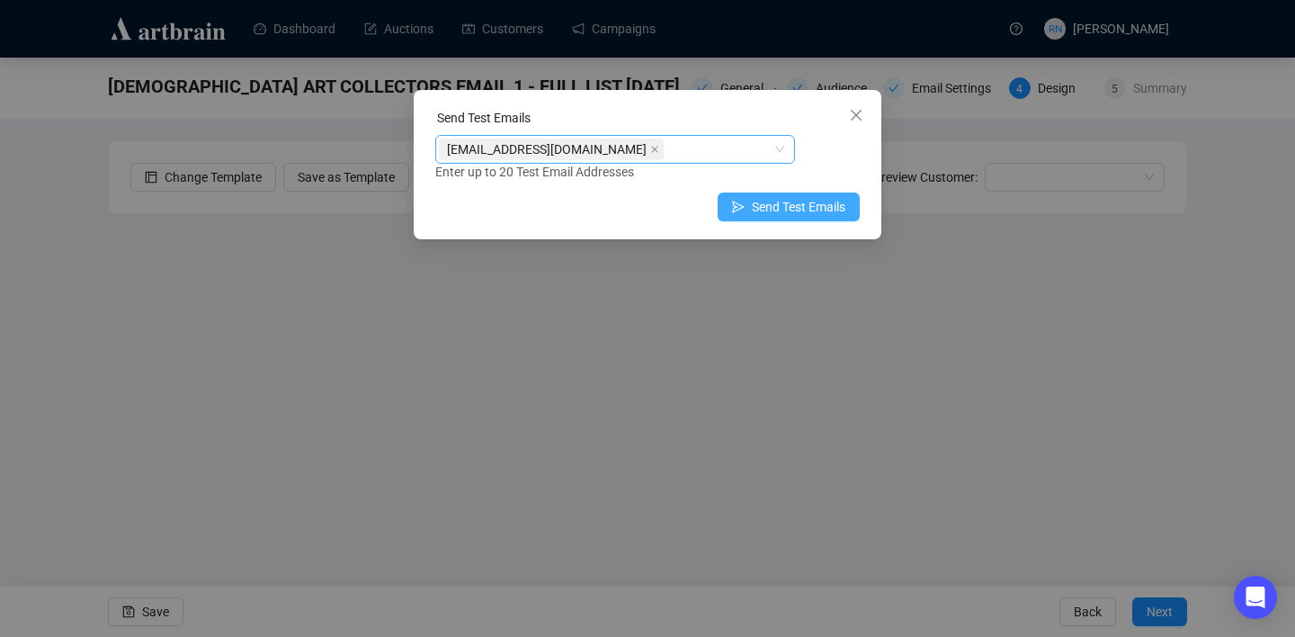
click at [769, 212] on span "Send Test Emails" at bounding box center [799, 207] width 94 height 20
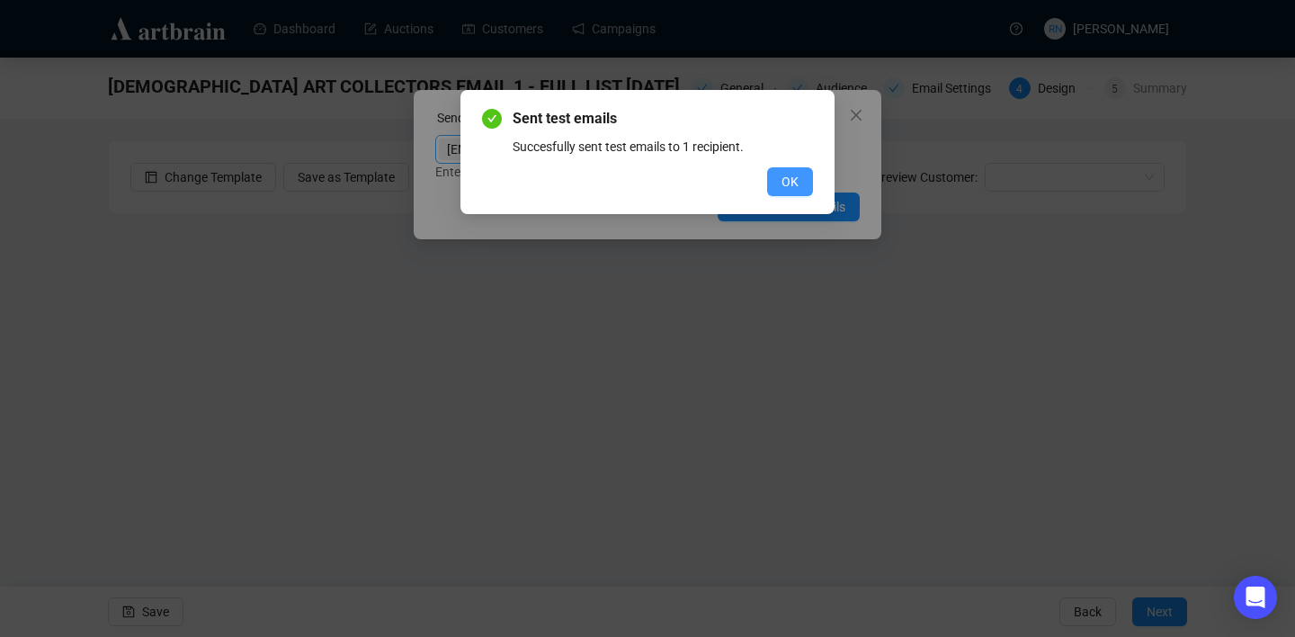
click at [797, 175] on span "OK" at bounding box center [789, 182] width 17 height 20
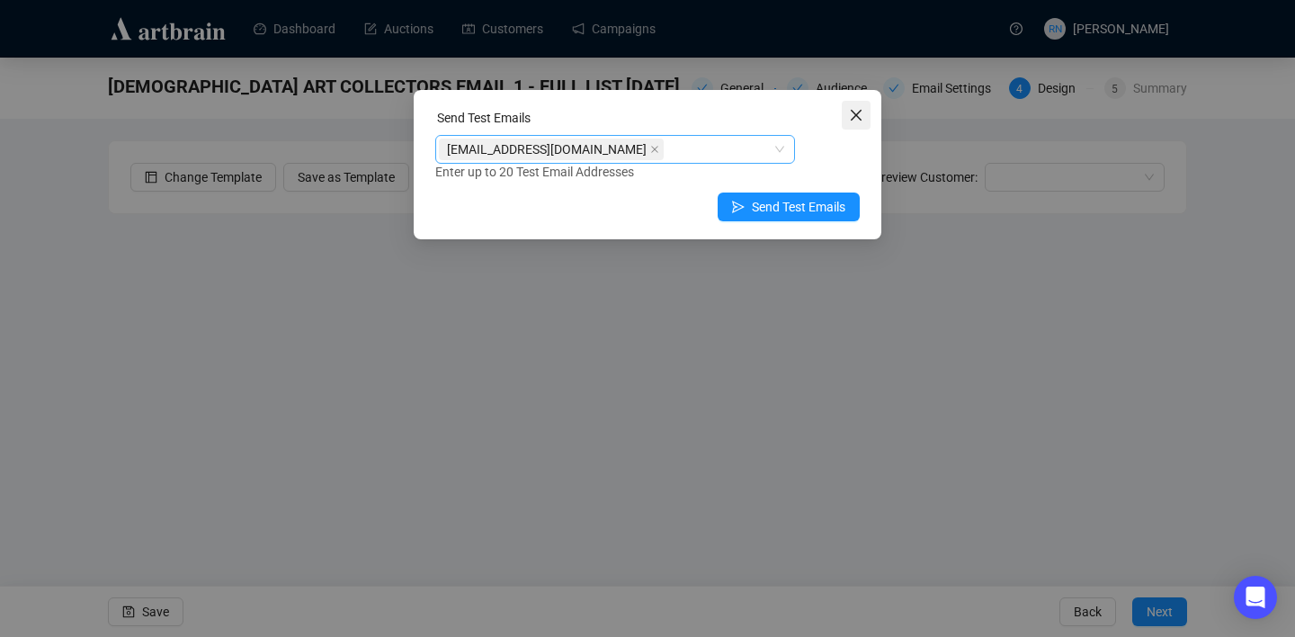
click at [857, 106] on button "Close" at bounding box center [856, 115] width 29 height 29
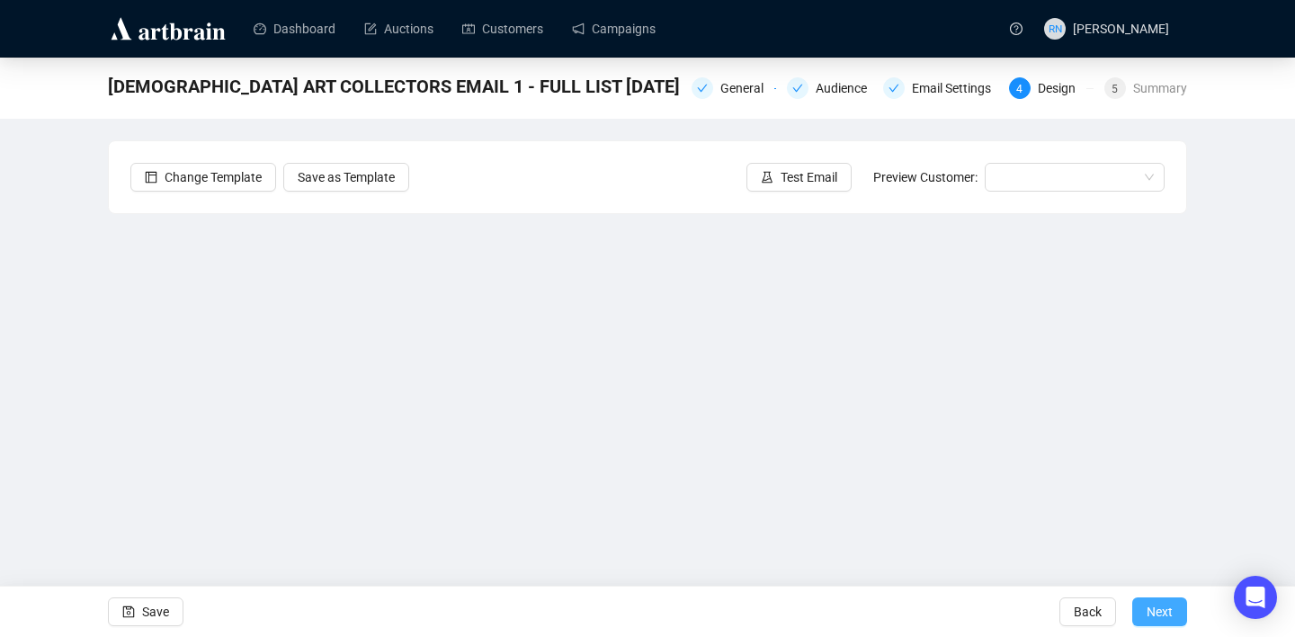
click at [1162, 614] on span "Next" at bounding box center [1159, 611] width 26 height 50
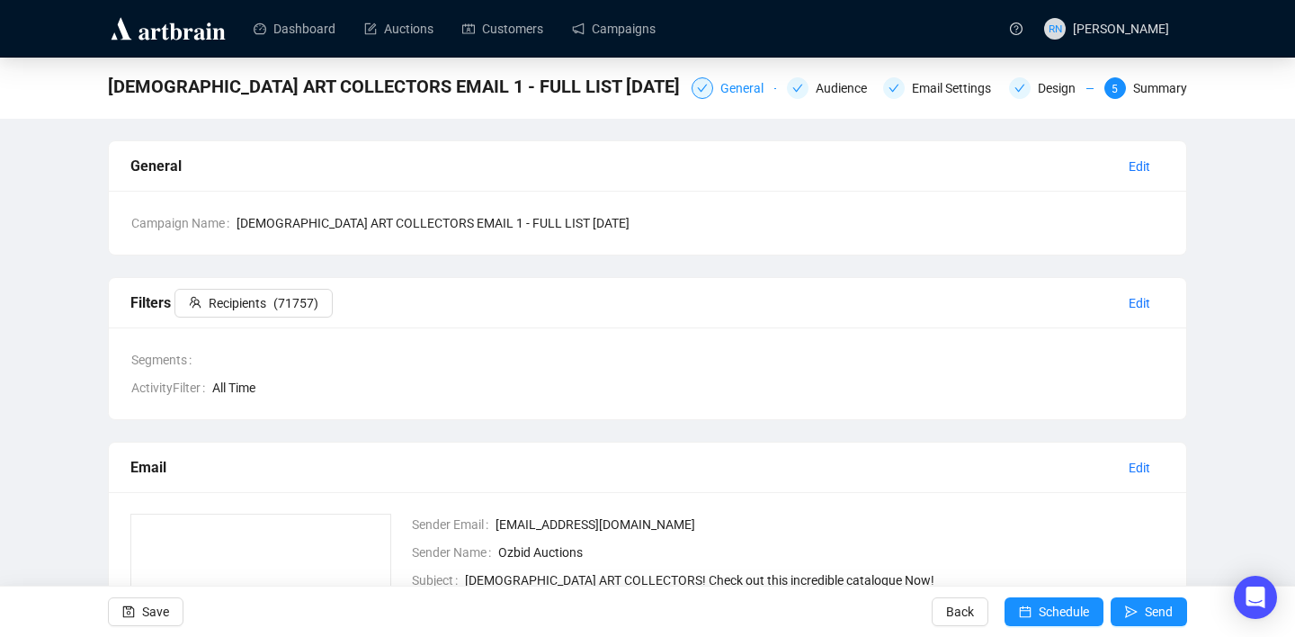
click at [738, 93] on div "General" at bounding box center [747, 88] width 54 height 22
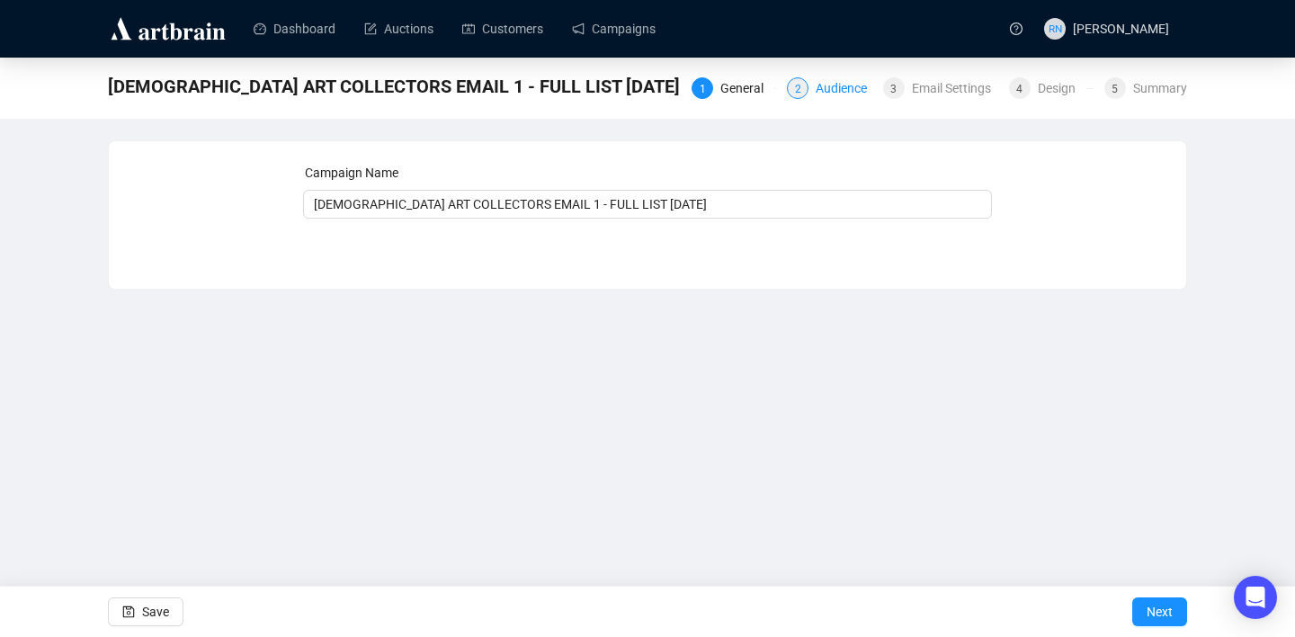
click at [839, 85] on div "Audience" at bounding box center [846, 88] width 62 height 22
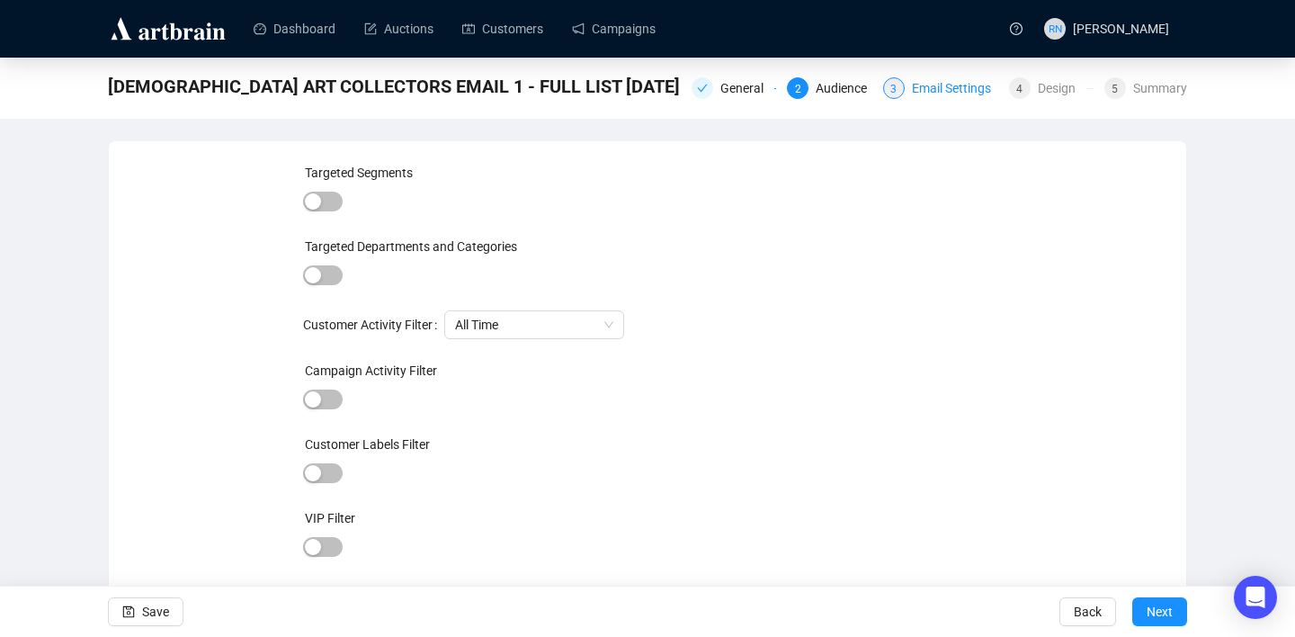
click at [890, 85] on span "3" at bounding box center [893, 89] width 6 height 13
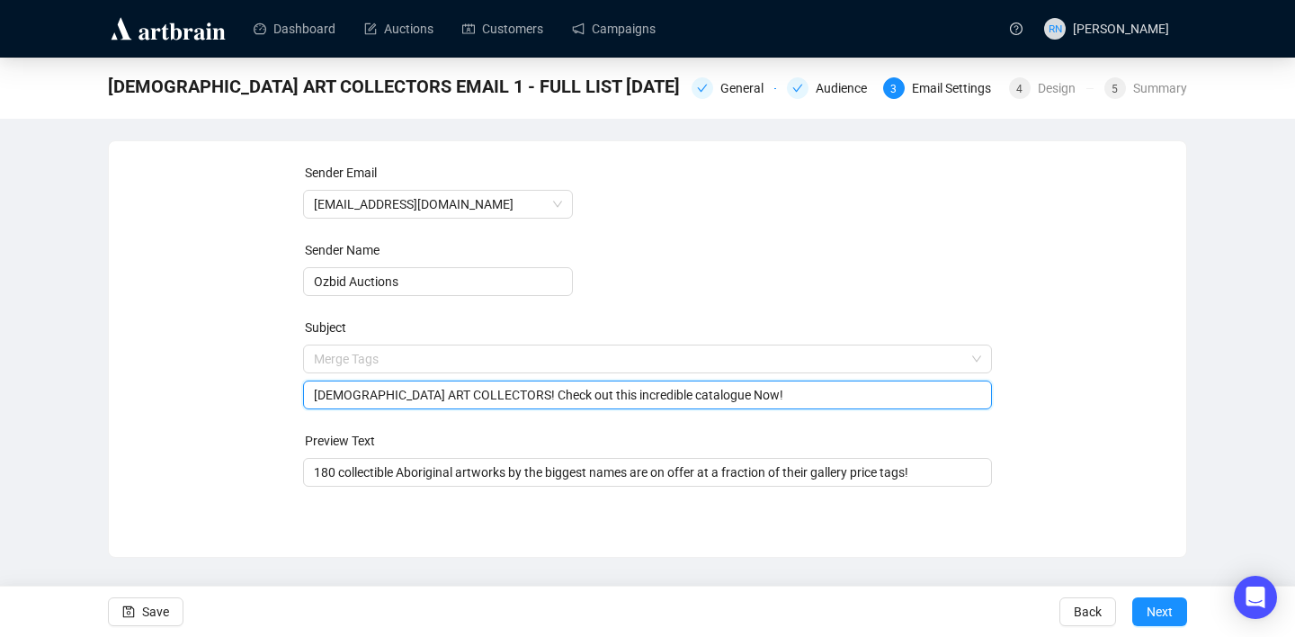
click at [575, 360] on span "Merge Tags [DEMOGRAPHIC_DATA] ART COLLECTORS! Check out this incredible catalog…" at bounding box center [648, 377] width 690 height 50
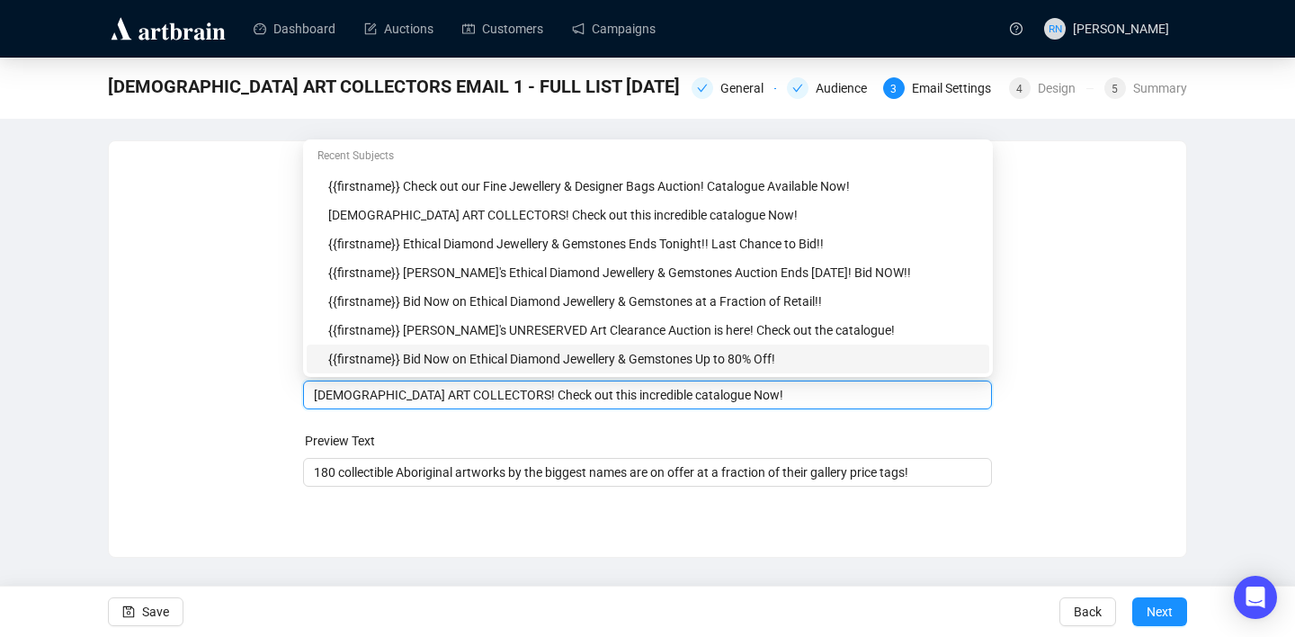
click at [597, 396] on input "[DEMOGRAPHIC_DATA] ART COLLECTORS! Check out this incredible catalogue Now!" at bounding box center [648, 395] width 668 height 20
click at [663, 396] on input "[DEMOGRAPHIC_DATA] ART COLLECTORS! Check out this Incredible catalogue Now!" at bounding box center [648, 395] width 668 height 20
type input "[DEMOGRAPHIC_DATA] ART COLLECTORS! Check out this Incredible Catalogue Now!"
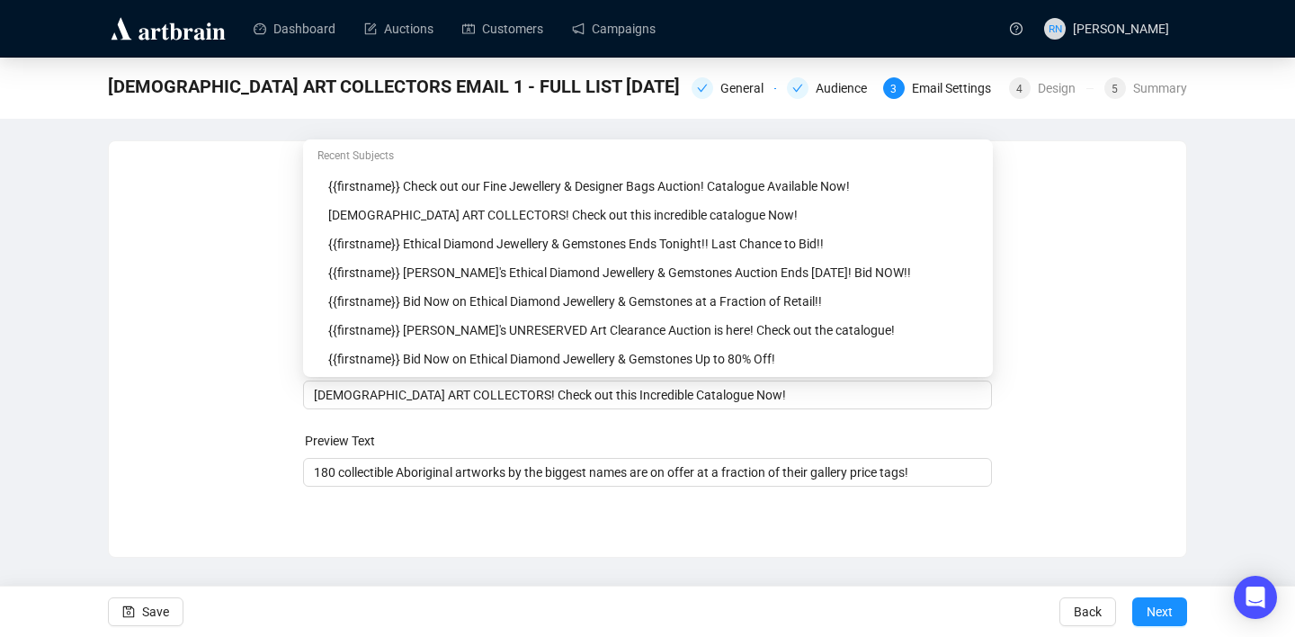
click at [1056, 404] on div "Sender Email [EMAIL_ADDRESS][DOMAIN_NAME] Sender Name Ozbid Auctions Subject Me…" at bounding box center [647, 335] width 1034 height 345
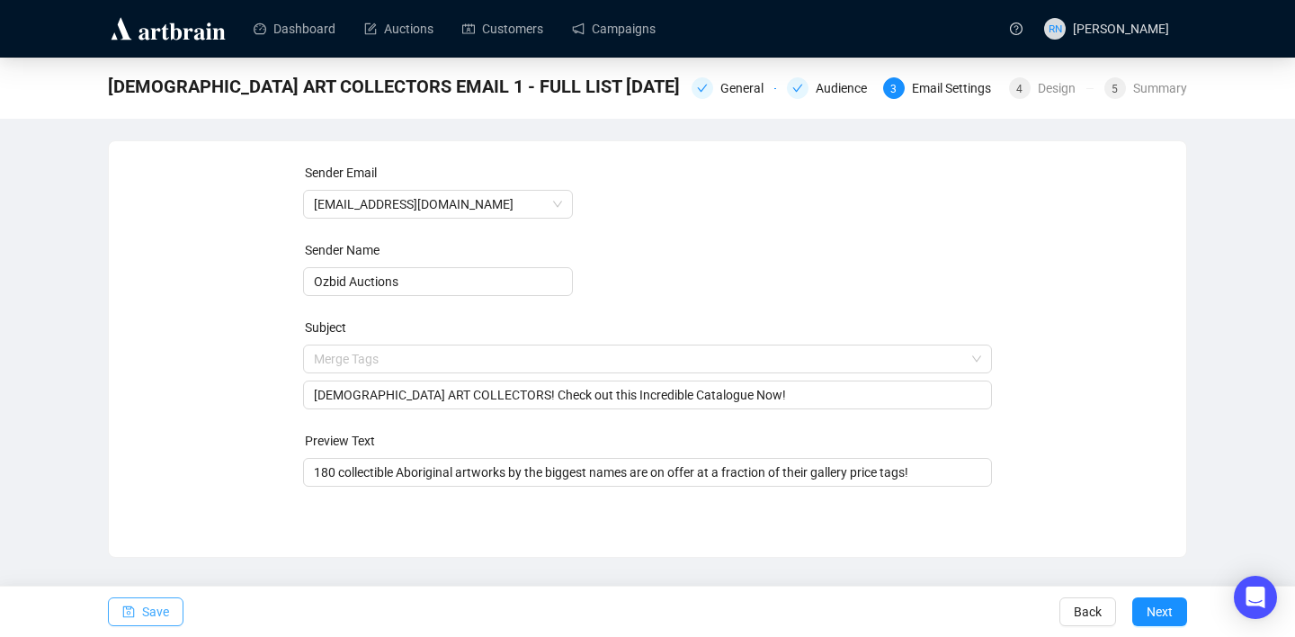
click at [147, 615] on span "Save" at bounding box center [155, 611] width 27 height 50
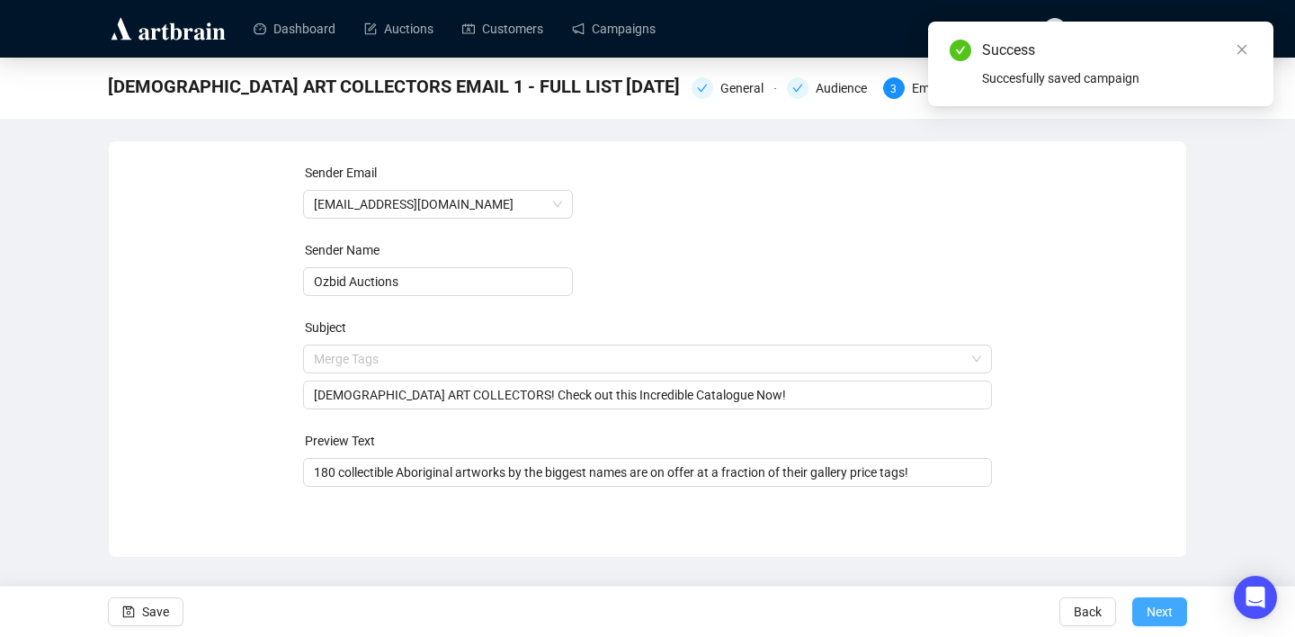
click at [1147, 596] on span "Next" at bounding box center [1159, 611] width 26 height 50
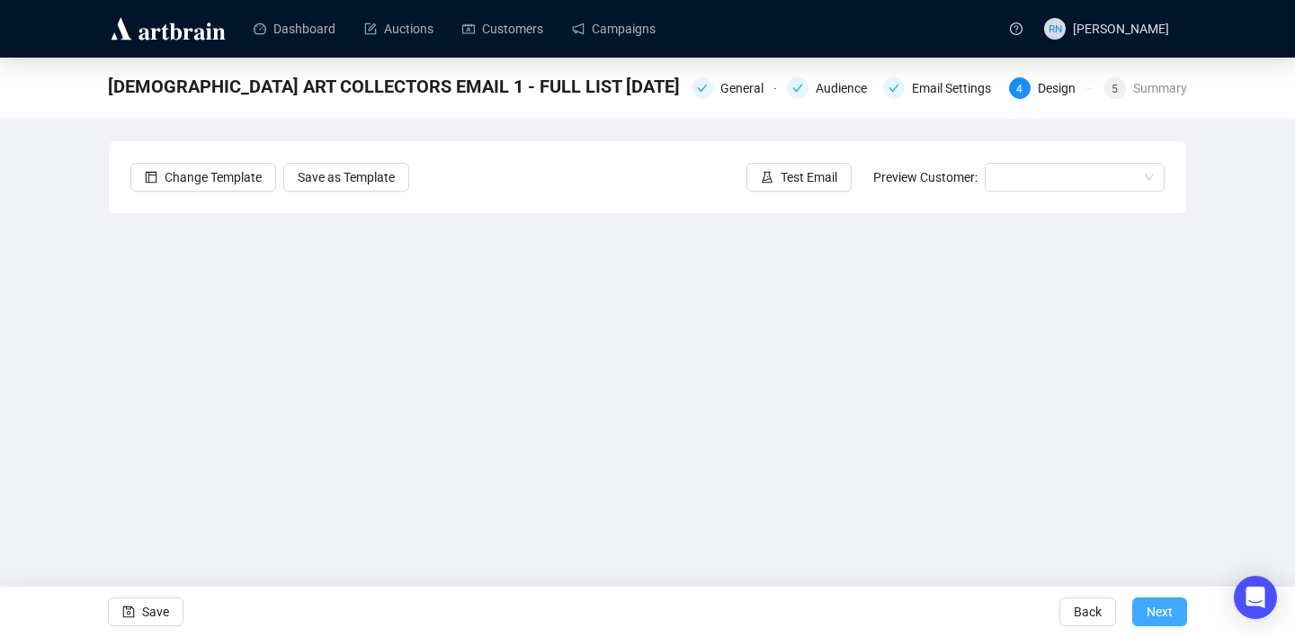
click at [1154, 619] on span "Next" at bounding box center [1159, 611] width 26 height 50
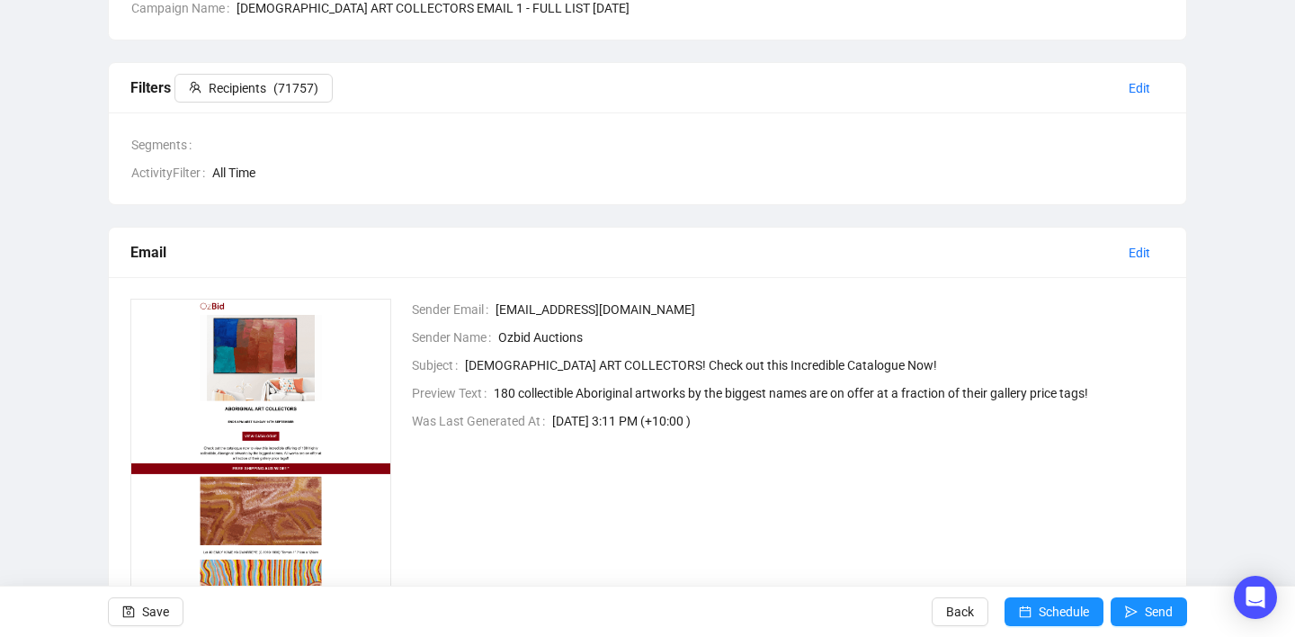
scroll to position [234, 0]
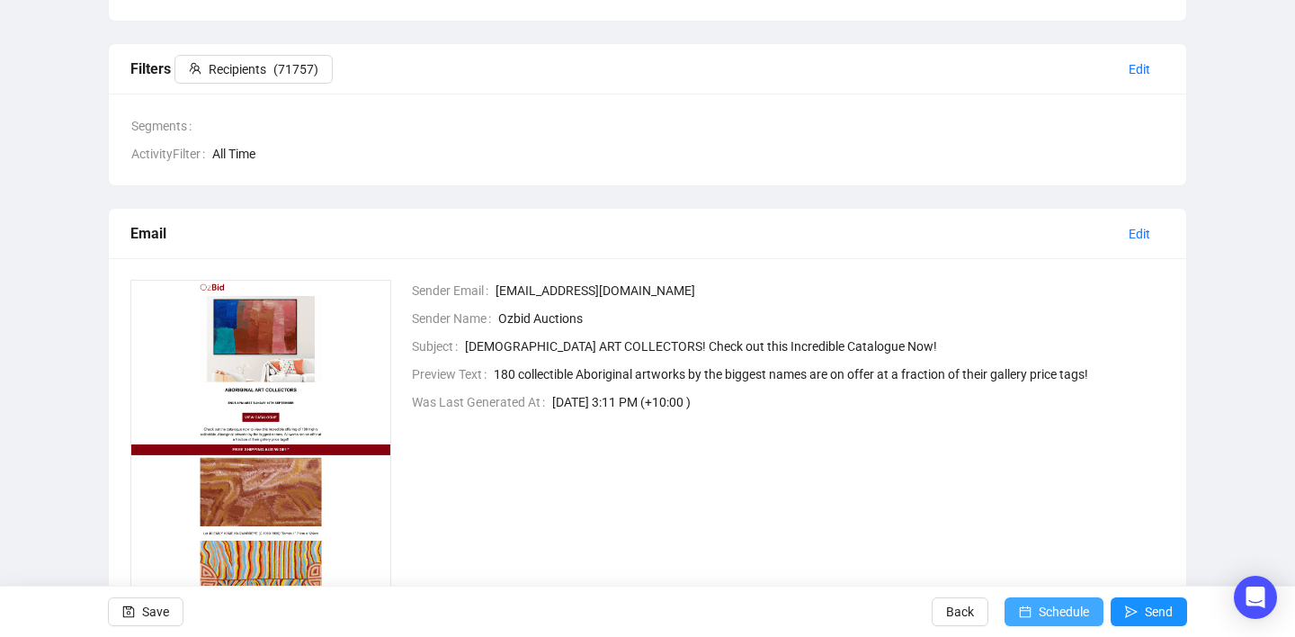
click at [1042, 610] on span "Schedule" at bounding box center [1063, 611] width 50 height 50
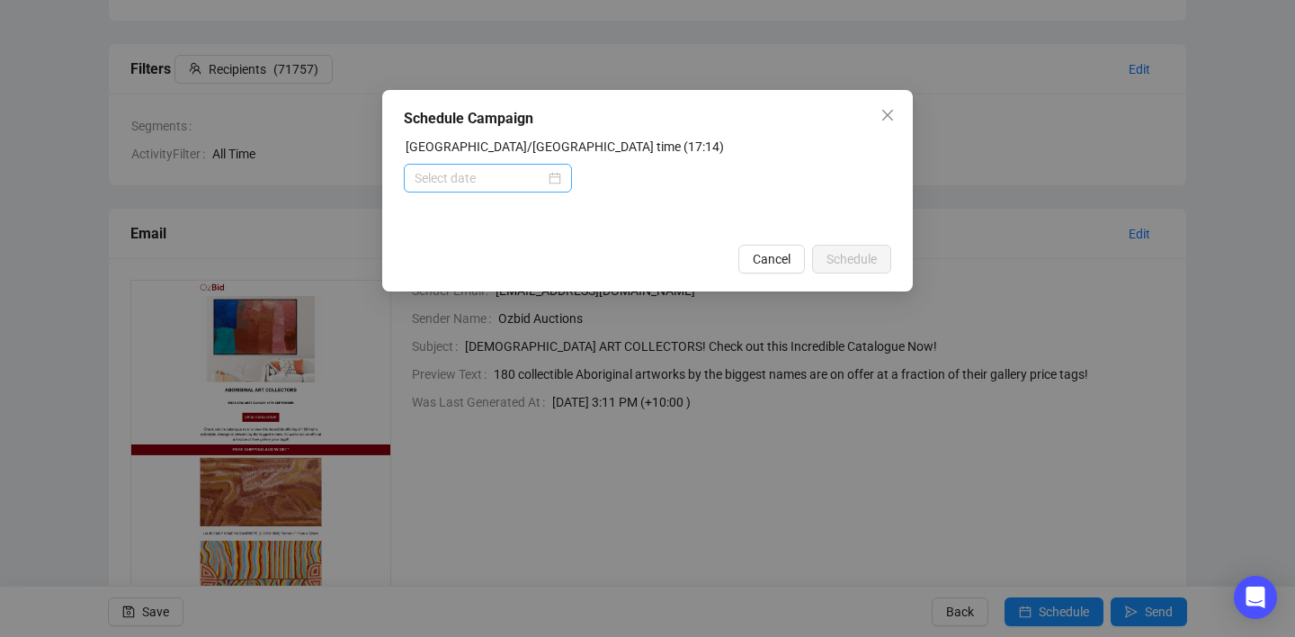
click at [549, 183] on div at bounding box center [487, 178] width 147 height 20
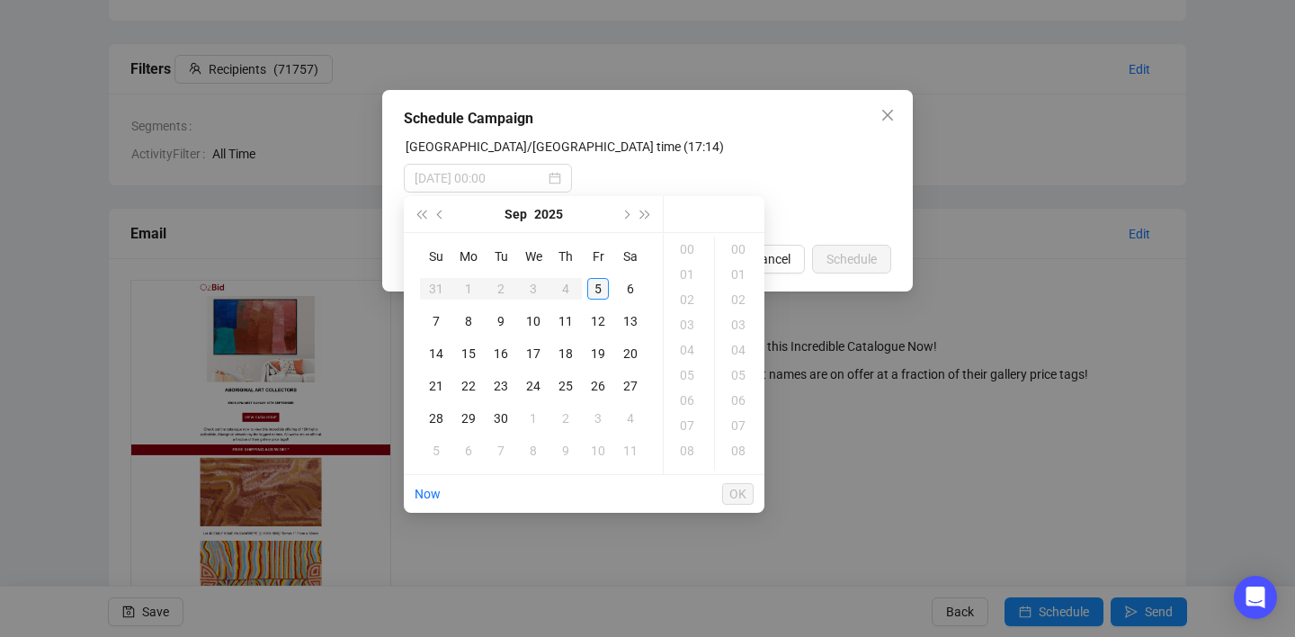
click at [593, 293] on div "5" at bounding box center [598, 289] width 22 height 22
click at [692, 298] on div "19" at bounding box center [688, 299] width 43 height 25
click at [740, 248] on div "00" at bounding box center [739, 248] width 43 height 25
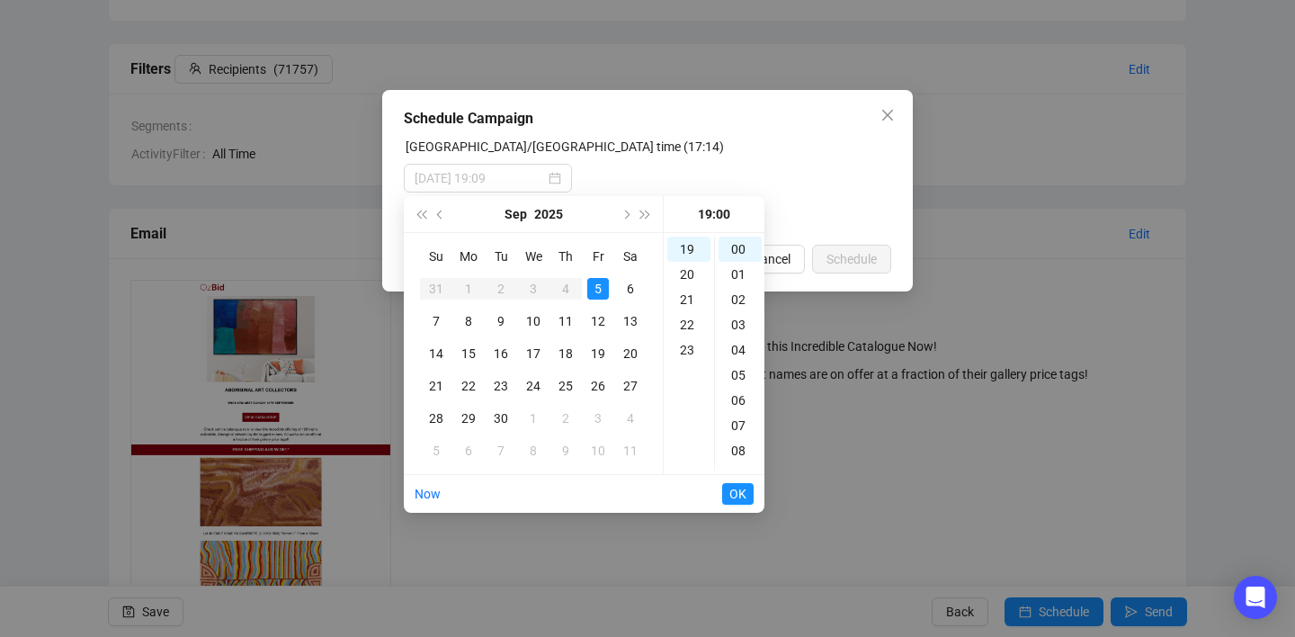
type input "[DATE] 19:00"
click at [739, 490] on span "OK" at bounding box center [737, 494] width 17 height 34
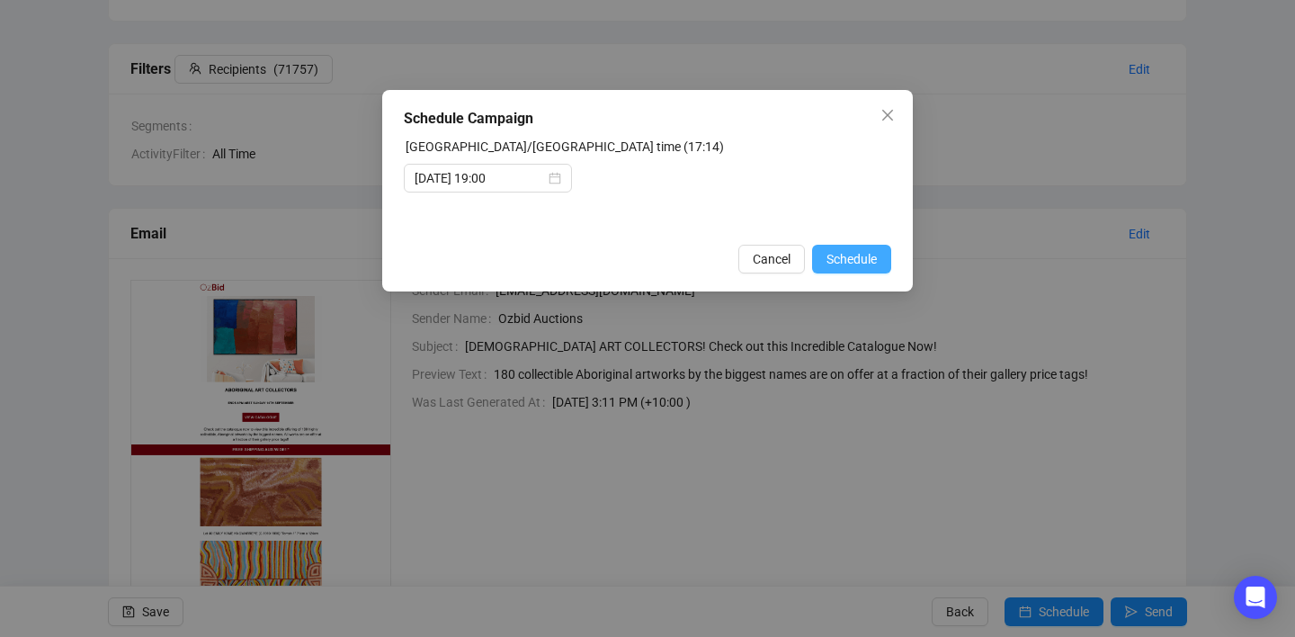
click at [859, 263] on span "Schedule" at bounding box center [851, 259] width 50 height 20
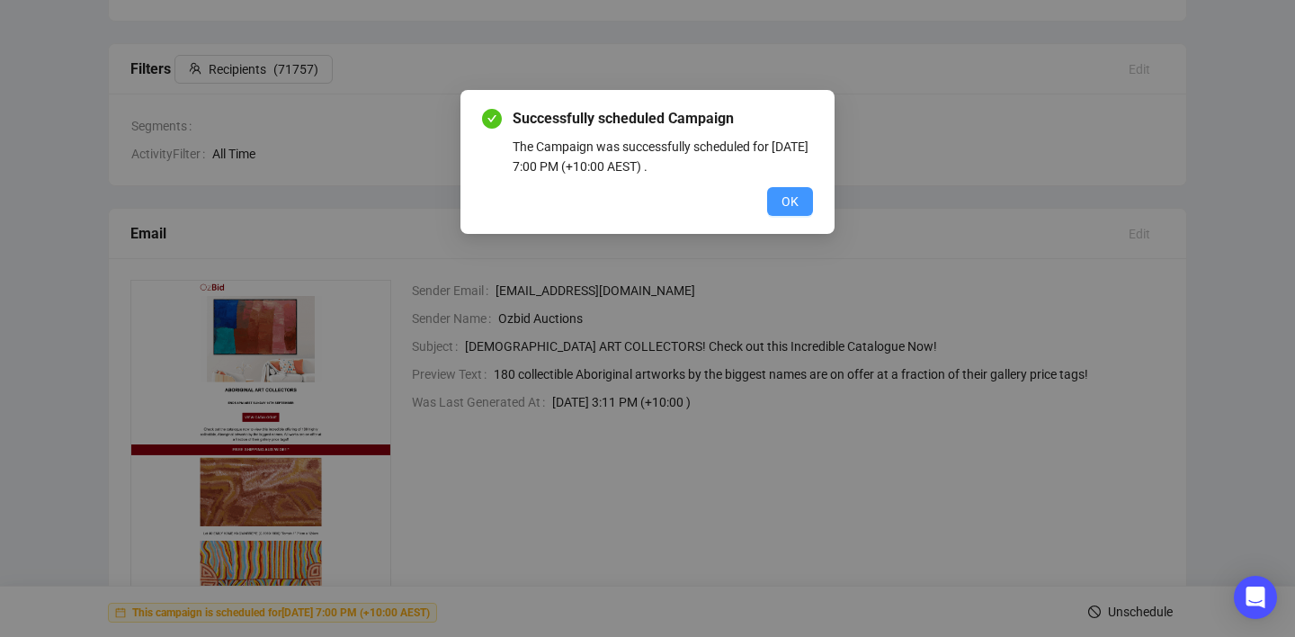
click at [787, 195] on span "OK" at bounding box center [789, 202] width 17 height 20
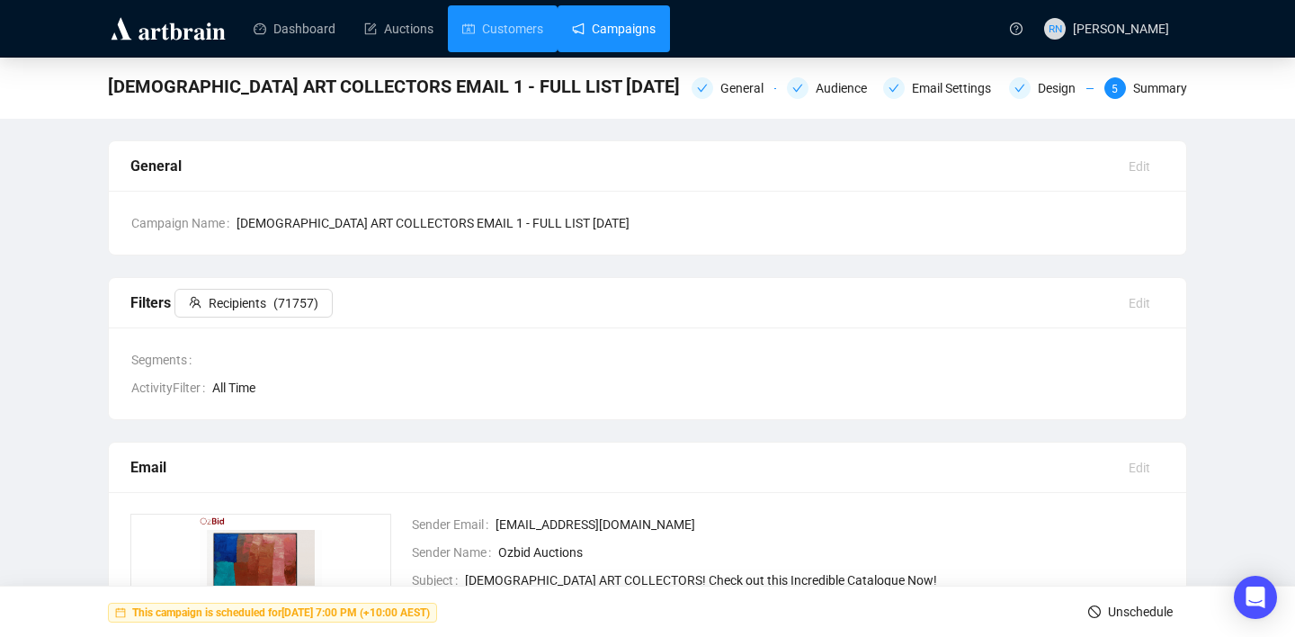
click at [577, 39] on link "Campaigns" at bounding box center [614, 28] width 84 height 47
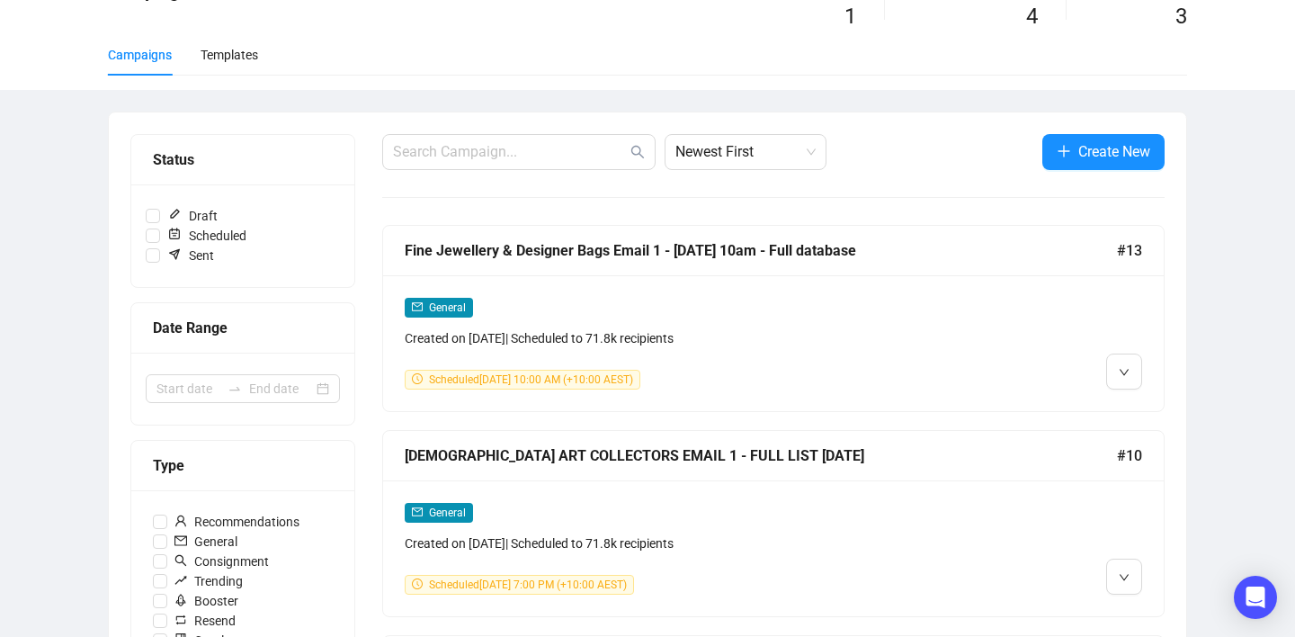
scroll to position [100, 0]
